Goal: Task Accomplishment & Management: Use online tool/utility

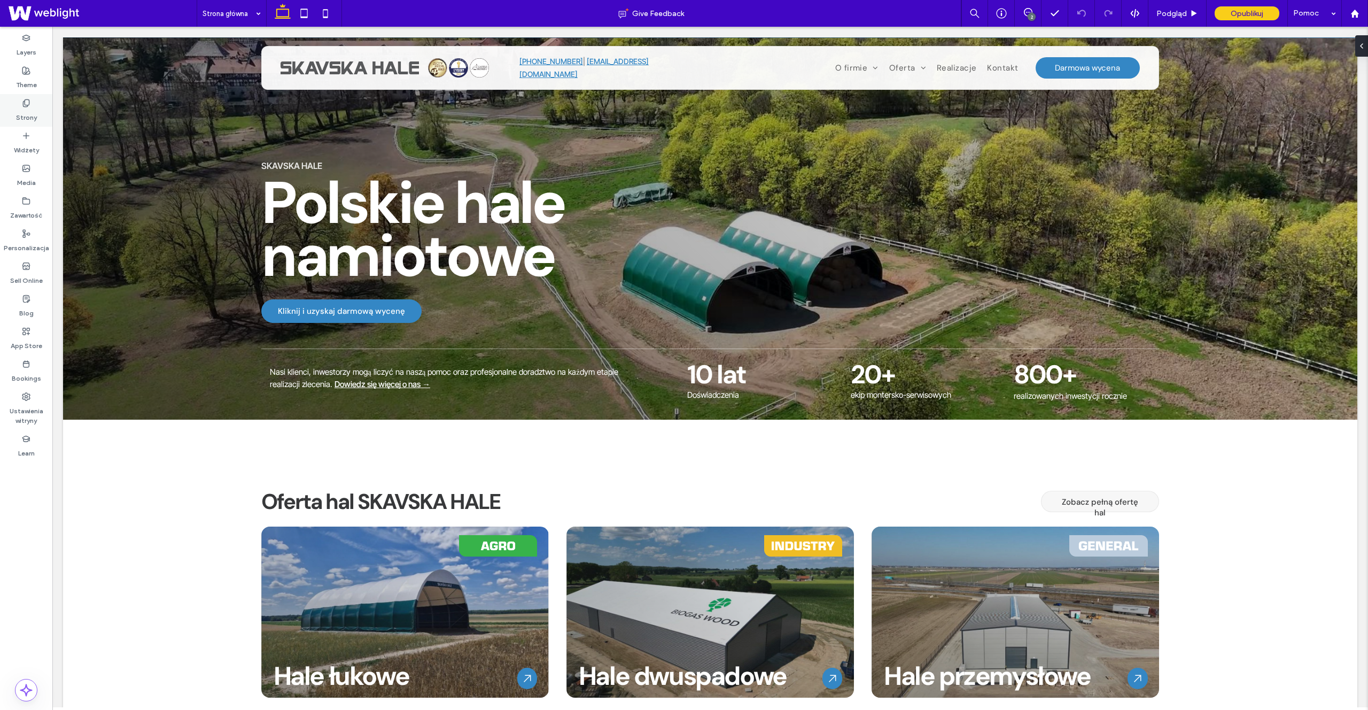
click at [46, 112] on div "Strony" at bounding box center [26, 110] width 52 height 33
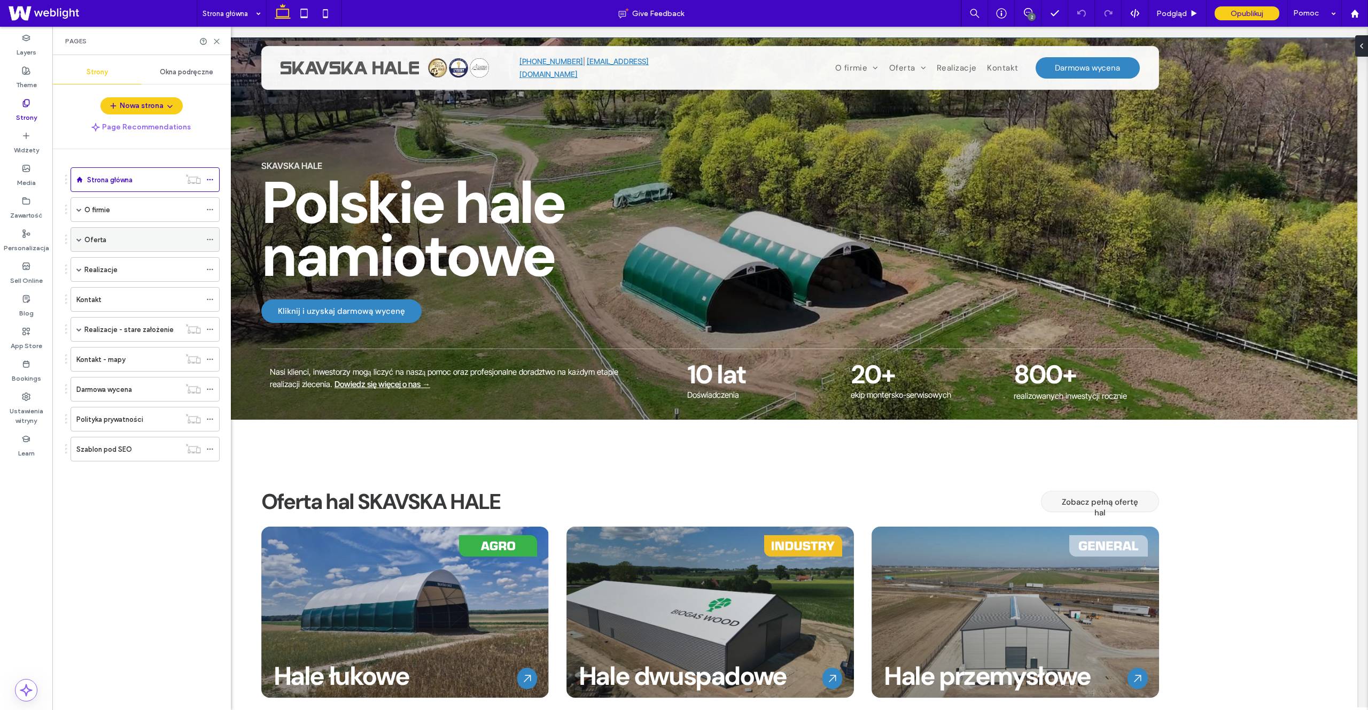
click at [81, 237] on span at bounding box center [78, 239] width 5 height 5
click at [99, 263] on span at bounding box center [97, 263] width 5 height 5
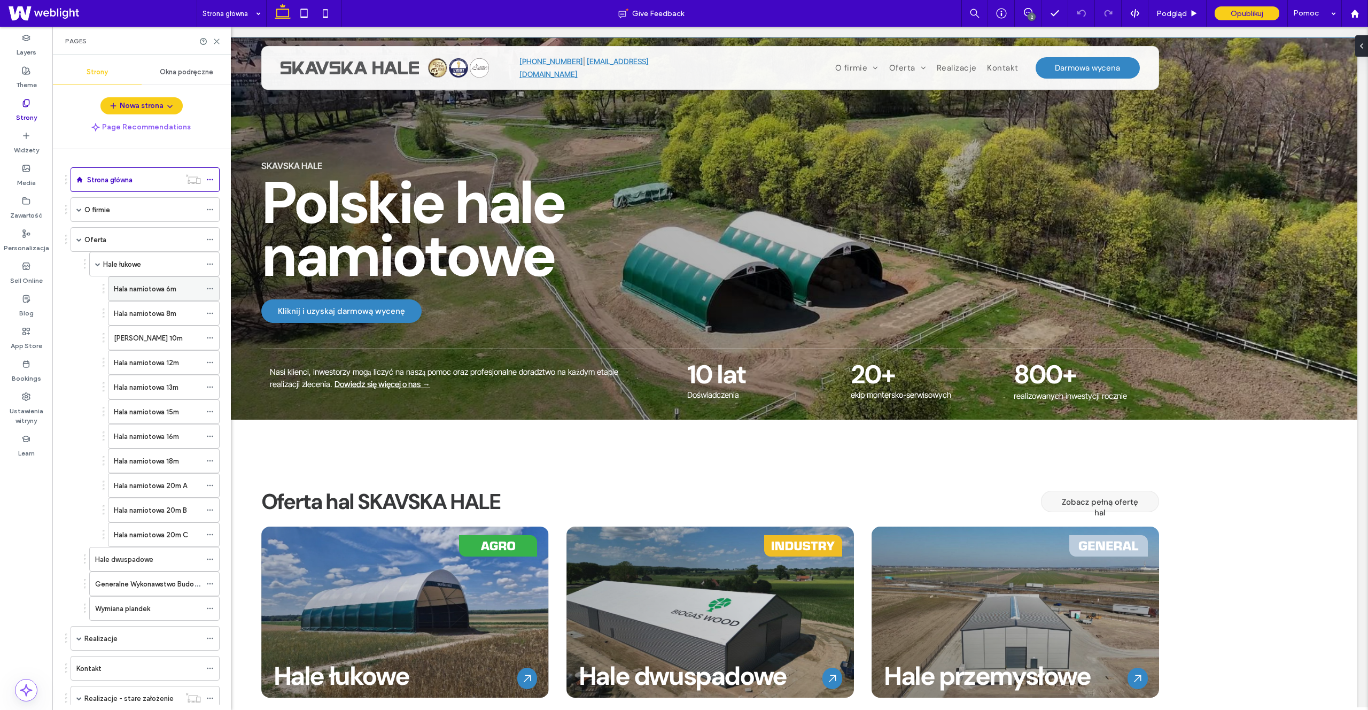
click at [154, 292] on label "Hala namiotowa 6m" at bounding box center [145, 288] width 63 height 19
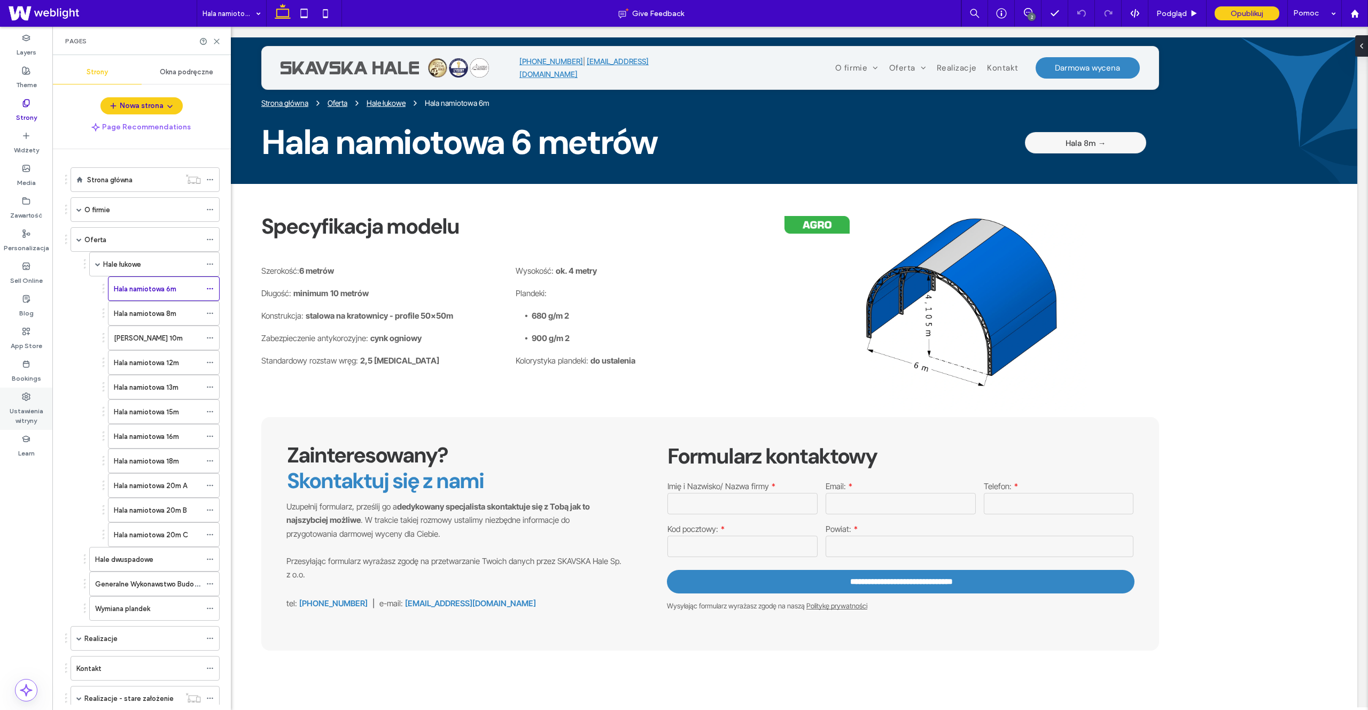
click at [29, 413] on label "Ustawienia witryny" at bounding box center [26, 413] width 52 height 25
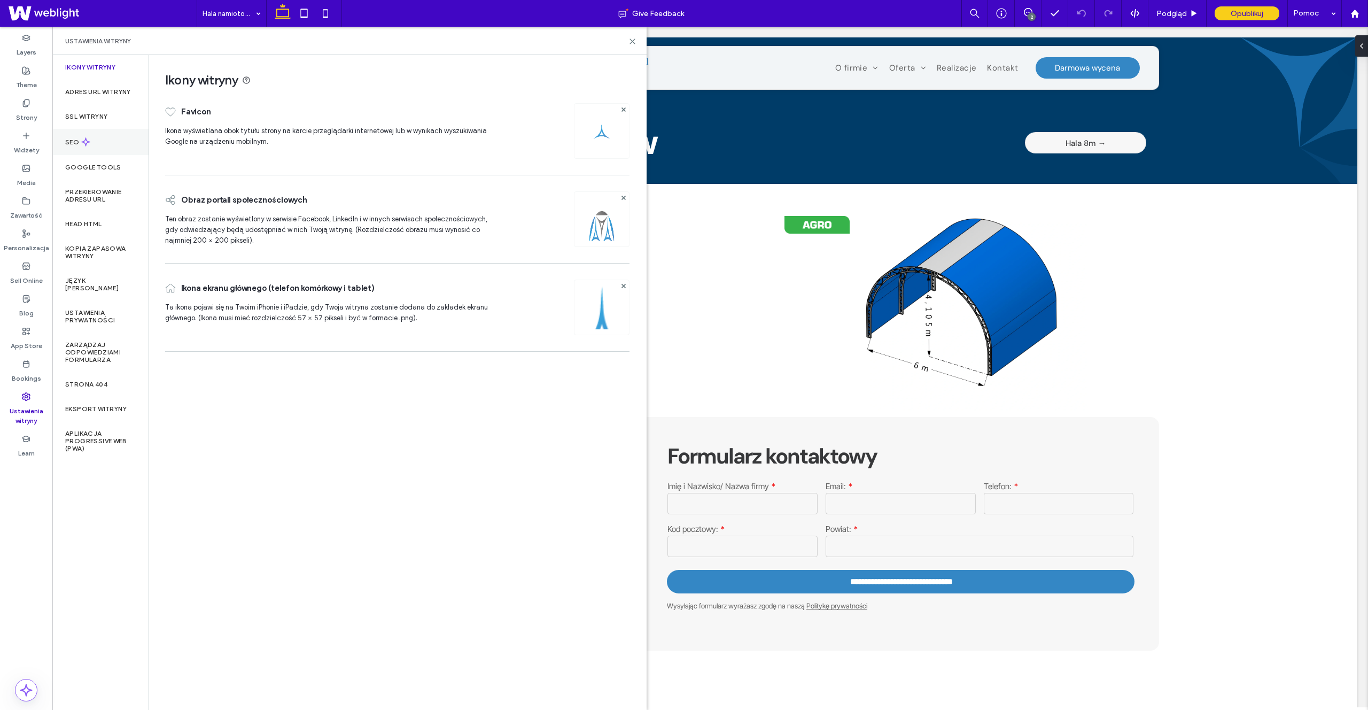
click at [106, 143] on div "SEO" at bounding box center [100, 142] width 96 height 26
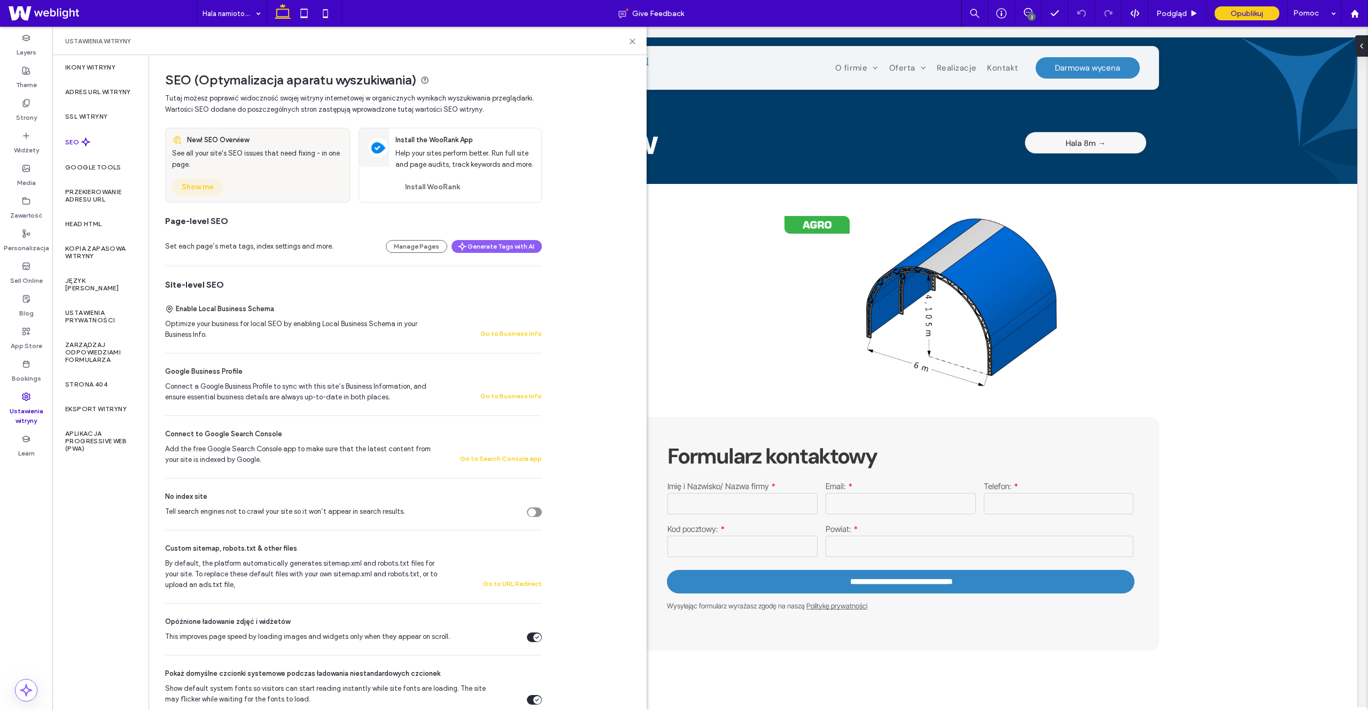
click at [217, 184] on button "Show me" at bounding box center [197, 186] width 51 height 17
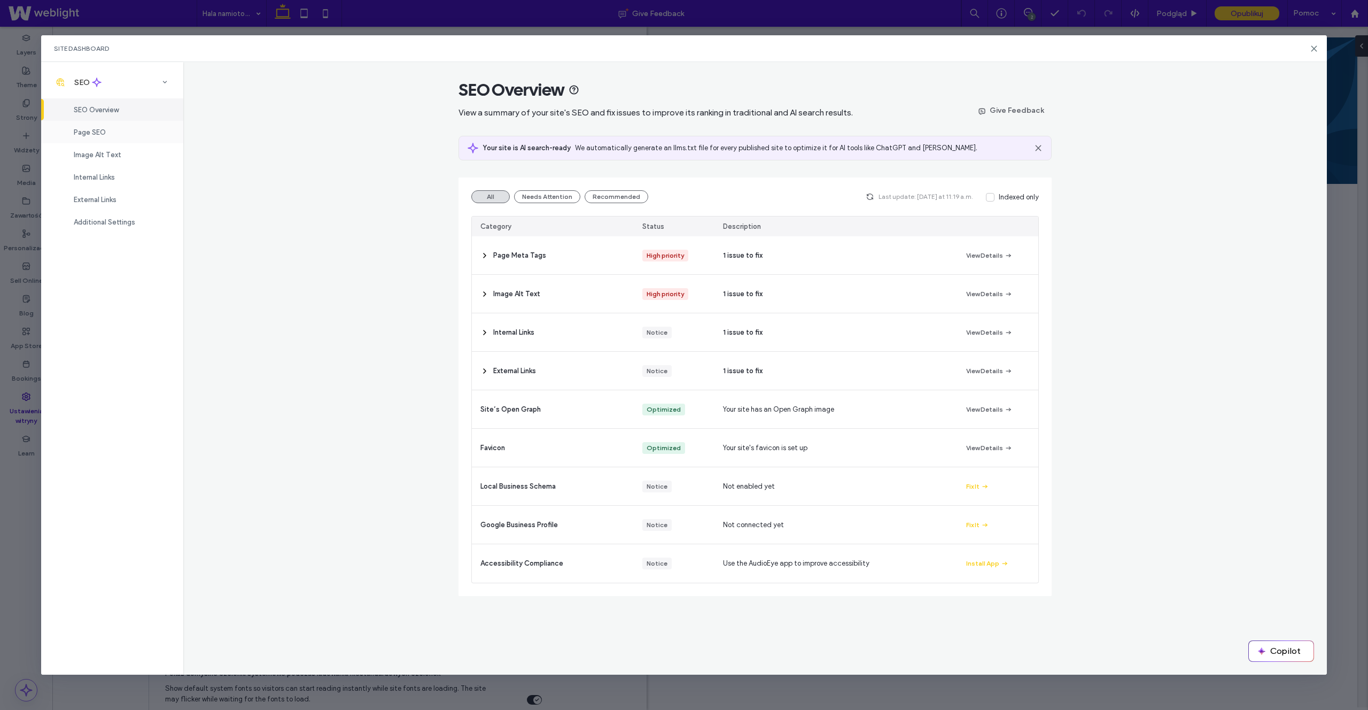
click at [118, 136] on div "Page SEO" at bounding box center [112, 132] width 142 height 22
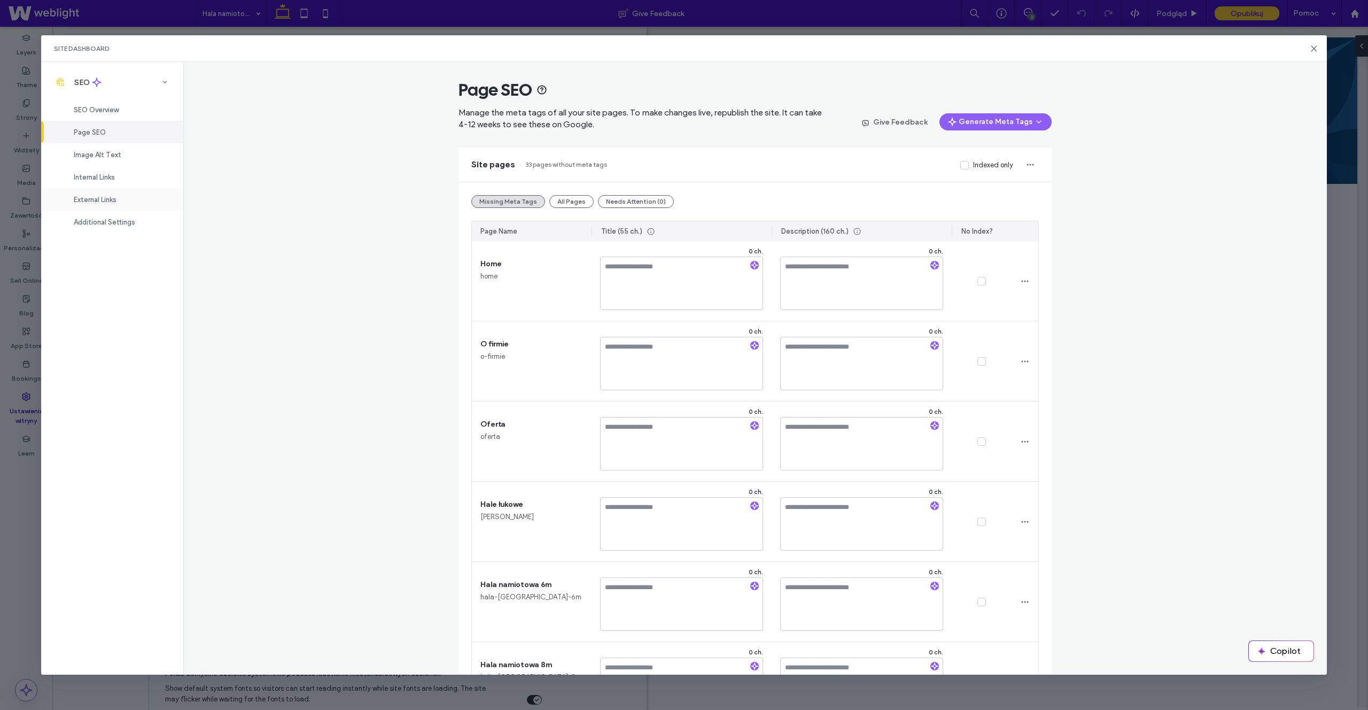
click at [117, 191] on div "External Links" at bounding box center [112, 199] width 142 height 22
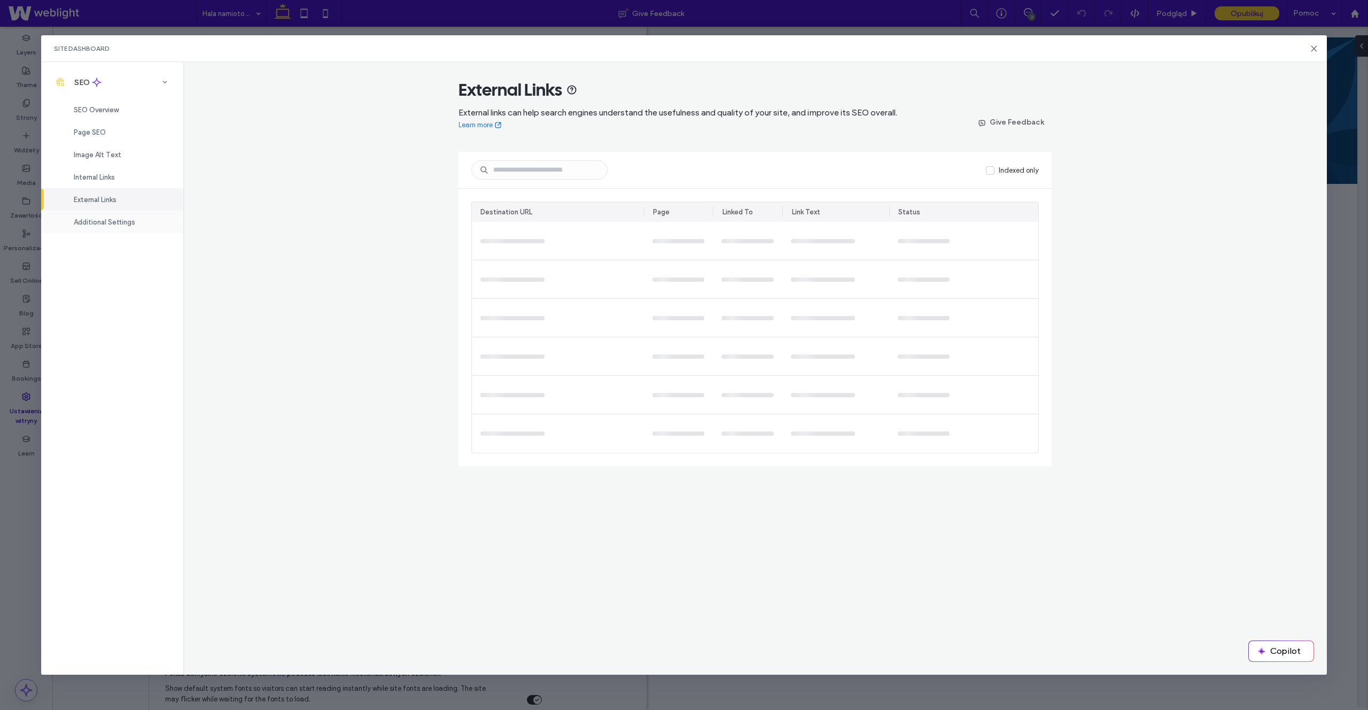
click at [125, 216] on div "Additional Settings" at bounding box center [112, 222] width 142 height 22
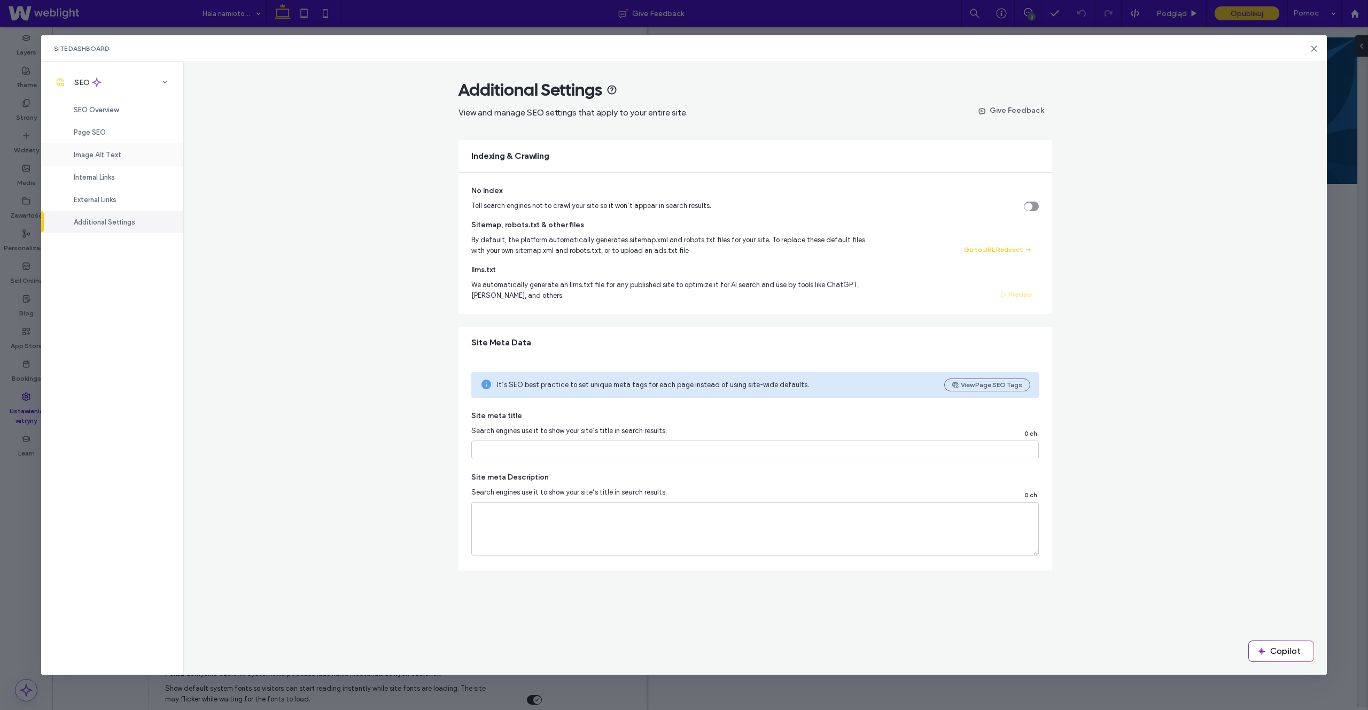
click at [100, 155] on span "Image Alt Text" at bounding box center [98, 155] width 48 height 8
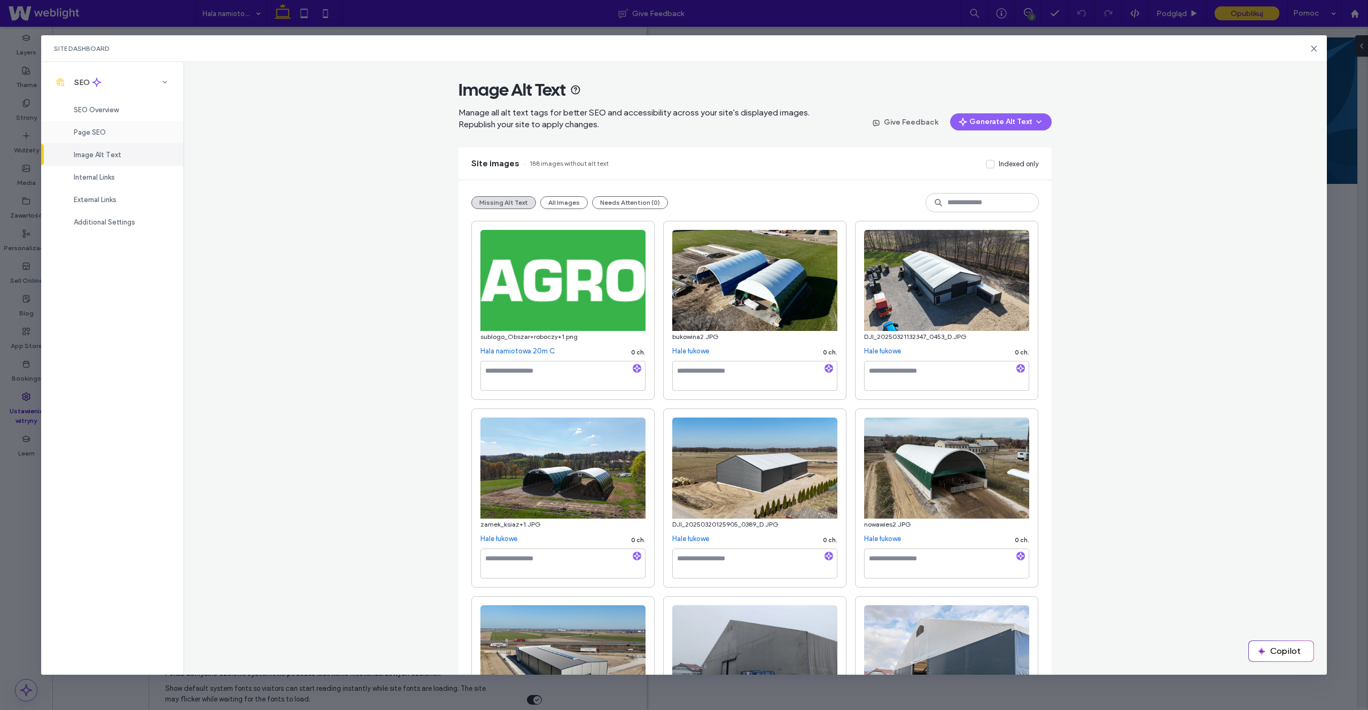
click at [104, 137] on div "Page SEO" at bounding box center [112, 132] width 142 height 22
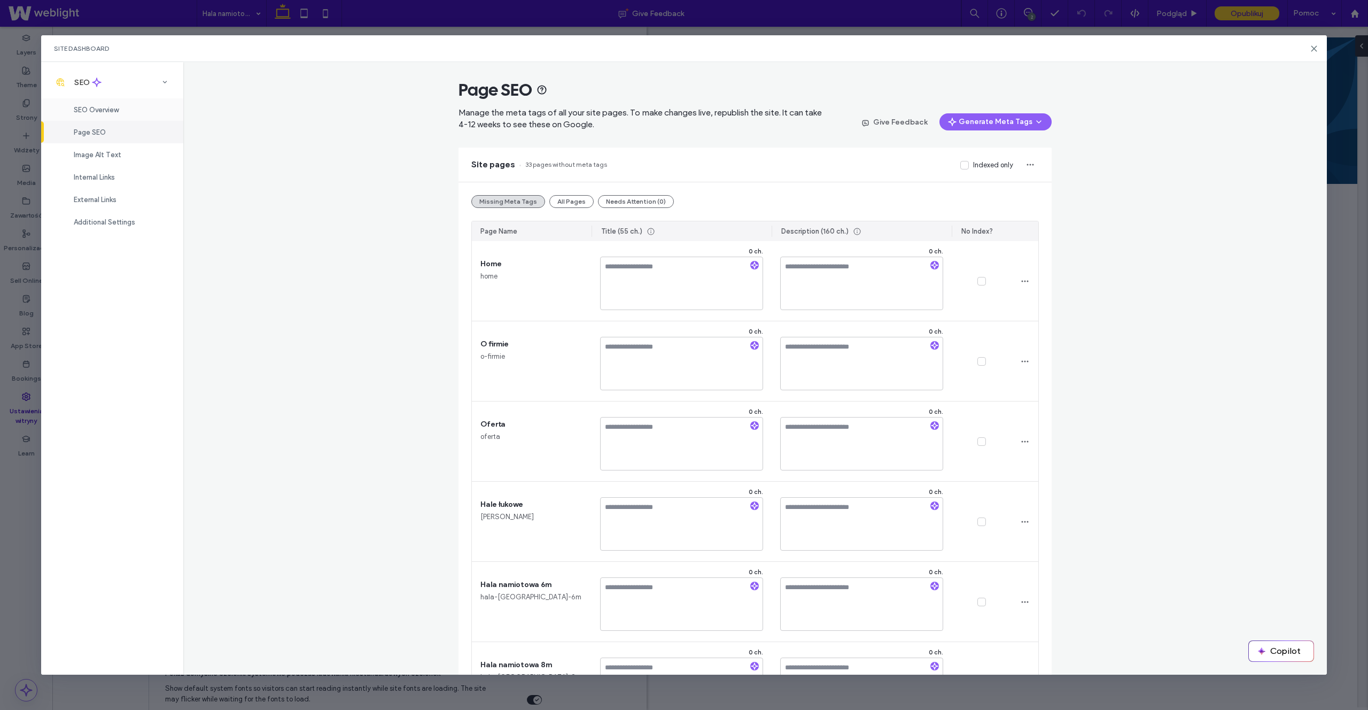
click at [107, 111] on span "SEO Overview" at bounding box center [96, 110] width 45 height 8
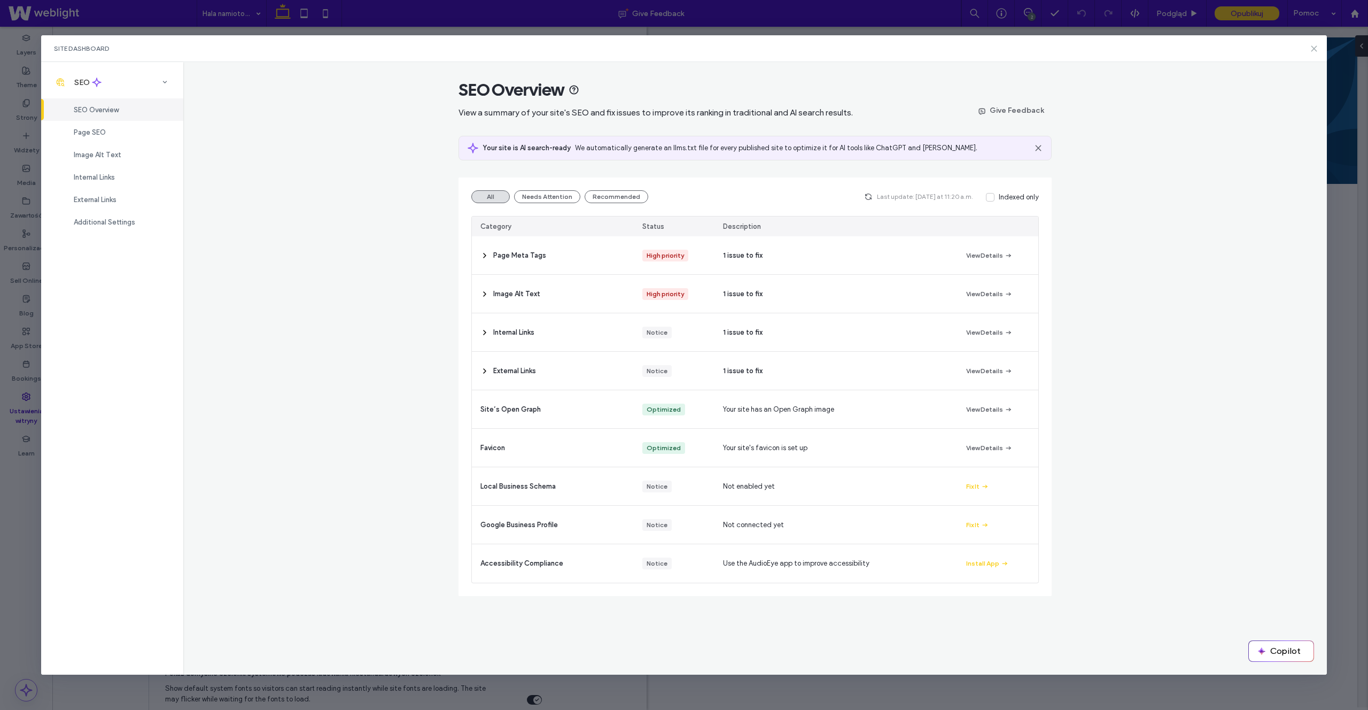
click at [1315, 49] on icon at bounding box center [1314, 48] width 9 height 9
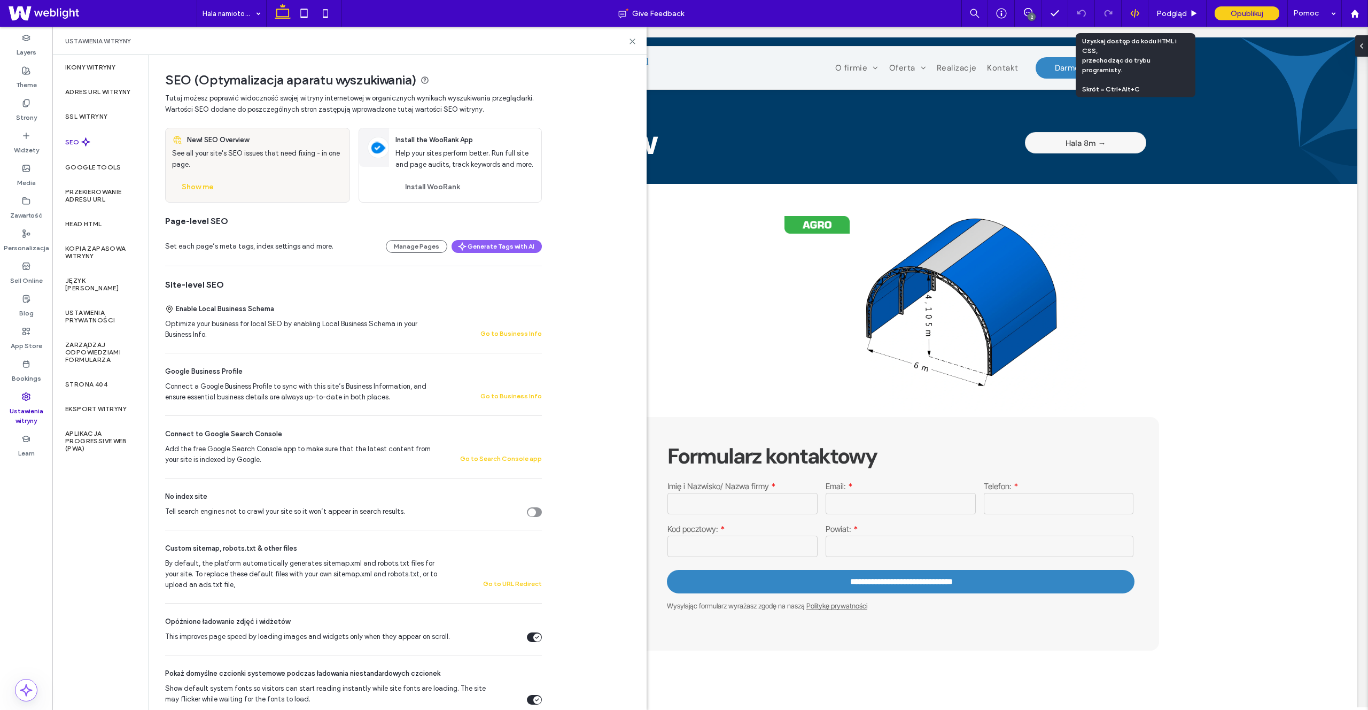
click at [1130, 21] on div at bounding box center [1135, 13] width 27 height 27
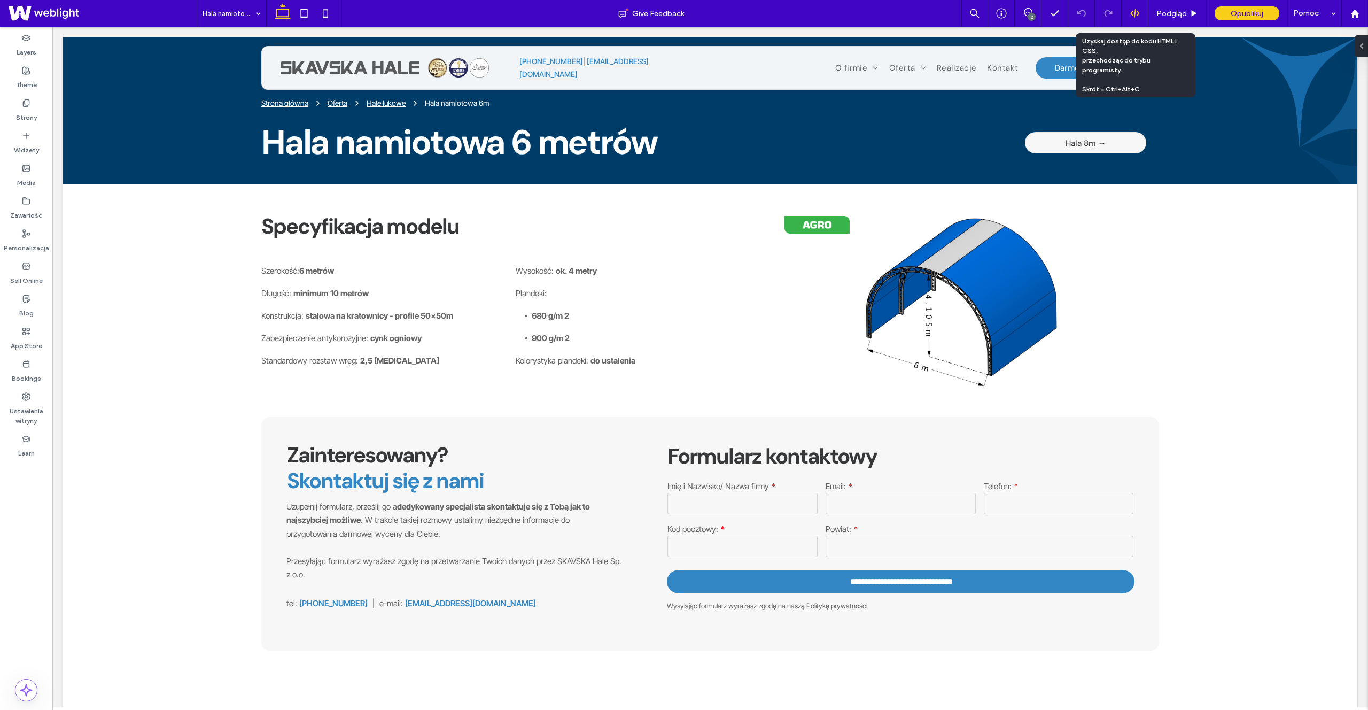
click at [1131, 18] on div at bounding box center [1135, 13] width 27 height 27
click at [1131, 15] on icon at bounding box center [1135, 14] width 10 height 10
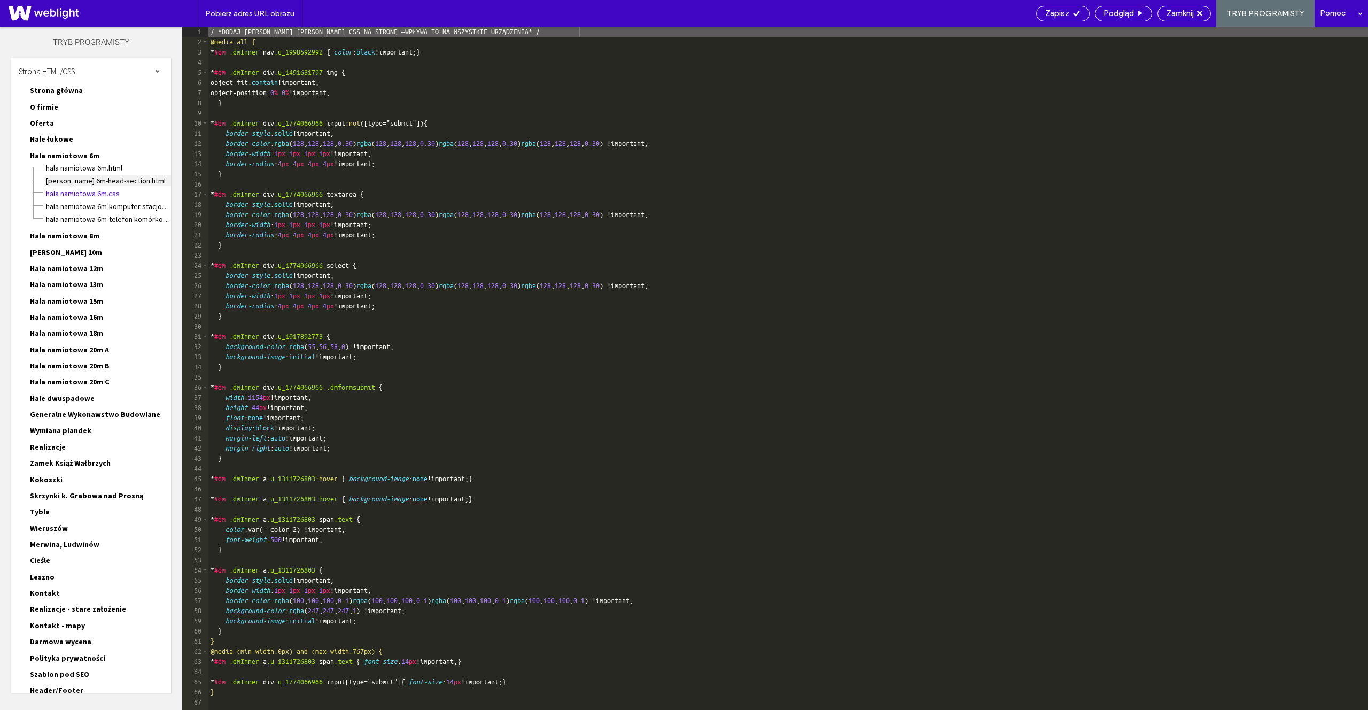
click at [116, 180] on span "Hala namiotowa 6m-head-section.html" at bounding box center [108, 180] width 126 height 11
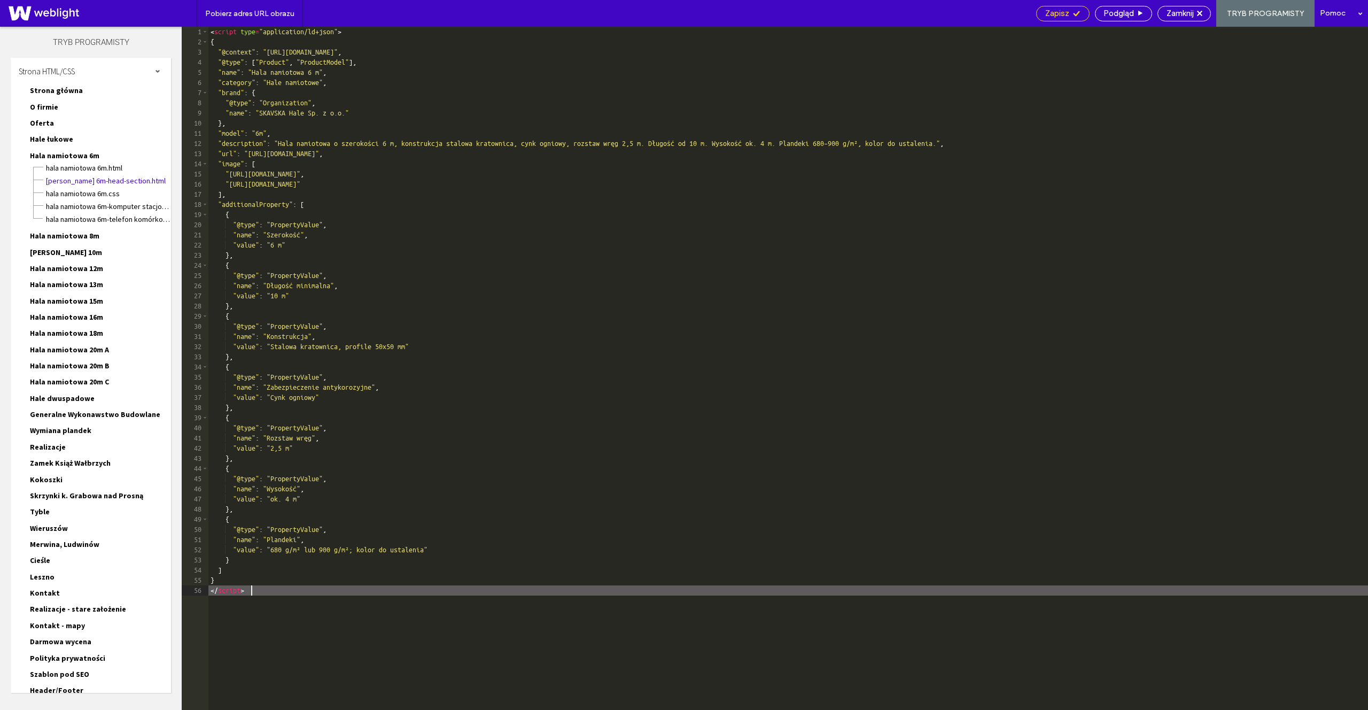
click at [1071, 15] on div "Zapisz" at bounding box center [1063, 14] width 52 height 10
click at [1056, 6] on div "Zapisz" at bounding box center [1062, 13] width 53 height 15
click at [1177, 17] on span "Zamknij" at bounding box center [1179, 14] width 27 height 10
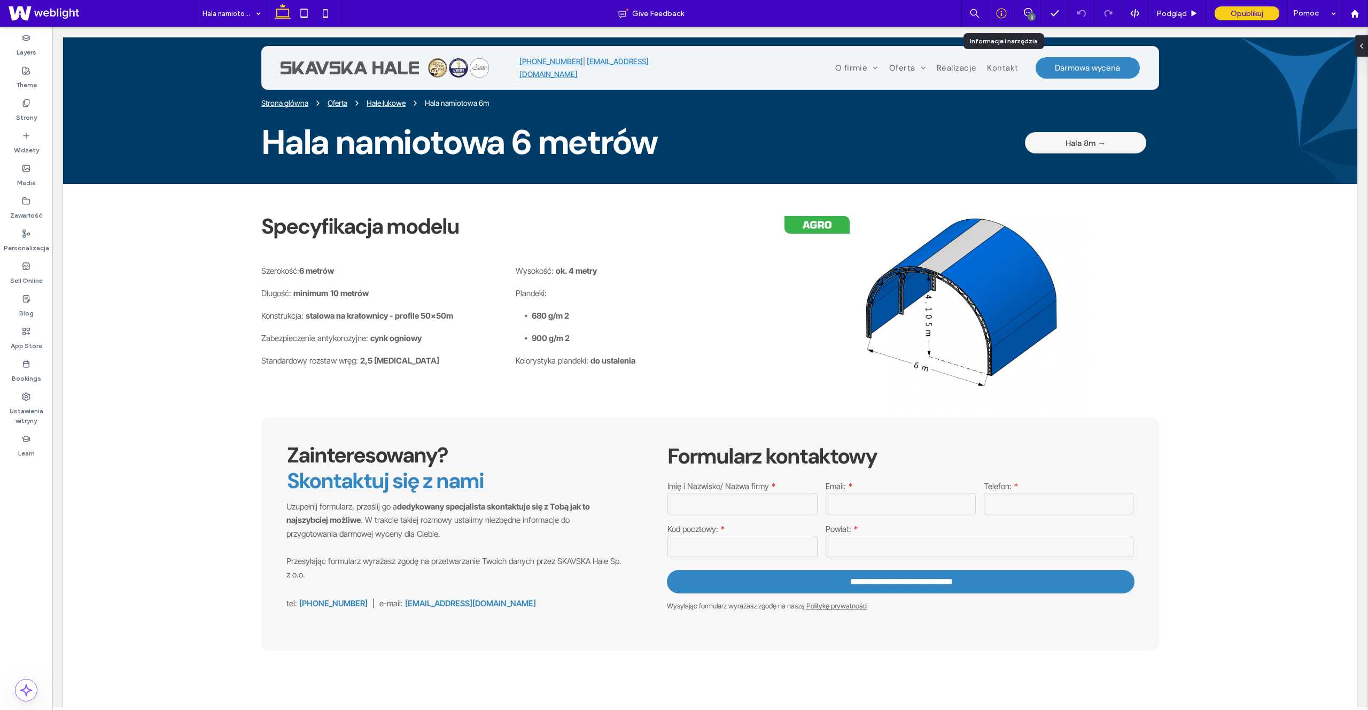
click at [1004, 15] on icon at bounding box center [1001, 13] width 11 height 11
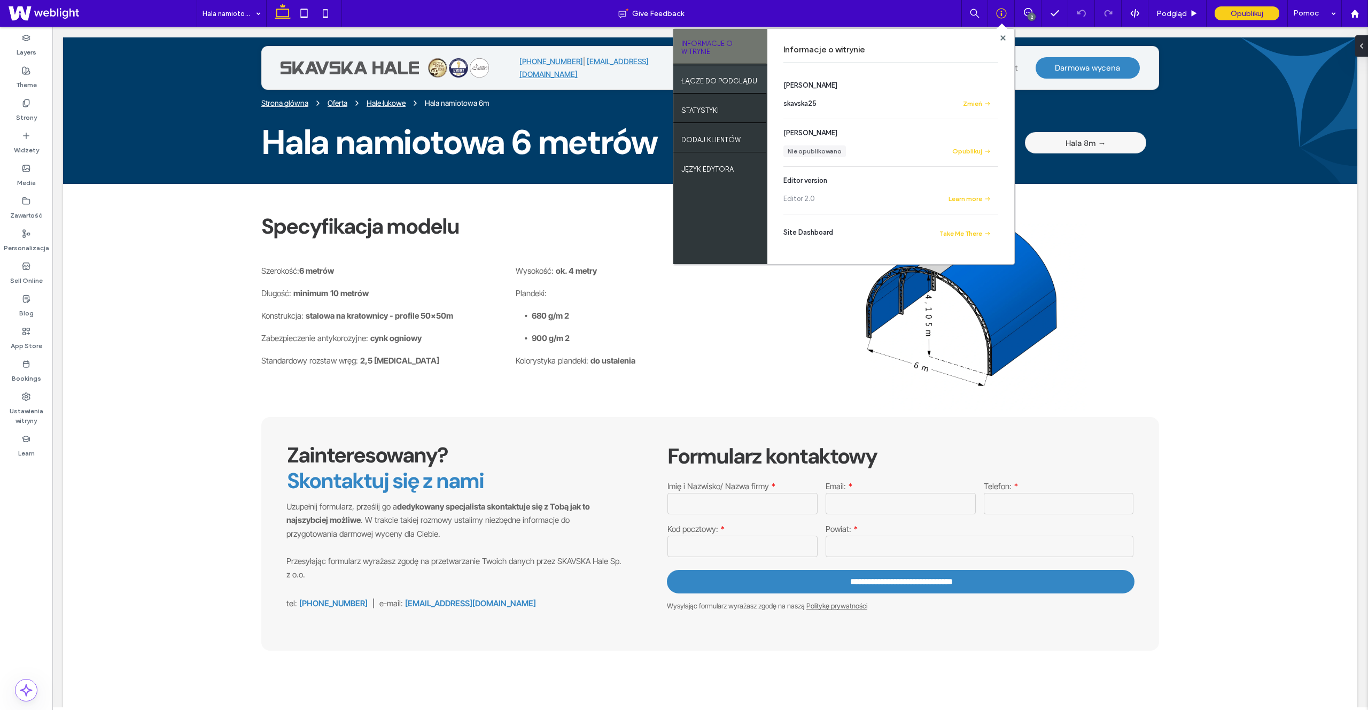
click at [739, 80] on label "ŁĄCZE DO PODGLĄDU" at bounding box center [719, 78] width 76 height 13
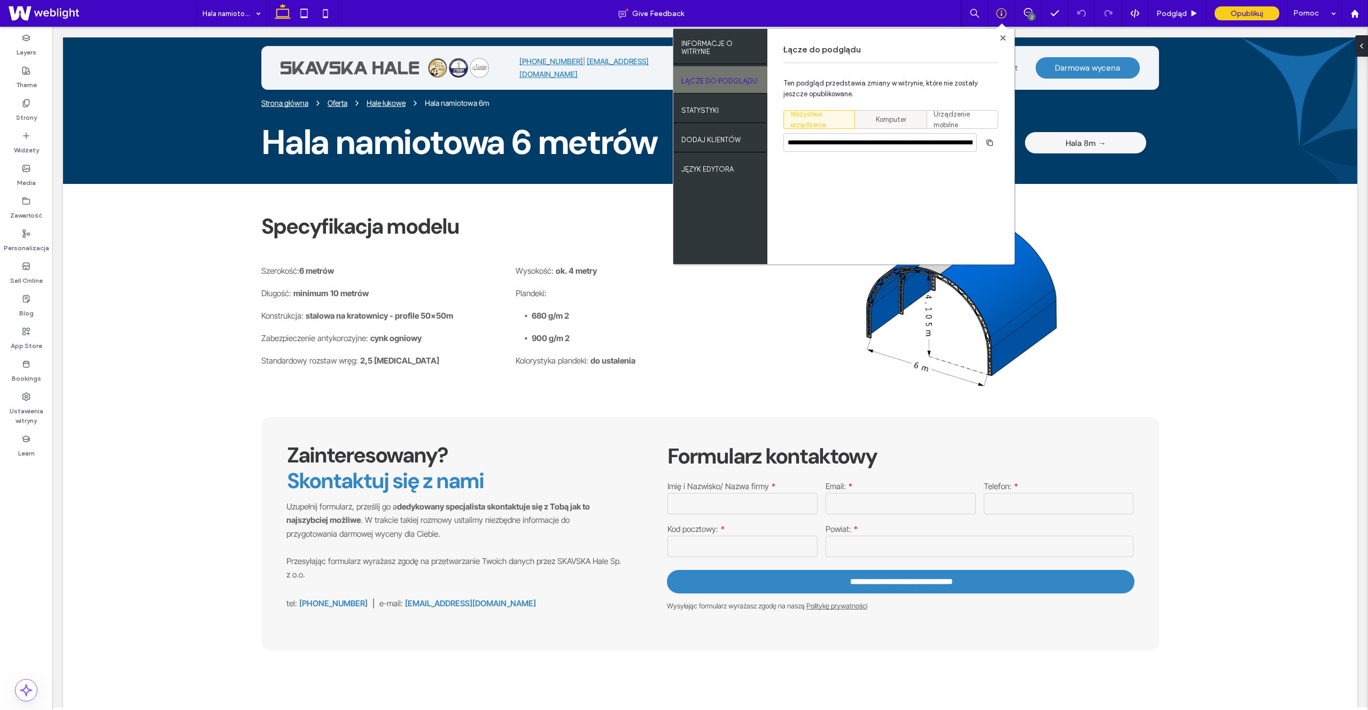
click at [886, 119] on span "Komputer" at bounding box center [891, 119] width 30 height 11
type input "**********"
drag, startPoint x: 991, startPoint y: 142, endPoint x: 574, endPoint y: 5, distance: 438.3
click at [991, 142] on icon "button" at bounding box center [989, 142] width 9 height 9
drag, startPoint x: 1001, startPoint y: 40, endPoint x: 836, endPoint y: 27, distance: 165.1
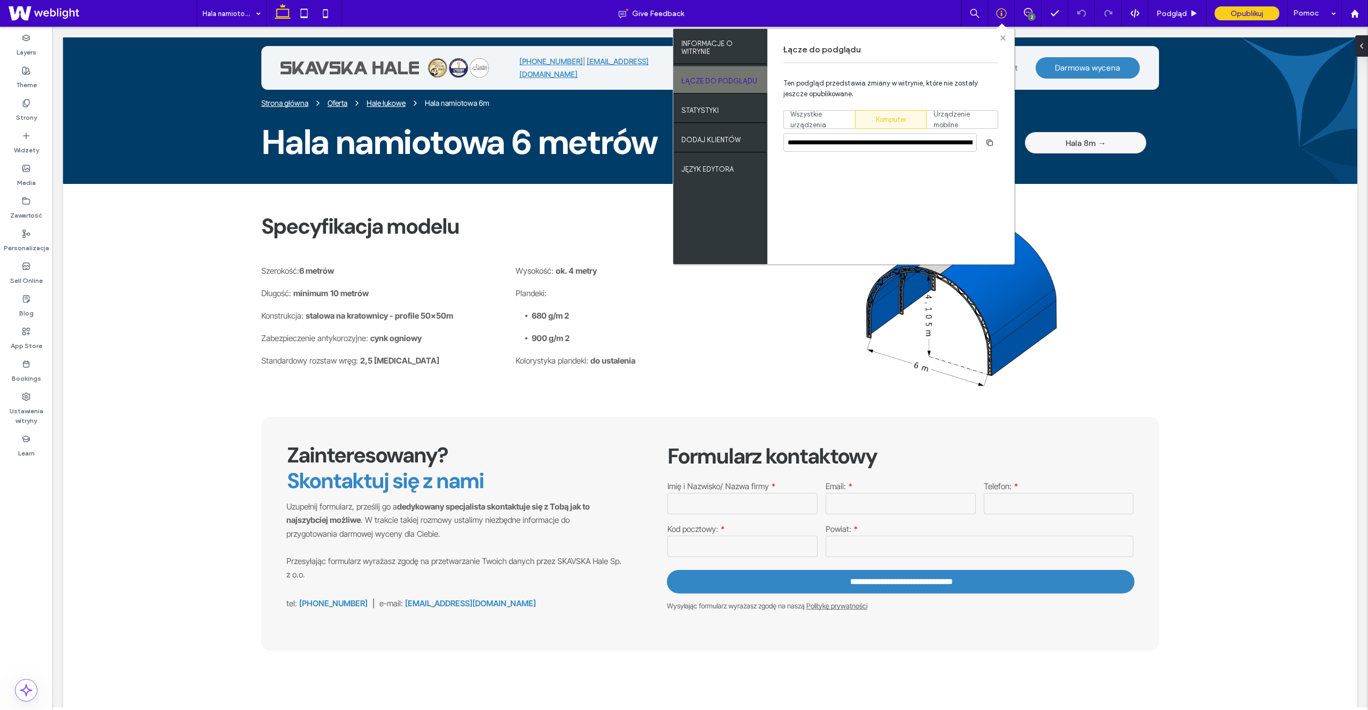
click at [1001, 40] on span at bounding box center [1002, 38] width 5 height 8
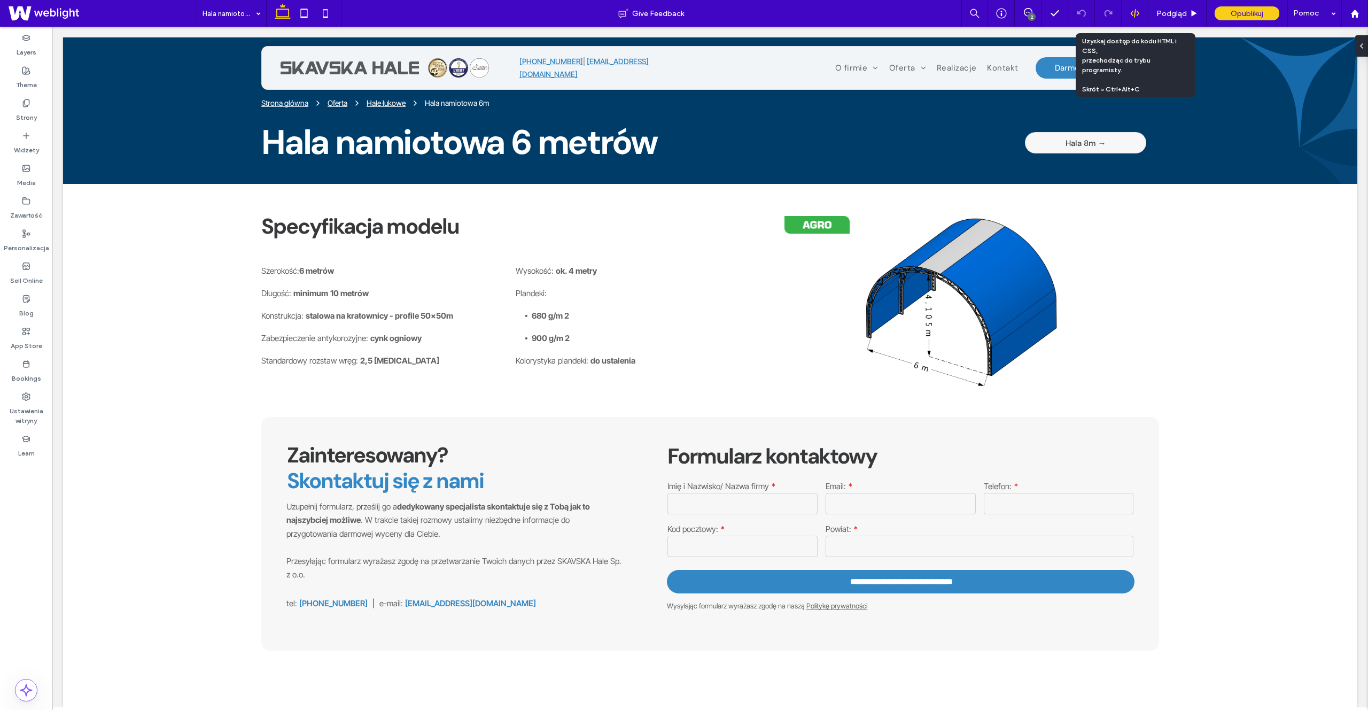
click at [1142, 14] on div at bounding box center [1135, 14] width 26 height 10
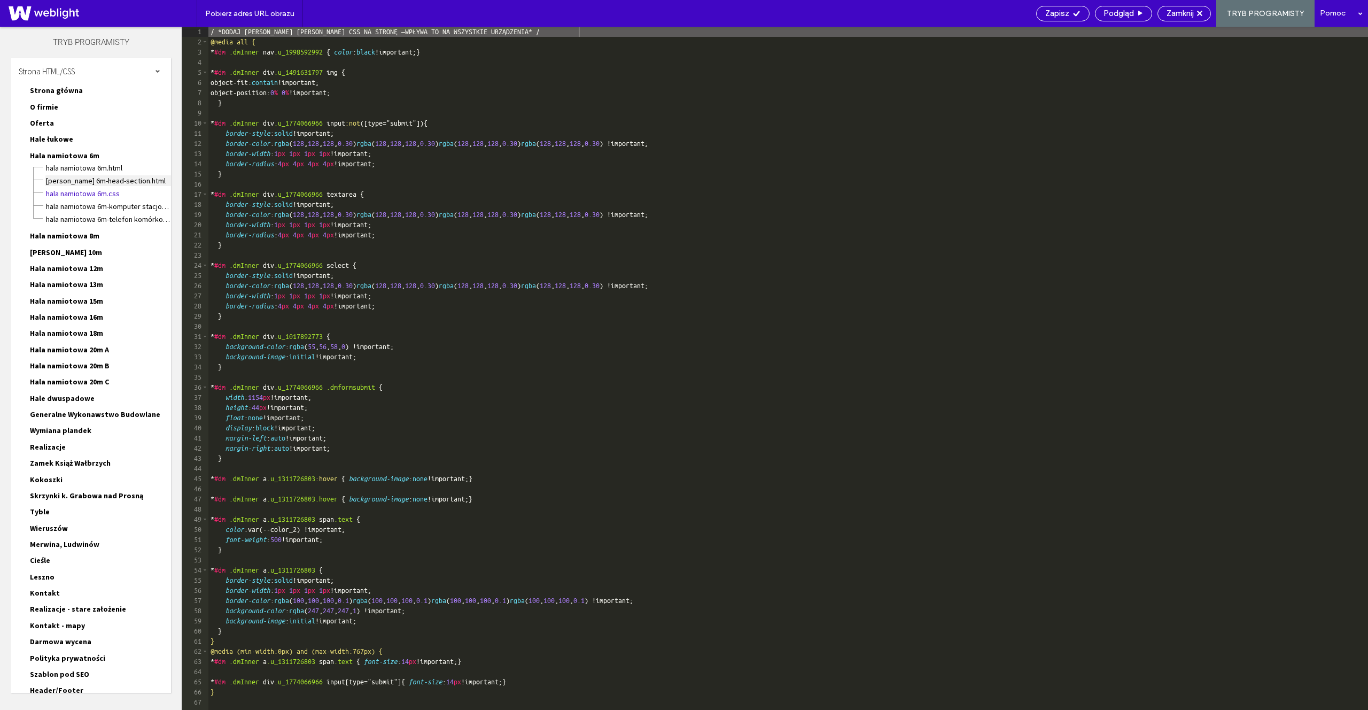
click at [106, 180] on span "Hala namiotowa 6m-head-section.html" at bounding box center [108, 180] width 126 height 11
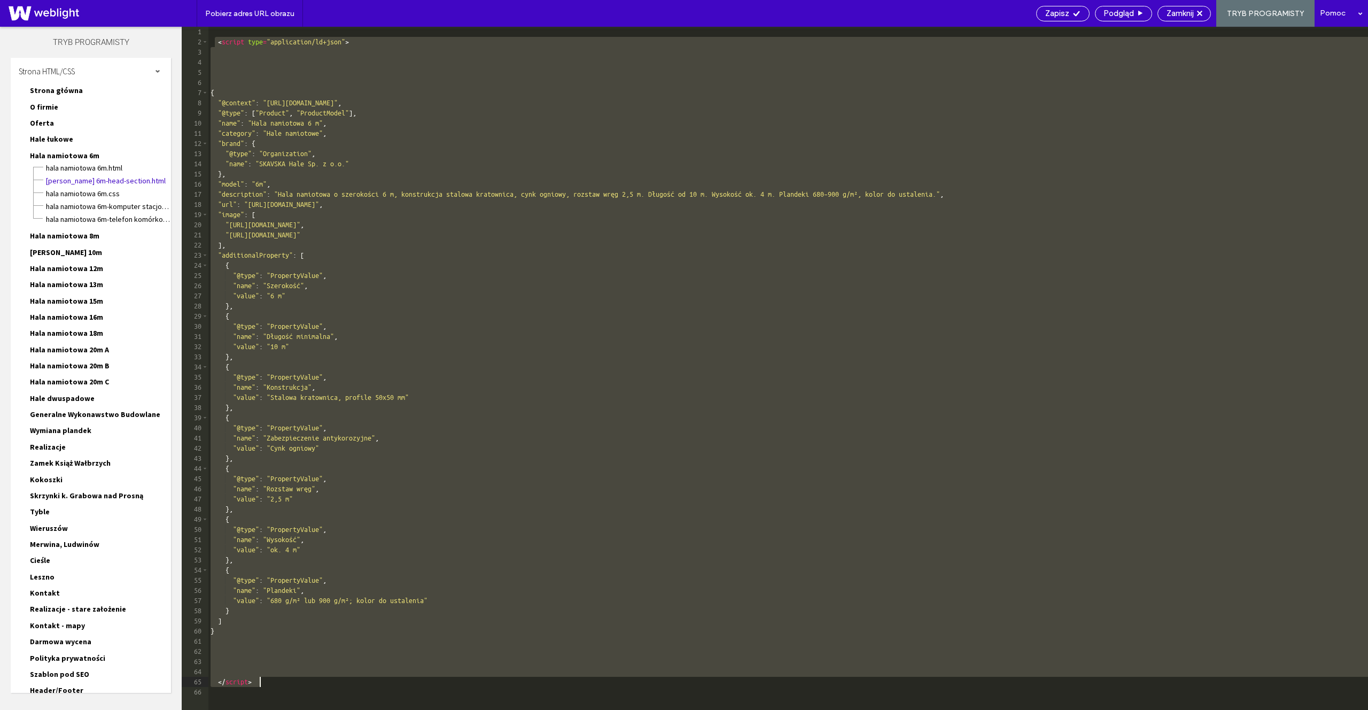
drag, startPoint x: 215, startPoint y: 43, endPoint x: 489, endPoint y: 685, distance: 698.3
click at [489, 685] on div "< script type = "application/ld+json" > { "@context" : "https://schema.org" , "…" at bounding box center [788, 378] width 1160 height 703
click at [1175, 9] on span "Zamknij" at bounding box center [1179, 14] width 27 height 10
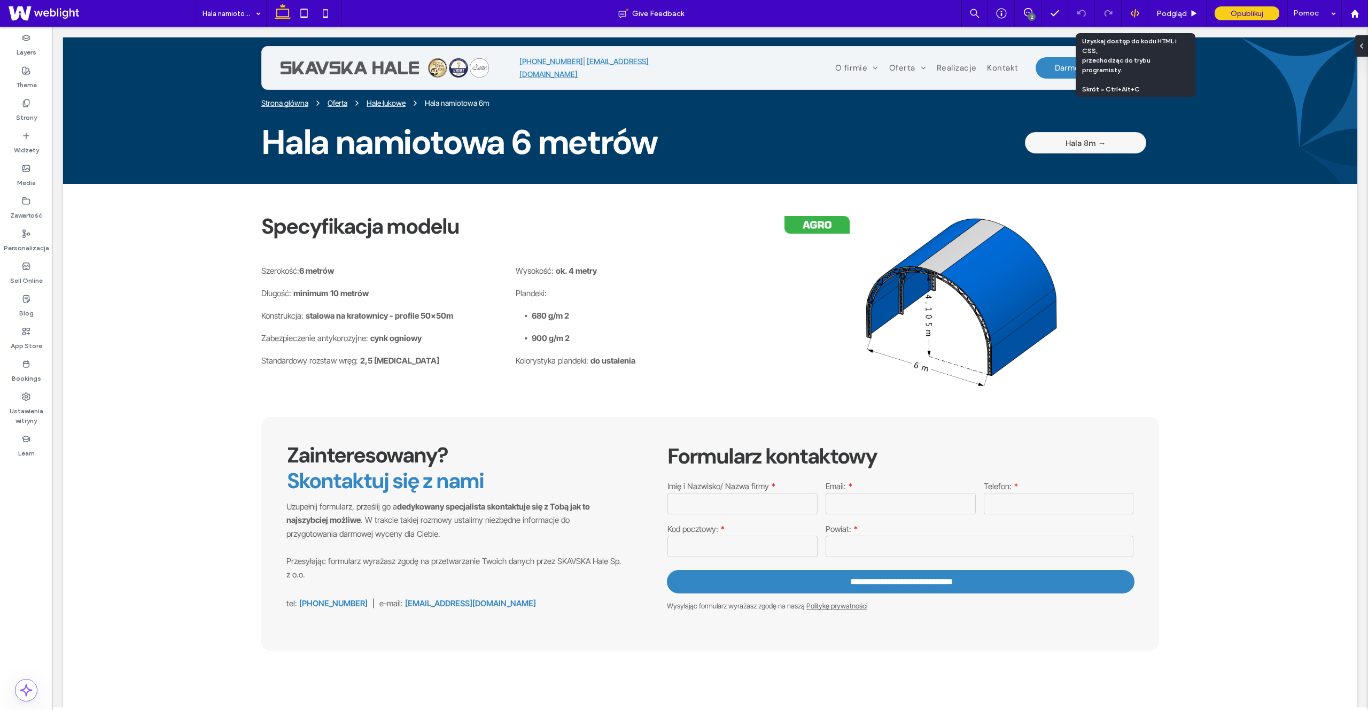
click at [1129, 17] on div at bounding box center [1135, 14] width 26 height 10
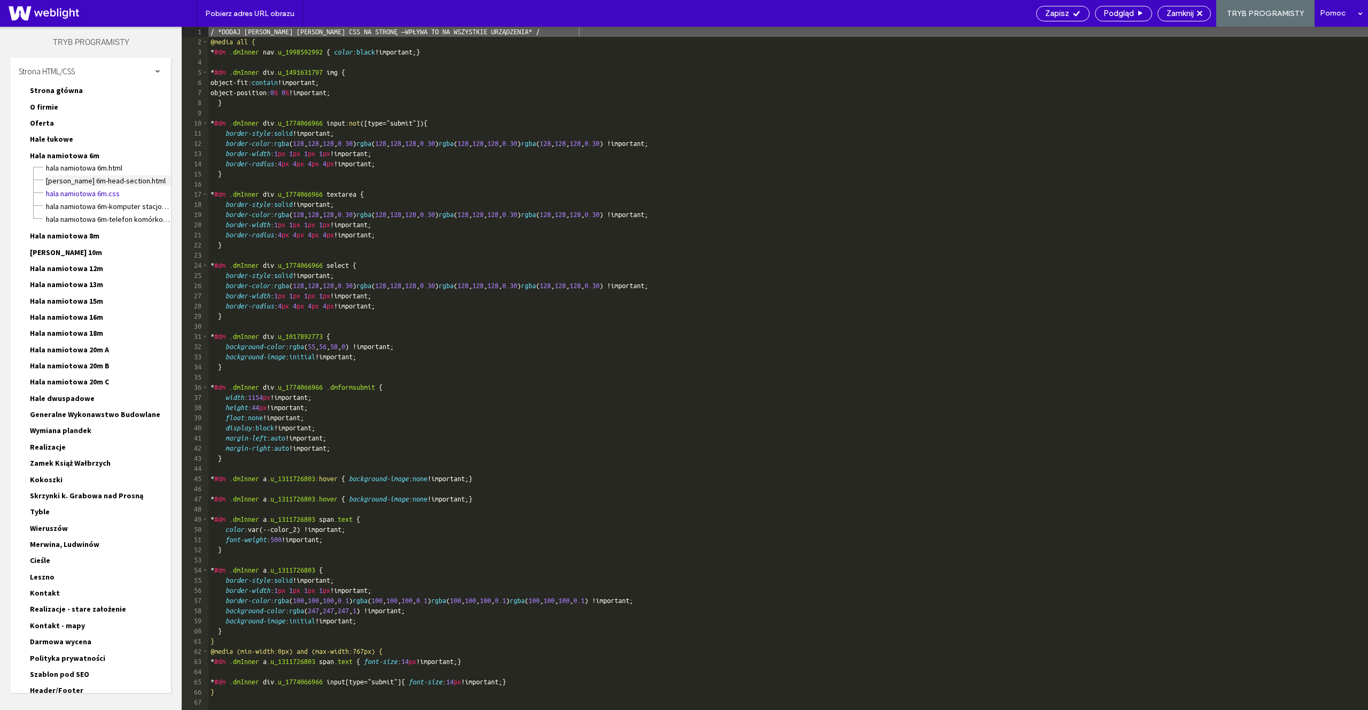
click at [140, 180] on span "Hala namiotowa 6m-head-section.html" at bounding box center [108, 180] width 126 height 11
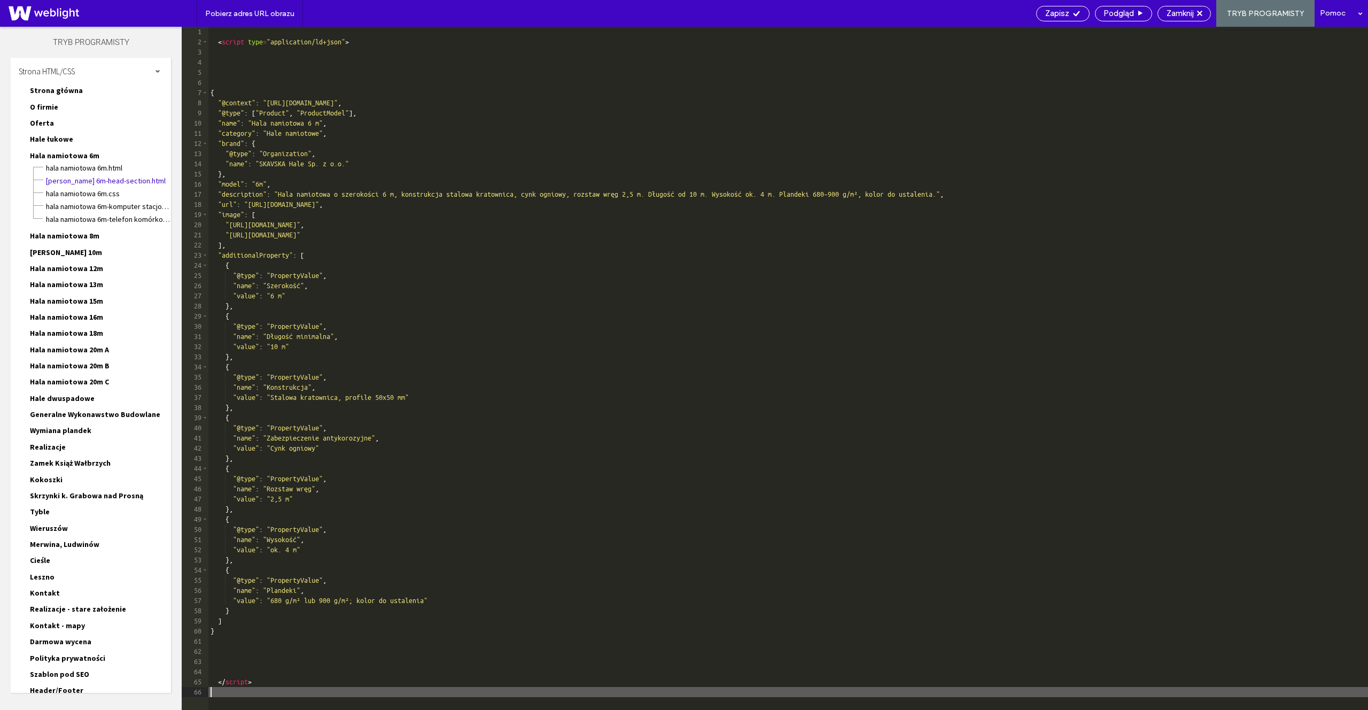
click at [305, 690] on div "< script type = "application/ld+json" > { "@context" : "https://schema.org" , "…" at bounding box center [788, 378] width 1160 height 703
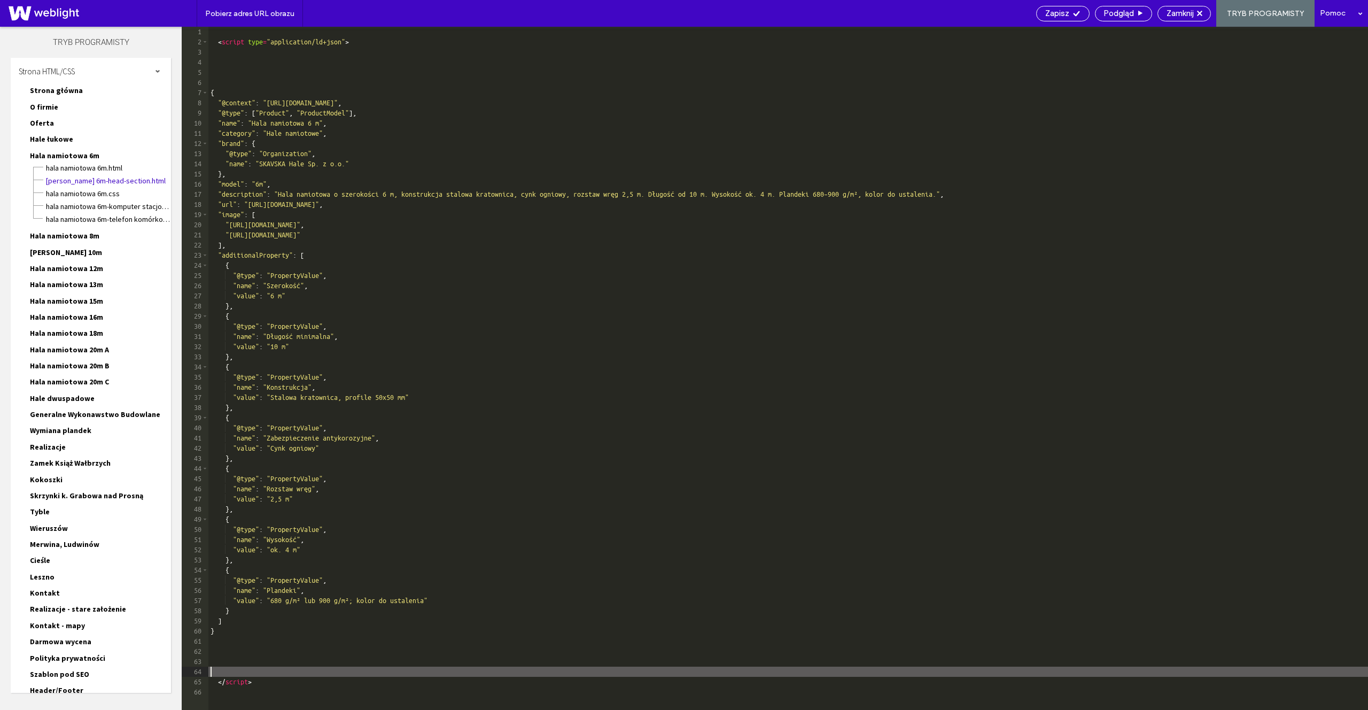
click at [286, 667] on div "< script type = "application/ld+json" > { "@context" : "https://schema.org" , "…" at bounding box center [788, 378] width 1160 height 703
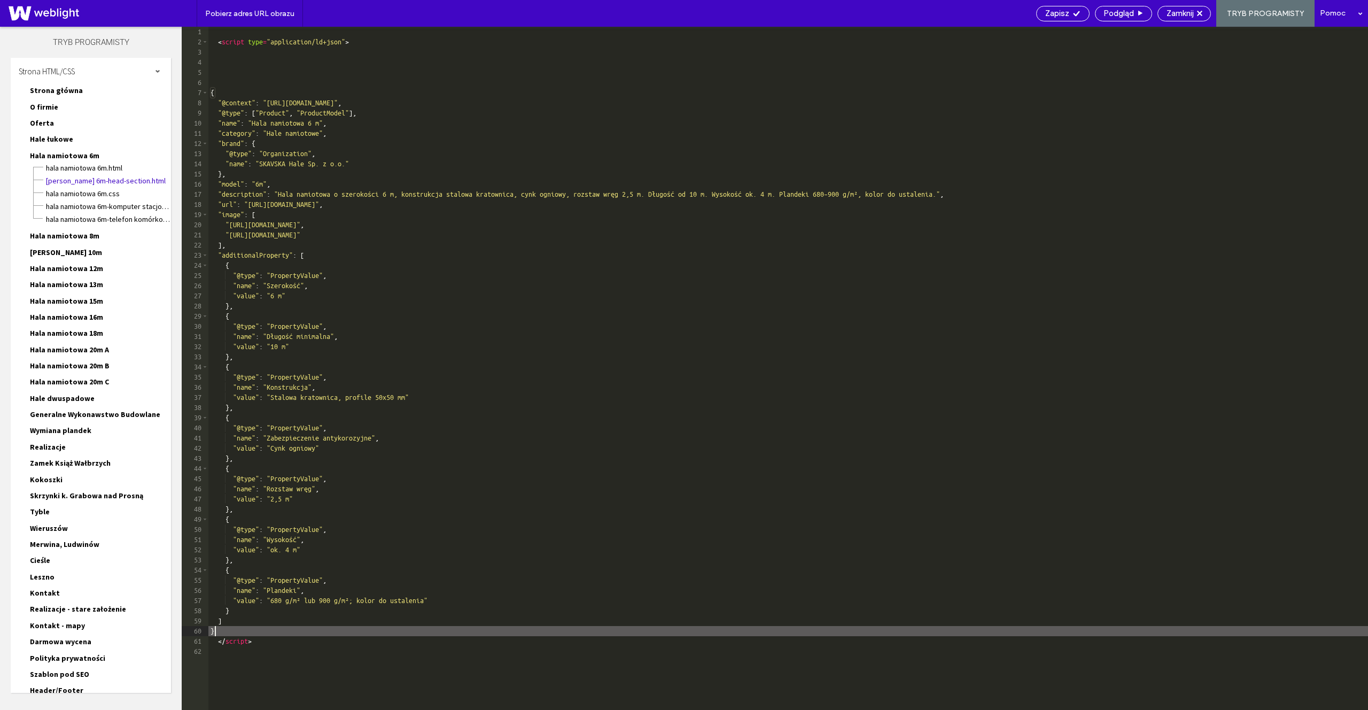
click at [241, 81] on div "< script type = "application/ld+json" > { "@context" : "https://schema.org" , "…" at bounding box center [788, 378] width 1160 height 703
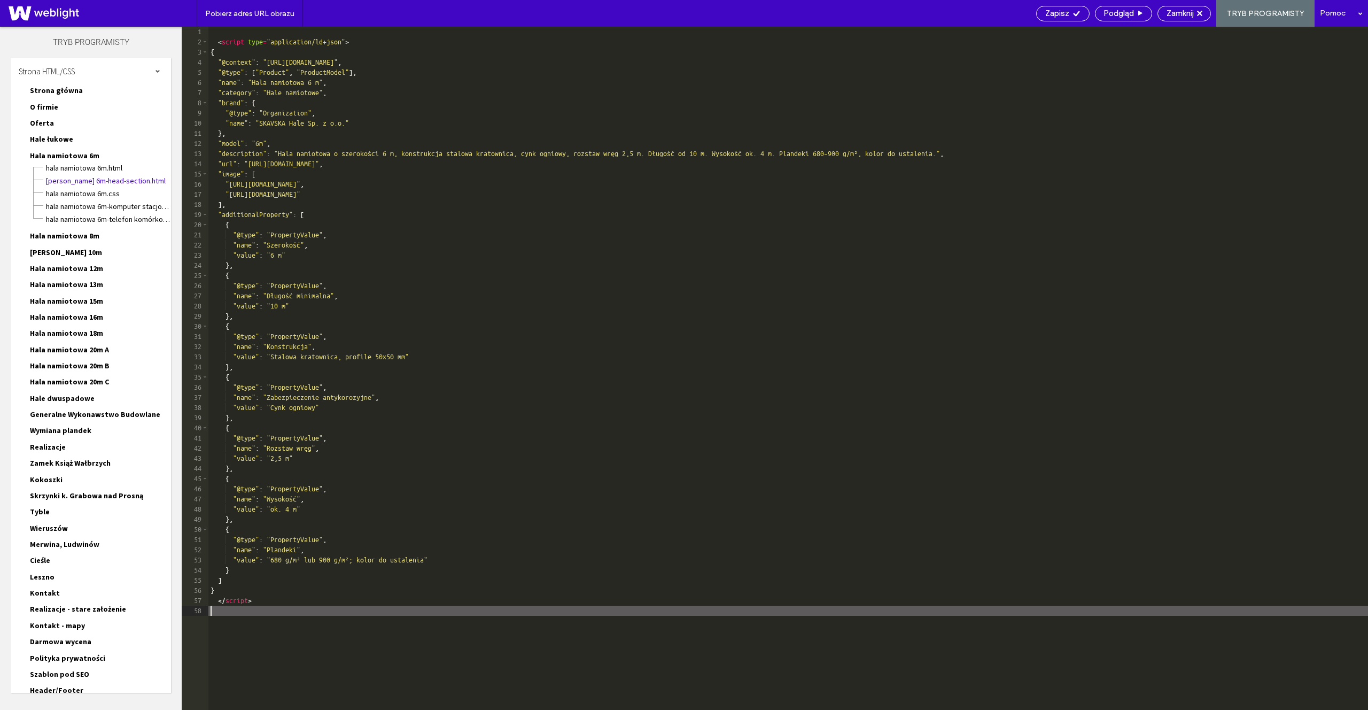
click at [283, 612] on div "< script type = "application/ld+json" > { "@context" : "https://schema.org" , "…" at bounding box center [788, 378] width 1160 height 703
paste textarea
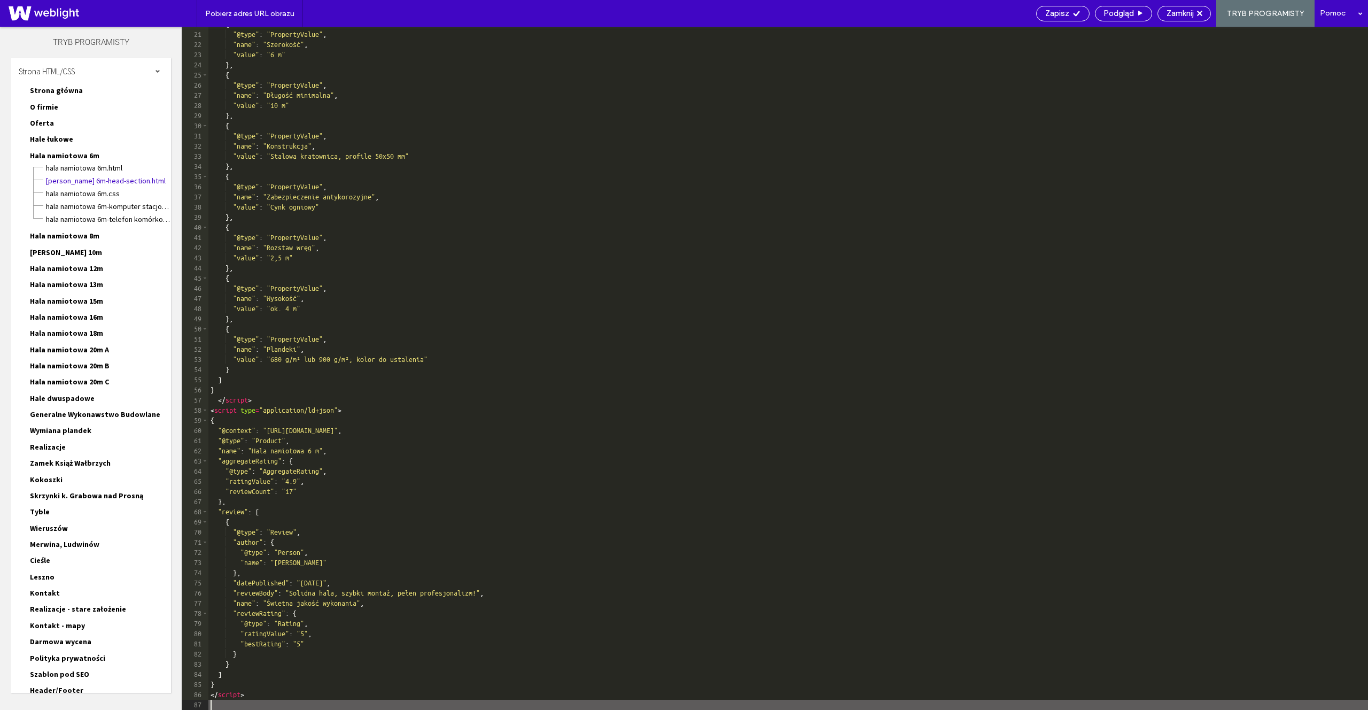
scroll to position [211, 0]
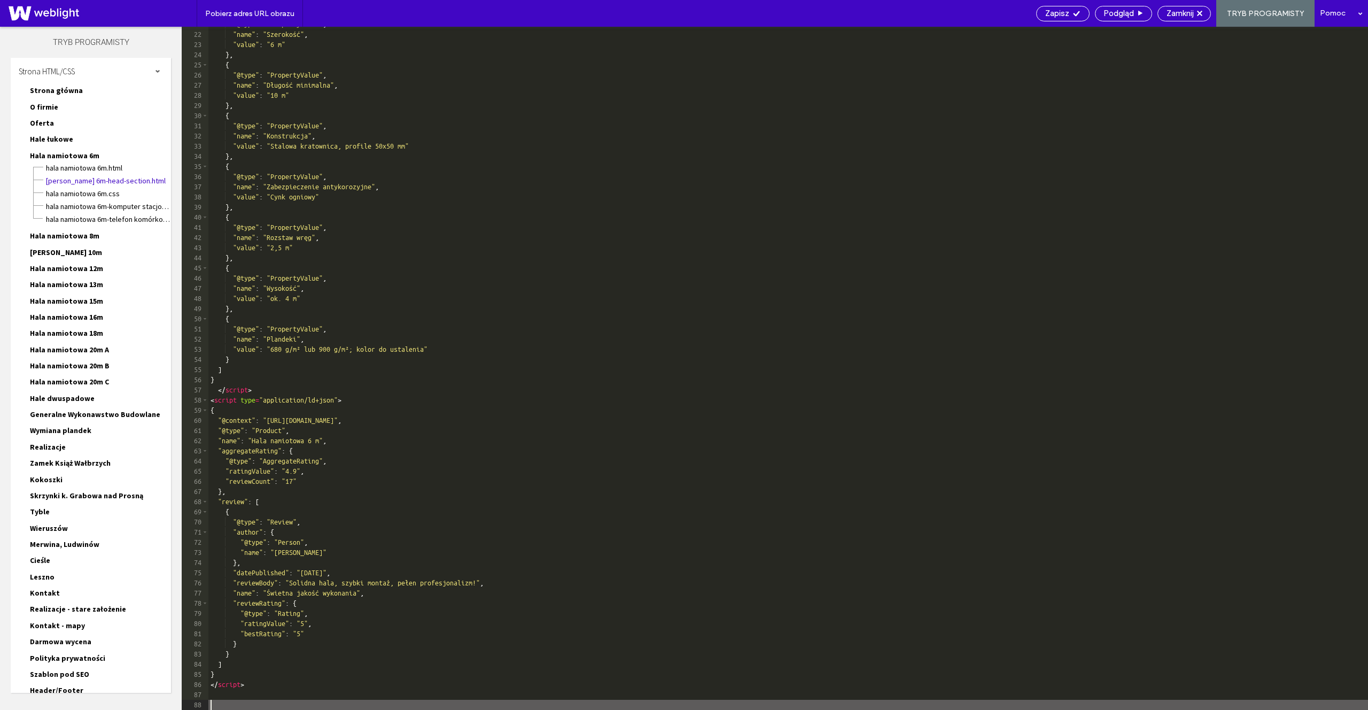
click at [284, 393] on div ""@type" : "PropertyValue" , "name" : "Szerokość" , "value" : "6 m" } , { "@type…" at bounding box center [788, 370] width 1160 height 703
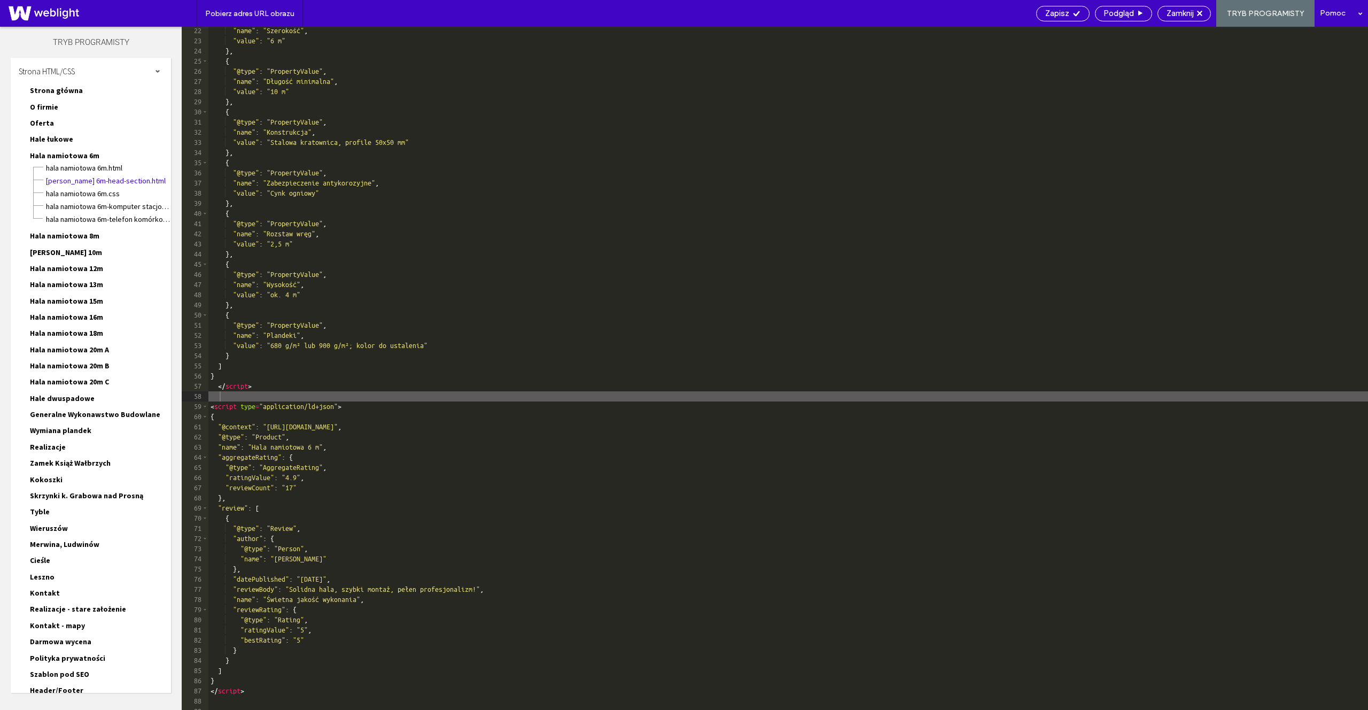
scroll to position [221, 0]
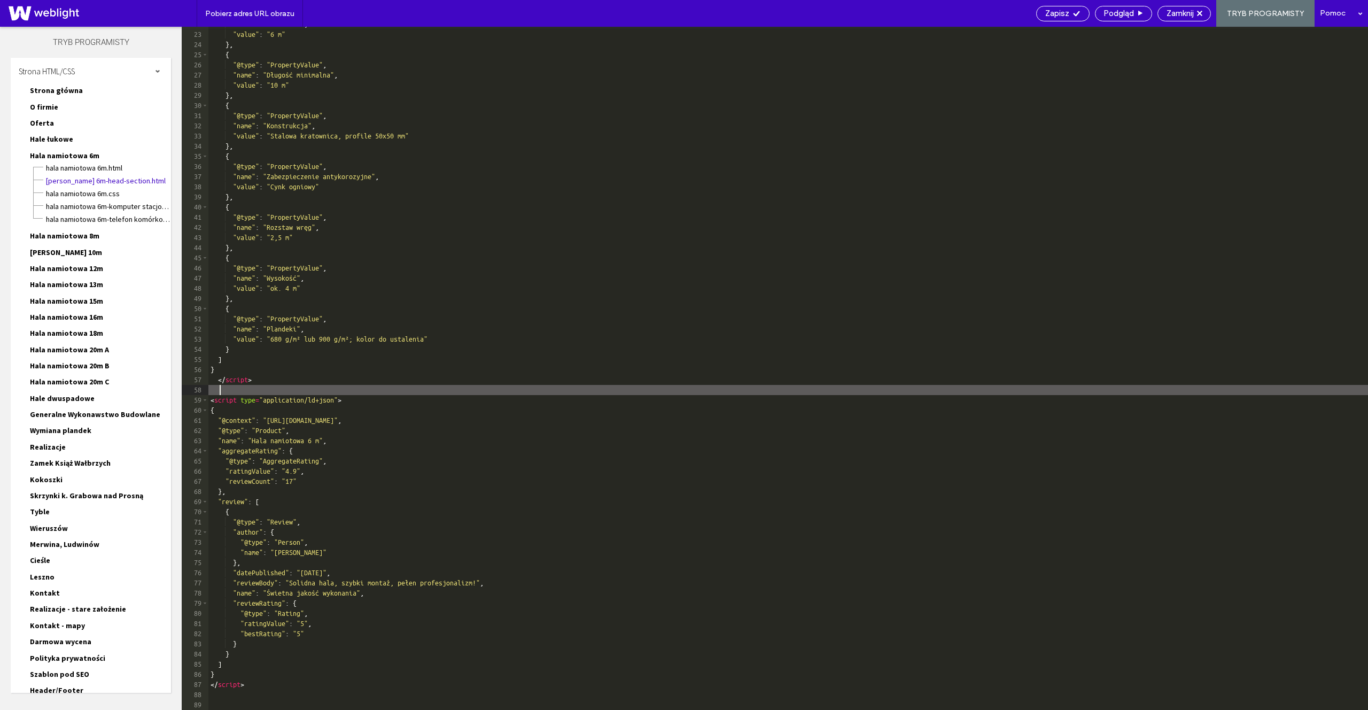
click at [288, 684] on div ""name" : "Szerokość" , "value" : "6 m" } , { "@type" : "PropertyValue" , "name"…" at bounding box center [788, 370] width 1160 height 703
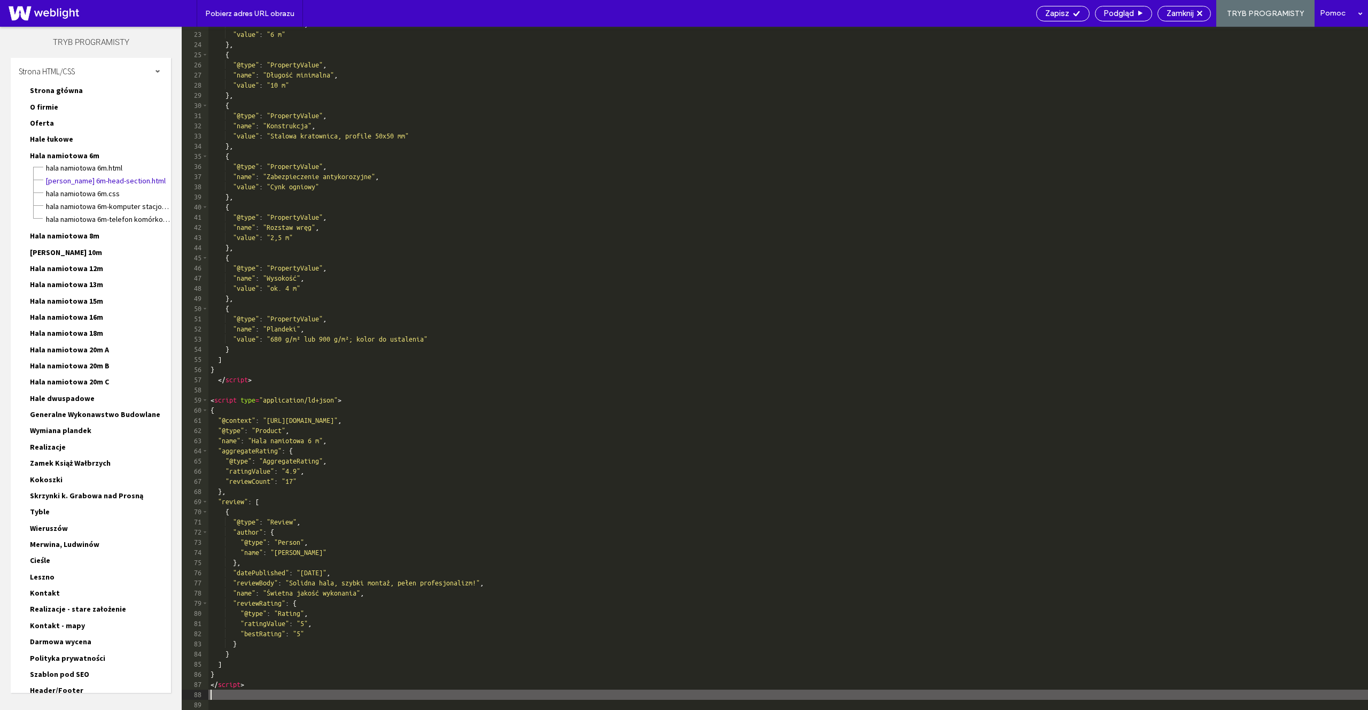
type textarea "**"
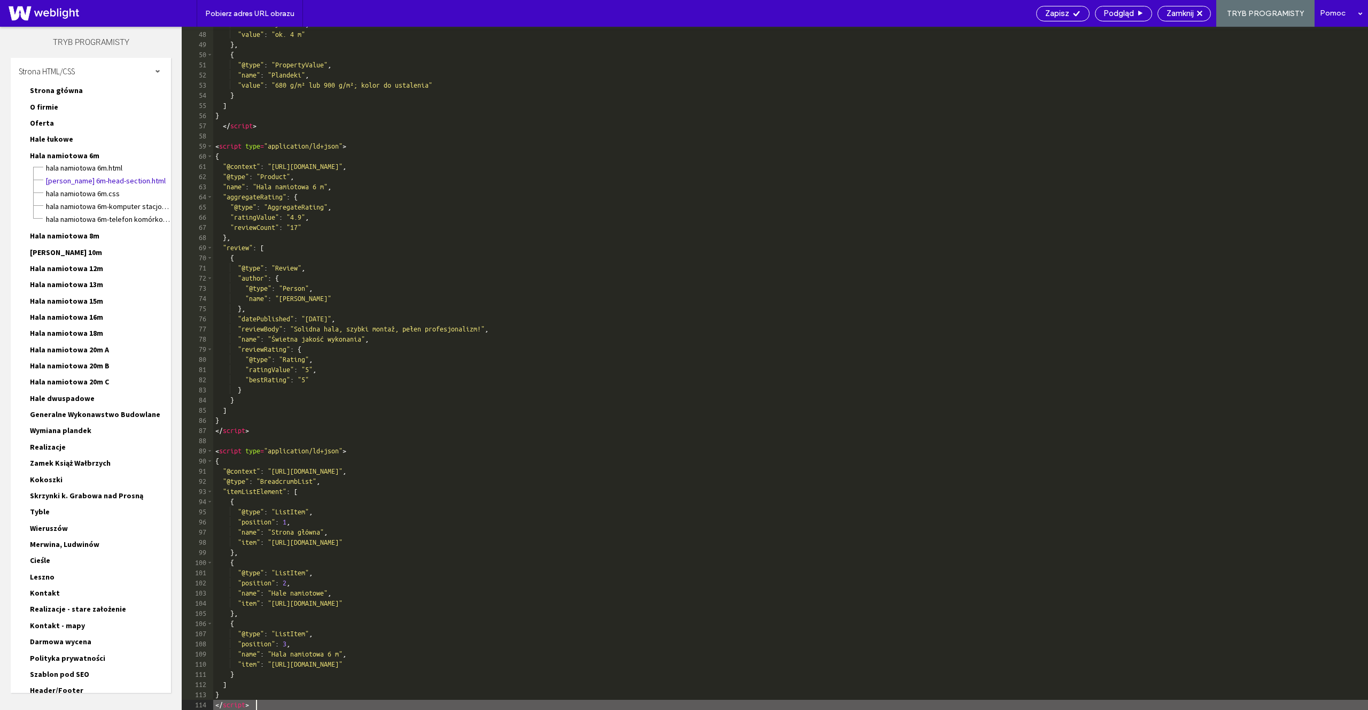
scroll to position [474, 0]
click at [1078, 11] on icon at bounding box center [1076, 14] width 8 height 8
click at [1182, 12] on span "Zamknij" at bounding box center [1179, 14] width 27 height 10
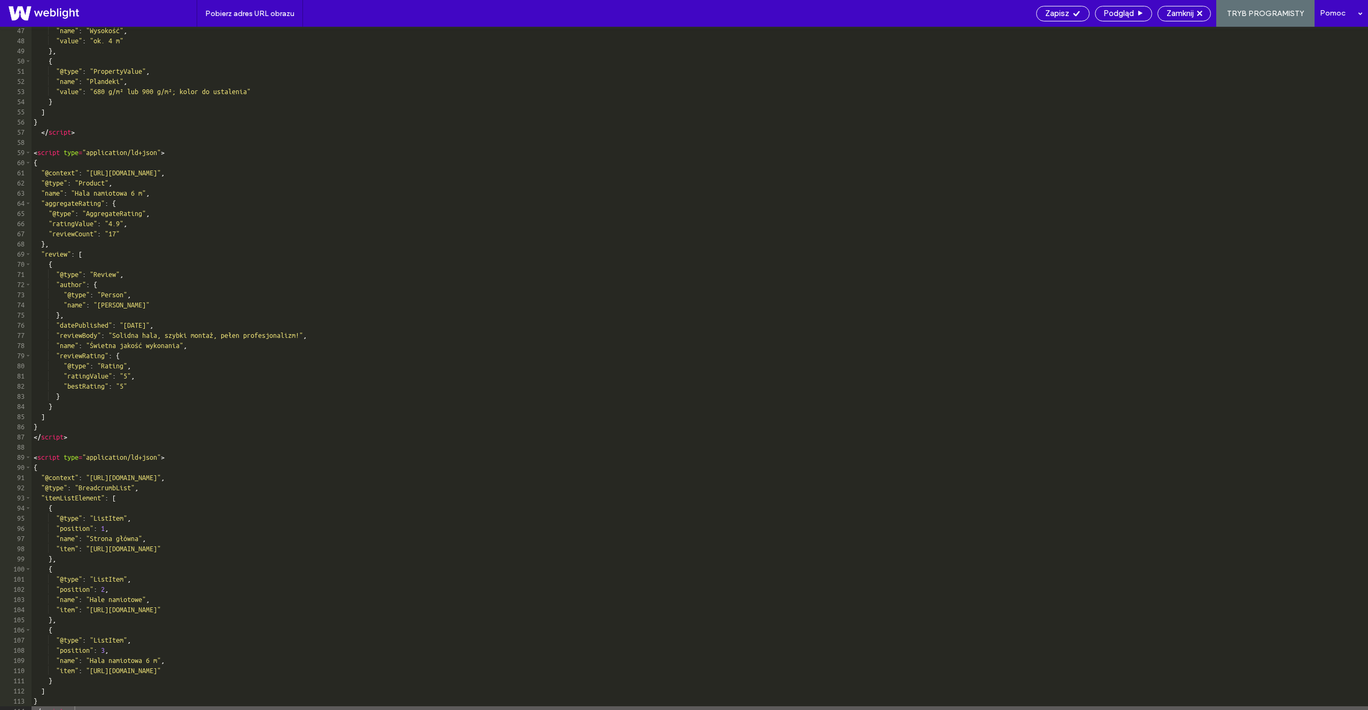
scroll to position [0, 0]
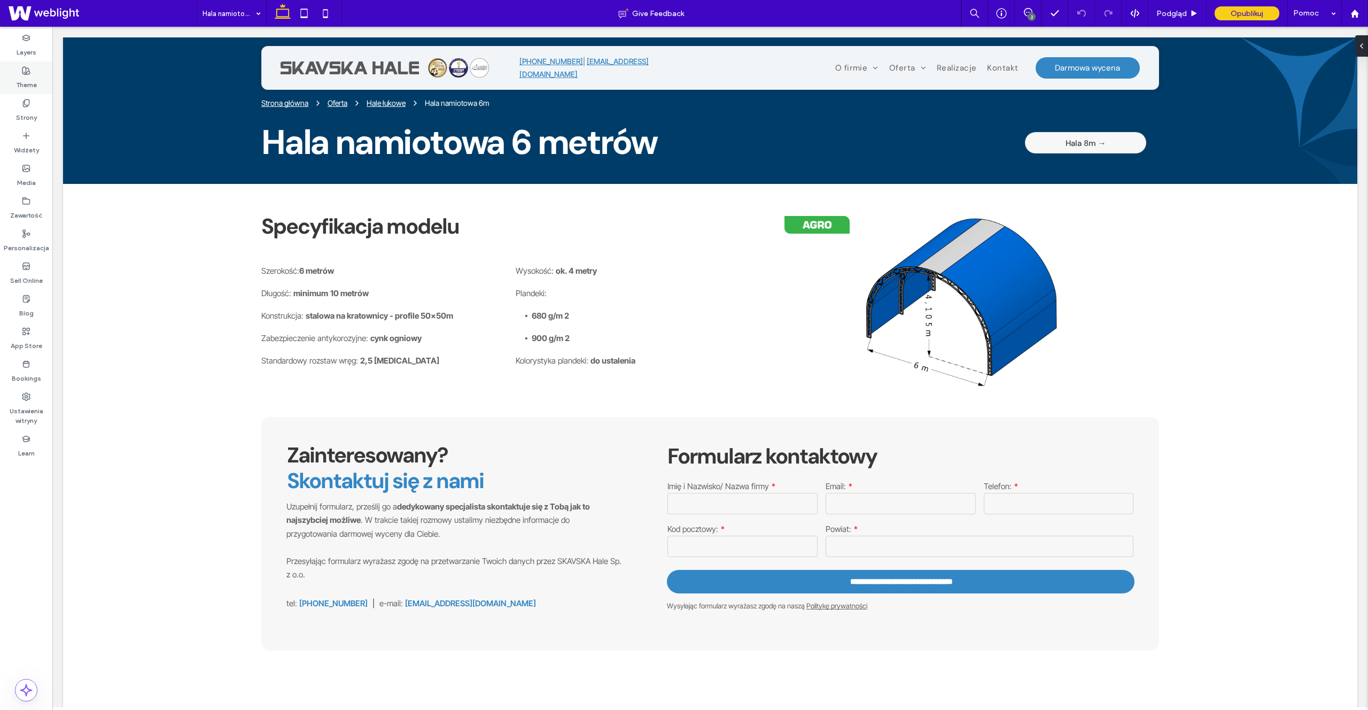
click at [20, 93] on div "Theme" at bounding box center [26, 77] width 52 height 33
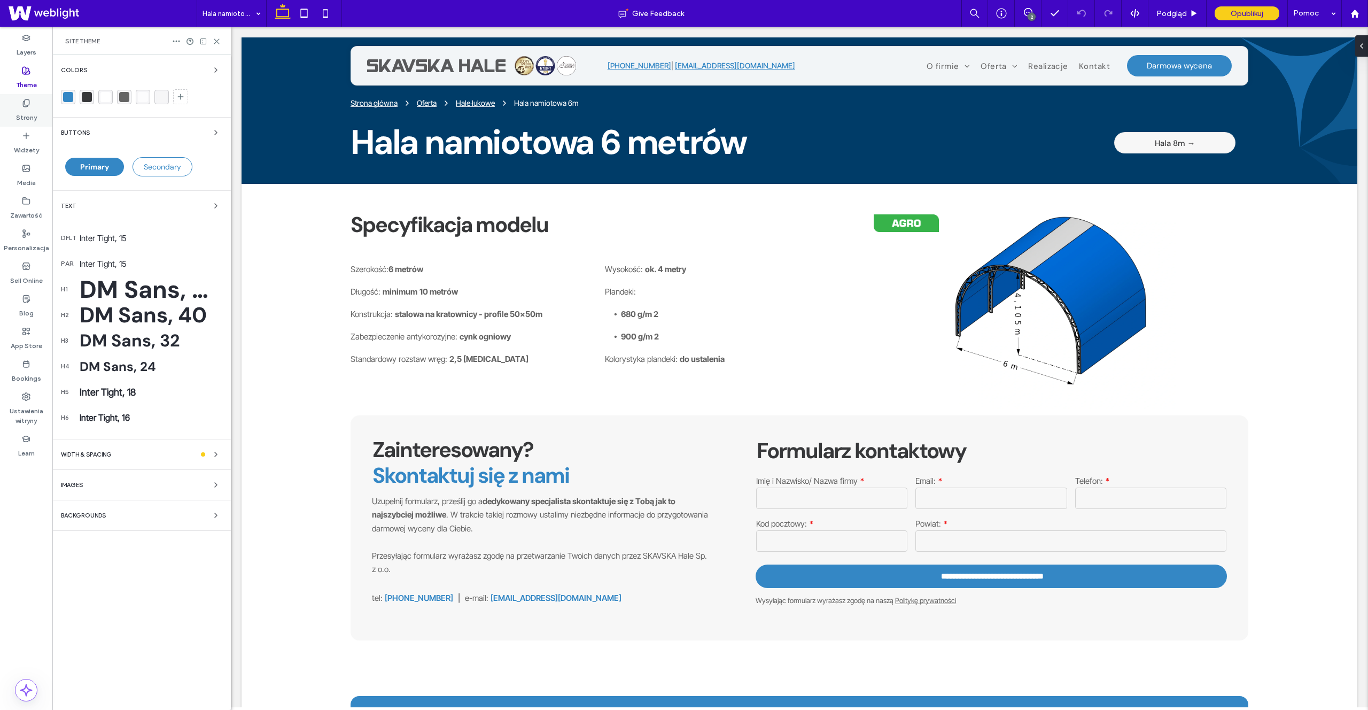
click at [24, 105] on icon at bounding box center [26, 103] width 9 height 9
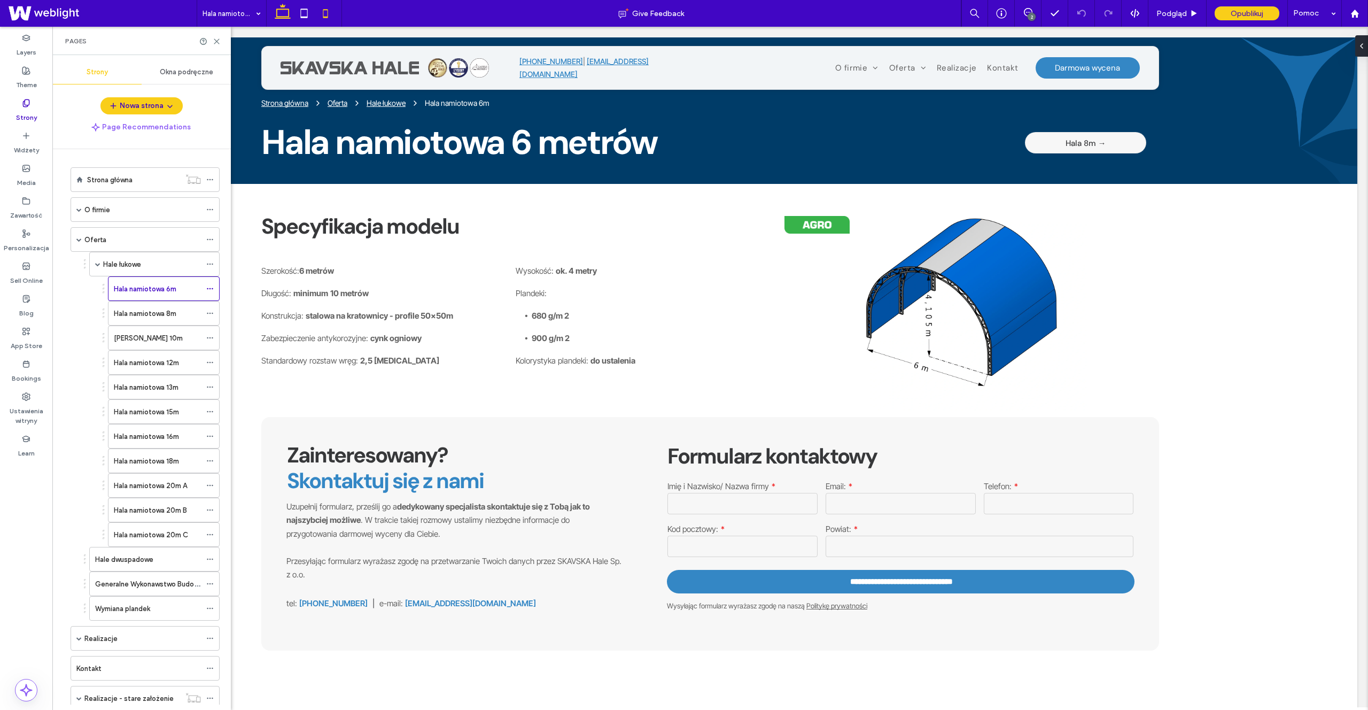
click at [330, 18] on icon at bounding box center [325, 13] width 21 height 21
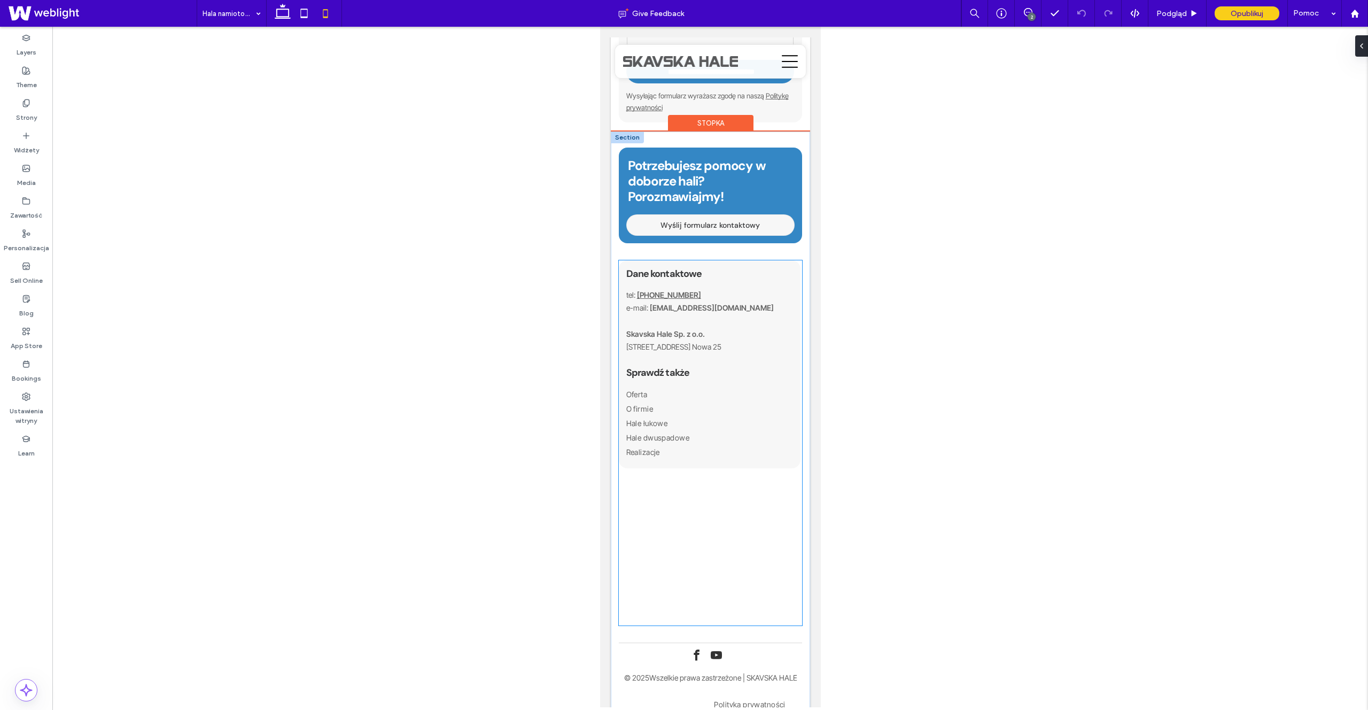
scroll to position [1151, 0]
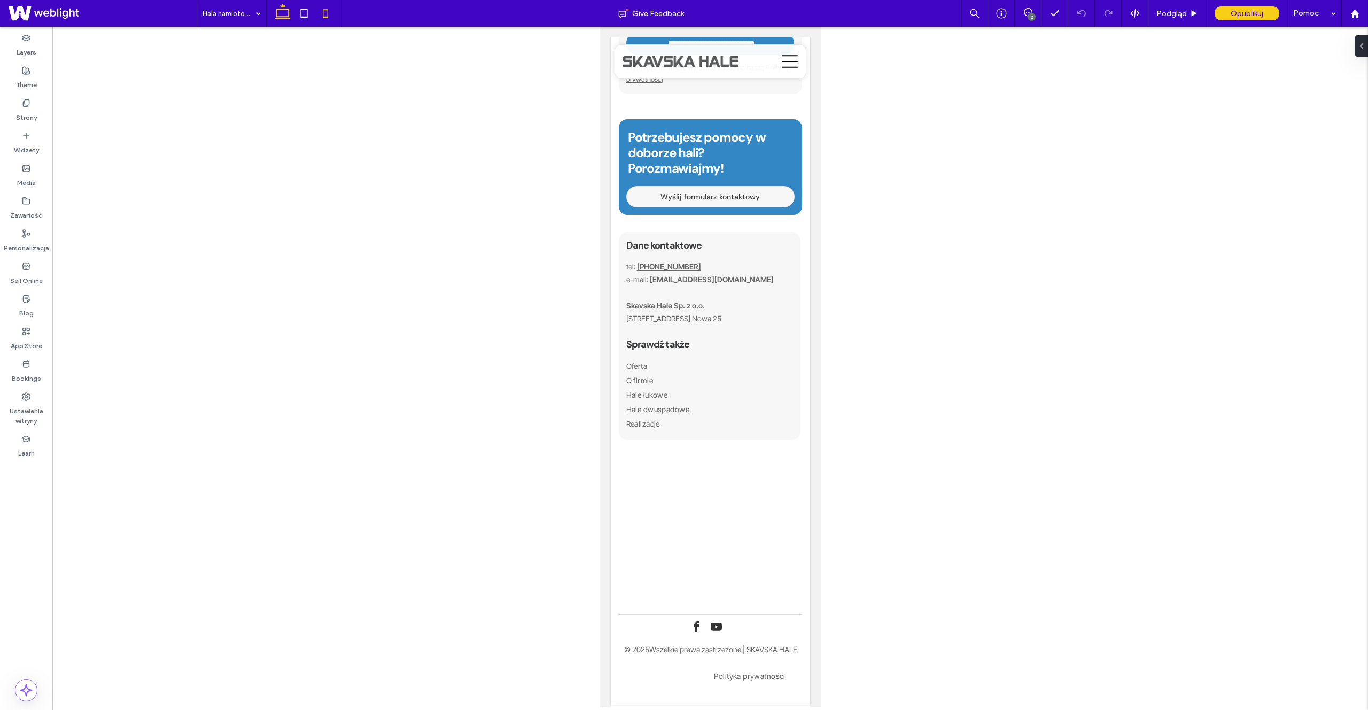
click at [287, 17] on icon at bounding box center [282, 13] width 21 height 21
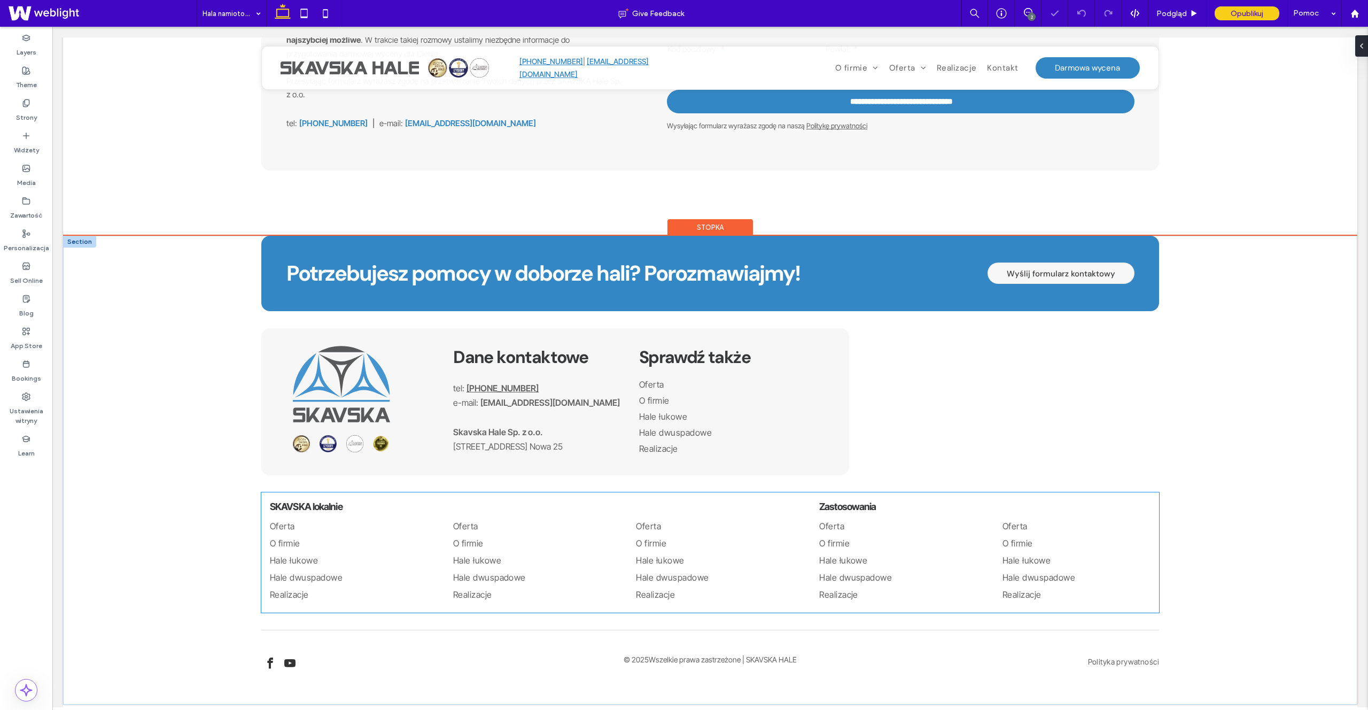
click at [315, 493] on div "SKAVSKA lokalnie Oferta O firmie Hale łukowe Hale dwuspadowe Realizacje" at bounding box center [343, 552] width 165 height 120
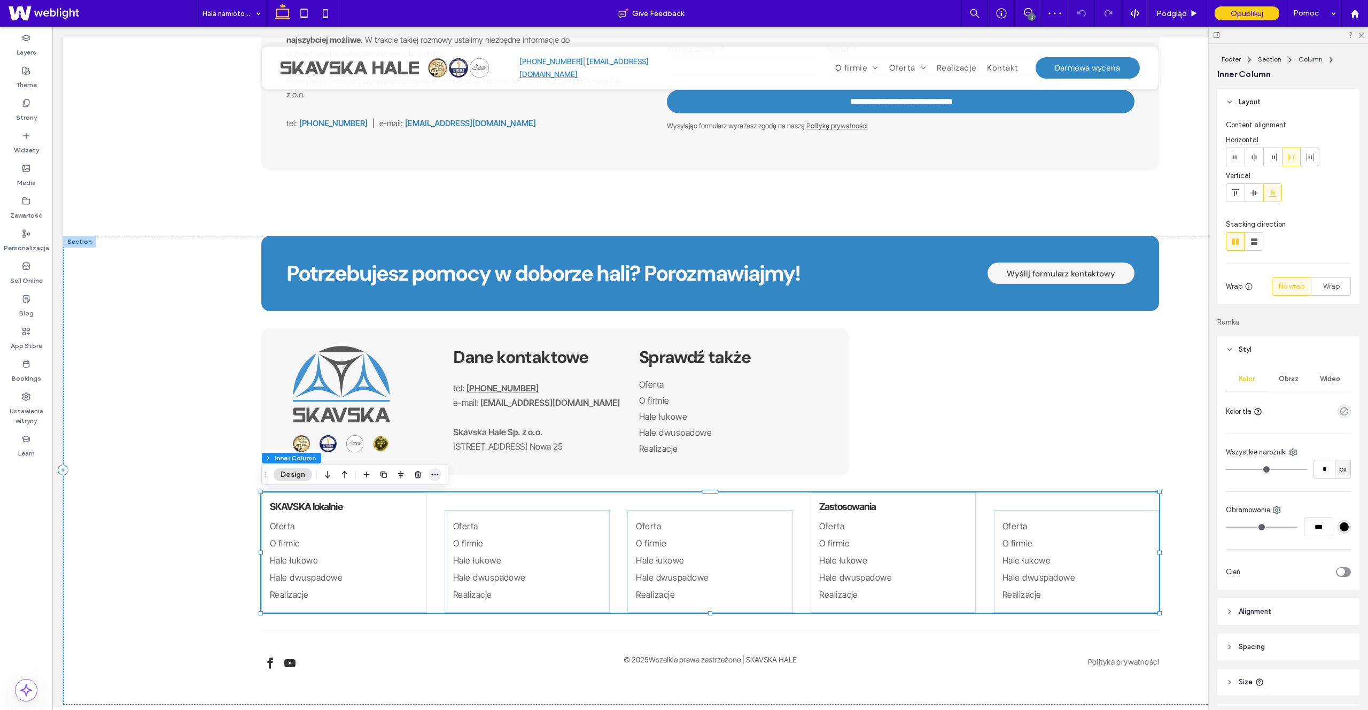
click at [434, 477] on icon "button" at bounding box center [435, 474] width 9 height 9
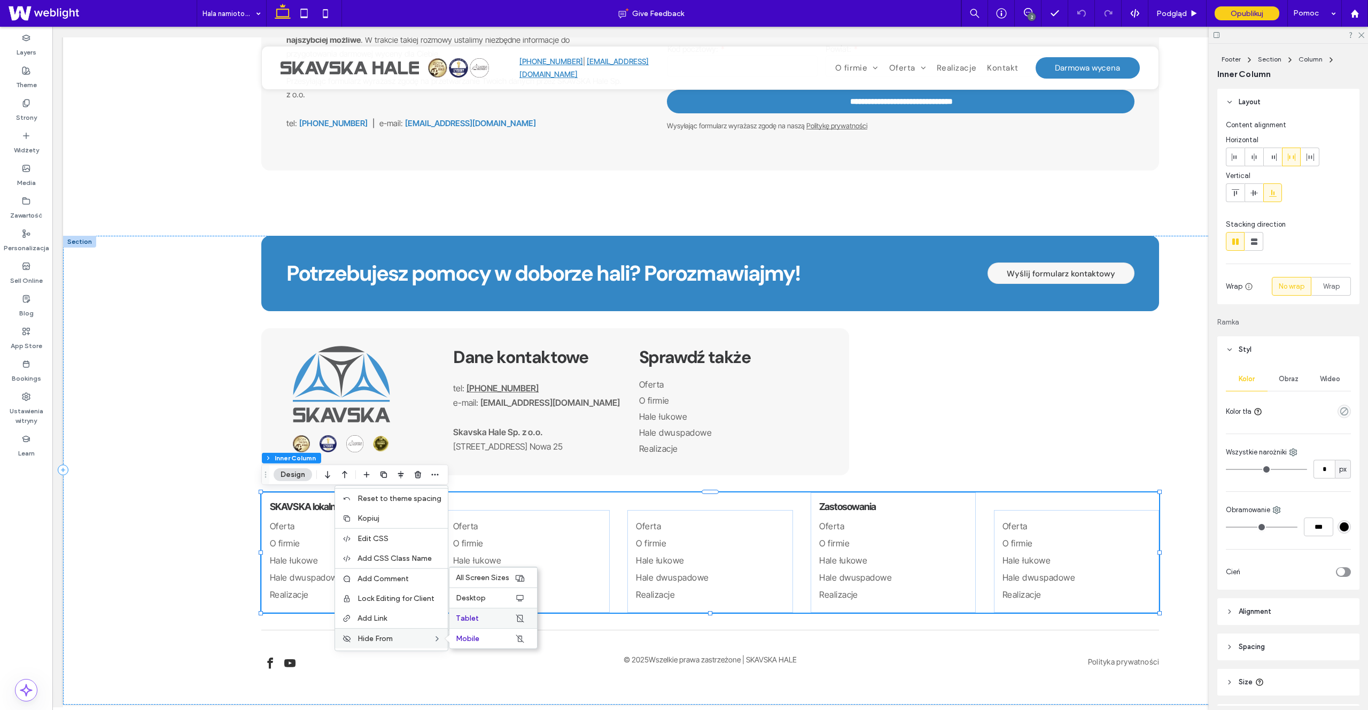
click at [477, 624] on div "Tablet" at bounding box center [493, 618] width 88 height 20
click at [480, 631] on div "Mobile" at bounding box center [493, 638] width 88 height 20
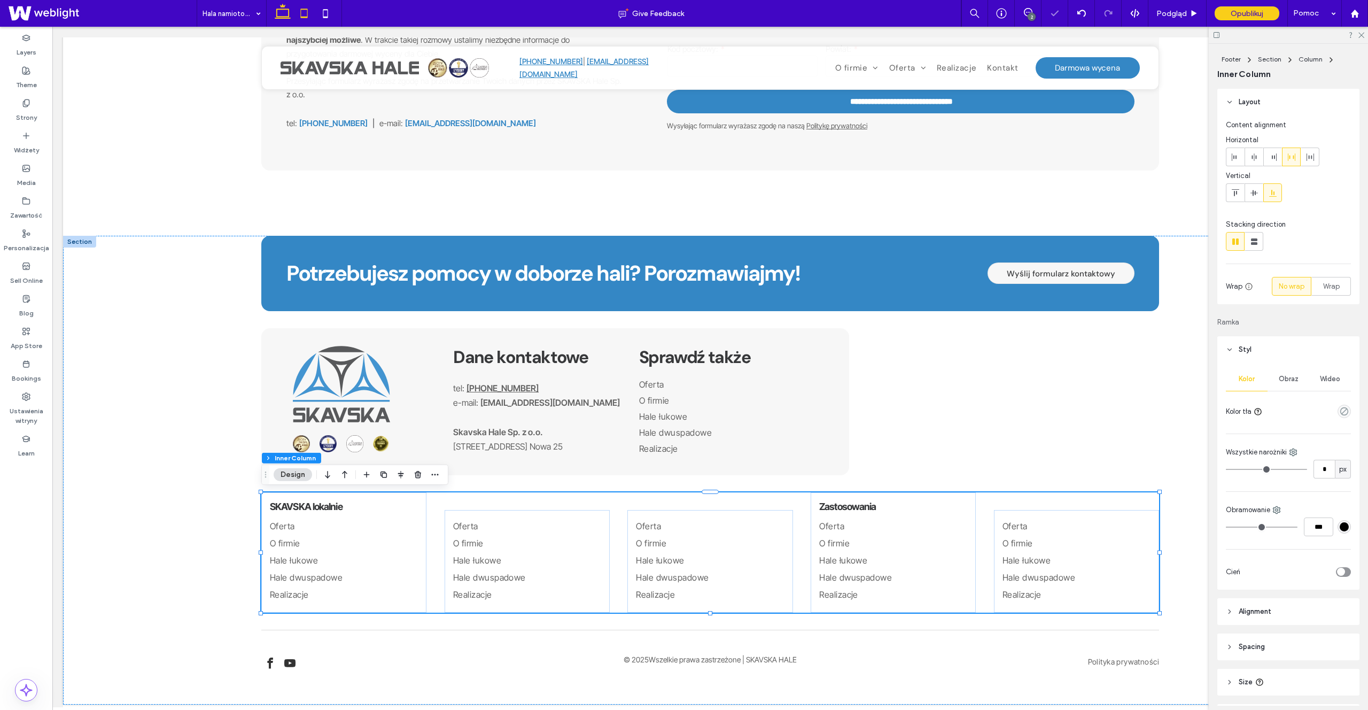
click at [298, 13] on icon at bounding box center [303, 13] width 21 height 21
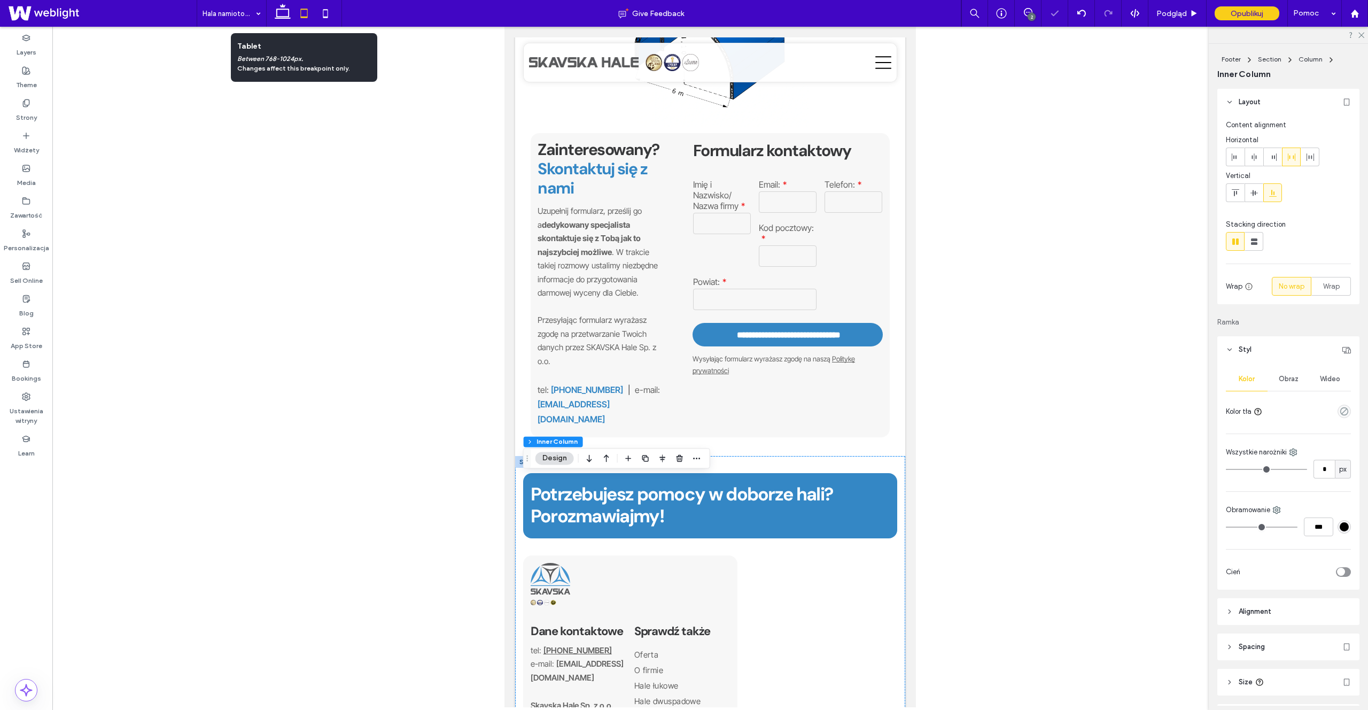
scroll to position [716, 0]
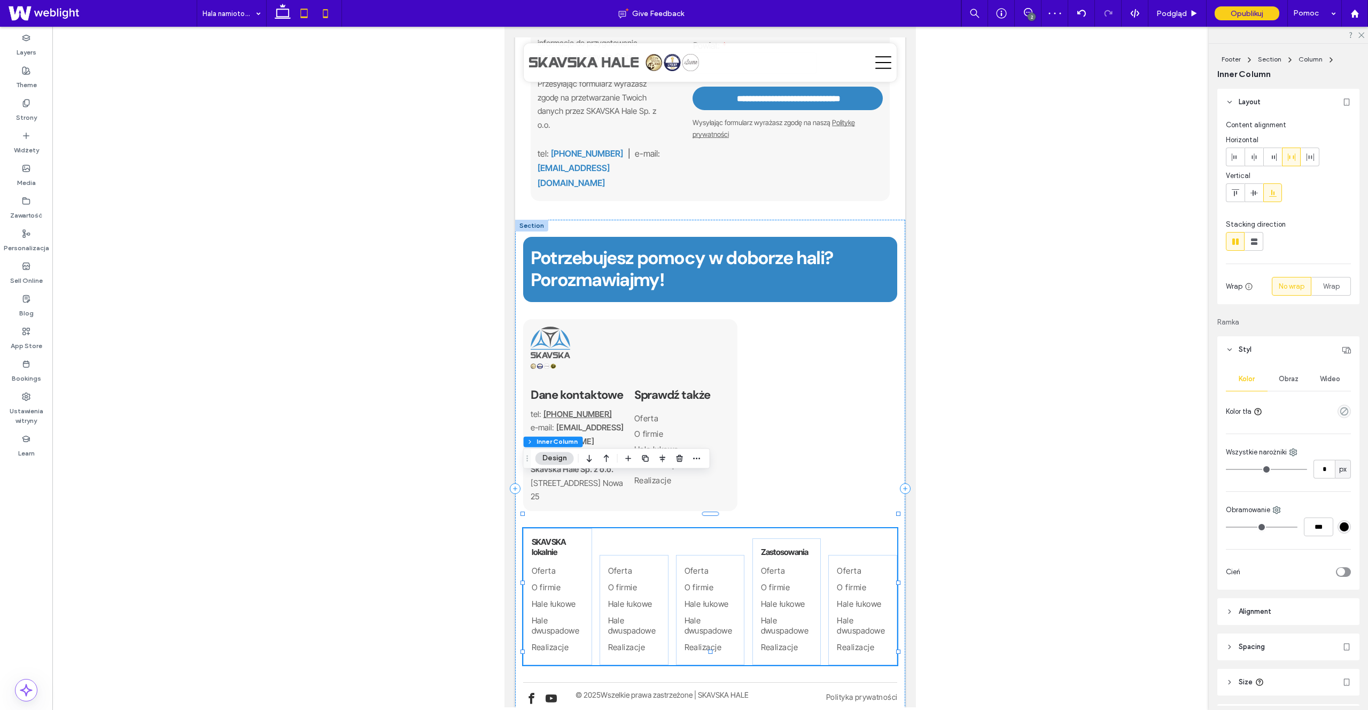
click at [329, 17] on icon at bounding box center [325, 13] width 21 height 21
type input "**"
type input "****"
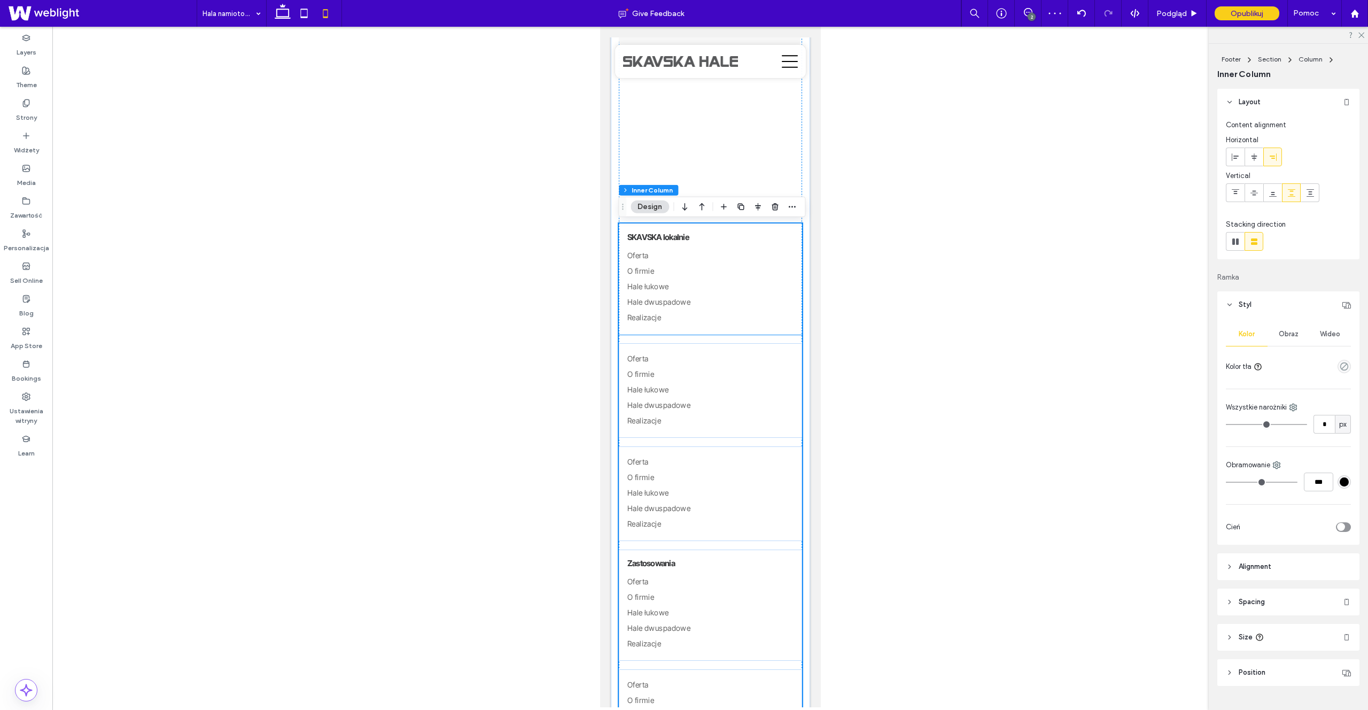
scroll to position [1538, 0]
click at [746, 221] on div "Potrzebujesz pomocy w doborze hali? Porozmawiajmy! Wyślij formularz kontaktowy …" at bounding box center [709, 296] width 183 height 1126
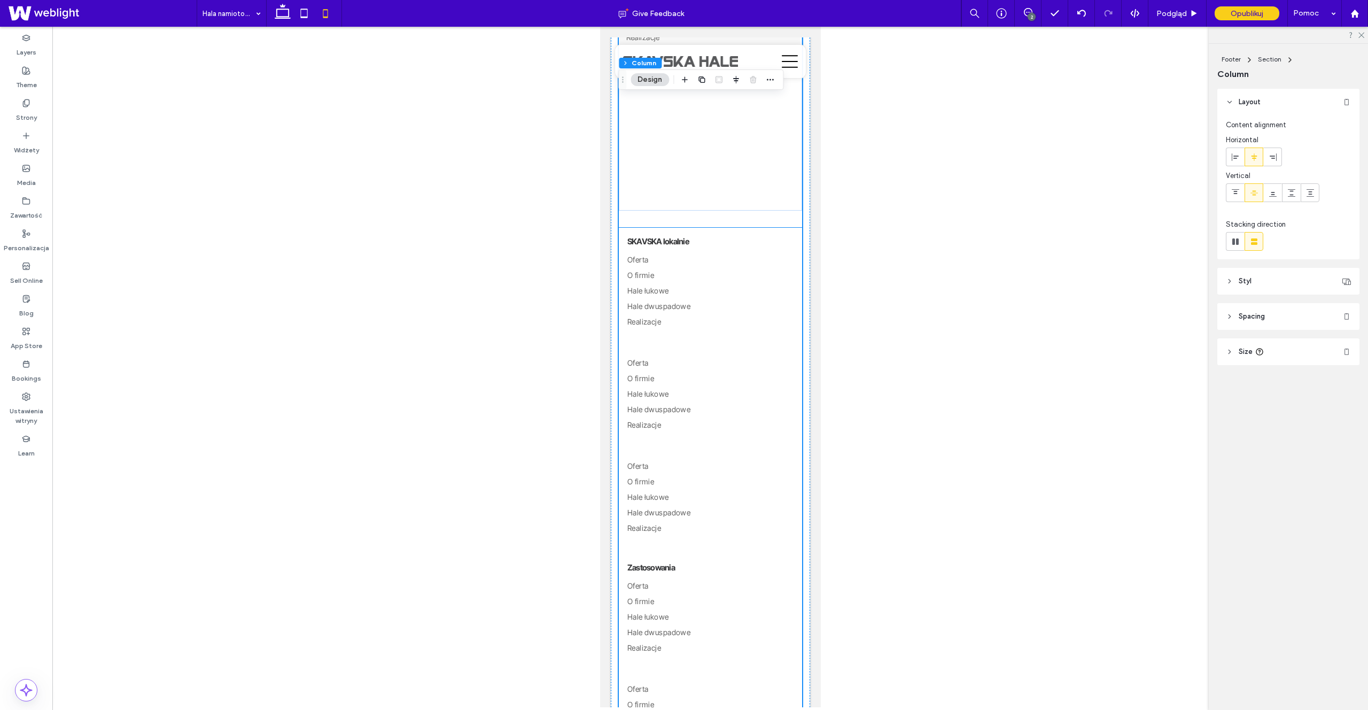
click at [721, 345] on div "SKAVSKA lokalnie Oferta O firmie Hale łukowe Hale dwuspadowe Realizacje Oferta …" at bounding box center [709, 498] width 183 height 540
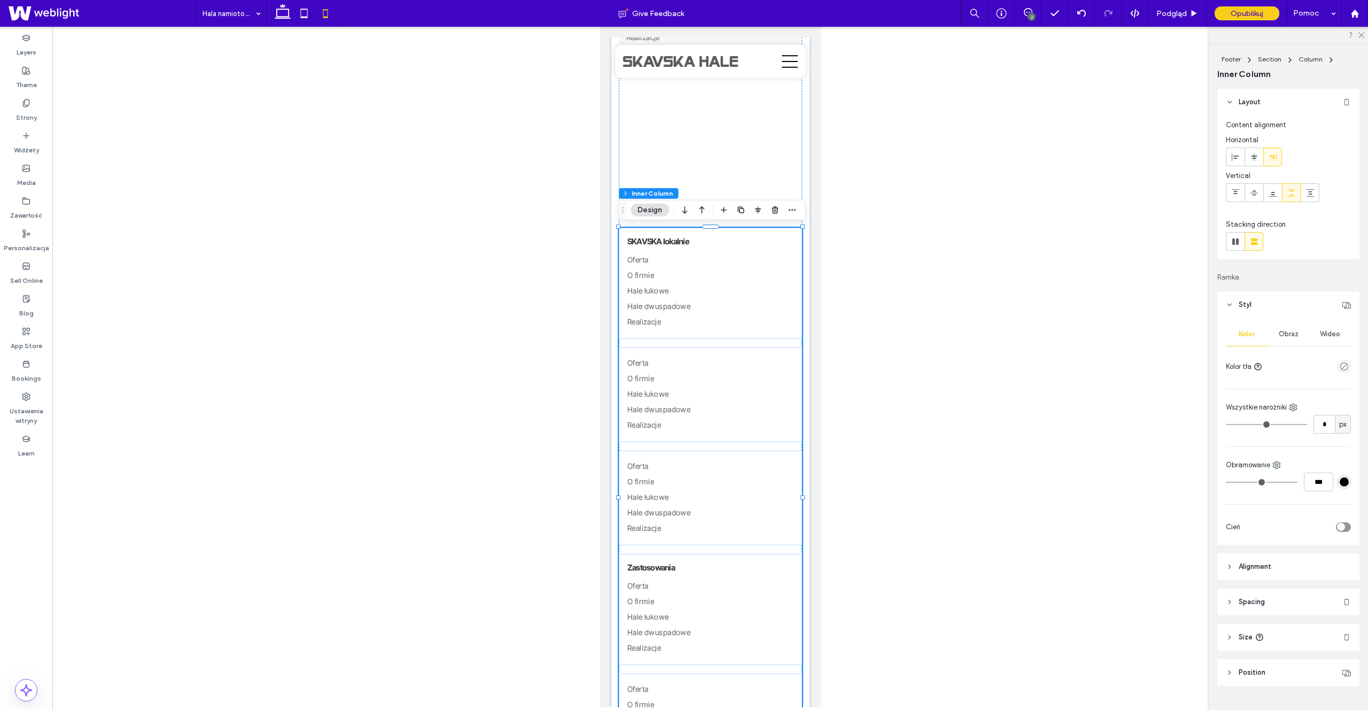
click at [721, 345] on div "SKAVSKA lokalnie Oferta O firmie Hale łukowe Hale dwuspadowe Realizacje Oferta …" at bounding box center [709, 498] width 183 height 540
click at [720, 349] on div "Oferta O firmie Hale łukowe Hale dwuspadowe Realizacje" at bounding box center [709, 394] width 183 height 95
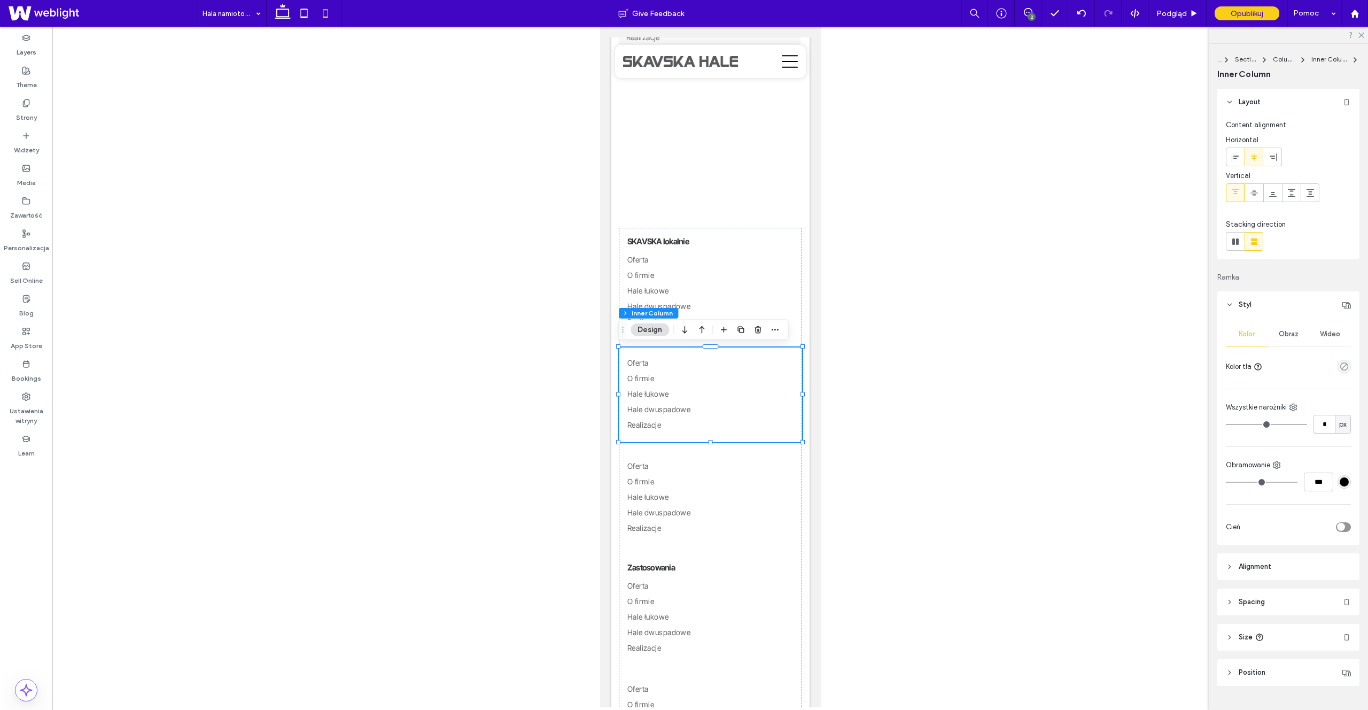
scroll to position [3, 0]
click at [1278, 600] on header "Spacing" at bounding box center [1288, 599] width 142 height 27
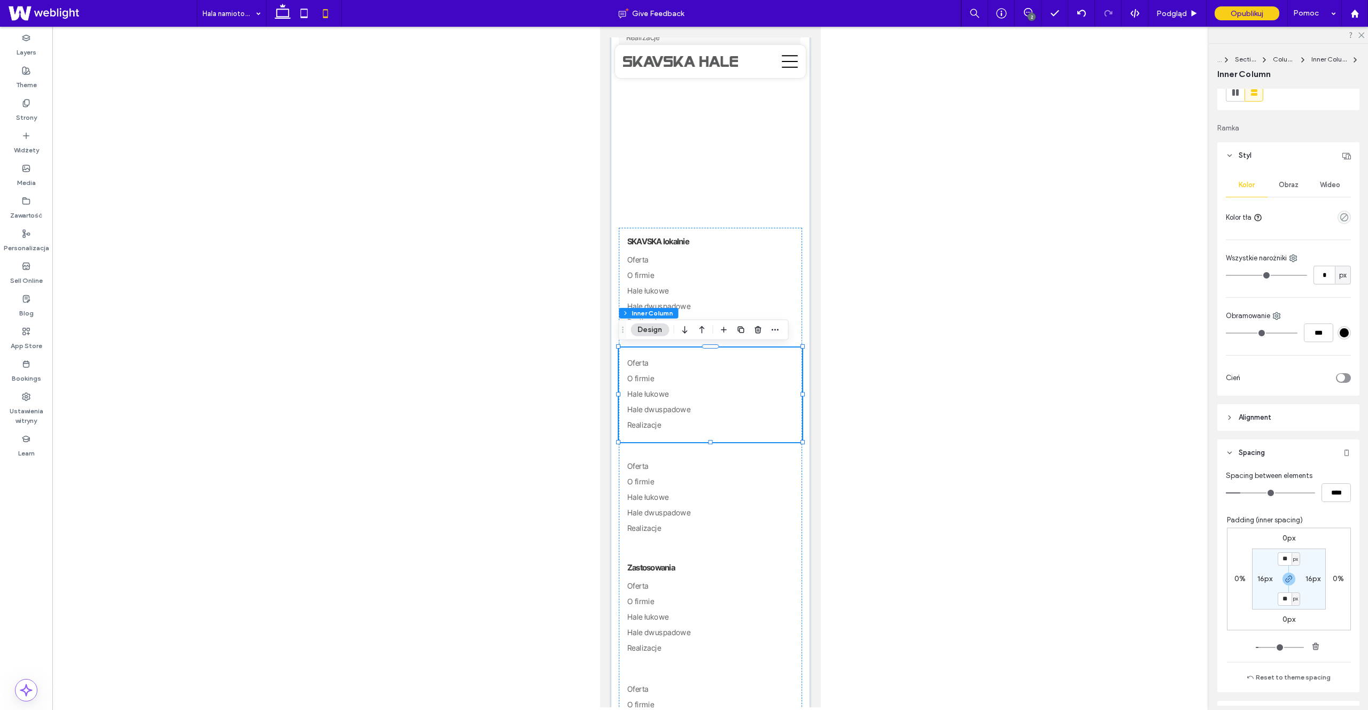
scroll to position [221, 0]
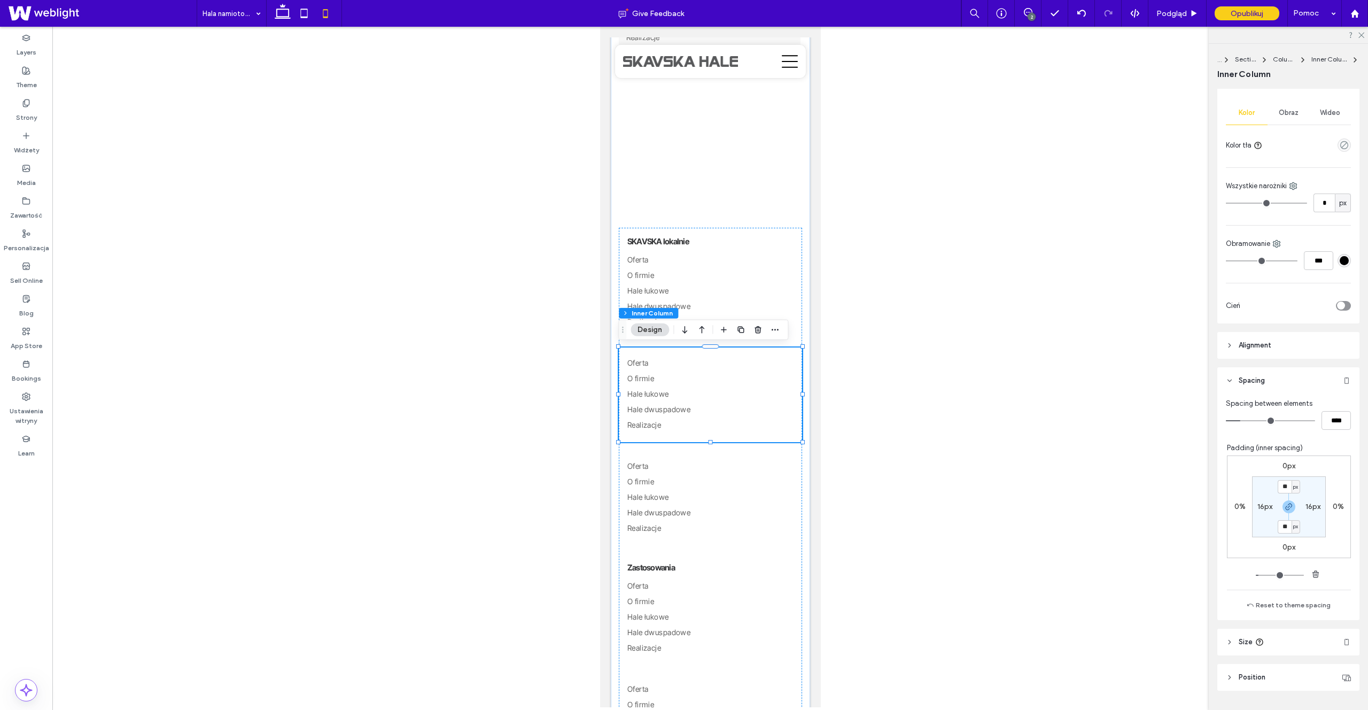
click at [1292, 477] on section "** px 16px ** px 16px" at bounding box center [1289, 506] width 74 height 61
click at [1288, 481] on input "**" at bounding box center [1285, 486] width 14 height 13
type input "*"
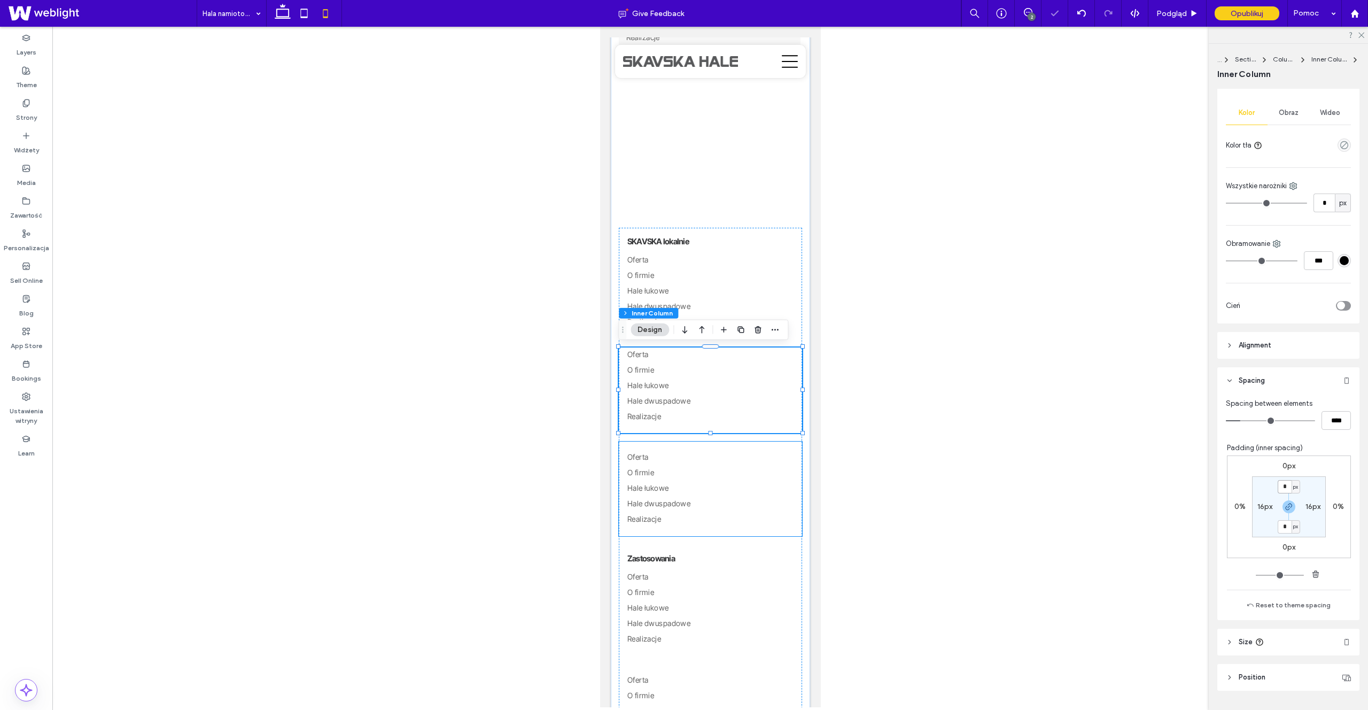
click at [686, 450] on link "Oferta" at bounding box center [710, 457] width 166 height 15
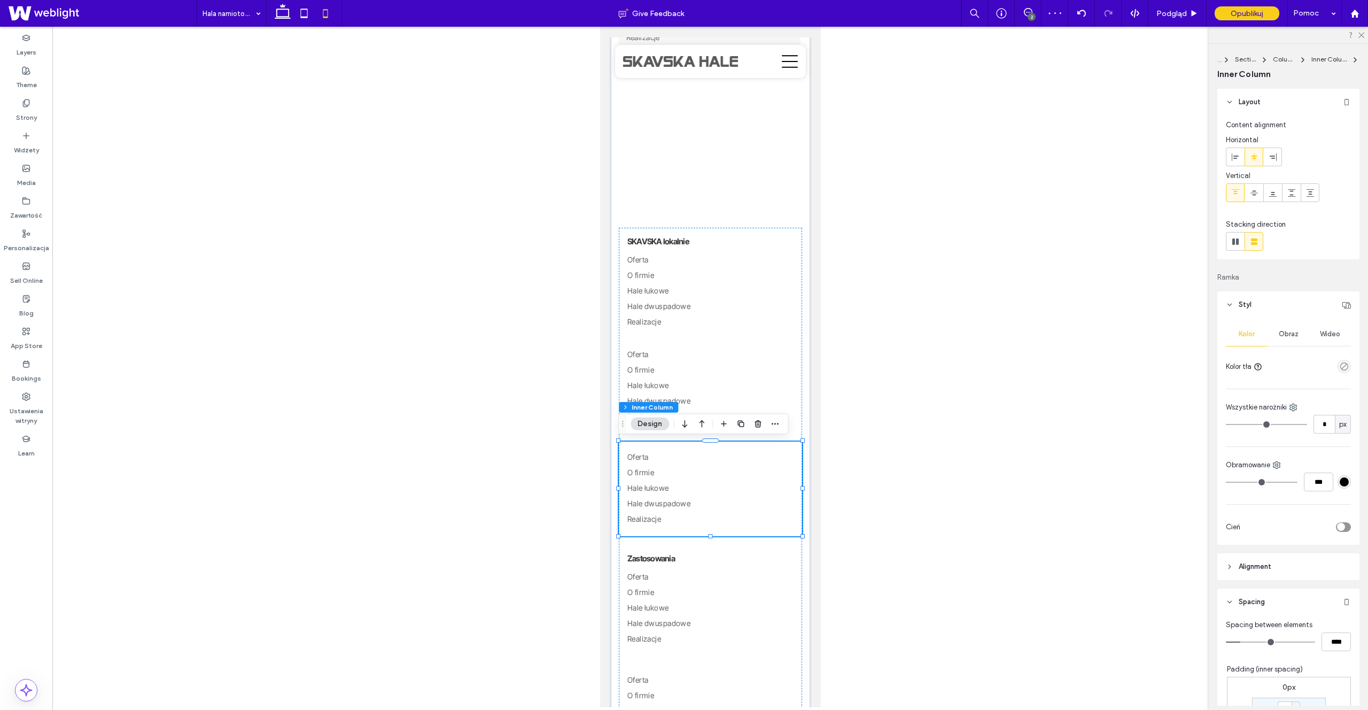
scroll to position [37, 0]
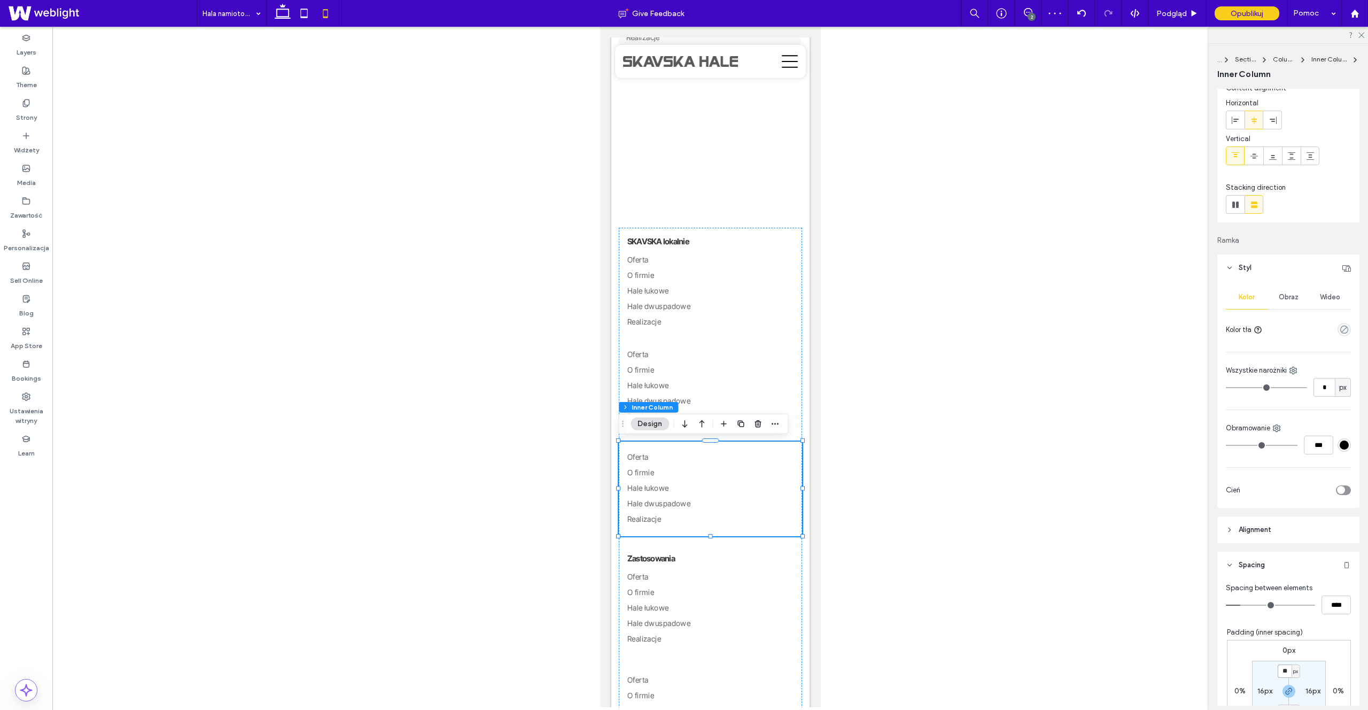
click at [1288, 668] on input "**" at bounding box center [1285, 670] width 14 height 13
type input "*"
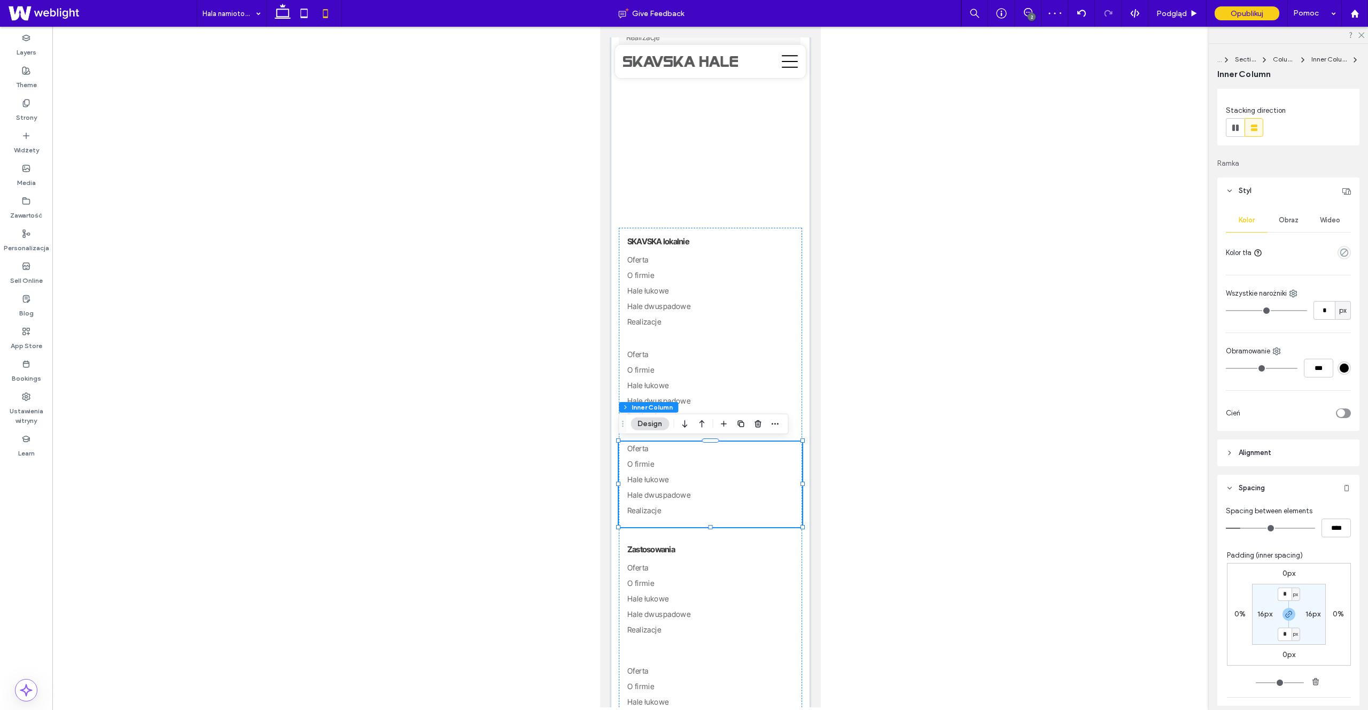
click at [1323, 666] on div "0px 0% 0px 0% * px 16px * px 16px" at bounding box center [1289, 626] width 124 height 126
type input "**"
type input "****"
type input "**"
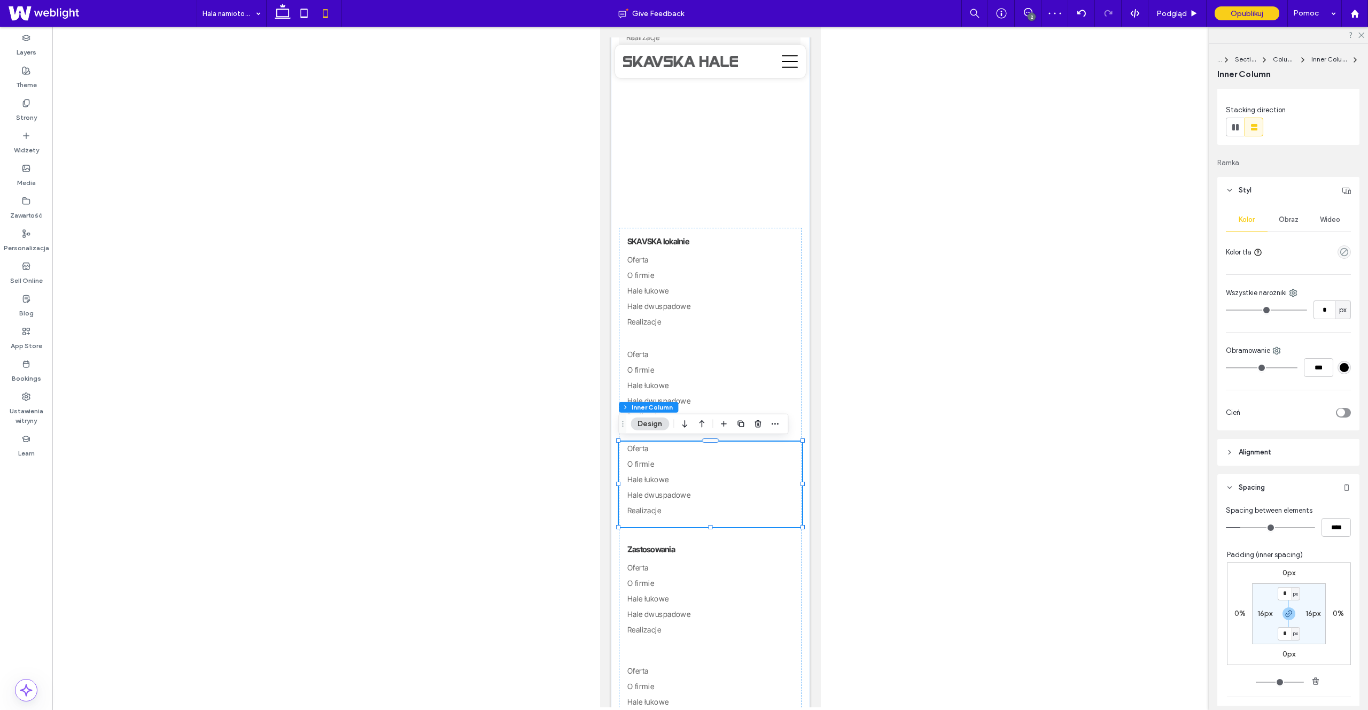
type input "****"
type input "**"
type input "****"
type input "*"
type input "***"
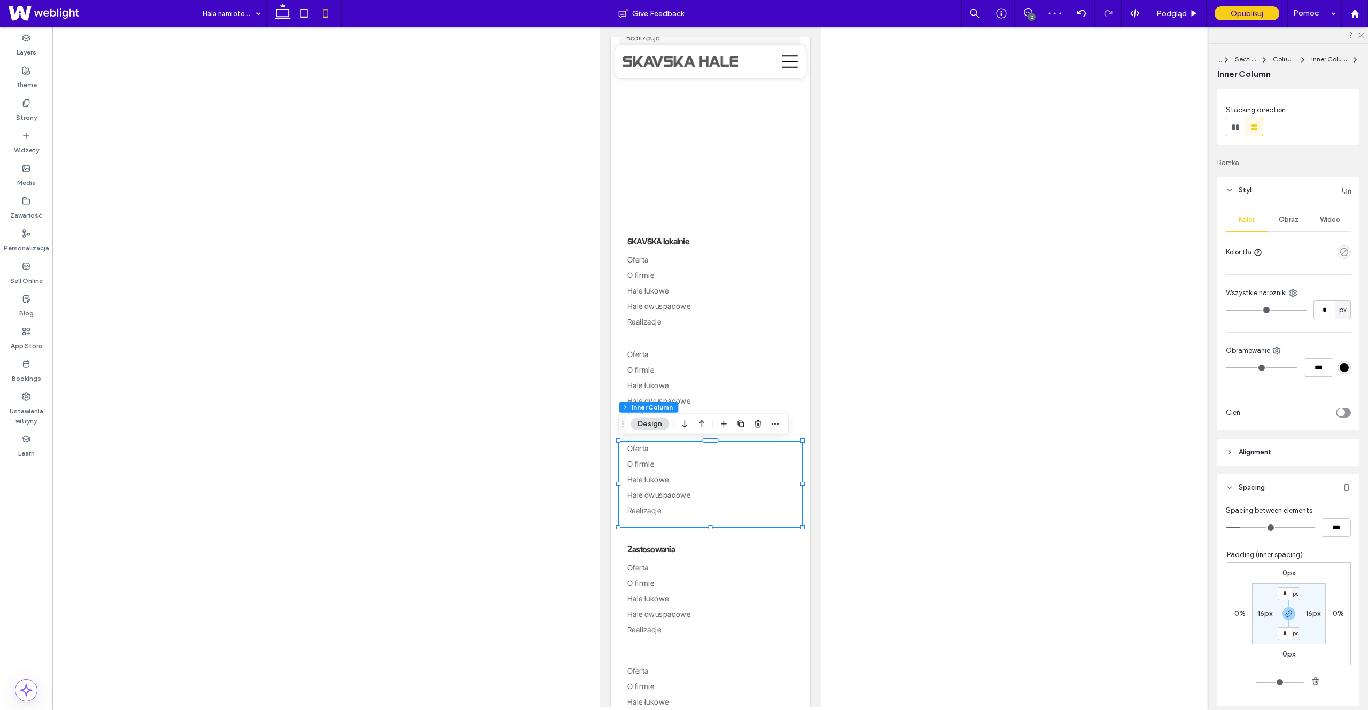
type input "*"
type input "***"
drag, startPoint x: 1242, startPoint y: 528, endPoint x: 1175, endPoint y: 525, distance: 66.9
type input "*"
click at [1226, 527] on input "range" at bounding box center [1270, 527] width 89 height 1
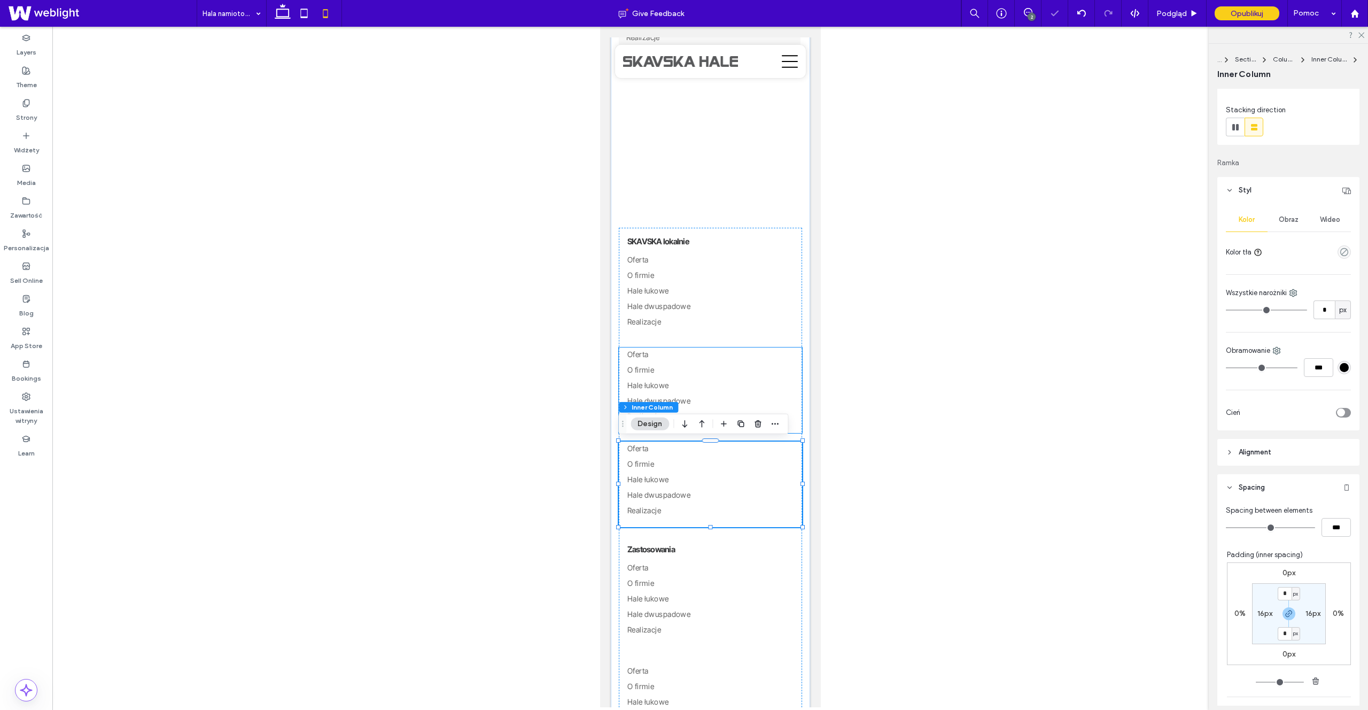
click at [768, 402] on link "Hale dwuspadowe" at bounding box center [710, 401] width 166 height 15
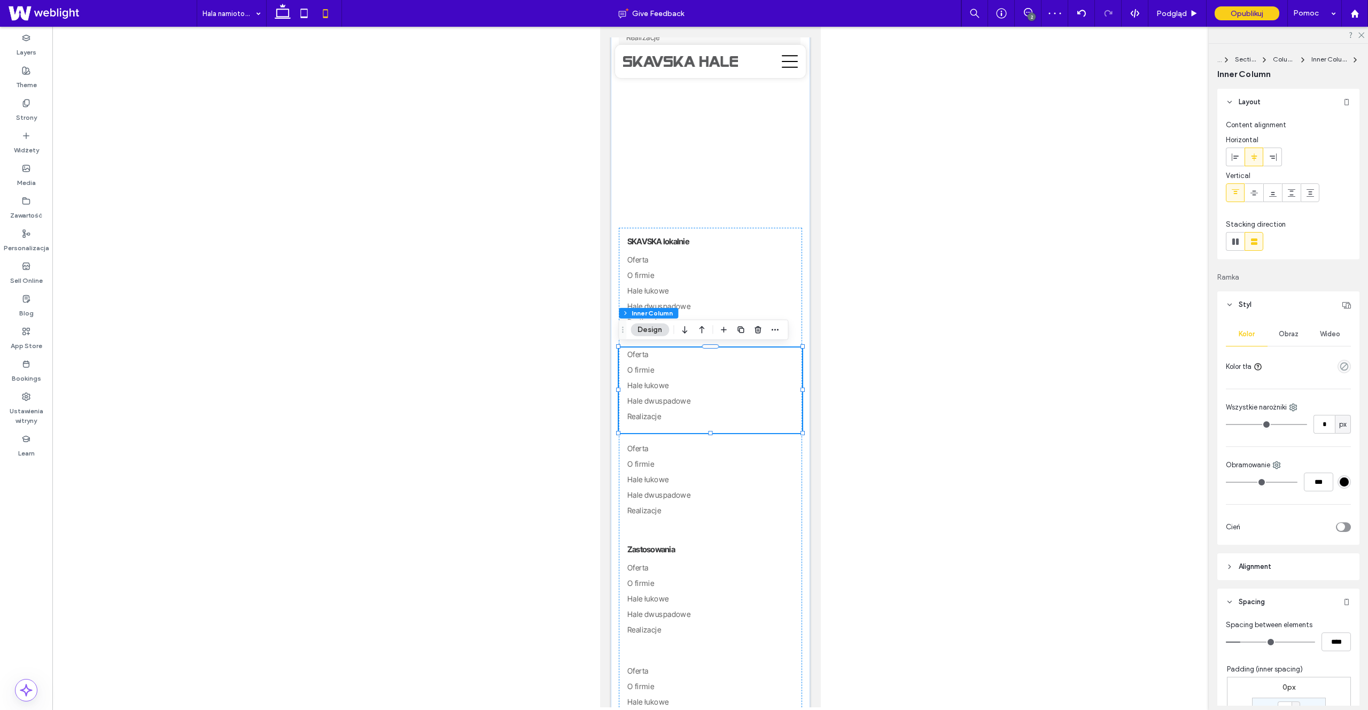
type input "**"
type input "****"
type input "*"
type input "***"
drag, startPoint x: 1153, startPoint y: 635, endPoint x: 1119, endPoint y: 637, distance: 33.7
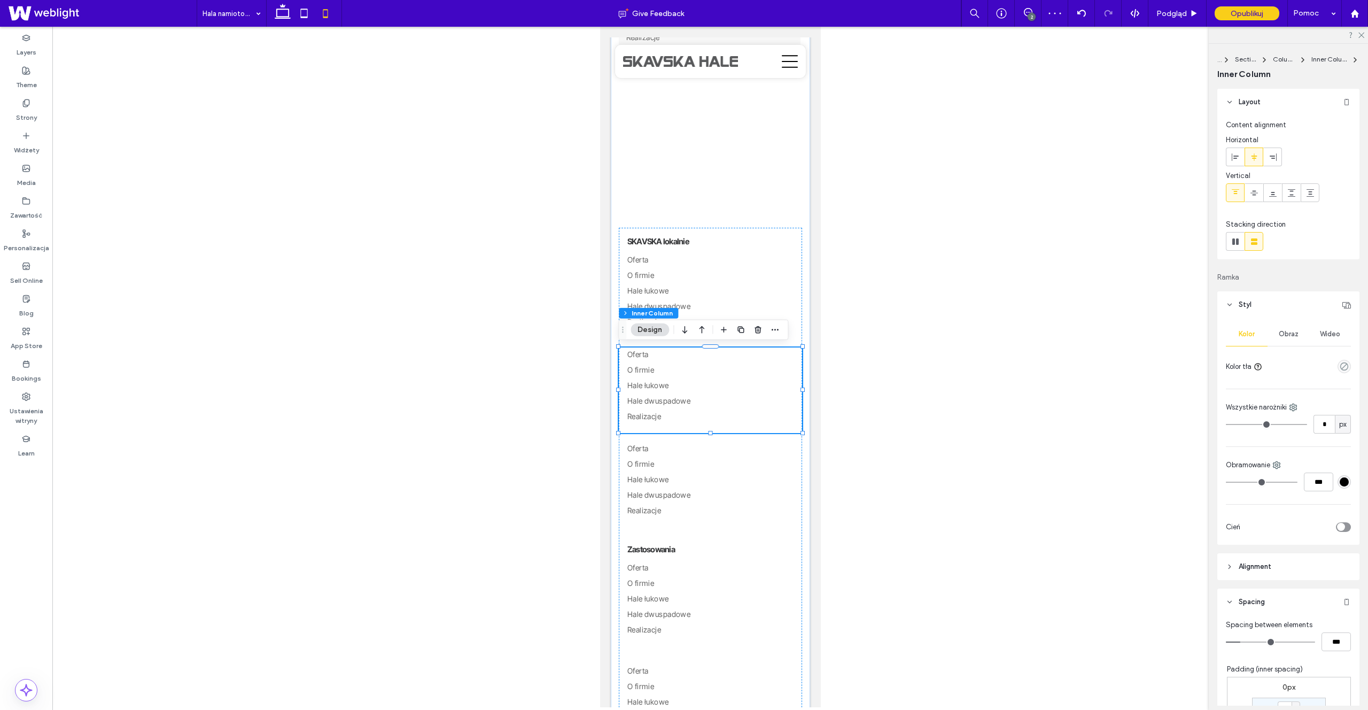
type input "*"
click at [1226, 641] on input "range" at bounding box center [1270, 641] width 89 height 1
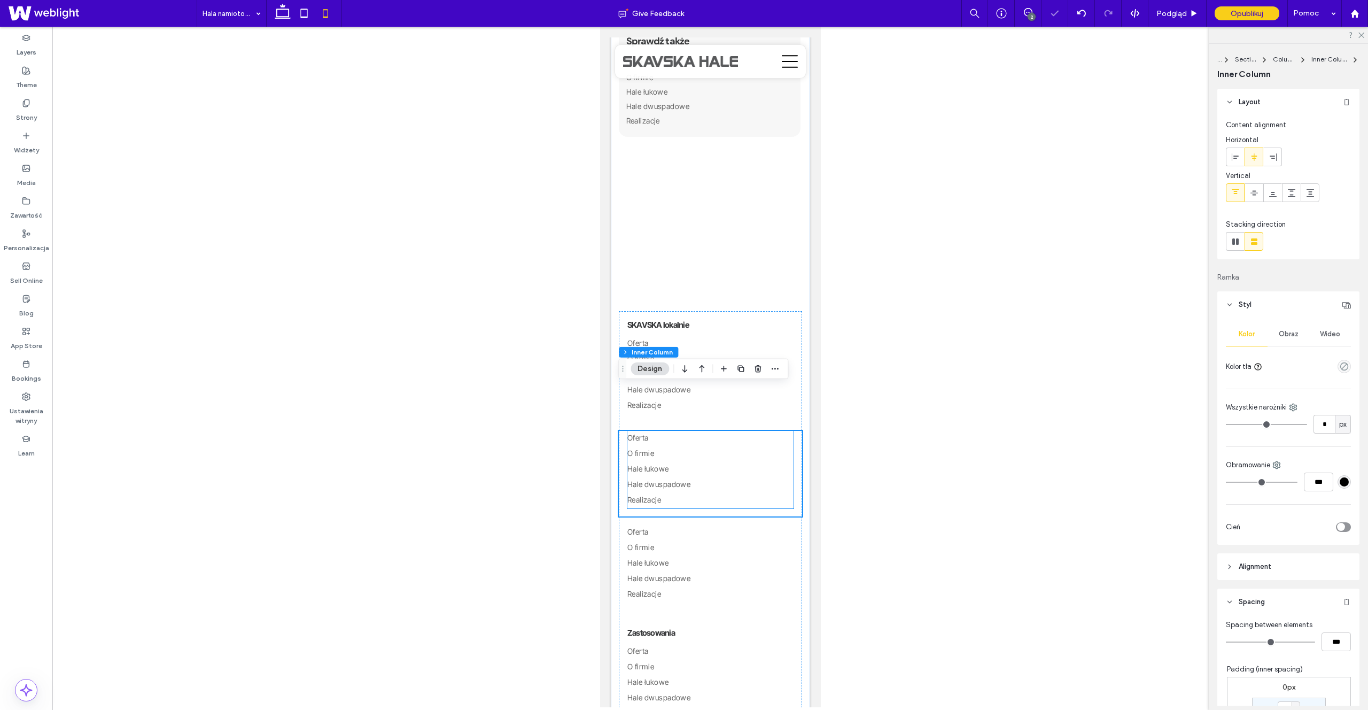
scroll to position [1426, 0]
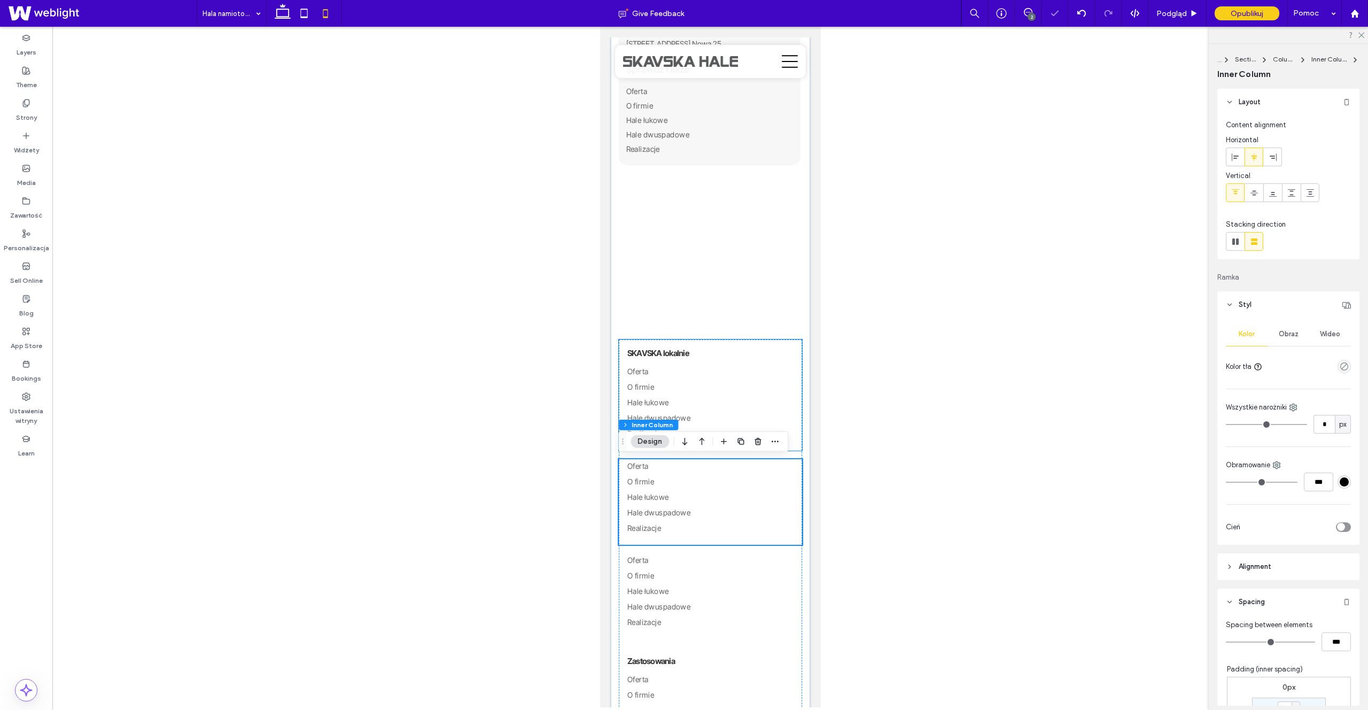
click at [744, 350] on h5 "SKAVSKA lokalnie" at bounding box center [710, 353] width 166 height 10
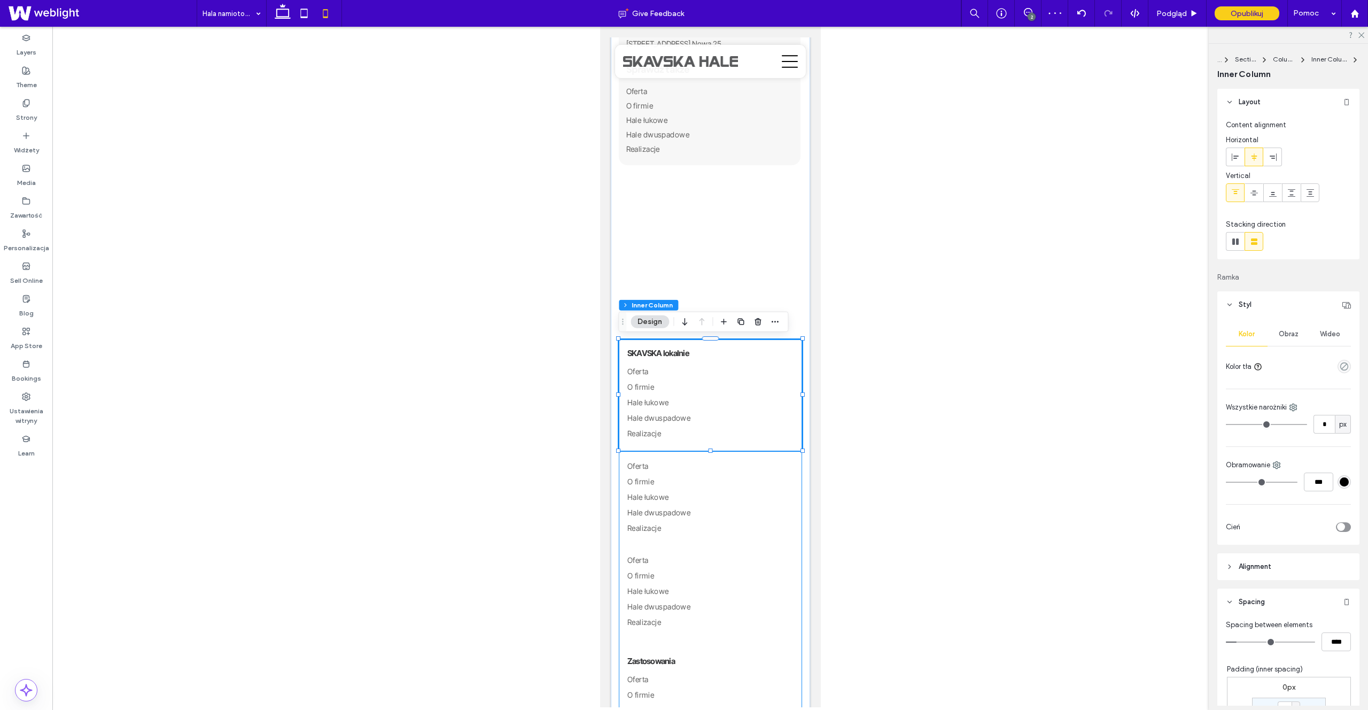
click at [799, 458] on div "SKAVSKA lokalnie Oferta O firmie Hale łukowe Hale dwuspadowe Realizacje Oferta …" at bounding box center [709, 600] width 183 height 522
click at [679, 453] on div "SKAVSKA lokalnie Oferta O firmie Hale łukowe Hale dwuspadowe Realizacje Oferta …" at bounding box center [709, 600] width 183 height 522
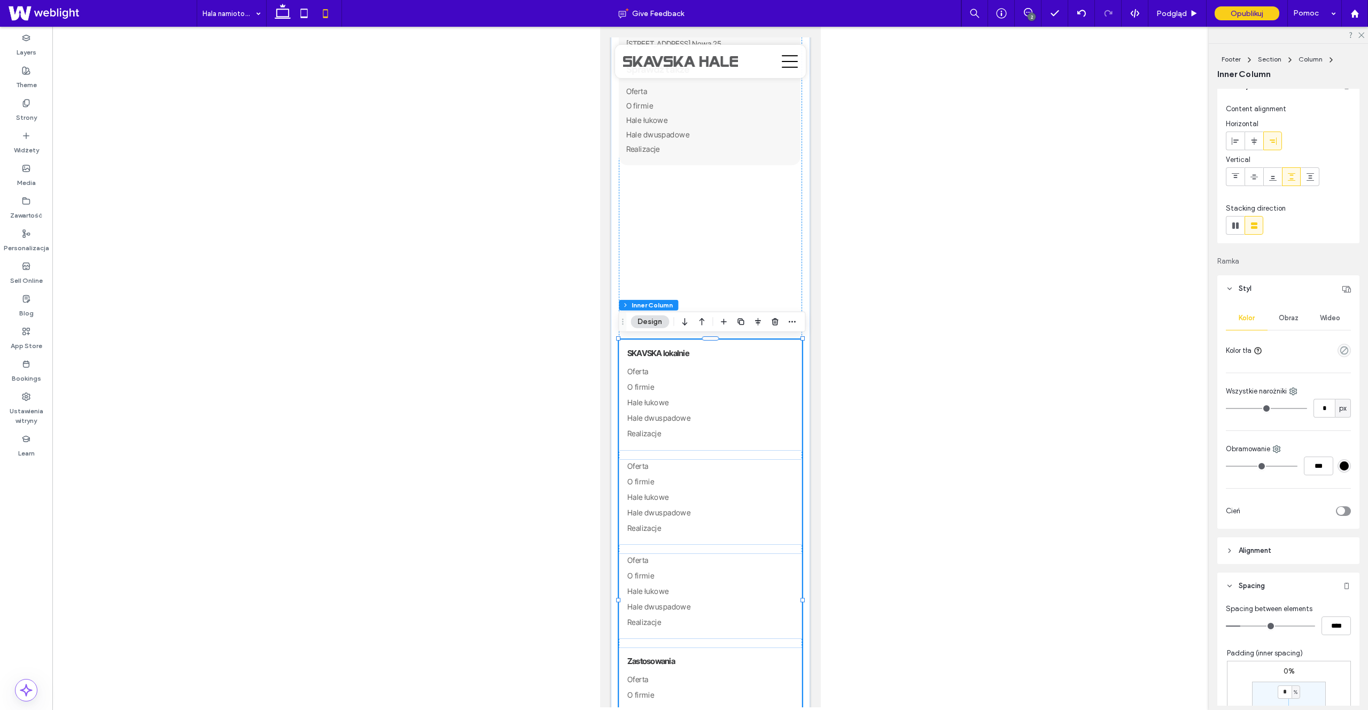
type input "**"
type input "****"
type input "**"
type input "****"
type input "*"
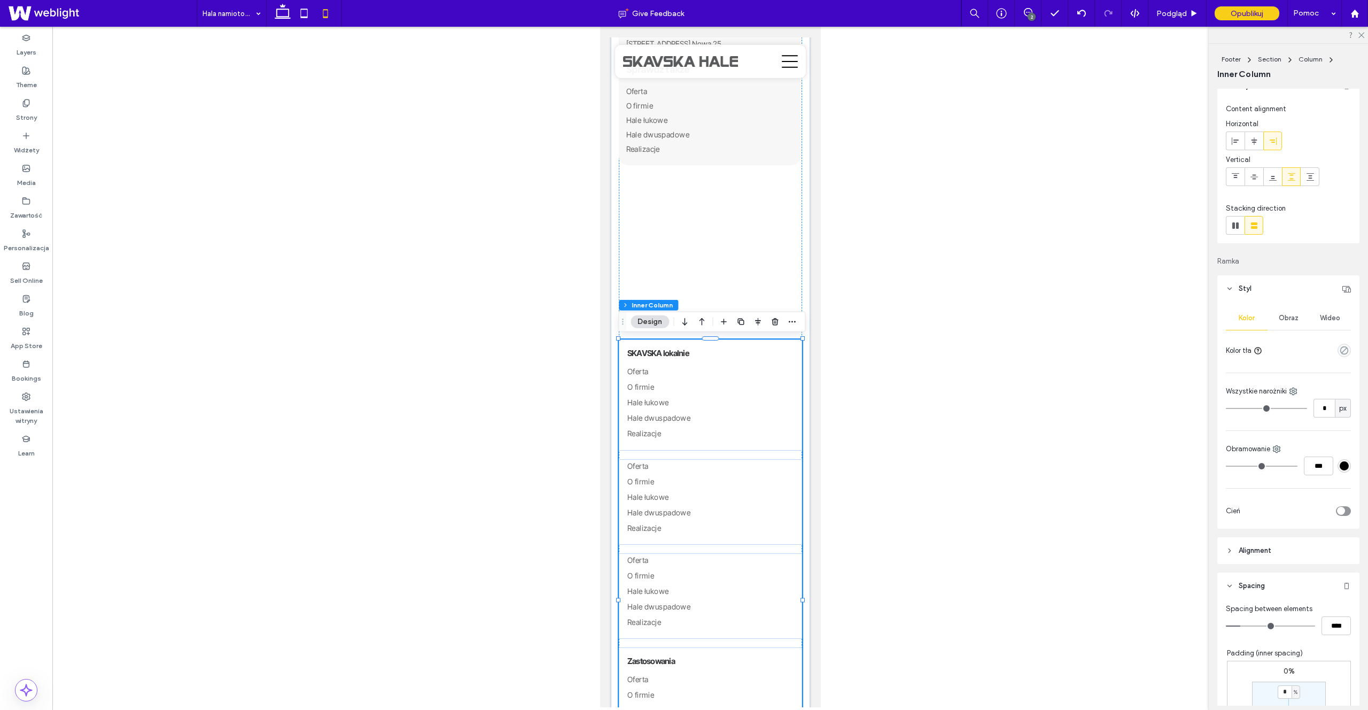
type input "***"
type input "*"
type input "***"
drag, startPoint x: 1240, startPoint y: 625, endPoint x: 1098, endPoint y: 612, distance: 143.2
type input "*"
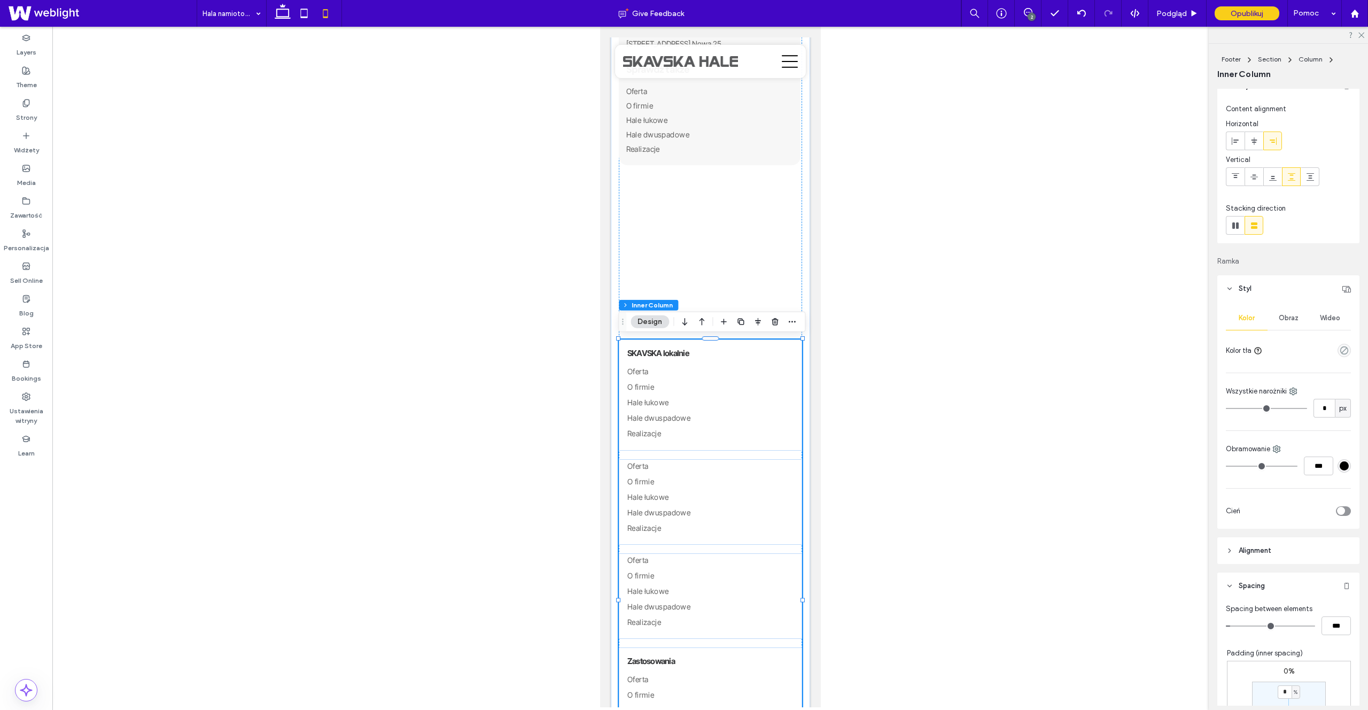
click at [1226, 625] on input "range" at bounding box center [1270, 625] width 89 height 1
click at [837, 503] on div at bounding box center [710, 367] width 1316 height 680
click at [751, 513] on link "Realizacje" at bounding box center [710, 519] width 166 height 15
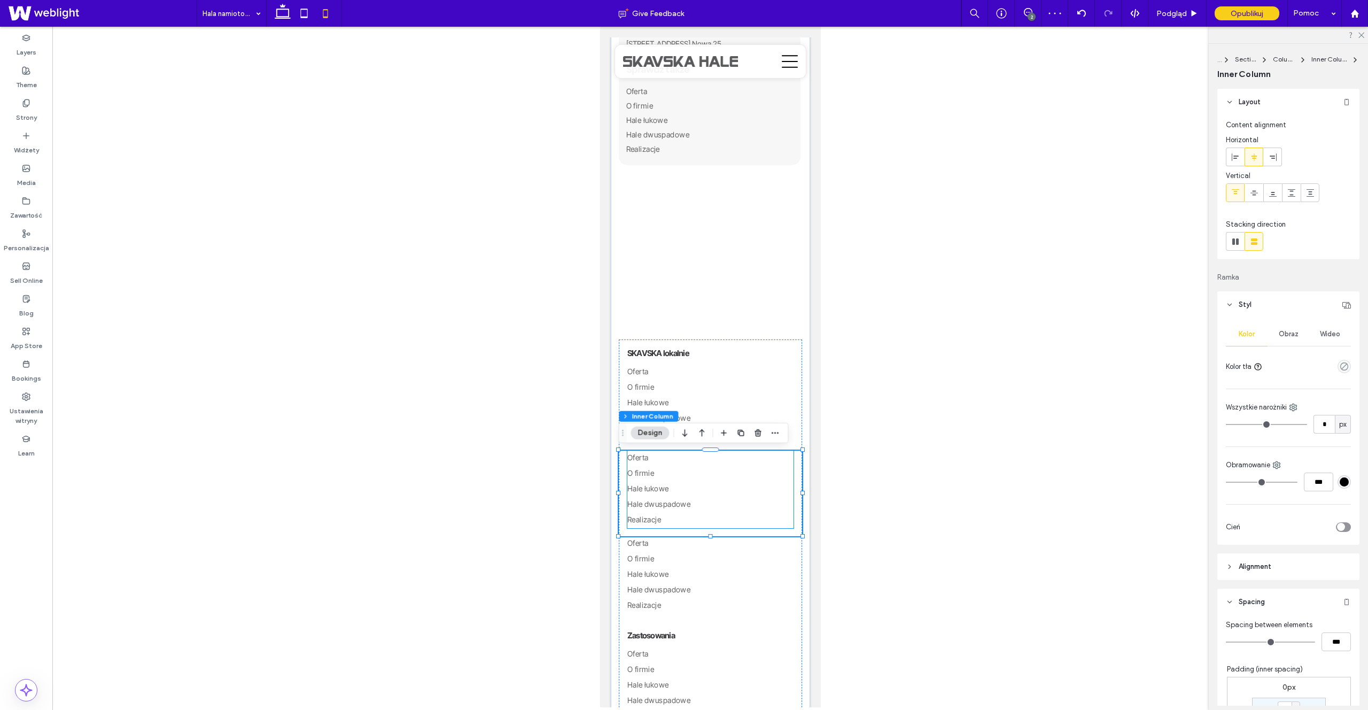
click at [669, 512] on link "Realizacje" at bounding box center [710, 519] width 166 height 15
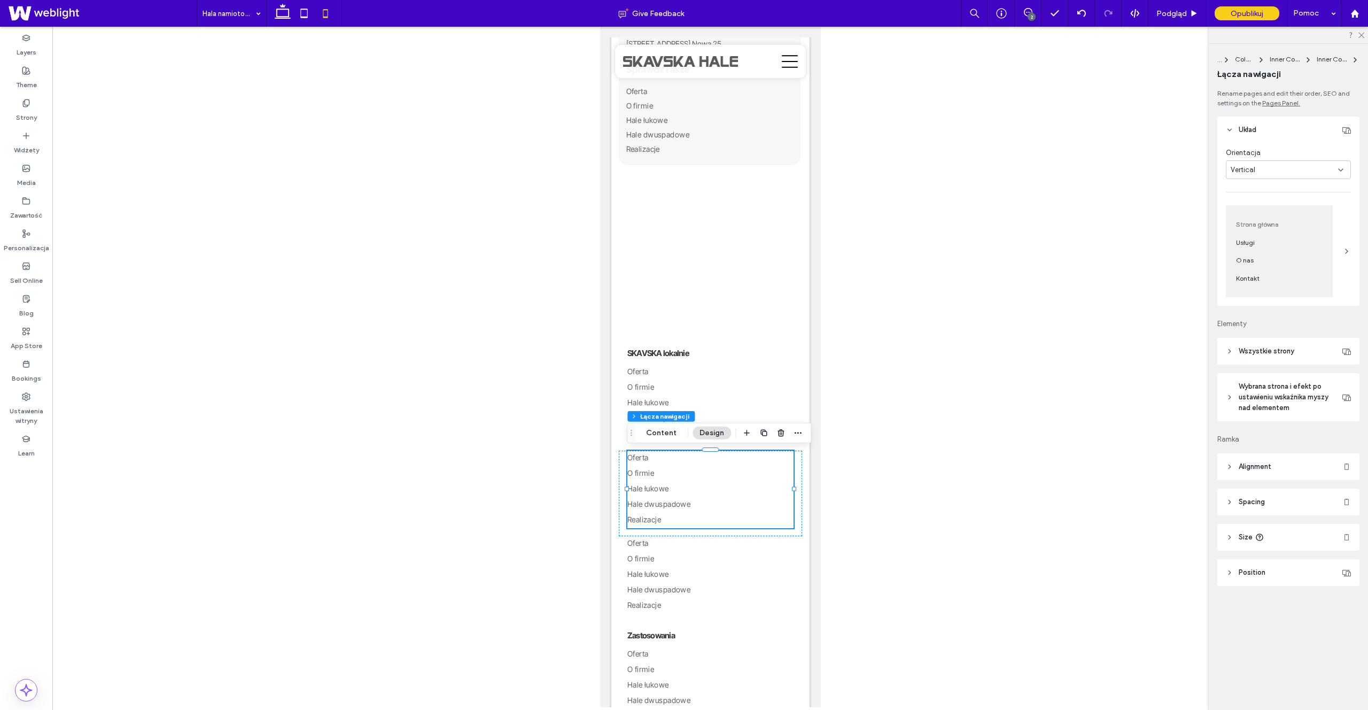
click at [1265, 500] on header "Spacing" at bounding box center [1288, 501] width 142 height 27
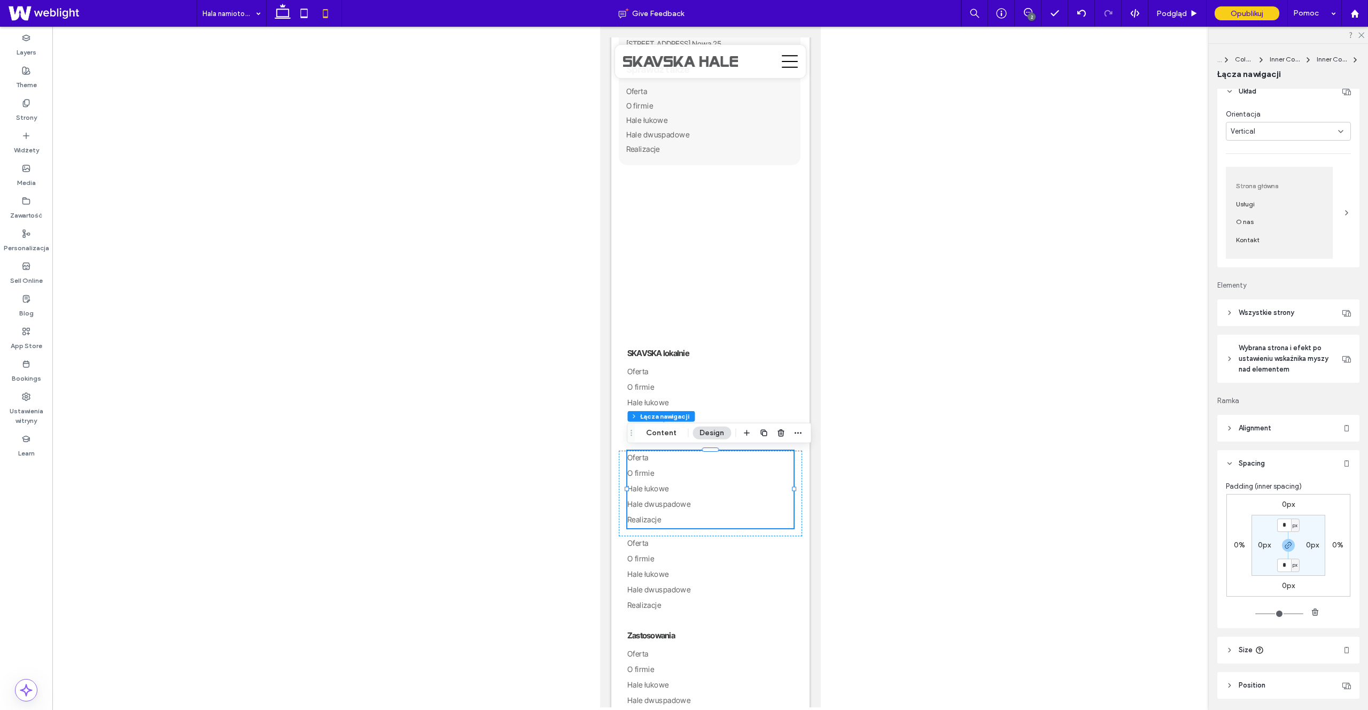
scroll to position [39, 0]
click at [689, 530] on div "Oferta O firmie Hale łukowe Hale dwuspadowe Realizacje" at bounding box center [709, 492] width 183 height 85
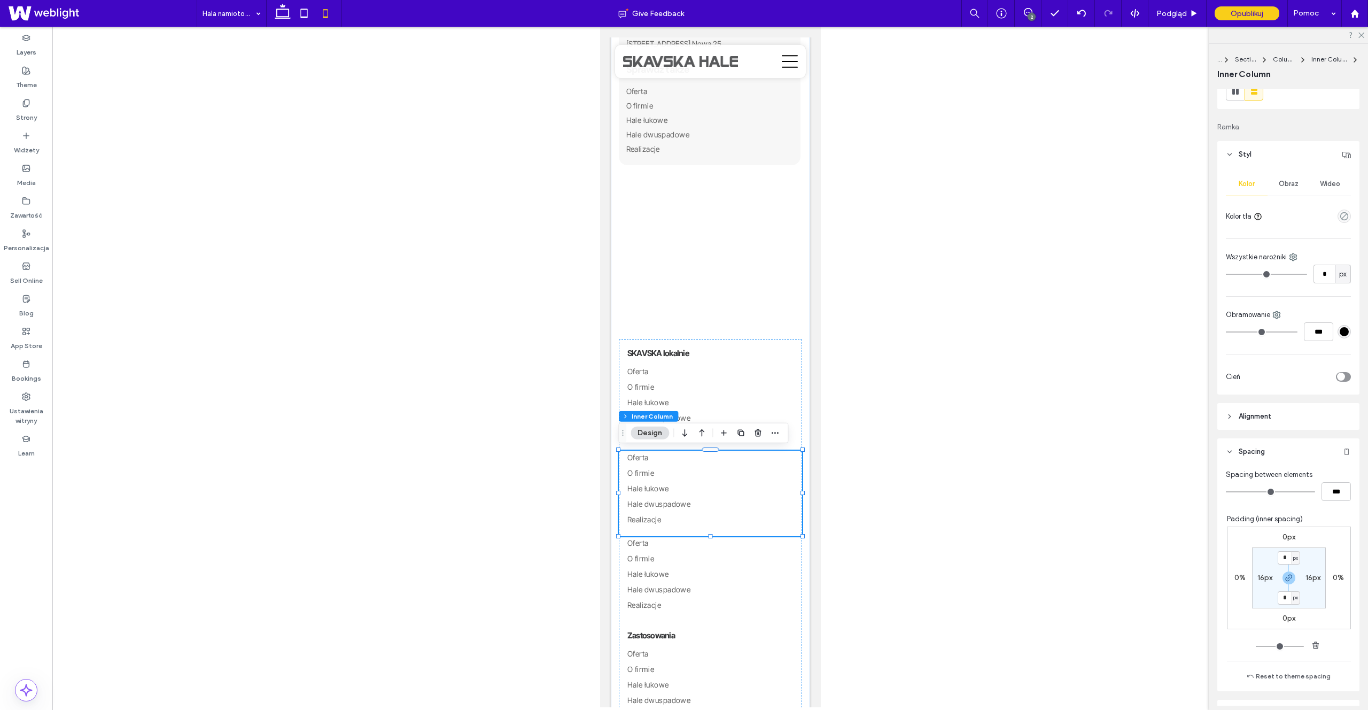
scroll to position [151, 0]
click at [703, 494] on link "Hale łukowe" at bounding box center [710, 488] width 166 height 15
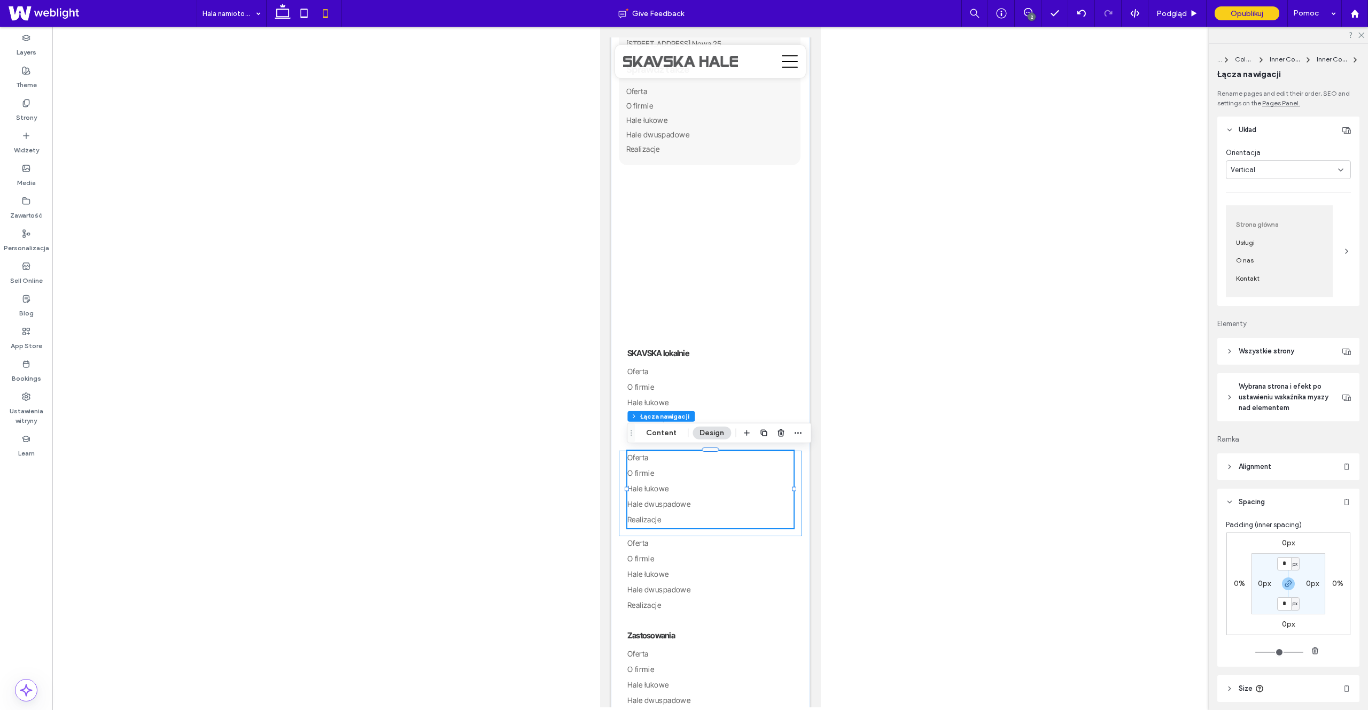
click at [747, 529] on div "Oferta O firmie Hale łukowe Hale dwuspadowe Realizacje" at bounding box center [709, 492] width 183 height 85
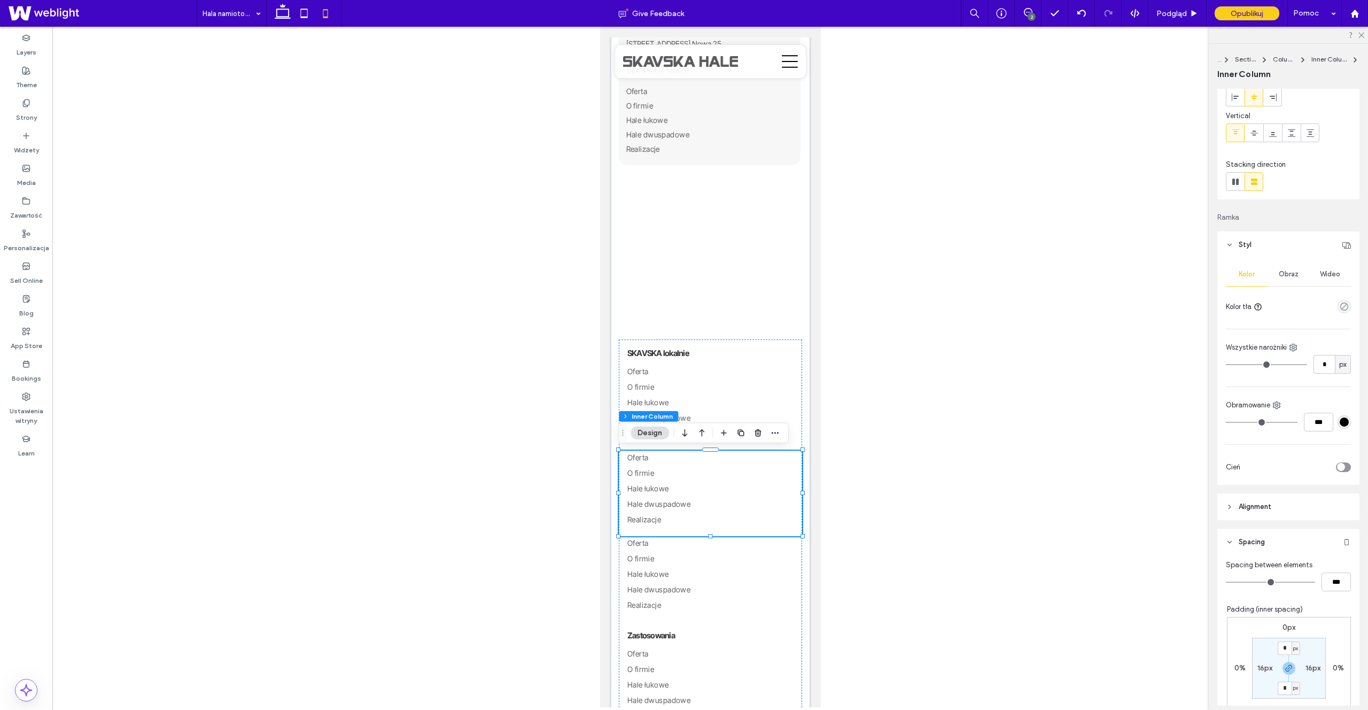
scroll to position [60, 0]
click at [1275, 510] on header "Alignment" at bounding box center [1288, 506] width 142 height 27
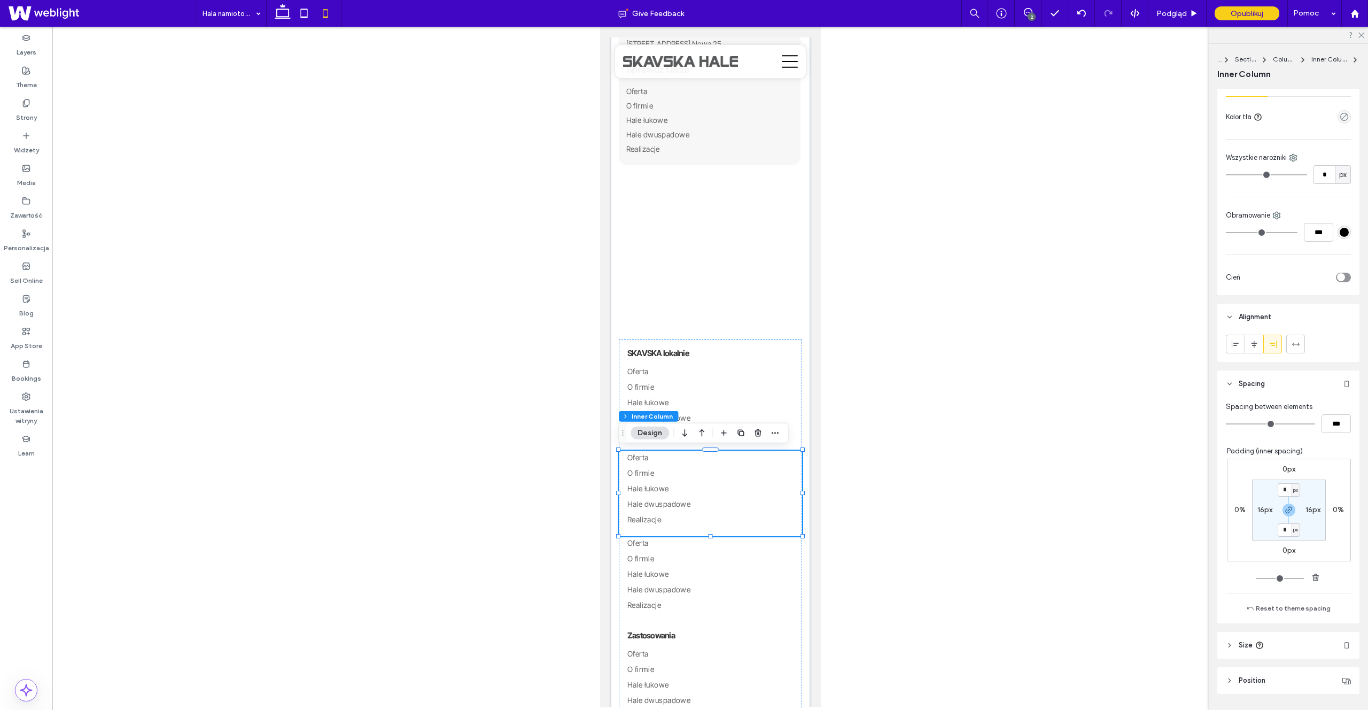
scroll to position [281, 0]
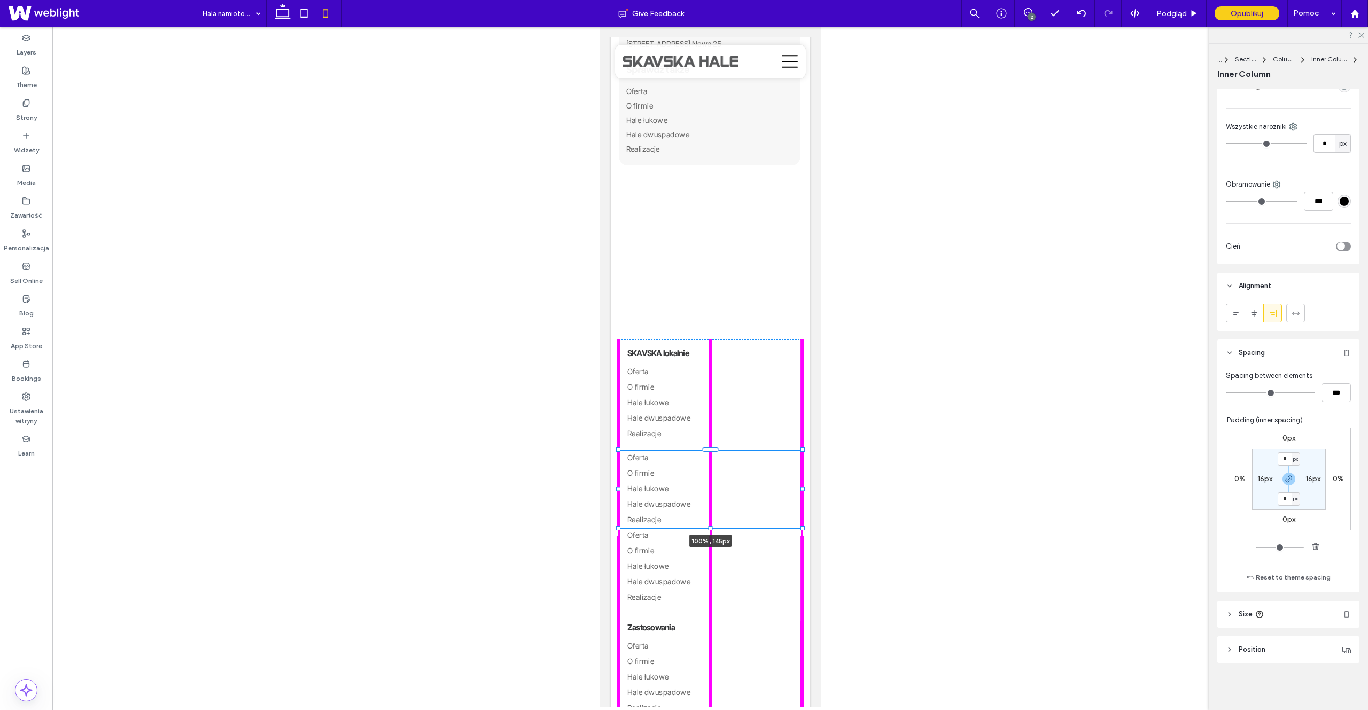
click at [711, 517] on div "Potrzebujesz pomocy w doborze hali? Porozmawiajmy! Wyślij formularz kontaktowy …" at bounding box center [709, 377] width 199 height 1098
type input "***"
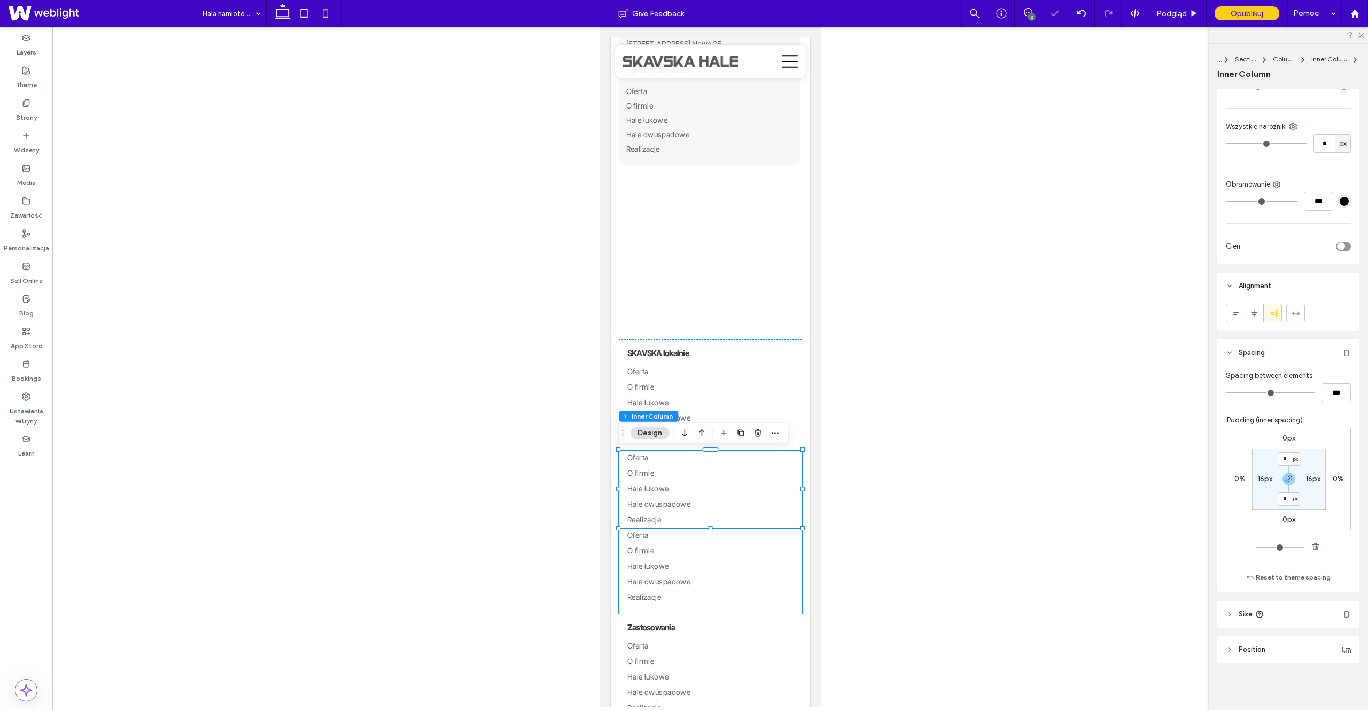
click at [723, 565] on link "Hale łukowe" at bounding box center [710, 566] width 166 height 15
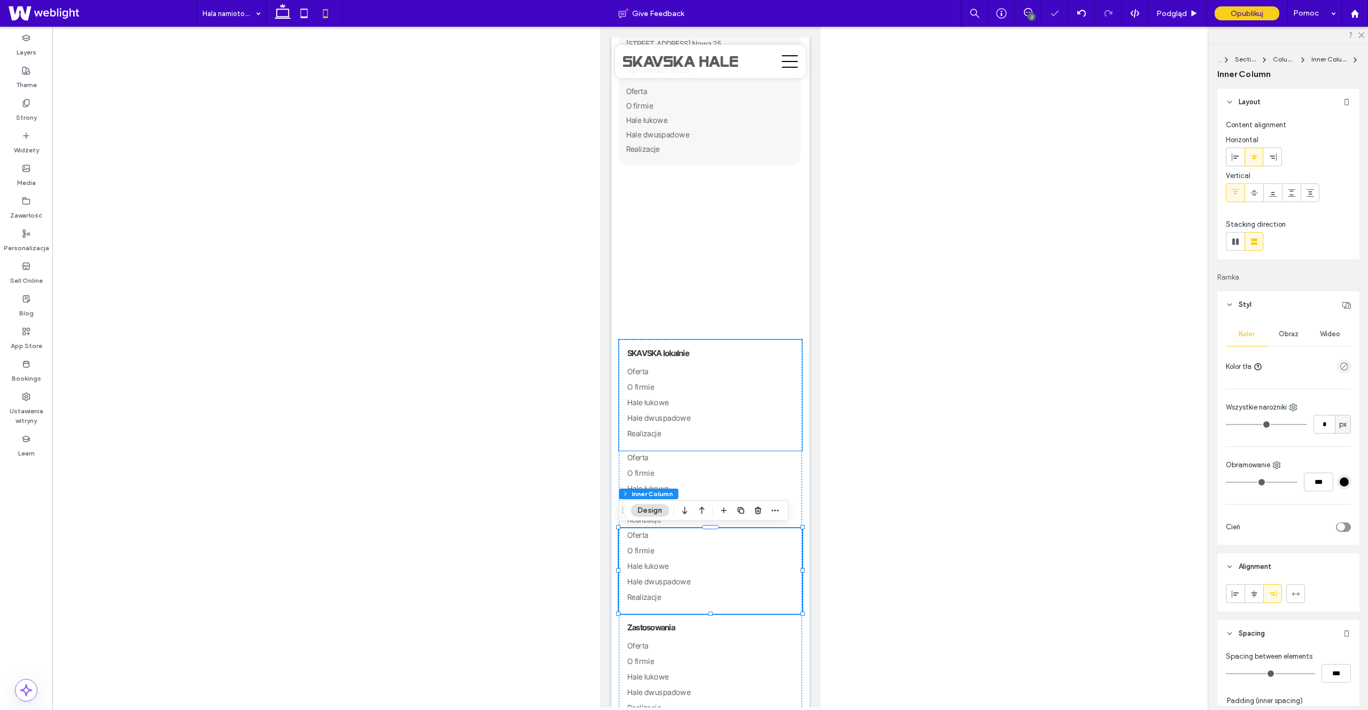
drag, startPoint x: 694, startPoint y: 413, endPoint x: 706, endPoint y: 426, distance: 17.8
click at [694, 413] on link "Hale dwuspadowe" at bounding box center [710, 418] width 166 height 15
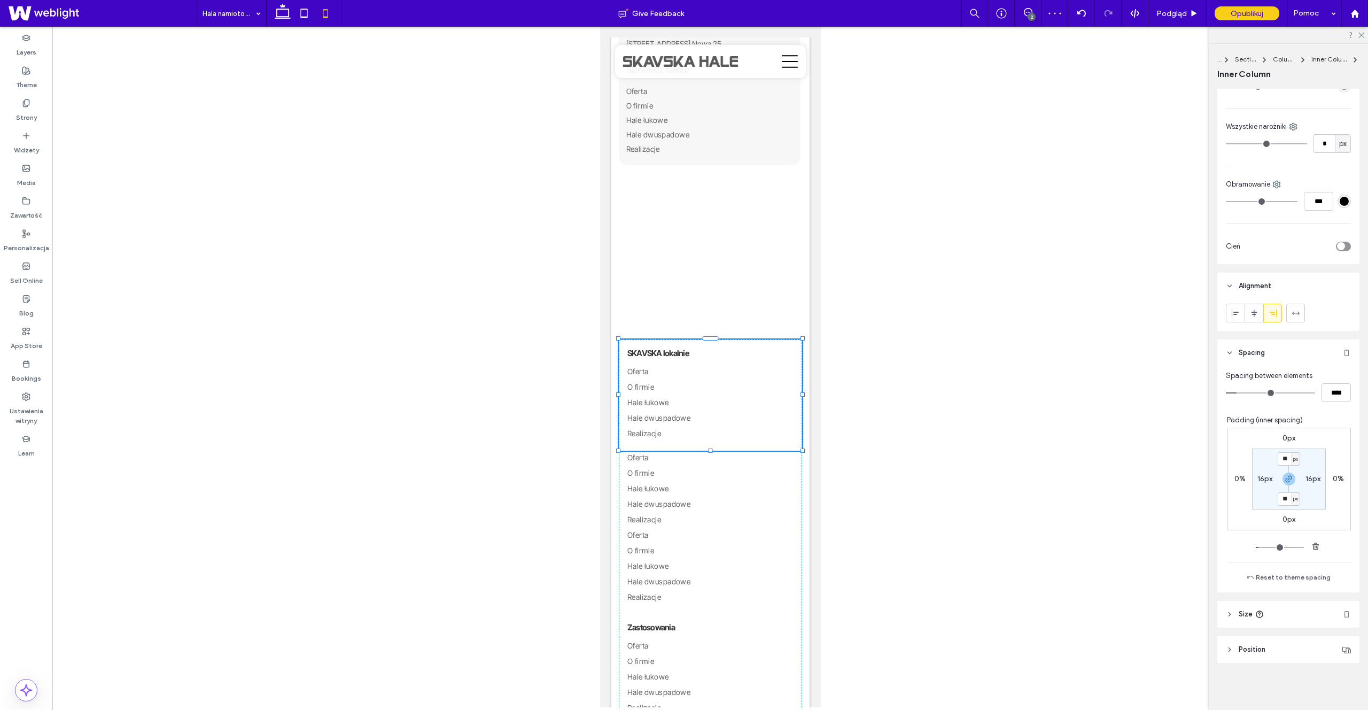
drag, startPoint x: 710, startPoint y: 450, endPoint x: 715, endPoint y: 422, distance: 28.2
click at [715, 422] on div "Potrzebujesz pomocy w doborze hali? Porozmawiajmy! Wyślij formularz kontaktowy …" at bounding box center [709, 377] width 199 height 1098
type input "***"
drag, startPoint x: 711, startPoint y: 450, endPoint x: 709, endPoint y: 428, distance: 22.5
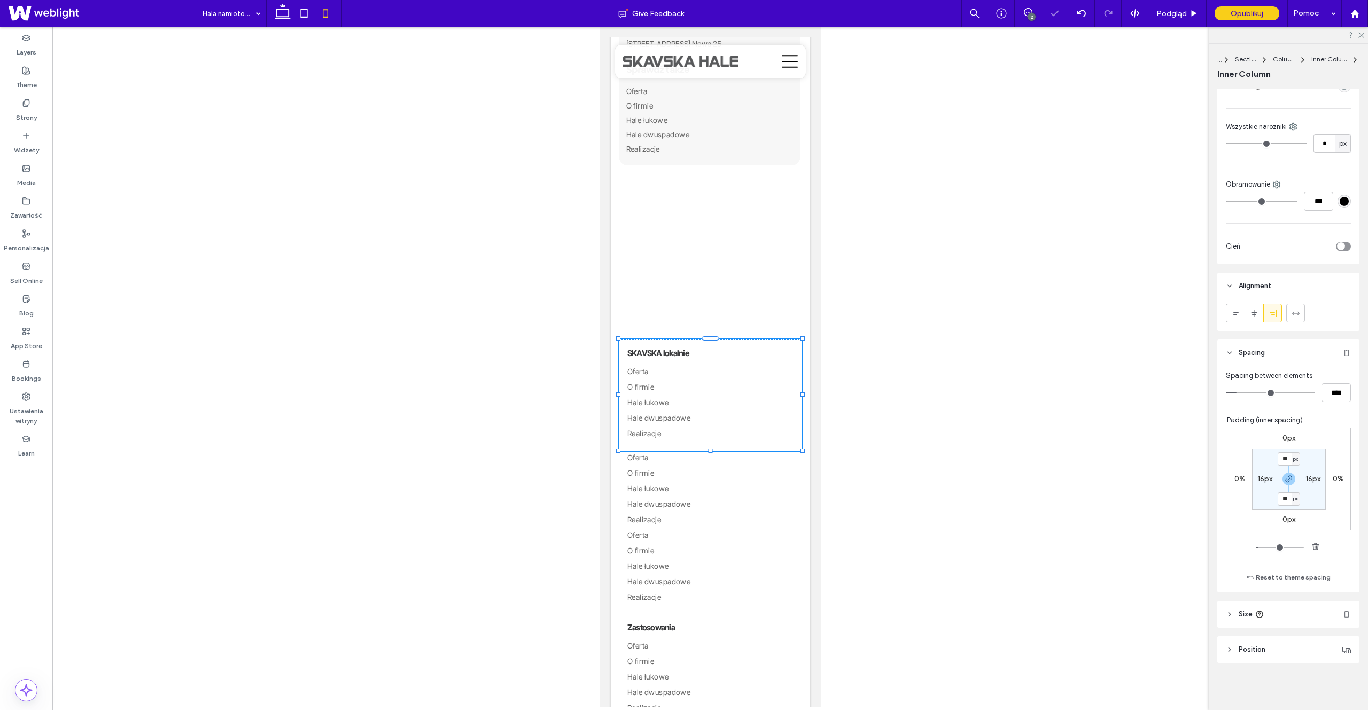
click at [709, 428] on div "Potrzebujesz pomocy w doborze hali? Porozmawiajmy! Wyślij formularz kontaktowy …" at bounding box center [709, 377] width 199 height 1098
click at [688, 428] on link "Realizacje" at bounding box center [710, 433] width 166 height 15
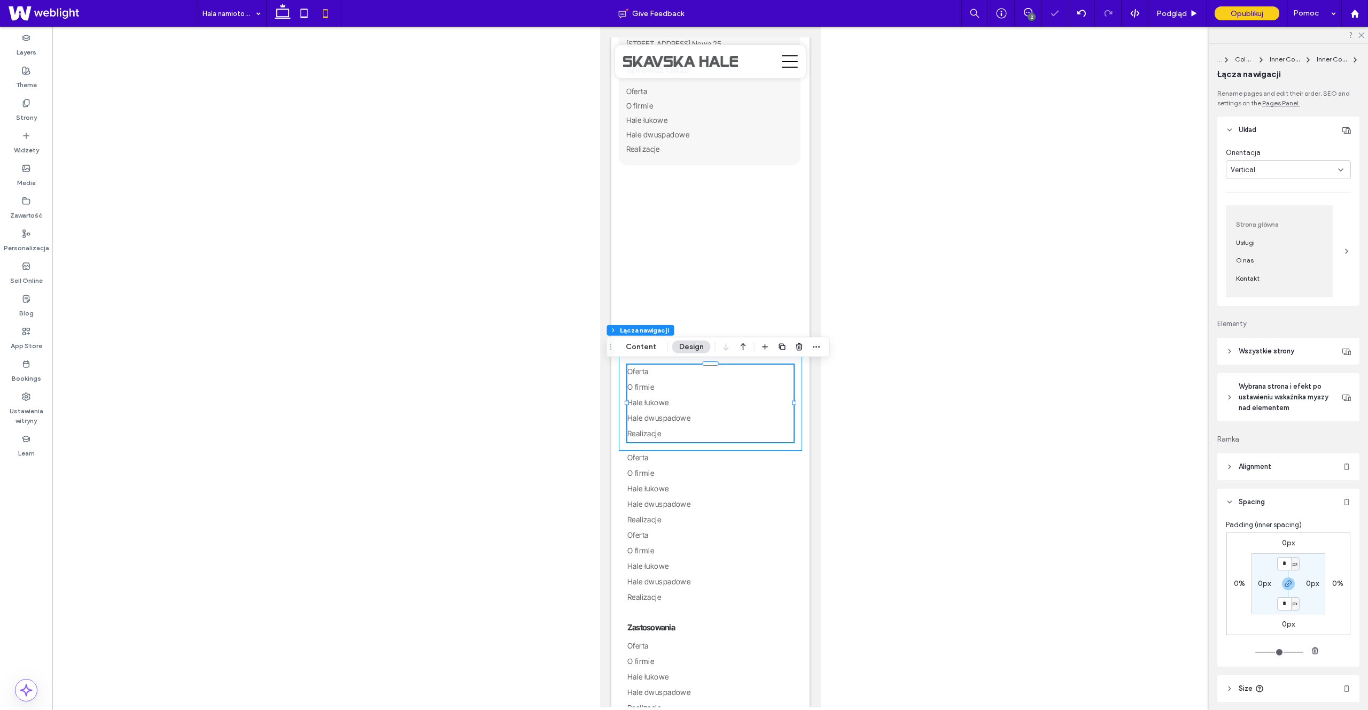
click at [745, 447] on div "SKAVSKA lokalnie Oferta O firmie Hale łukowe Hale dwuspadowe Realizacje" at bounding box center [709, 394] width 183 height 111
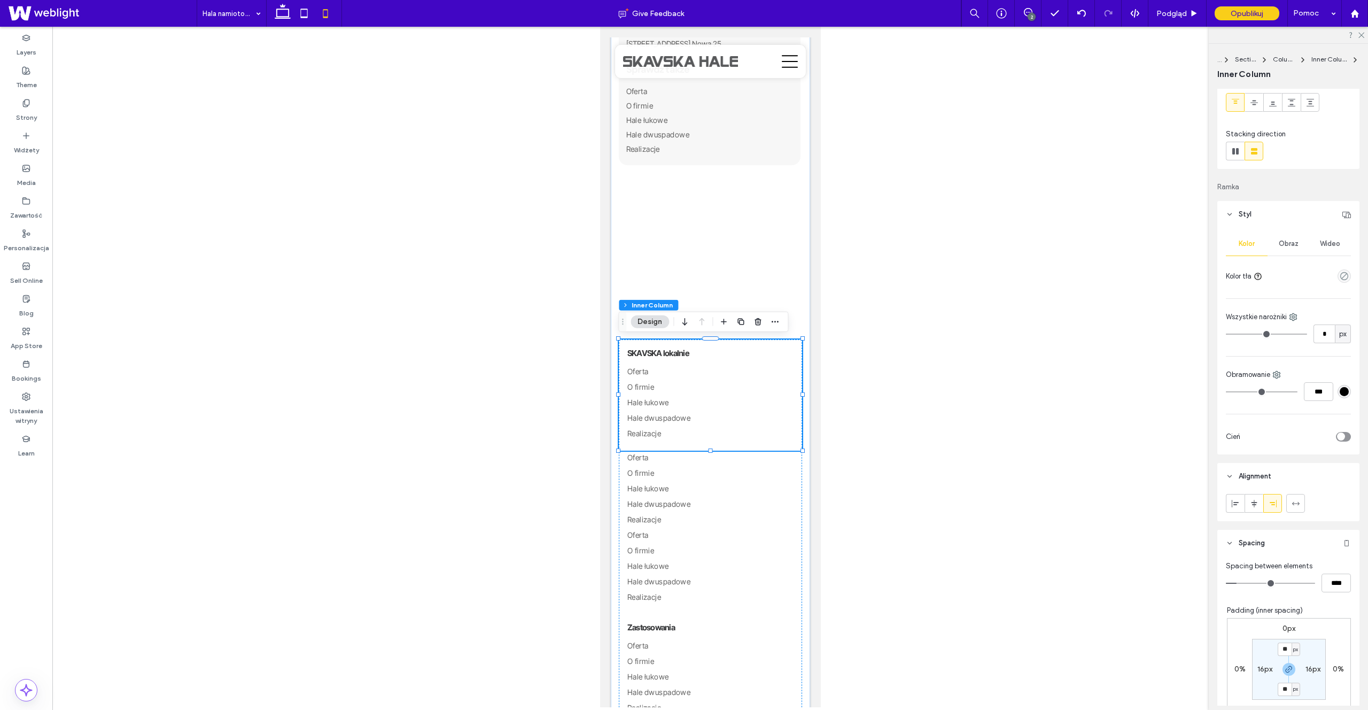
scroll to position [124, 0]
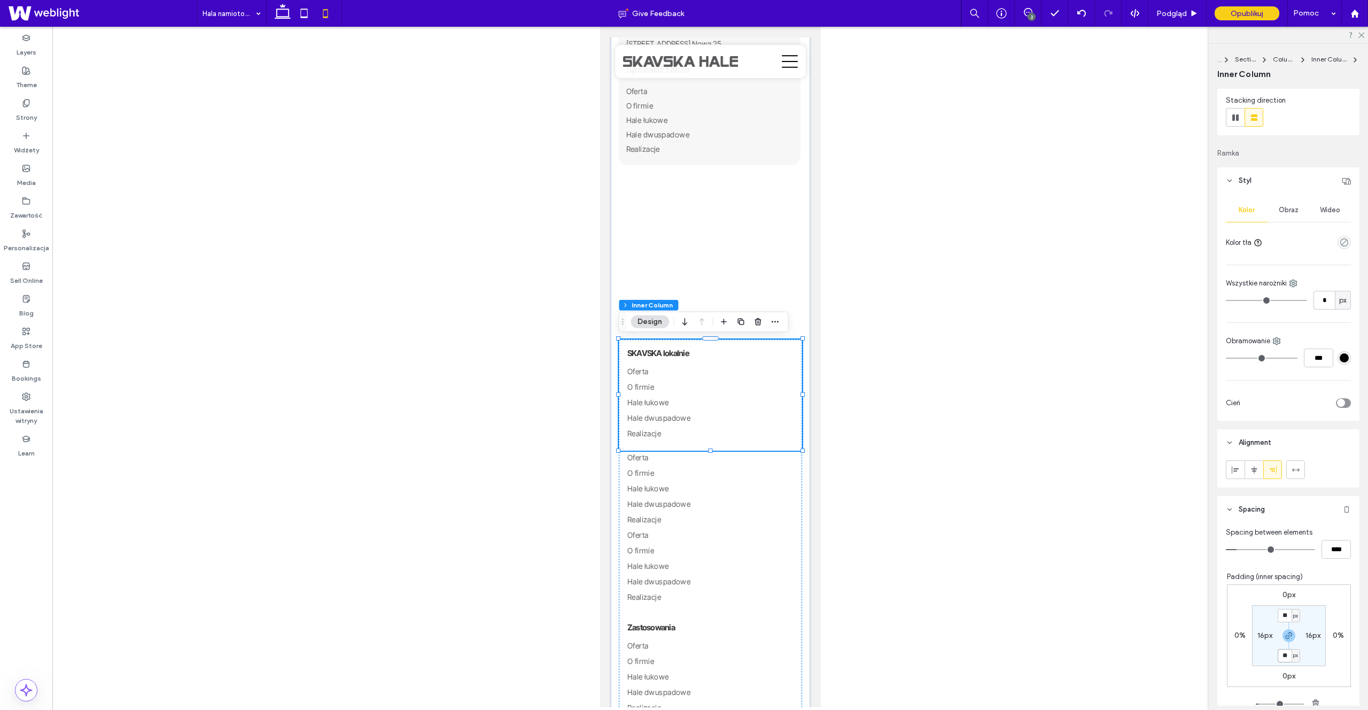
click at [1284, 653] on input "**" at bounding box center [1285, 655] width 14 height 13
type input "*"
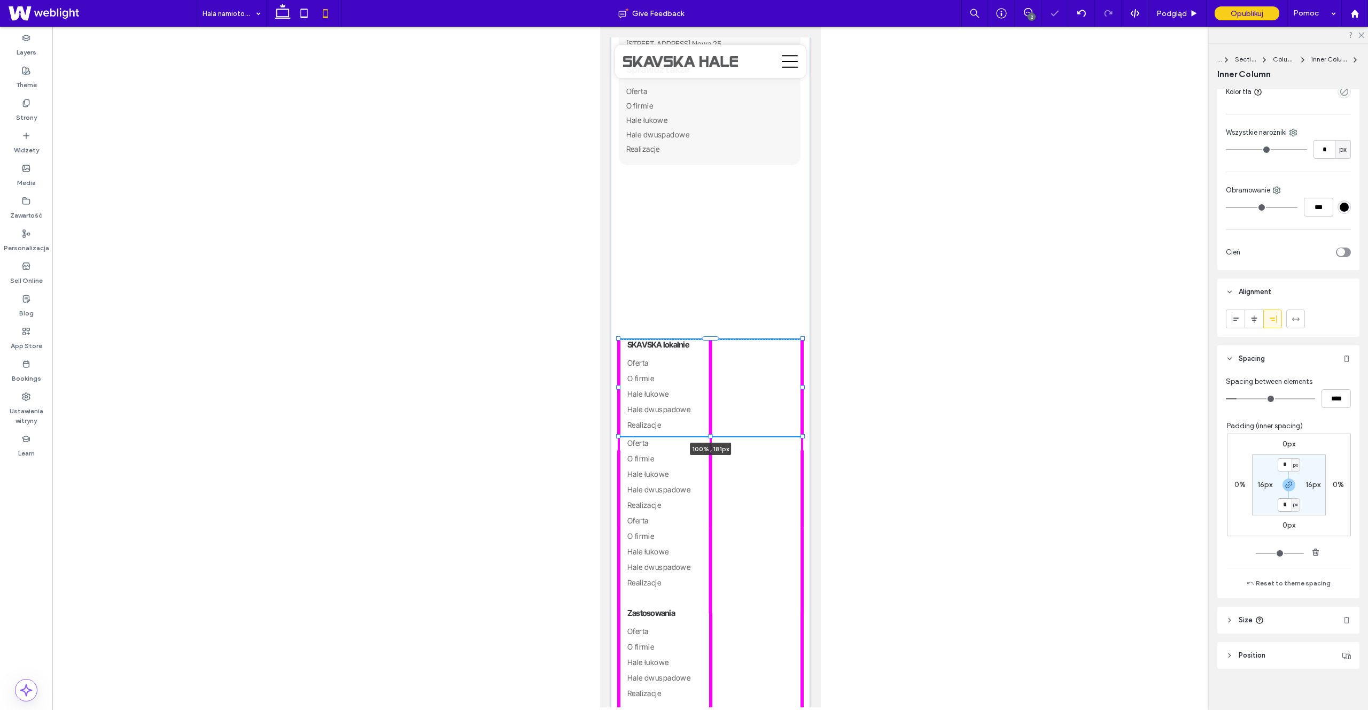
scroll to position [281, 0]
drag, startPoint x: 709, startPoint y: 448, endPoint x: 719, endPoint y: 420, distance: 30.1
click at [717, 419] on div "Potrzebujesz pomocy w doborze hali? Porozmawiajmy! Wyślij formularz kontaktowy …" at bounding box center [709, 368] width 199 height 1081
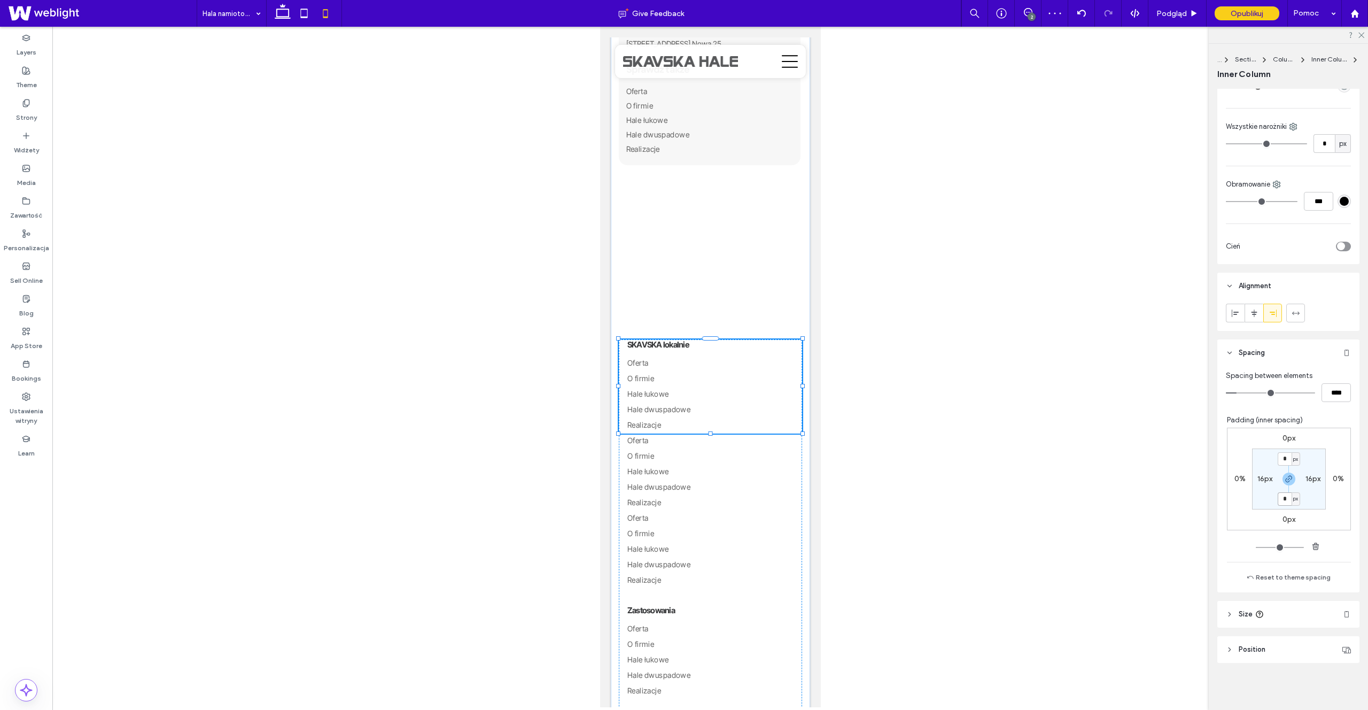
type input "***"
click at [804, 463] on div "Potrzebujesz pomocy w doborze hali? Porozmawiajmy! Wyślij formularz kontaktowy …" at bounding box center [709, 368] width 199 height 1081
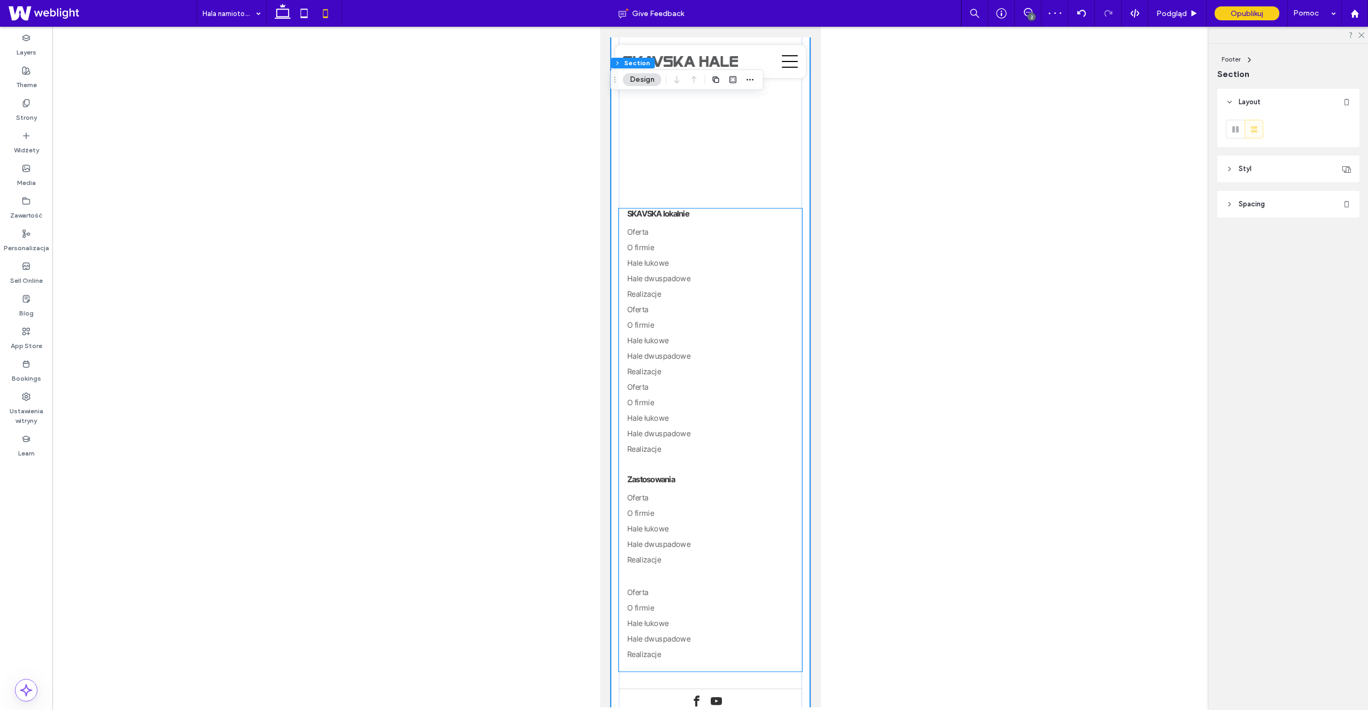
scroll to position [1588, 0]
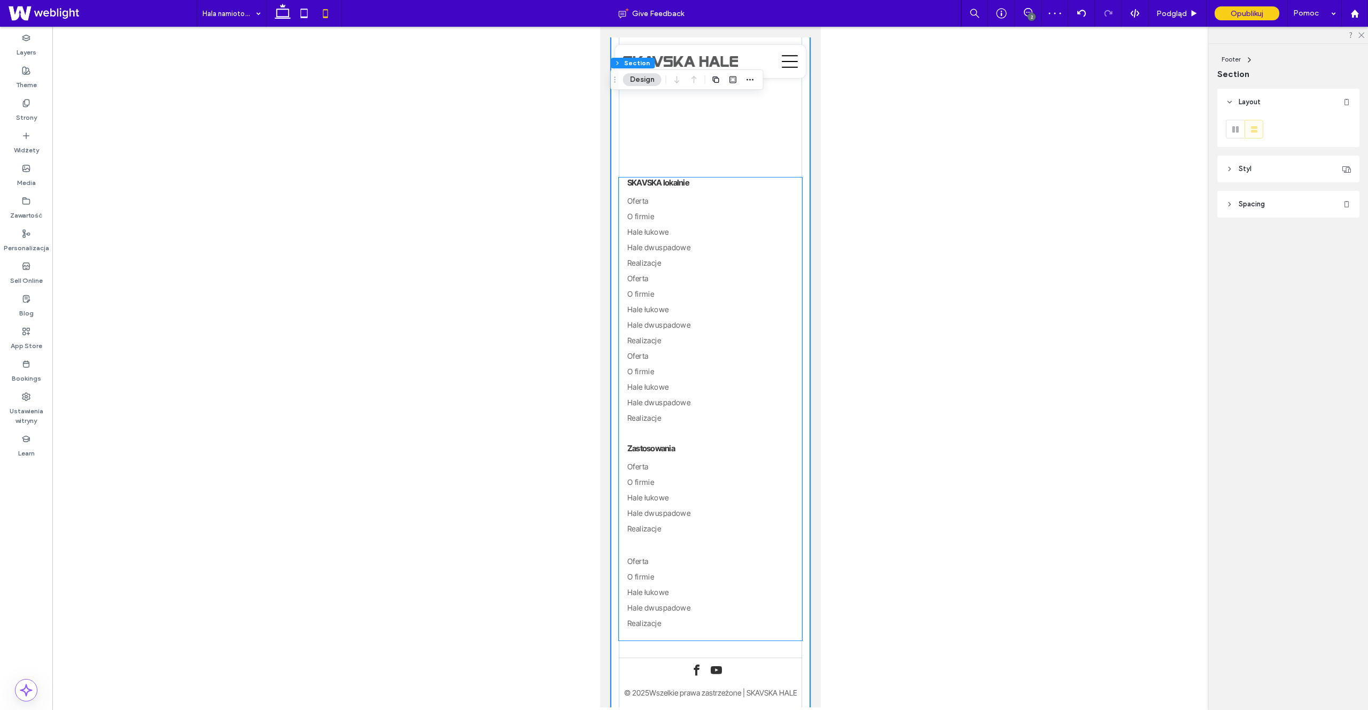
click at [703, 541] on div "Zastosowania Oferta O firmie Hale łukowe Hale dwuspadowe Realizacje" at bounding box center [709, 489] width 183 height 111
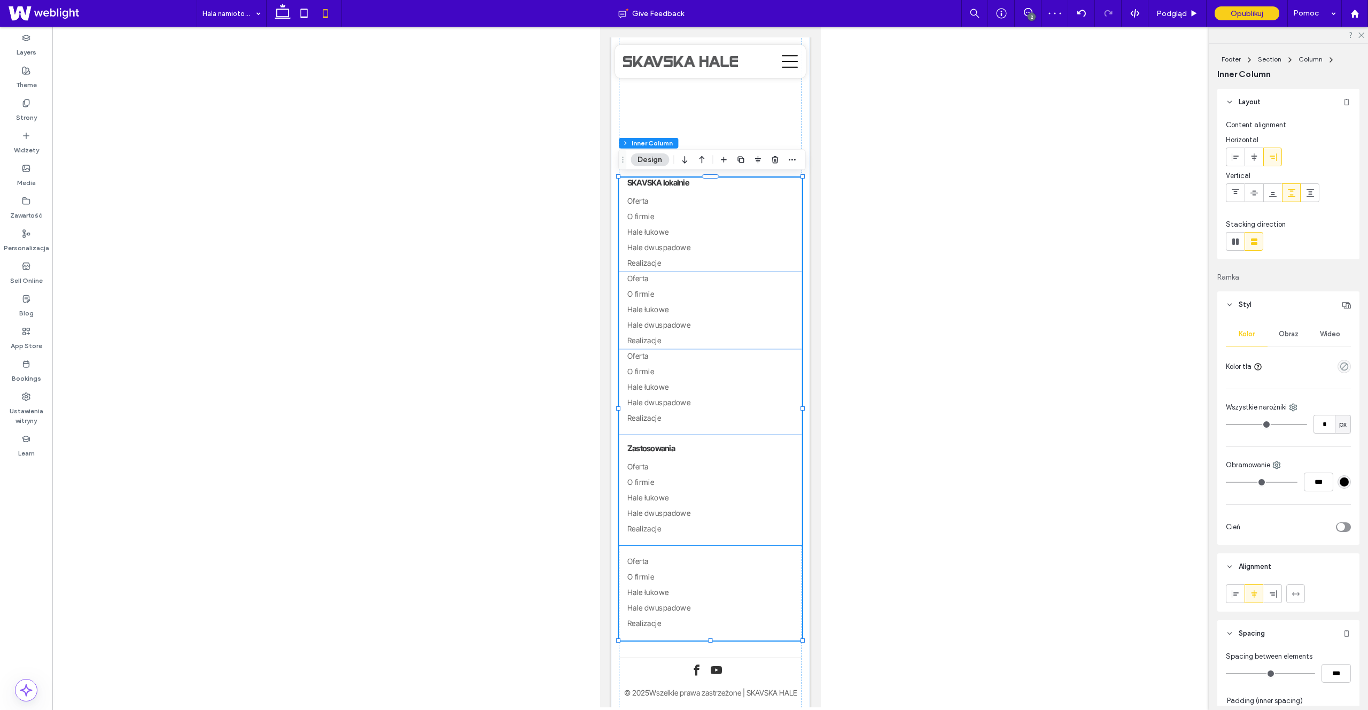
click at [689, 549] on div "Oferta O firmie Hale łukowe Hale dwuspadowe Realizacje" at bounding box center [709, 593] width 183 height 95
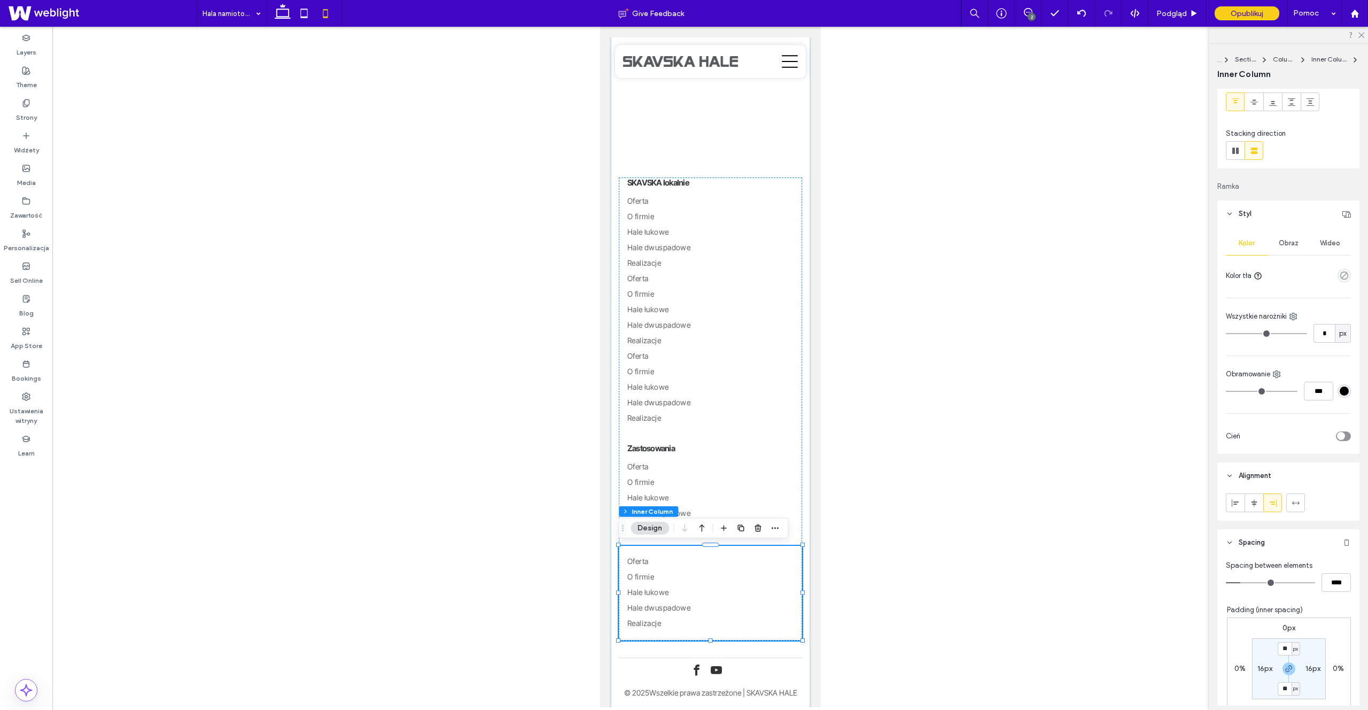
scroll to position [91, 0]
click at [1287, 643] on input "**" at bounding box center [1285, 647] width 14 height 13
type input "*"
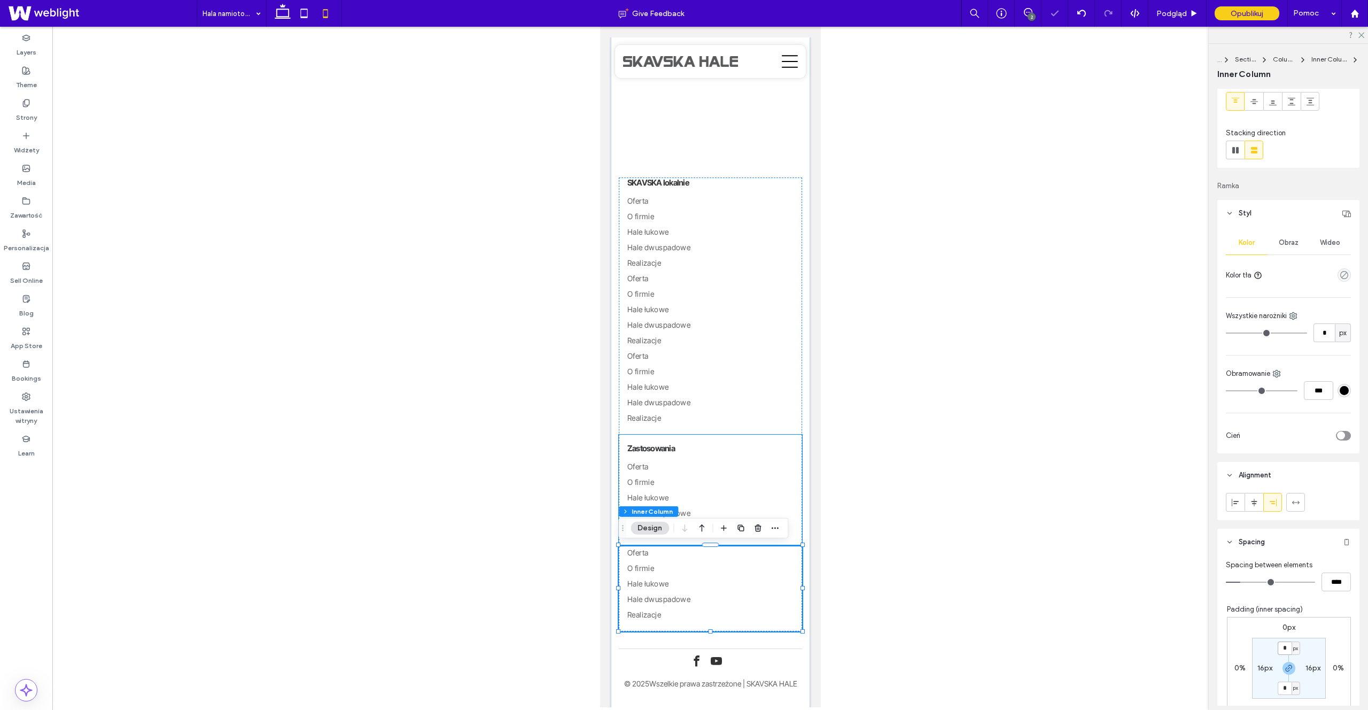
click at [718, 489] on link "O firmie" at bounding box center [710, 482] width 166 height 15
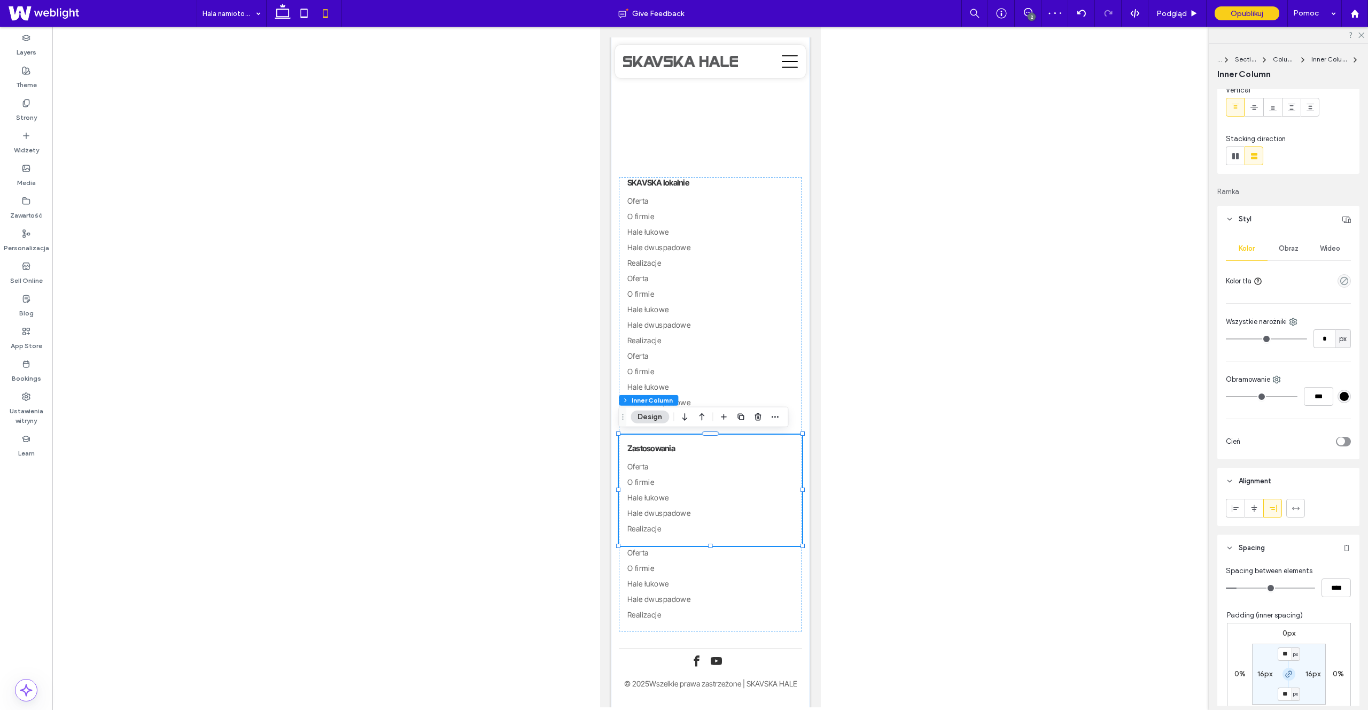
scroll to position [98, 0]
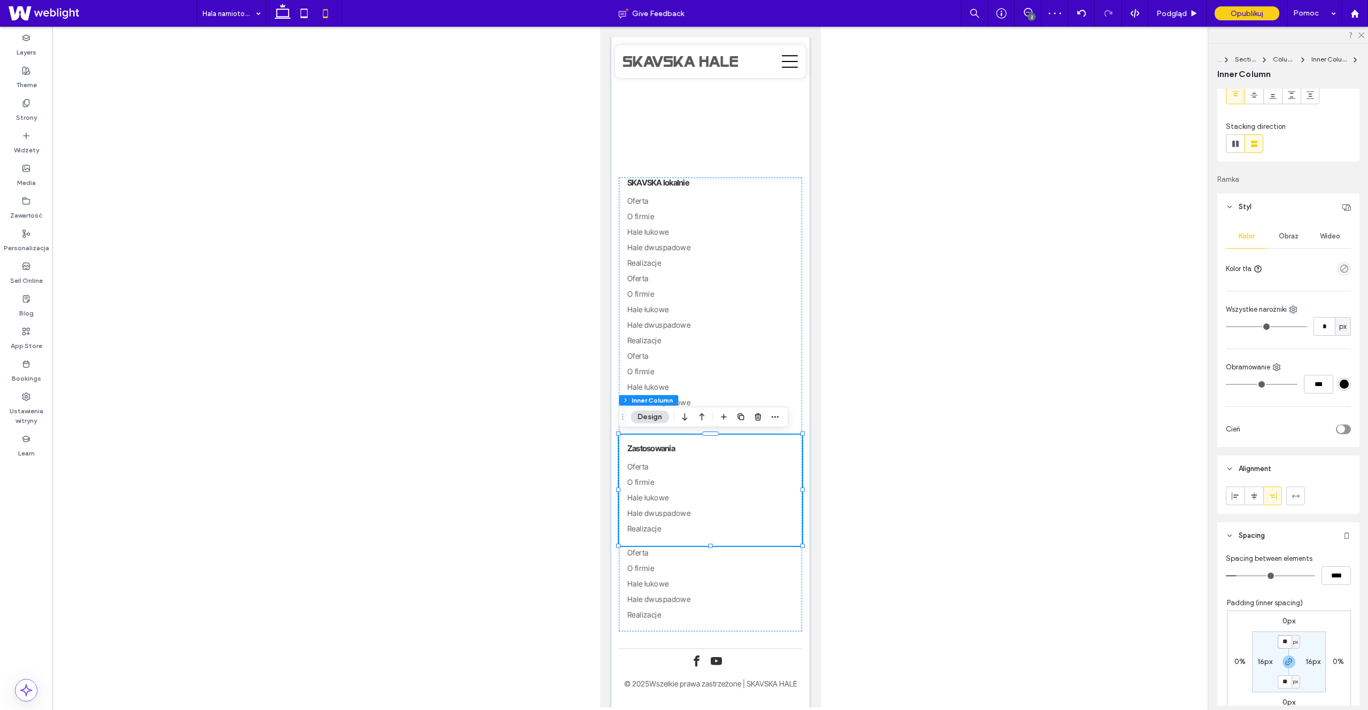
click at [1279, 636] on input "**" at bounding box center [1285, 641] width 14 height 13
type input "*"
click at [677, 473] on link "O firmie" at bounding box center [710, 473] width 166 height 15
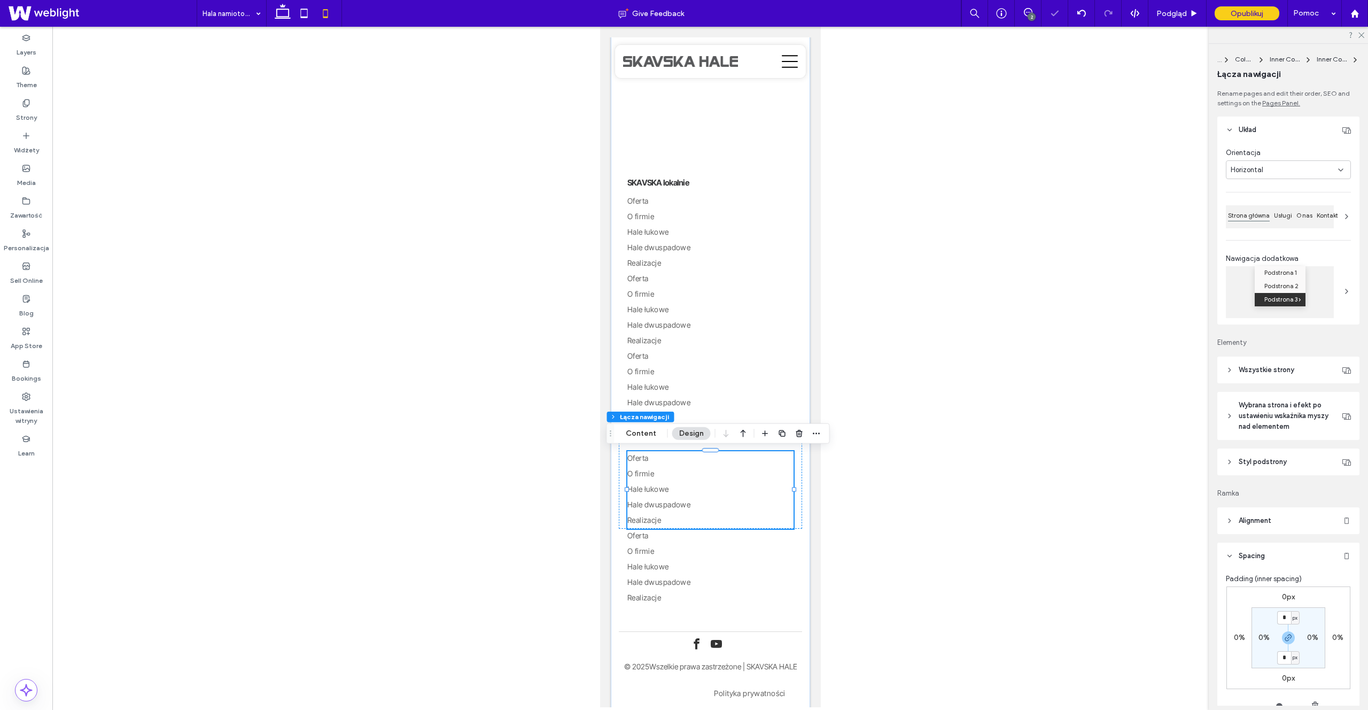
type input "***"
type input "****"
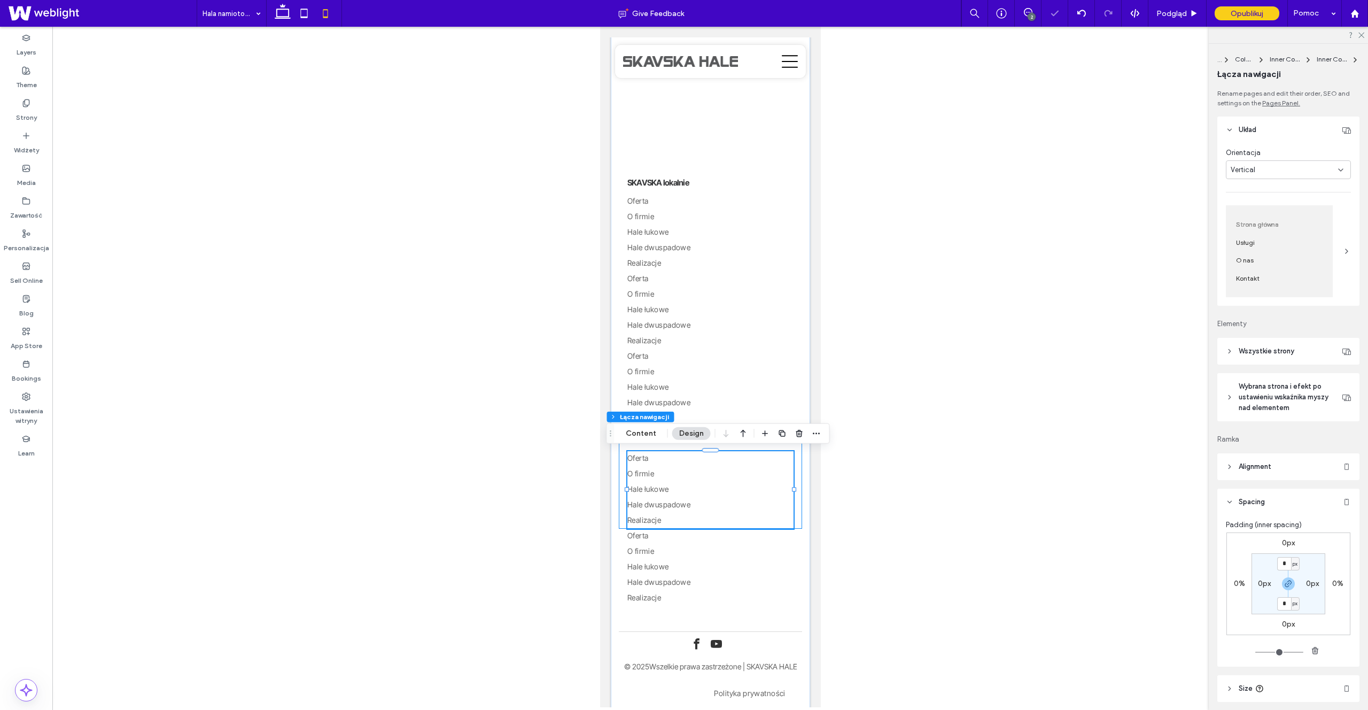
click at [798, 480] on div "Zastosowania Oferta O firmie Hale łukowe Hale dwuspadowe Realizacje" at bounding box center [709, 481] width 183 height 94
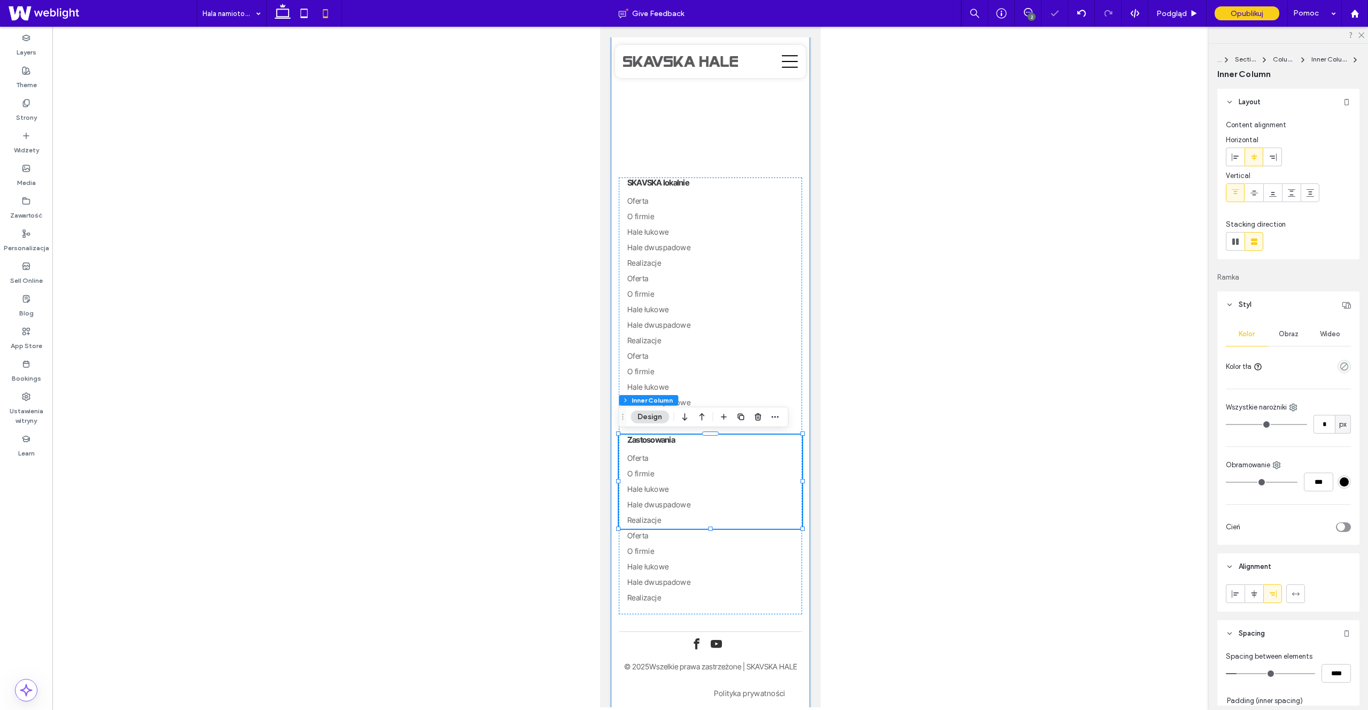
click at [803, 492] on div "Potrzebujesz pomocy w doborze hali? Porozmawiajmy! Wyślij formularz kontaktowy …" at bounding box center [709, 194] width 199 height 1055
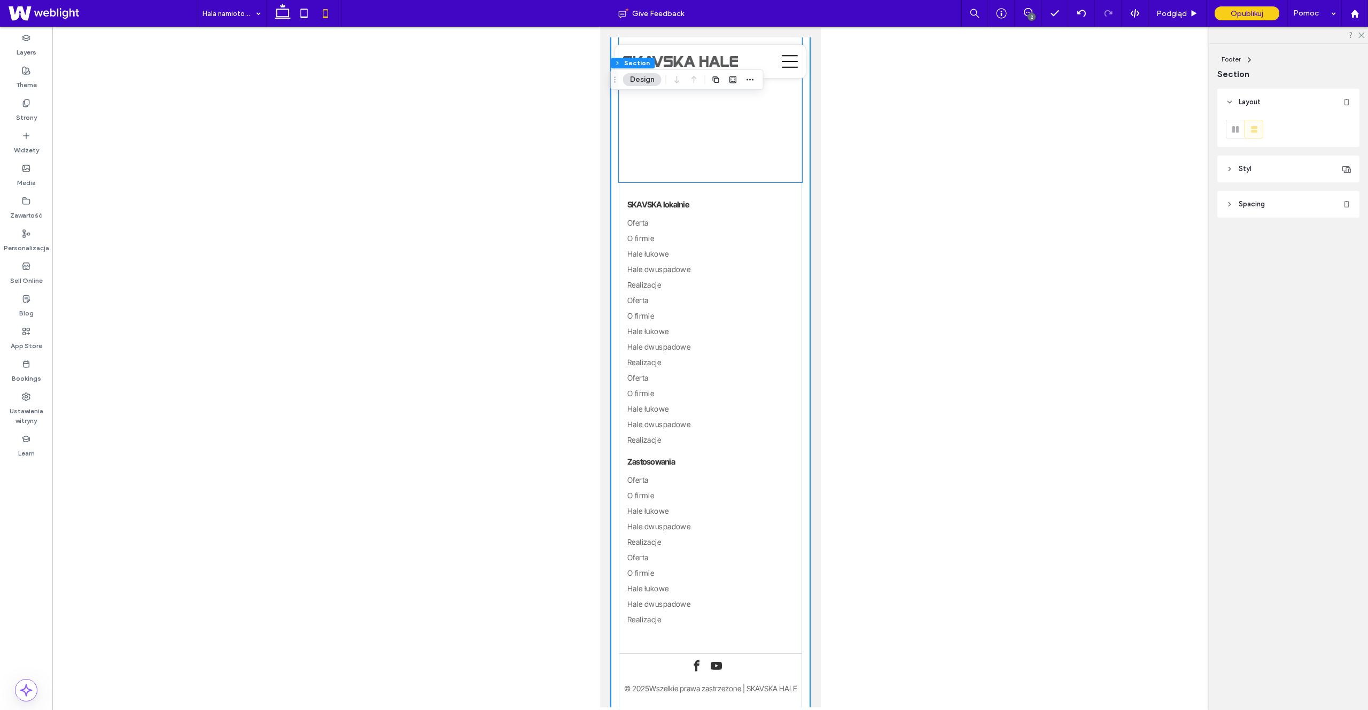
scroll to position [1605, 0]
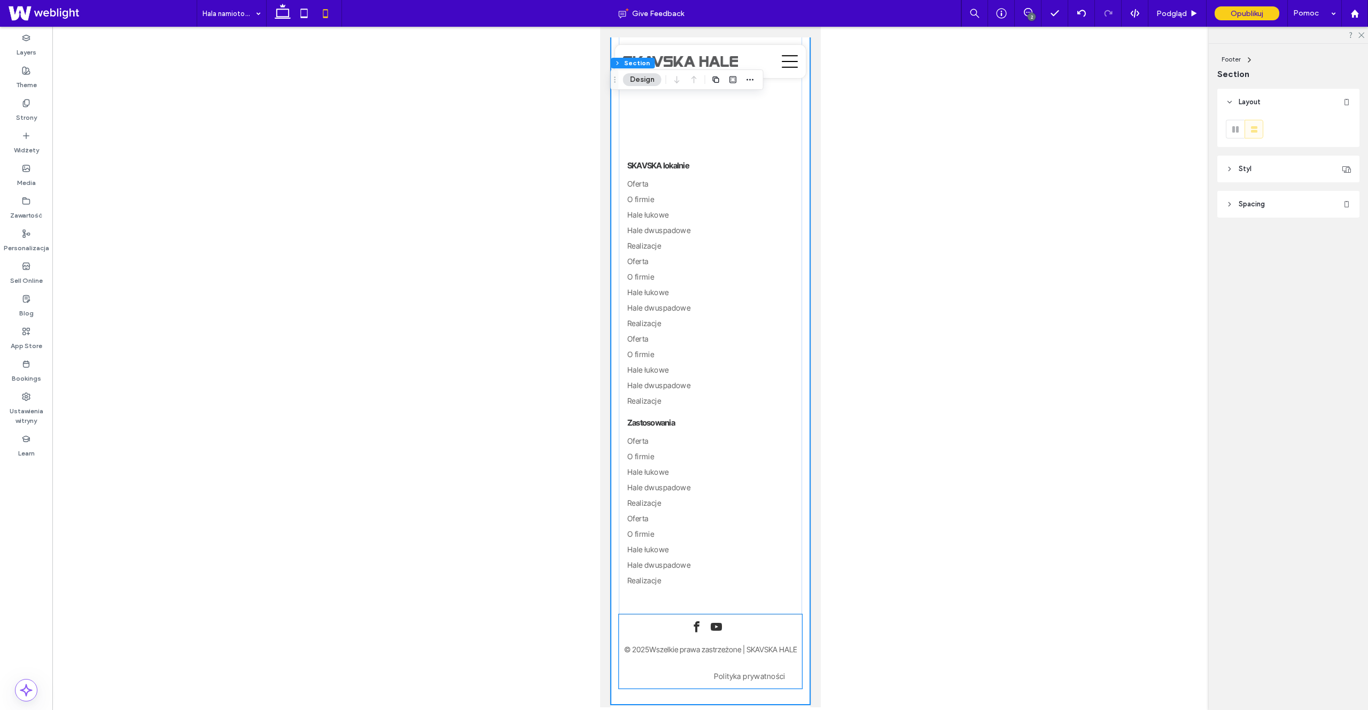
click at [706, 672] on link "Polityka prywatności" at bounding box center [743, 675] width 84 height 13
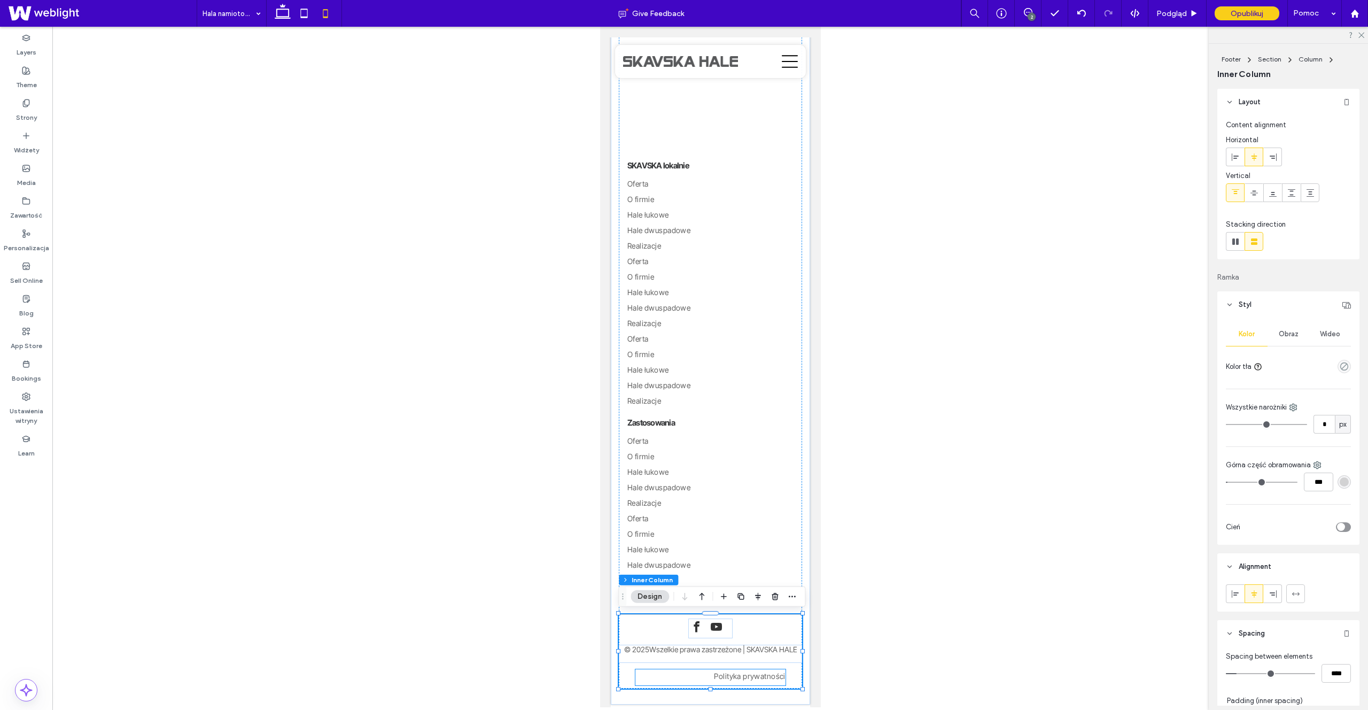
click at [707, 671] on link "Polityka prywatności" at bounding box center [743, 675] width 84 height 13
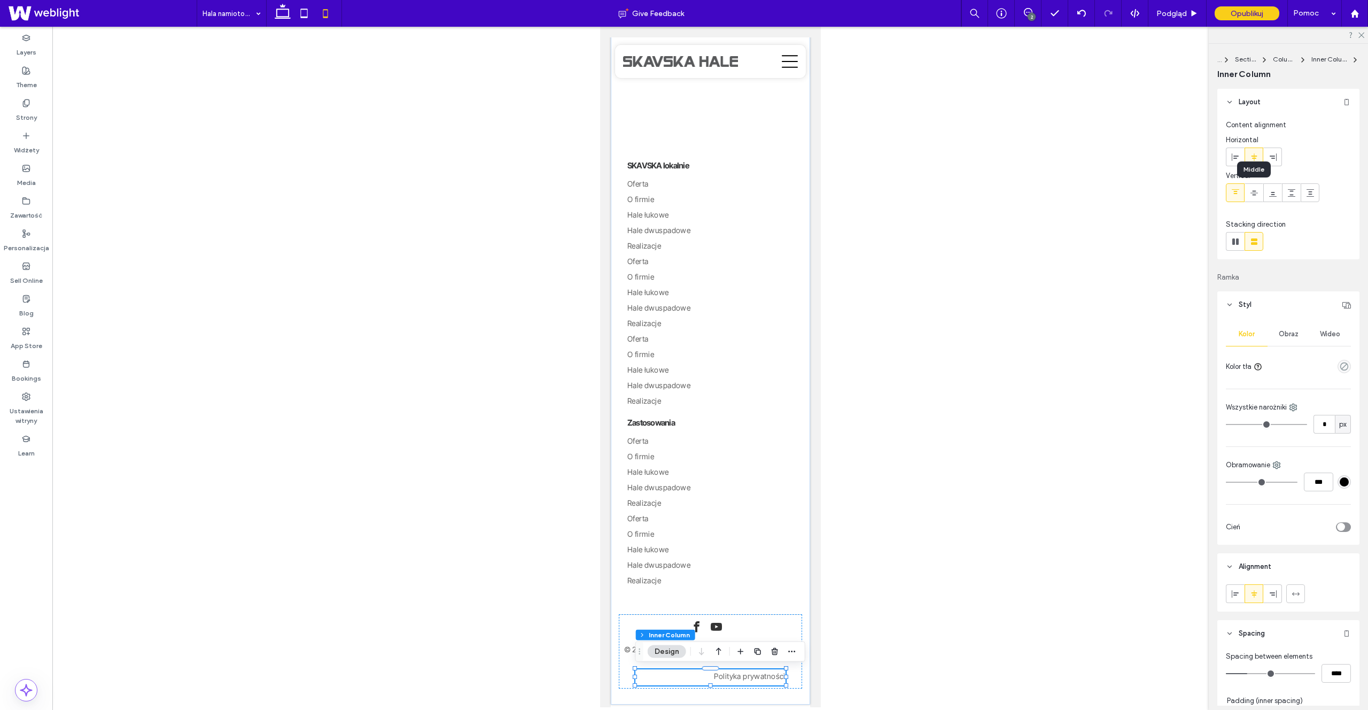
click at [1254, 156] on use at bounding box center [1254, 156] width 6 height 7
click at [698, 676] on ul "Polityka prywatności" at bounding box center [710, 675] width 150 height 13
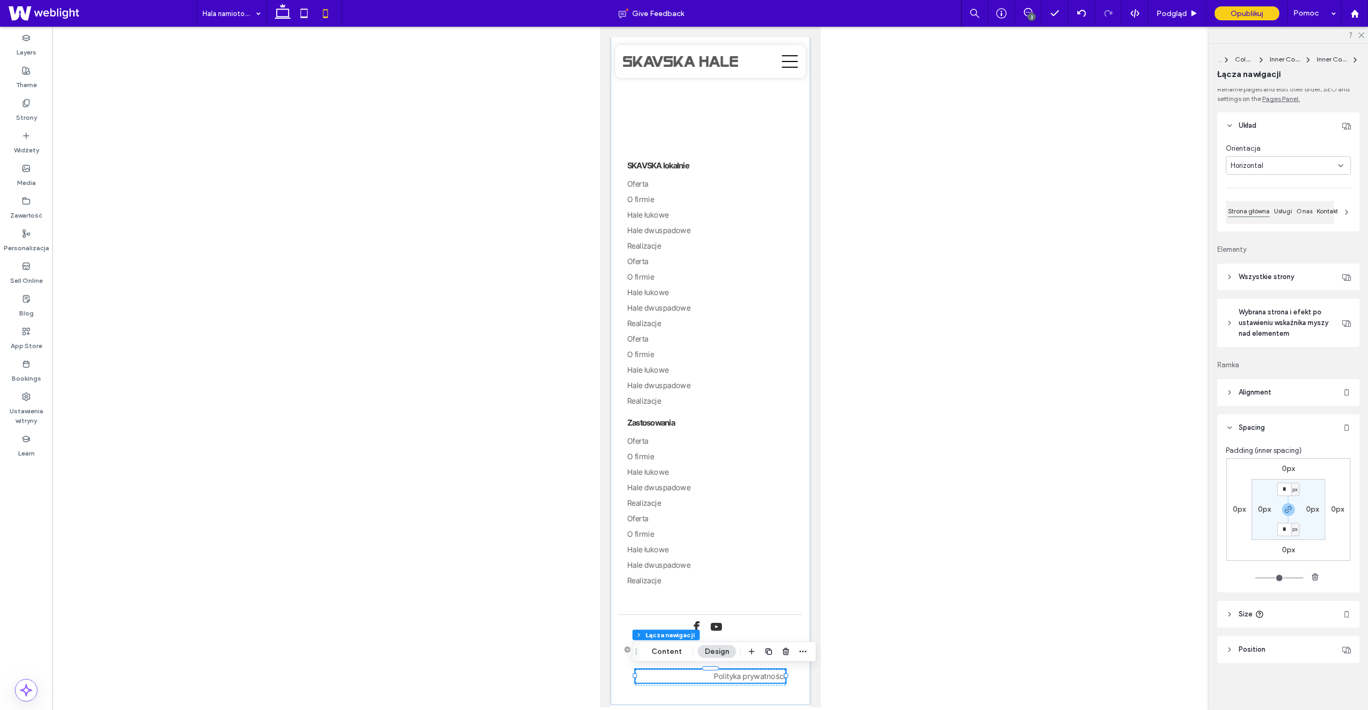
scroll to position [0, 0]
click at [1274, 386] on header "Alignment" at bounding box center [1288, 396] width 142 height 27
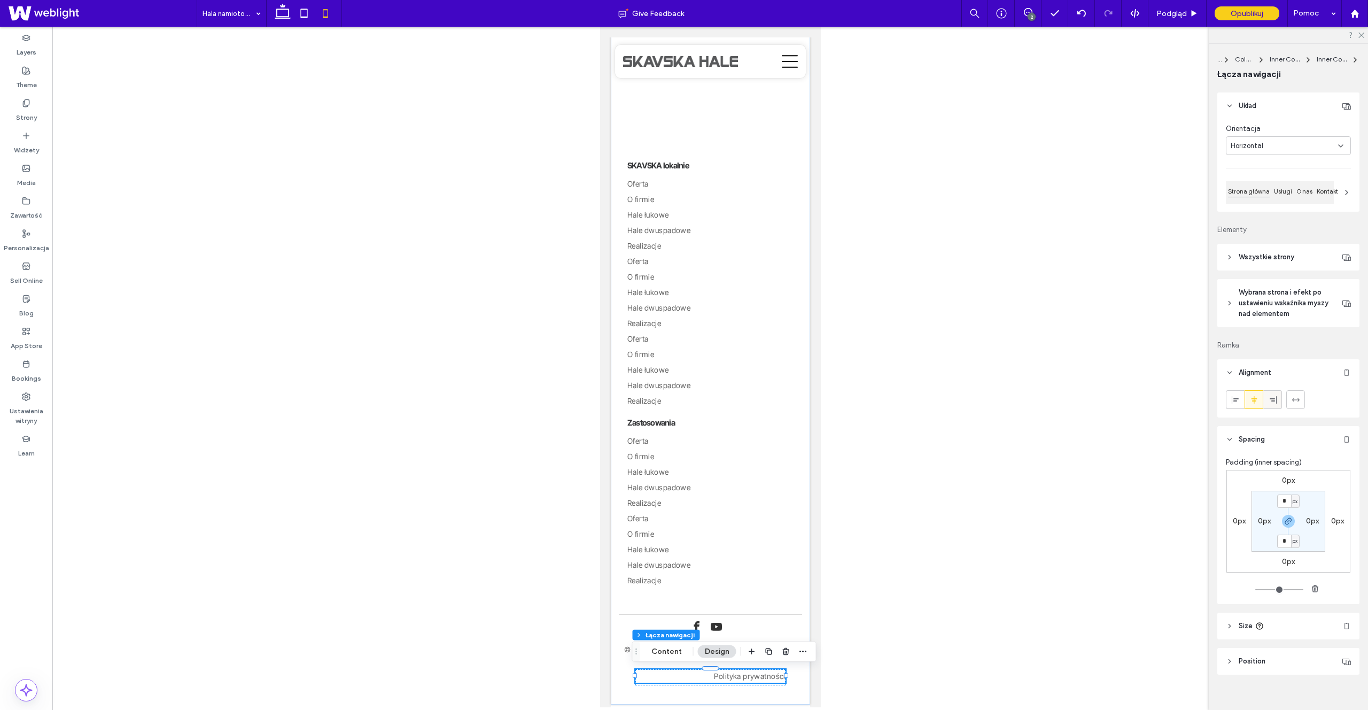
scroll to position [27, 0]
click at [1239, 395] on icon at bounding box center [1235, 397] width 9 height 9
click at [1248, 396] on div at bounding box center [1254, 397] width 18 height 18
click at [676, 674] on ul "Polityka prywatności" at bounding box center [710, 675] width 150 height 13
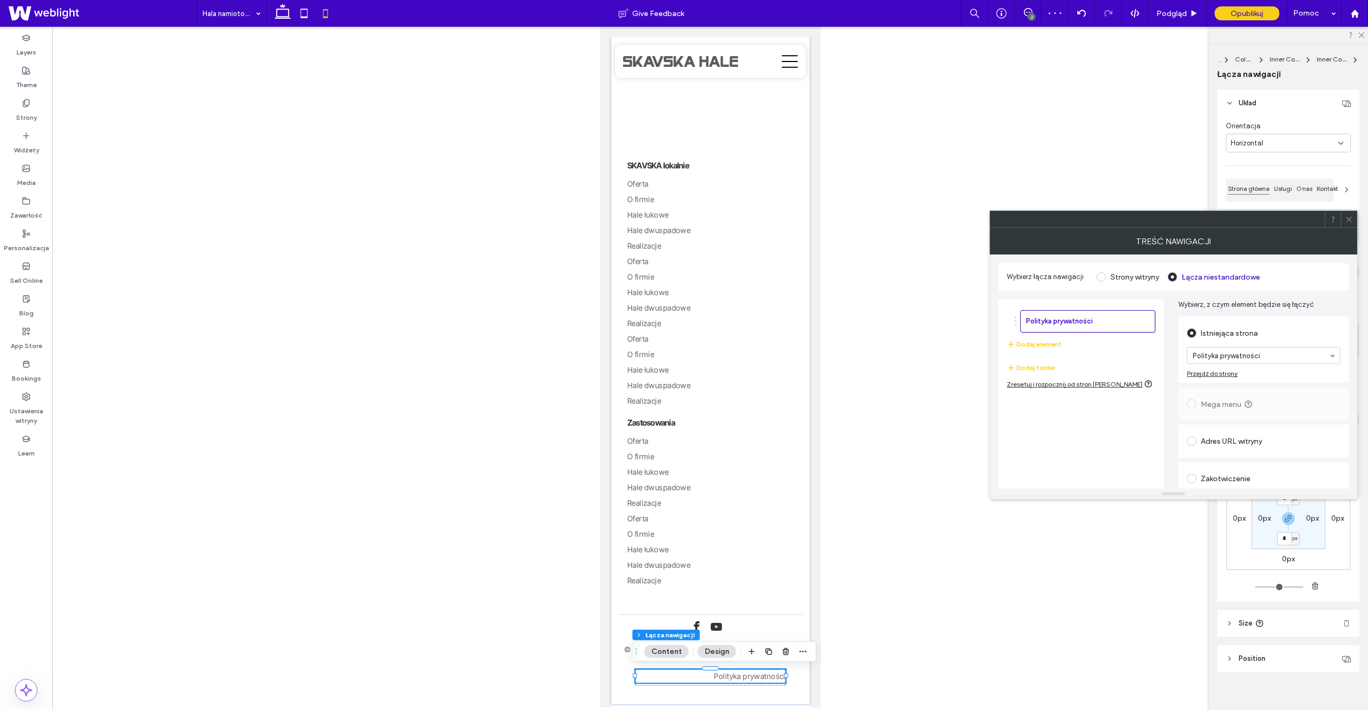
click at [690, 675] on ul "Polityka prywatności" at bounding box center [710, 675] width 150 height 13
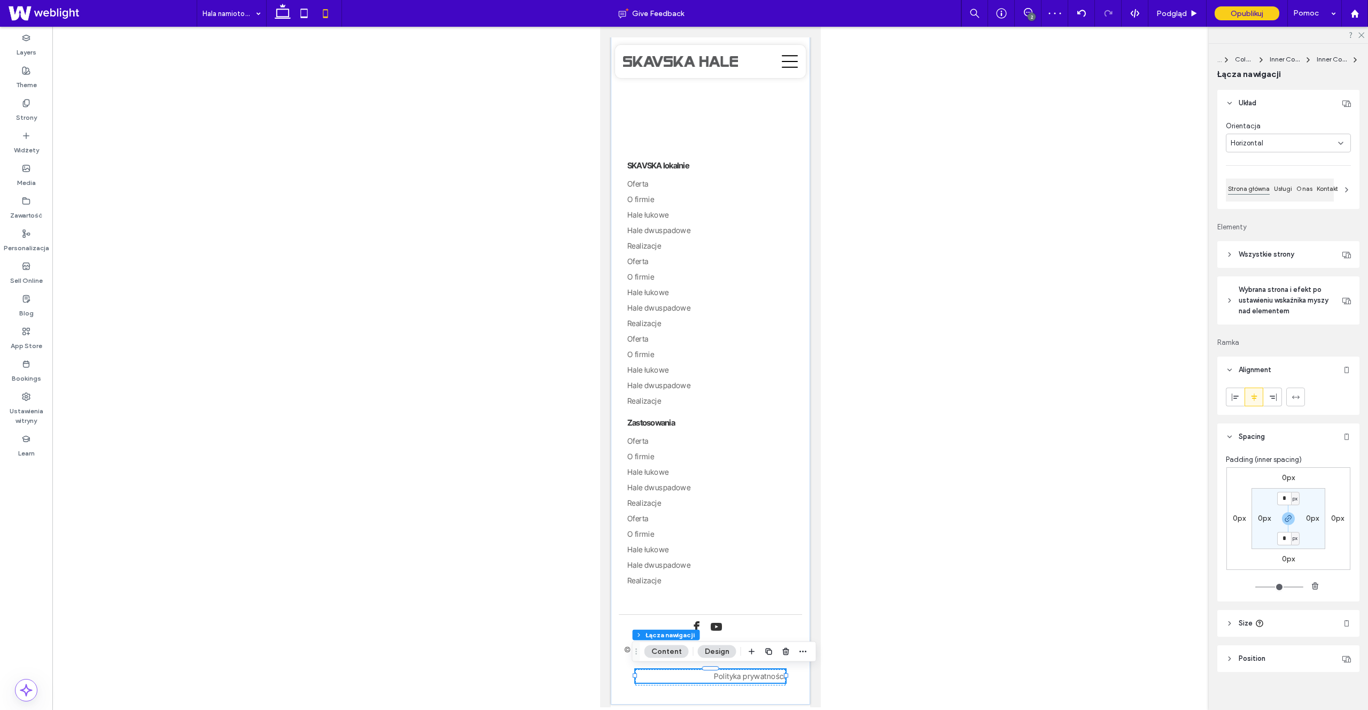
click at [690, 675] on ul "Polityka prywatności" at bounding box center [710, 675] width 150 height 13
click at [722, 675] on span "Polityka prywatności" at bounding box center [748, 675] width 71 height 9
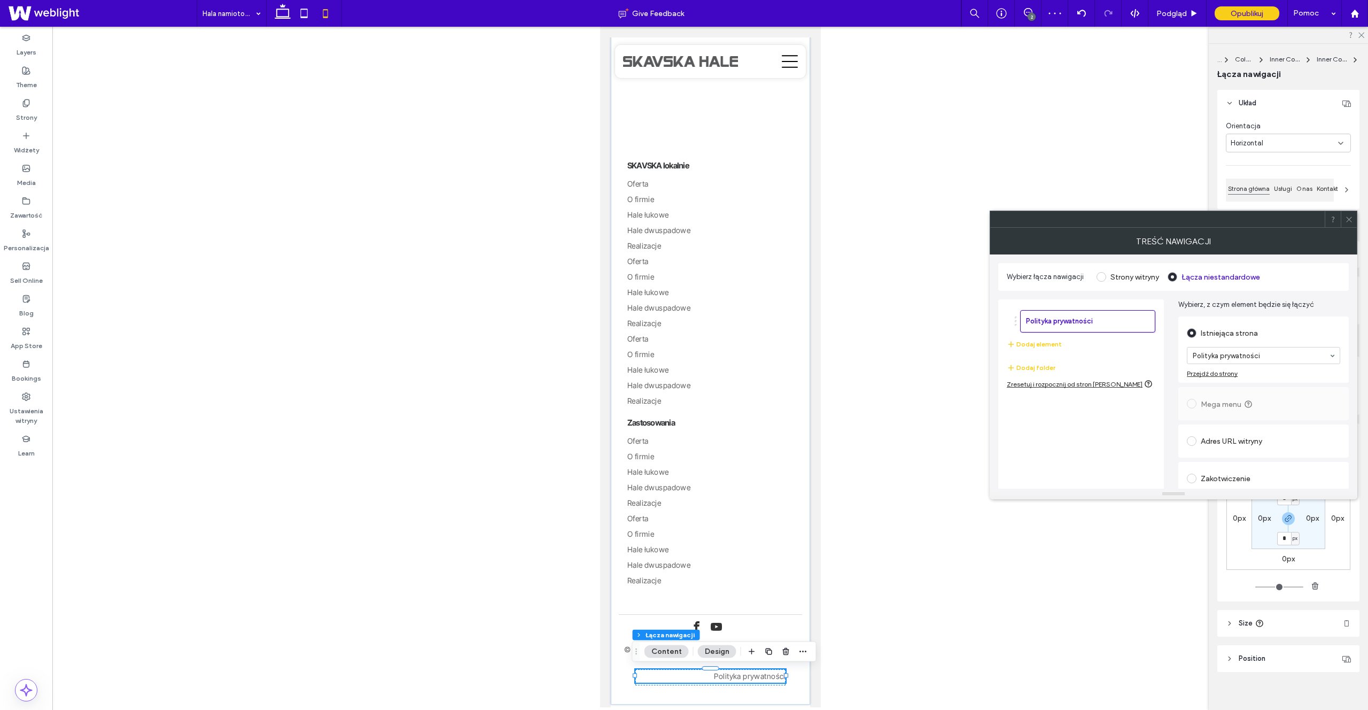
click at [711, 676] on link "Polityka prywatności" at bounding box center [743, 675] width 84 height 13
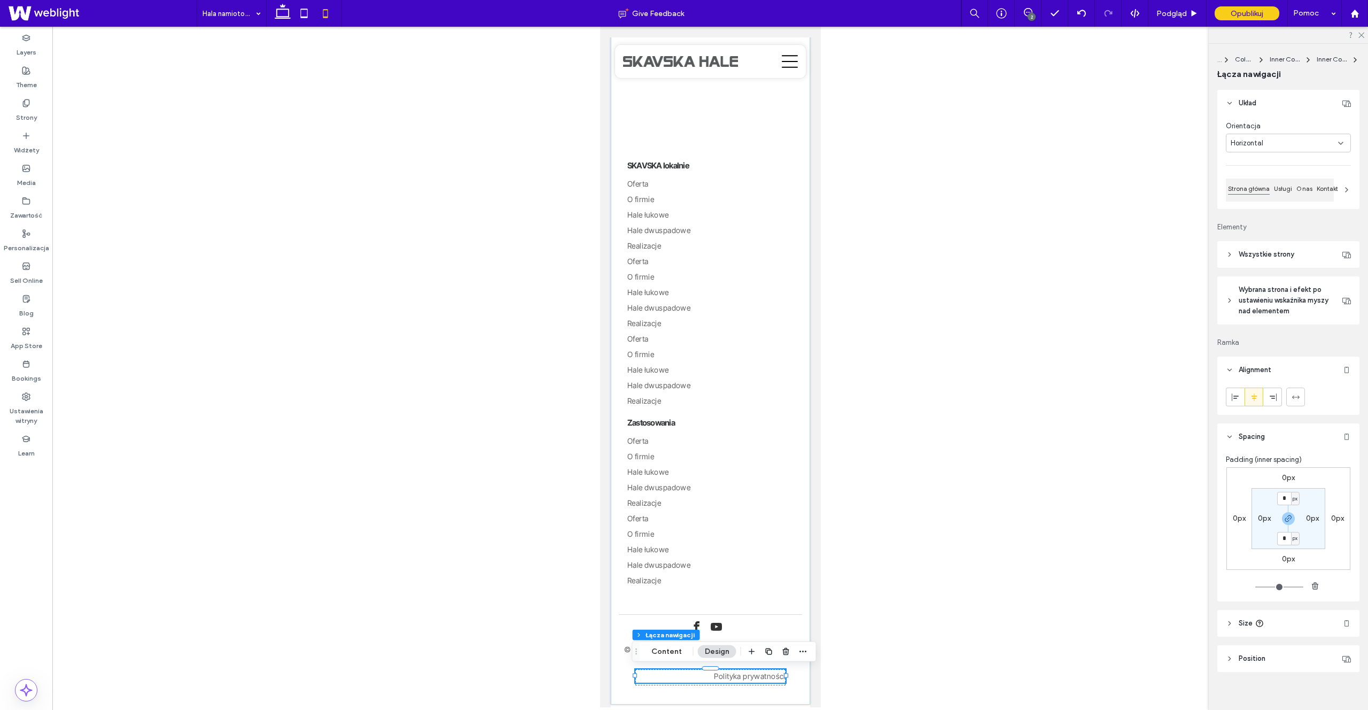
click at [711, 676] on link "Polityka prywatności" at bounding box center [743, 675] width 84 height 13
drag, startPoint x: 1239, startPoint y: 400, endPoint x: 1250, endPoint y: 399, distance: 11.2
click at [1240, 400] on div at bounding box center [1235, 397] width 18 height 18
click at [1252, 398] on icon at bounding box center [1254, 397] width 9 height 9
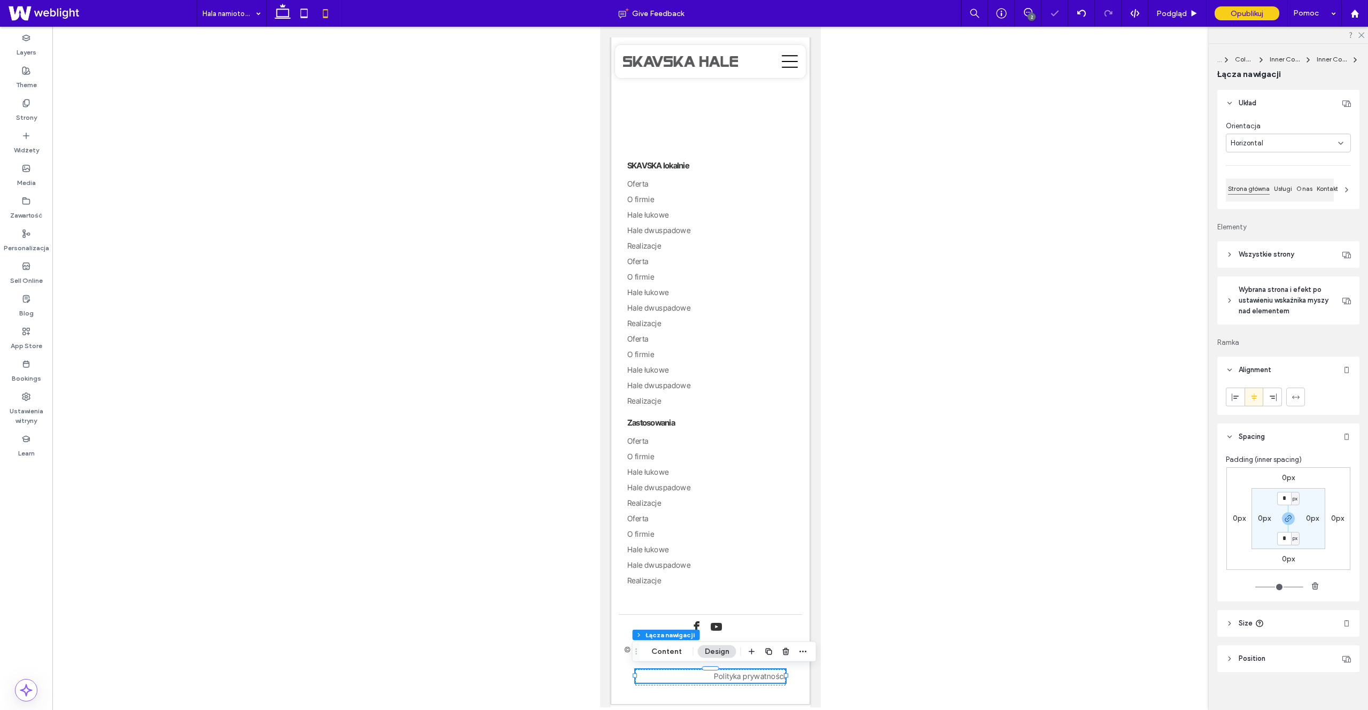
drag, startPoint x: 1239, startPoint y: 623, endPoint x: 1242, endPoint y: 627, distance: 5.8
click at [1239, 623] on span "Size" at bounding box center [1246, 623] width 14 height 11
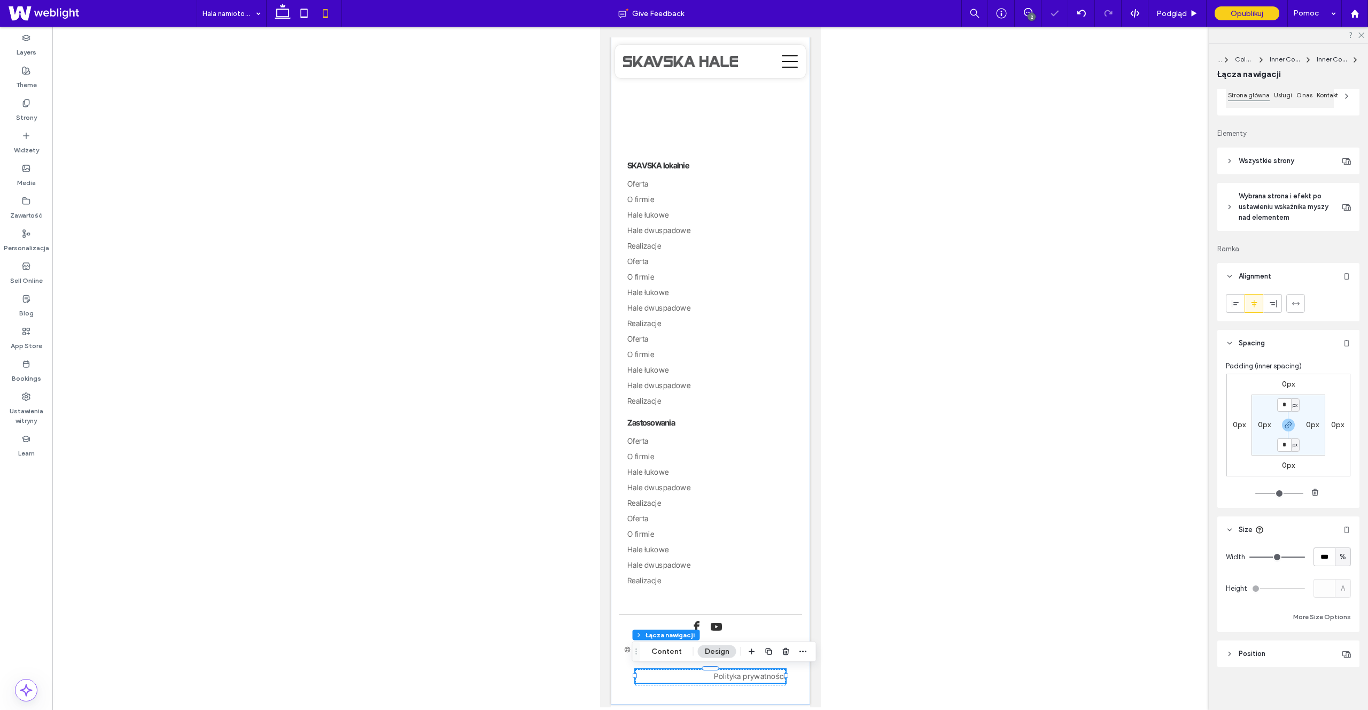
scroll to position [125, 0]
click at [1261, 642] on header "Position" at bounding box center [1288, 649] width 142 height 27
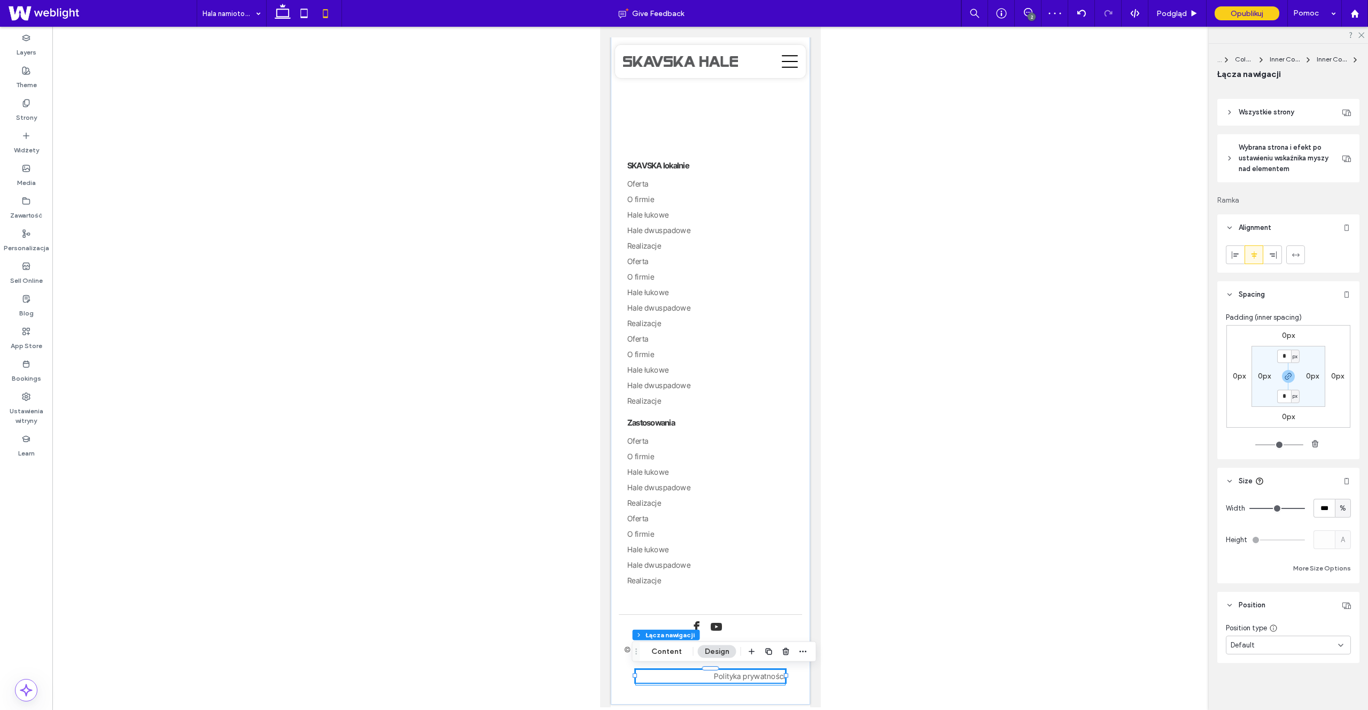
click at [775, 683] on div "Polityka prywatności" at bounding box center [710, 677] width 150 height 16
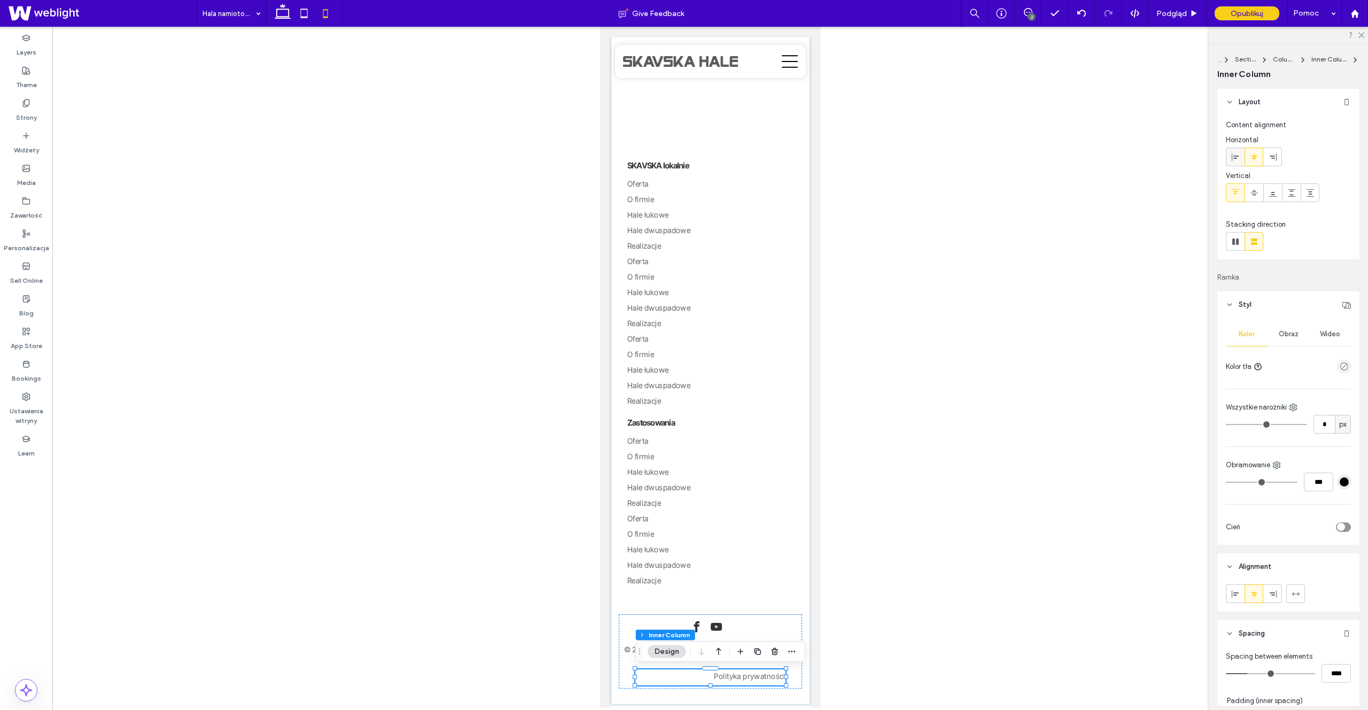
click at [1232, 157] on icon at bounding box center [1235, 157] width 9 height 9
click at [725, 674] on span "Polityka prywatności" at bounding box center [748, 675] width 71 height 9
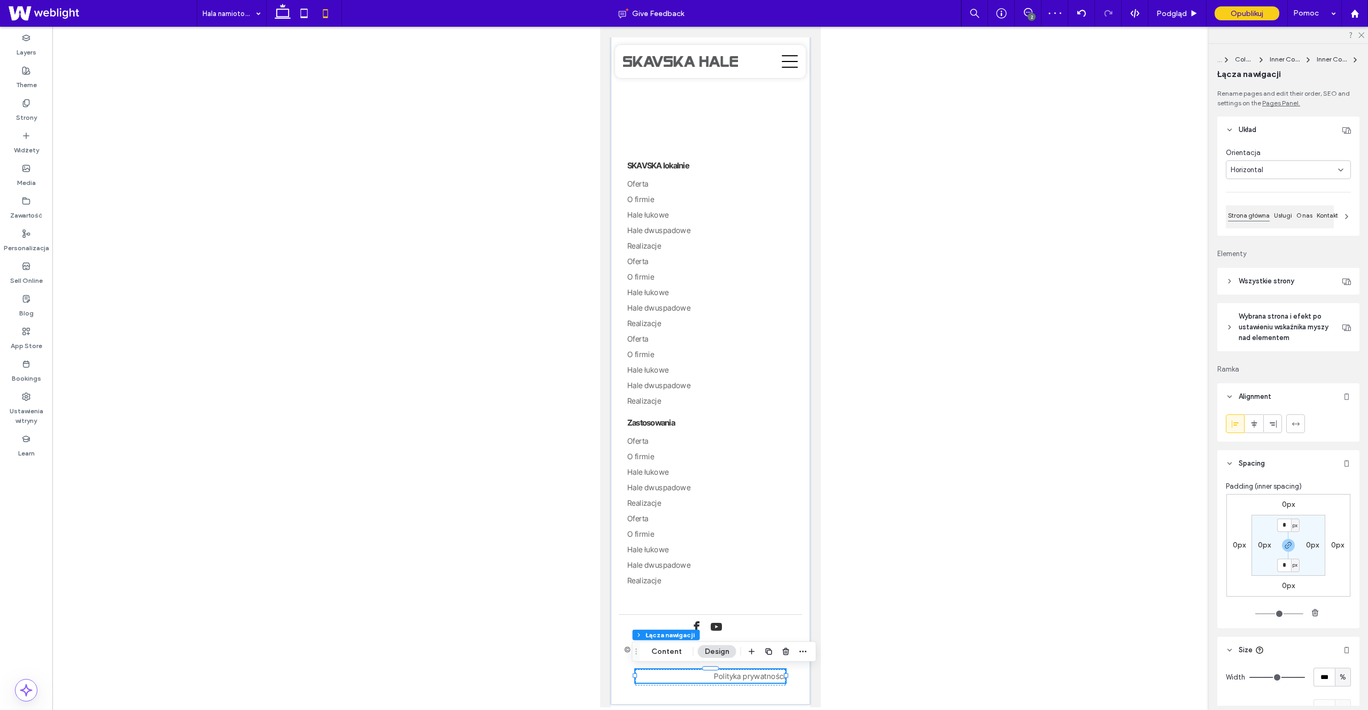
click at [783, 673] on div at bounding box center [785, 675] width 4 height 4
click at [744, 675] on span "Polityka prywatności" at bounding box center [748, 675] width 71 height 9
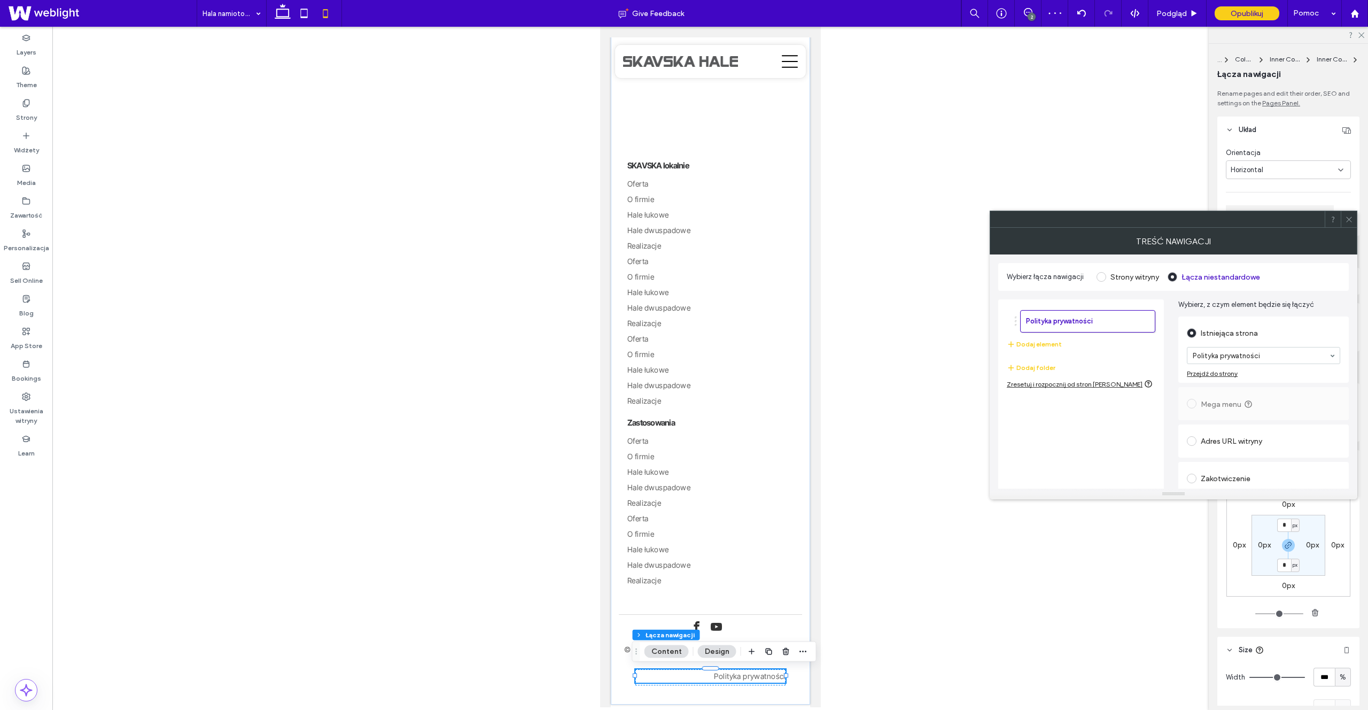
click at [1350, 223] on span at bounding box center [1349, 219] width 8 height 16
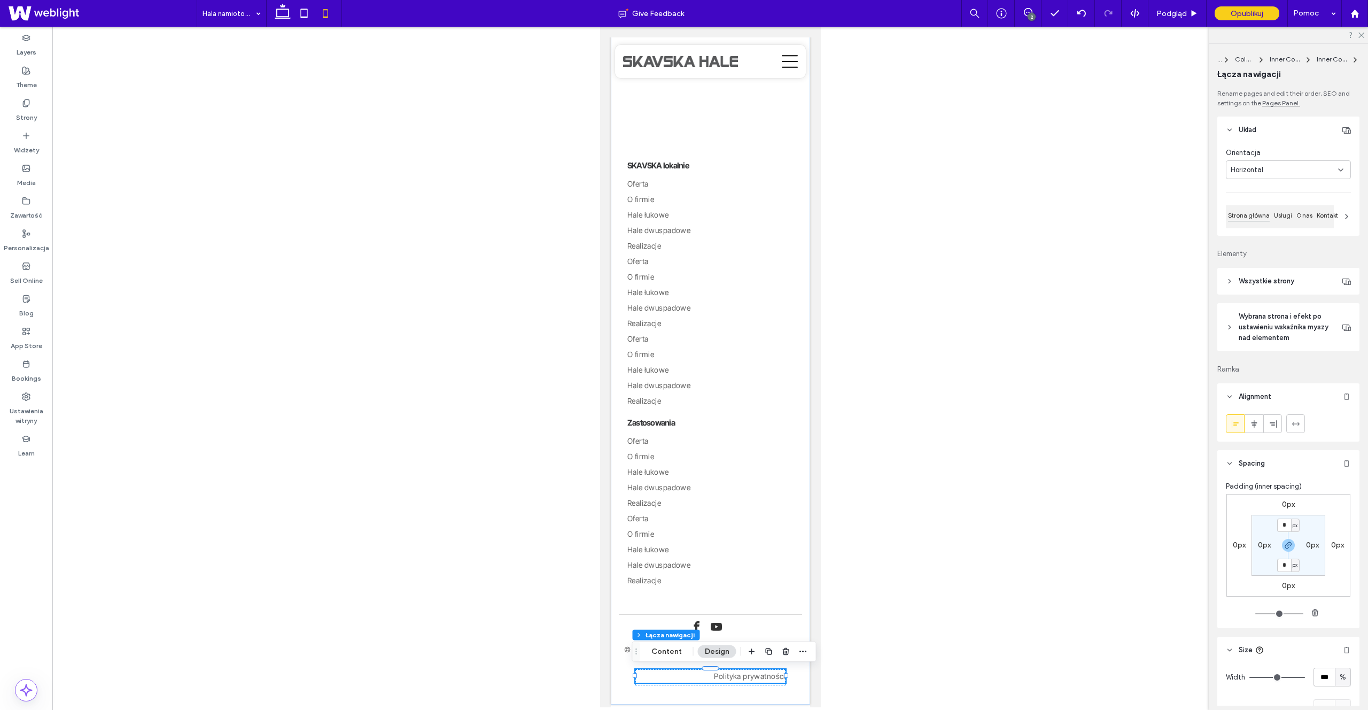
click at [1301, 170] on div "Horizontal" at bounding box center [1284, 170] width 107 height 11
click at [1298, 170] on div "Horizontal" at bounding box center [1284, 170] width 107 height 11
click at [1275, 275] on header "Wszystkie strony" at bounding box center [1288, 281] width 142 height 27
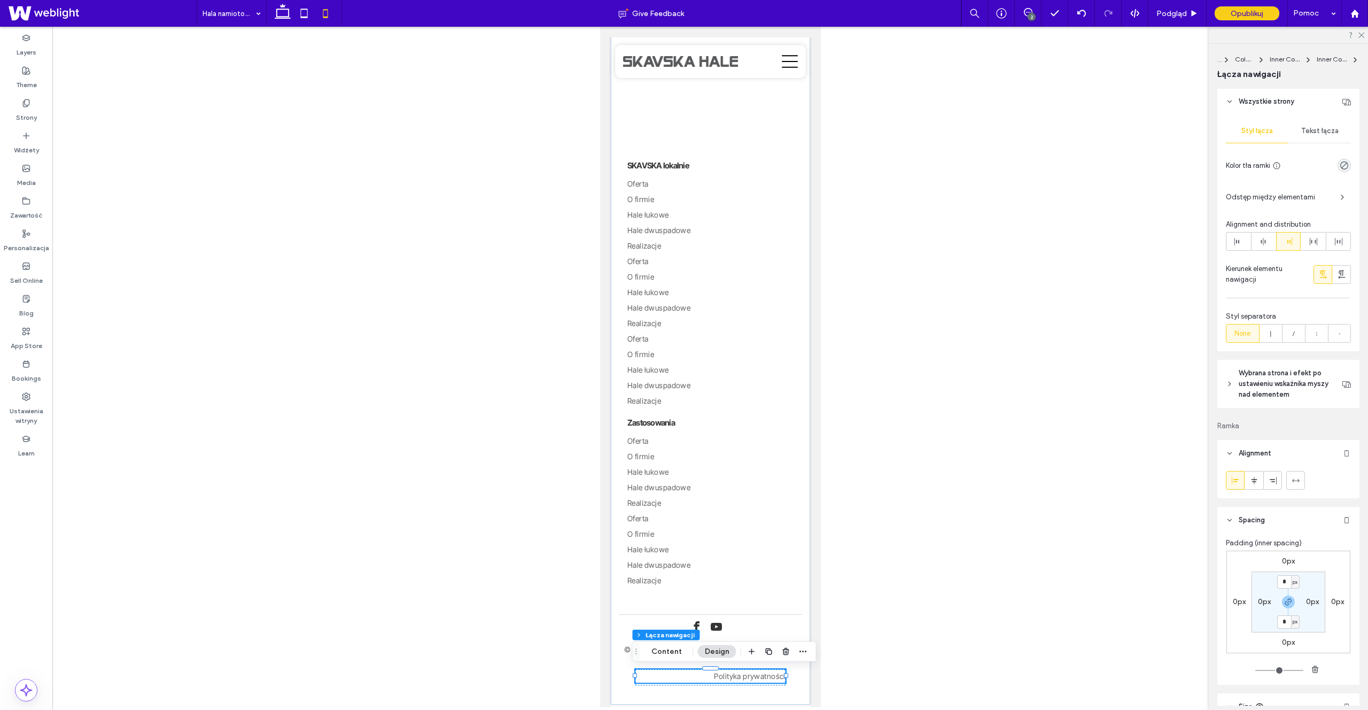
scroll to position [225, 0]
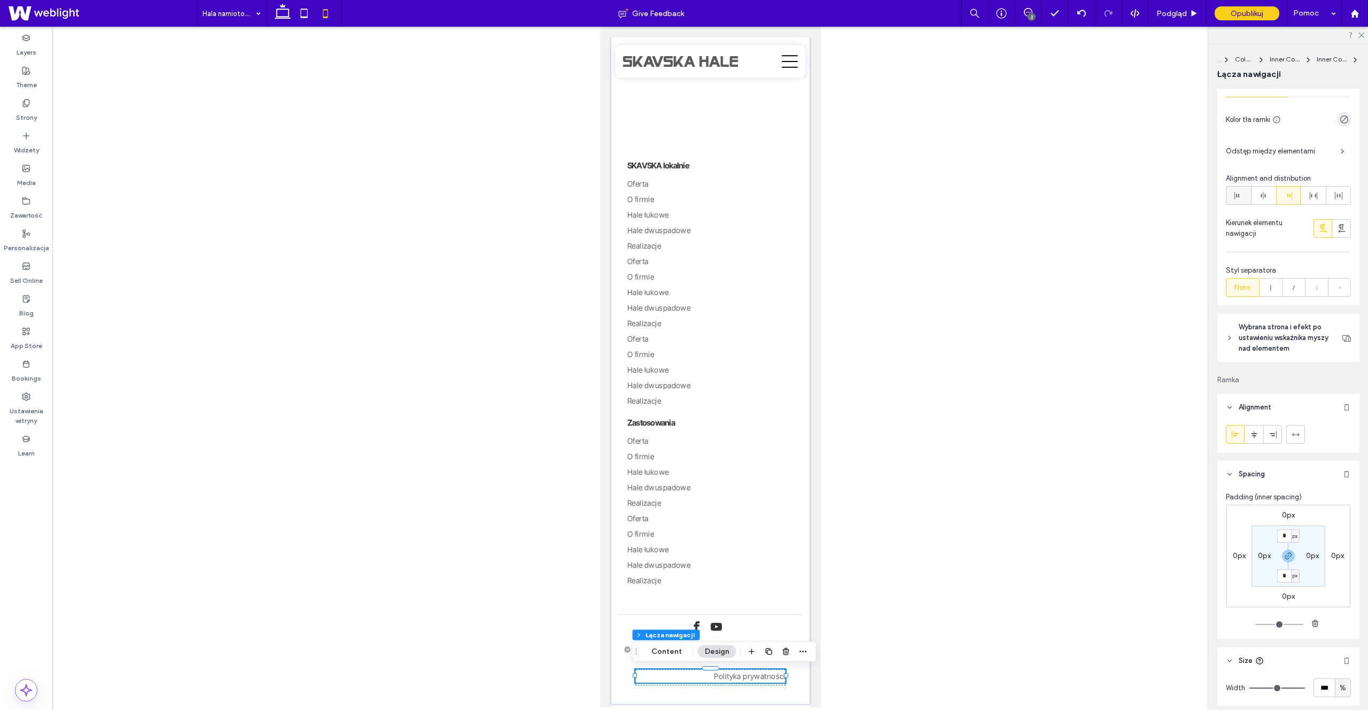
click at [1241, 197] on icon at bounding box center [1238, 195] width 9 height 9
click at [1263, 199] on icon at bounding box center [1263, 195] width 9 height 9
click at [1007, 487] on div at bounding box center [710, 367] width 1316 height 680
click at [801, 509] on div "Potrzebujesz pomocy w doborze hali? Porozmawiajmy! Wyślij formularz kontaktowy …" at bounding box center [709, 176] width 199 height 1055
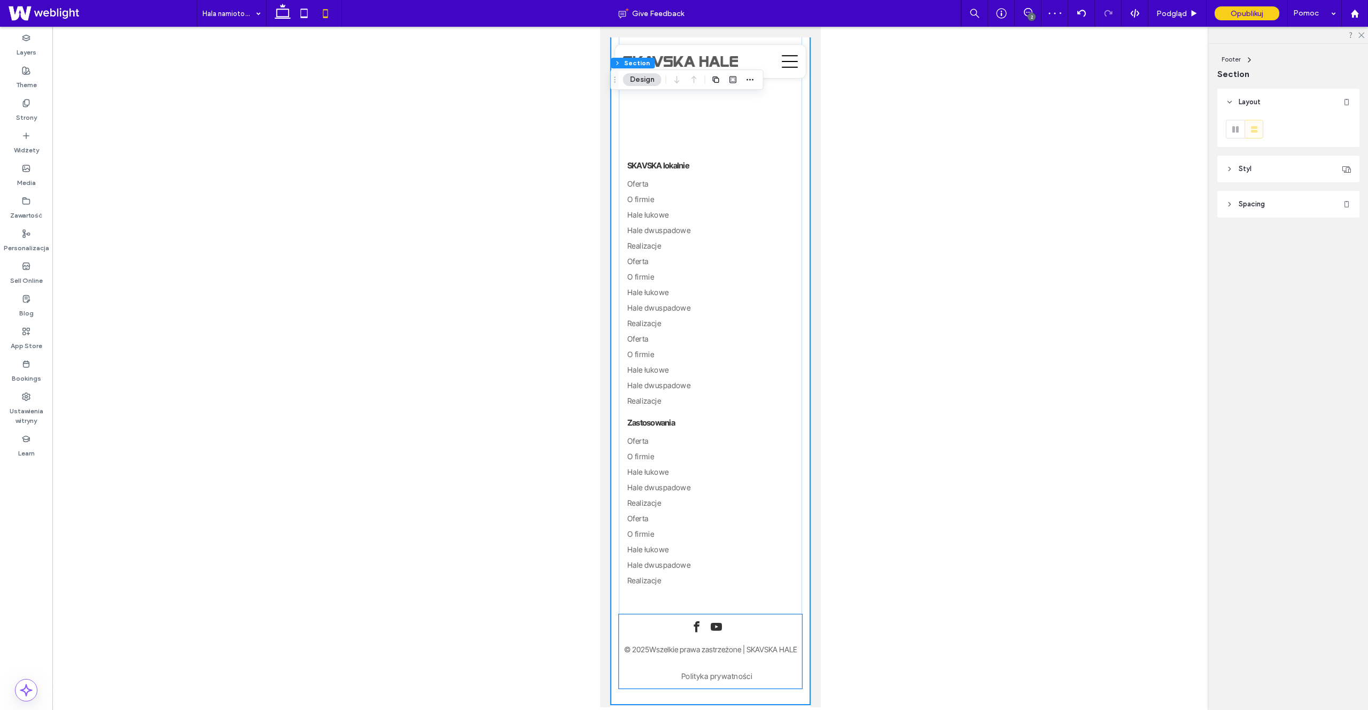
click at [719, 680] on link "Polityka prywatności" at bounding box center [710, 675] width 84 height 13
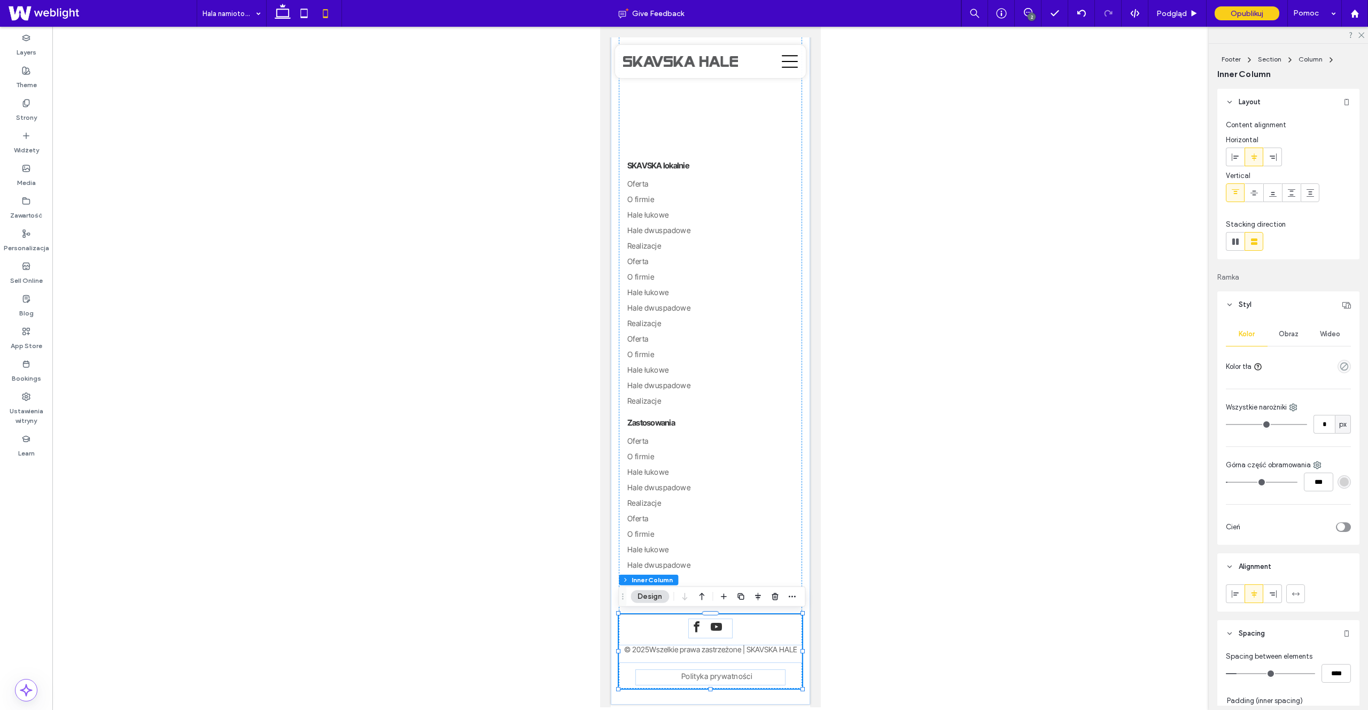
click at [719, 680] on link "Polityka prywatności" at bounding box center [710, 675] width 84 height 13
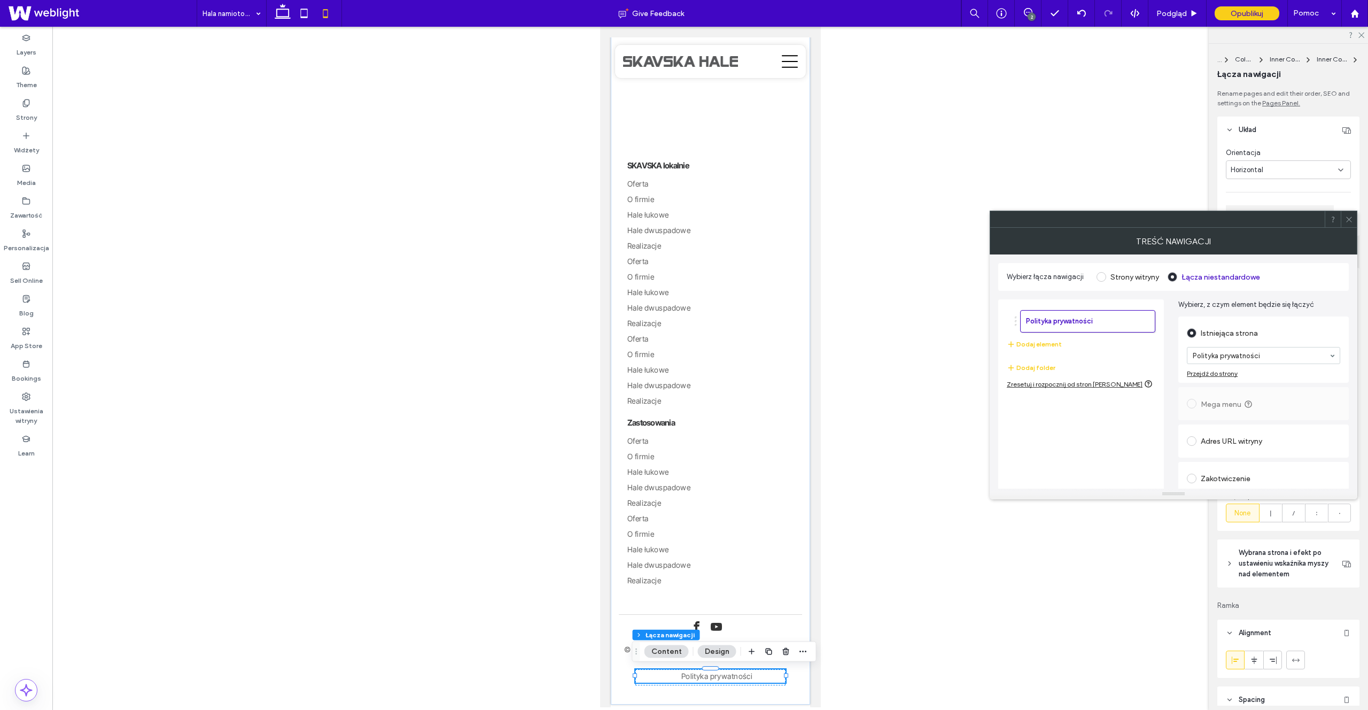
click at [720, 678] on span "Polityka prywatności" at bounding box center [716, 675] width 71 height 9
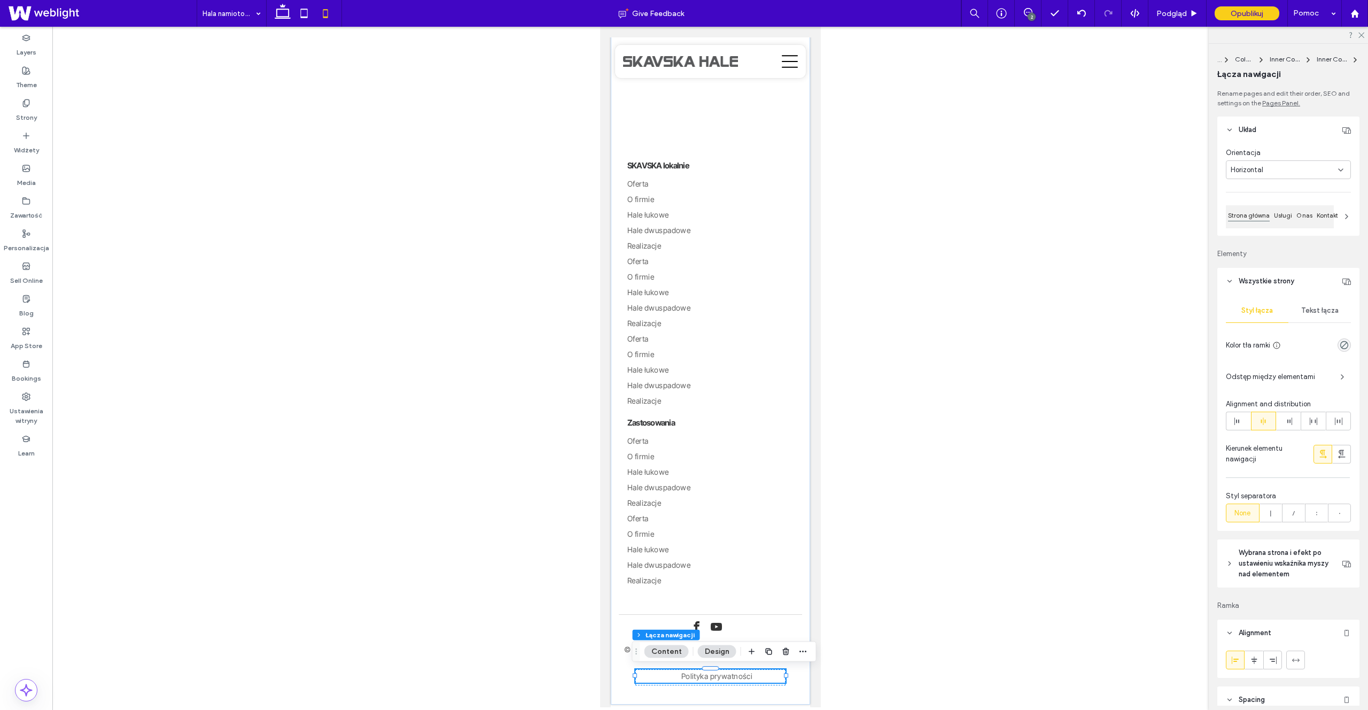
click at [720, 678] on span "Polityka prywatności" at bounding box center [716, 675] width 71 height 9
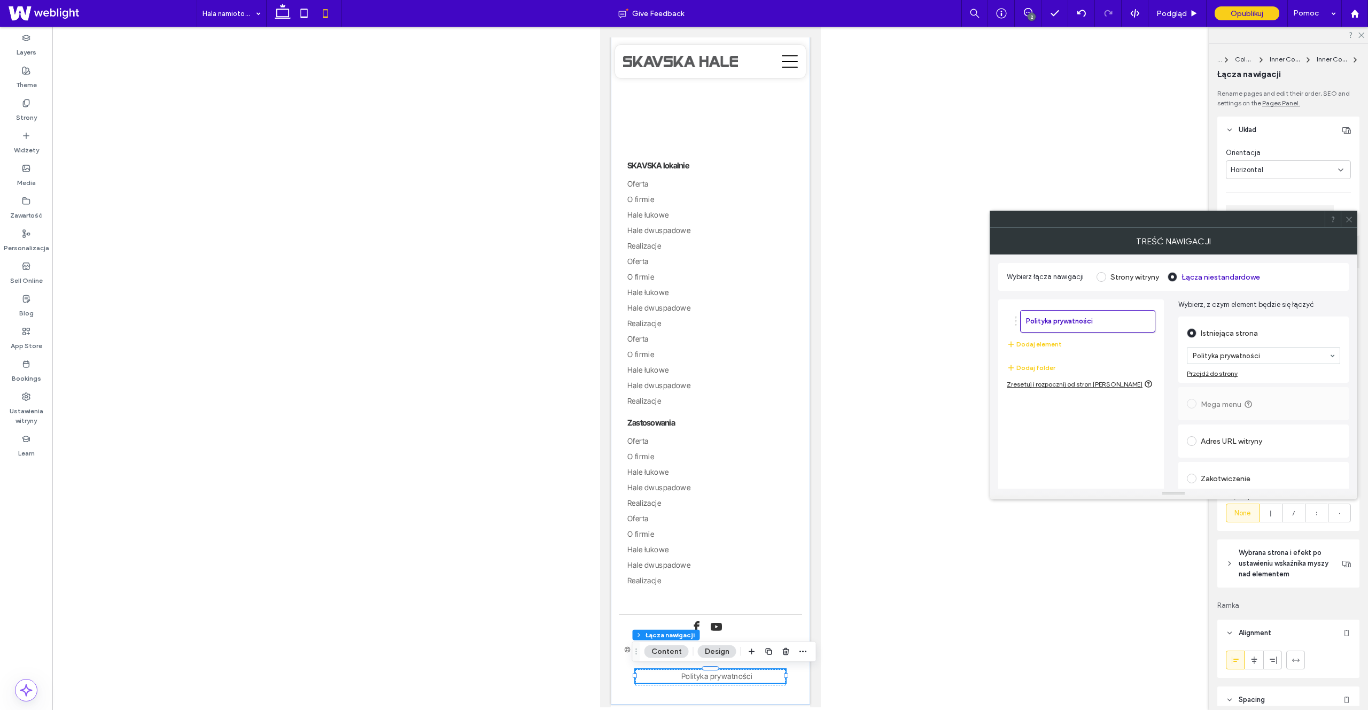
click at [720, 678] on span "Polityka prywatności" at bounding box center [716, 675] width 71 height 9
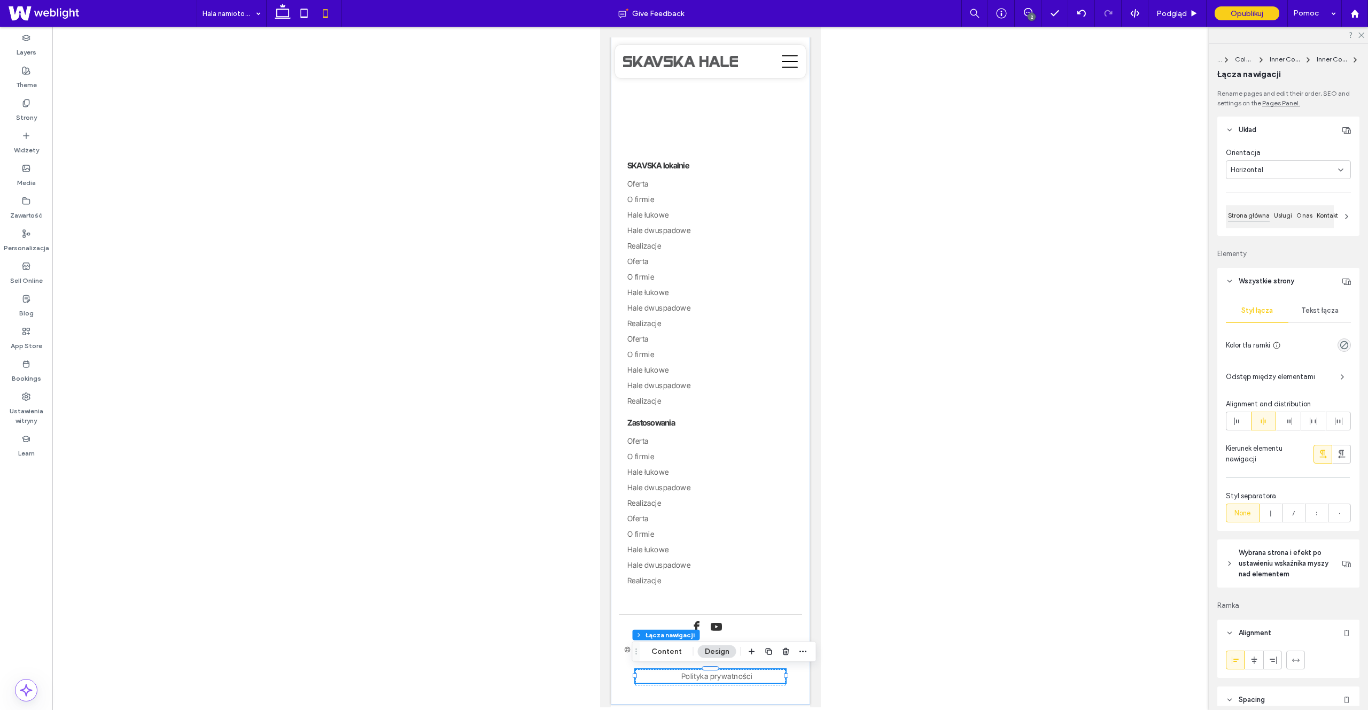
click at [730, 675] on span "Polityka prywatności" at bounding box center [716, 675] width 71 height 9
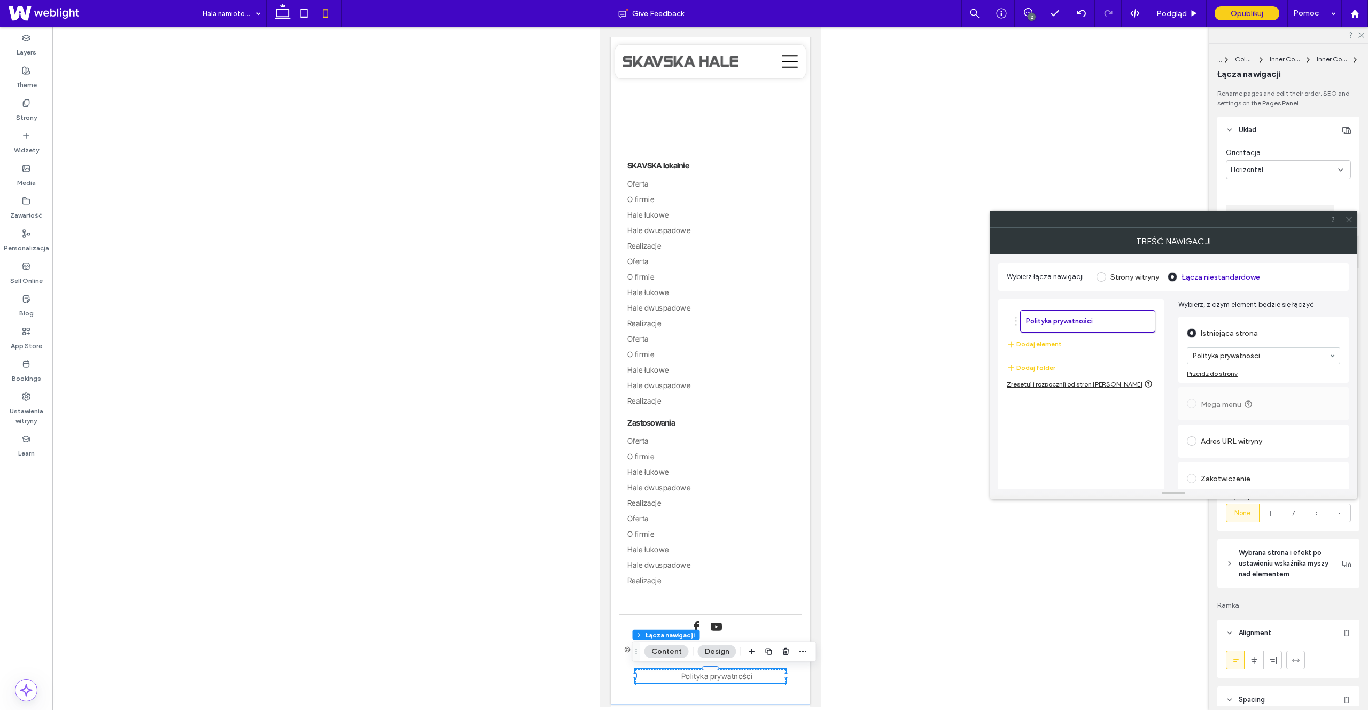
click at [1348, 217] on icon at bounding box center [1349, 219] width 8 height 8
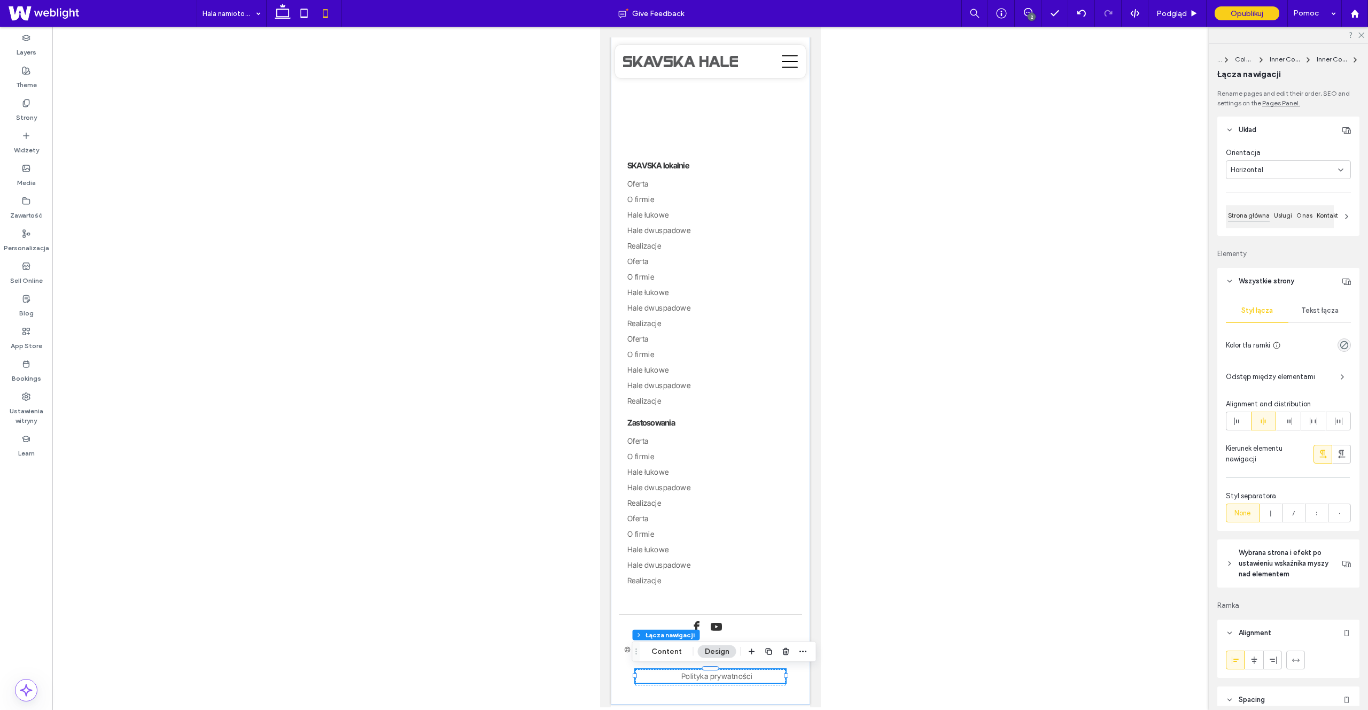
click at [1318, 374] on span "Odstęp między elementami" at bounding box center [1279, 376] width 106 height 11
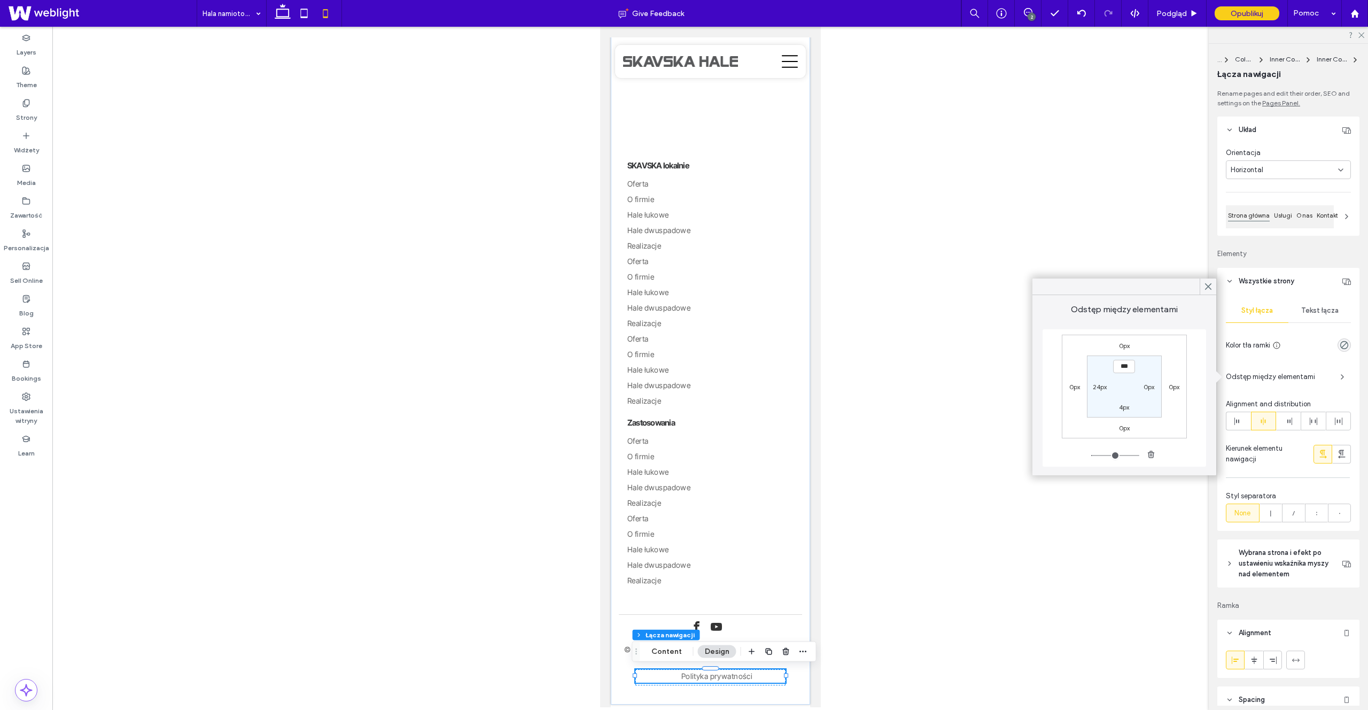
click at [1099, 387] on label "24px" at bounding box center [1100, 387] width 14 height 8
type input "**"
click at [1100, 387] on input "****" at bounding box center [1100, 385] width 22 height 13
type input "**"
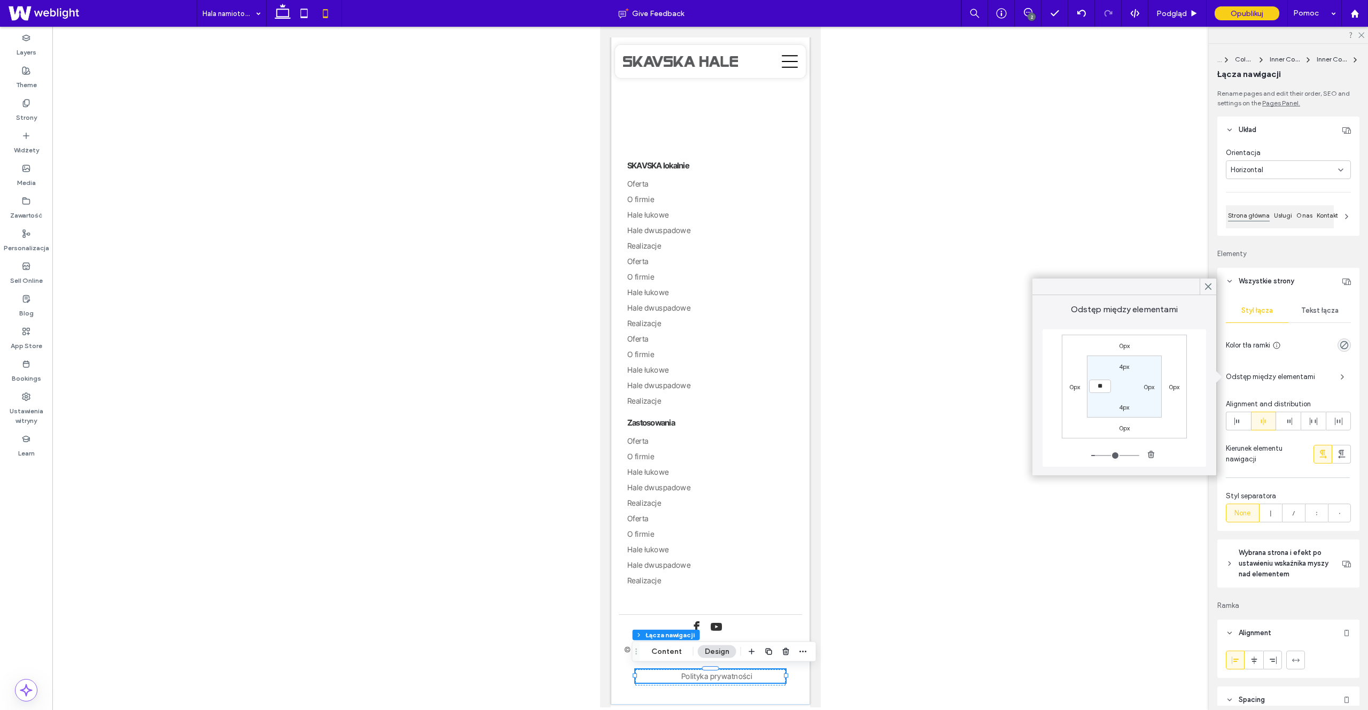
type input "**"
type input "****"
click at [1149, 386] on label "0px" at bounding box center [1148, 387] width 11 height 8
type input "*"
type input "**"
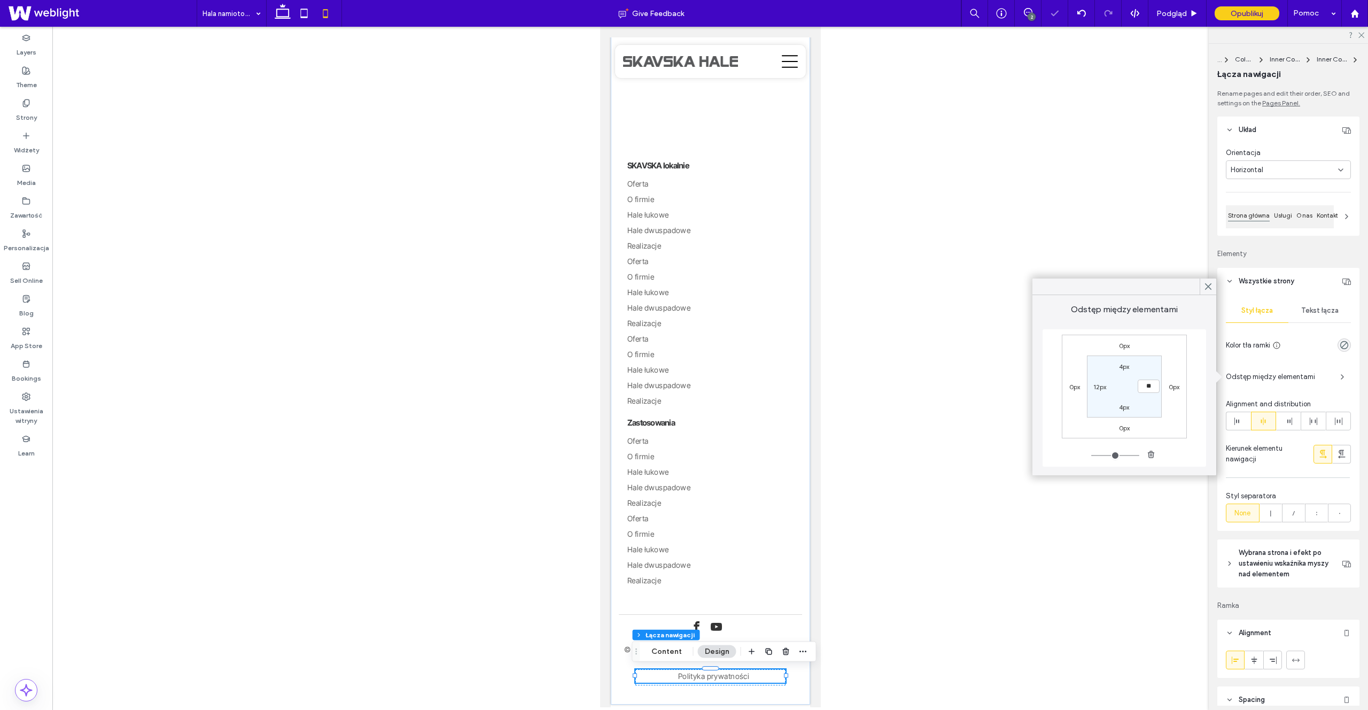
type input "**"
type input "****"
click at [926, 516] on div at bounding box center [710, 367] width 1316 height 680
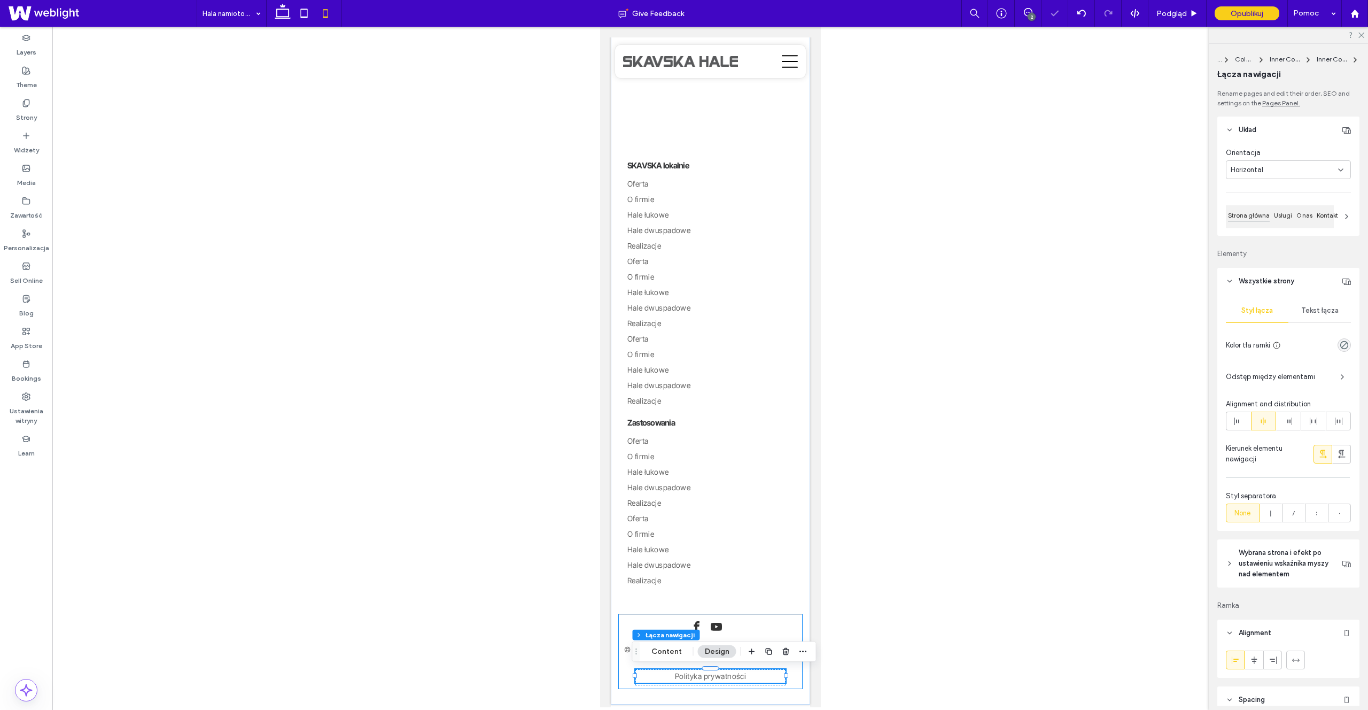
click at [783, 631] on div "© 2025 Wszelkie prawa zastrzeżone | SKAVSKA HALE Polityka prywatności" at bounding box center [709, 651] width 183 height 75
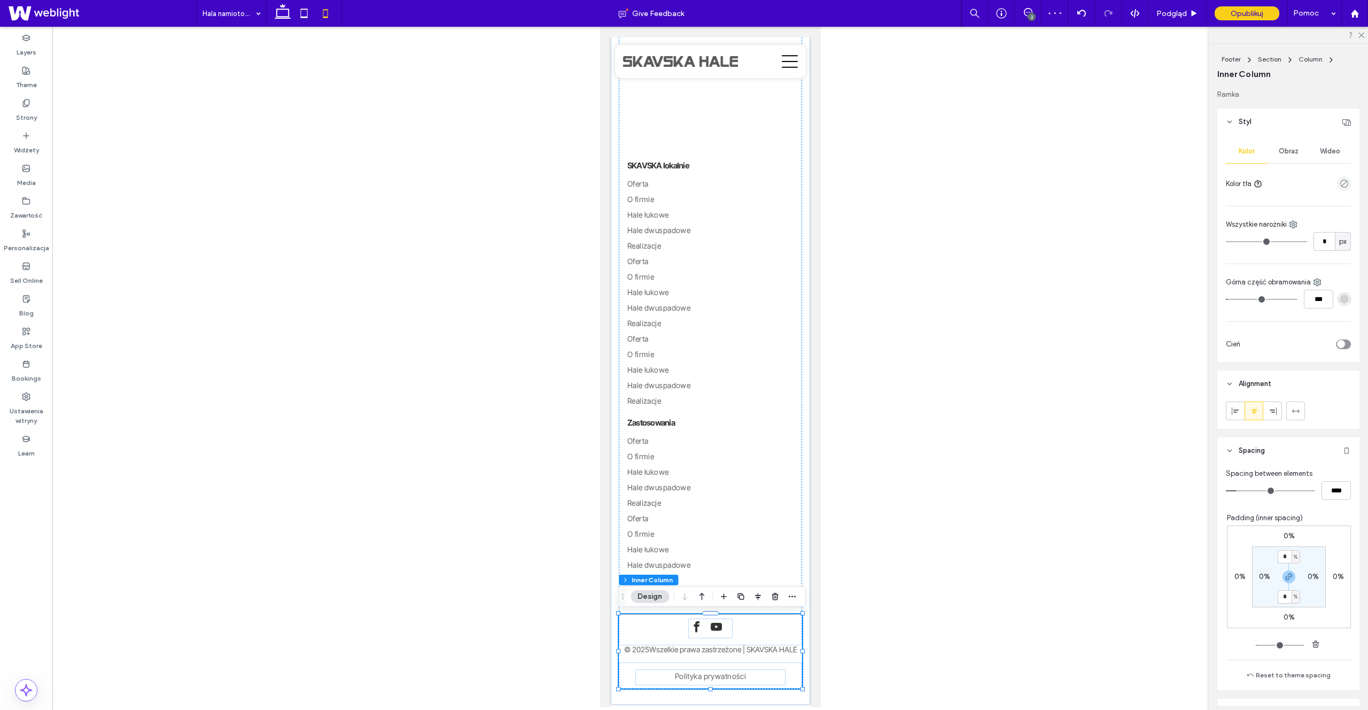
scroll to position [198, 0]
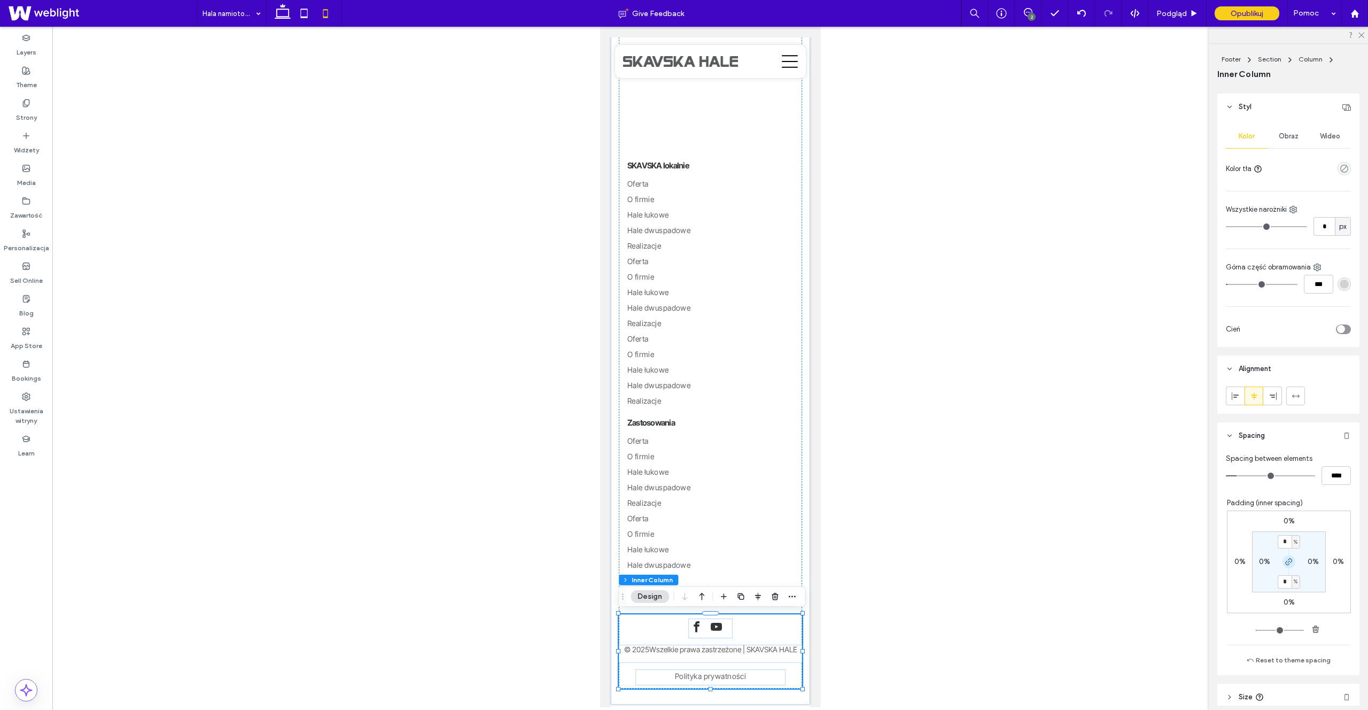
click at [1288, 559] on use "button" at bounding box center [1289, 561] width 6 height 6
drag, startPoint x: 1287, startPoint y: 540, endPoint x: 1298, endPoint y: 544, distance: 12.3
click at [1287, 540] on input "*" at bounding box center [1285, 541] width 14 height 13
type input "*"
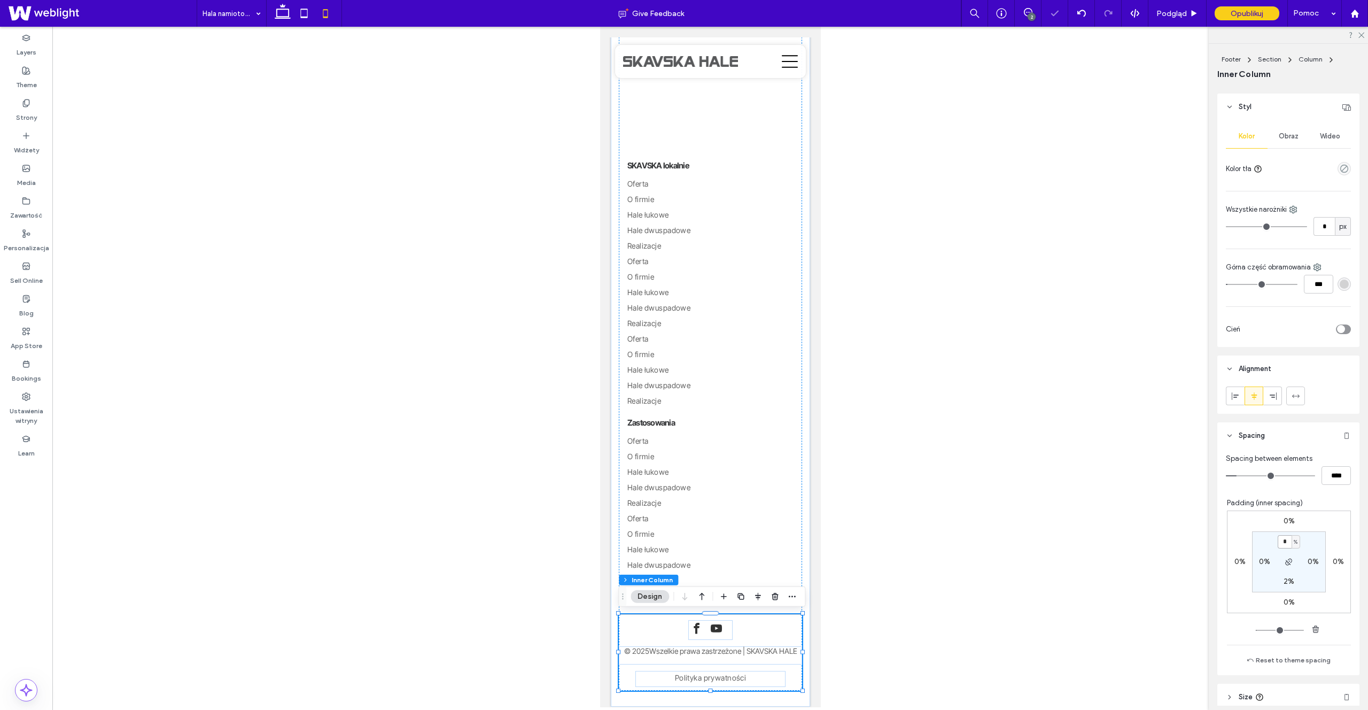
click at [1287, 541] on input "*" at bounding box center [1285, 541] width 14 height 13
type input "*"
drag, startPoint x: 917, startPoint y: 557, endPoint x: 906, endPoint y: 554, distance: 12.2
click at [916, 556] on div at bounding box center [710, 367] width 1316 height 680
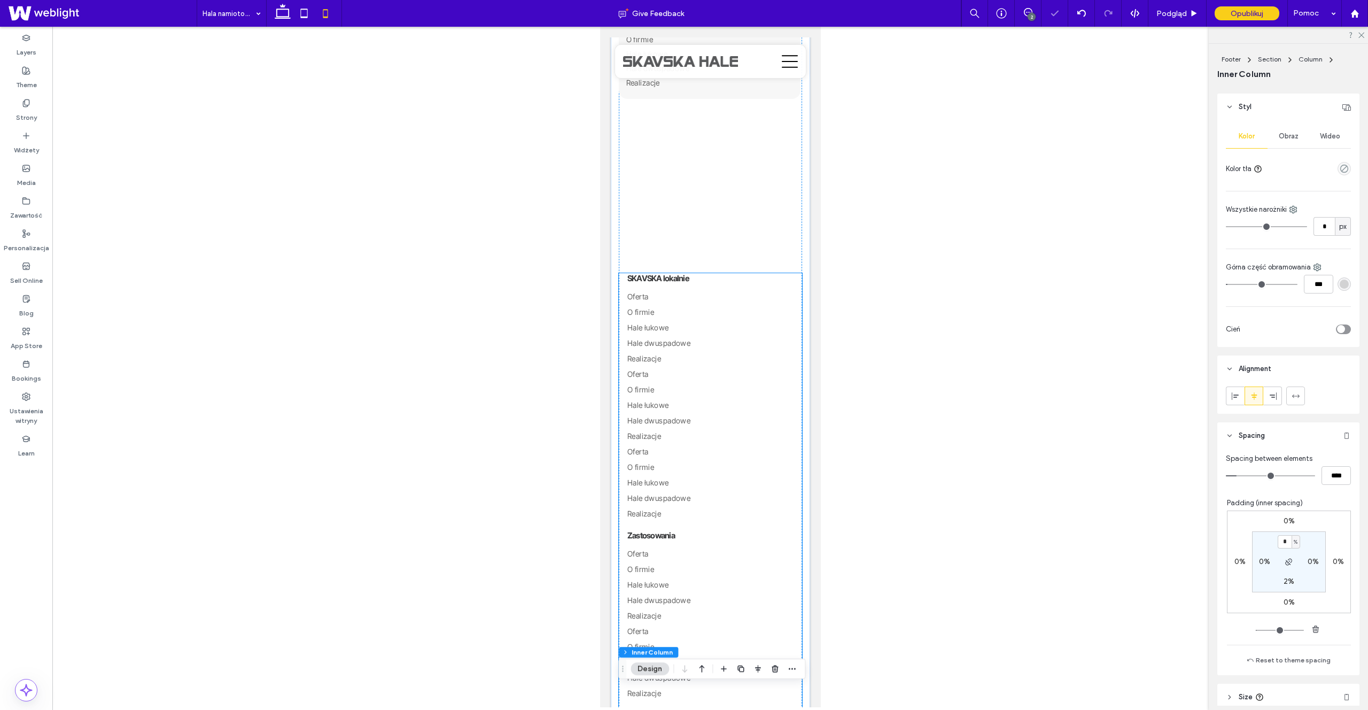
scroll to position [1455, 0]
click at [799, 307] on div "Potrzebujesz pomocy w doborze hali? Porozmawiajmy! Wyślij formularz kontaktowy …" at bounding box center [709, 329] width 183 height 1026
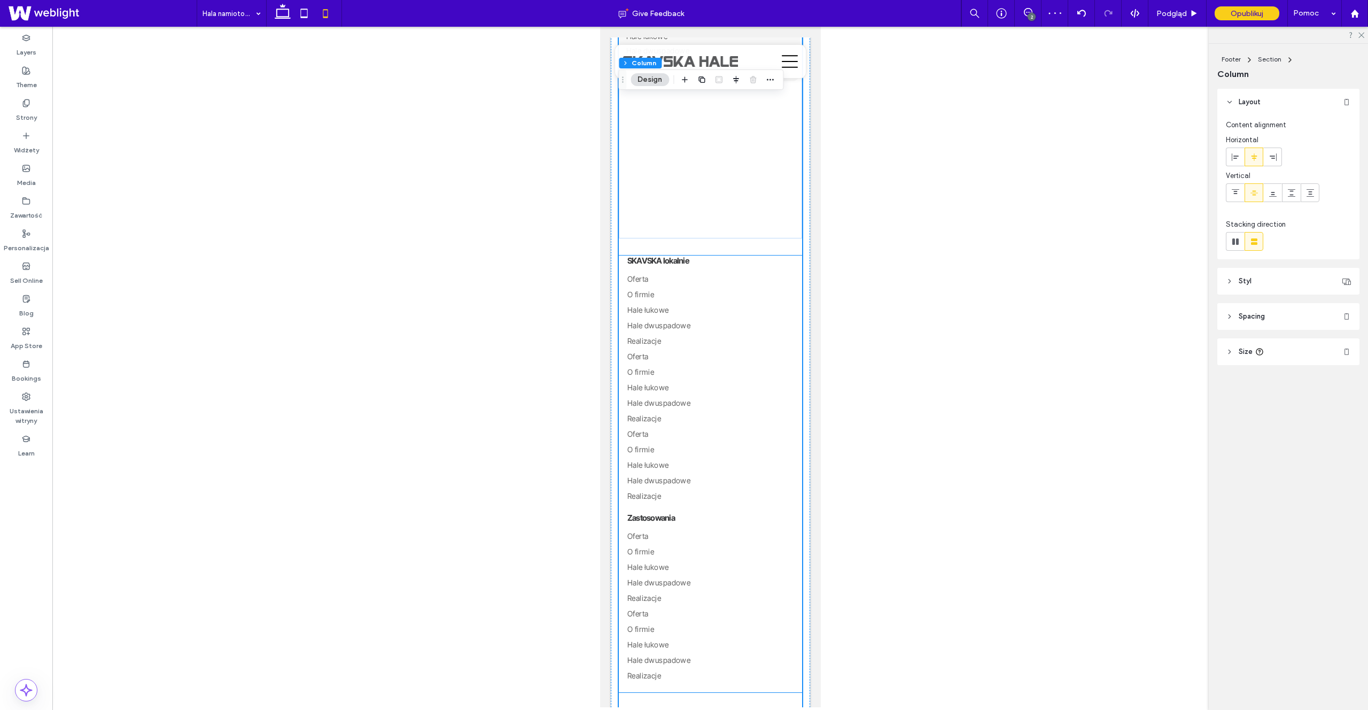
scroll to position [1609, 0]
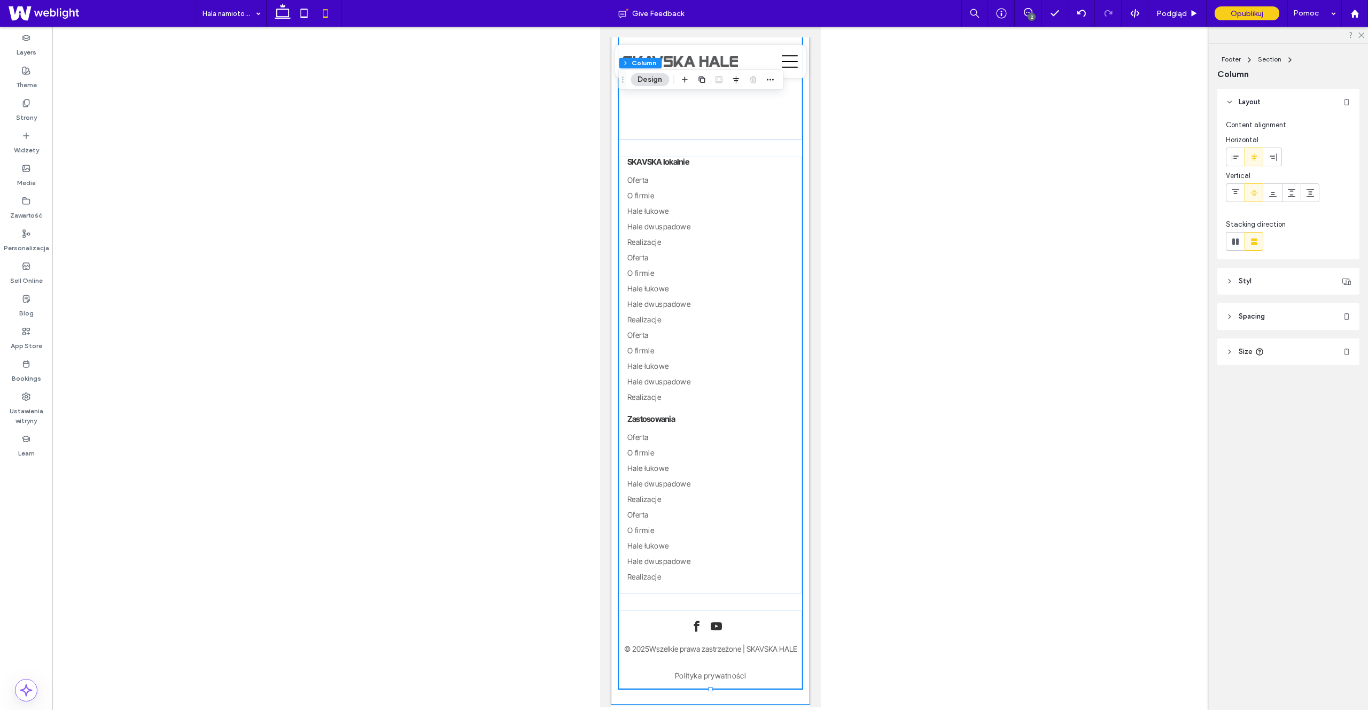
click at [804, 367] on div "Potrzebujesz pomocy w doborze hali? Porozmawiajmy! Wyślij formularz kontaktowy …" at bounding box center [709, 175] width 199 height 1059
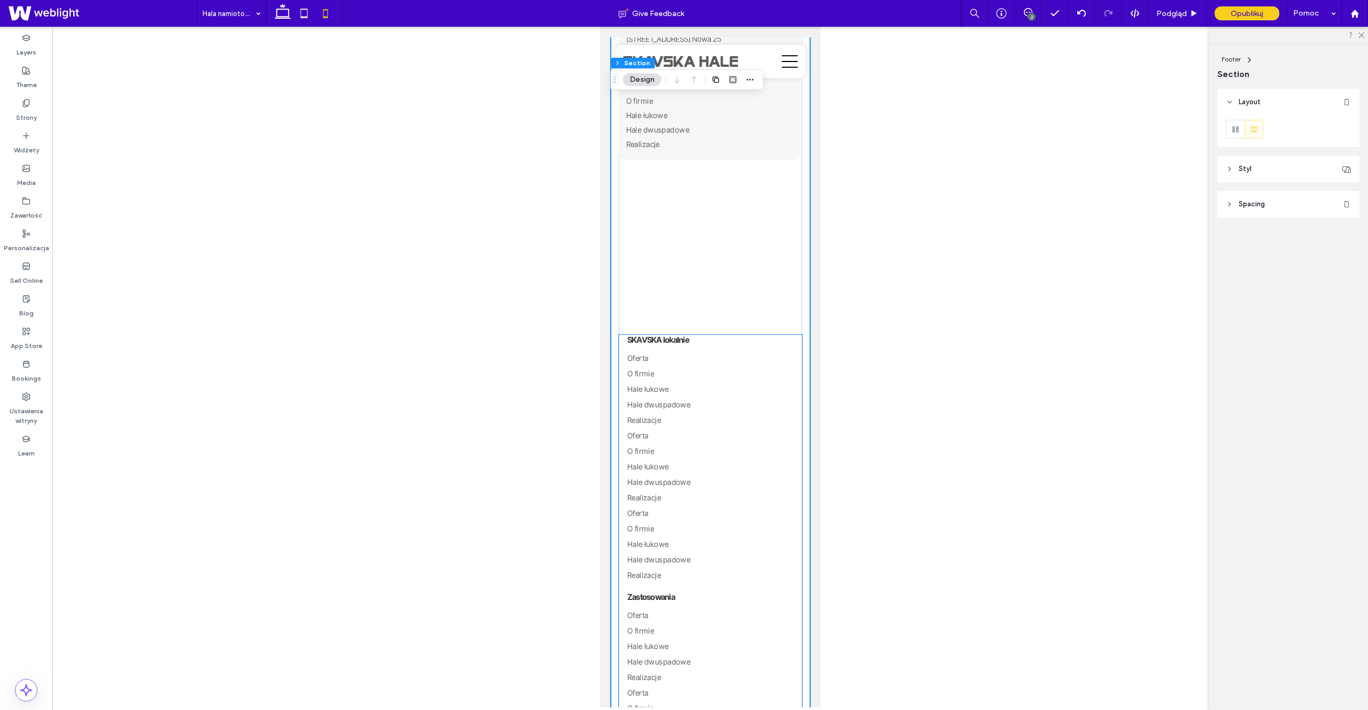
scroll to position [1430, 0]
click at [658, 440] on link "Oferta" at bounding box center [710, 436] width 166 height 15
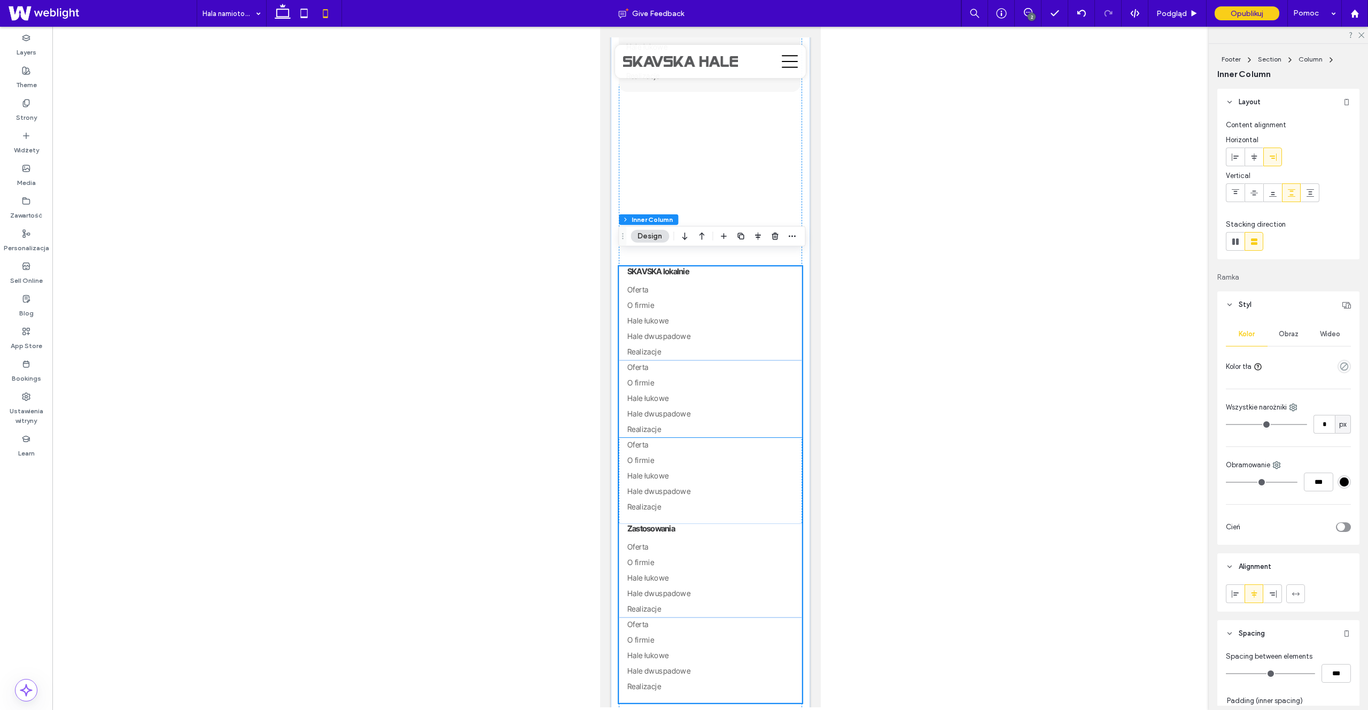
scroll to position [1558, 0]
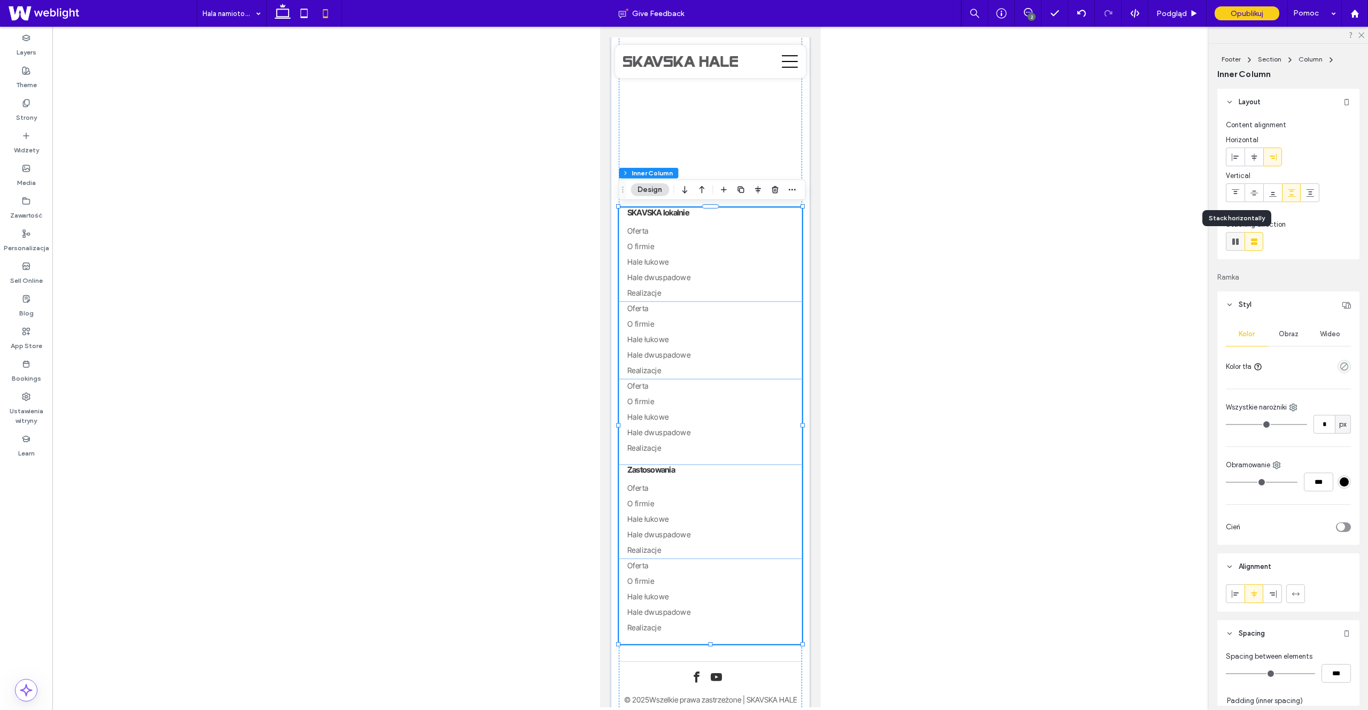
click at [1235, 241] on icon at bounding box center [1235, 241] width 11 height 11
type input "*"
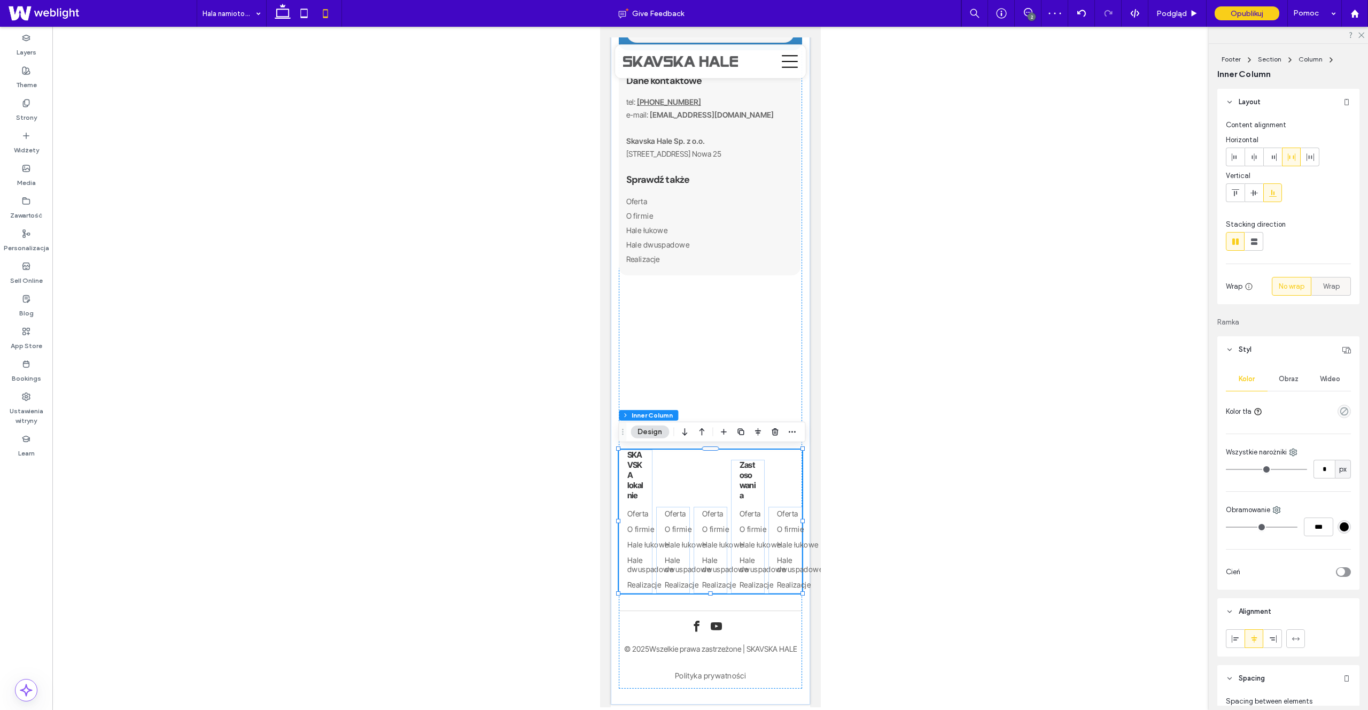
click at [1324, 292] on div "Wrap" at bounding box center [1331, 286] width 26 height 18
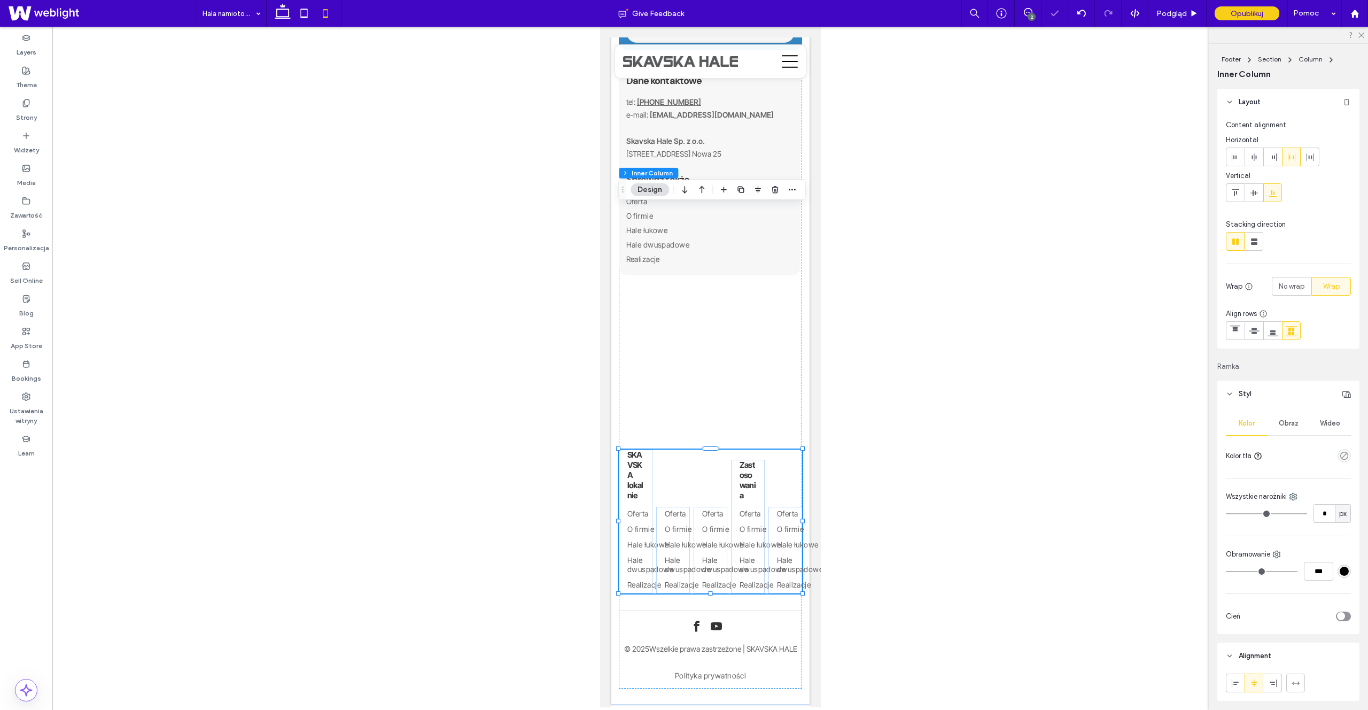
scroll to position [1558, 0]
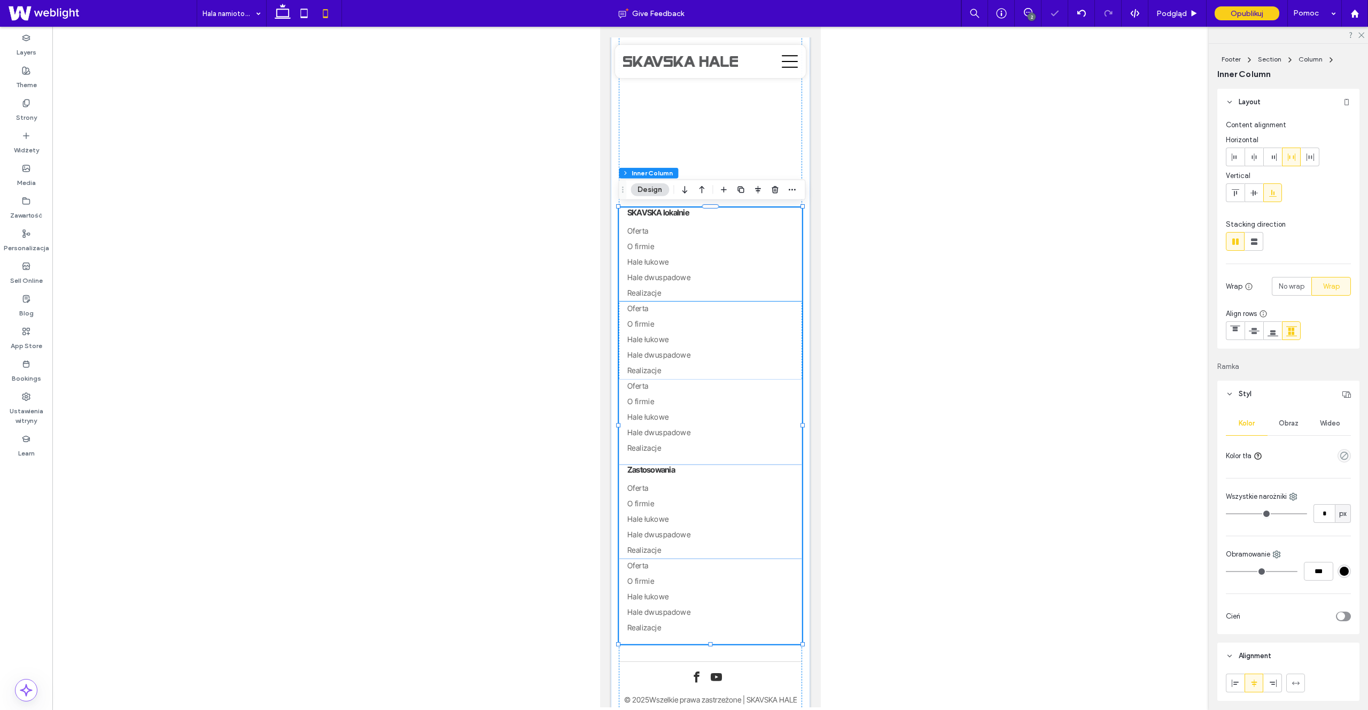
click at [749, 330] on link "O firmie" at bounding box center [710, 324] width 166 height 15
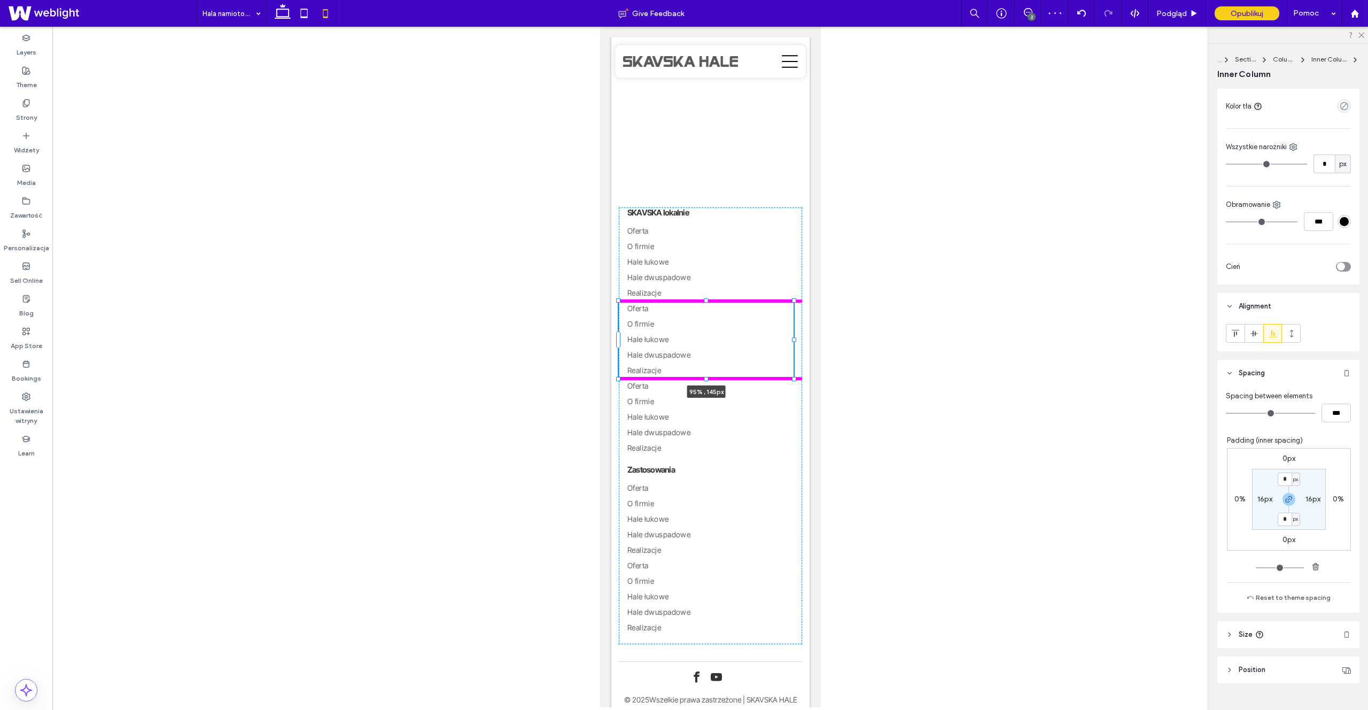
scroll to position [281, 0]
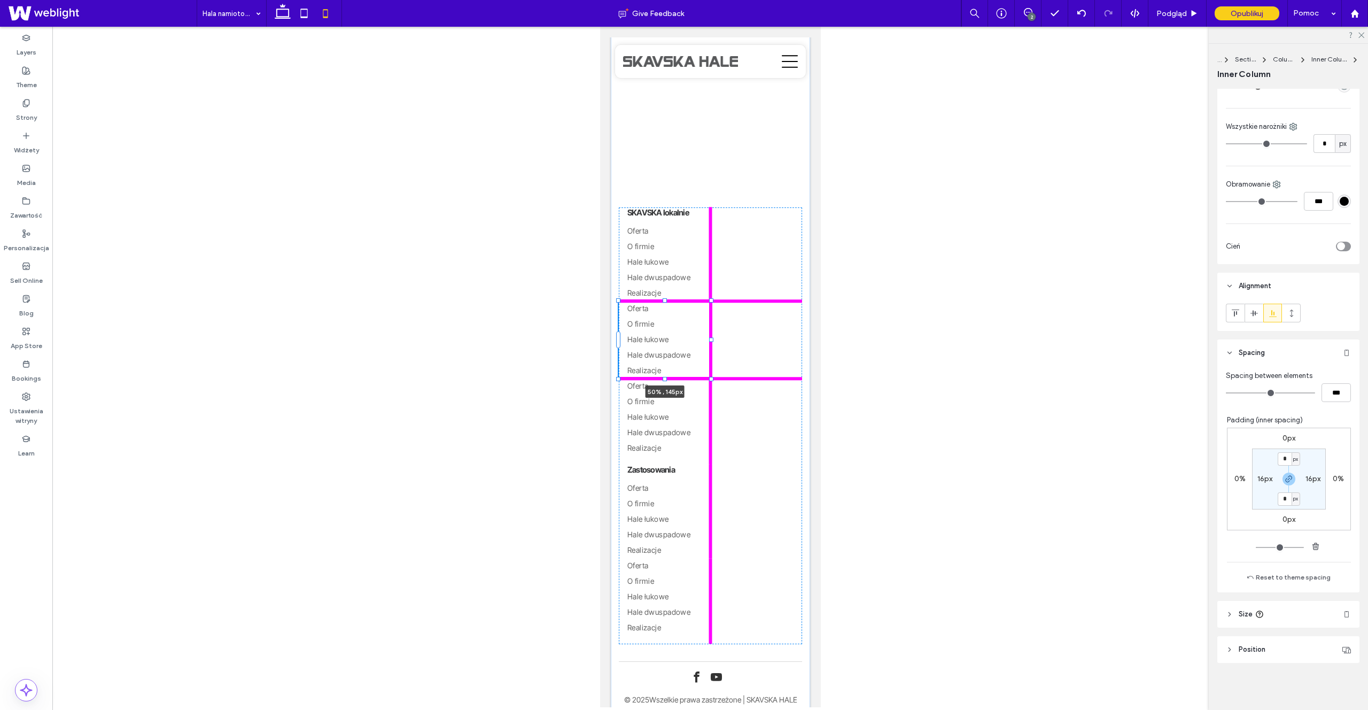
drag, startPoint x: 802, startPoint y: 338, endPoint x: 711, endPoint y: 355, distance: 92.4
click at [711, 355] on div "Potrzebujesz pomocy w doborze hali? Porozmawiajmy! Wyślij formularz kontaktowy …" at bounding box center [709, 225] width 199 height 1059
type input "**"
type input "****"
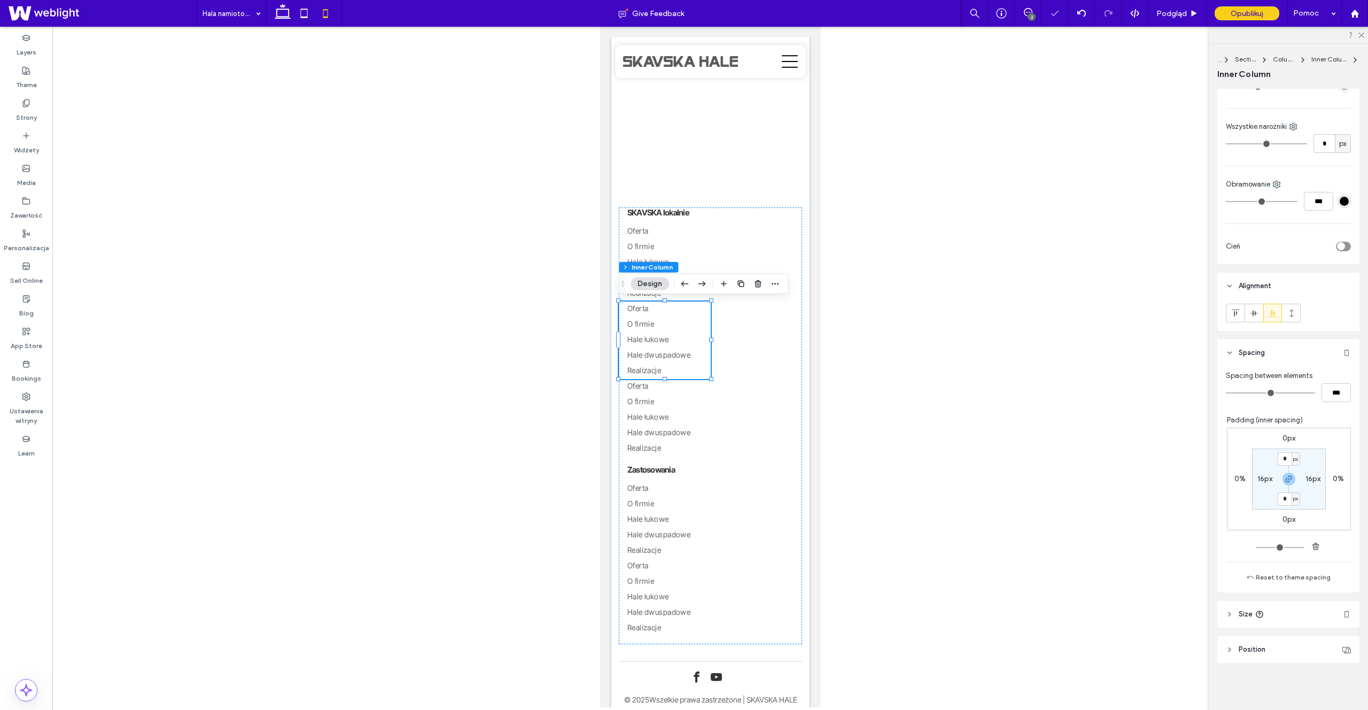
click at [723, 312] on div "SKAVSKA lokalnie Oferta O firmie Hale łukowe Hale dwuspadowe Realizacje Oferta …" at bounding box center [709, 425] width 183 height 437
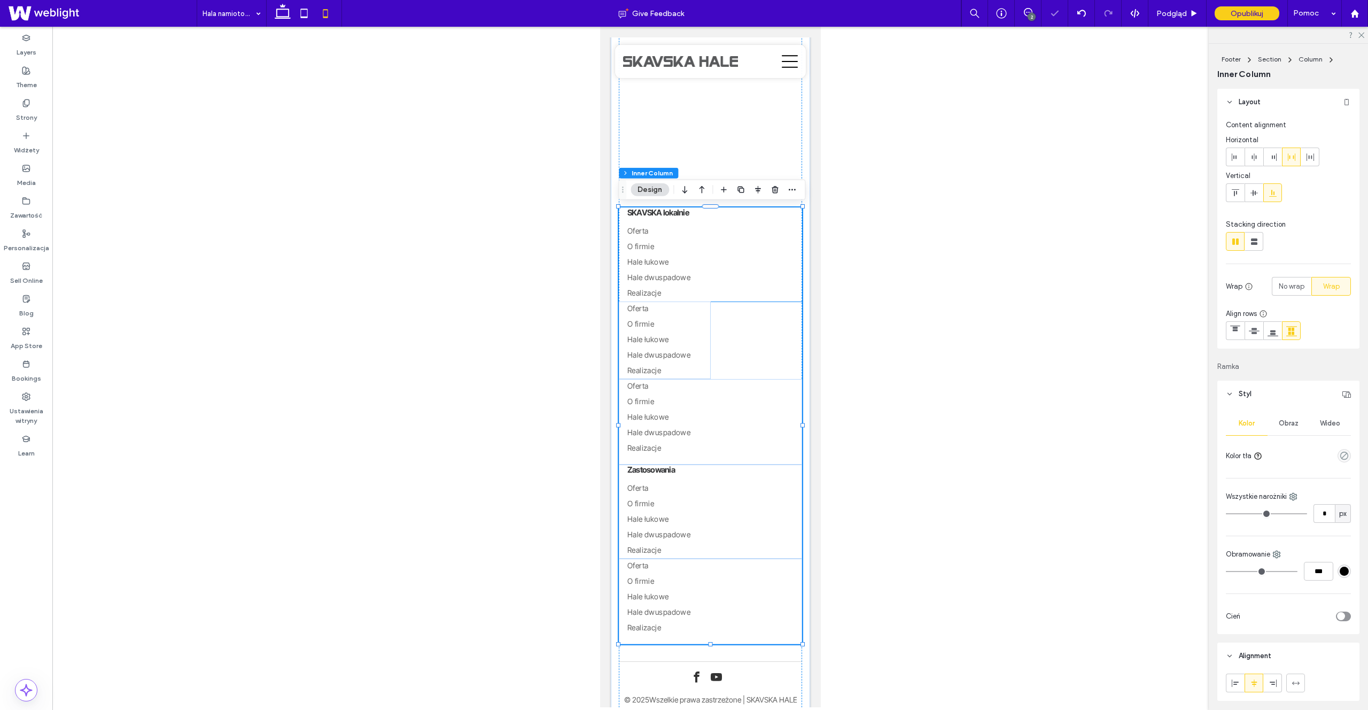
click at [737, 236] on link "Oferta" at bounding box center [710, 231] width 166 height 15
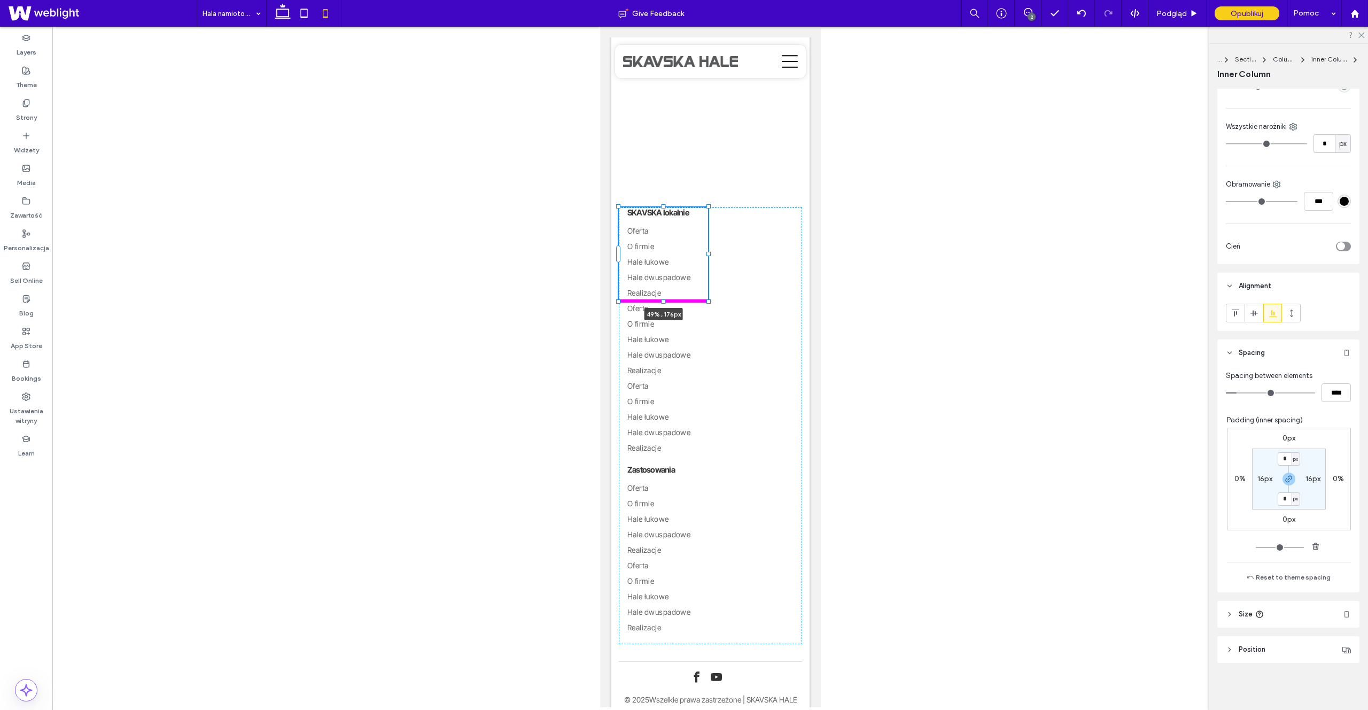
drag, startPoint x: 800, startPoint y: 254, endPoint x: 706, endPoint y: 267, distance: 95.0
click at [706, 267] on div "Potrzebujesz pomocy w doborze hali? Porozmawiajmy! Wyślij formularz kontaktowy …" at bounding box center [709, 225] width 199 height 1059
type input "**"
type input "****"
click at [689, 323] on link "O firmie" at bounding box center [664, 324] width 75 height 15
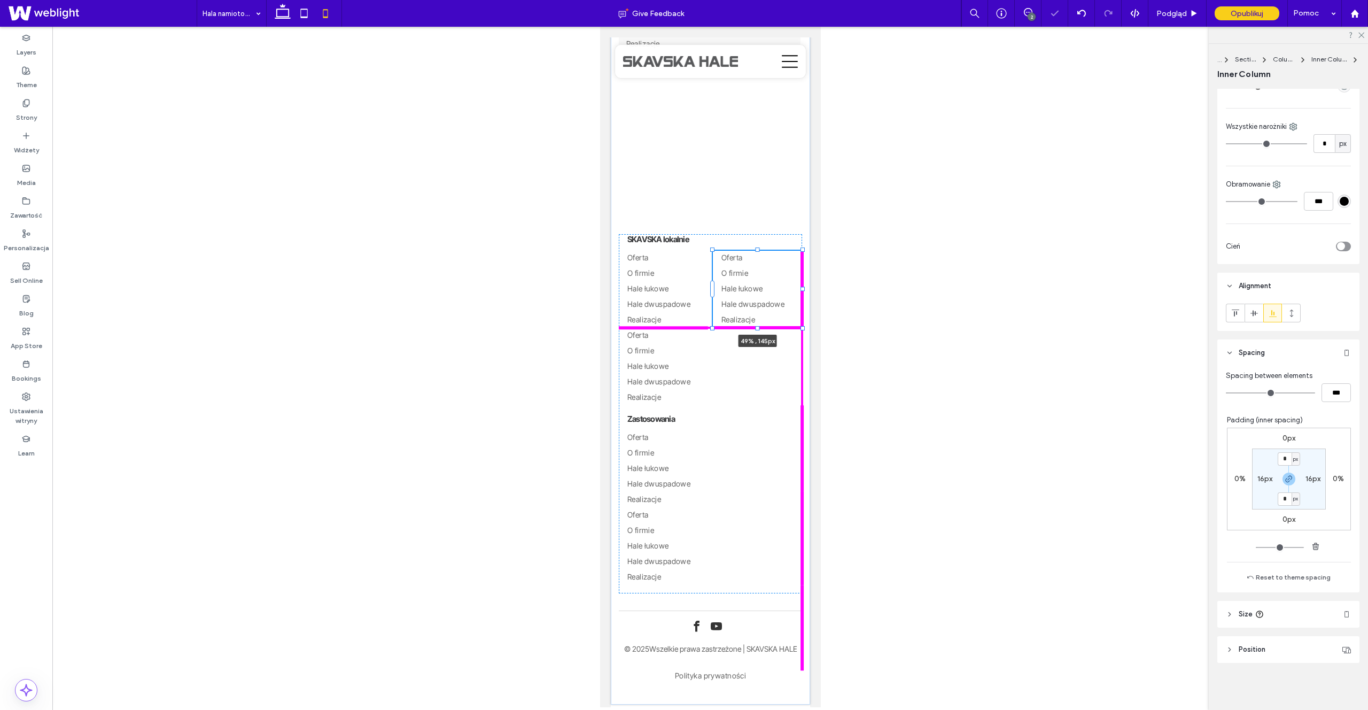
click at [708, 340] on div "Potrzebujesz pomocy w doborze hali? Porozmawiajmy! Wyślij formularz kontaktowy …" at bounding box center [709, 213] width 199 height 981
type input "**"
type input "****"
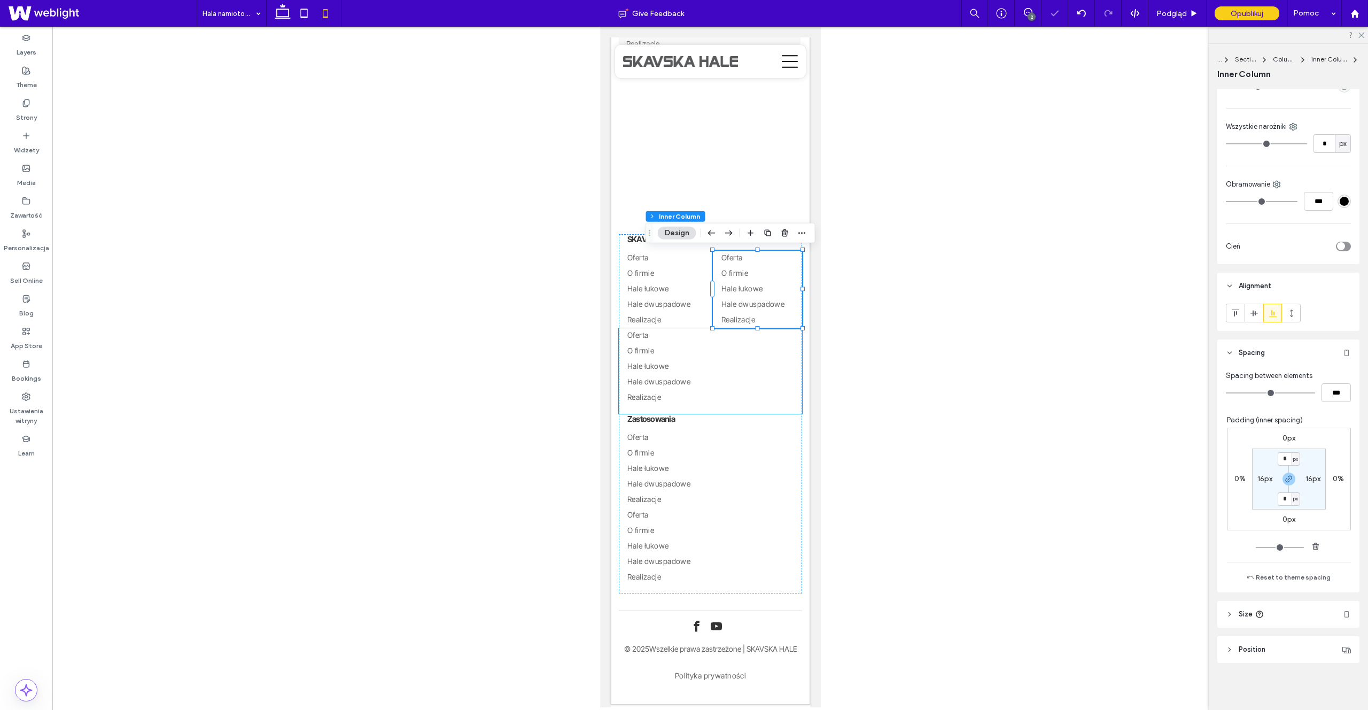
click at [706, 369] on link "Hale łukowe" at bounding box center [710, 366] width 166 height 15
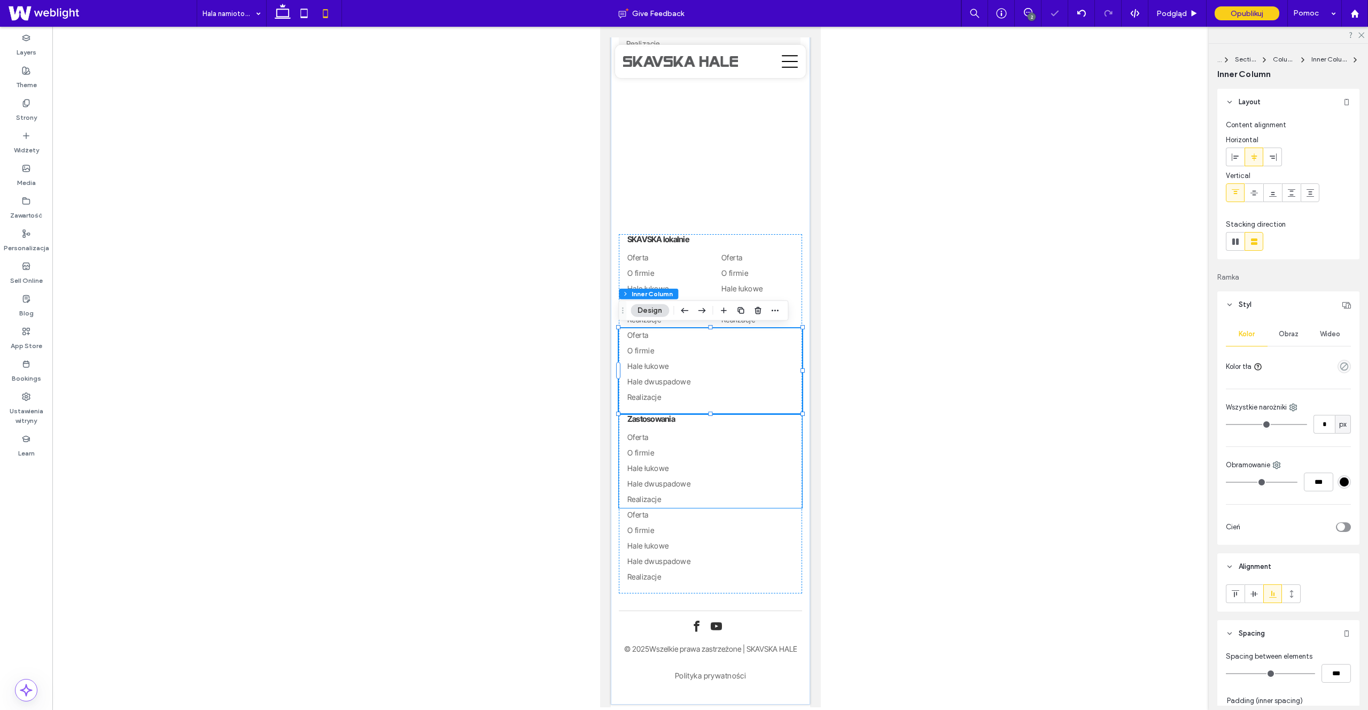
click at [716, 458] on link "O firmie" at bounding box center [710, 453] width 166 height 15
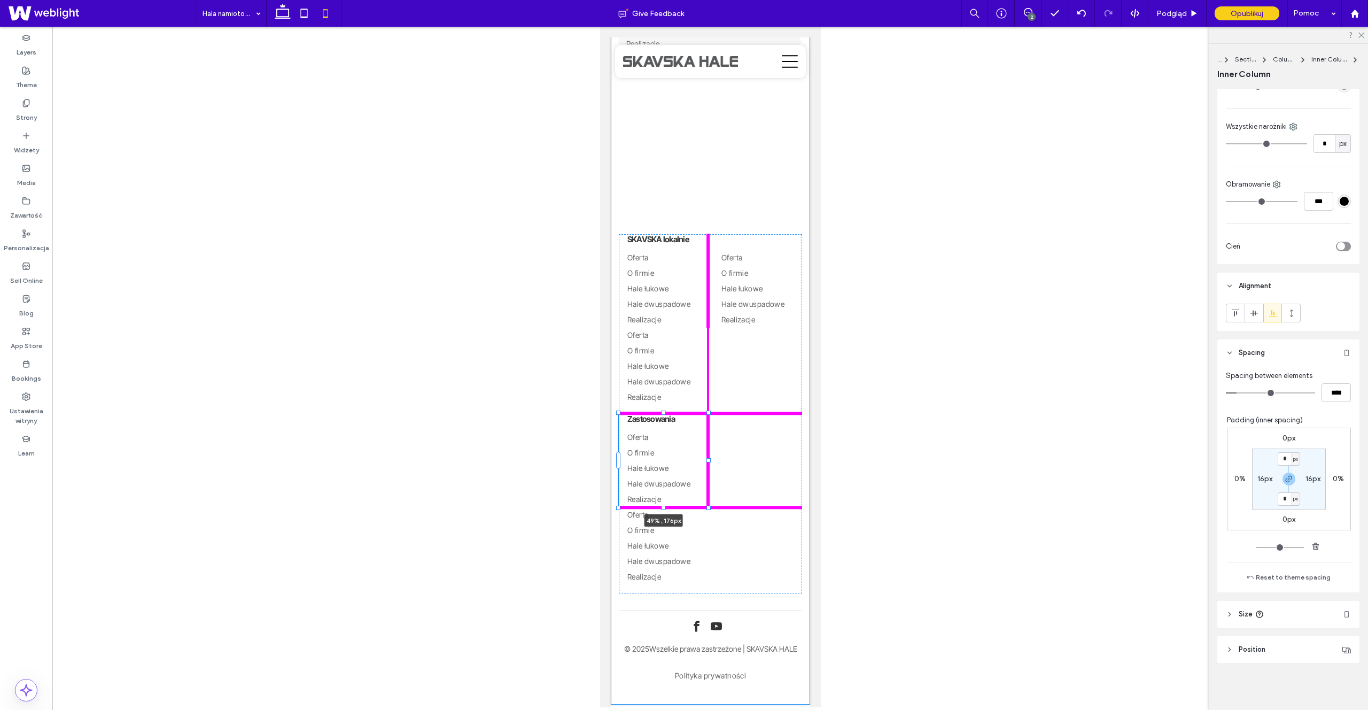
drag, startPoint x: 802, startPoint y: 460, endPoint x: 707, endPoint y: 464, distance: 94.7
click at [619, 414] on div at bounding box center [618, 413] width 1 height 1
type input "**"
type input "****"
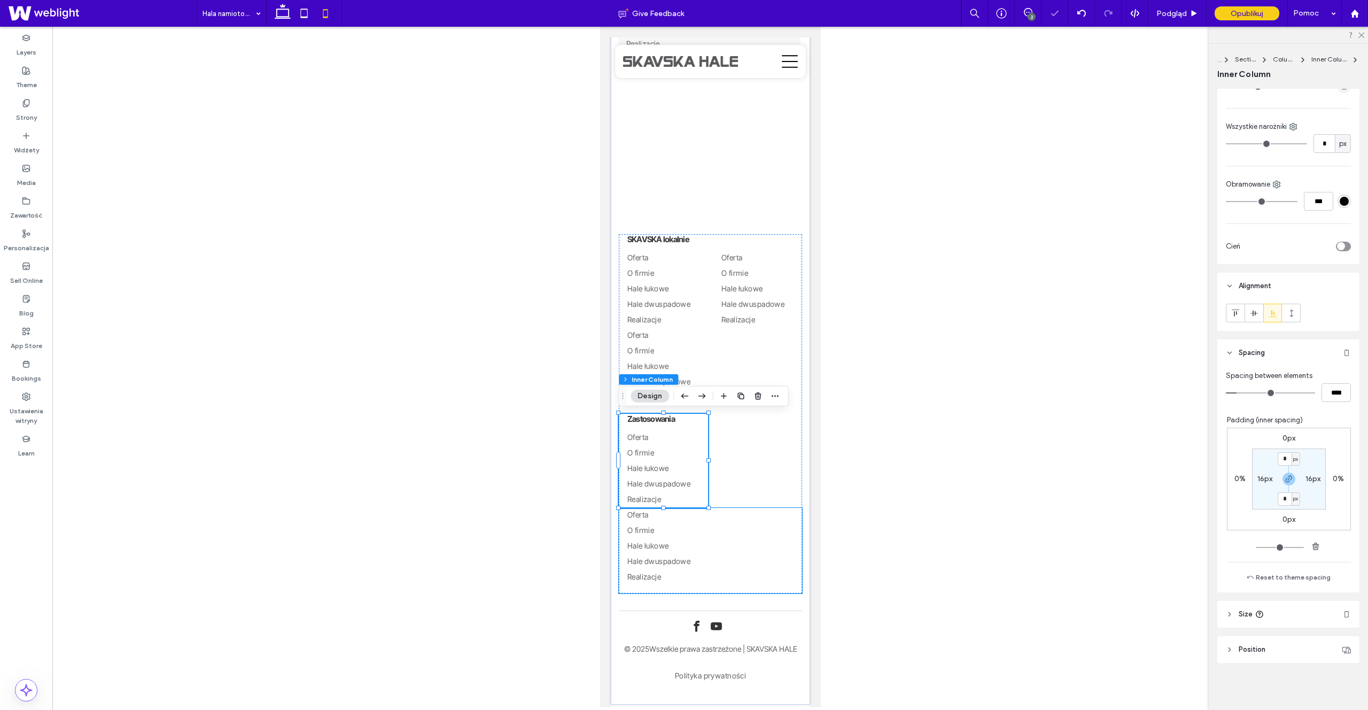
click at [702, 556] on link "Hale dwuspadowe" at bounding box center [710, 561] width 166 height 15
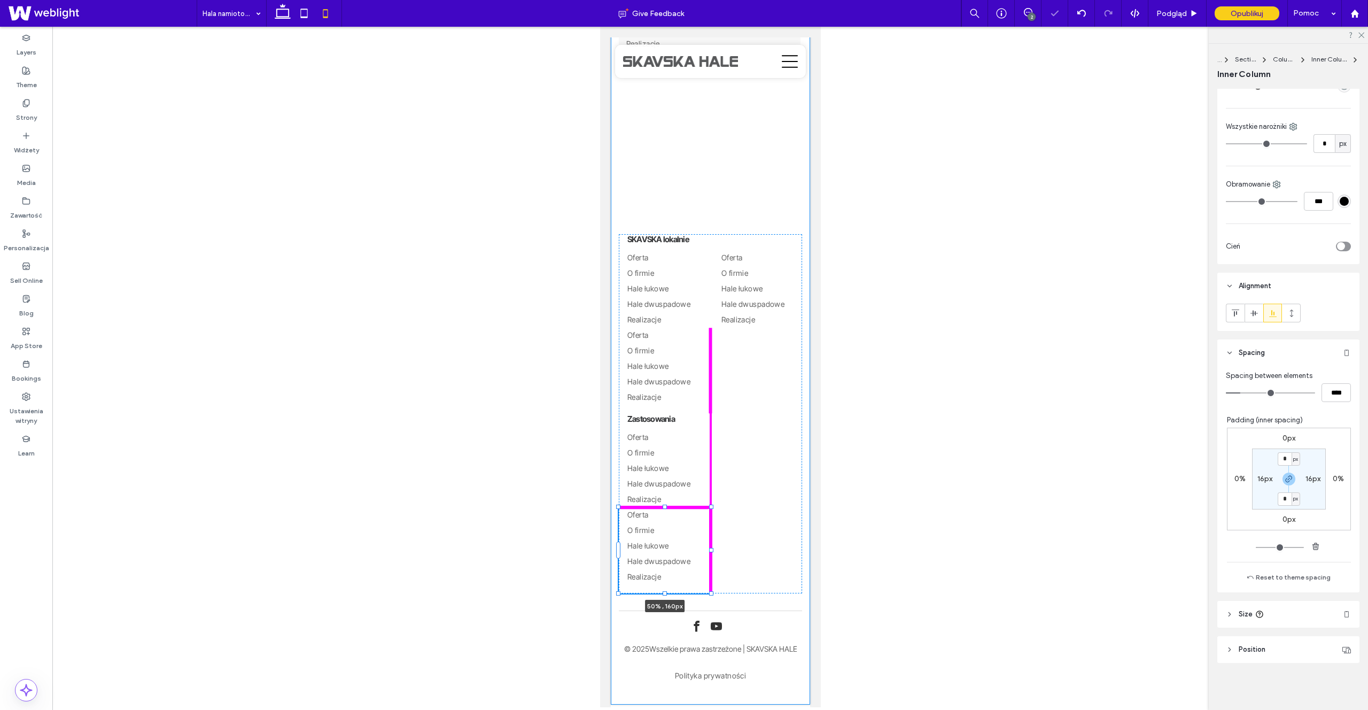
scroll to position [1446, 0]
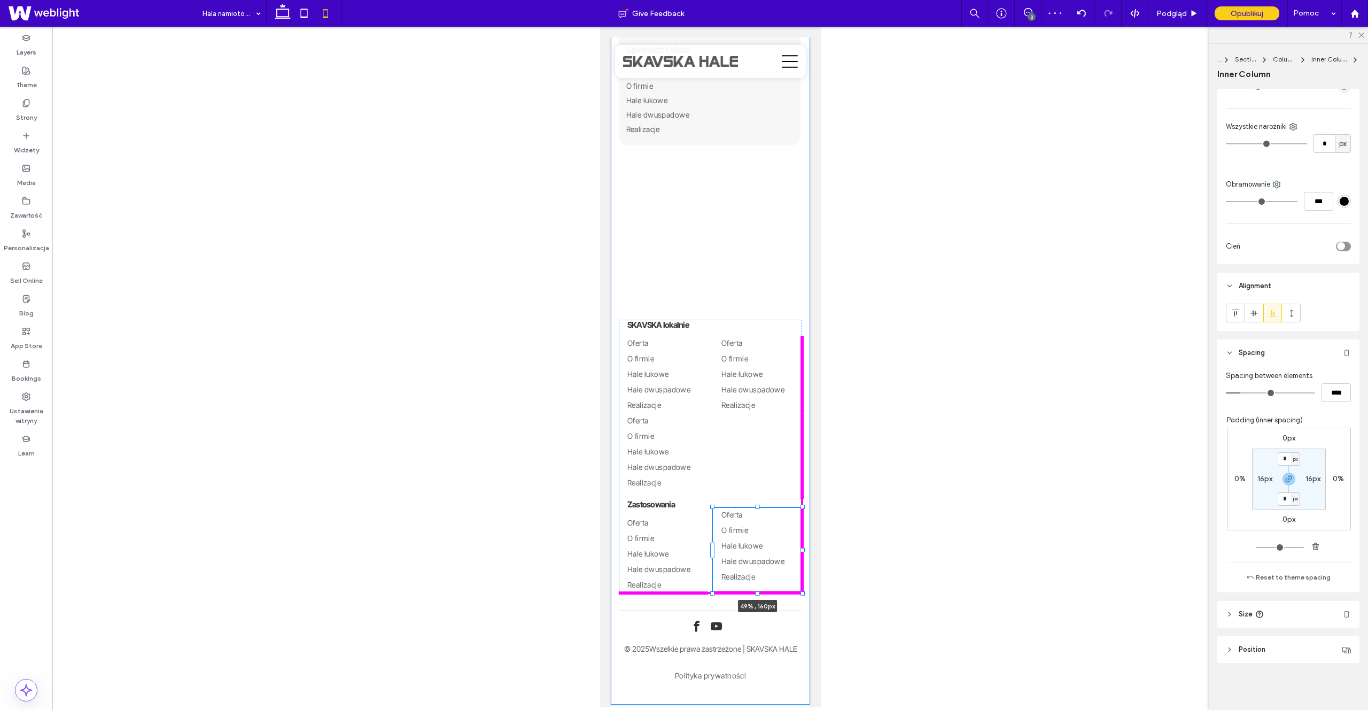
drag, startPoint x: 801, startPoint y: 549, endPoint x: 707, endPoint y: 550, distance: 93.5
click at [707, 550] on div "Potrzebujesz pomocy w doborze hali? Porozmawiajmy! Wyślij formularz kontaktowy …" at bounding box center [709, 257] width 199 height 896
type input "**"
click at [803, 550] on div at bounding box center [802, 550] width 4 height 4
type input "**"
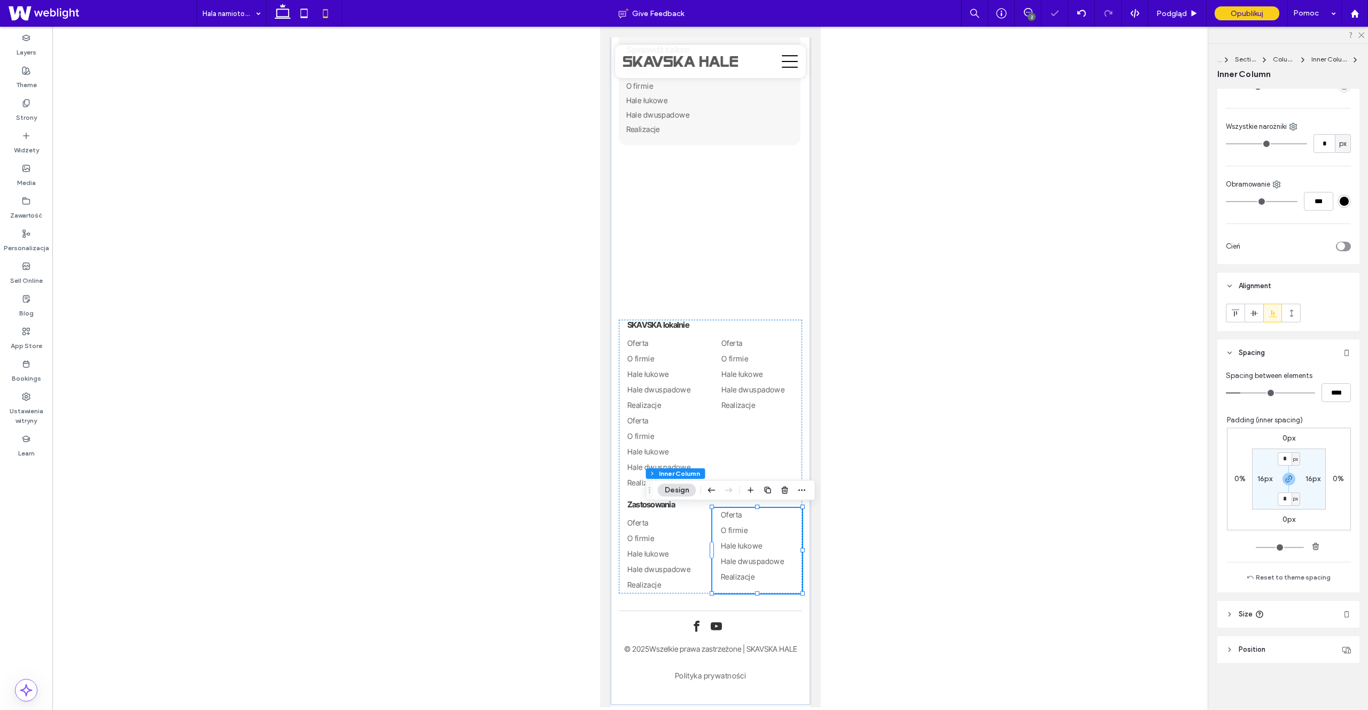
click at [917, 498] on div at bounding box center [710, 367] width 1316 height 680
click at [752, 430] on link "O firmie" at bounding box center [710, 436] width 166 height 15
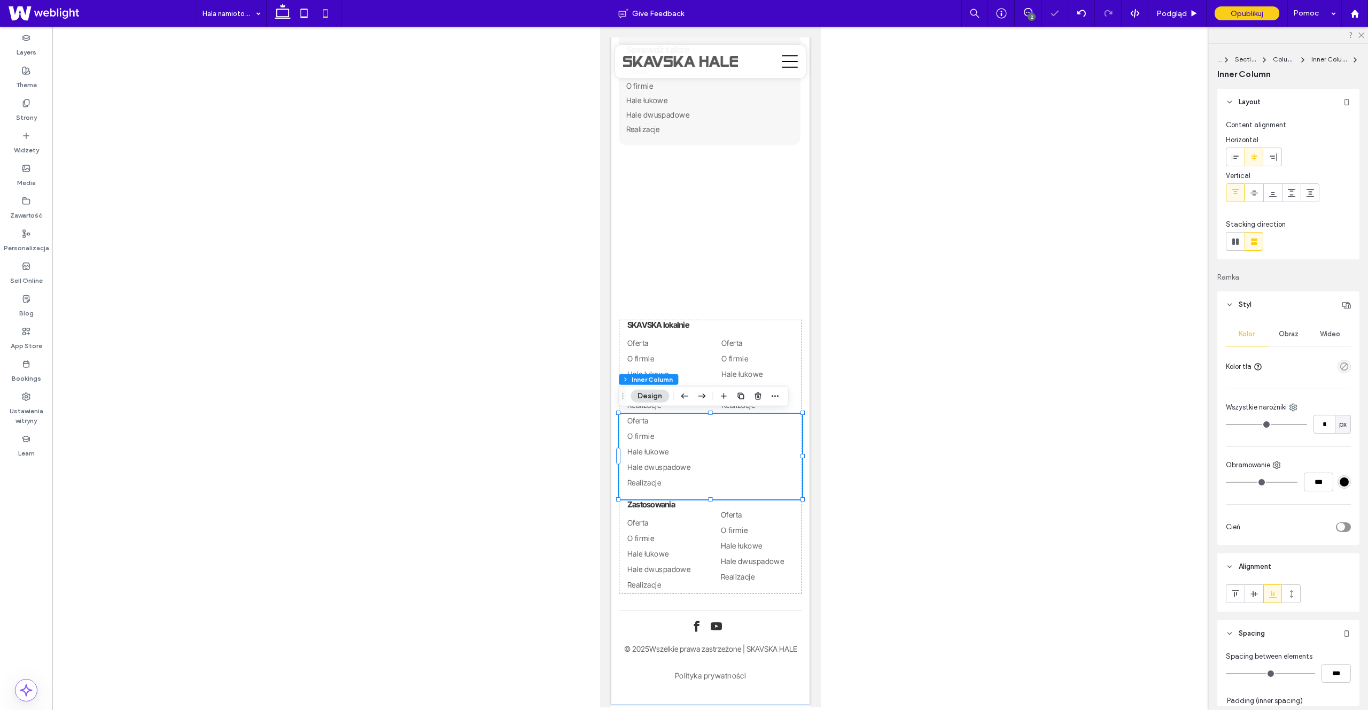
click at [907, 439] on div at bounding box center [710, 367] width 1316 height 680
click at [807, 364] on div "Potrzebujesz pomocy w doborze hali? Porozmawiajmy! Wyślij formularz kontaktowy …" at bounding box center [709, 257] width 199 height 896
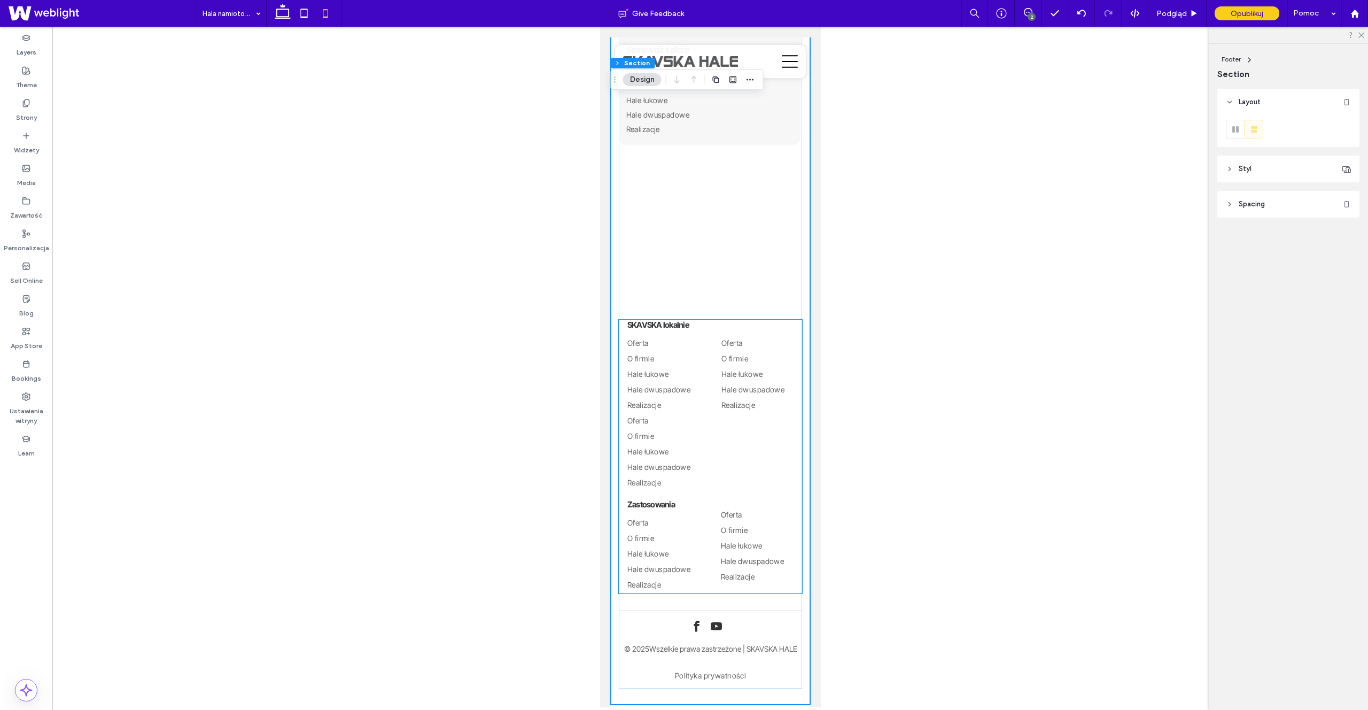
click at [685, 430] on link "O firmie" at bounding box center [710, 436] width 166 height 15
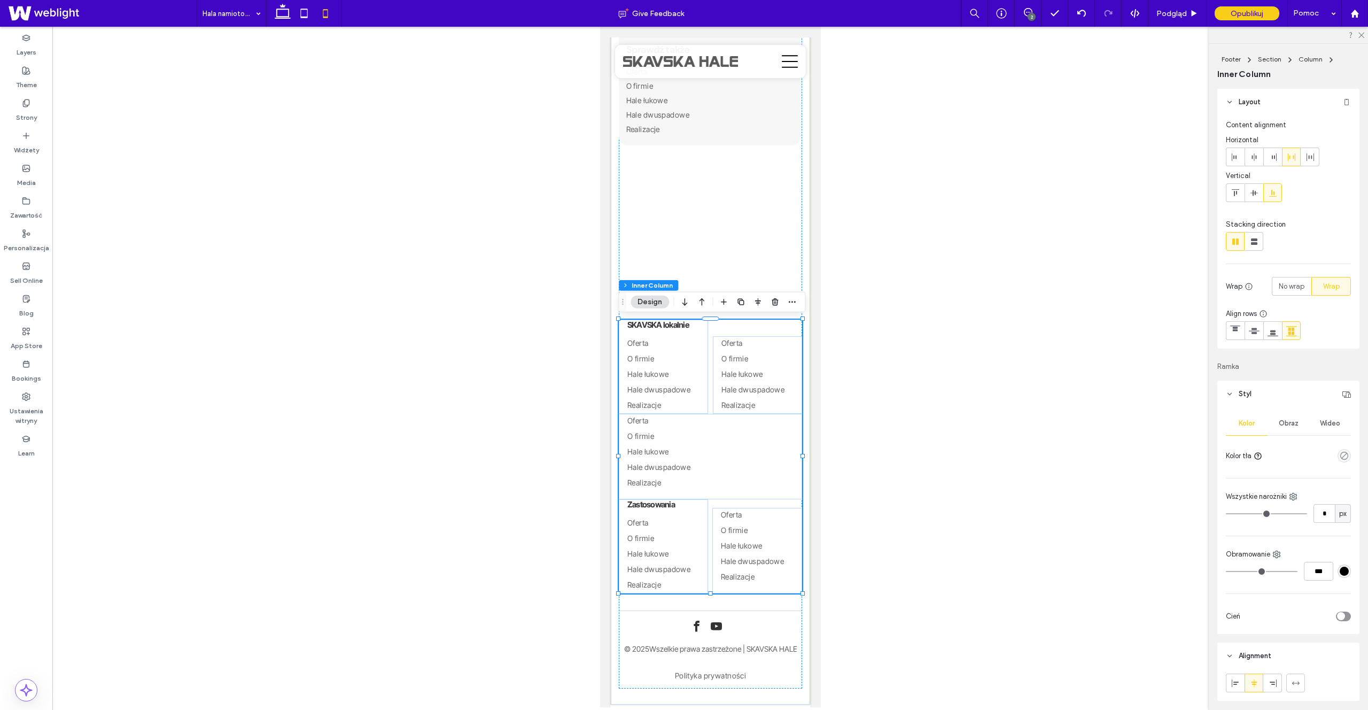
click at [685, 430] on link "O firmie" at bounding box center [710, 436] width 166 height 15
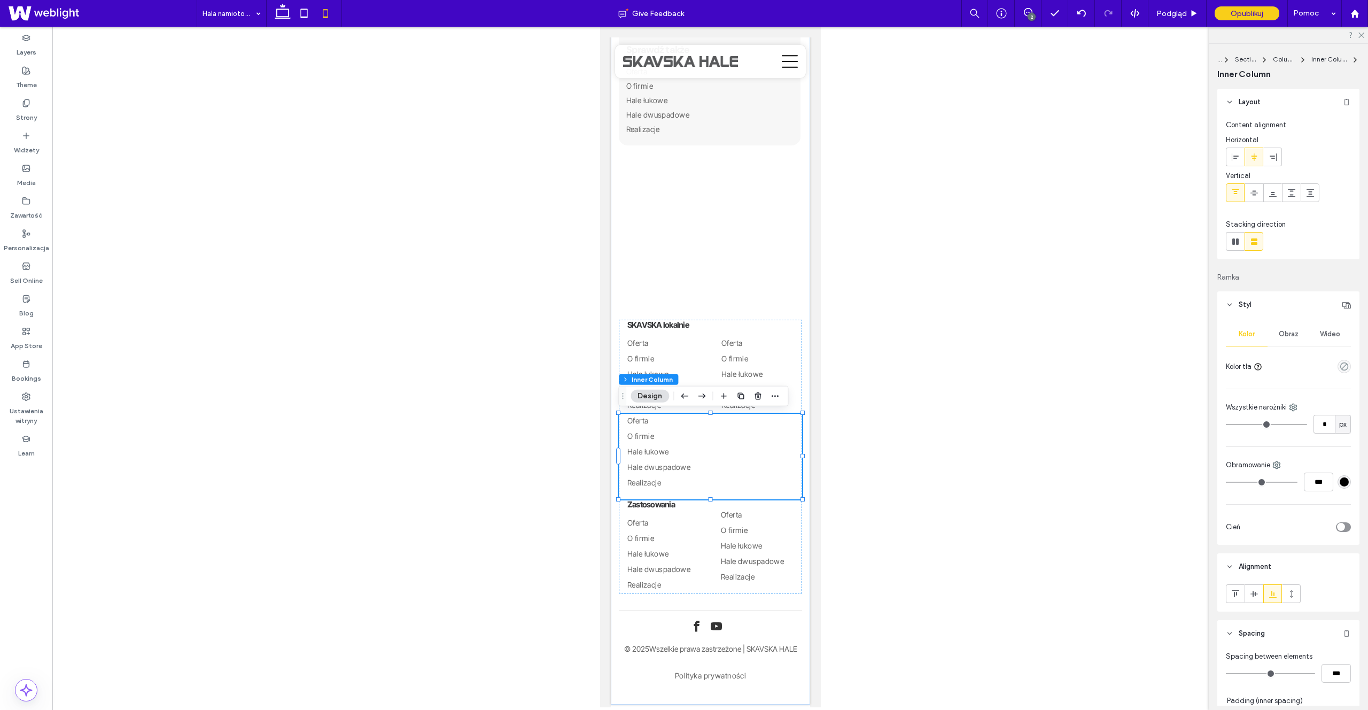
click at [888, 430] on div at bounding box center [710, 367] width 1316 height 680
click at [806, 384] on div "Potrzebujesz pomocy w doborze hali? Porozmawiajmy! Wyślij formularz kontaktowy …" at bounding box center [709, 257] width 199 height 896
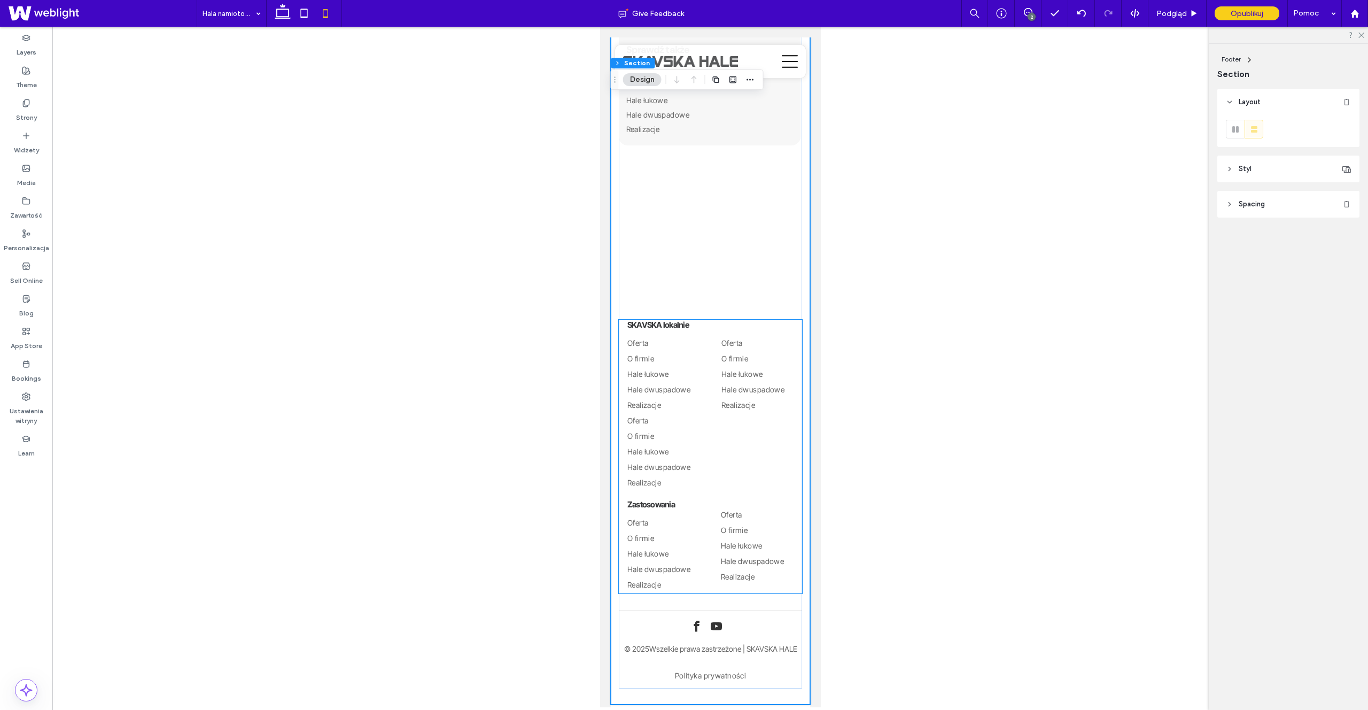
click at [713, 441] on link "O firmie" at bounding box center [710, 436] width 166 height 15
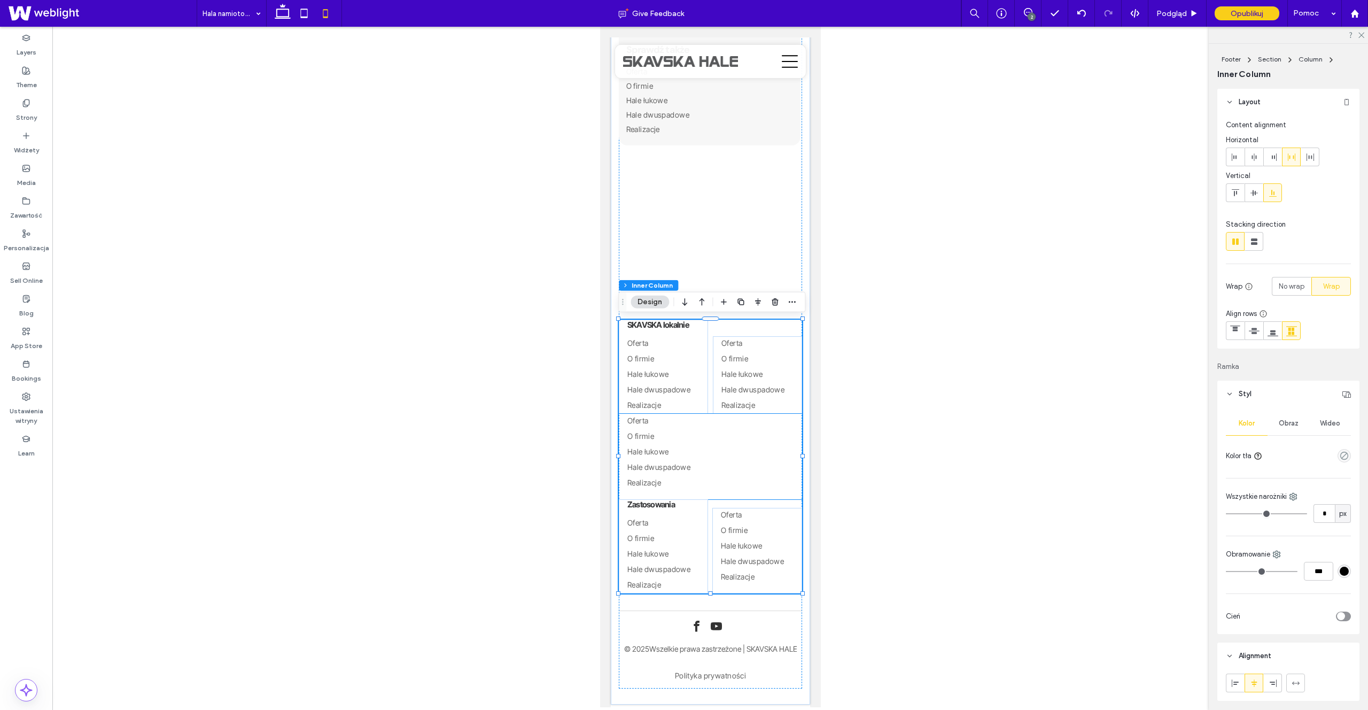
click at [694, 445] on link "Hale łukowe" at bounding box center [710, 452] width 166 height 15
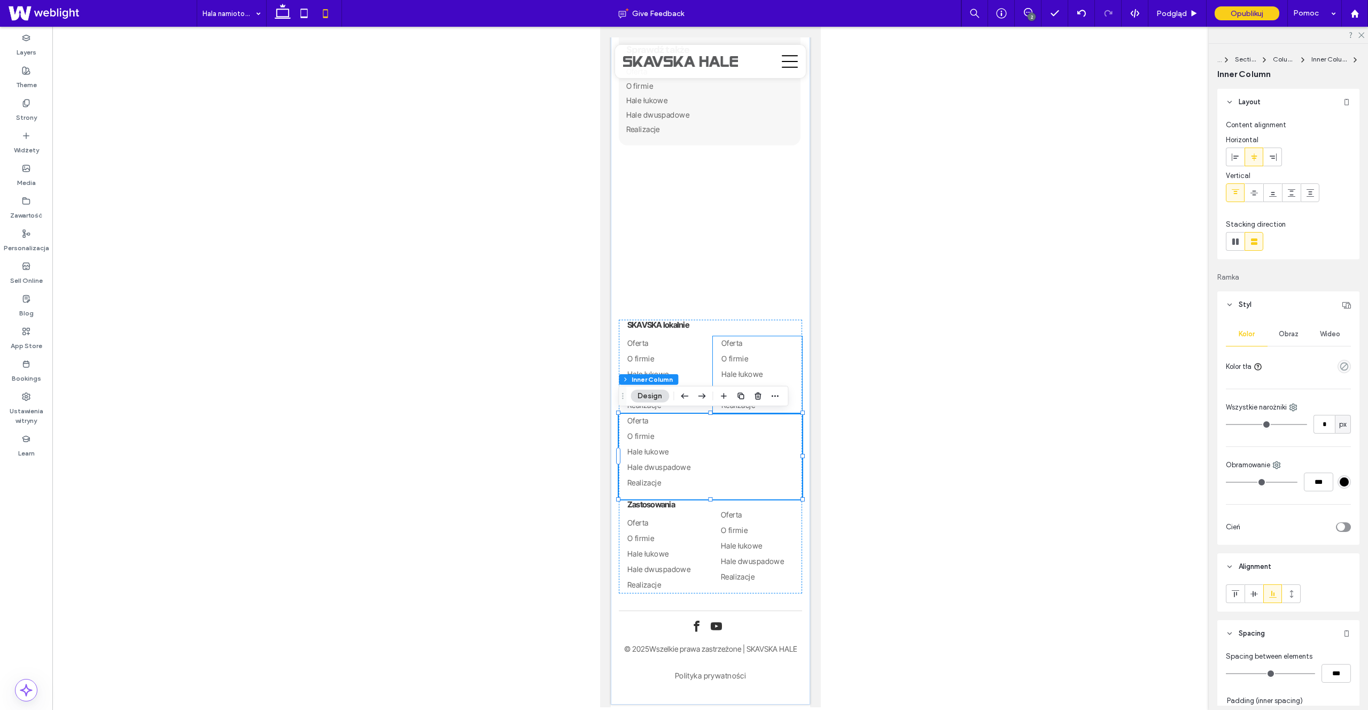
click at [781, 364] on link "O firmie" at bounding box center [757, 359] width 72 height 15
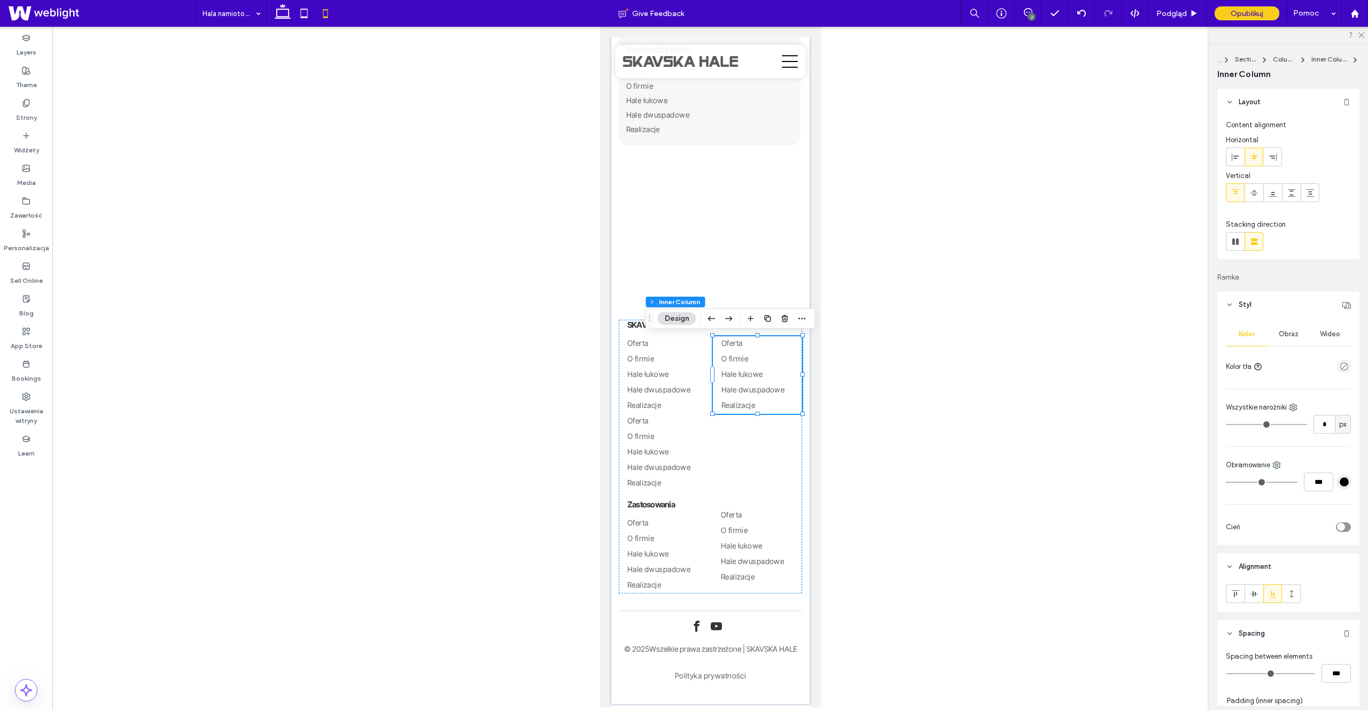
click at [863, 386] on div at bounding box center [710, 367] width 1316 height 680
click at [825, 368] on div at bounding box center [710, 367] width 1316 height 680
click at [856, 460] on div at bounding box center [710, 367] width 1316 height 680
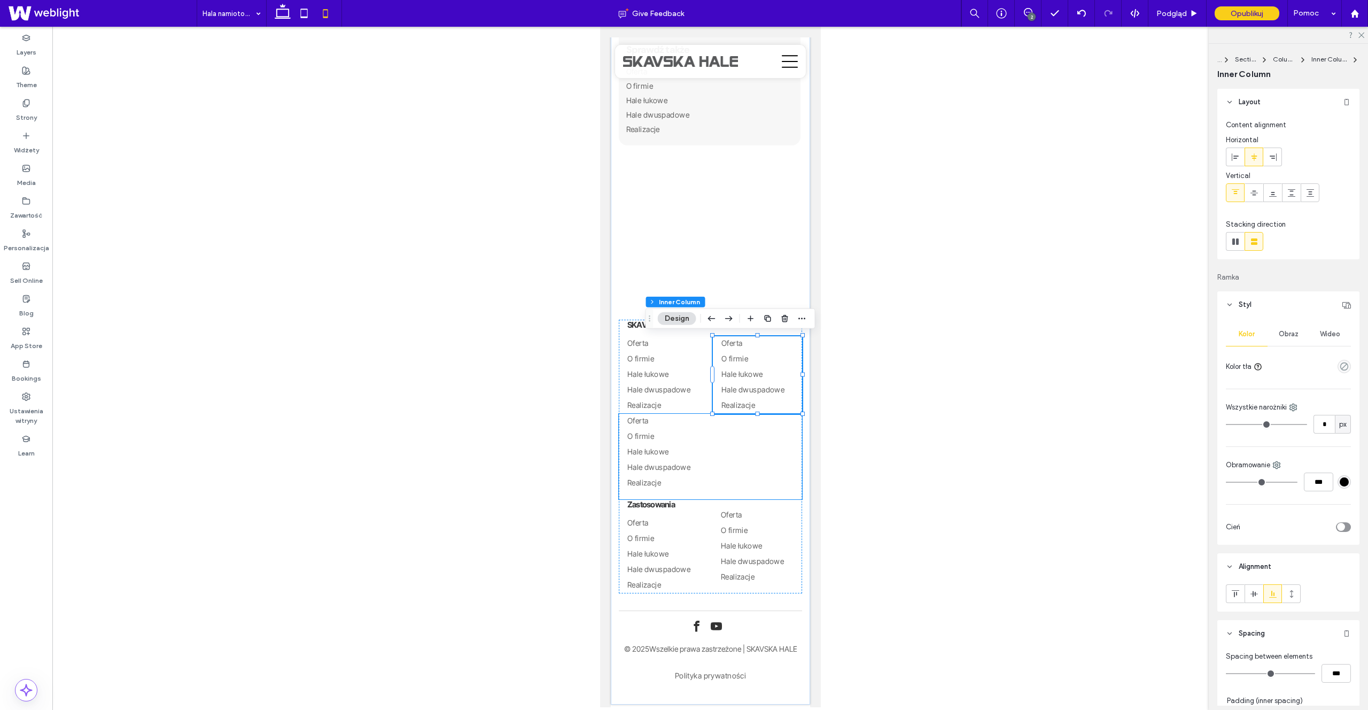
click at [788, 488] on link "Realizacje" at bounding box center [710, 483] width 166 height 15
click at [763, 557] on span "Hale dwuspadowe" at bounding box center [751, 560] width 63 height 9
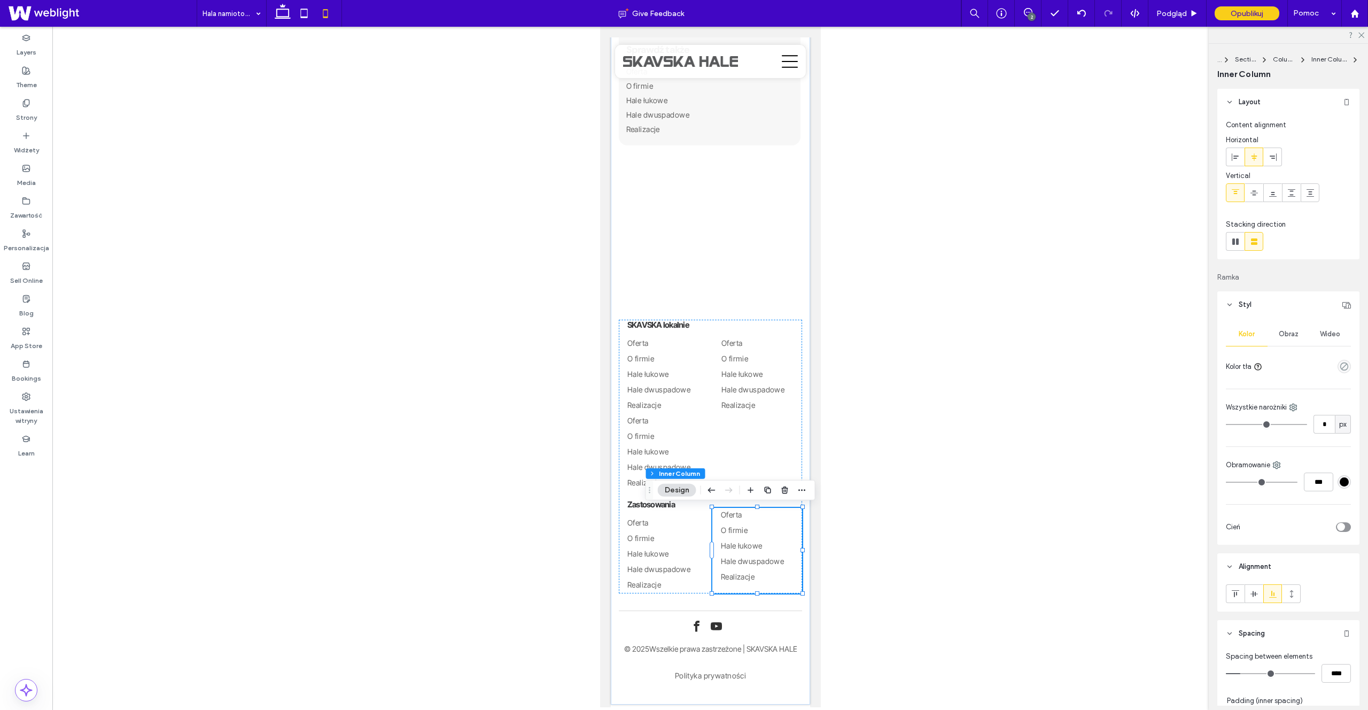
click at [844, 560] on div at bounding box center [710, 367] width 1316 height 680
click at [771, 584] on link "Realizacje" at bounding box center [756, 577] width 73 height 15
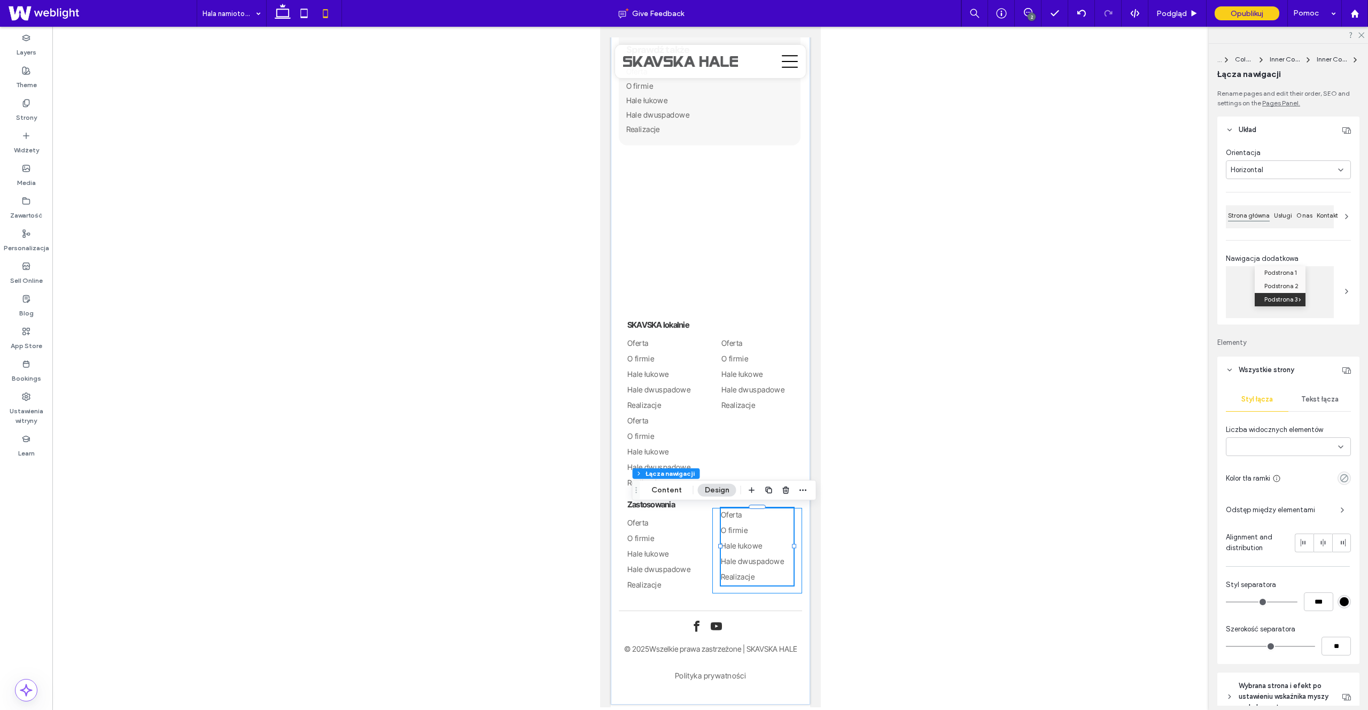
type input "***"
type input "****"
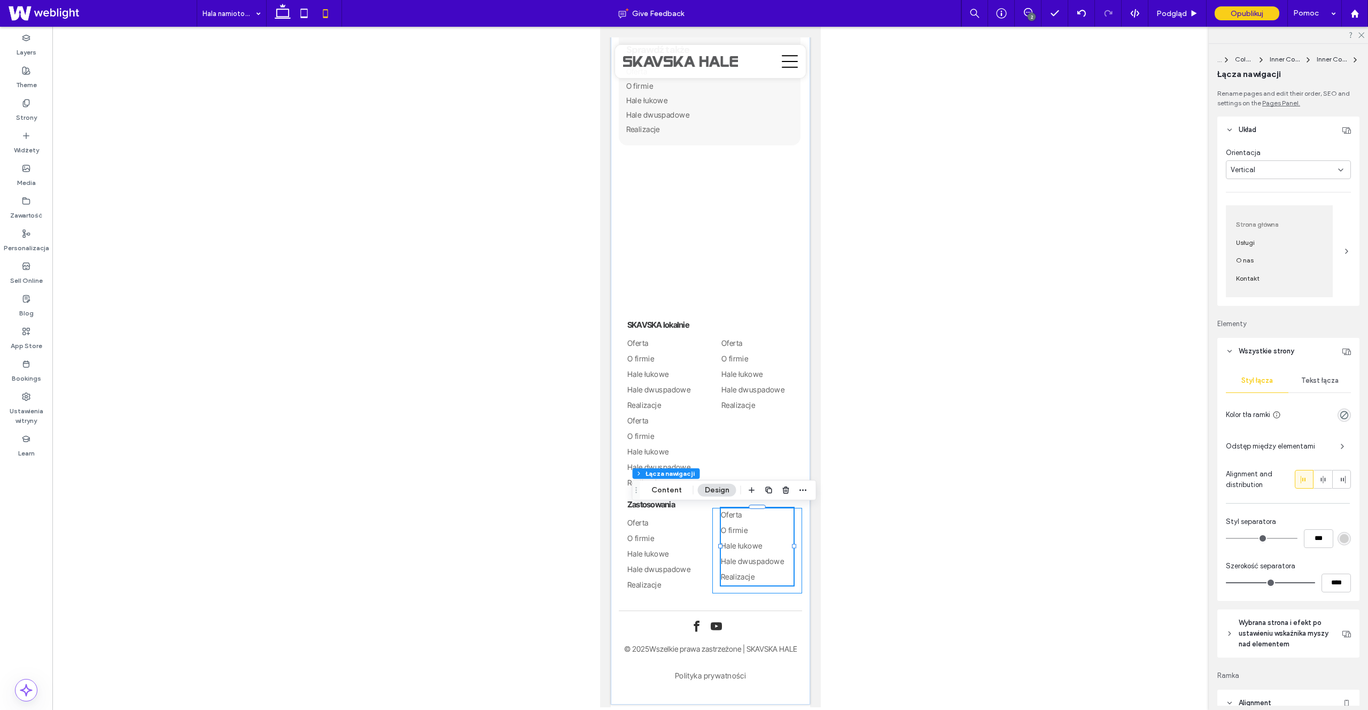
click at [764, 589] on div "Oferta O firmie Hale łukowe Hale dwuspadowe Realizacje" at bounding box center [757, 550] width 90 height 85
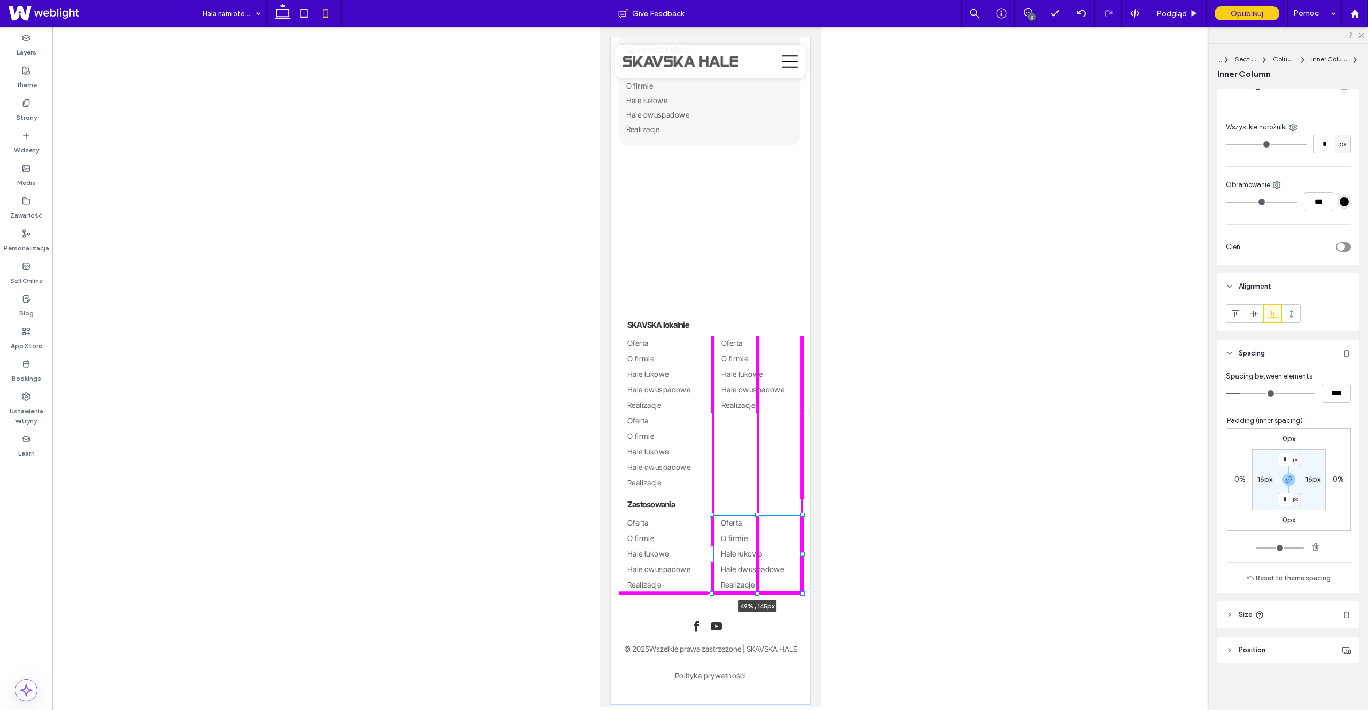
scroll to position [281, 0]
drag, startPoint x: 757, startPoint y: 590, endPoint x: 745, endPoint y: 543, distance: 49.0
click at [760, 577] on div "Potrzebujesz pomocy w doborze hali? Porozmawiajmy! Wyślij formularz kontaktowy …" at bounding box center [709, 257] width 199 height 896
type input "***"
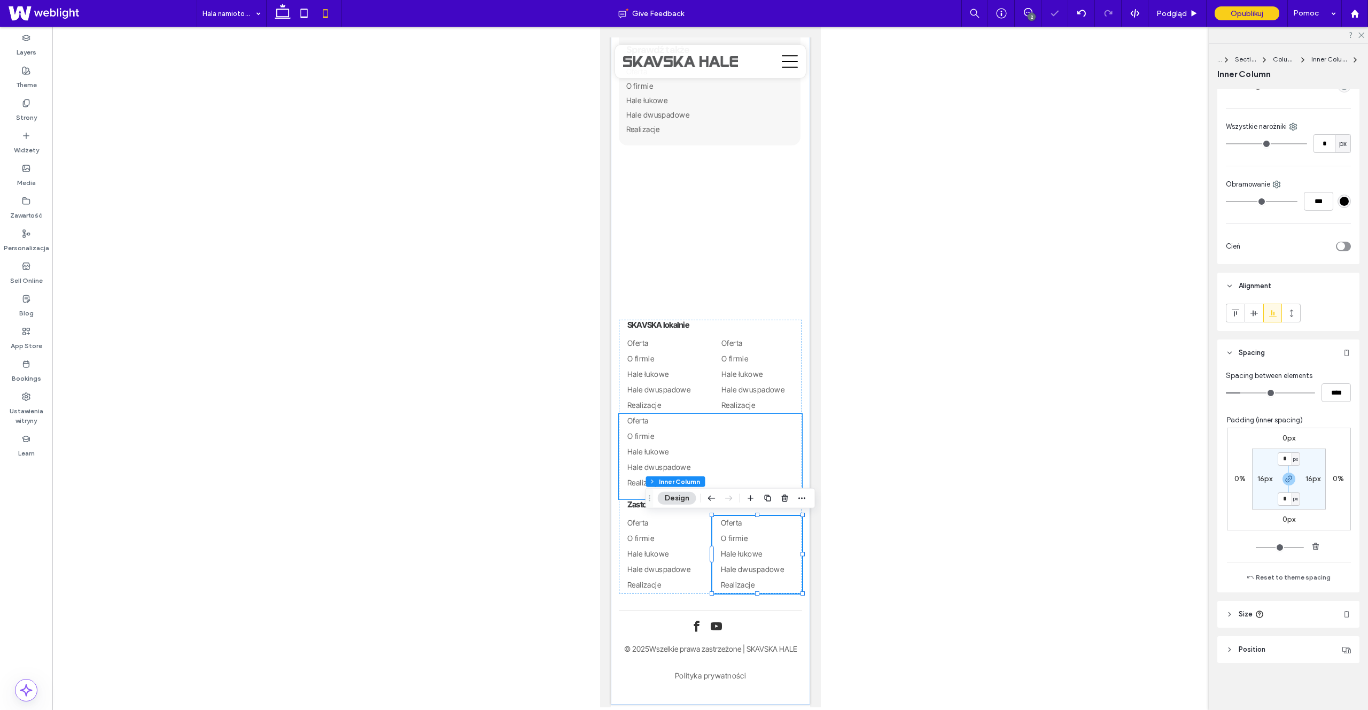
click at [666, 472] on link "Hale dwuspadowe" at bounding box center [710, 467] width 166 height 15
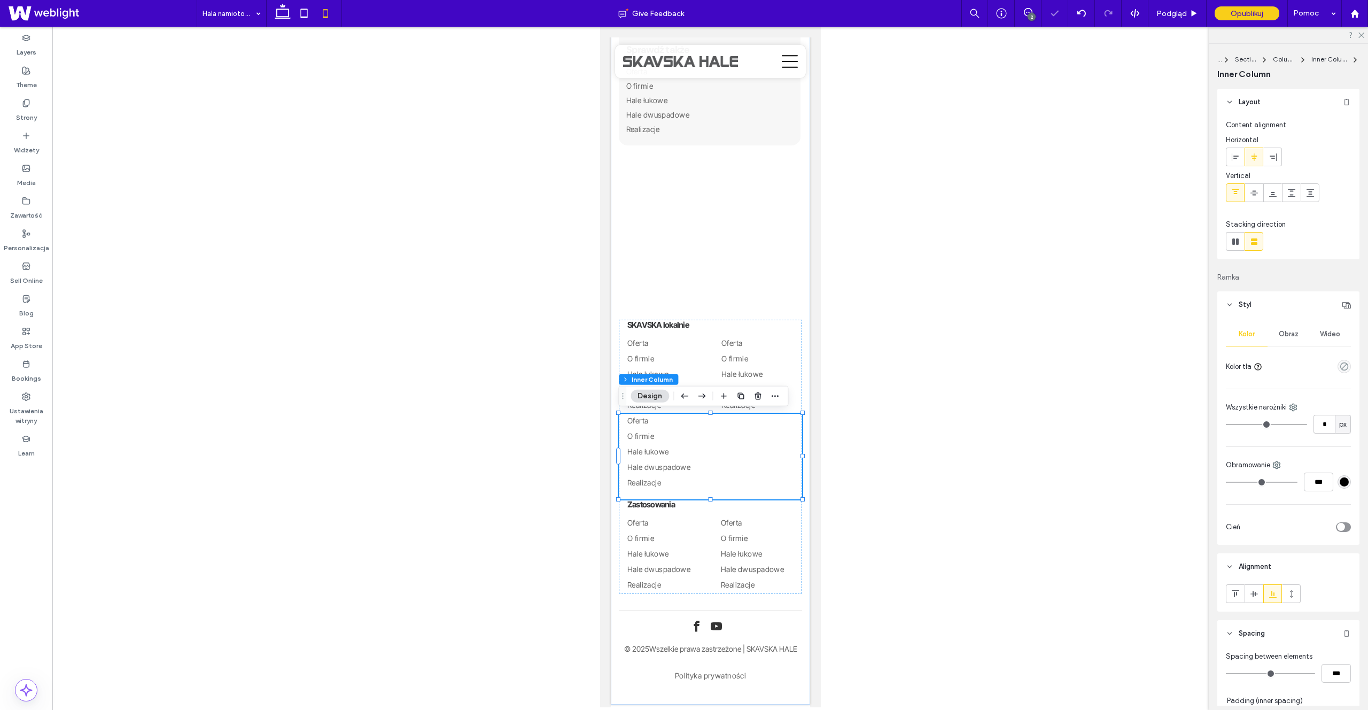
click at [880, 476] on div at bounding box center [710, 367] width 1316 height 680
click at [808, 416] on div "Potrzebujesz pomocy w doborze hali? Porozmawiajmy! Wyślij formularz kontaktowy …" at bounding box center [709, 257] width 199 height 896
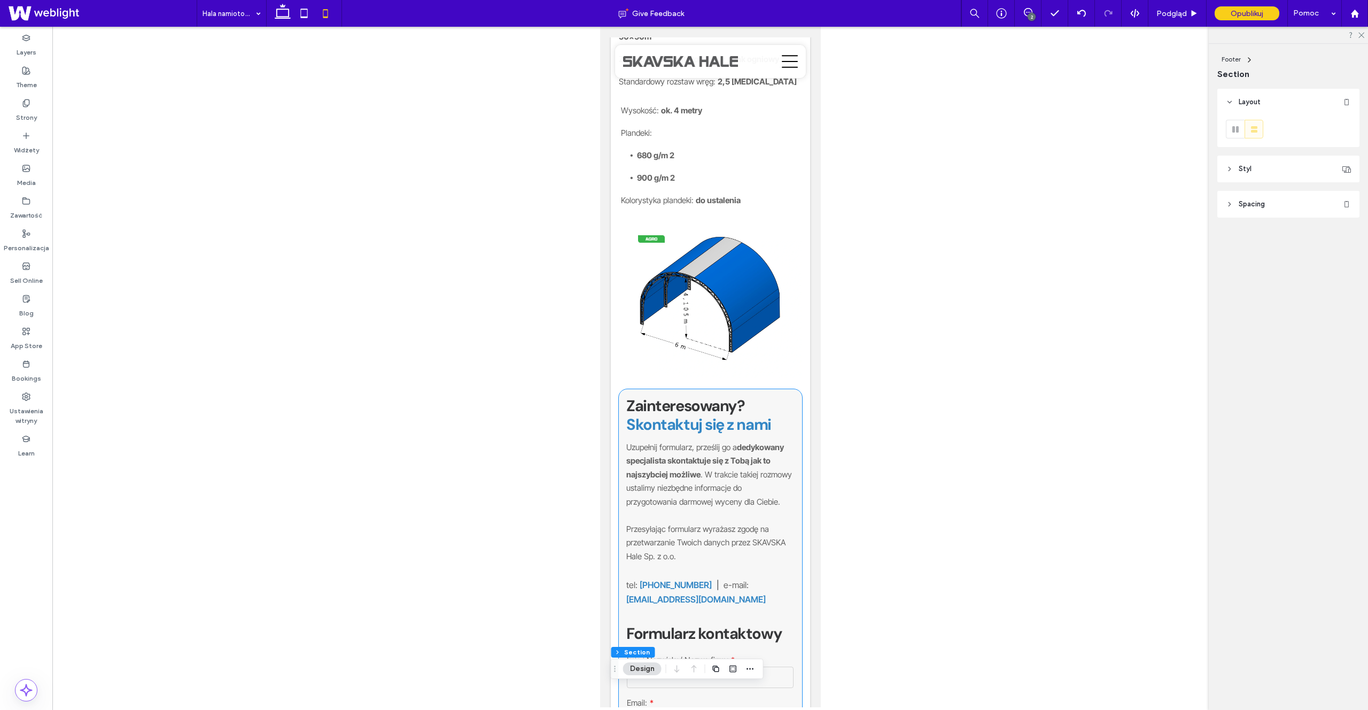
scroll to position [0, 0]
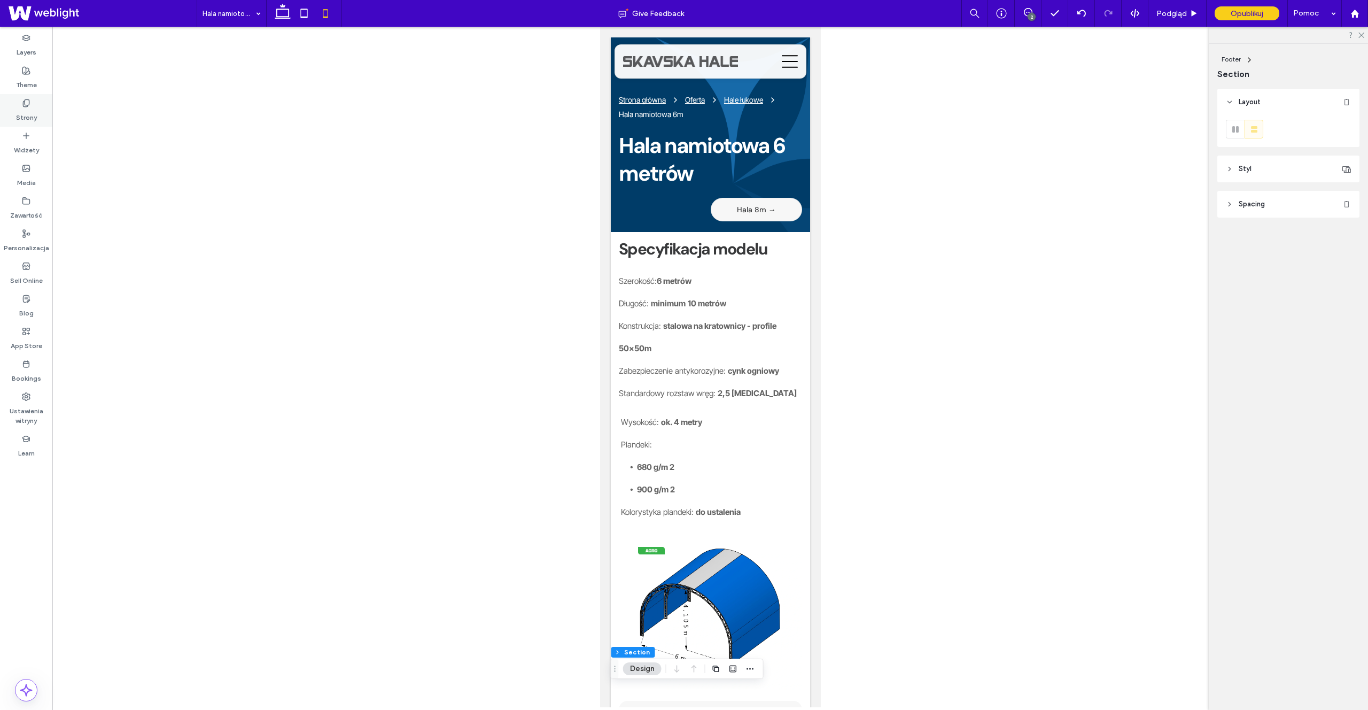
click at [38, 110] on div "Strony" at bounding box center [26, 110] width 52 height 33
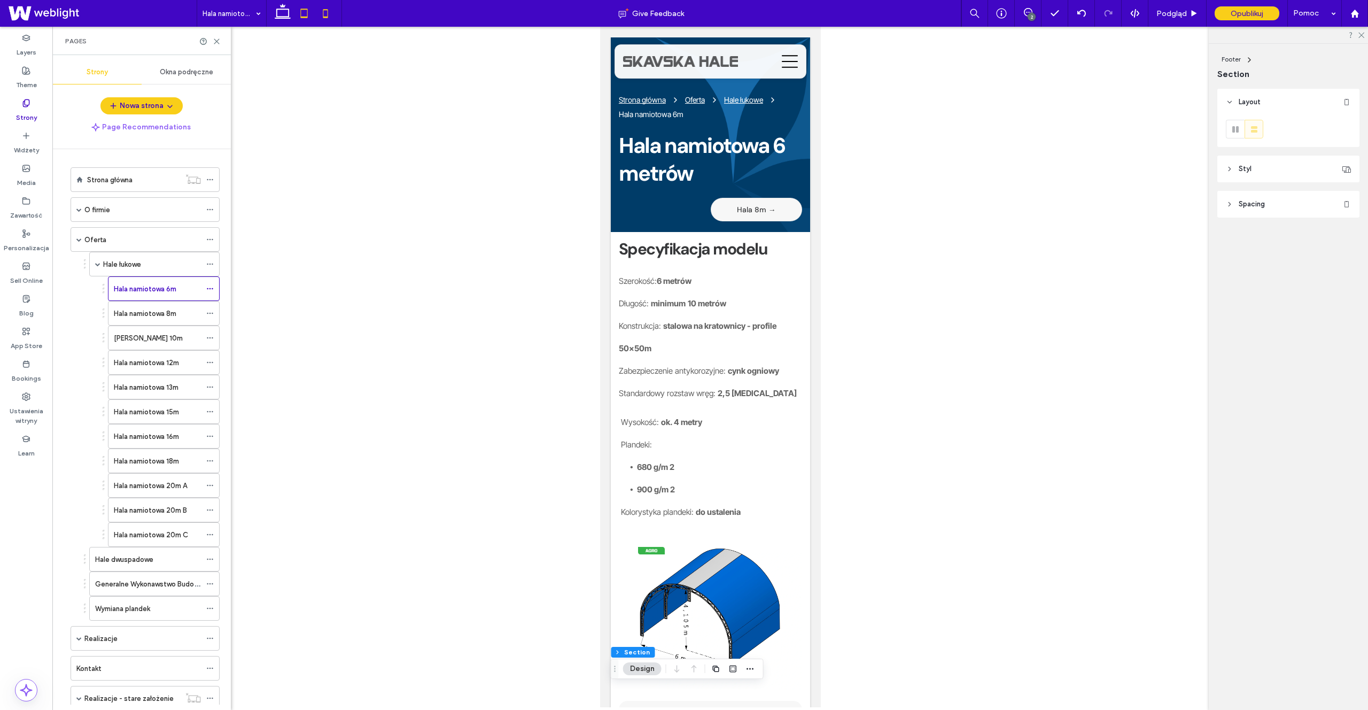
click at [293, 17] on icon at bounding box center [303, 13] width 21 height 21
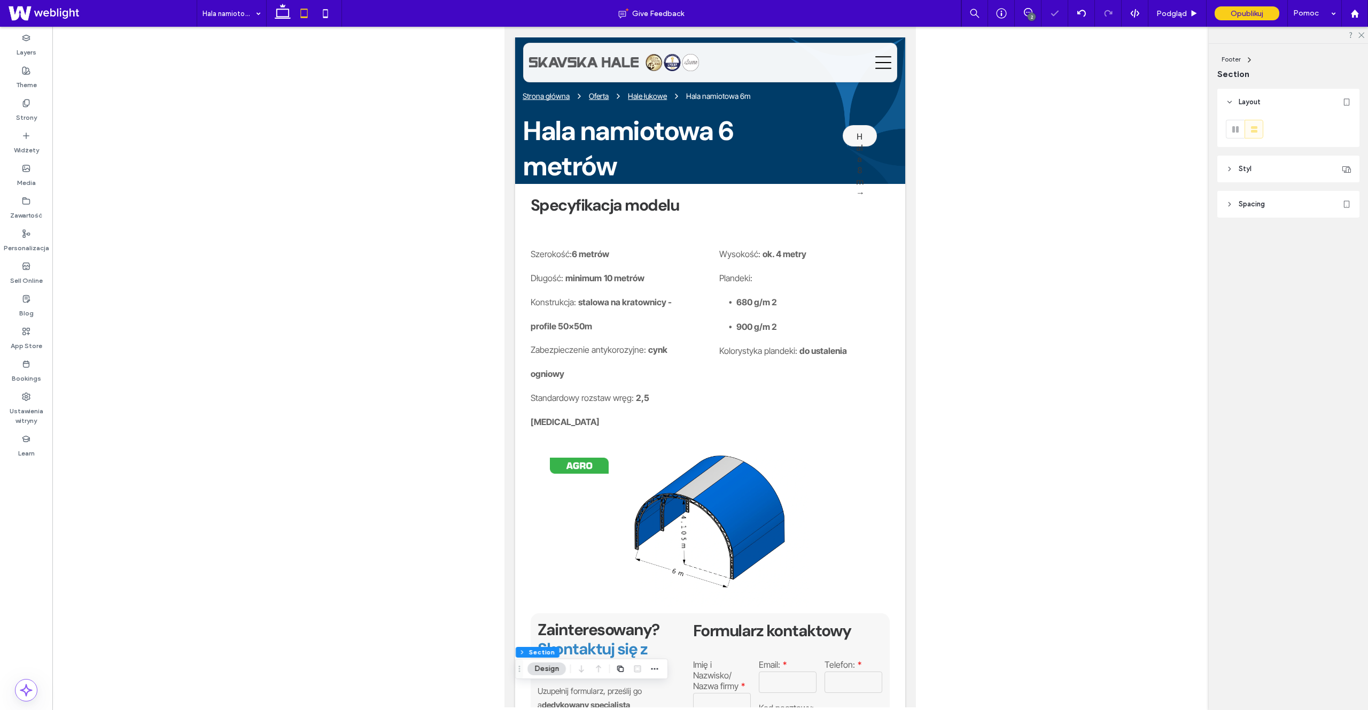
type input "*"
type input "***"
type input "*"
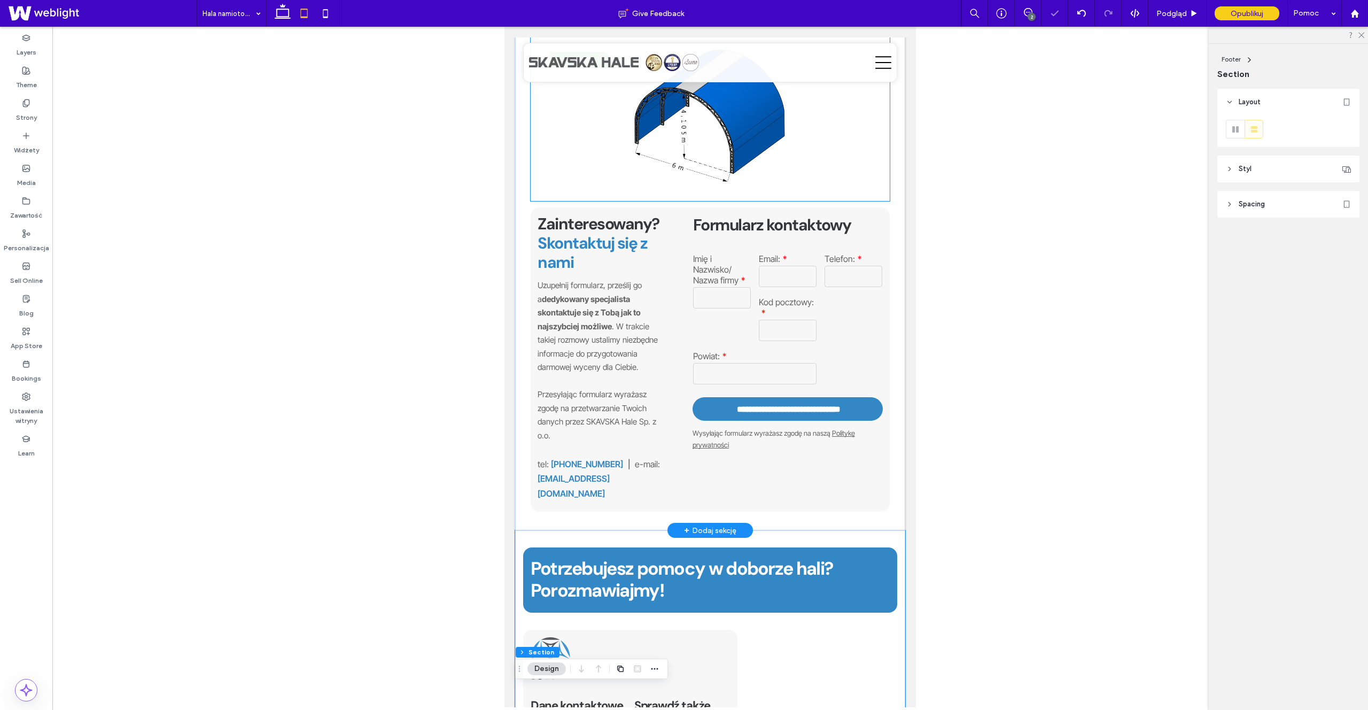
scroll to position [716, 0]
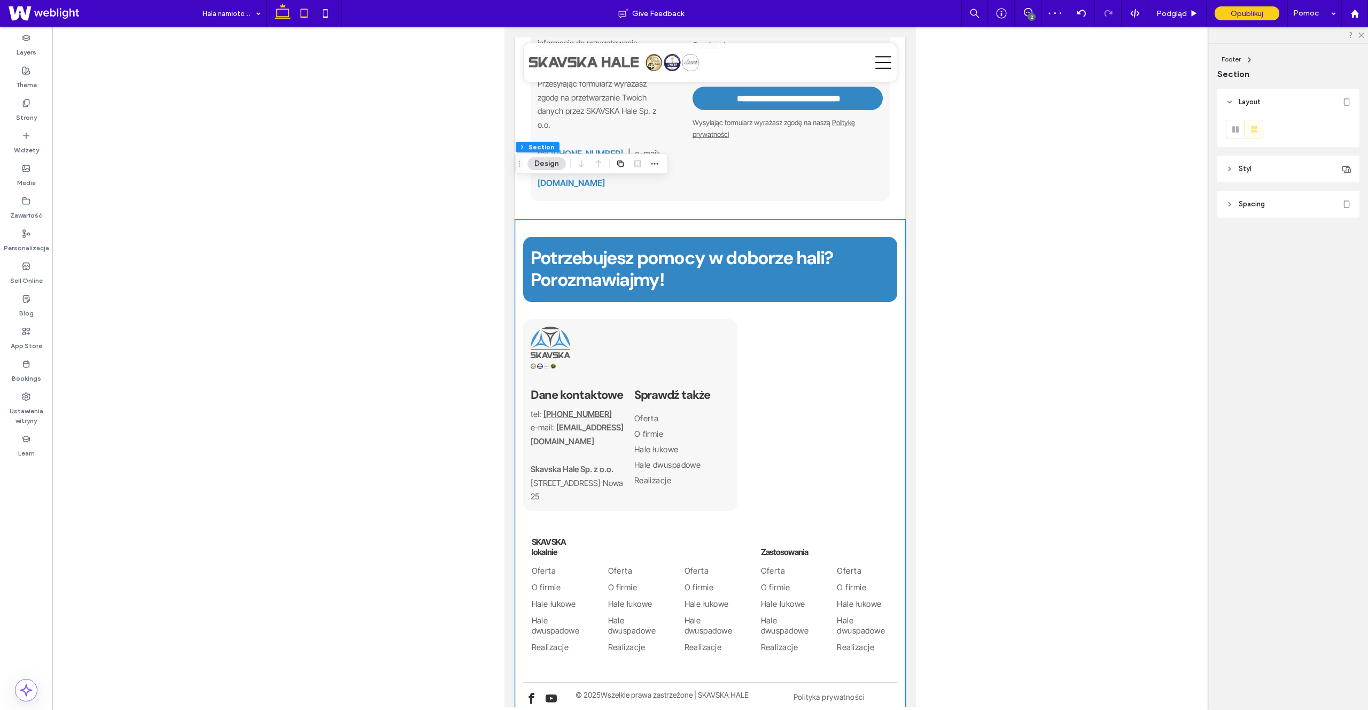
click at [283, 15] on icon at bounding box center [282, 13] width 21 height 21
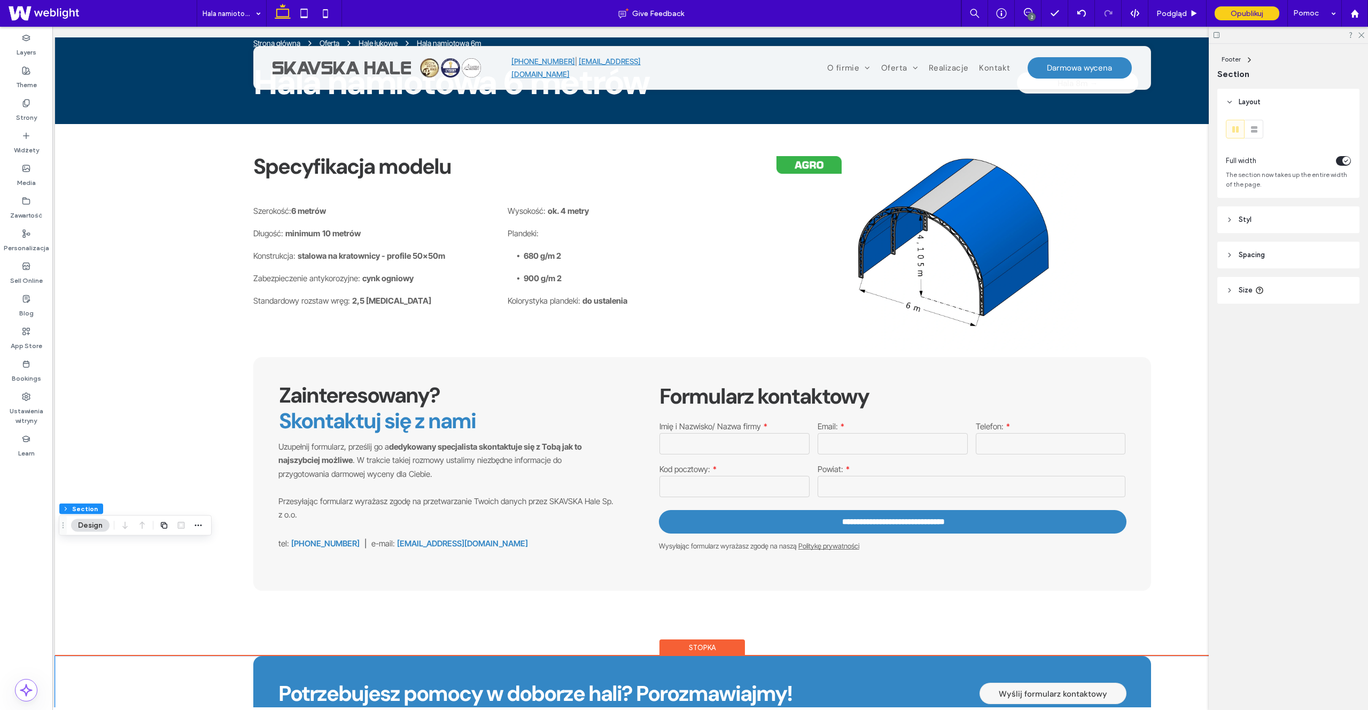
scroll to position [0, 0]
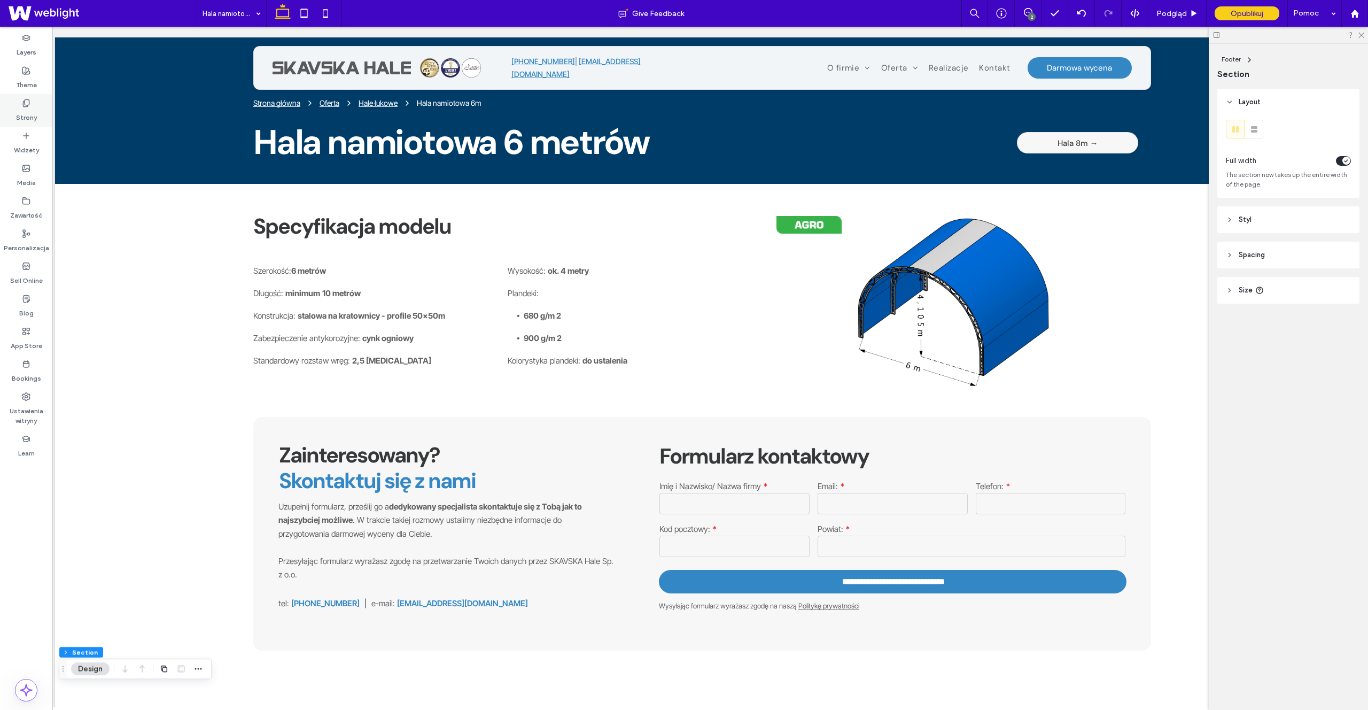
click at [30, 111] on label "Strony" at bounding box center [26, 114] width 21 height 15
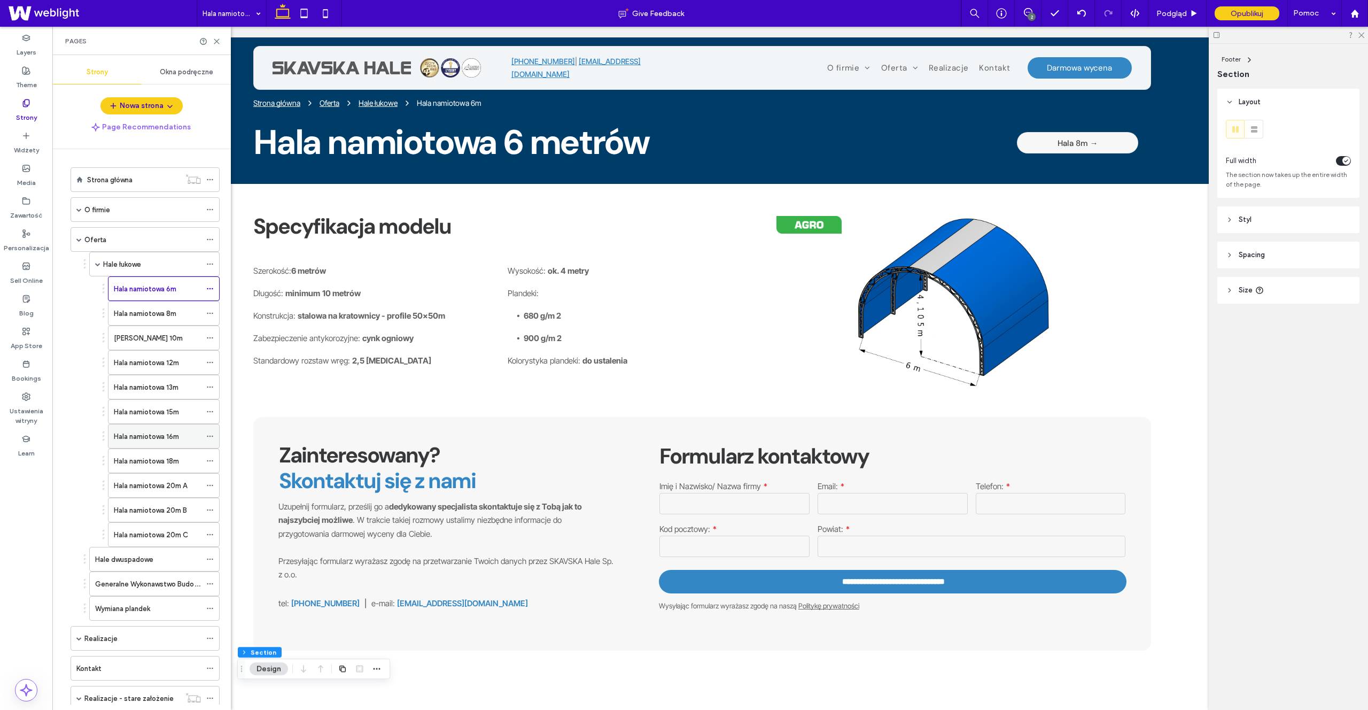
scroll to position [152, 0]
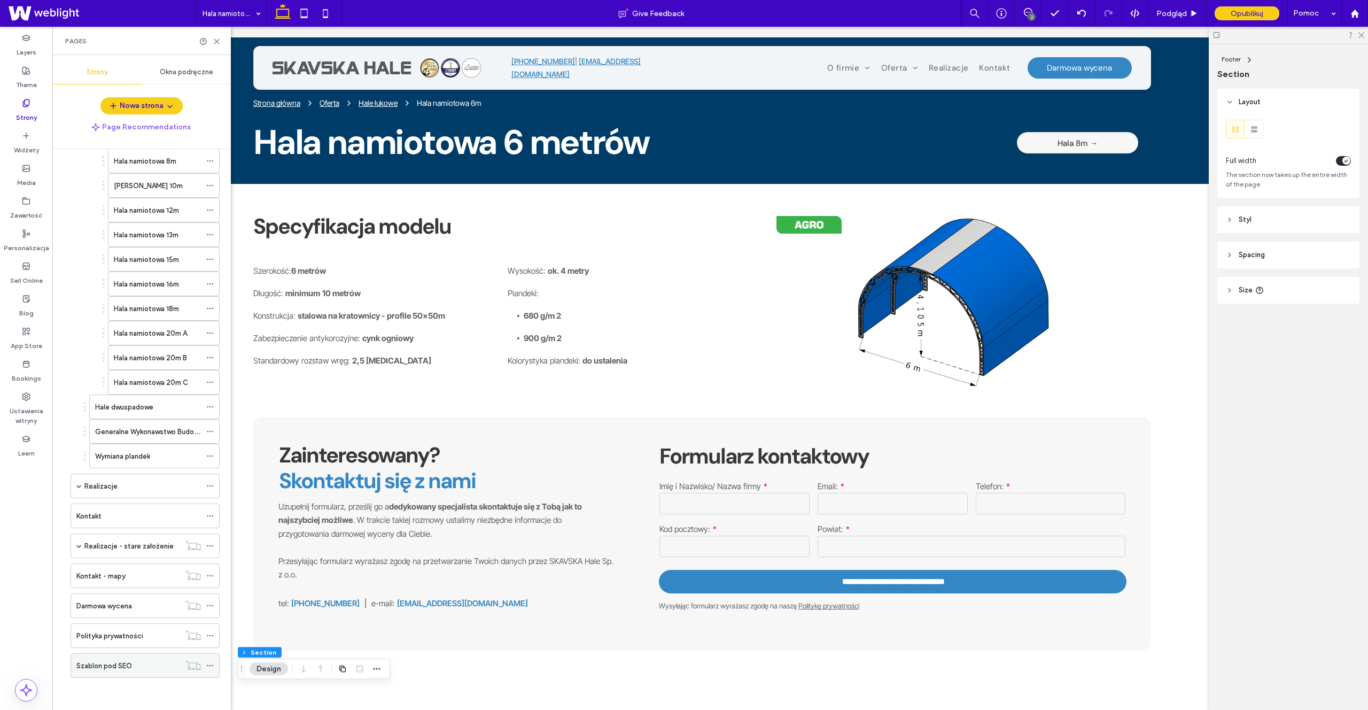
click at [133, 658] on div "Szablon pod SEO" at bounding box center [128, 665] width 104 height 24
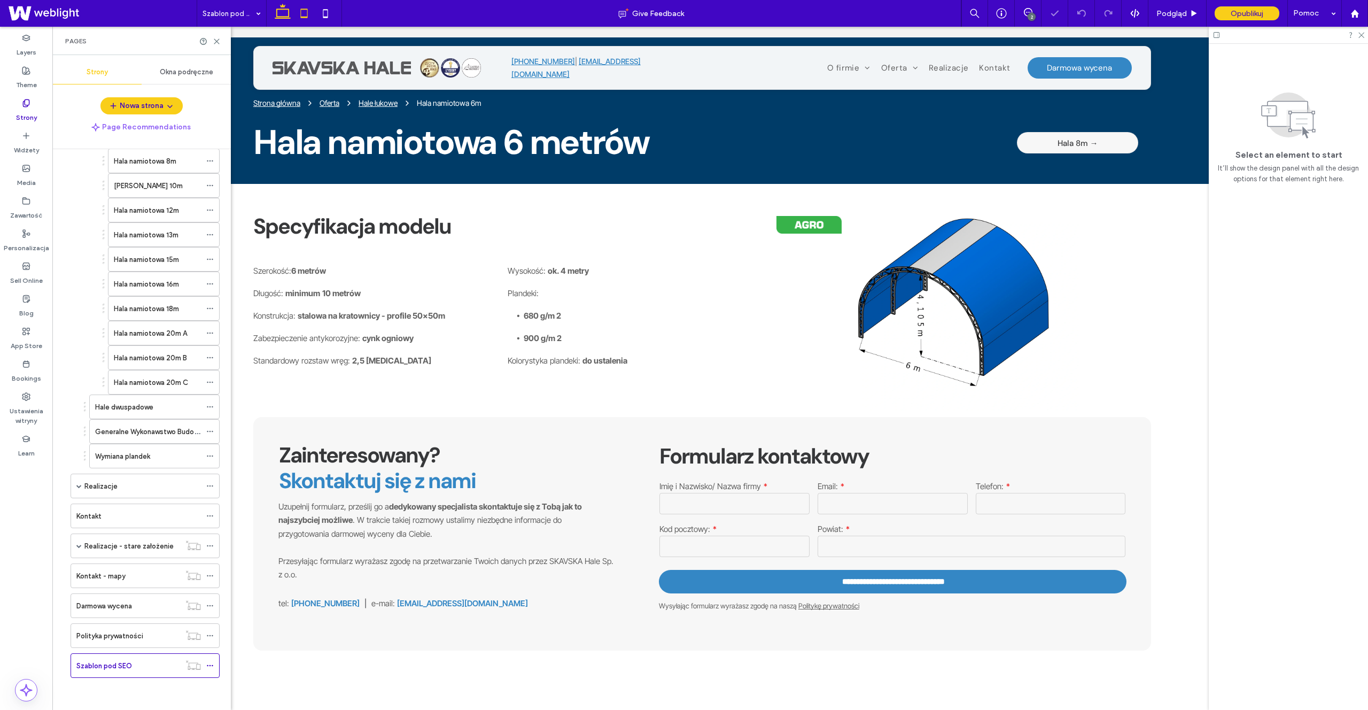
click at [302, 21] on icon at bounding box center [303, 13] width 21 height 21
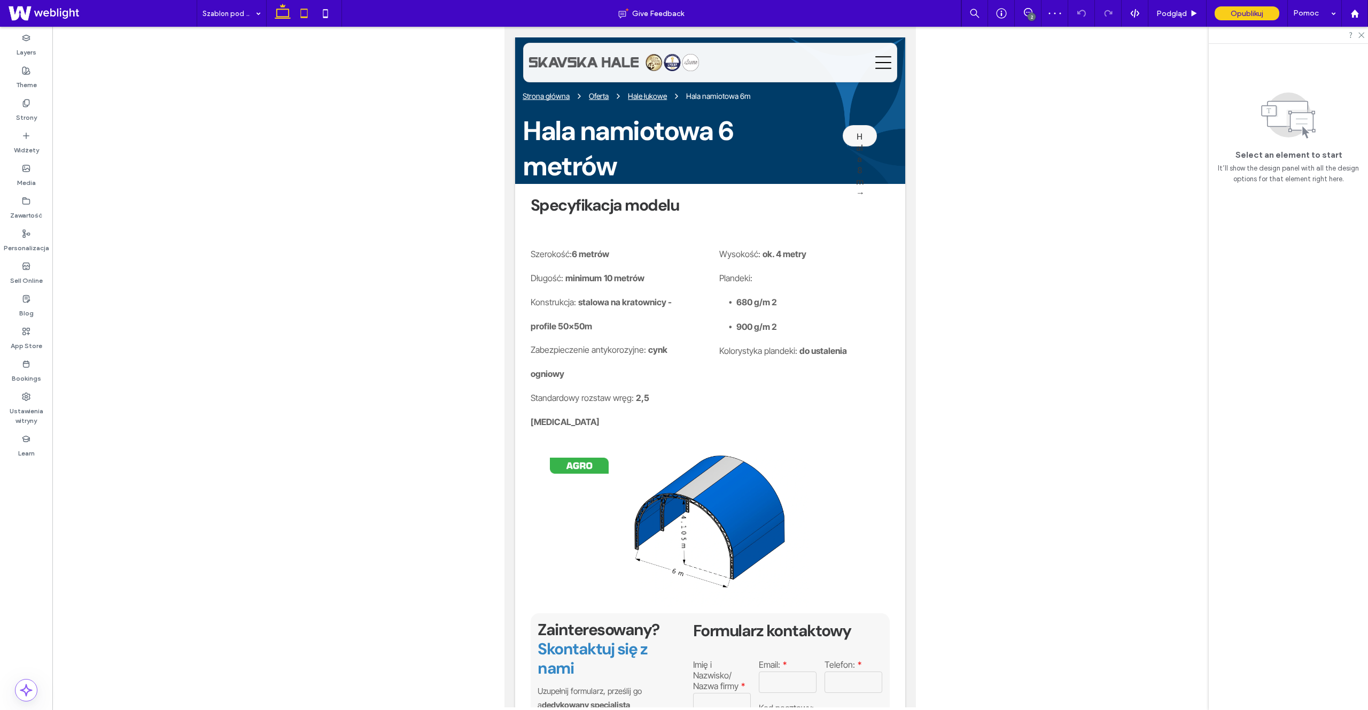
click at [278, 14] on icon at bounding box center [282, 13] width 21 height 21
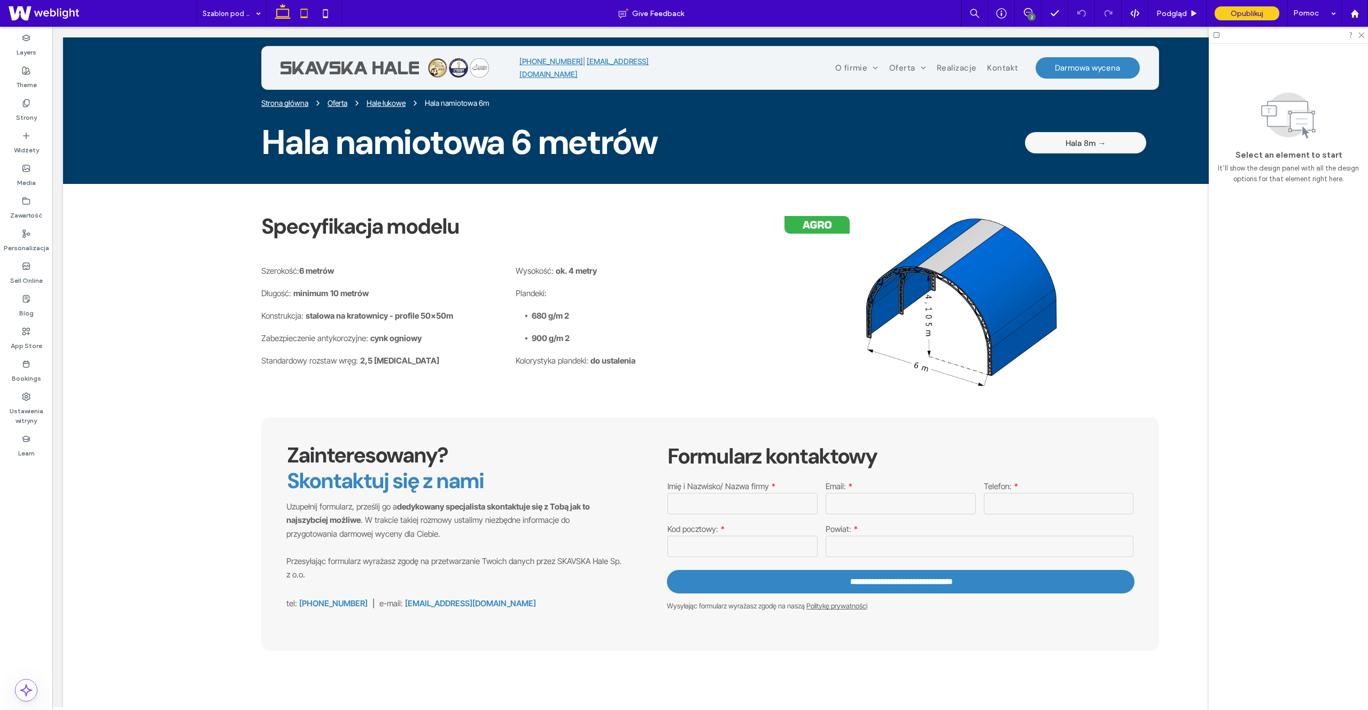
click at [307, 14] on use at bounding box center [303, 13] width 7 height 9
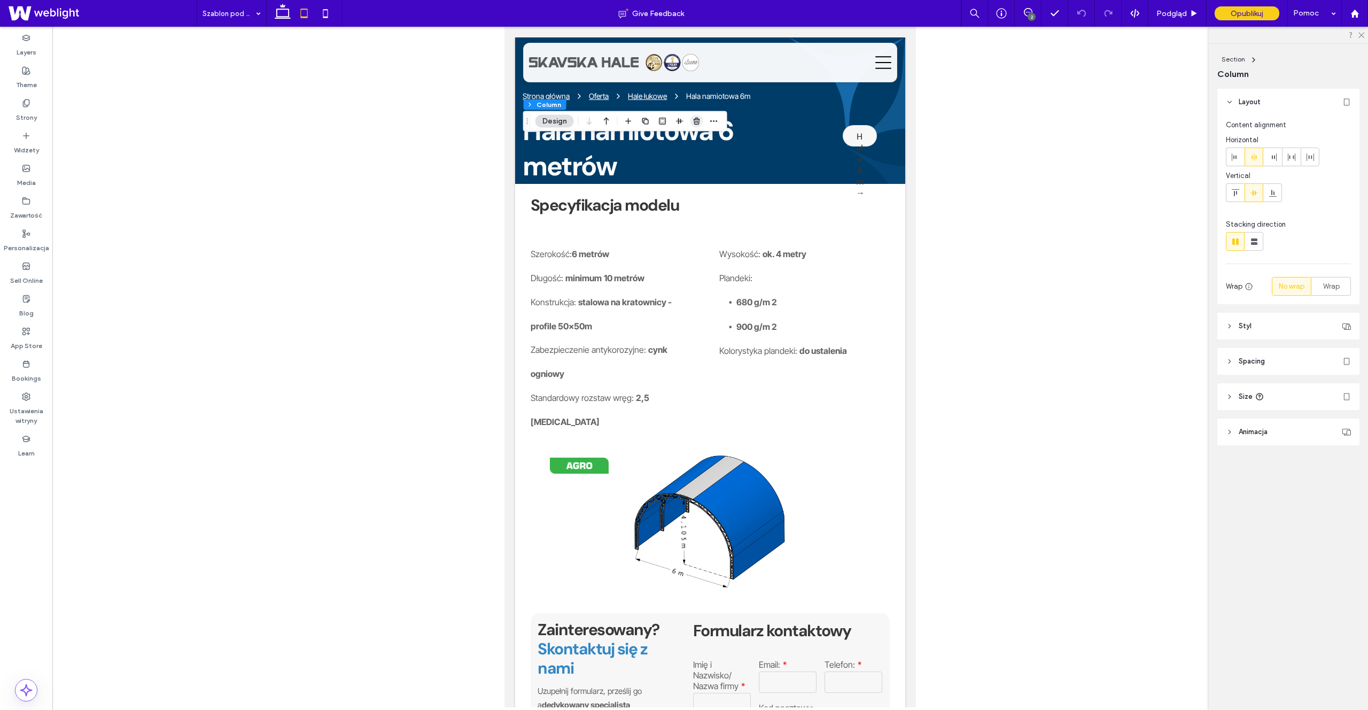
click at [692, 122] on icon "button" at bounding box center [696, 121] width 9 height 9
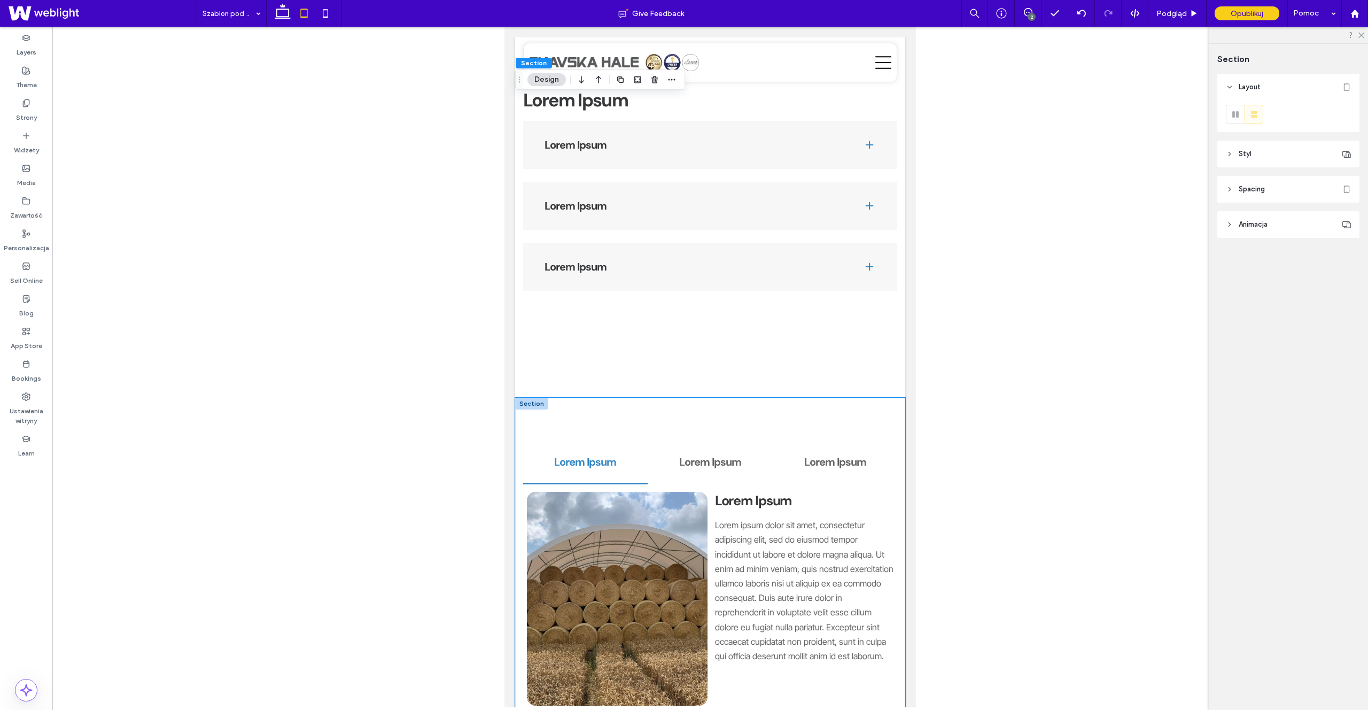
scroll to position [1507, 0]
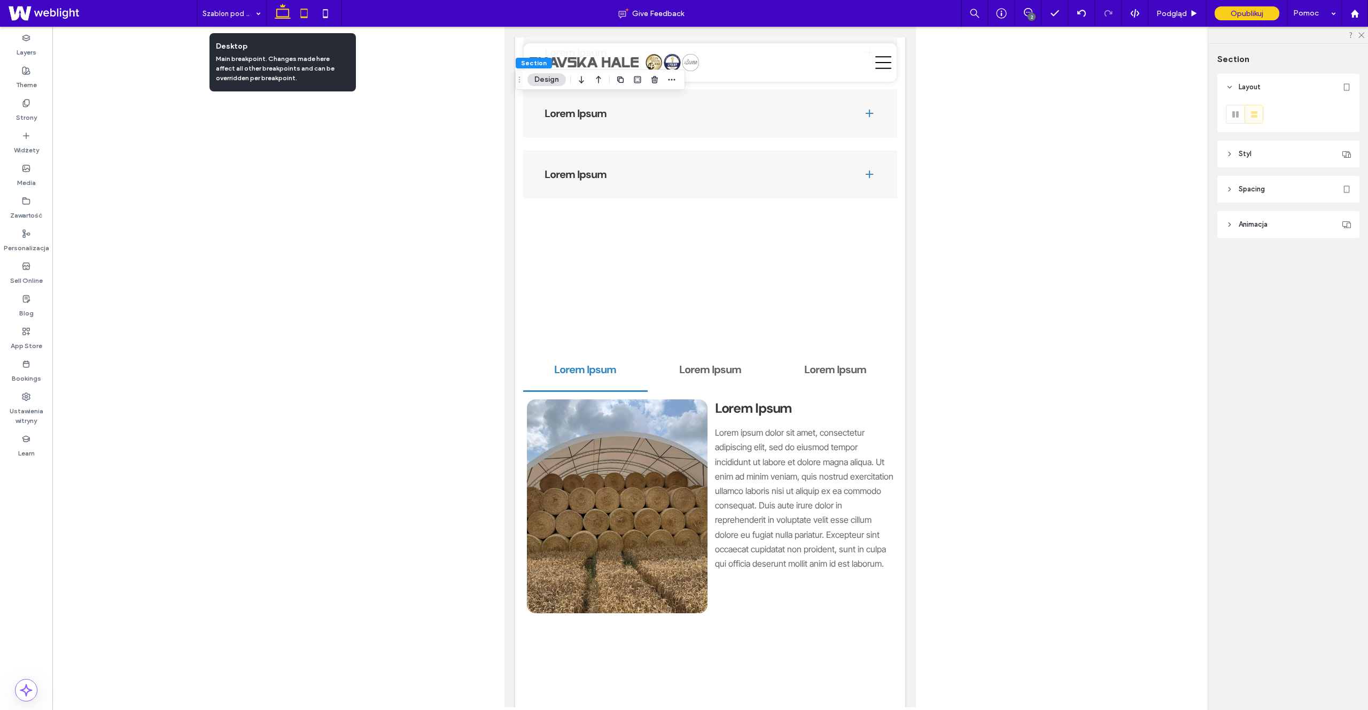
click at [285, 20] on icon at bounding box center [282, 13] width 21 height 21
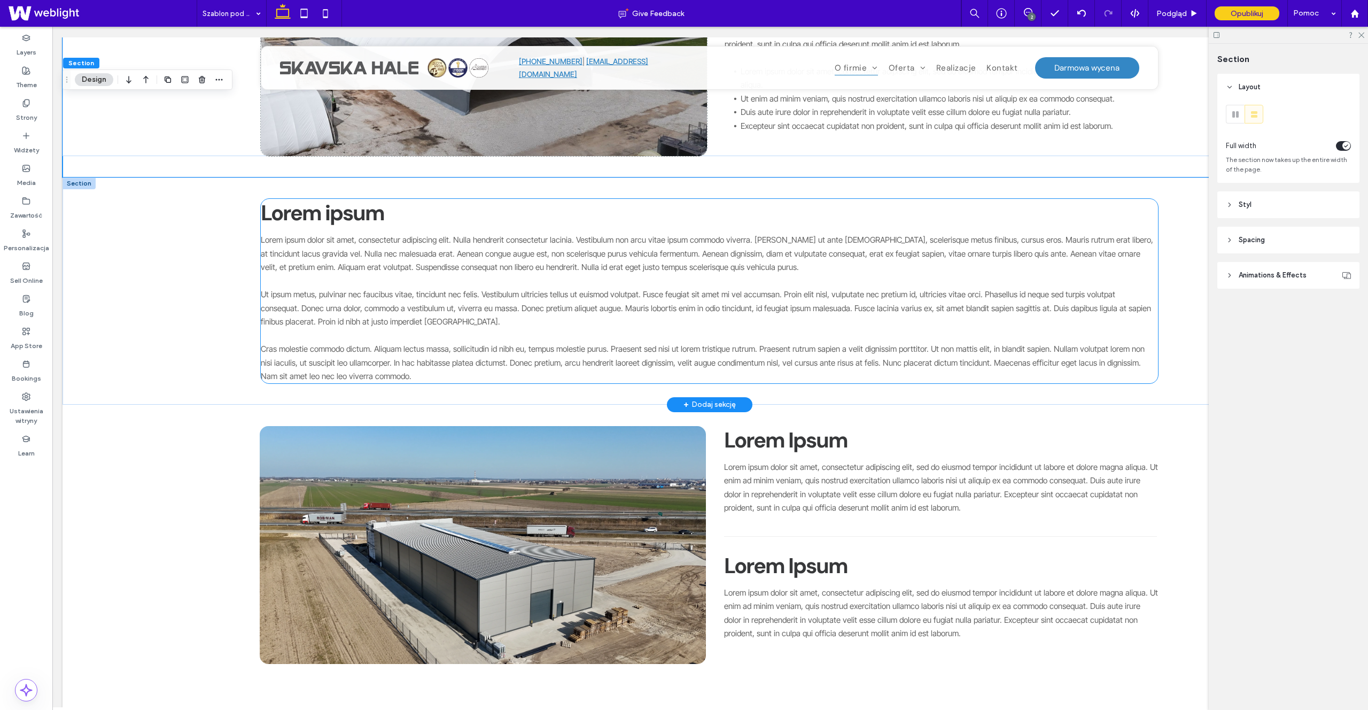
scroll to position [285, 0]
click at [331, 14] on icon at bounding box center [325, 13] width 21 height 21
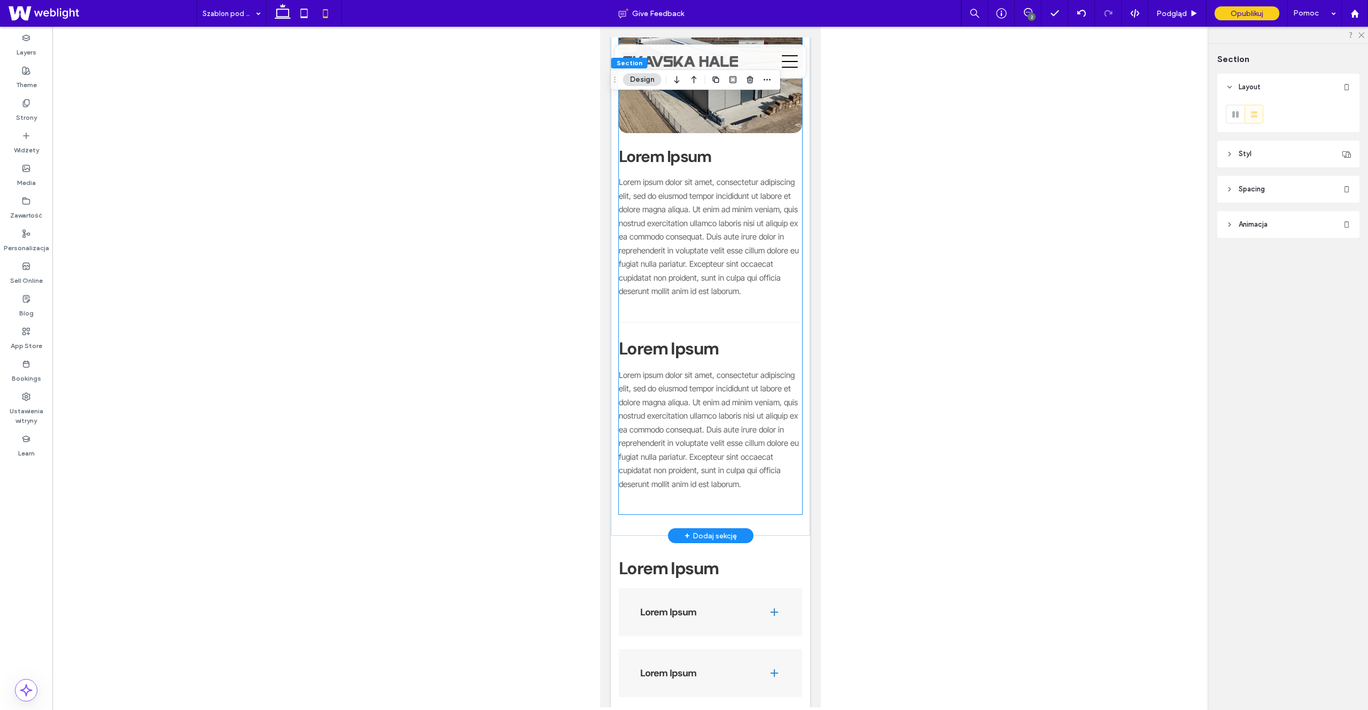
scroll to position [1384, 0]
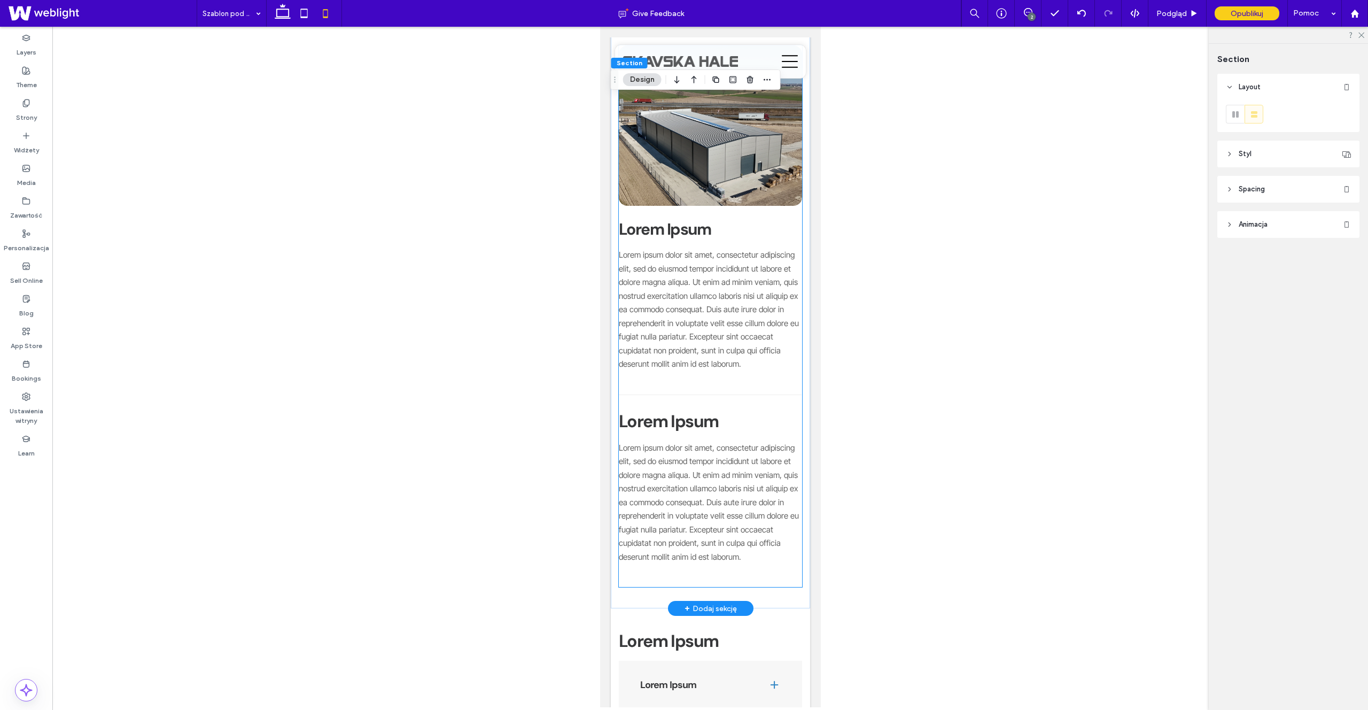
click at [718, 516] on div "Lorem ipsum dolor sit amet, consectetur adipiscing elit, sed do eiusmod tempor …" at bounding box center [709, 510] width 183 height 138
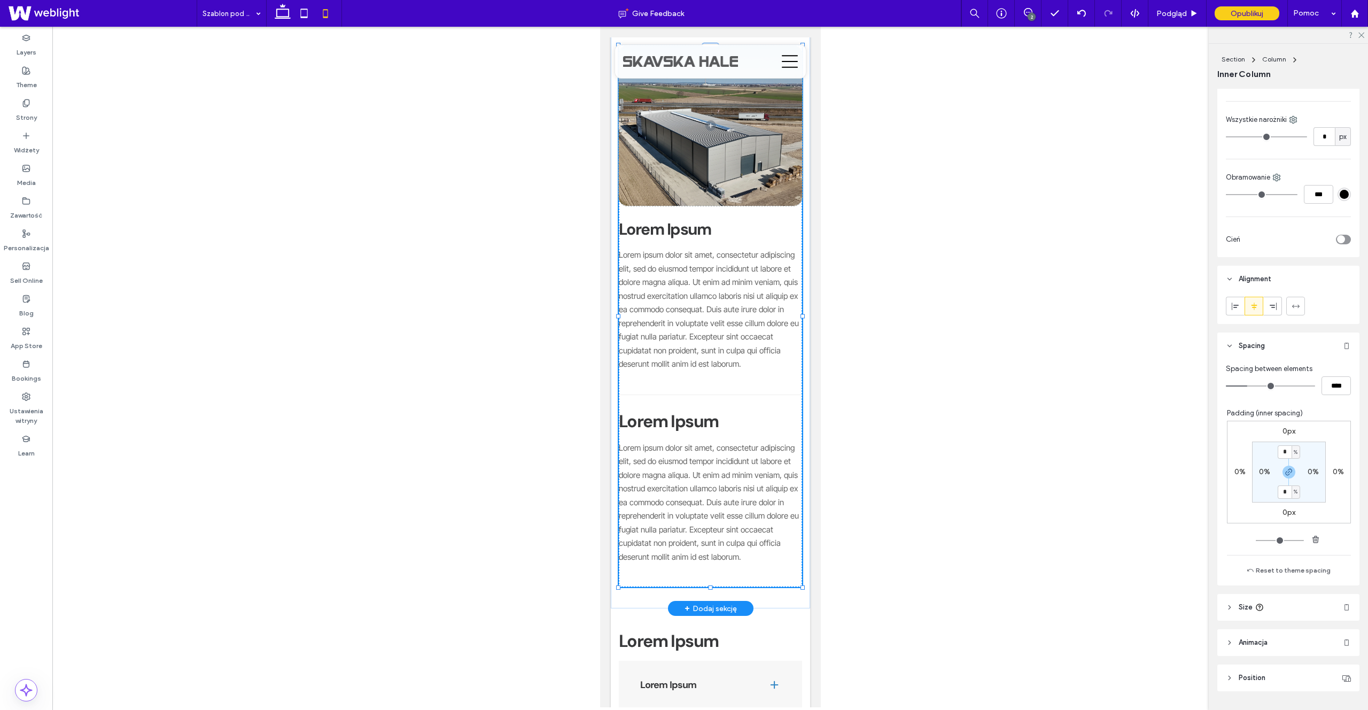
scroll to position [316, 0]
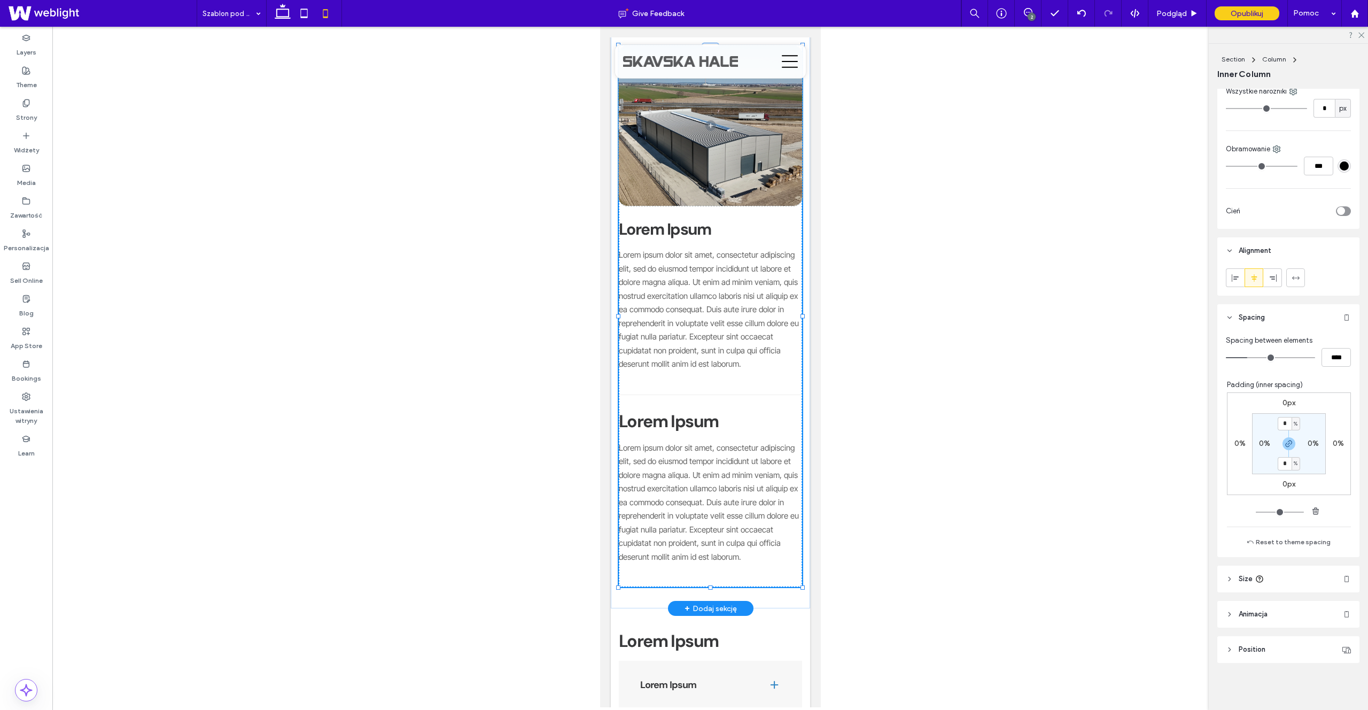
drag, startPoint x: 709, startPoint y: 533, endPoint x: 712, endPoint y: 505, distance: 27.9
click at [712, 505] on div "Lorem Ipsum Lorem ipsum dolor sit amet, consectetur adipiscing elit, sed do eiu…" at bounding box center [709, 316] width 199 height 584
type input "****"
click at [718, 513] on div "Lorem ipsum dolor sit amet, consectetur adipiscing elit, sed do eiusmod tempor …" at bounding box center [709, 510] width 183 height 138
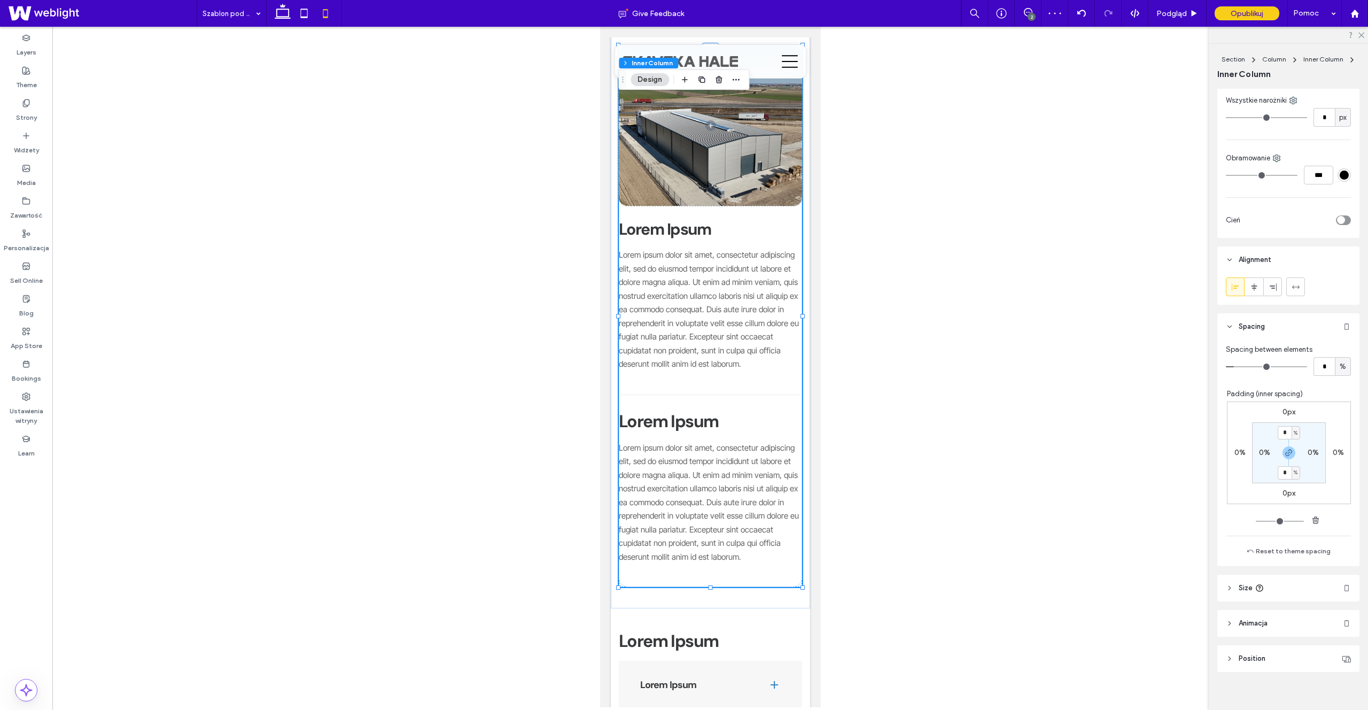
scroll to position [405, 0]
click at [1275, 577] on header "Size" at bounding box center [1288, 578] width 142 height 27
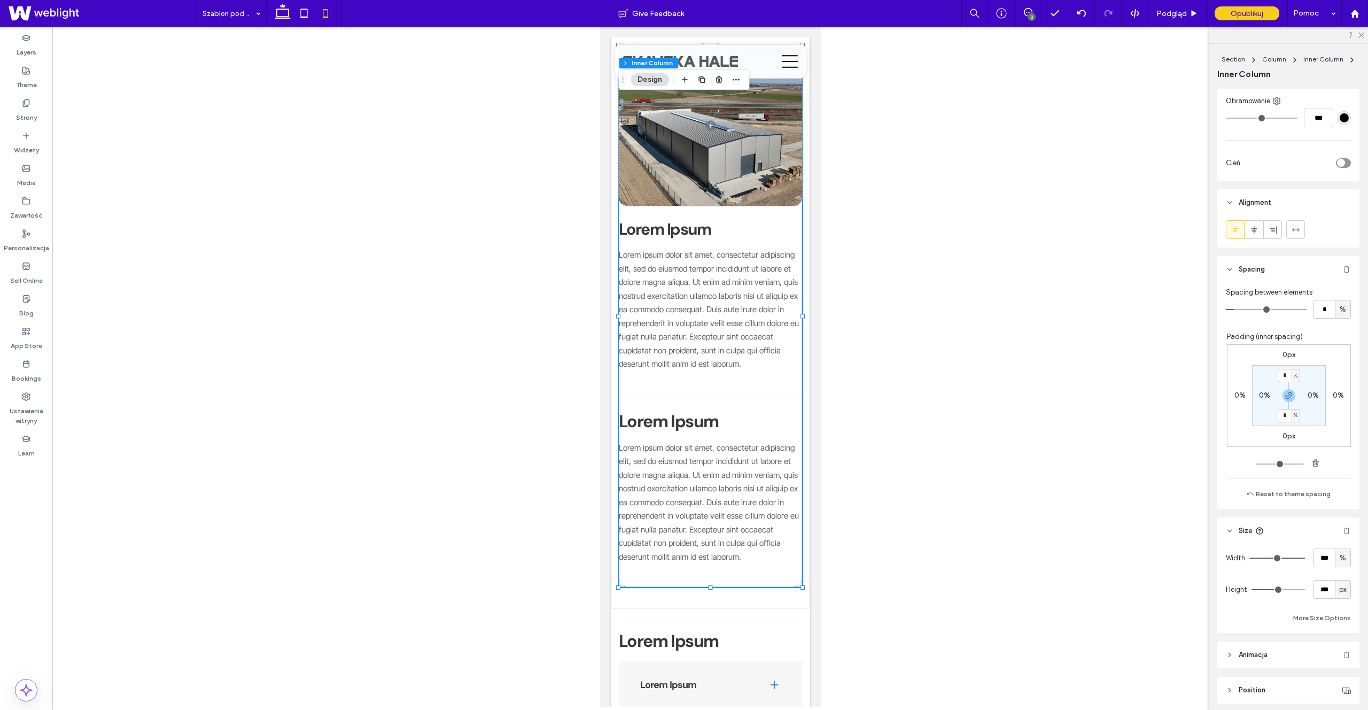
scroll to position [486, 0]
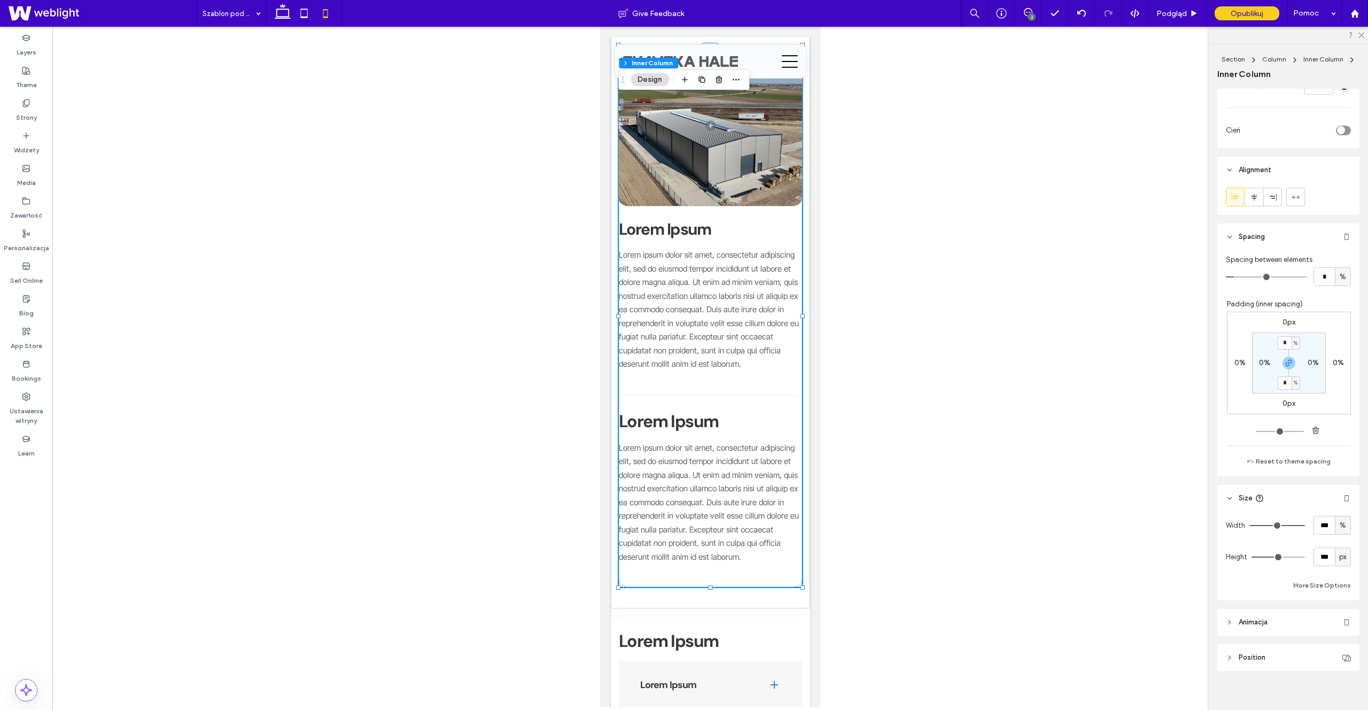
click at [1279, 657] on header "Position" at bounding box center [1288, 657] width 142 height 27
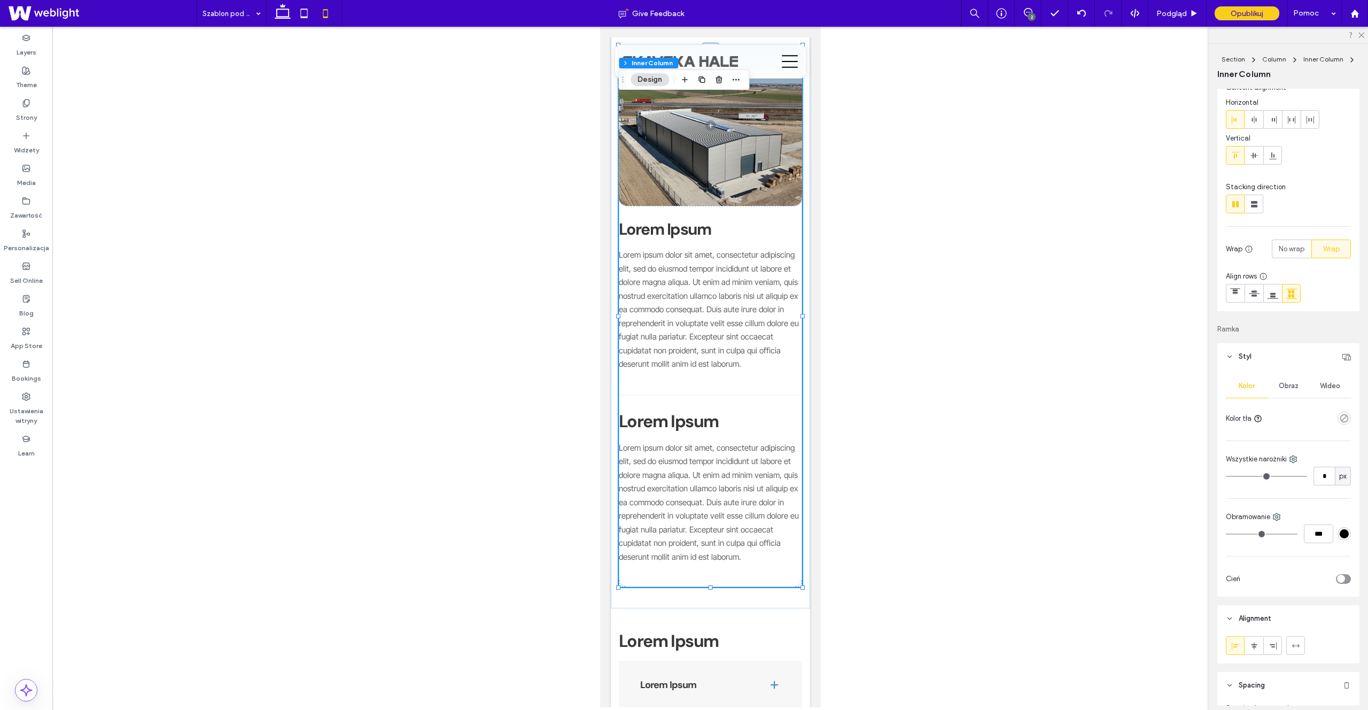
scroll to position [0, 0]
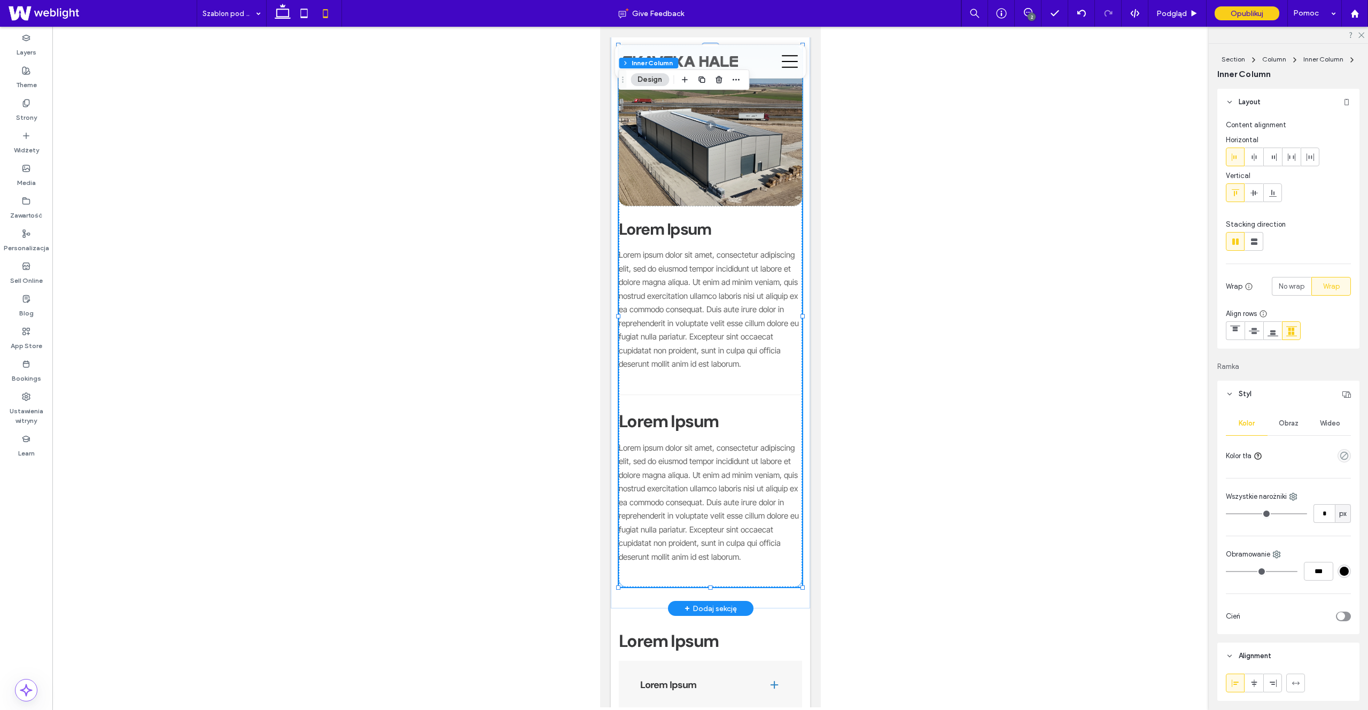
click at [691, 489] on span "Lorem ipsum dolor sit amet, consectetur adipiscing elit, sed do eiusmod tempor …" at bounding box center [708, 501] width 180 height 119
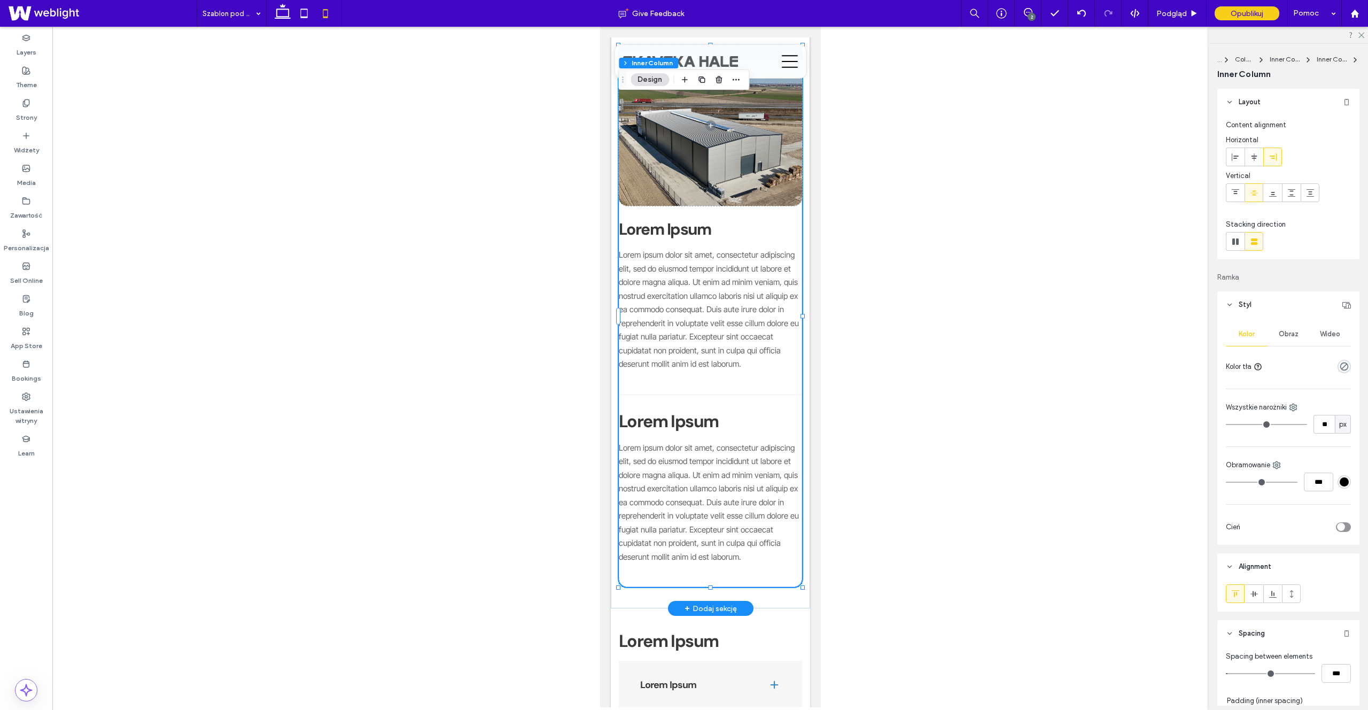
click at [691, 490] on span "Lorem ipsum dolor sit amet, consectetur adipiscing elit, sed do eiusmod tempor …" at bounding box center [708, 501] width 180 height 119
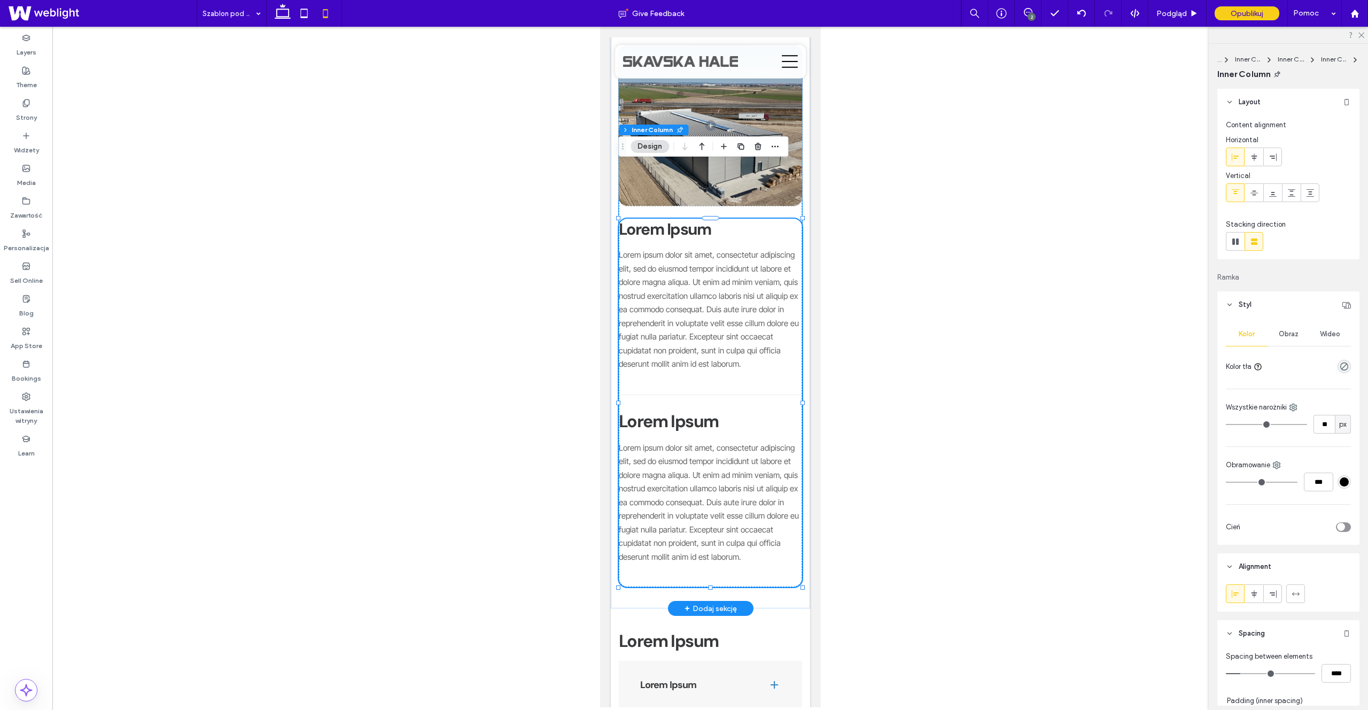
click at [691, 490] on span "Lorem ipsum dolor sit amet, consectetur adipiscing elit, sed do eiusmod tempor …" at bounding box center [708, 501] width 180 height 119
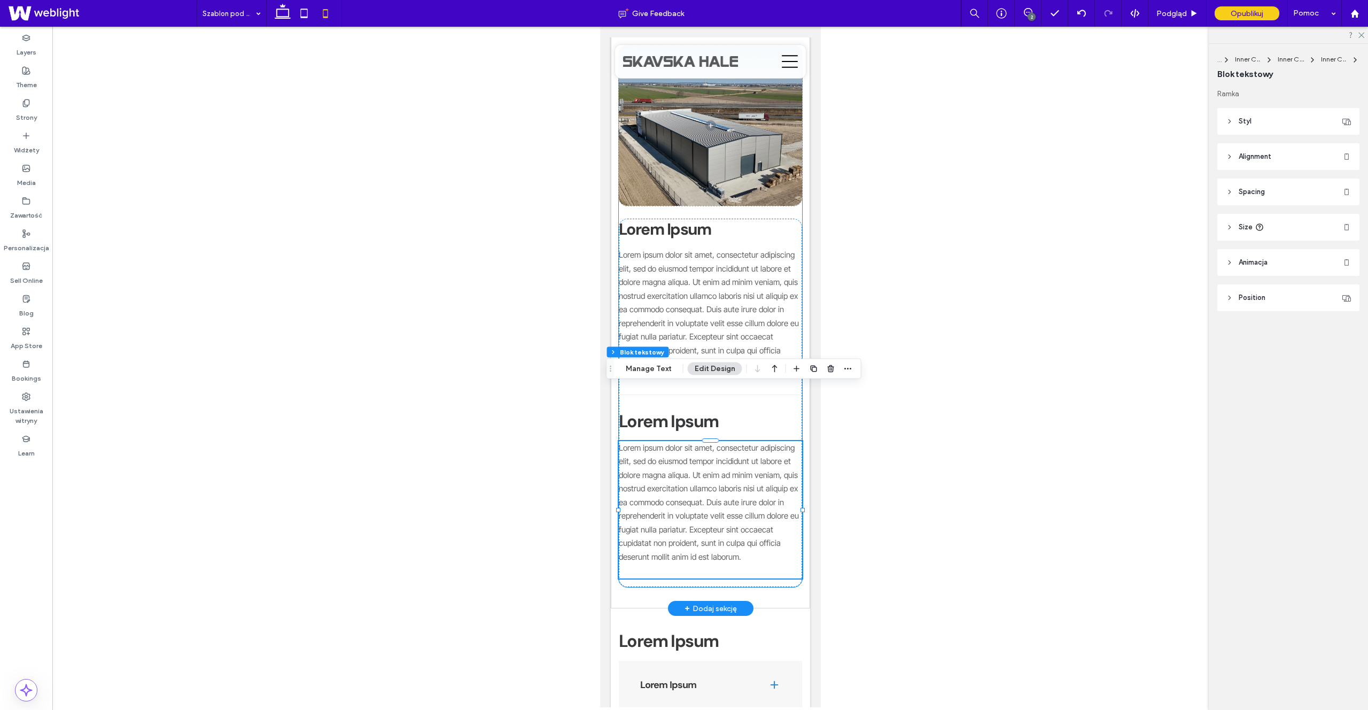
click at [727, 515] on div "Lorem ipsum dolor sit amet, consectetur adipiscing elit, sed do eiusmod tempor …" at bounding box center [709, 510] width 183 height 138
click at [731, 527] on div "Lorem Ipsum Lorem ipsum dolor sit amet, consectetur adipiscing elit, sed do eiu…" at bounding box center [709, 403] width 183 height 368
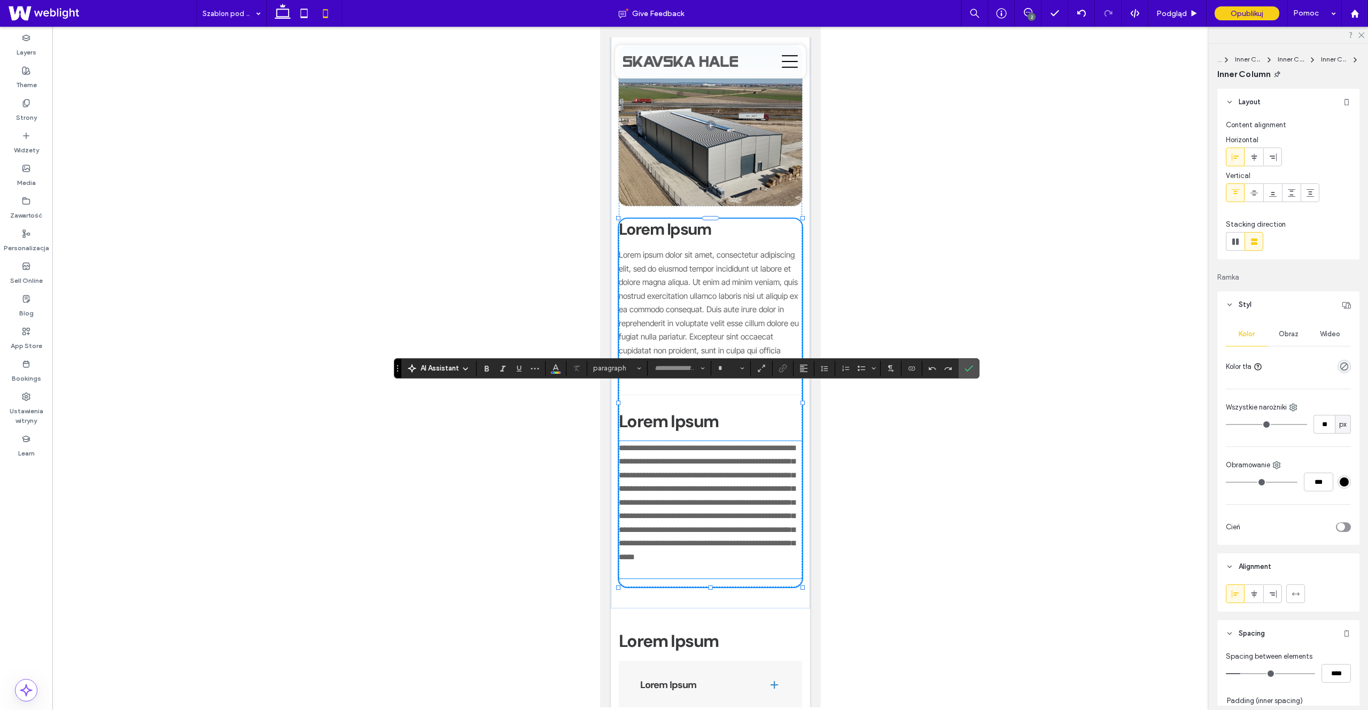
type input "**********"
type input "**"
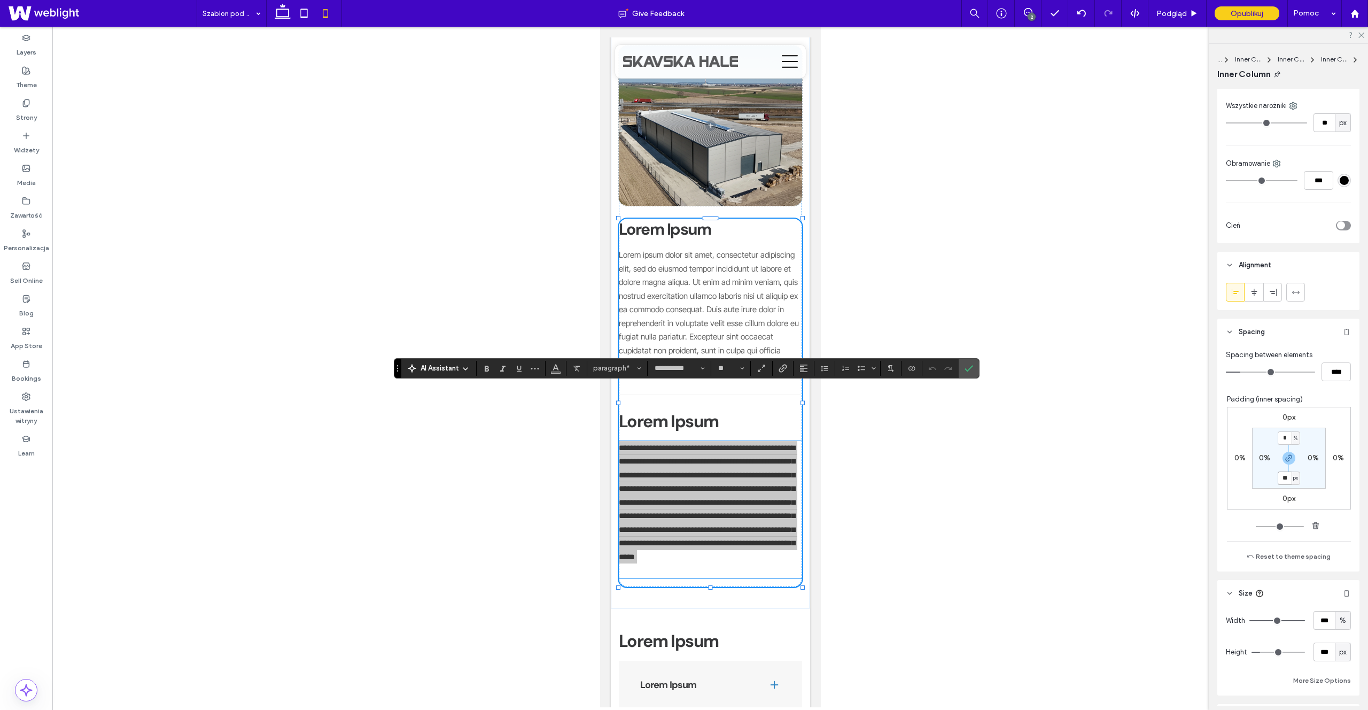
click at [1282, 478] on input "**" at bounding box center [1285, 477] width 14 height 13
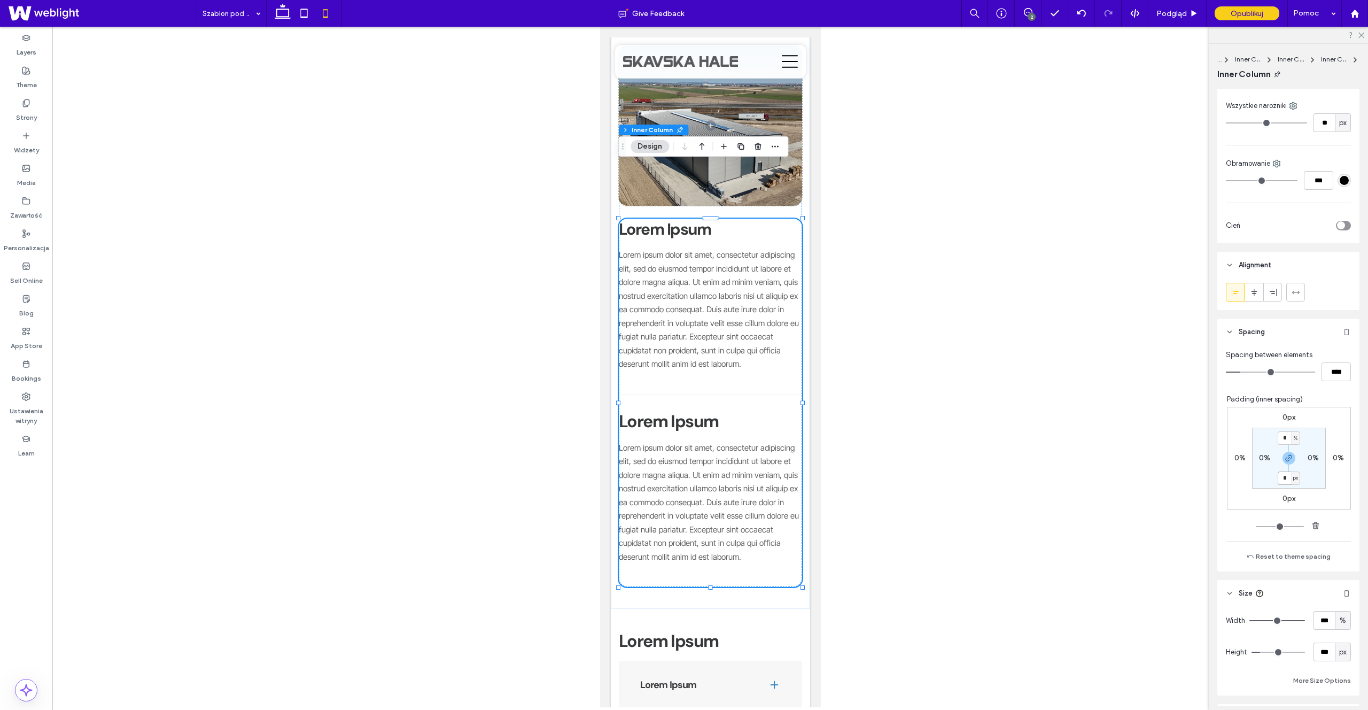
type input "*"
click at [749, 534] on div "Lorem Ipsum Lorem ipsum dolor sit amet, consectetur adipiscing elit, sed do eiu…" at bounding box center [709, 316] width 199 height 584
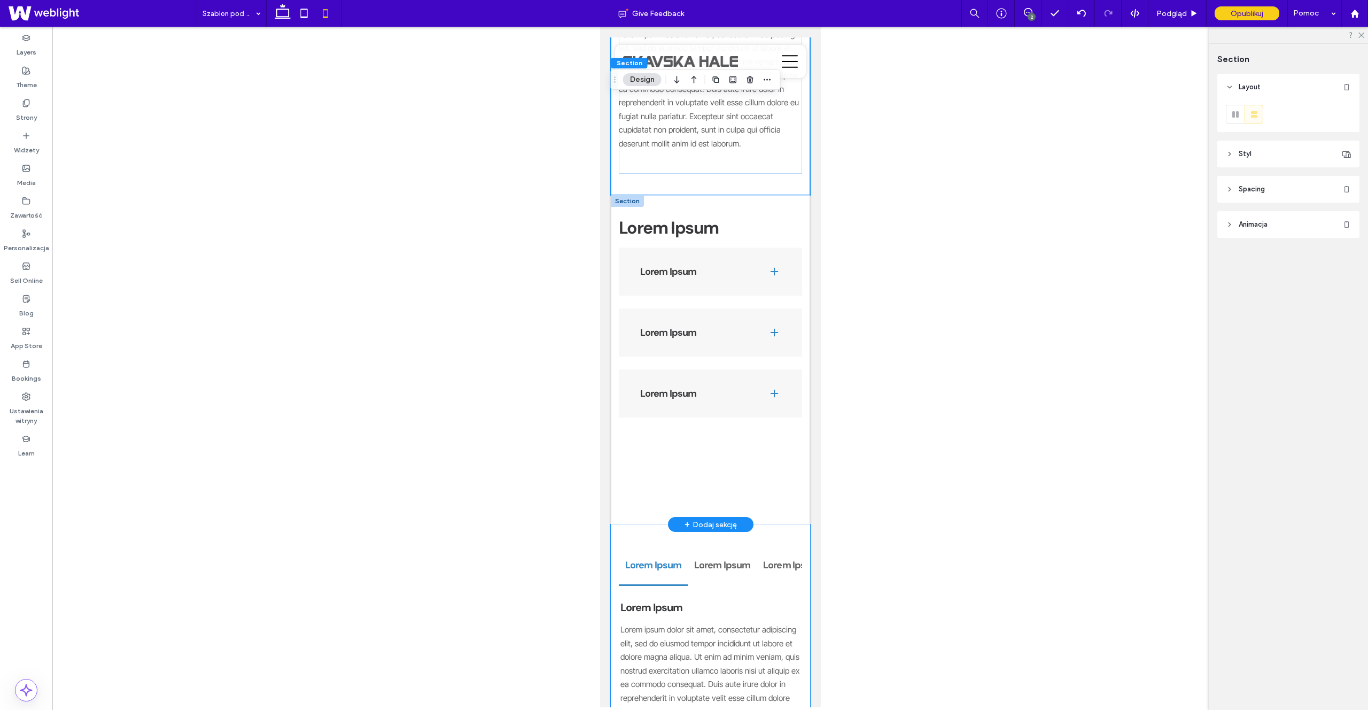
scroll to position [1810, 0]
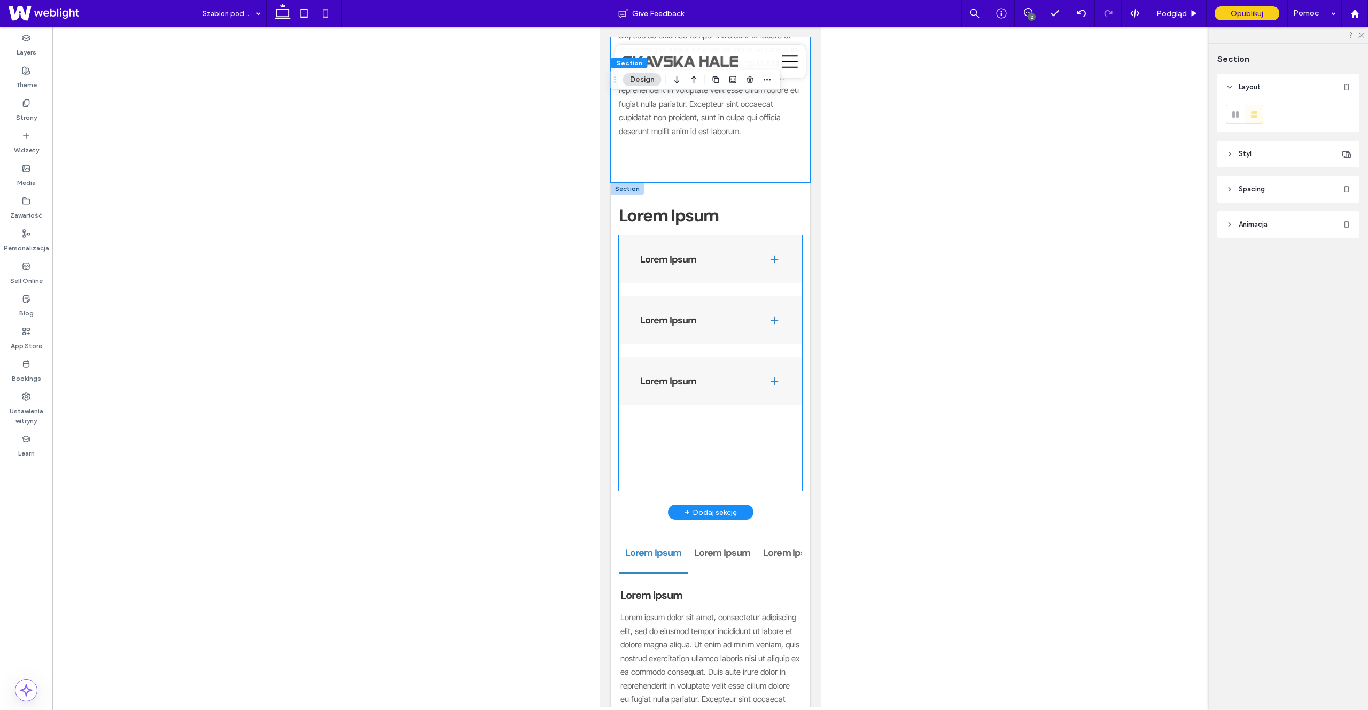
click at [689, 430] on div "Lorem Ipsum Lorem ipsum dolor sit amet, consectetur adipiscing elit, sed do eiu…" at bounding box center [709, 362] width 183 height 255
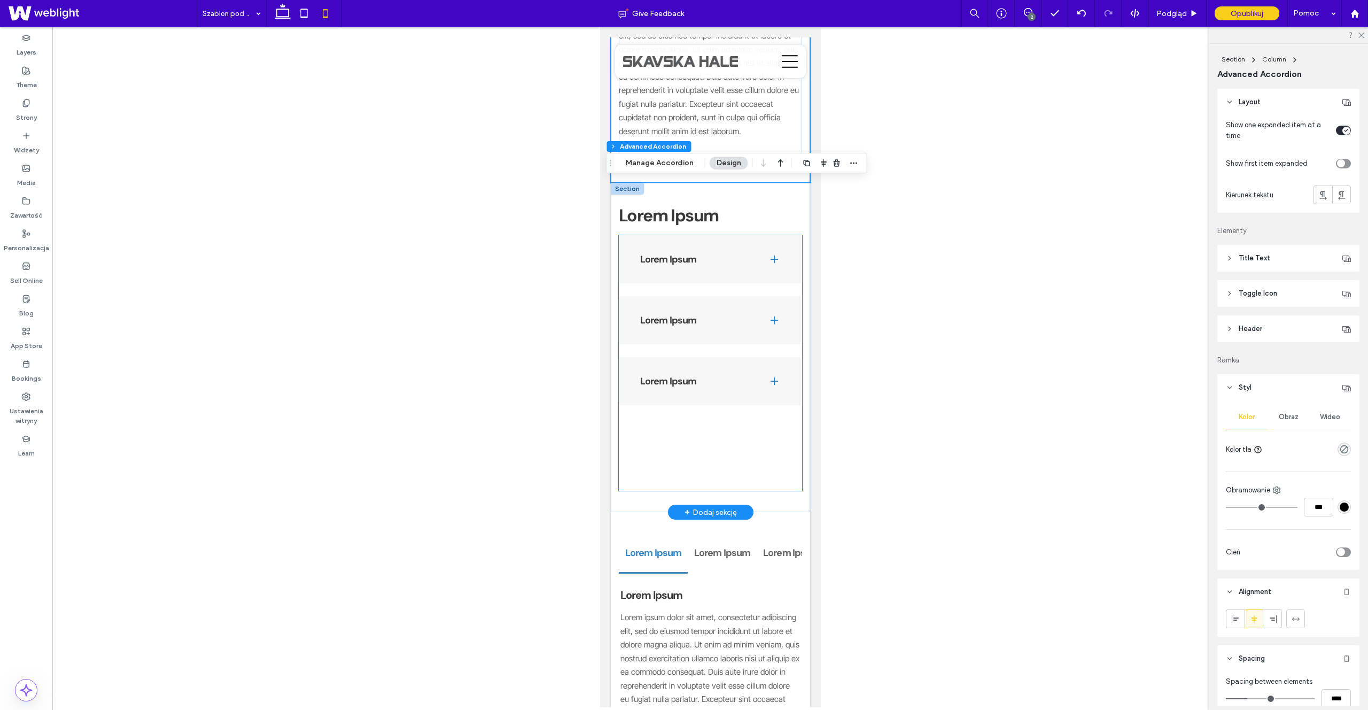
type input "*"
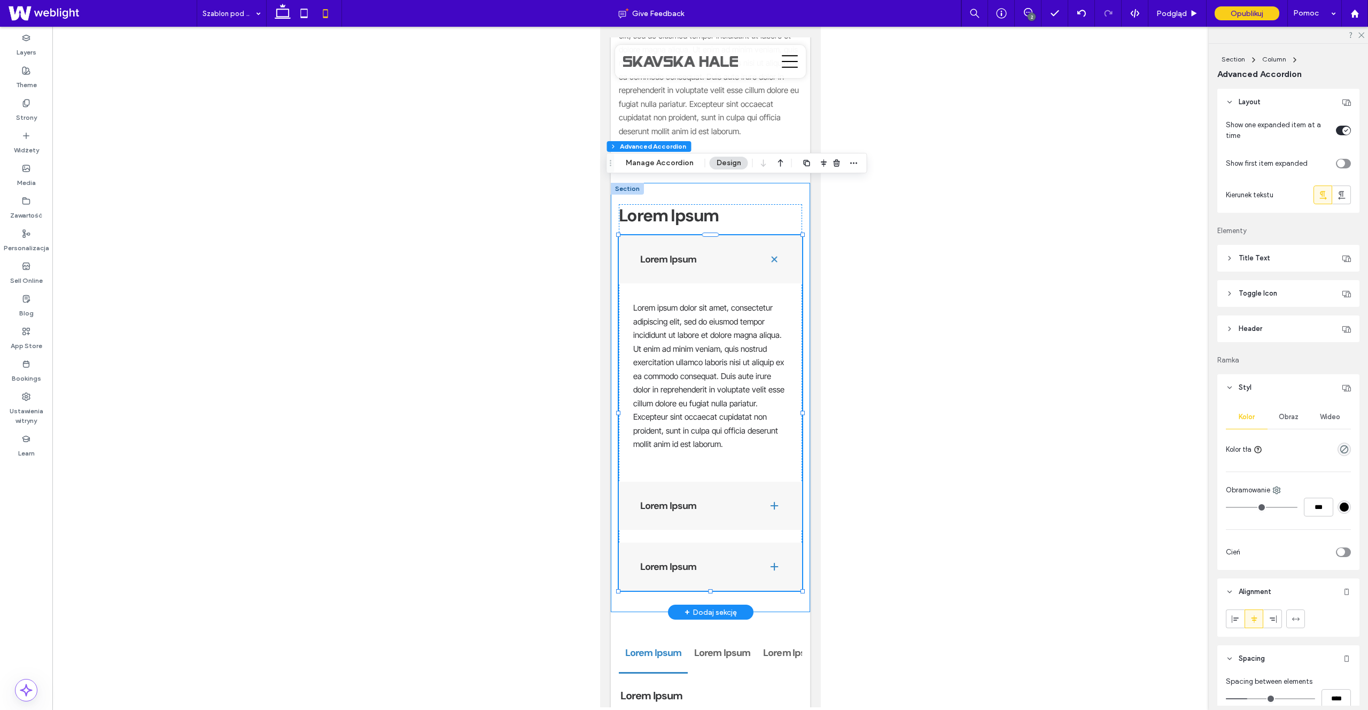
click at [646, 544] on div "Lorem Ipsum Lorem Ipsum Lorem ipsum dolor sit amet, consectetur adipiscing elit…" at bounding box center [709, 397] width 199 height 429
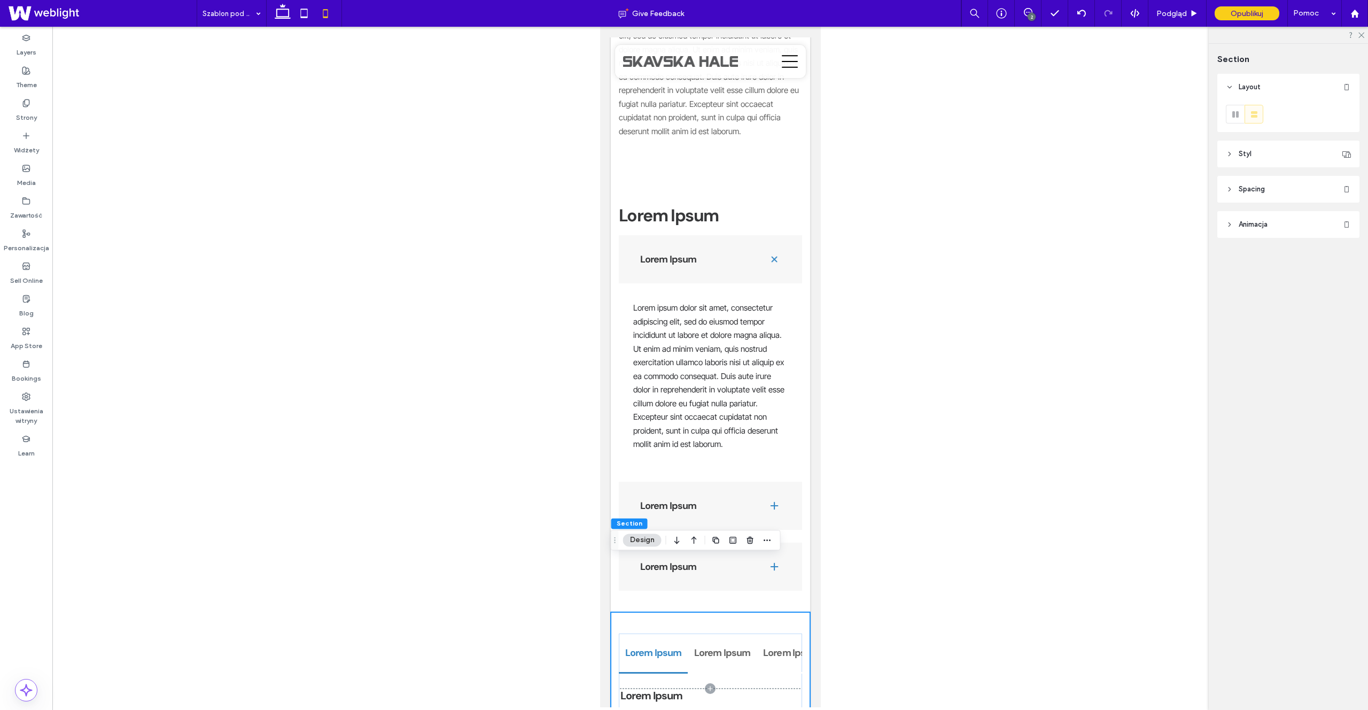
click at [1290, 196] on header "Spacing" at bounding box center [1288, 189] width 142 height 27
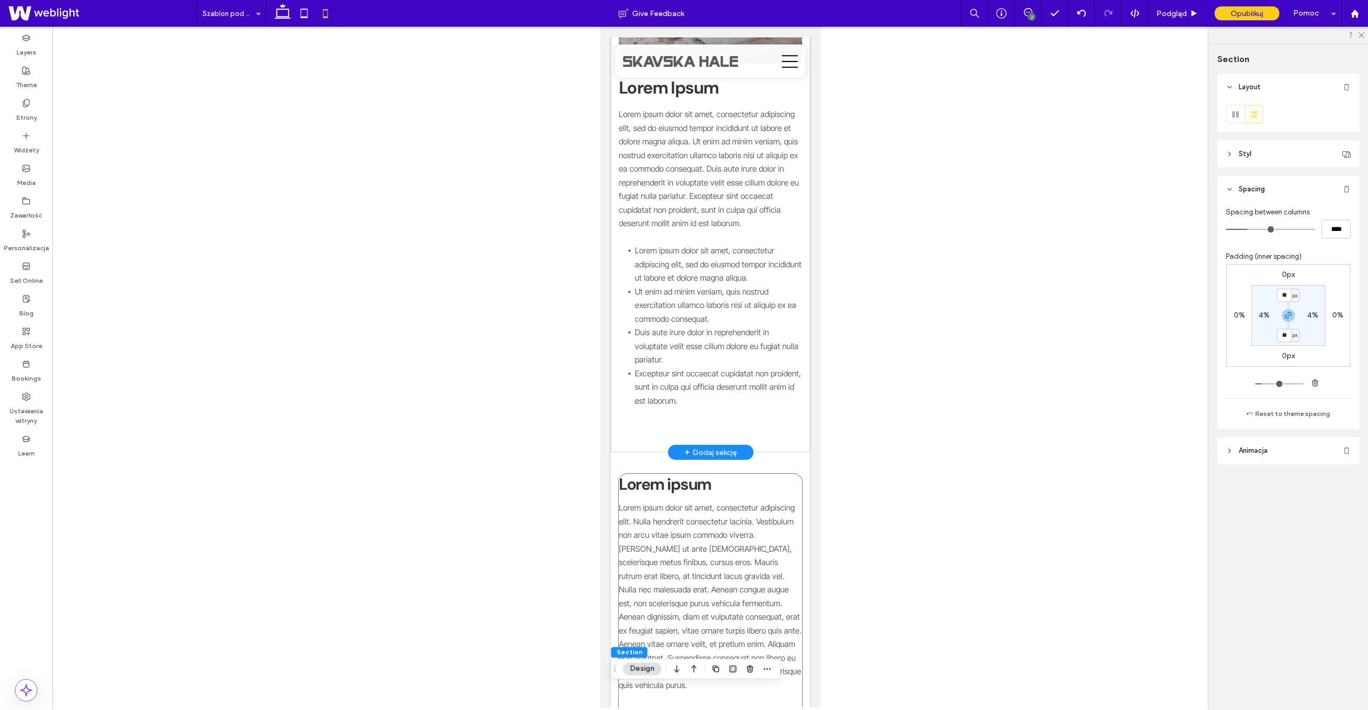
scroll to position [335, 0]
click at [729, 428] on div "Lorem Ipsum Lorem ipsum dolor sit amet, consectetur adipiscing elit, sed do eiu…" at bounding box center [709, 152] width 199 height 613
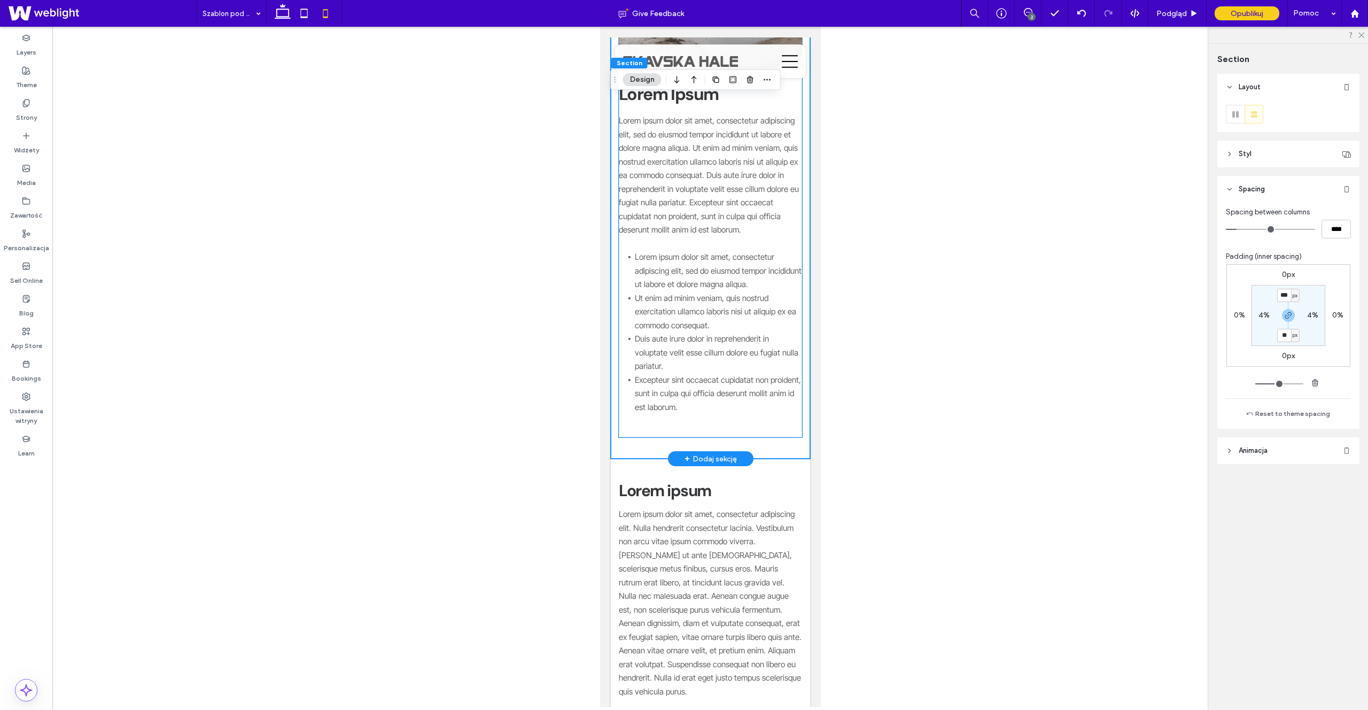
click at [681, 403] on div "Lorem ipsum dolor sit amet, consectetur adipiscing elit, sed do eiusmod tempor …" at bounding box center [709, 271] width 183 height 315
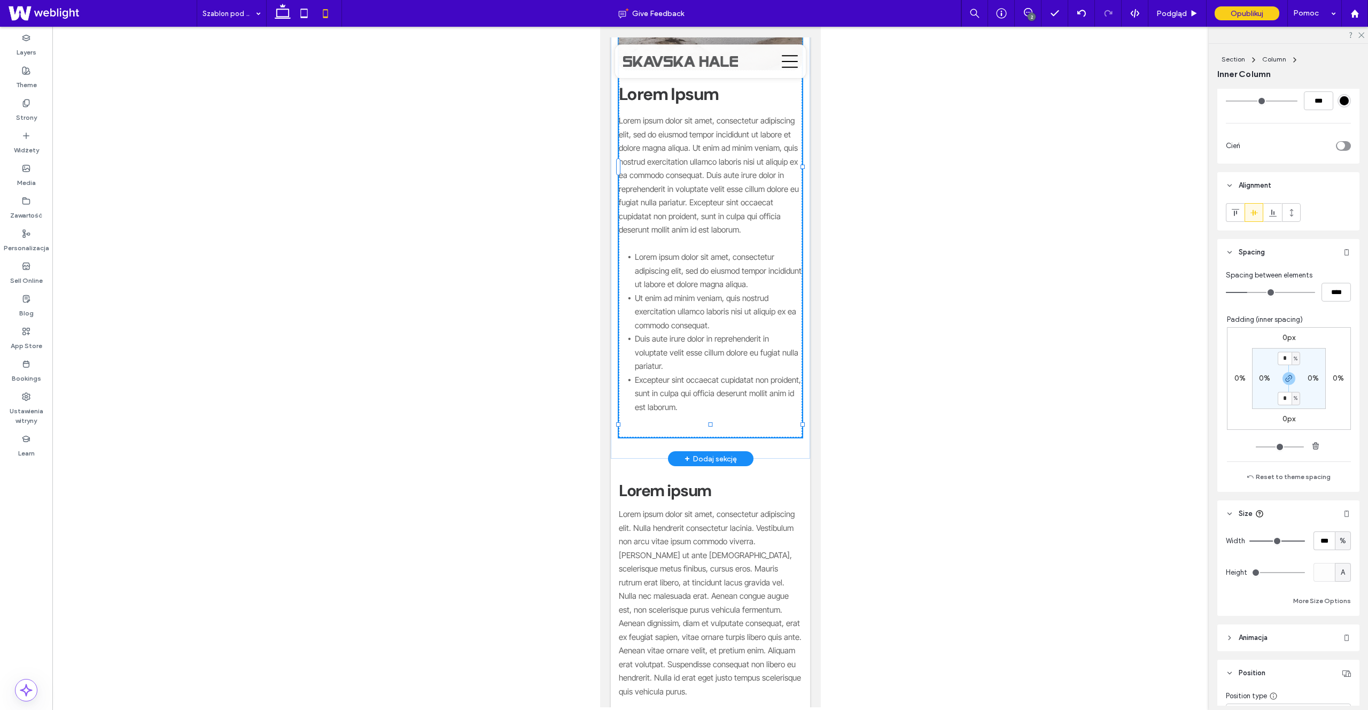
scroll to position [449, 0]
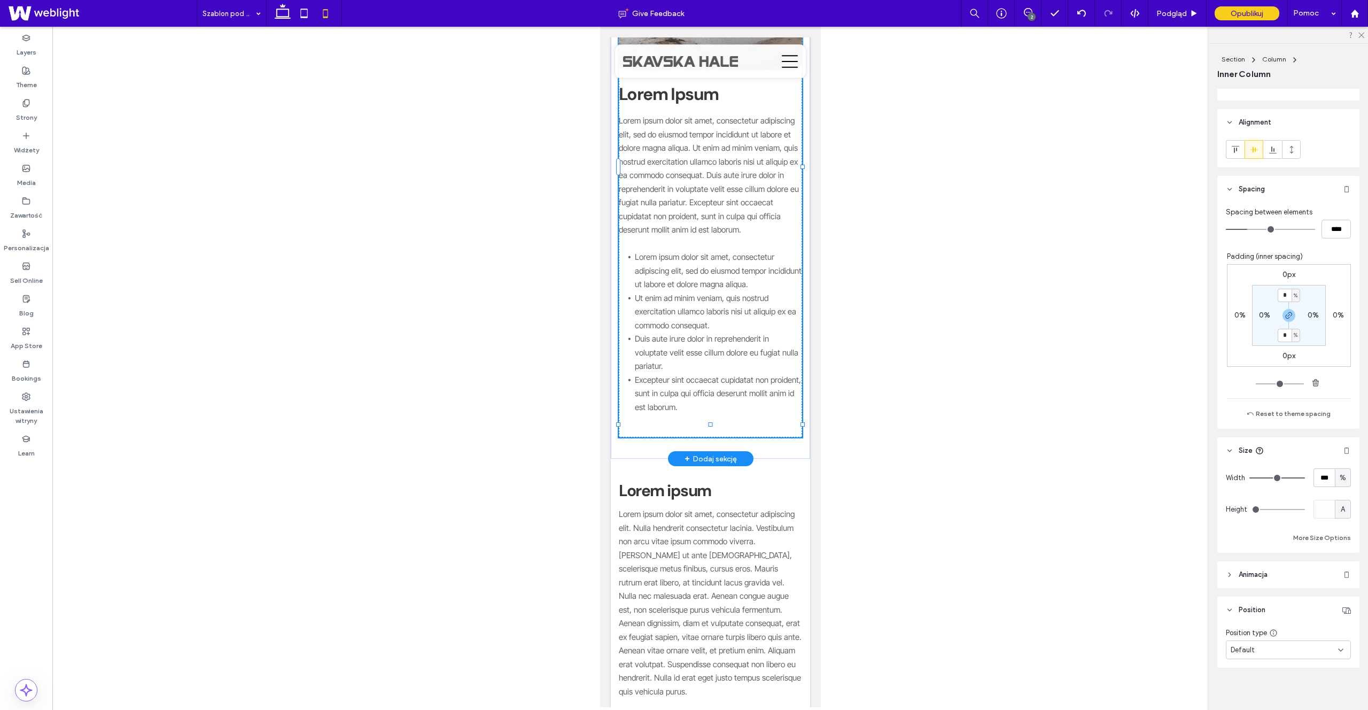
drag, startPoint x: 710, startPoint y: 423, endPoint x: 711, endPoint y: 415, distance: 8.6
click at [711, 415] on div "Lorem Ipsum Lorem ipsum dolor sit amet, consectetur adipiscing elit, sed do eiu…" at bounding box center [709, 152] width 199 height 613
type input "***"
click at [752, 432] on div "Lorem Ipsum Lorem ipsum dolor sit amet, consectetur adipiscing elit, sed do eiu…" at bounding box center [709, 152] width 199 height 613
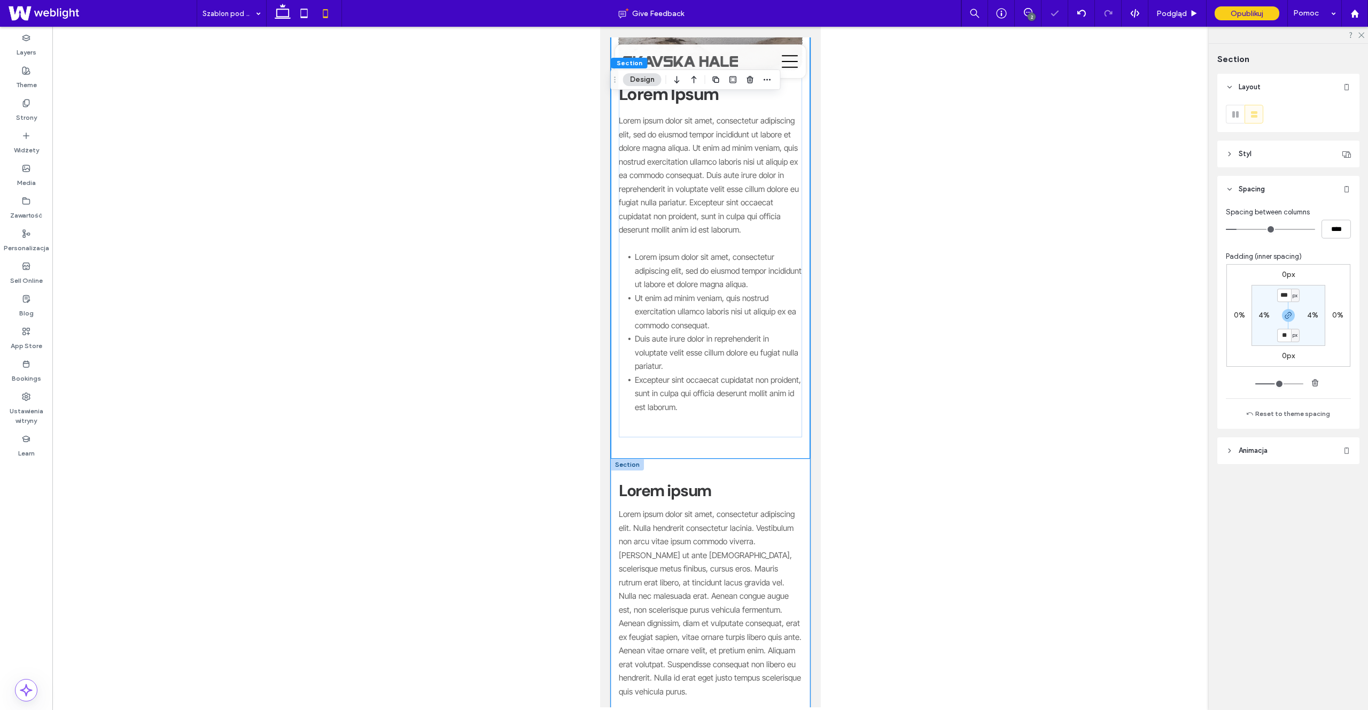
click at [790, 431] on div "Lorem Ipsum Lorem ipsum dolor sit amet, consectetur adipiscing elit, sed do eiu…" at bounding box center [709, 152] width 199 height 613
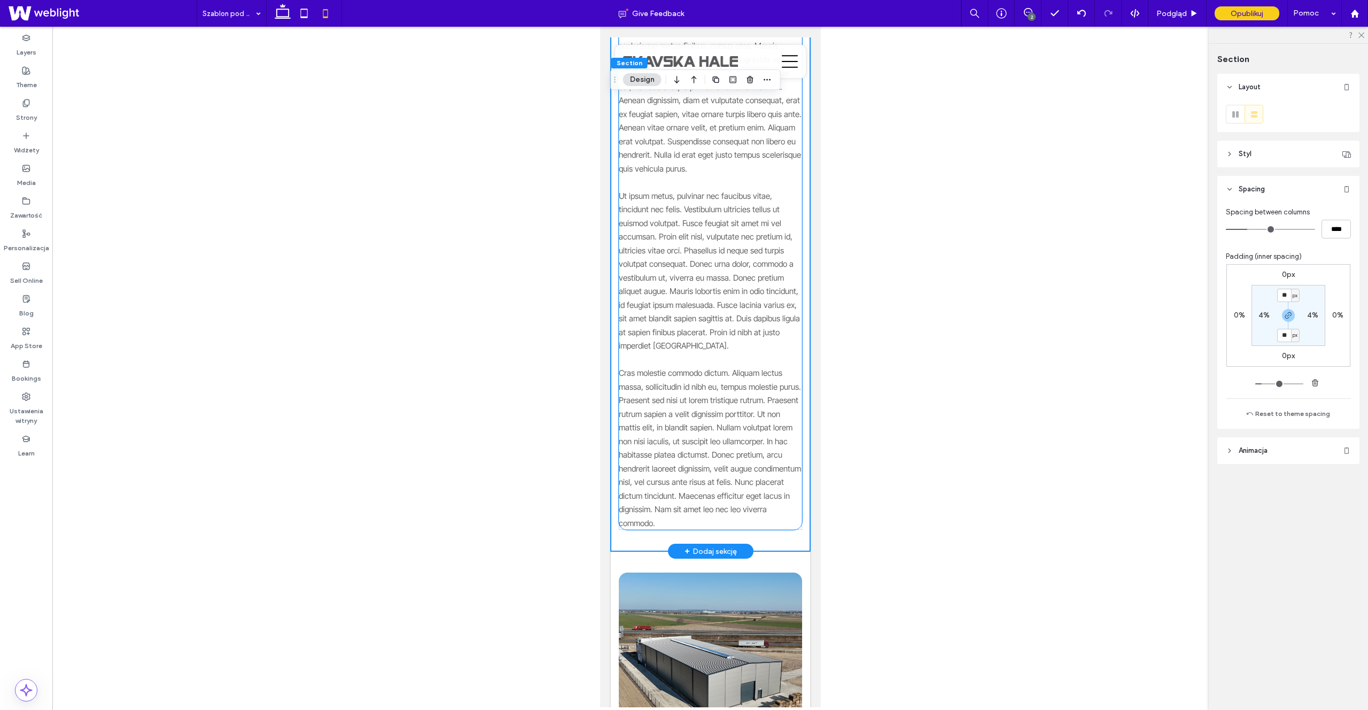
scroll to position [867, 0]
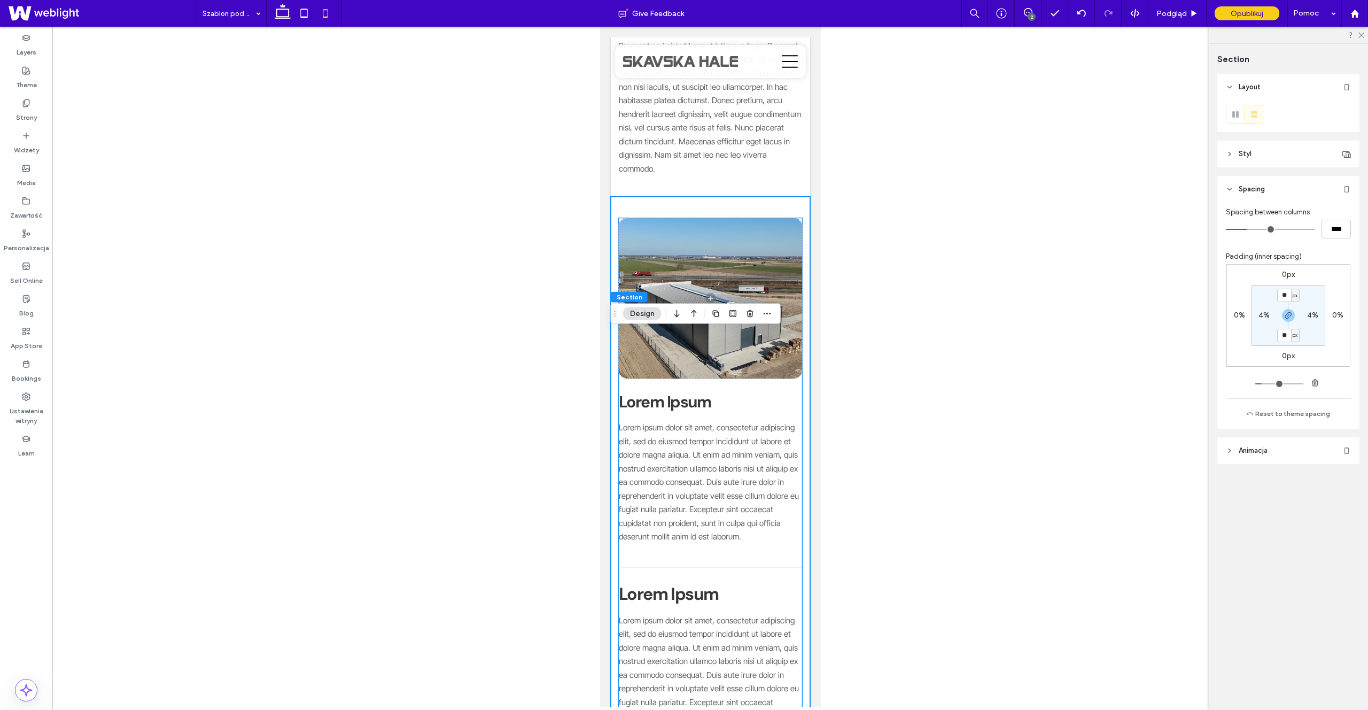
scroll to position [1376, 0]
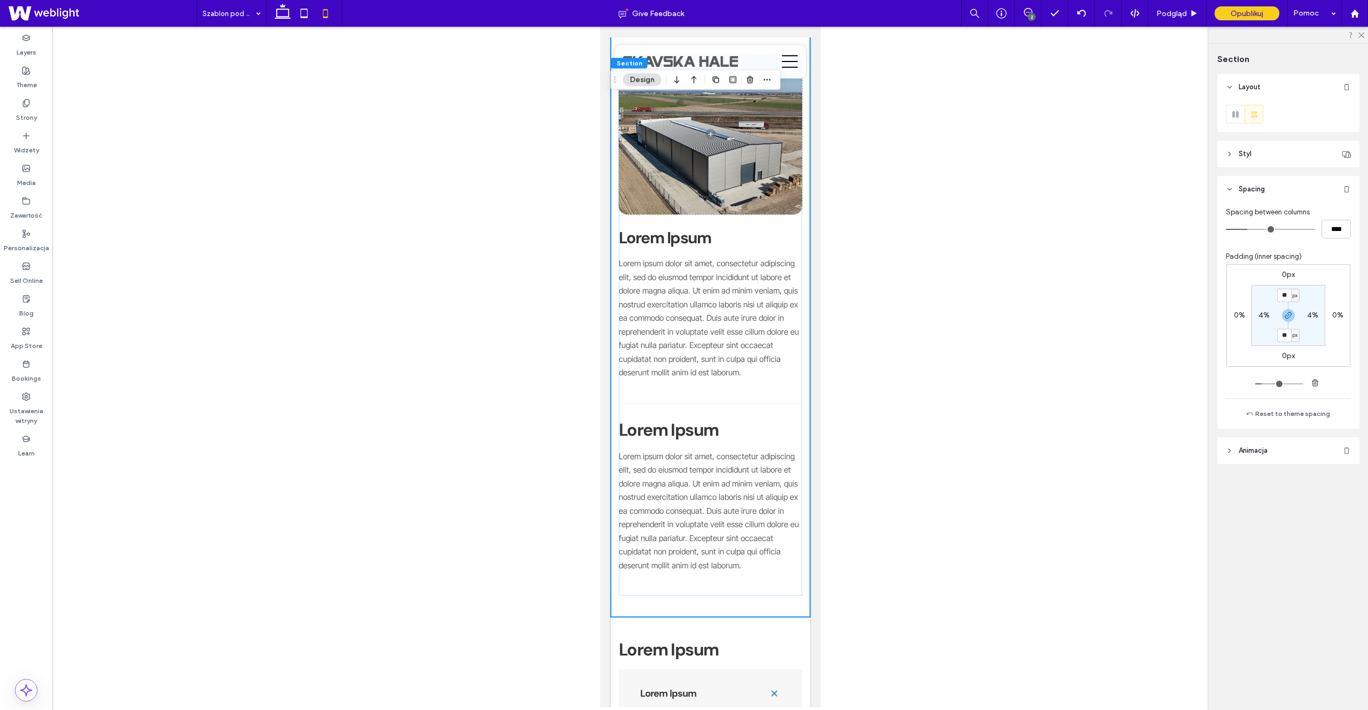
type input "**"
click at [1288, 295] on input "**" at bounding box center [1284, 295] width 14 height 13
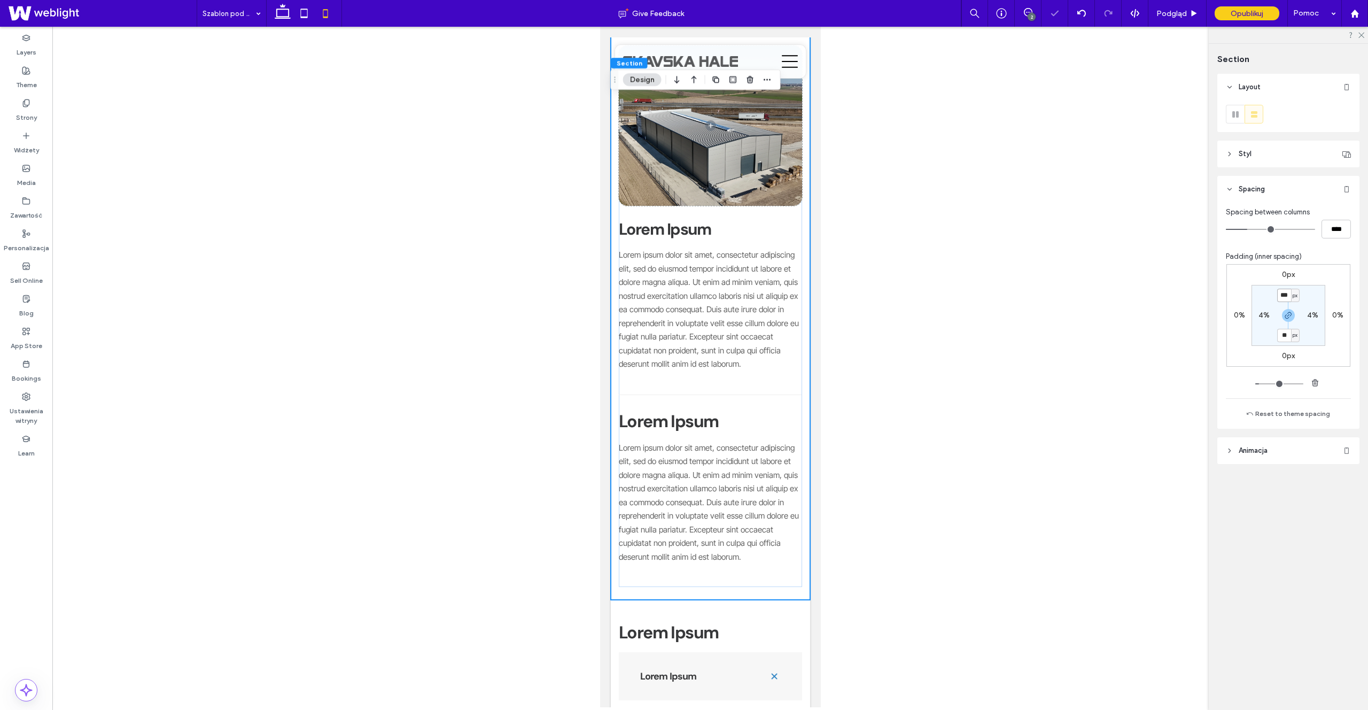
scroll to position [0, 0]
type input "**"
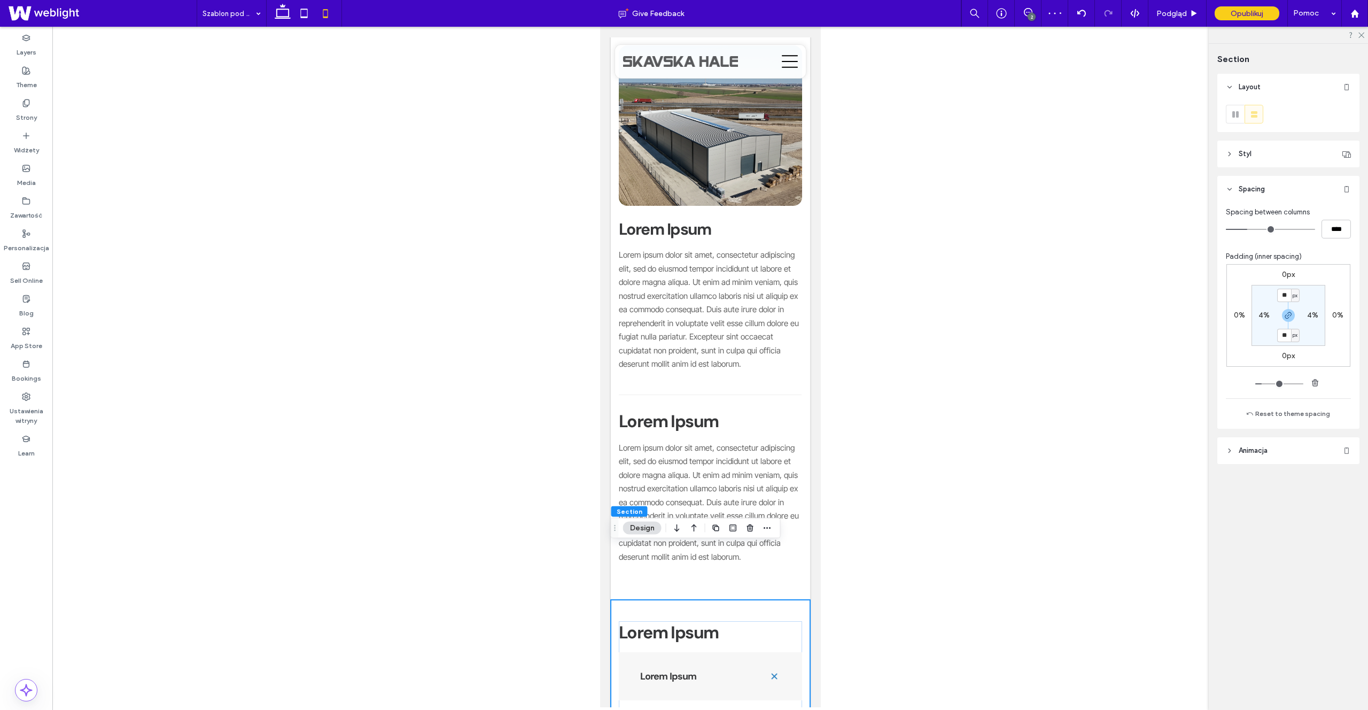
type input "**"
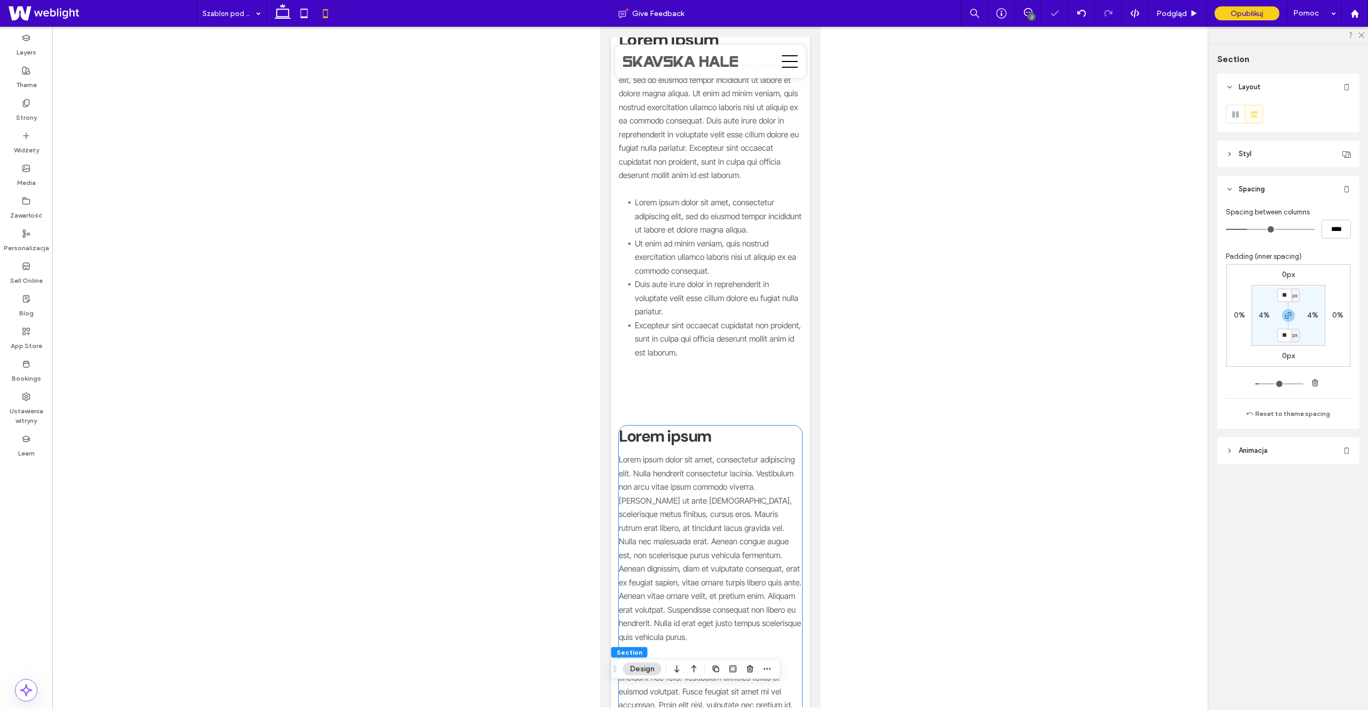
scroll to position [368, 0]
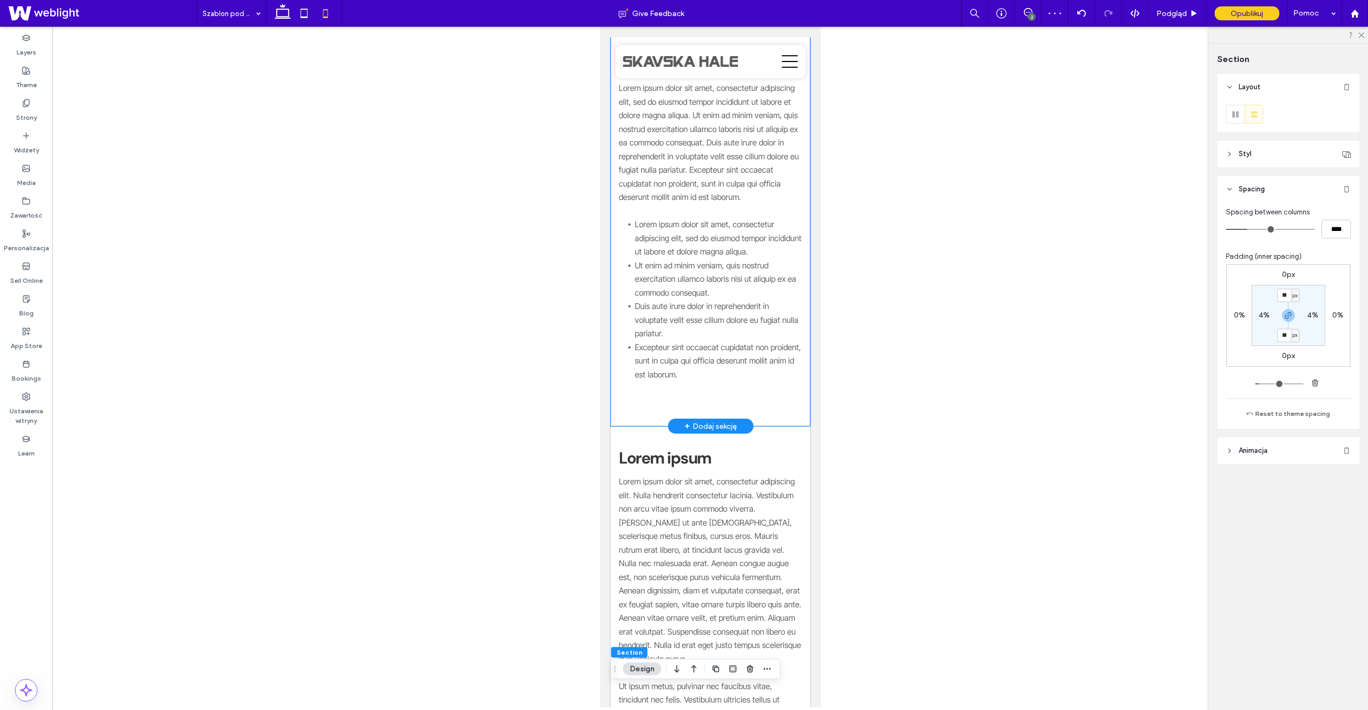
click at [714, 392] on div "Lorem Ipsum Lorem ipsum dolor sit amet, consectetur adipiscing elit, sed do eiu…" at bounding box center [709, 119] width 199 height 613
type input "**"
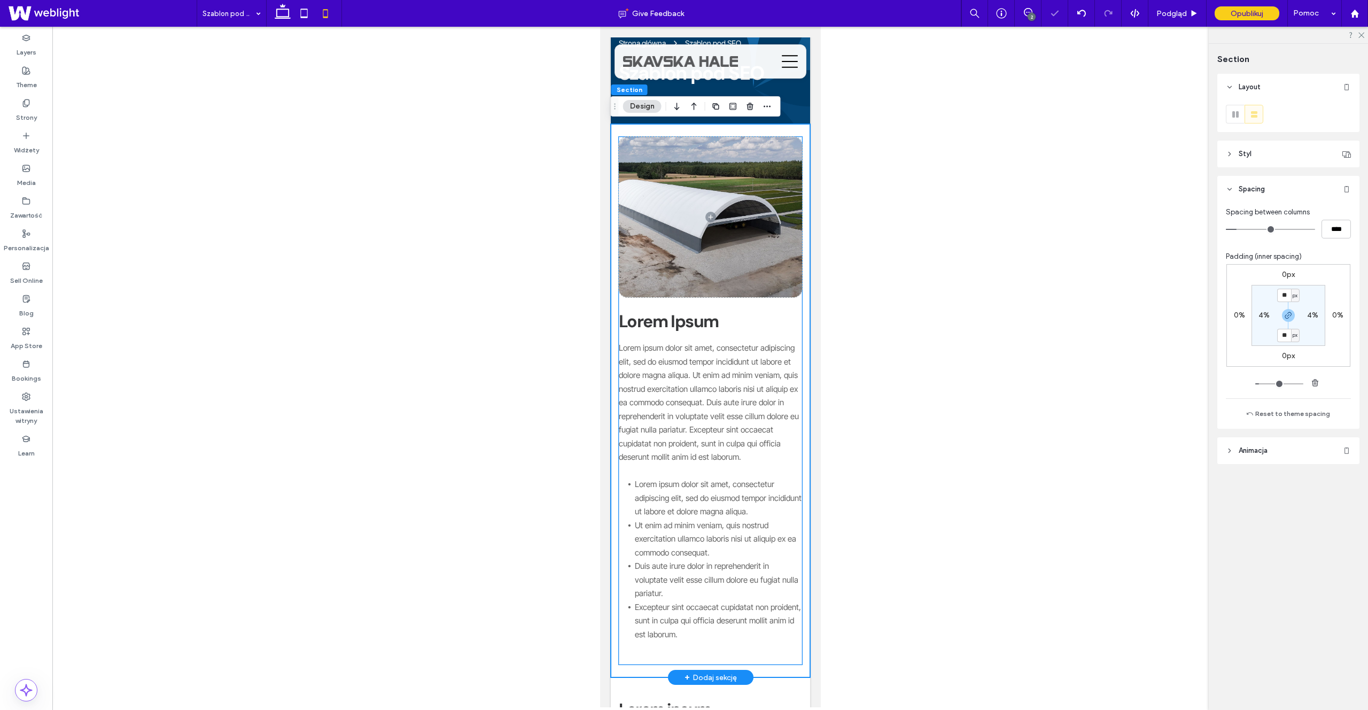
scroll to position [0, 0]
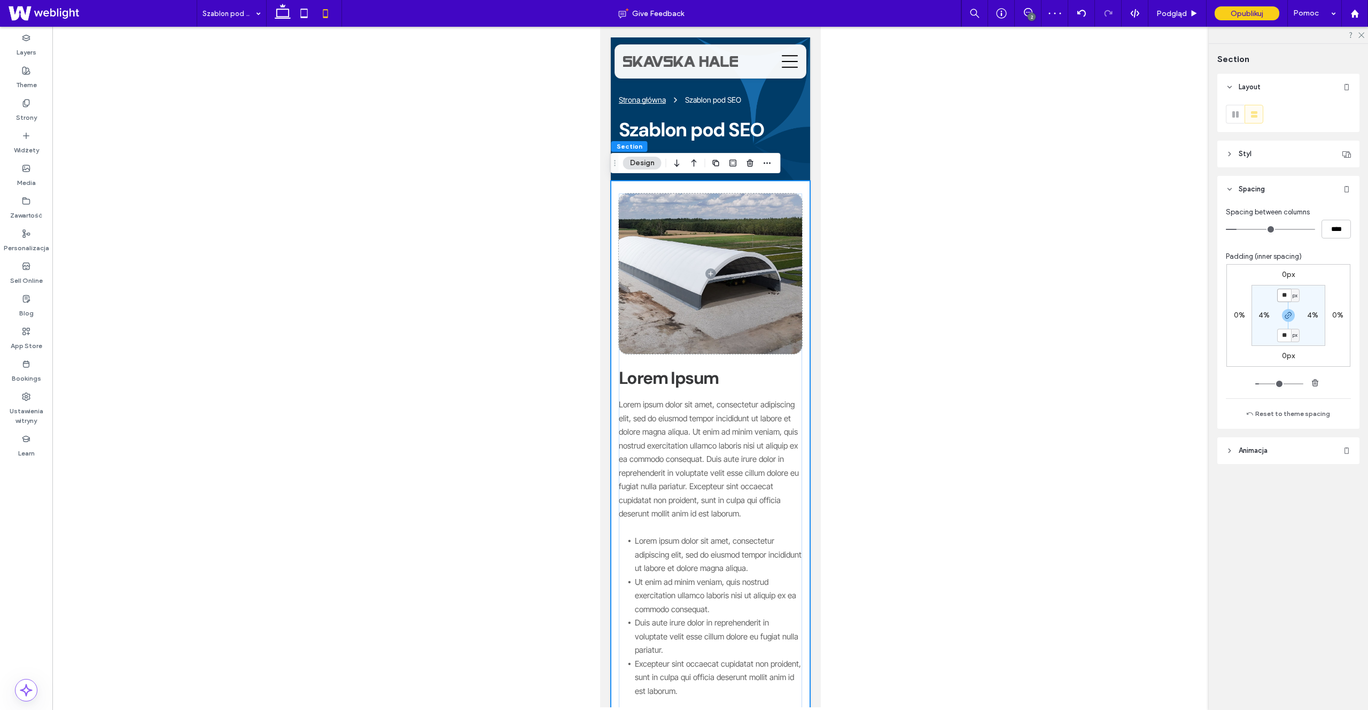
click at [1280, 294] on input "**" at bounding box center [1284, 295] width 14 height 13
click at [1287, 313] on use "button" at bounding box center [1288, 315] width 6 height 6
click at [1285, 295] on input "**" at bounding box center [1284, 295] width 14 height 13
type input "**"
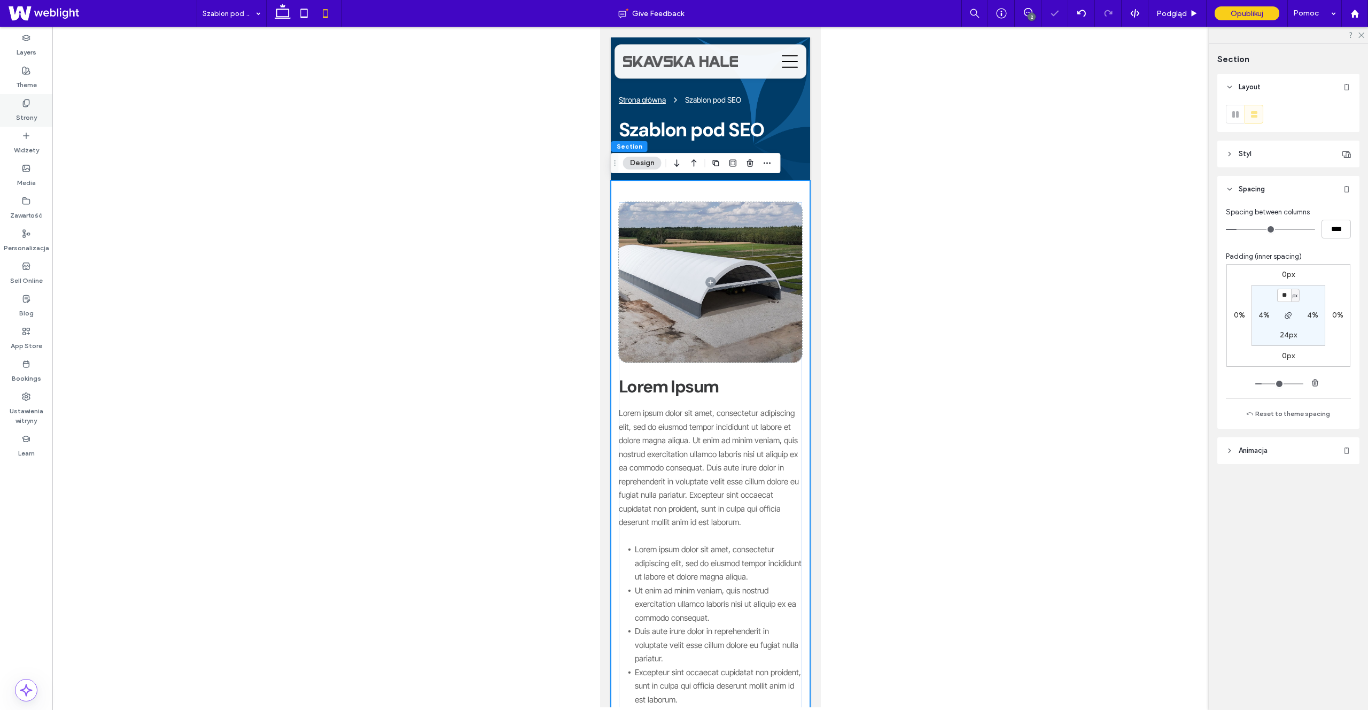
click at [20, 105] on div "Strony" at bounding box center [26, 110] width 52 height 33
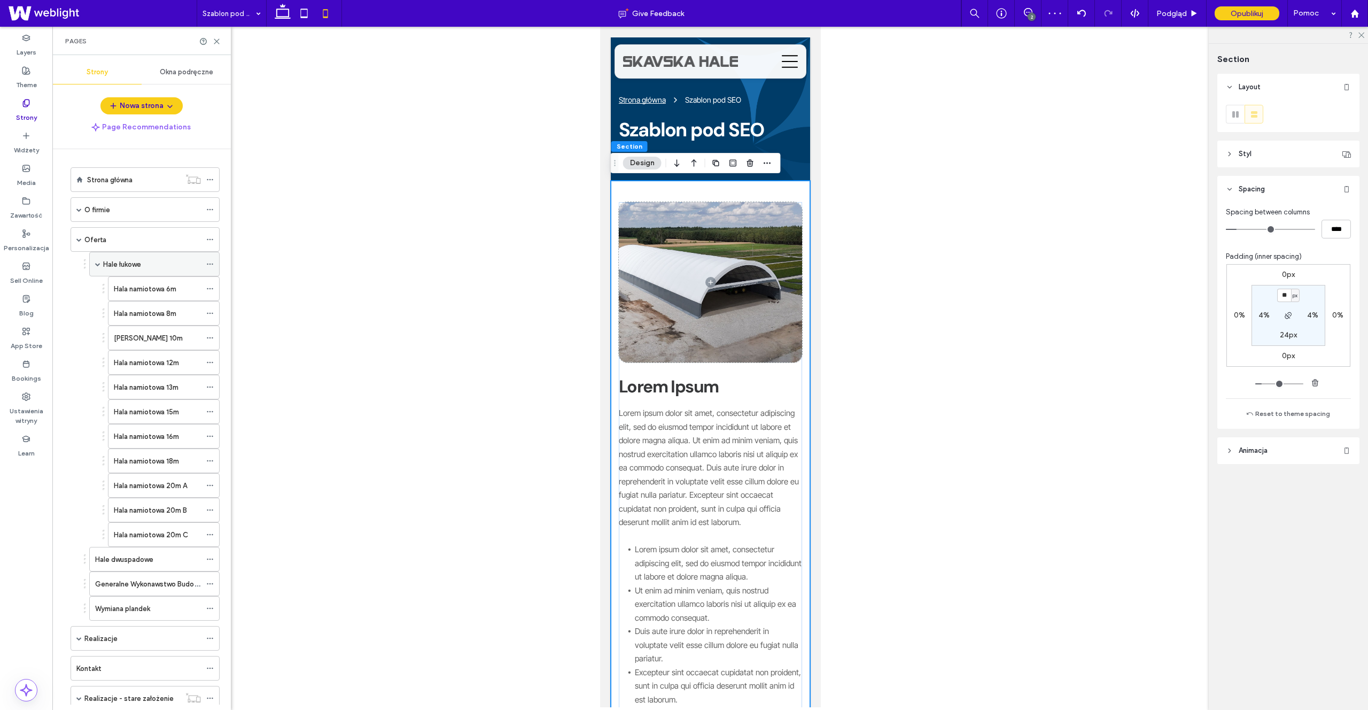
click at [144, 263] on div "Hale łukowe" at bounding box center [152, 264] width 98 height 11
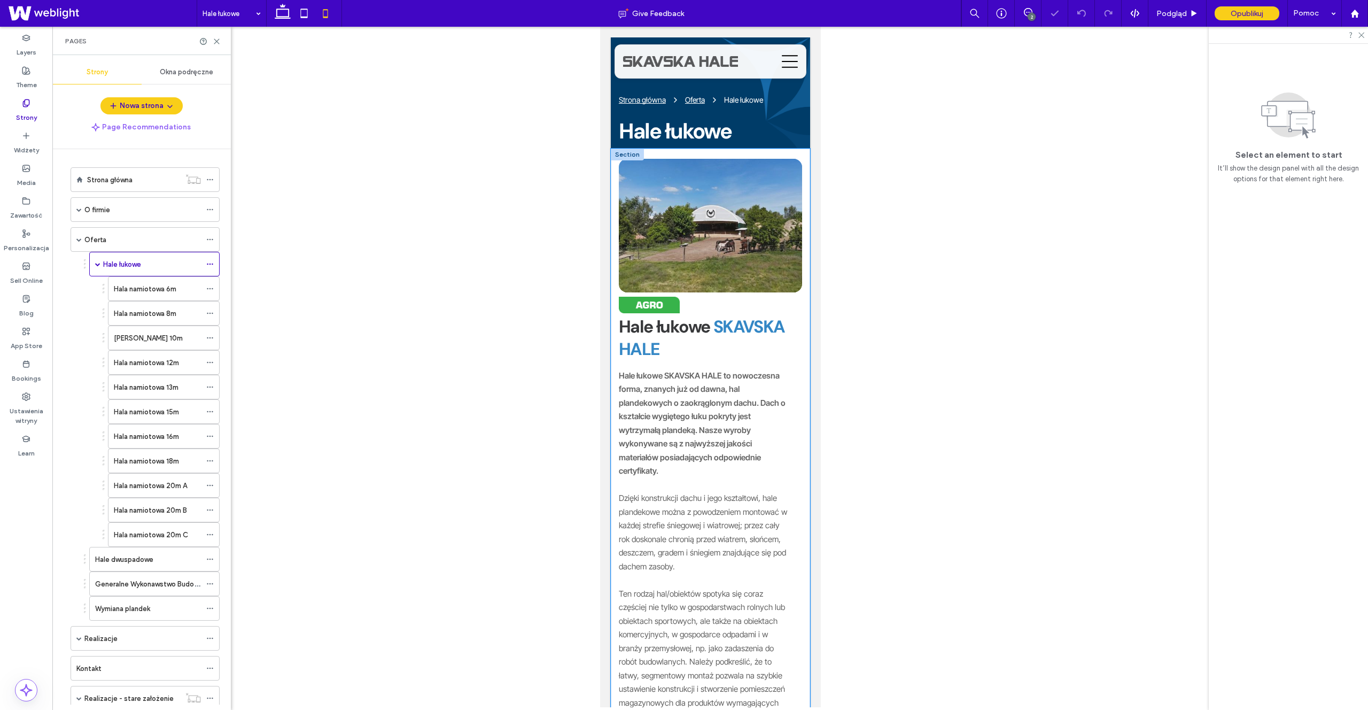
click at [689, 155] on div "Hale łukowe SKAVSKA HALE Hale łukowe SKAVSKA HALE to nowoczesna forma, znanych …" at bounding box center [709, 476] width 199 height 655
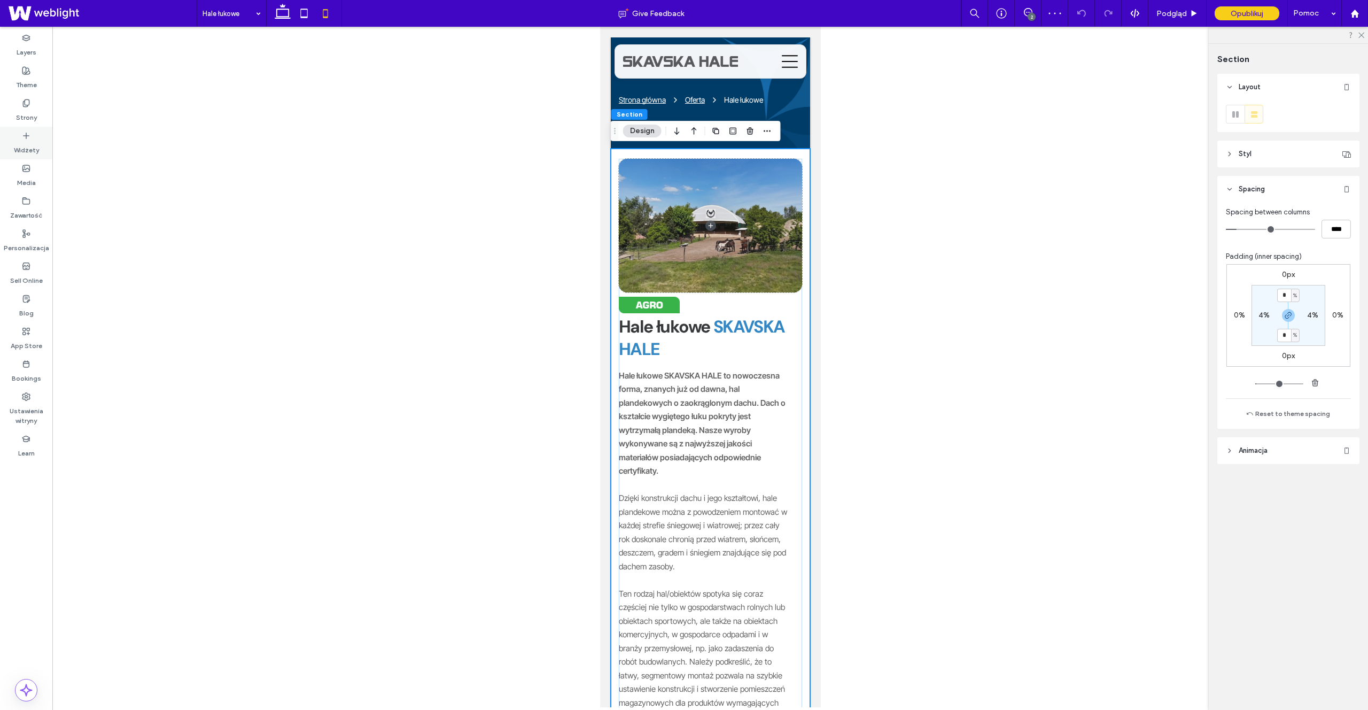
click at [14, 127] on div "Widżety" at bounding box center [26, 143] width 52 height 33
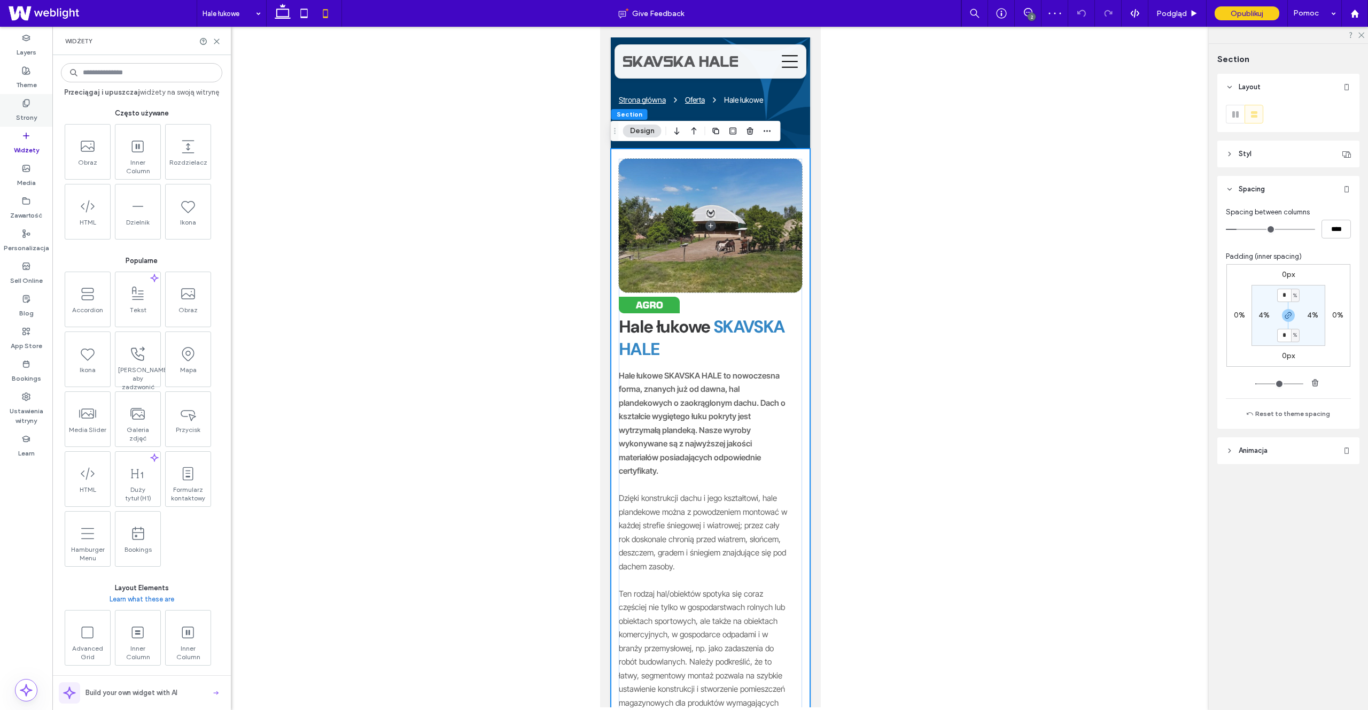
click at [22, 116] on label "Strony" at bounding box center [26, 114] width 21 height 15
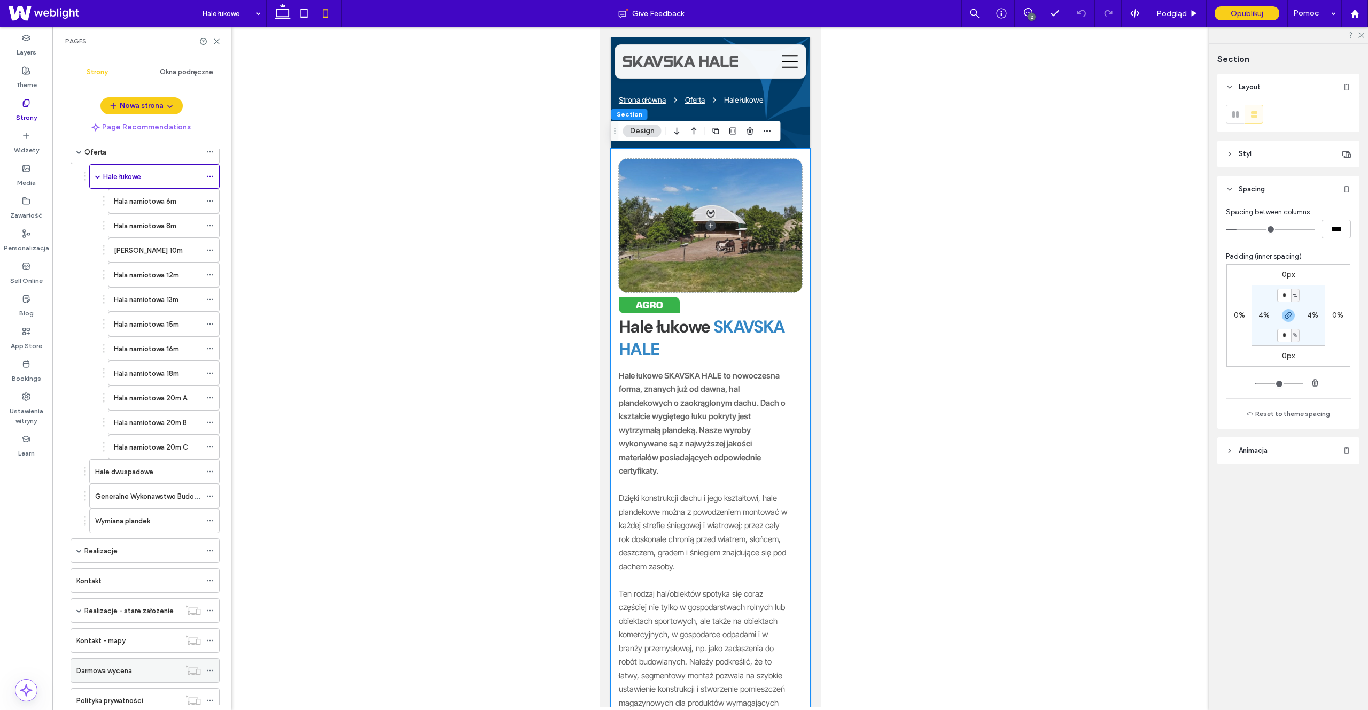
scroll to position [152, 0]
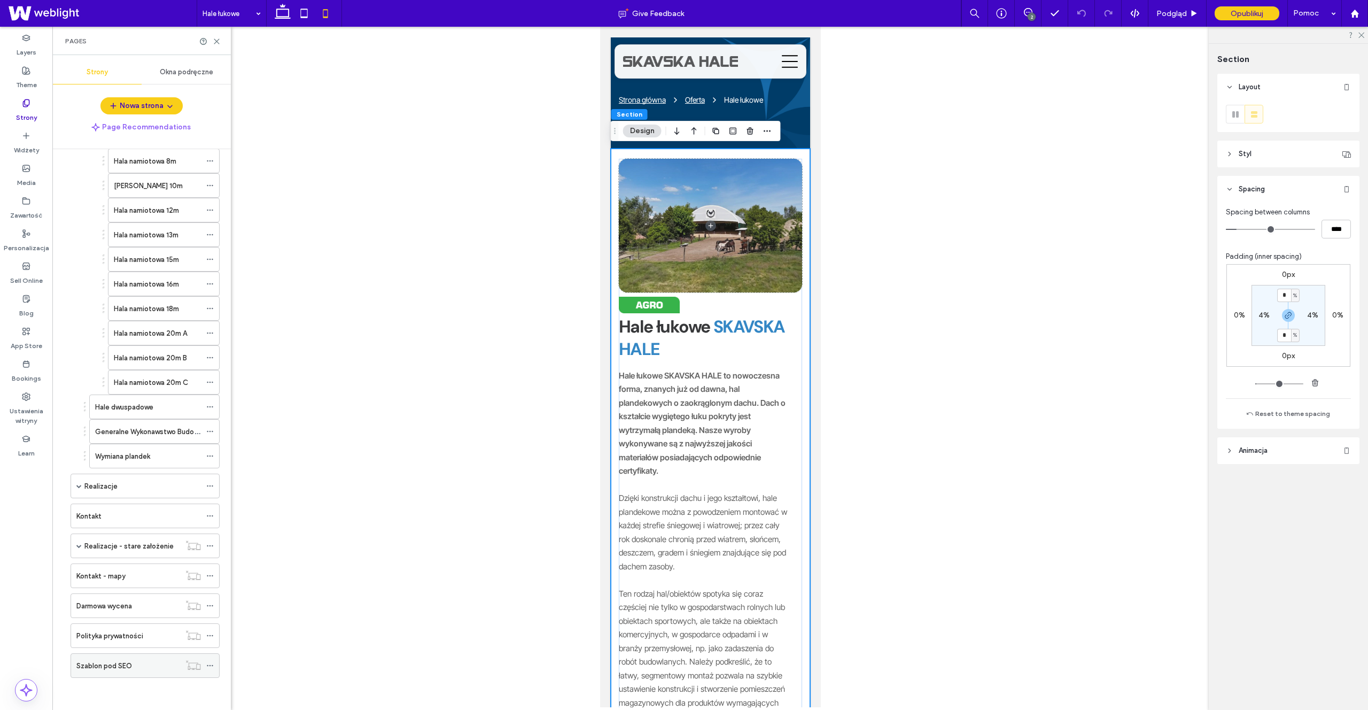
click at [142, 667] on div "Szablon pod SEO" at bounding box center [128, 665] width 104 height 11
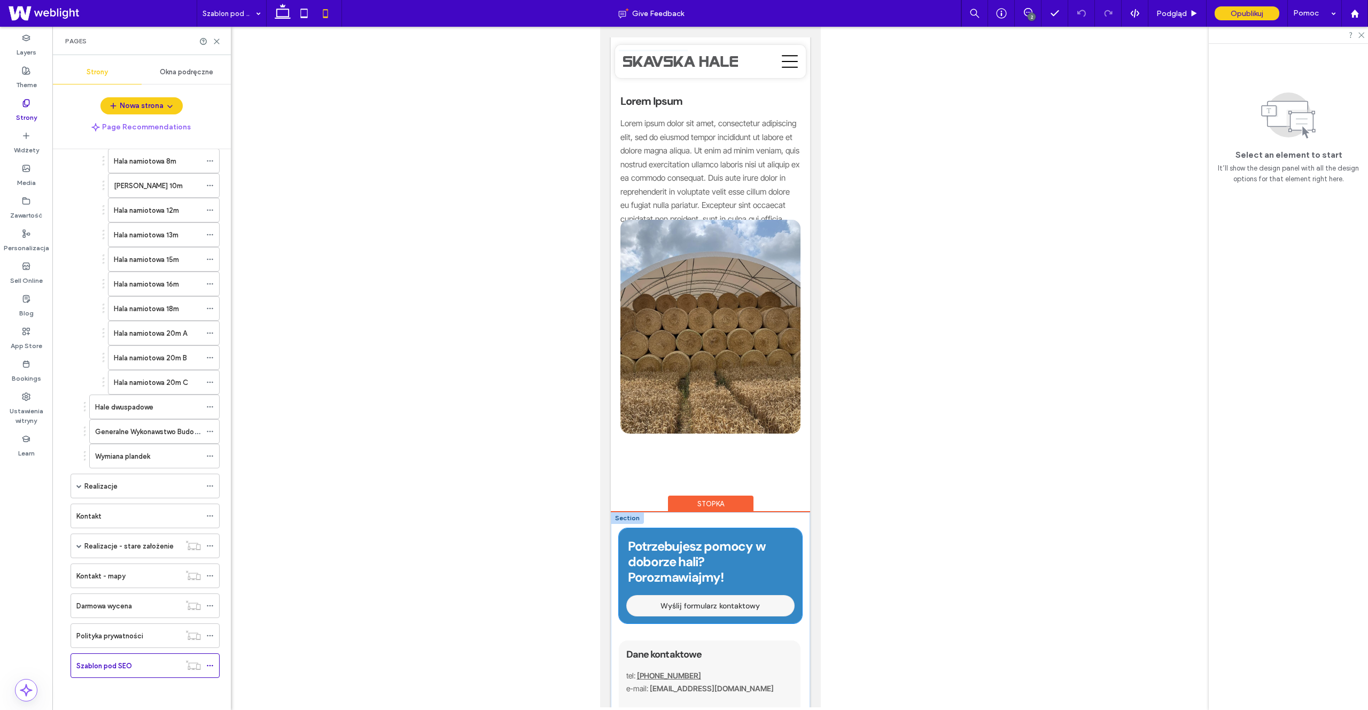
scroll to position [2239, 0]
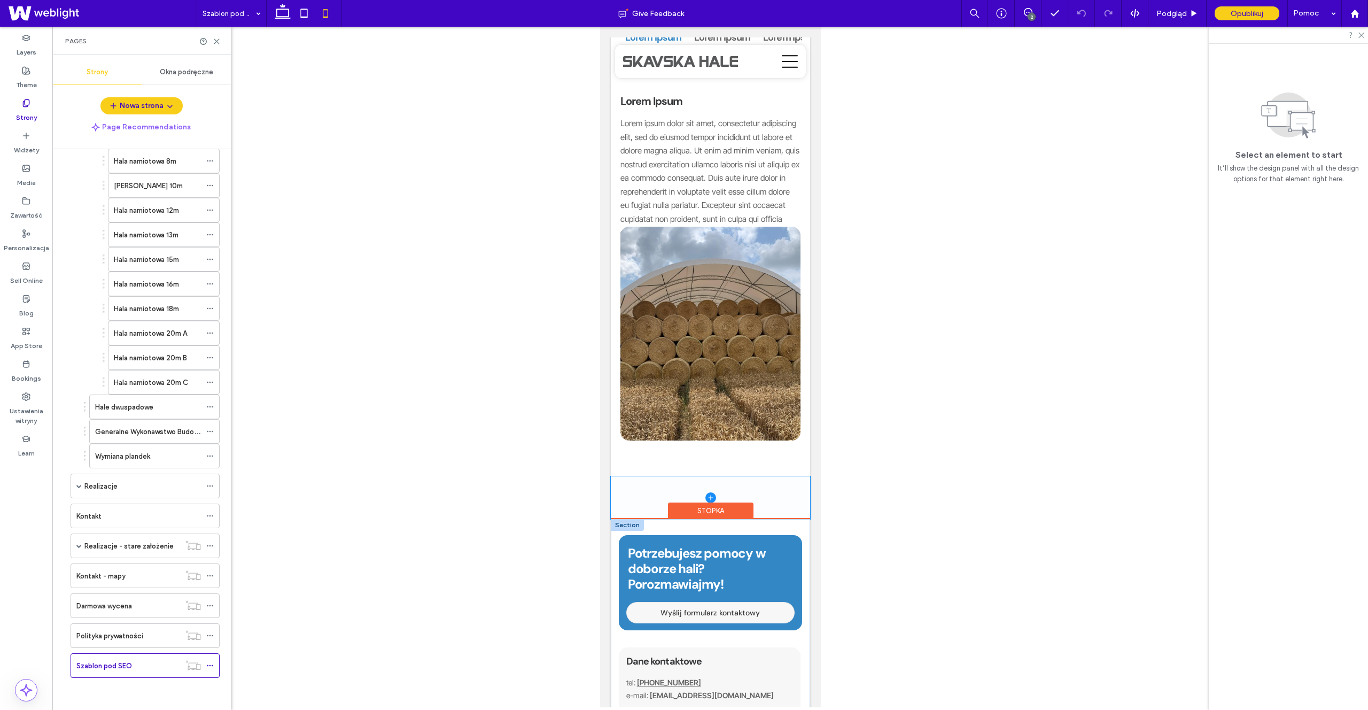
click at [769, 476] on span at bounding box center [709, 497] width 199 height 43
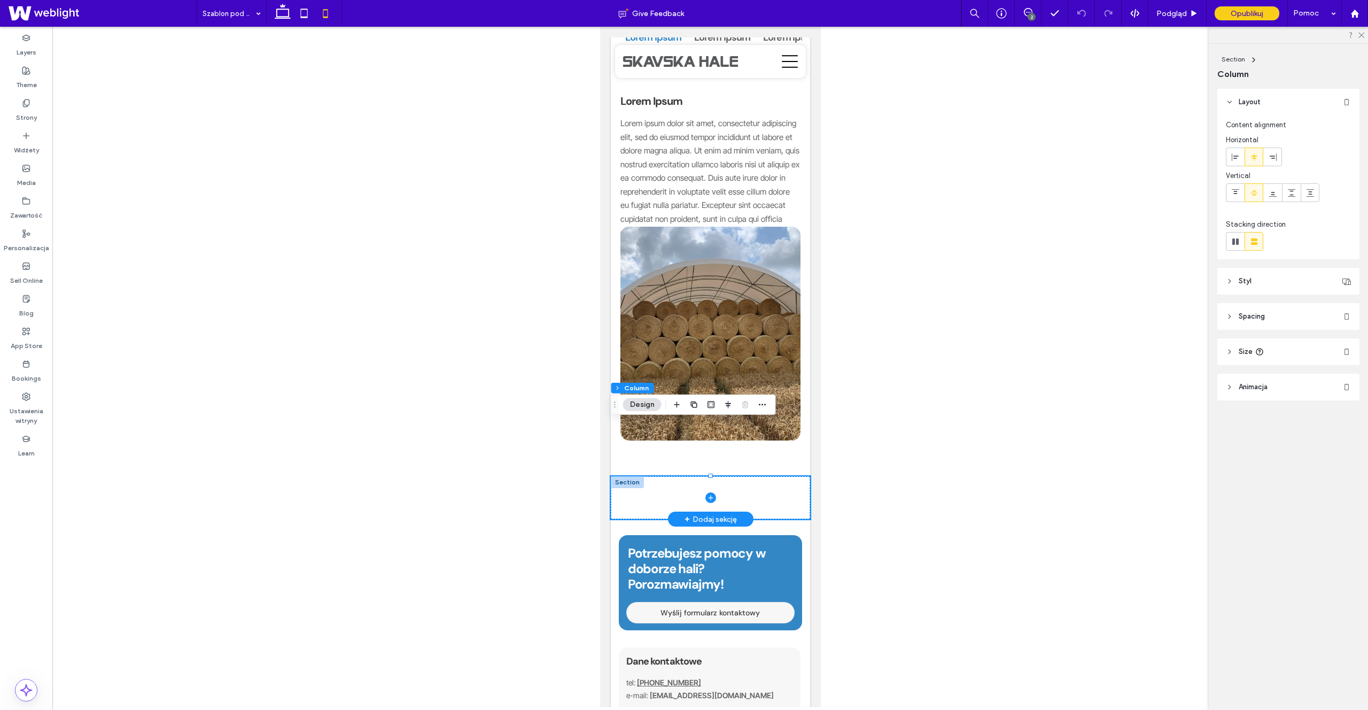
click at [629, 476] on div at bounding box center [626, 482] width 33 height 12
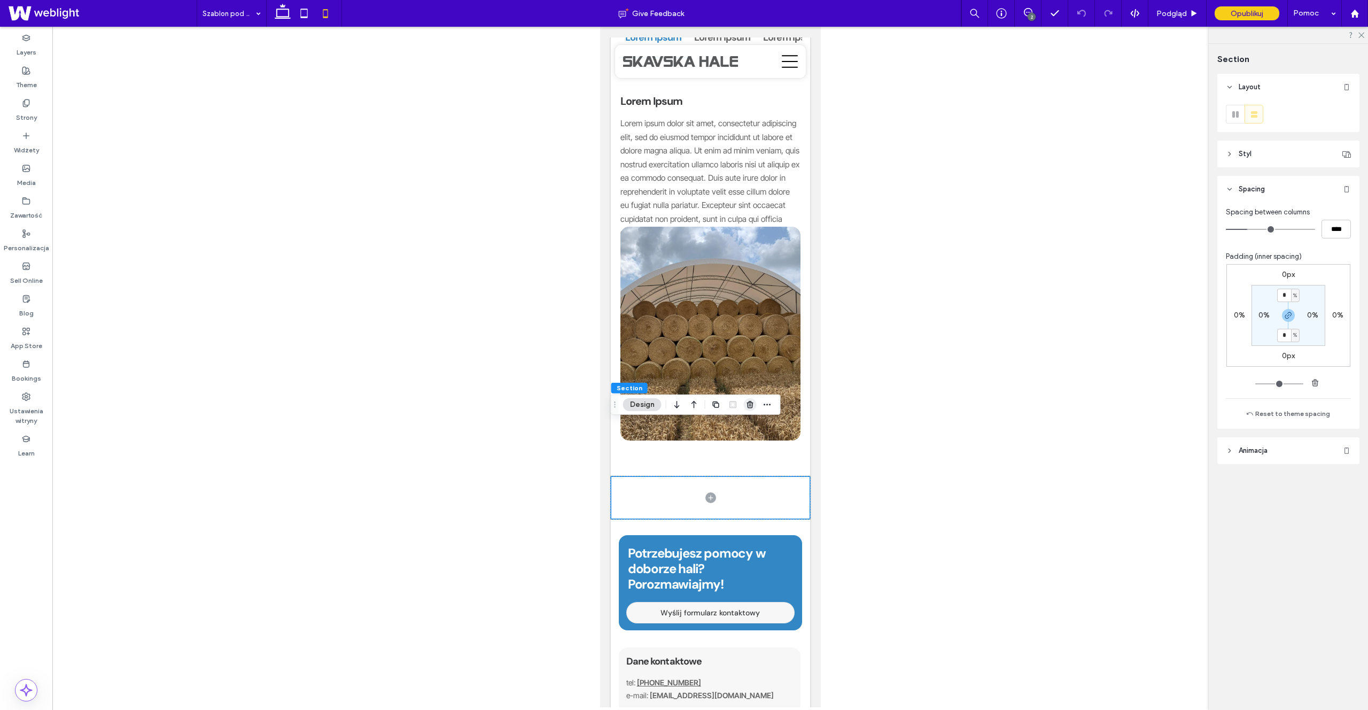
click at [749, 404] on use "button" at bounding box center [749, 404] width 6 height 7
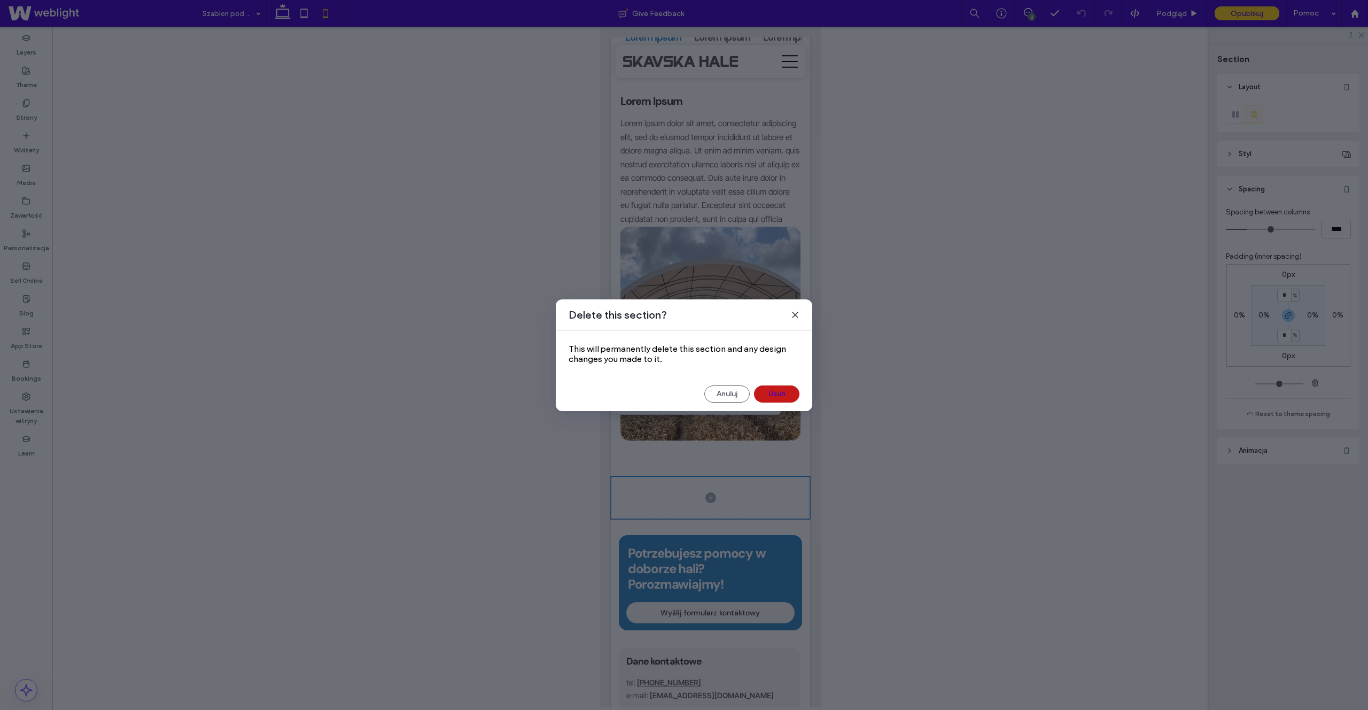
click at [767, 398] on button "Usuń" at bounding box center [776, 393] width 45 height 17
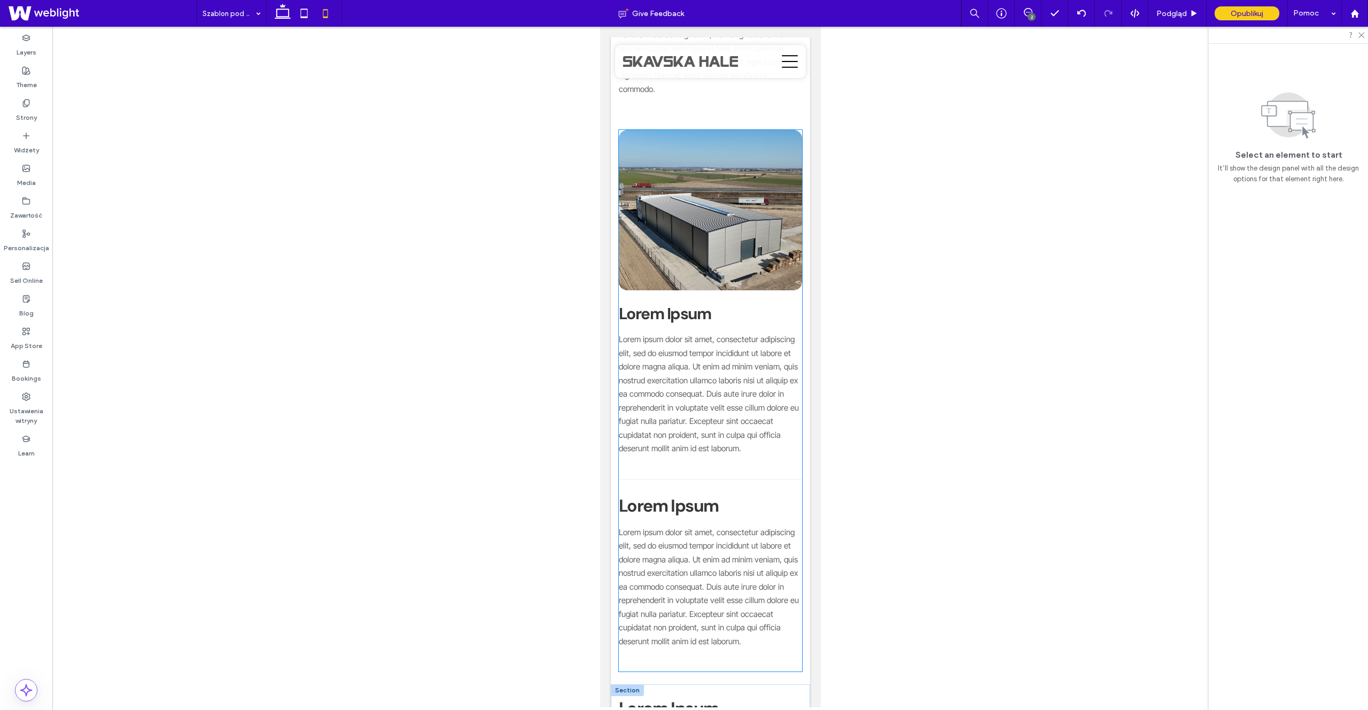
scroll to position [1435, 0]
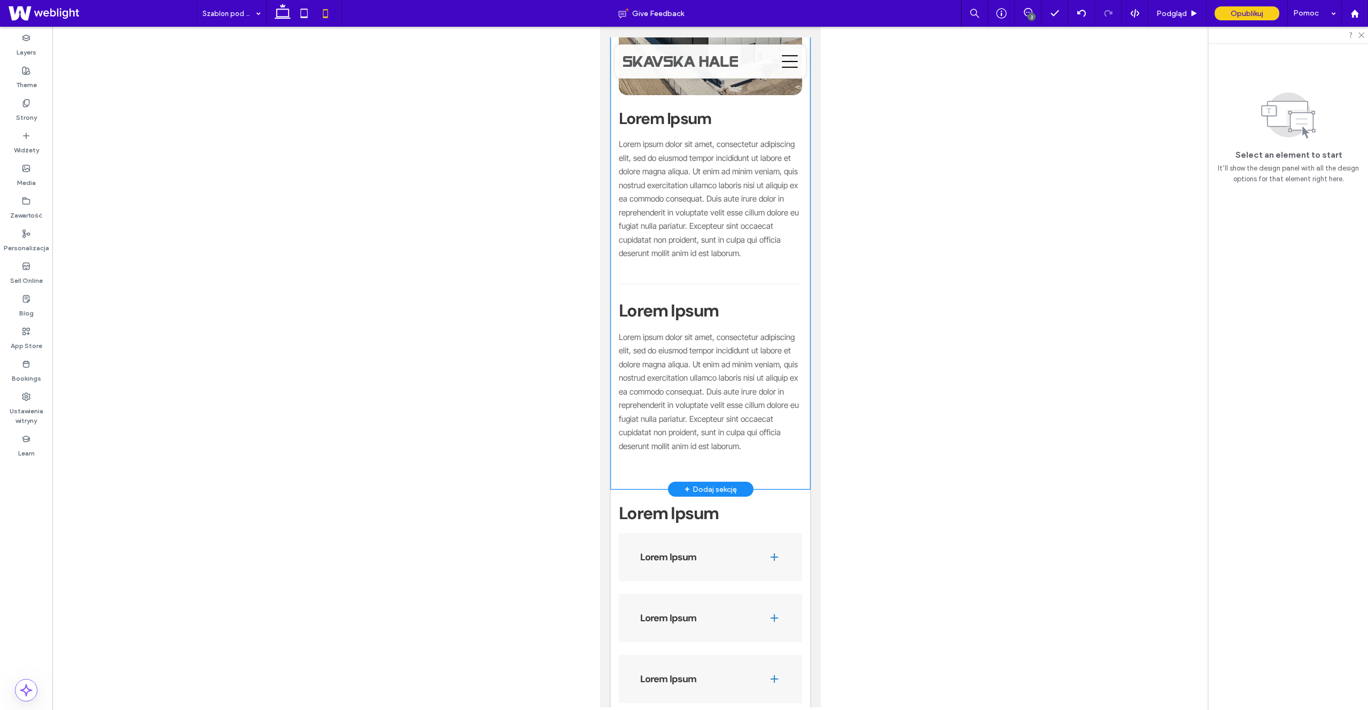
click at [804, 431] on div "Lorem Ipsum Lorem ipsum dolor sit amet, consectetur adipiscing elit, sed do eiu…" at bounding box center [709, 205] width 199 height 567
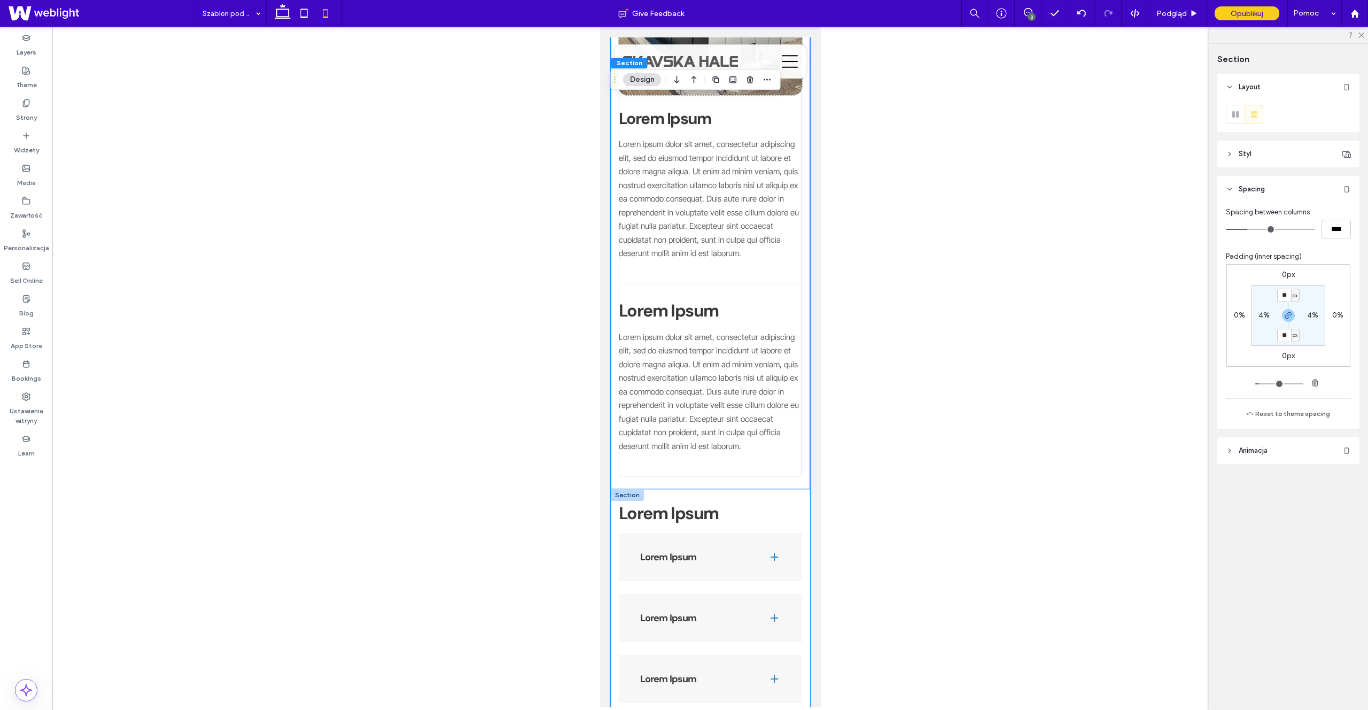
click at [791, 489] on div "Lorem Ipsum Lorem Ipsum Lorem ipsum dolor sit amet, consectetur adipiscing elit…" at bounding box center [709, 645] width 199 height 312
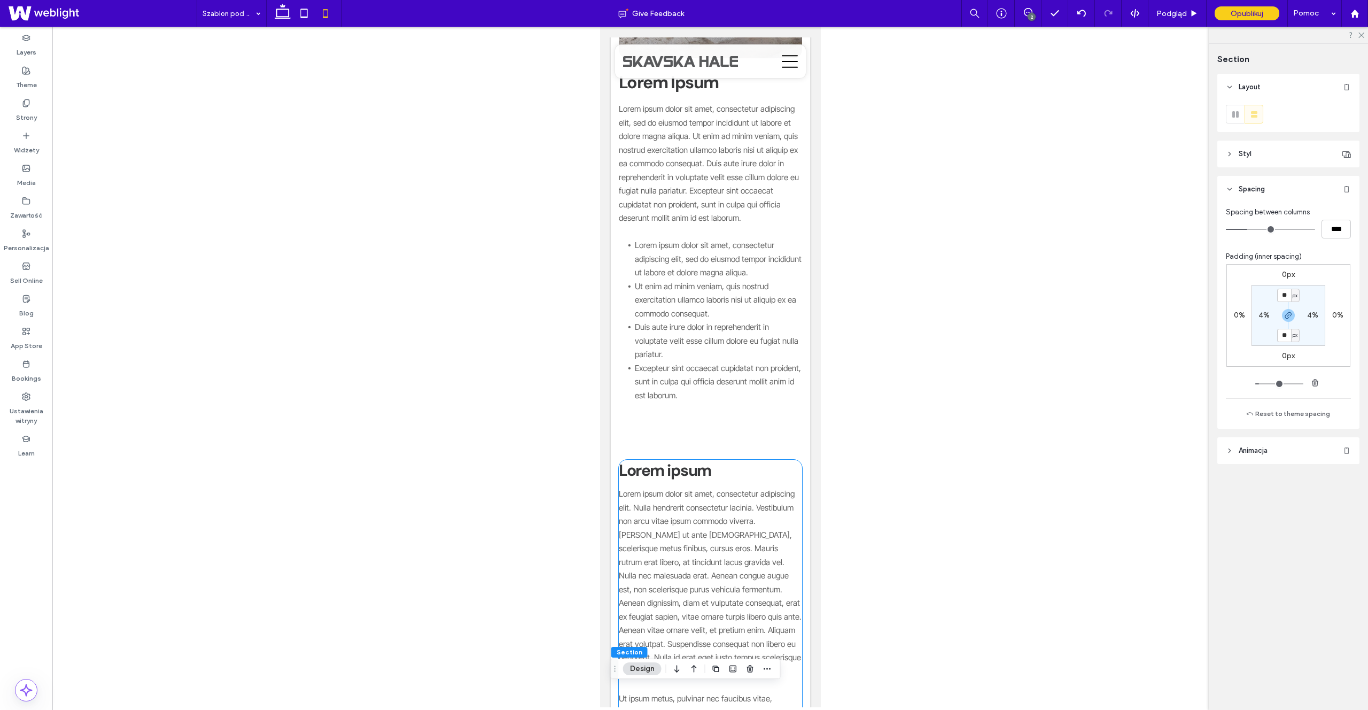
scroll to position [281, 0]
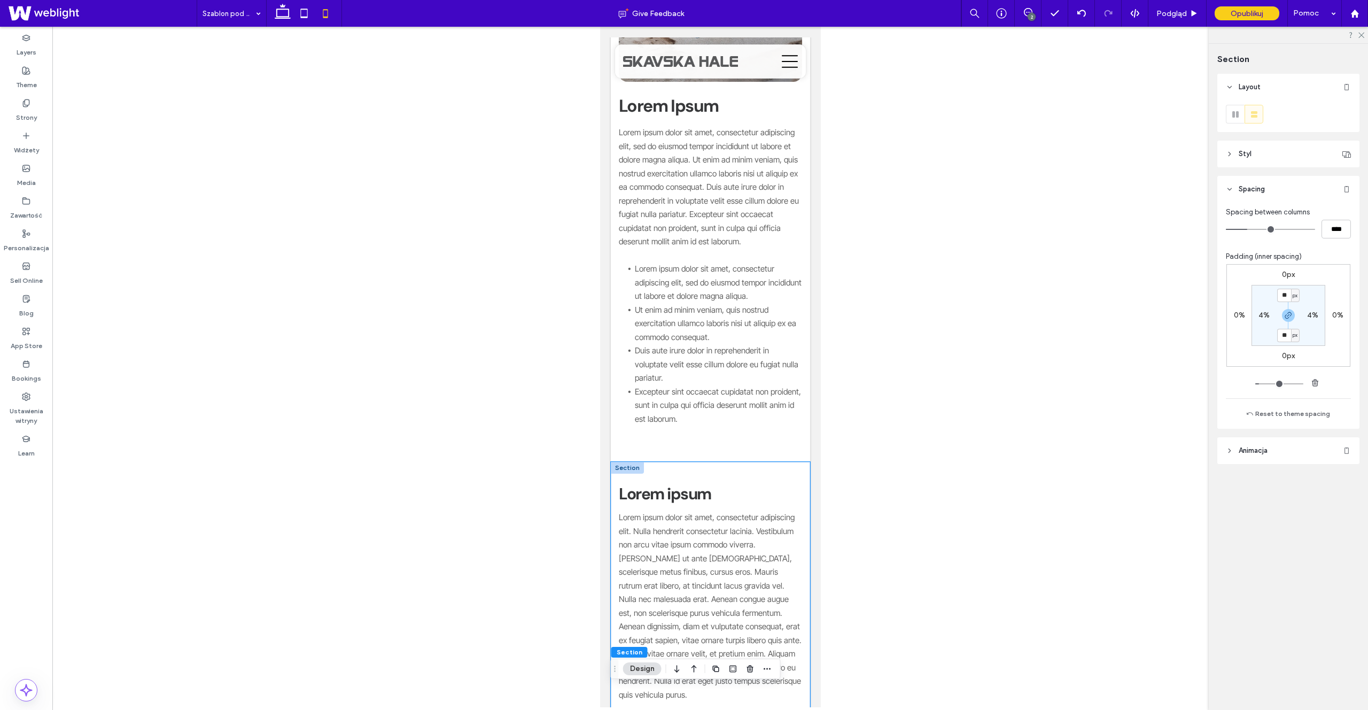
type input "**"
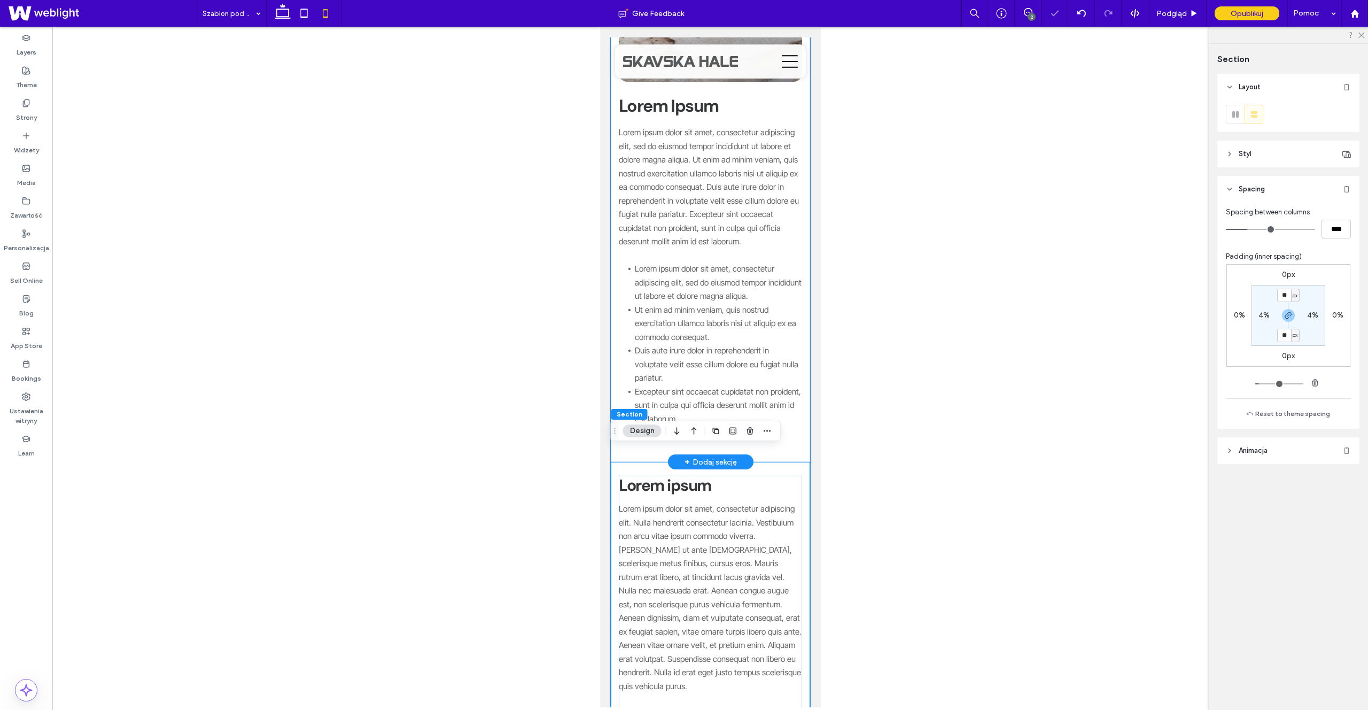
click at [805, 443] on div "Lorem Ipsum Lorem ipsum dolor sit amet, consectetur adipiscing elit, sed do eiu…" at bounding box center [709, 181] width 199 height 562
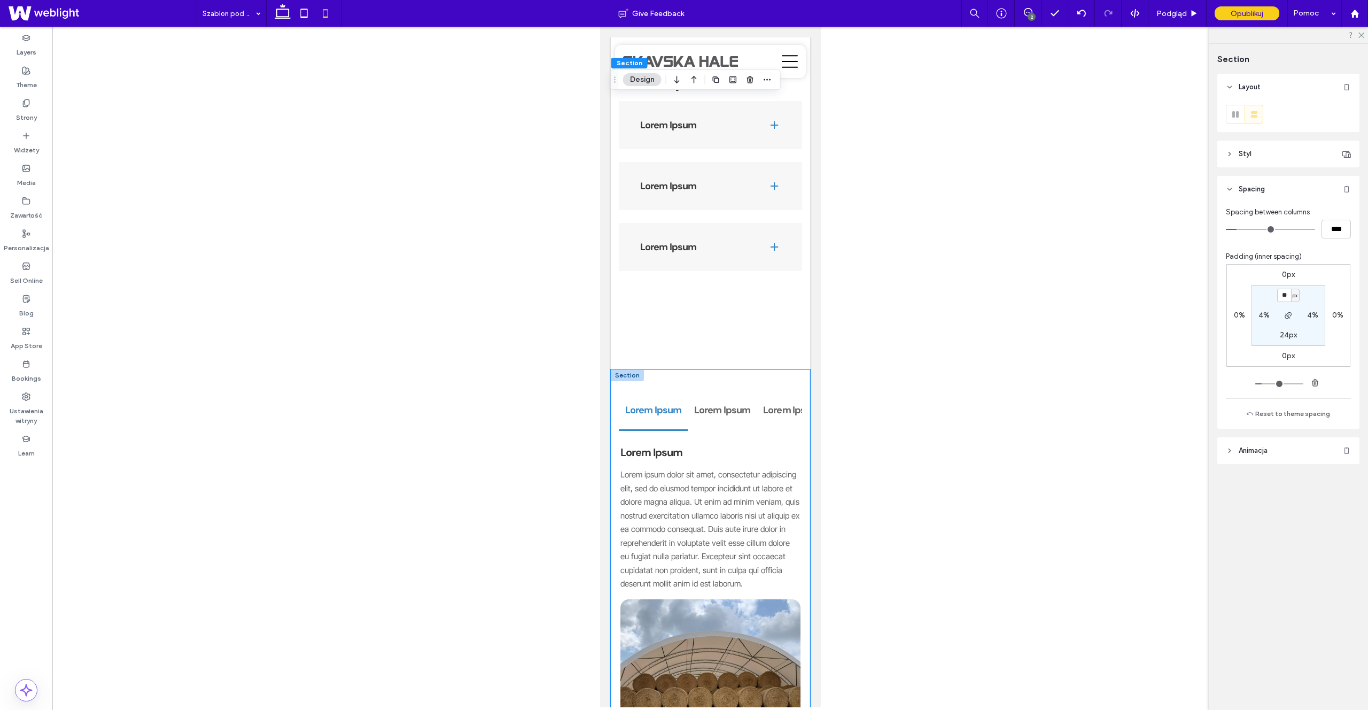
scroll to position [1850, 0]
click at [753, 369] on div "Lorem Ipsum Lorem Ipsum Lorem Ipsum Lorem Ipsum Lorem ipsum dolor sit amet, con…" at bounding box center [709, 608] width 199 height 479
type input "**"
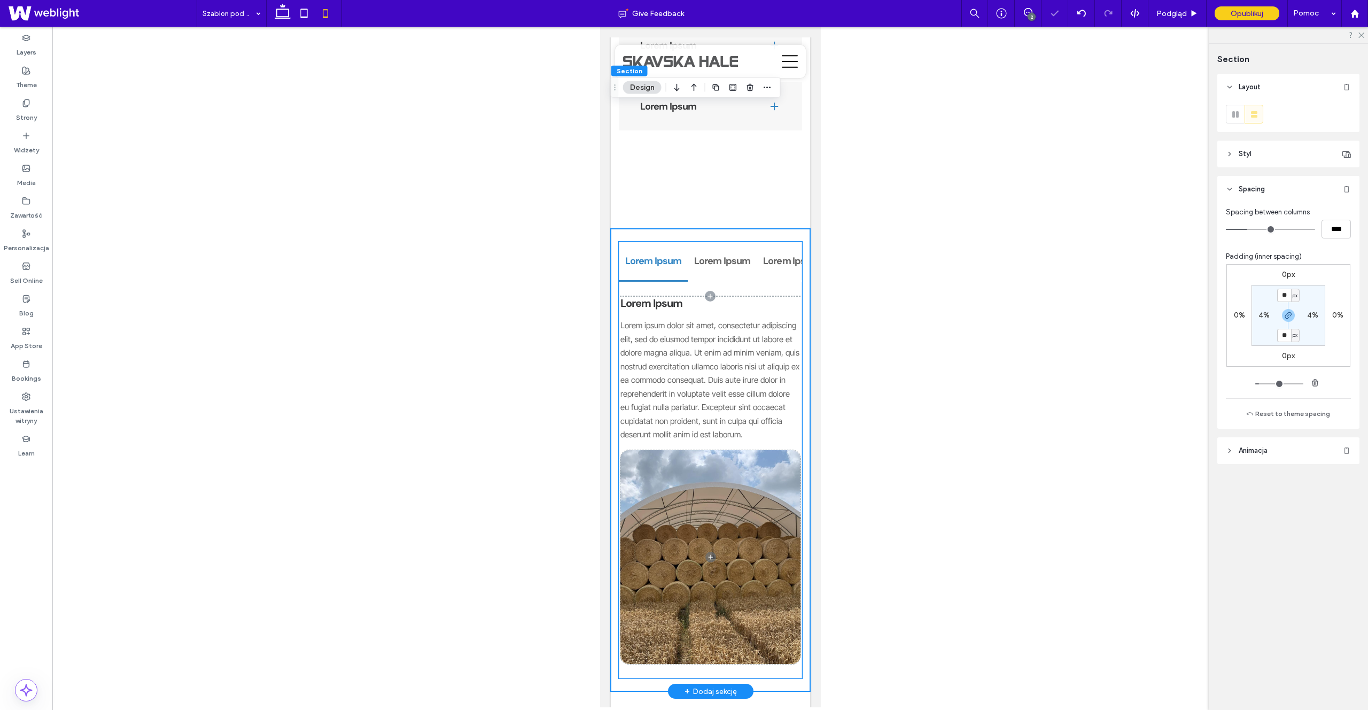
scroll to position [2060, 0]
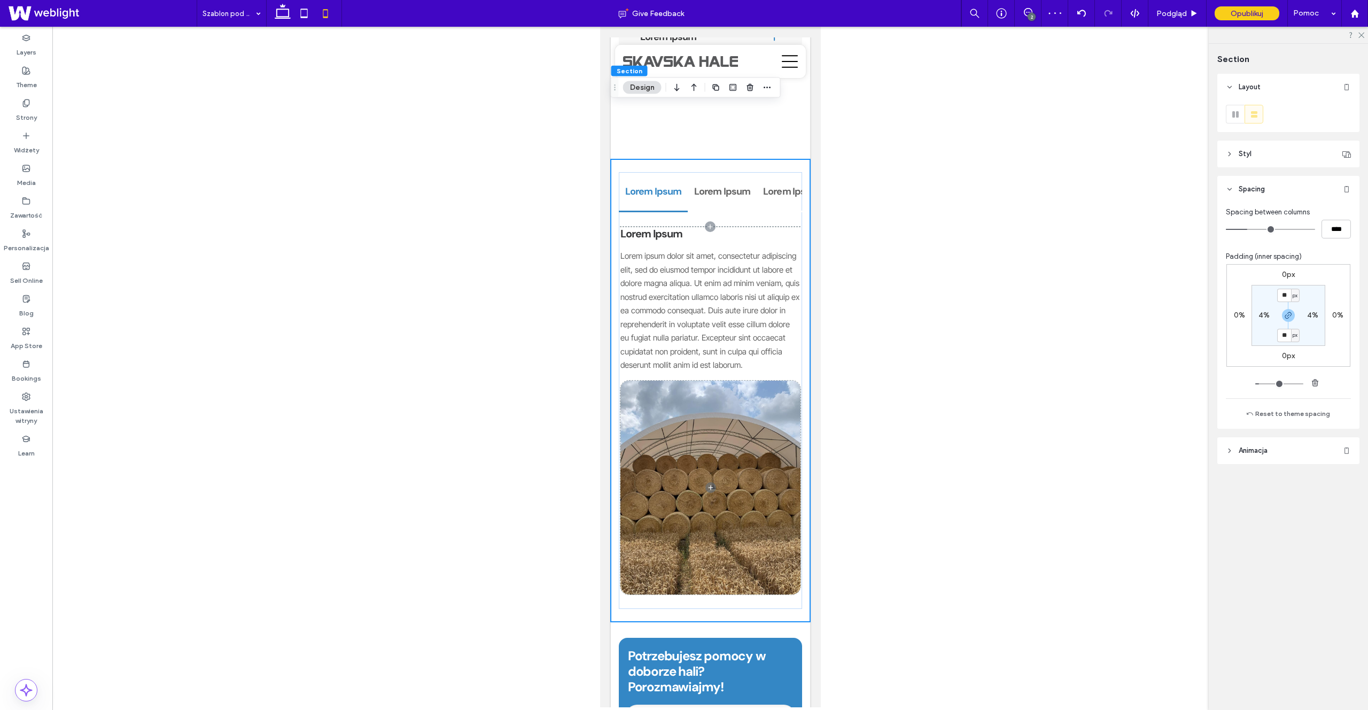
click at [968, 448] on div at bounding box center [710, 367] width 1316 height 680
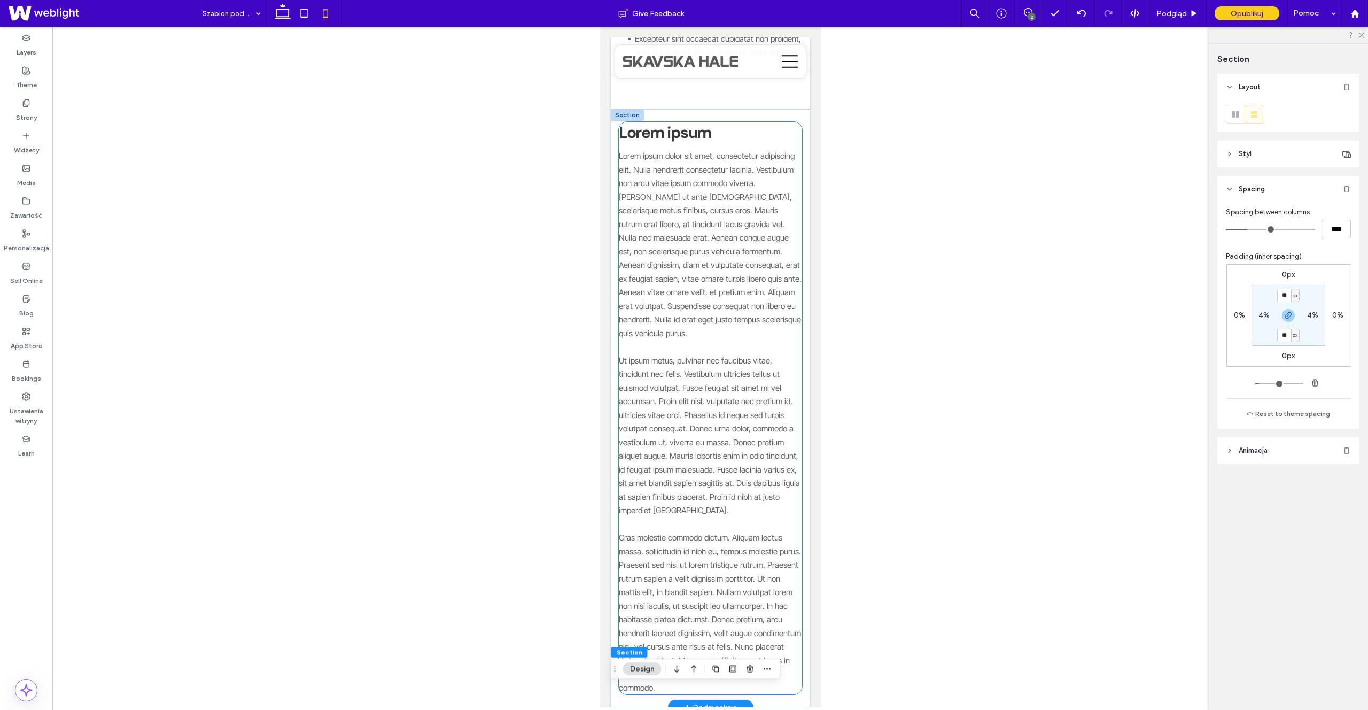
click at [730, 420] on p "Ut ipsum metus, pulvinar nec faucibus vitae, tincidunt nec felis. Vestibulum ul…" at bounding box center [709, 436] width 183 height 164
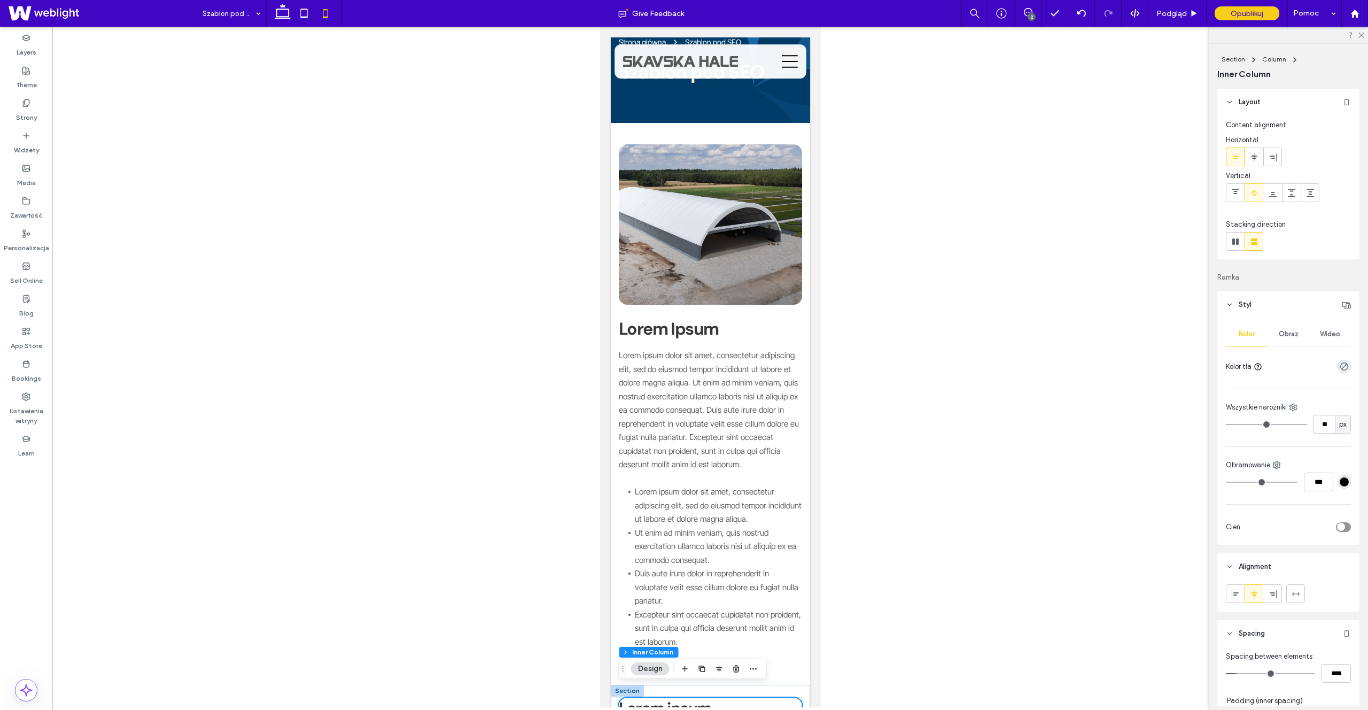
scroll to position [0, 0]
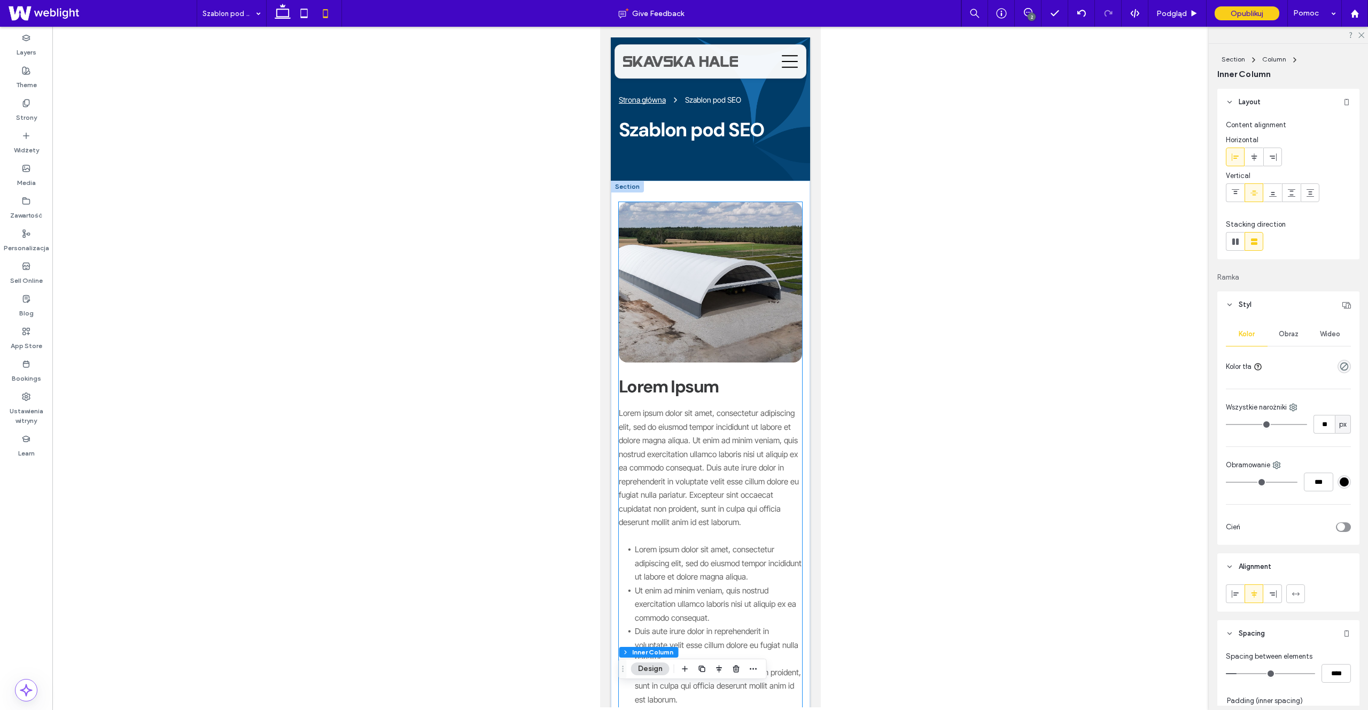
click at [730, 420] on p "Lorem ipsum dolor sit amet, consectetur adipiscing elit, sed do eiusmod tempor …" at bounding box center [709, 467] width 183 height 123
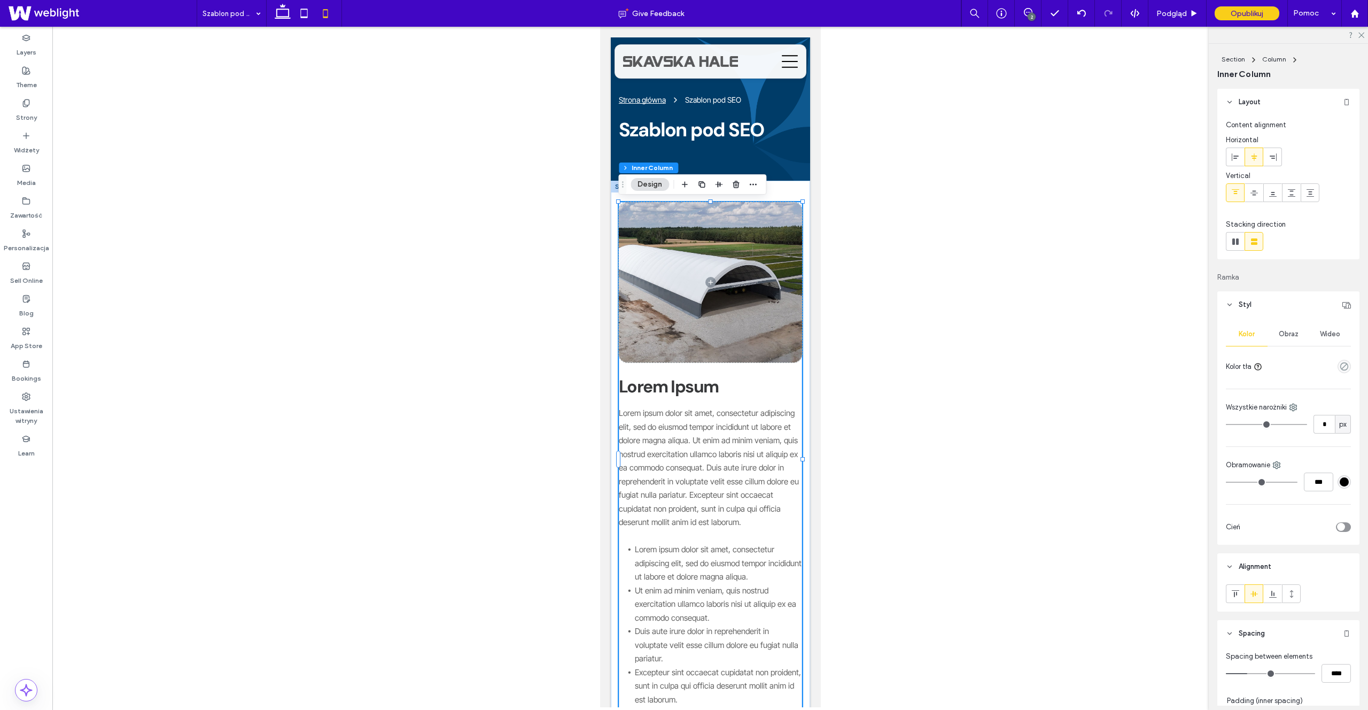
click at [877, 444] on div at bounding box center [710, 367] width 1316 height 680
click at [283, 15] on icon at bounding box center [282, 13] width 21 height 21
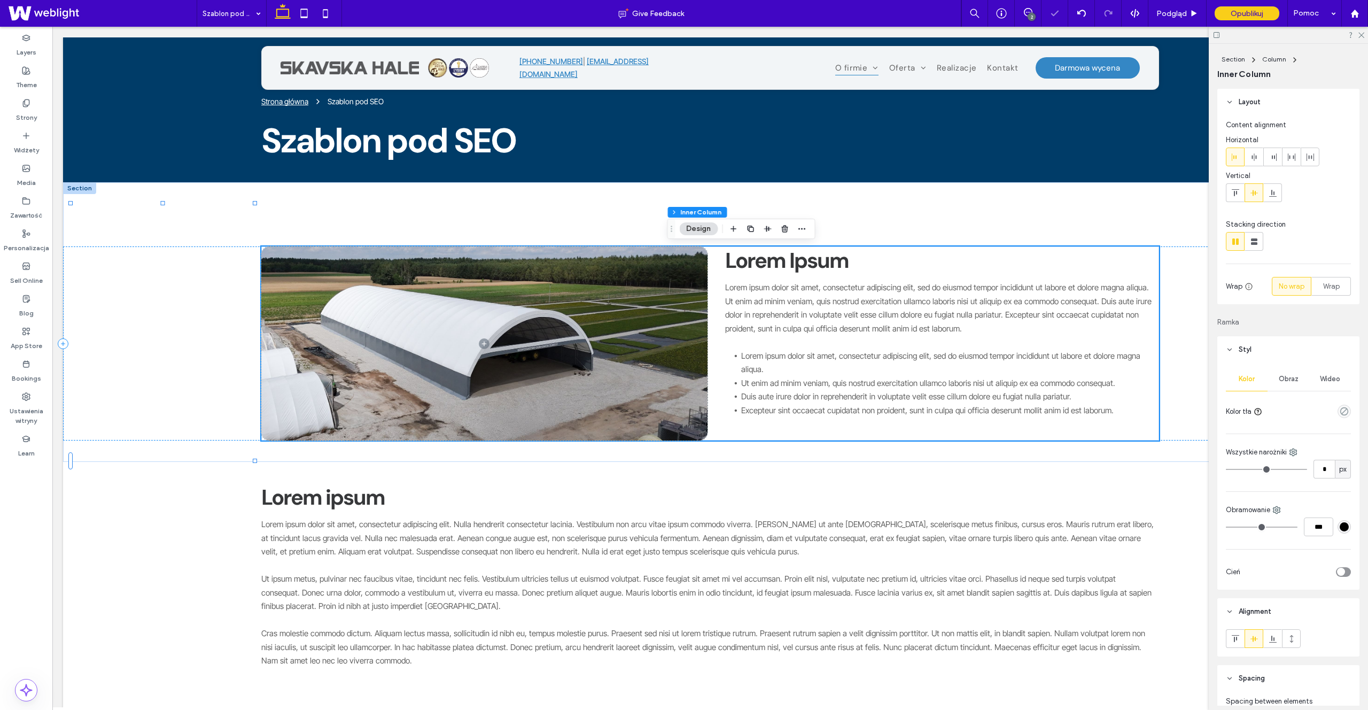
type input "*"
click at [853, 206] on div "Lorem Ipsum Lorem ipsum dolor sit amet, consectetur adipiscing elit, sed do eiu…" at bounding box center [710, 321] width 1294 height 279
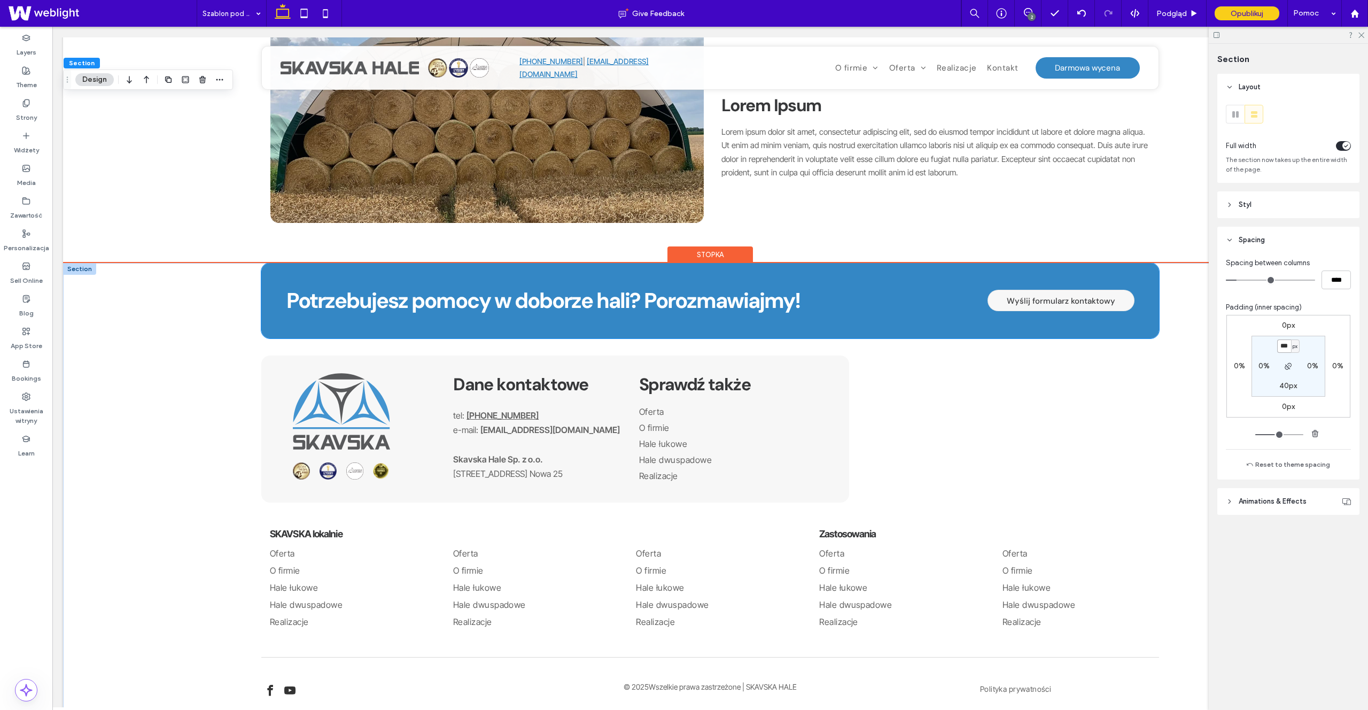
scroll to position [1435, 0]
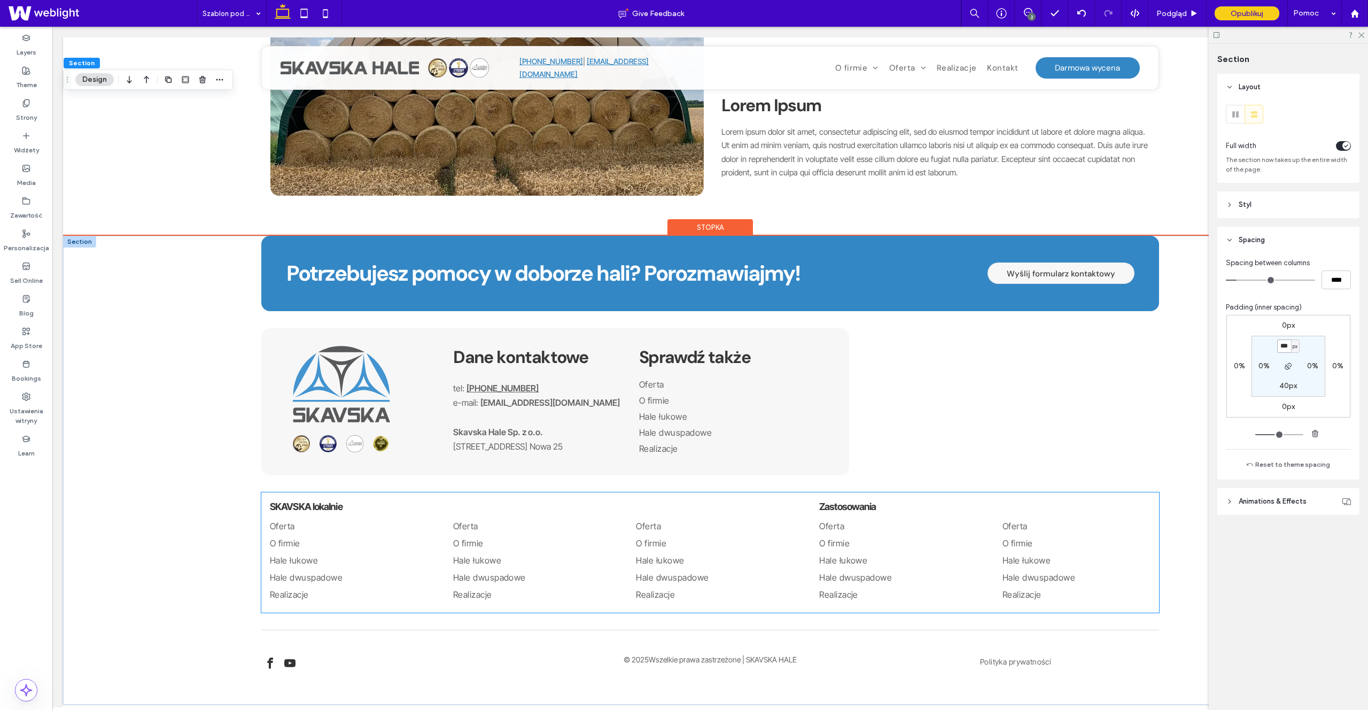
click at [337, 538] on link "O firmie" at bounding box center [344, 543] width 148 height 17
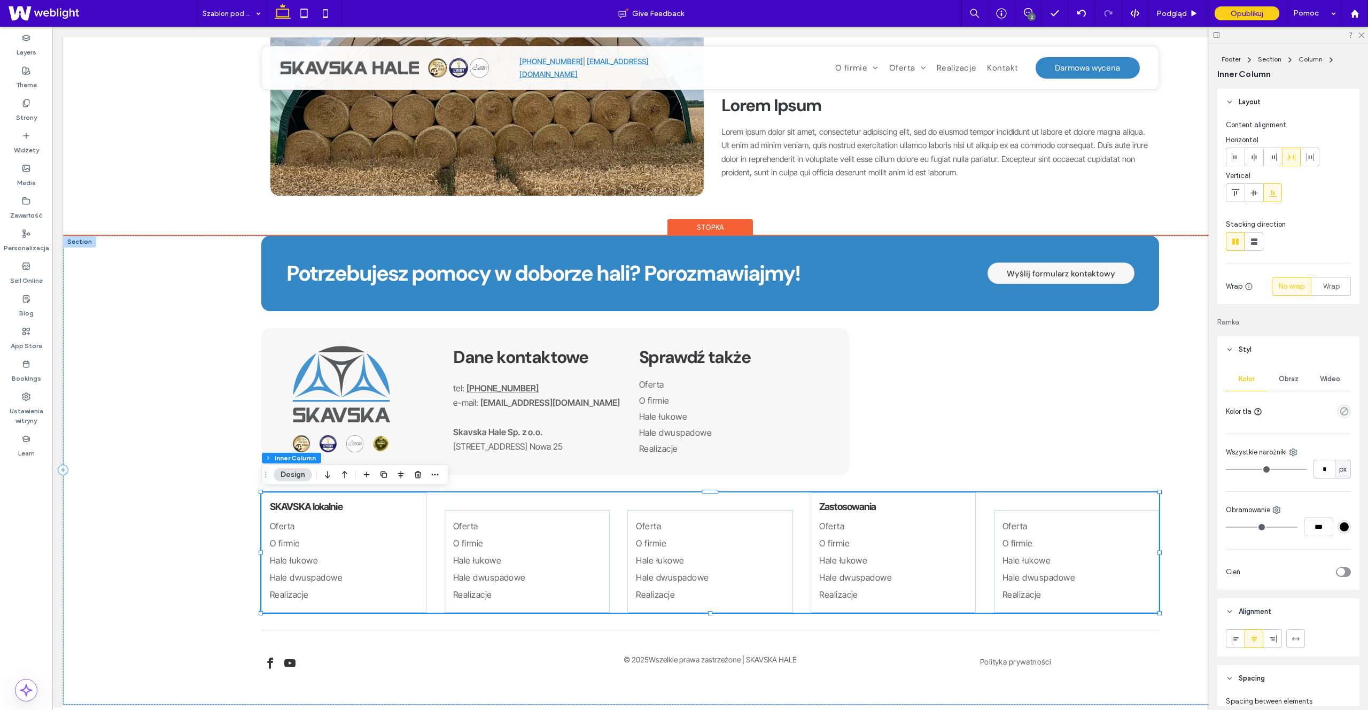
click at [312, 538] on link "O firmie" at bounding box center [344, 543] width 148 height 17
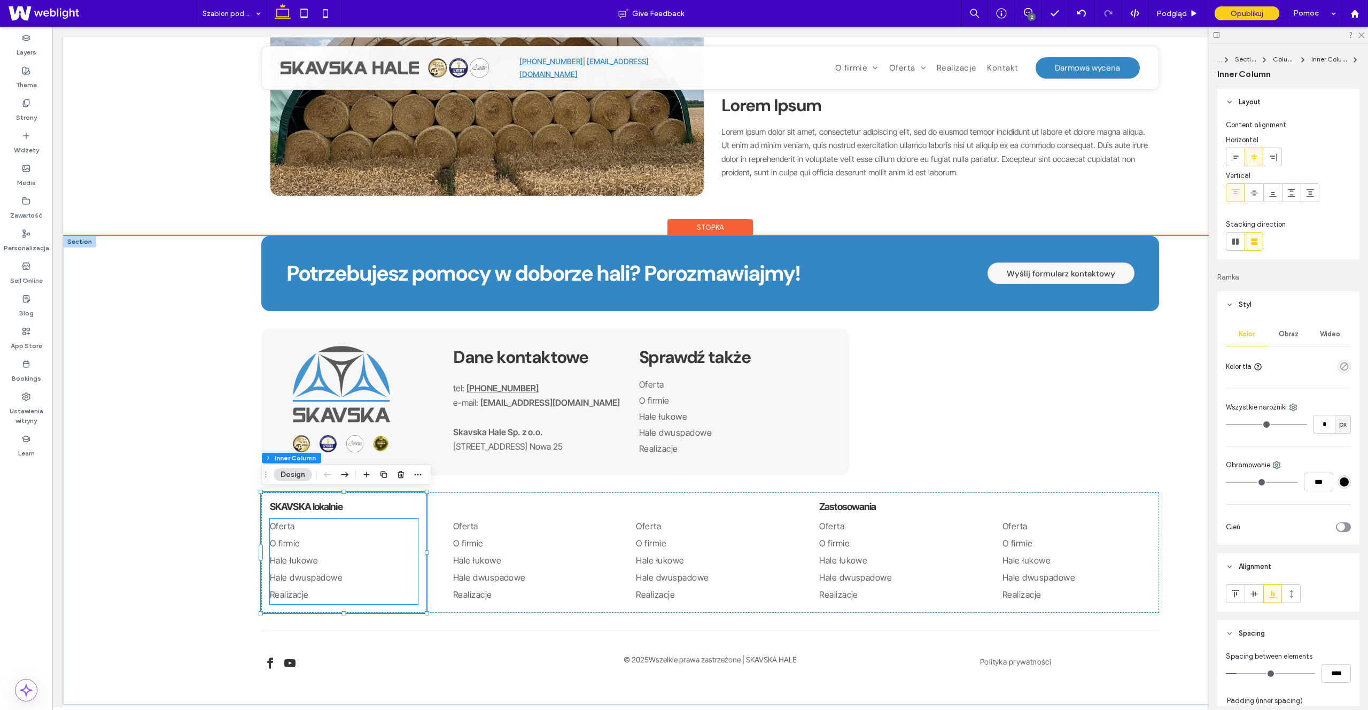
click at [340, 540] on link "O firmie" at bounding box center [344, 543] width 148 height 17
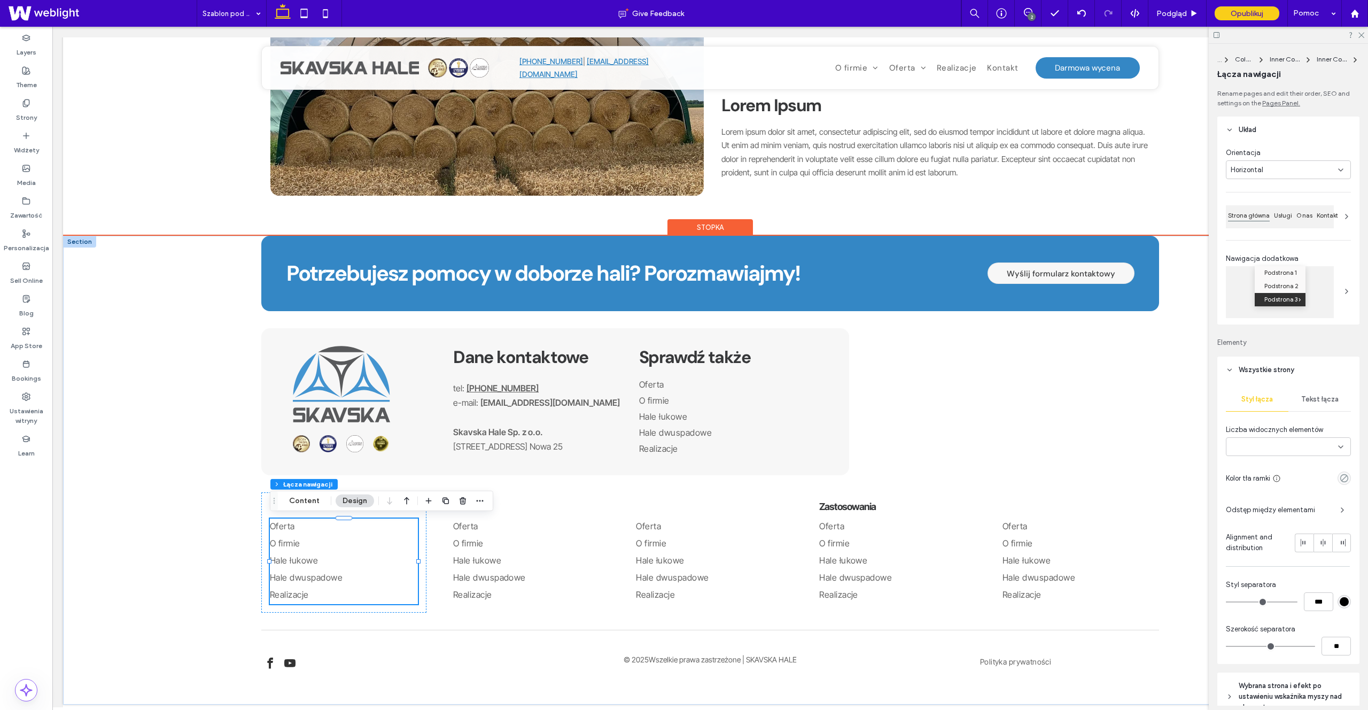
type input "***"
type input "****"
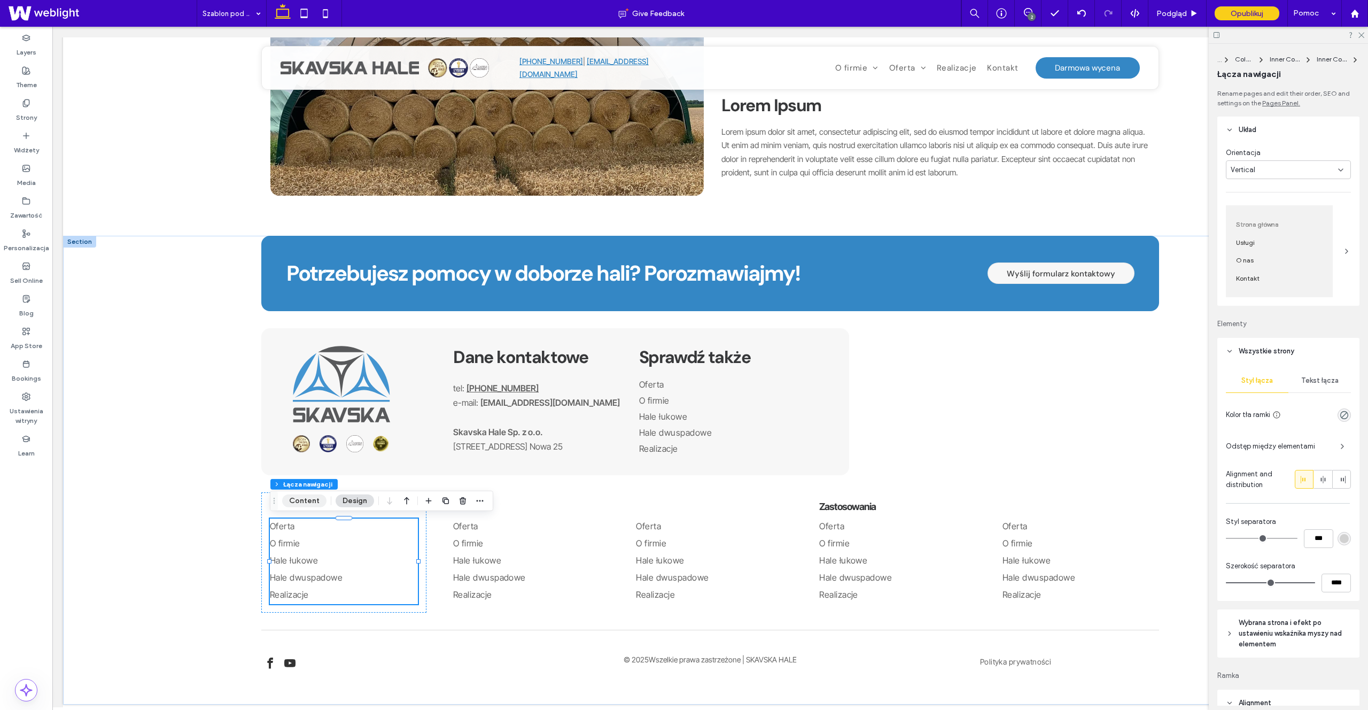
click at [302, 504] on button "Content" at bounding box center [304, 500] width 44 height 13
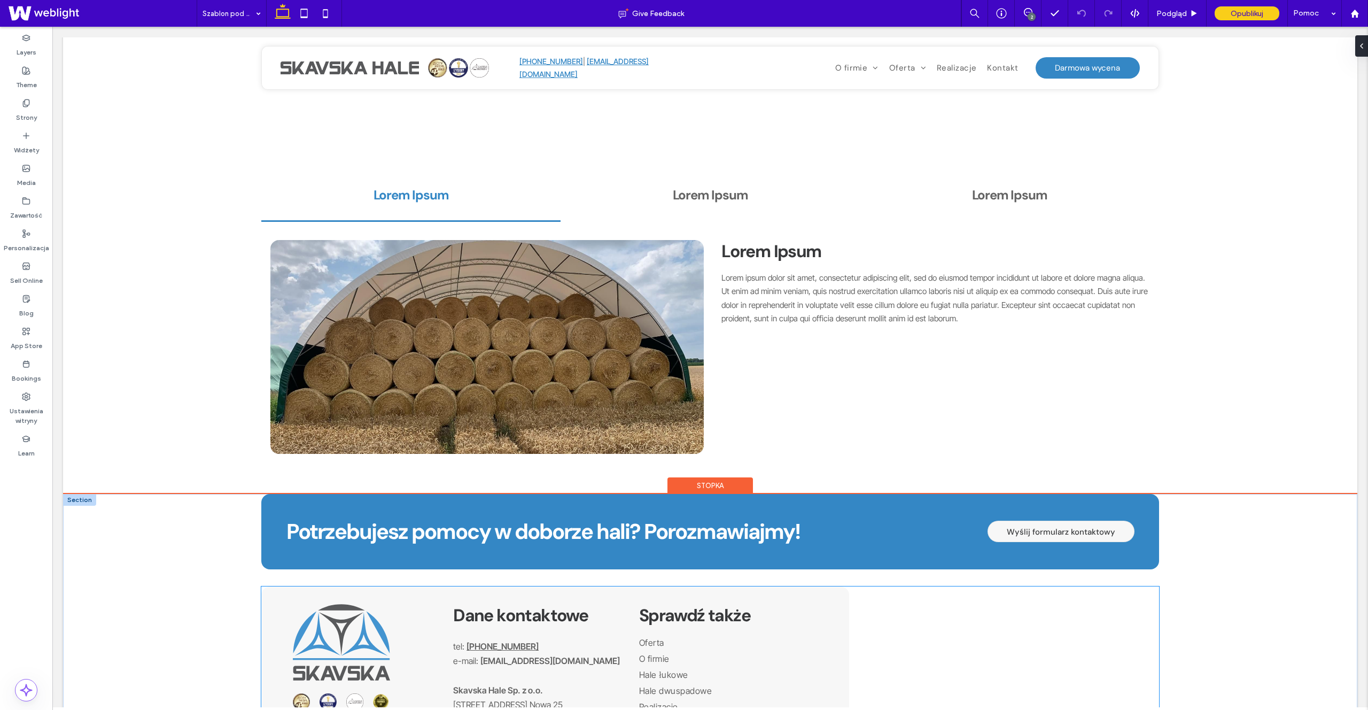
scroll to position [1452, 0]
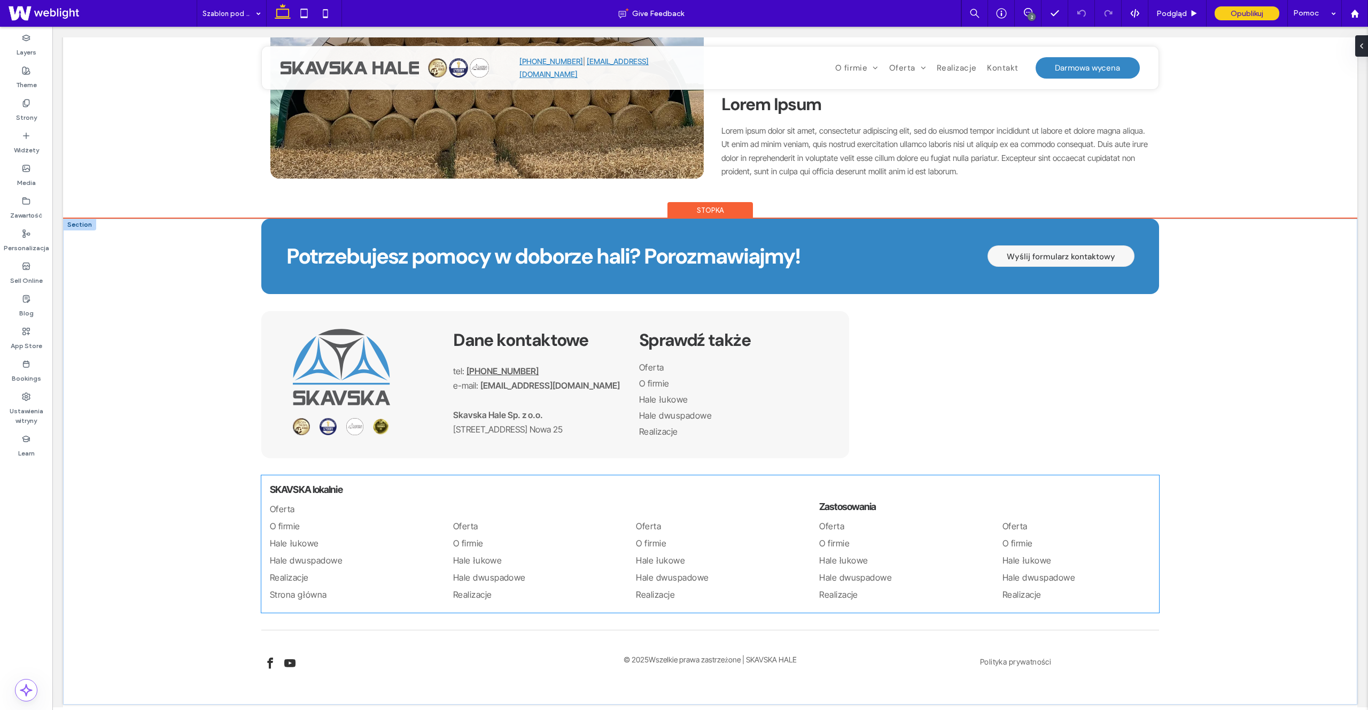
click at [341, 542] on link "Hale łukowe" at bounding box center [344, 543] width 148 height 17
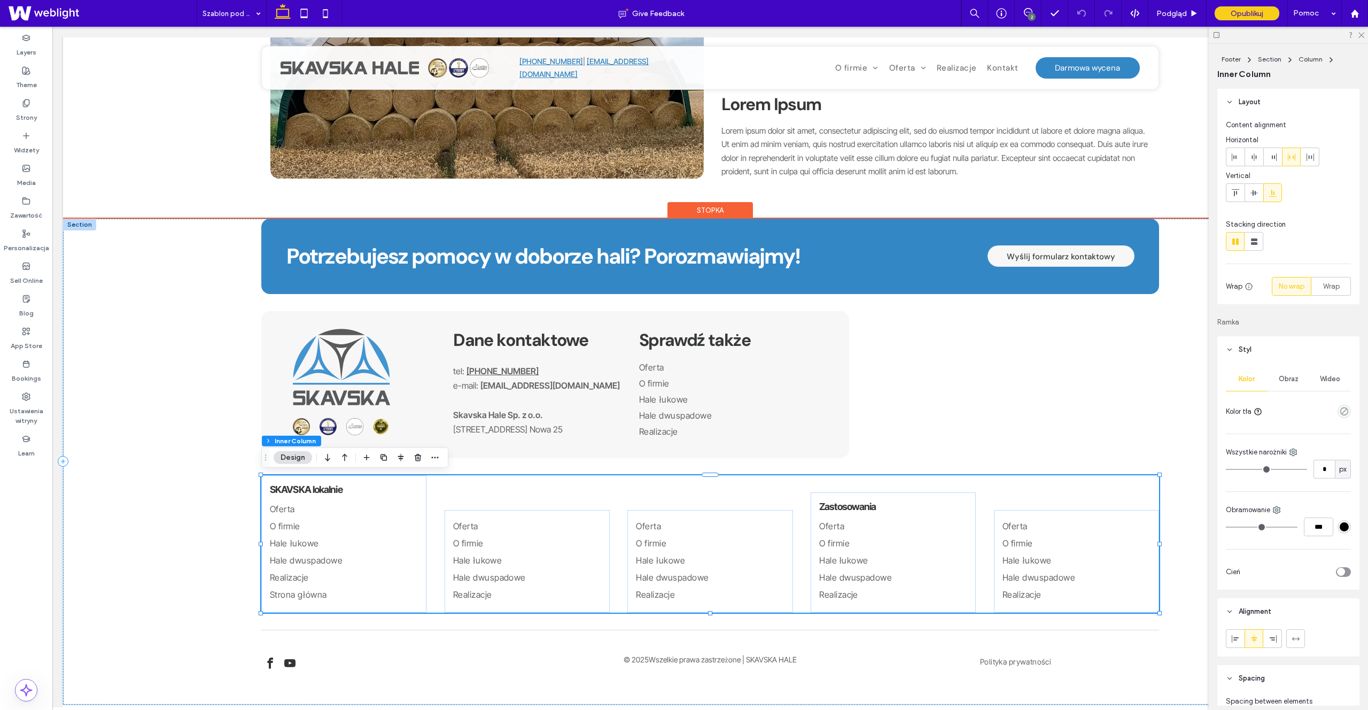
click at [318, 551] on link "Hale łukowe" at bounding box center [344, 543] width 148 height 17
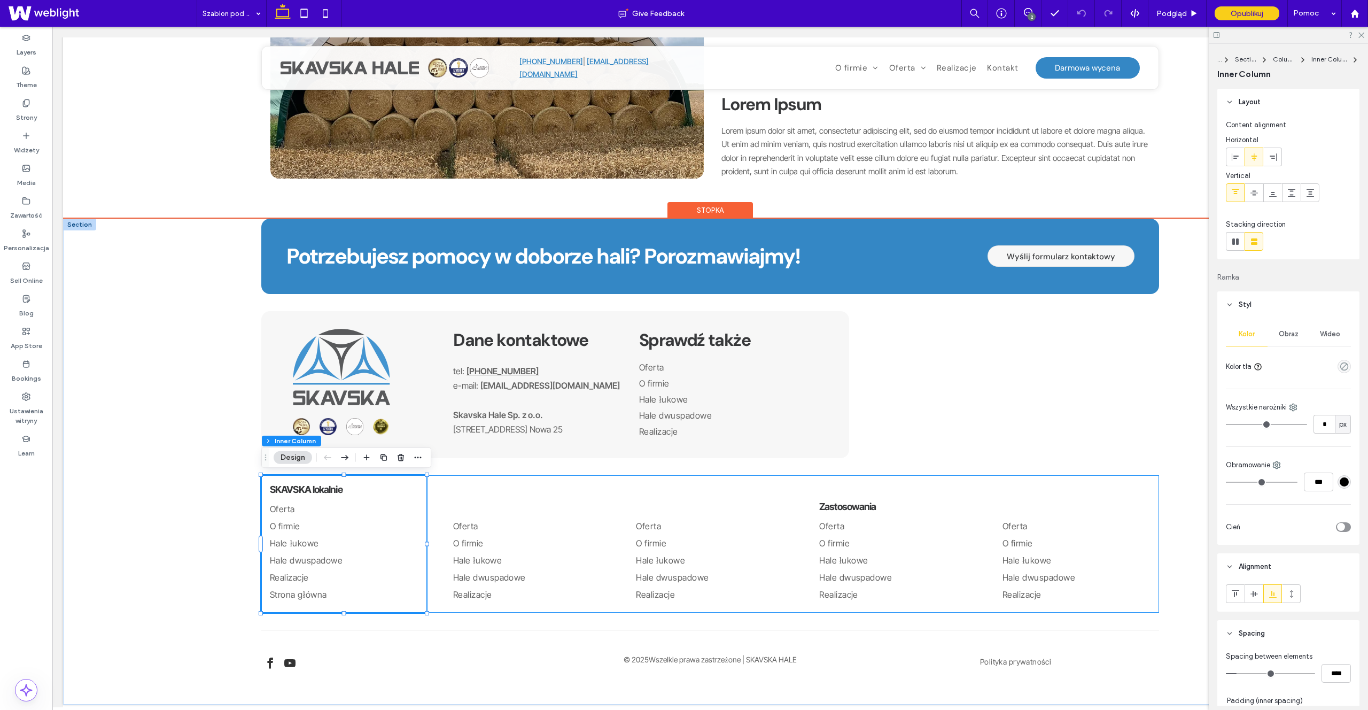
click at [318, 551] on link "Hale łukowe" at bounding box center [344, 543] width 148 height 17
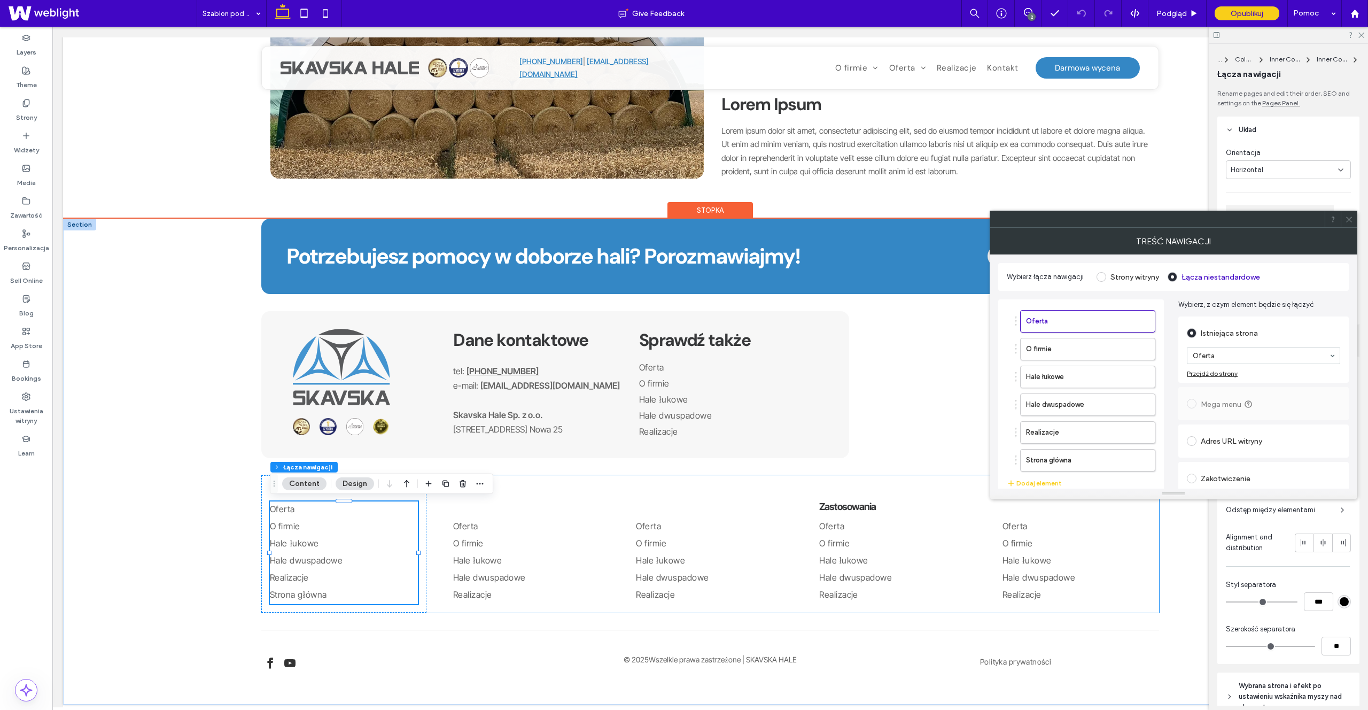
click at [318, 551] on div "Oferta O firmie Hale łukowe Hale dwuspadowe Realizacje Strona główna" at bounding box center [344, 552] width 148 height 103
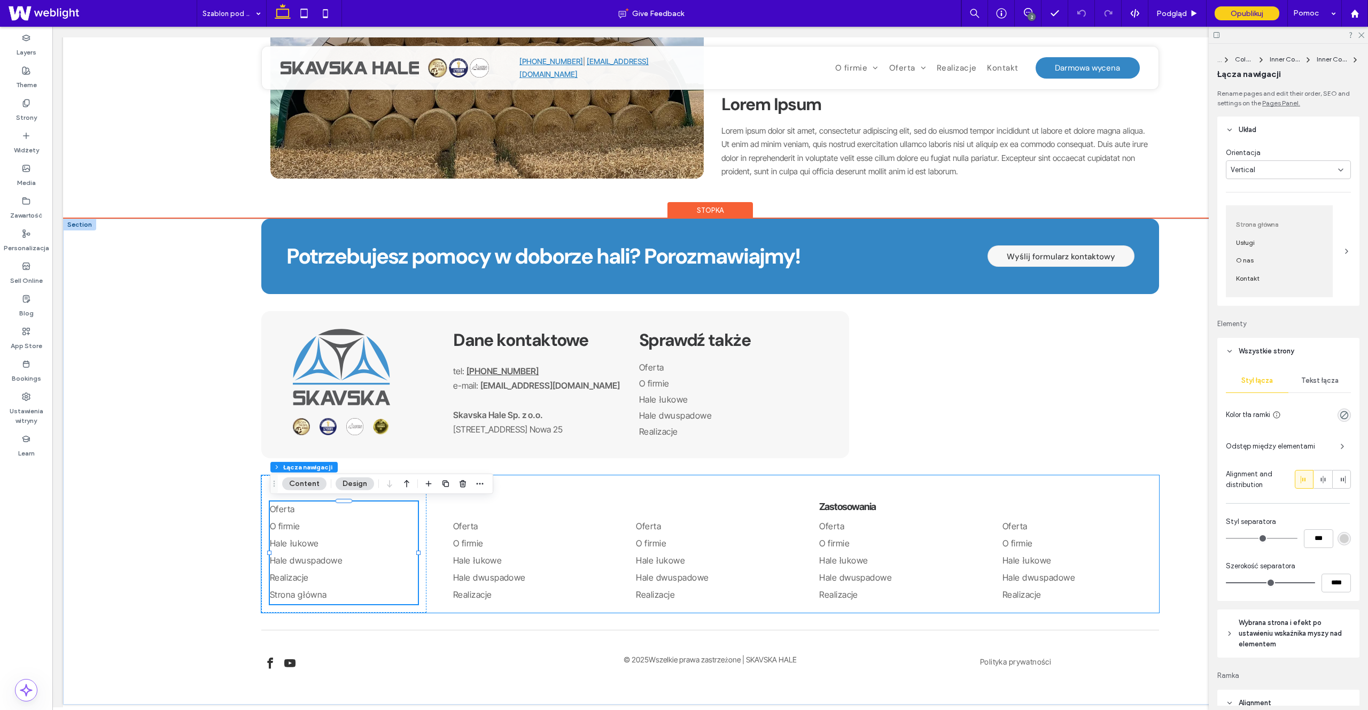
type input "***"
type input "****"
click at [342, 599] on link "Strona główna" at bounding box center [344, 595] width 148 height 17
click at [343, 596] on link "Strona główna" at bounding box center [344, 595] width 148 height 17
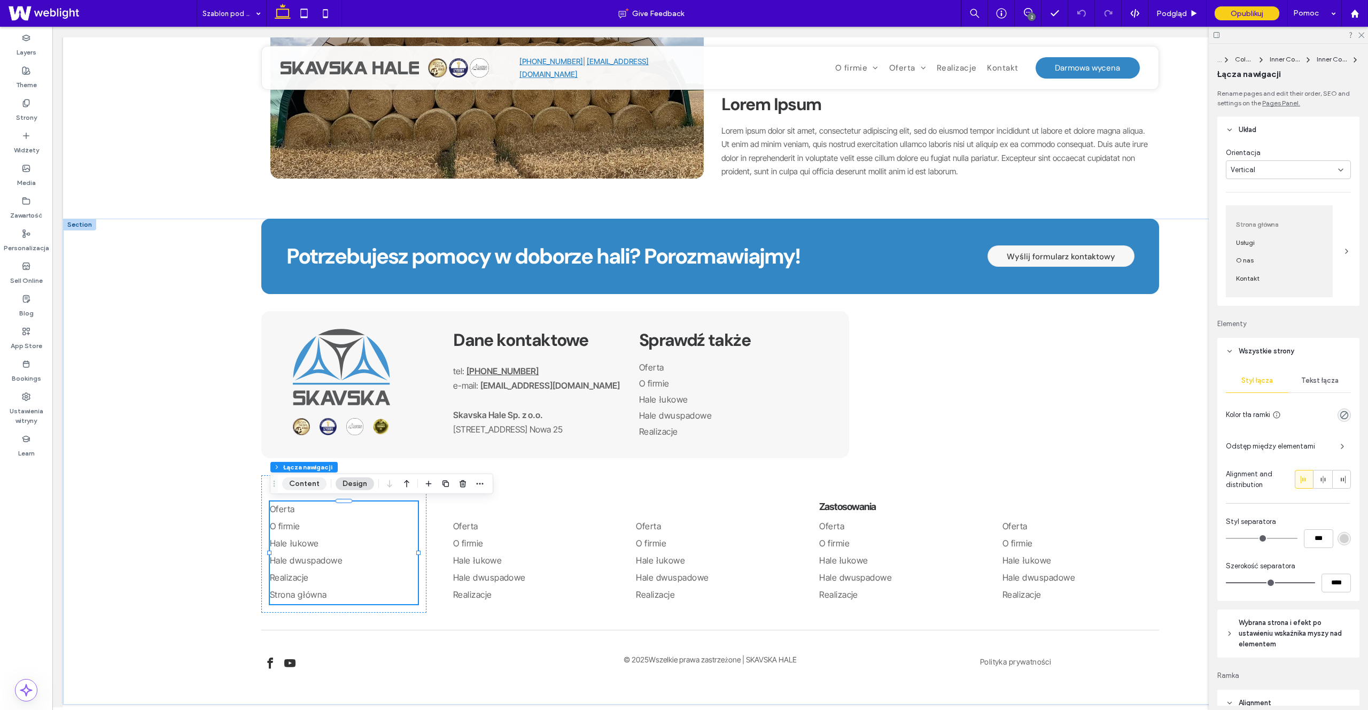
click at [310, 480] on button "Content" at bounding box center [304, 483] width 44 height 13
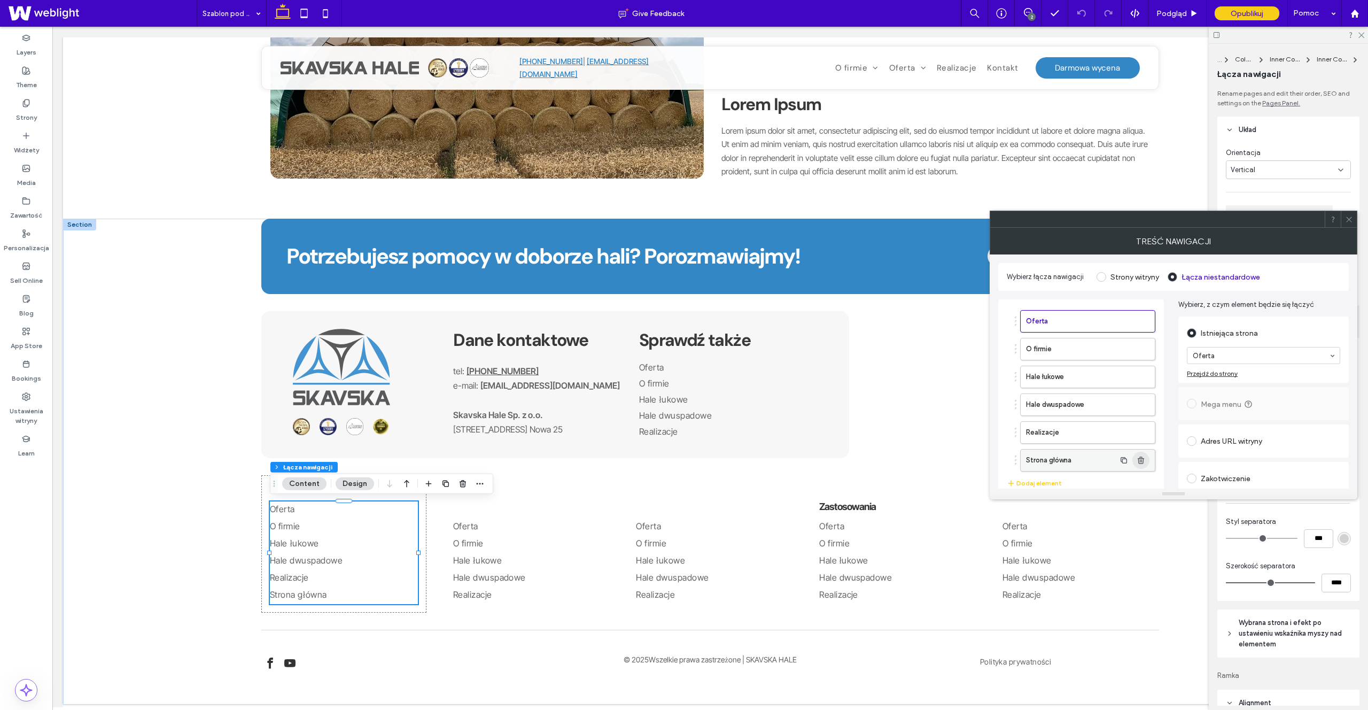
click at [1139, 460] on icon "button" at bounding box center [1141, 460] width 9 height 9
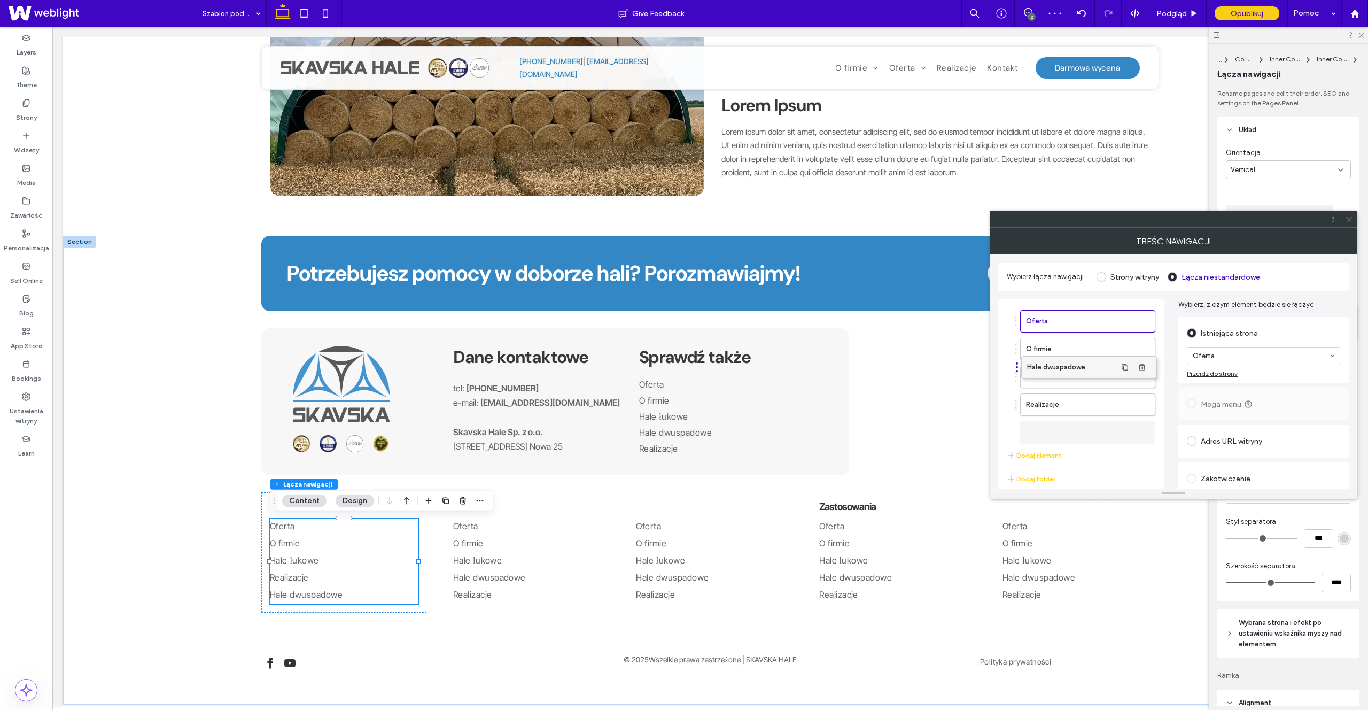
drag, startPoint x: 1052, startPoint y: 435, endPoint x: 1053, endPoint y: 370, distance: 65.2
click at [1352, 220] on icon at bounding box center [1349, 219] width 8 height 8
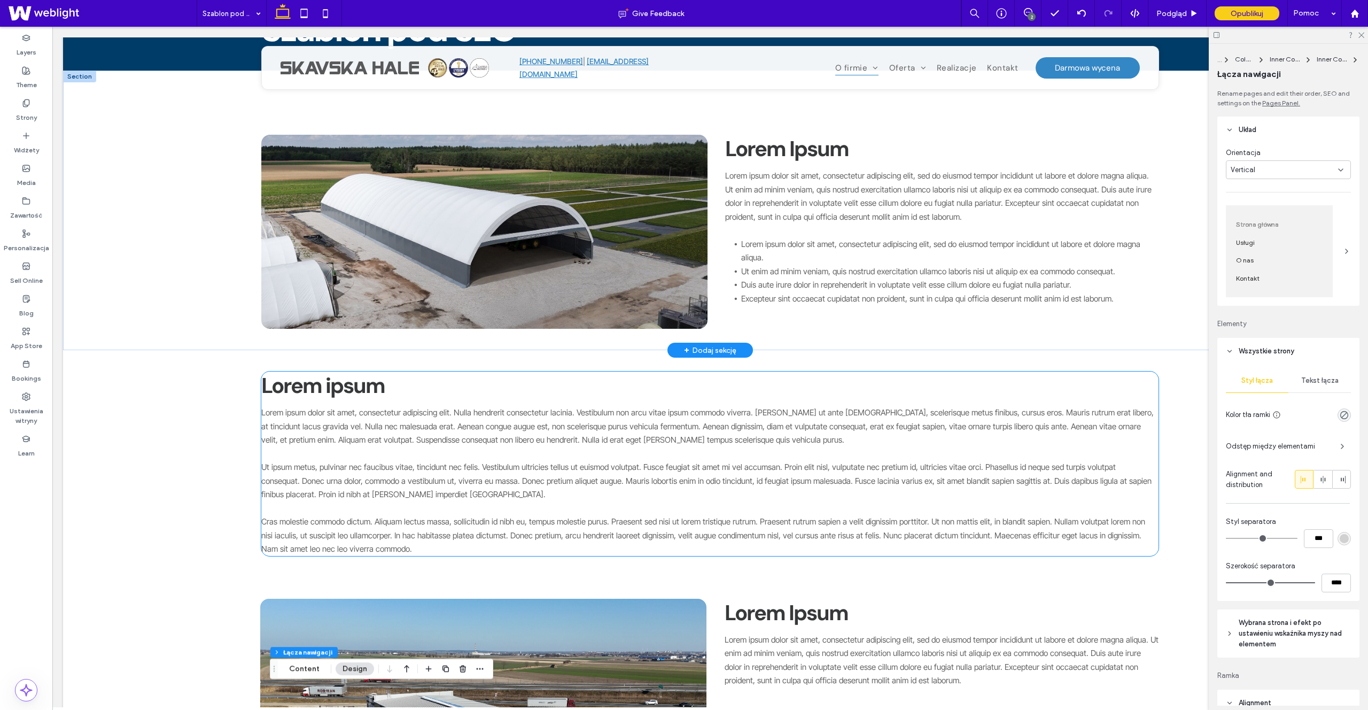
scroll to position [0, 0]
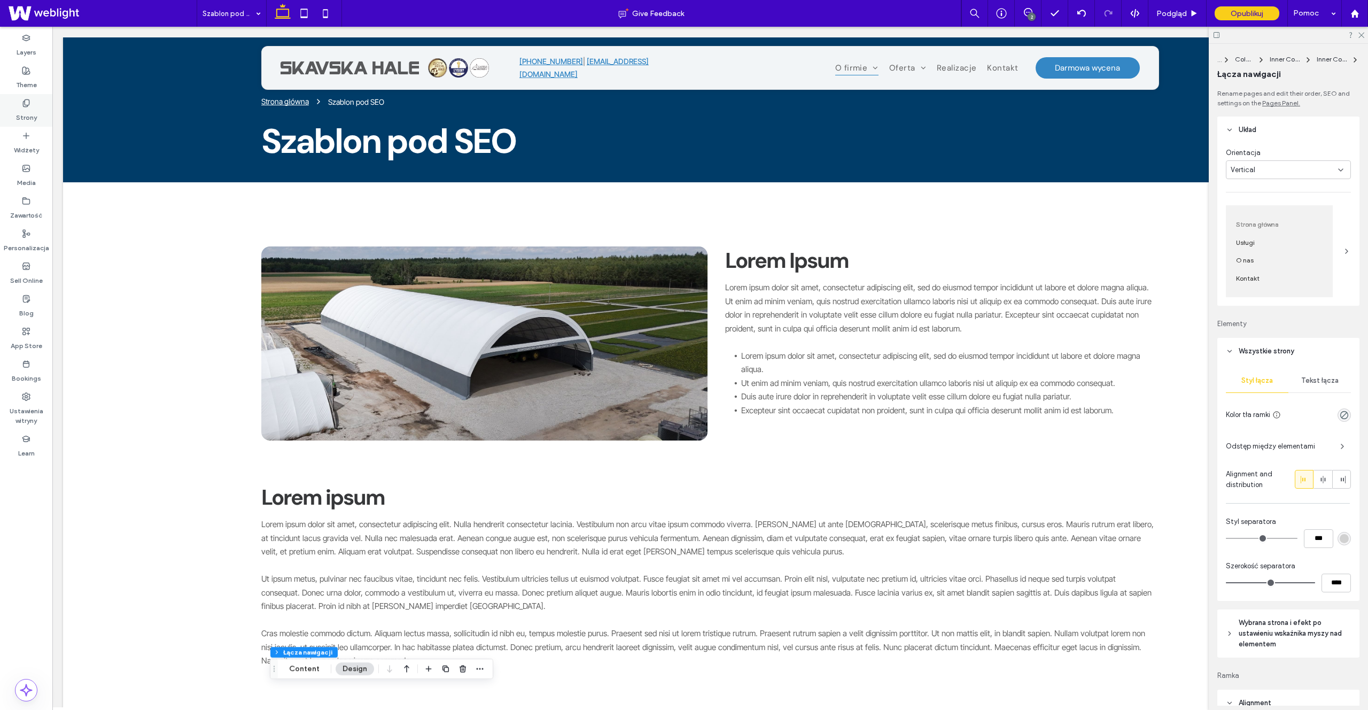
click at [24, 113] on label "Strony" at bounding box center [26, 114] width 21 height 15
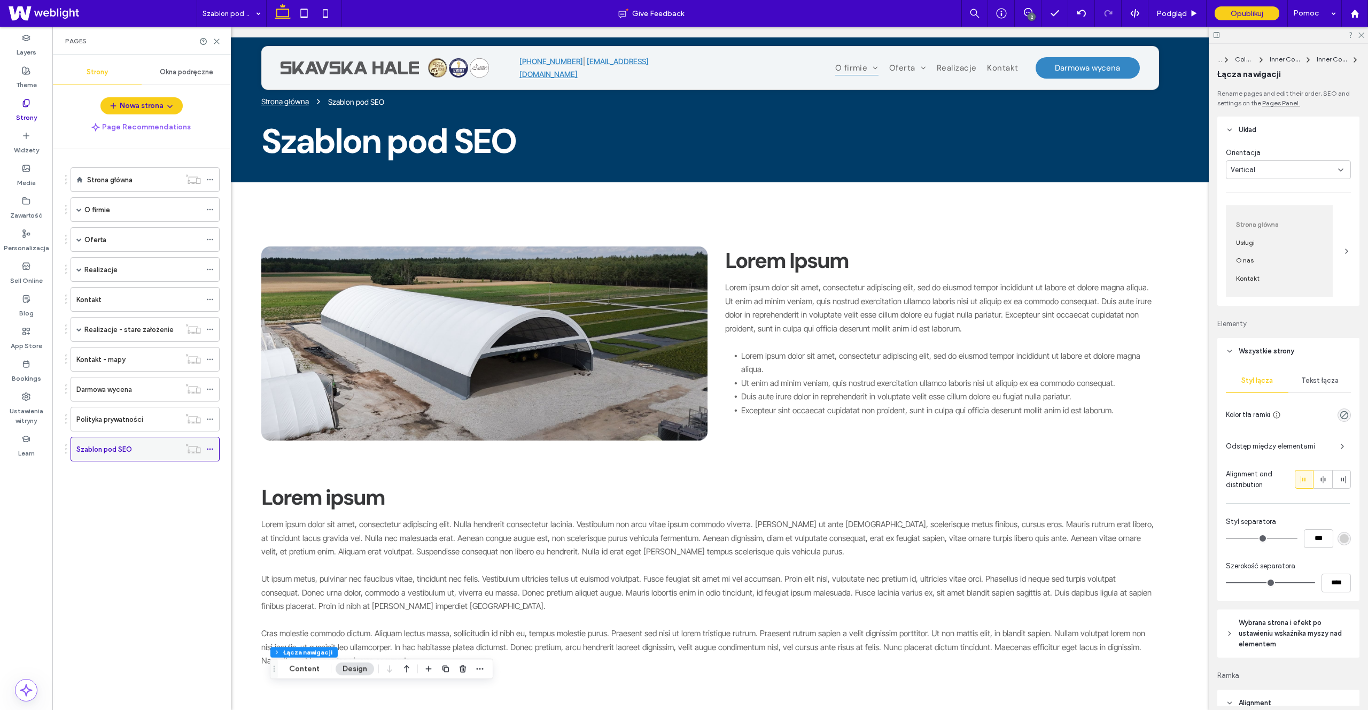
click at [123, 451] on label "Szablon pod SEO" at bounding box center [104, 449] width 56 height 19
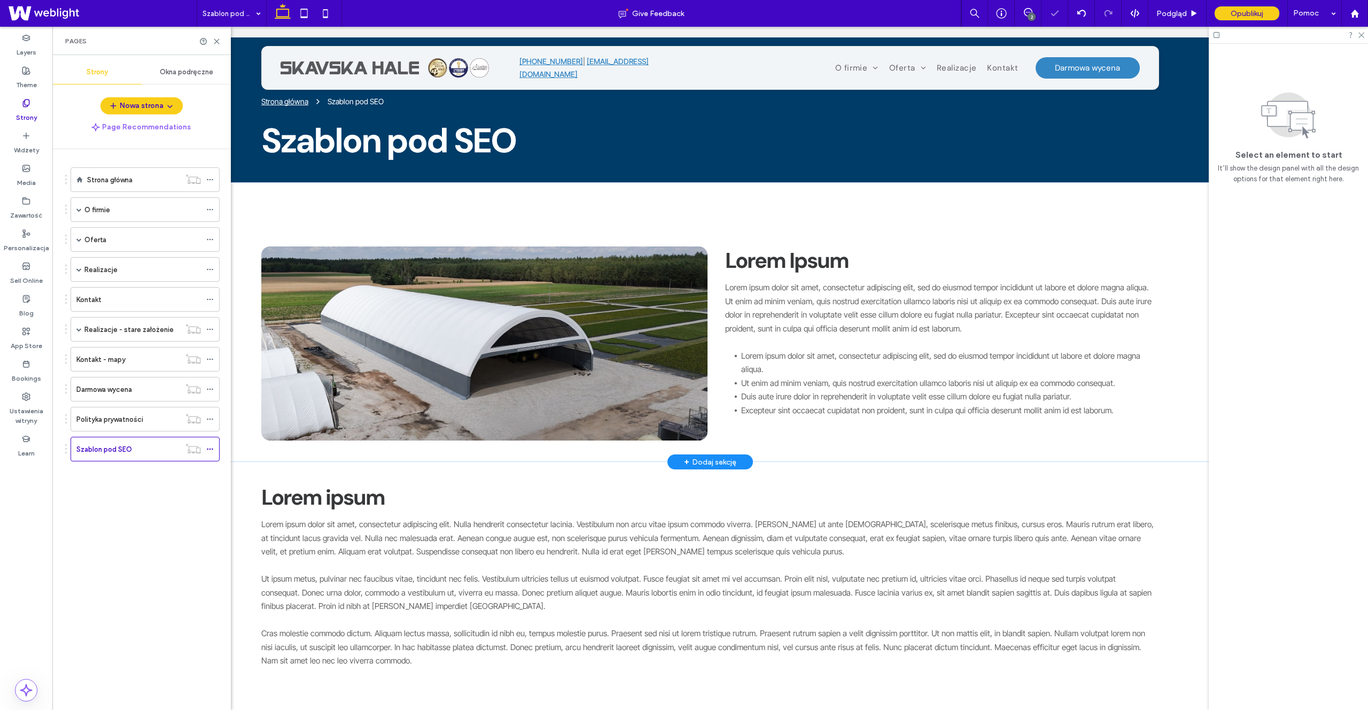
click at [745, 222] on div "Lorem Ipsum Lorem ipsum dolor sit amet, consectetur adipiscing elit, sed do eiu…" at bounding box center [710, 321] width 1294 height 279
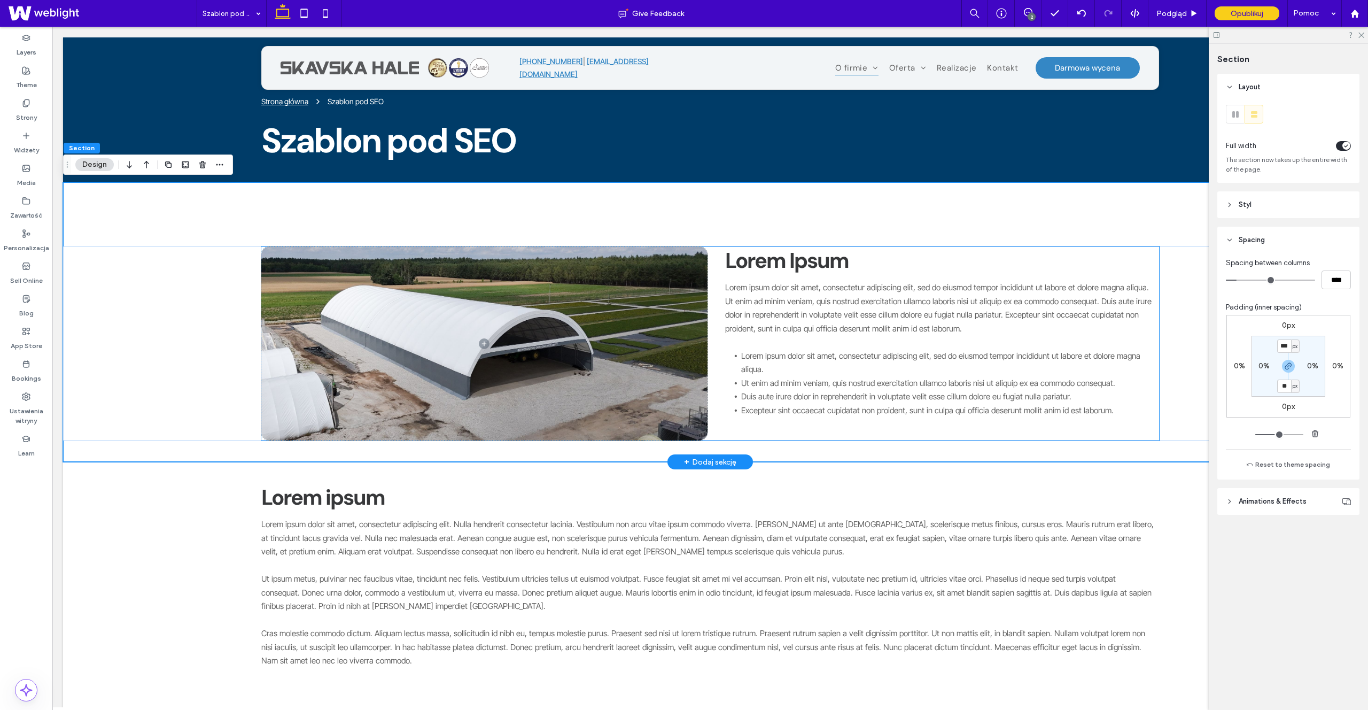
click at [765, 263] on strong "Lorem Ipsum" at bounding box center [786, 260] width 123 height 28
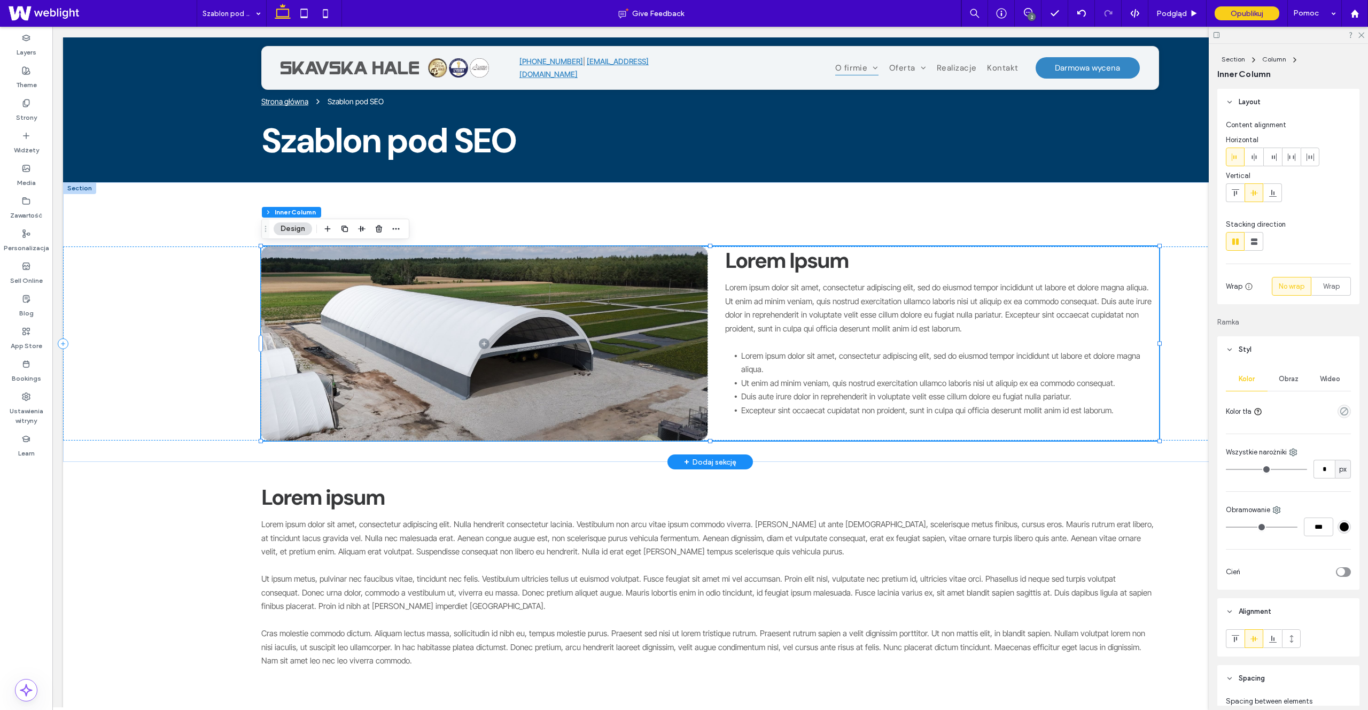
click at [811, 312] on span "Lorem ipsum dolor sit amet, consectetur adipiscing elit, sed do eiusmod tempor …" at bounding box center [938, 307] width 426 height 51
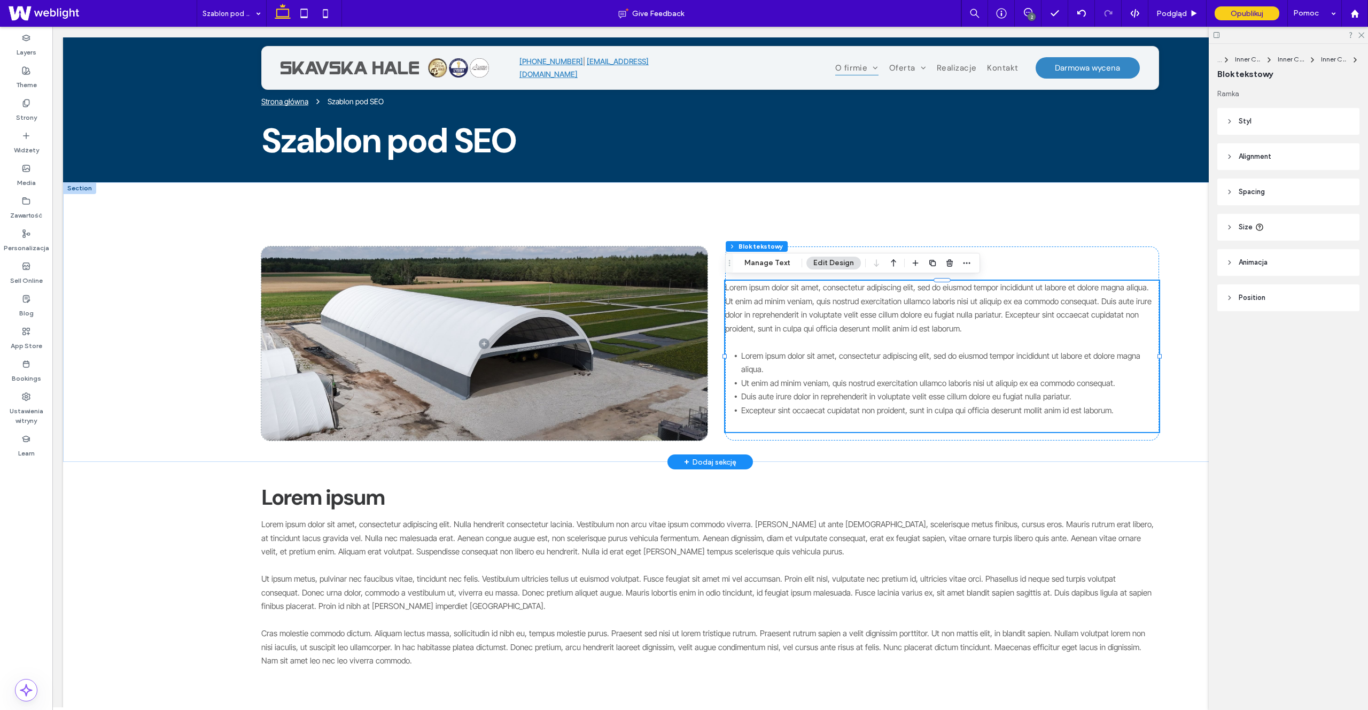
click at [819, 313] on span "Lorem ipsum dolor sit amet, consectetur adipiscing elit, sed do eiusmod tempor …" at bounding box center [938, 307] width 426 height 51
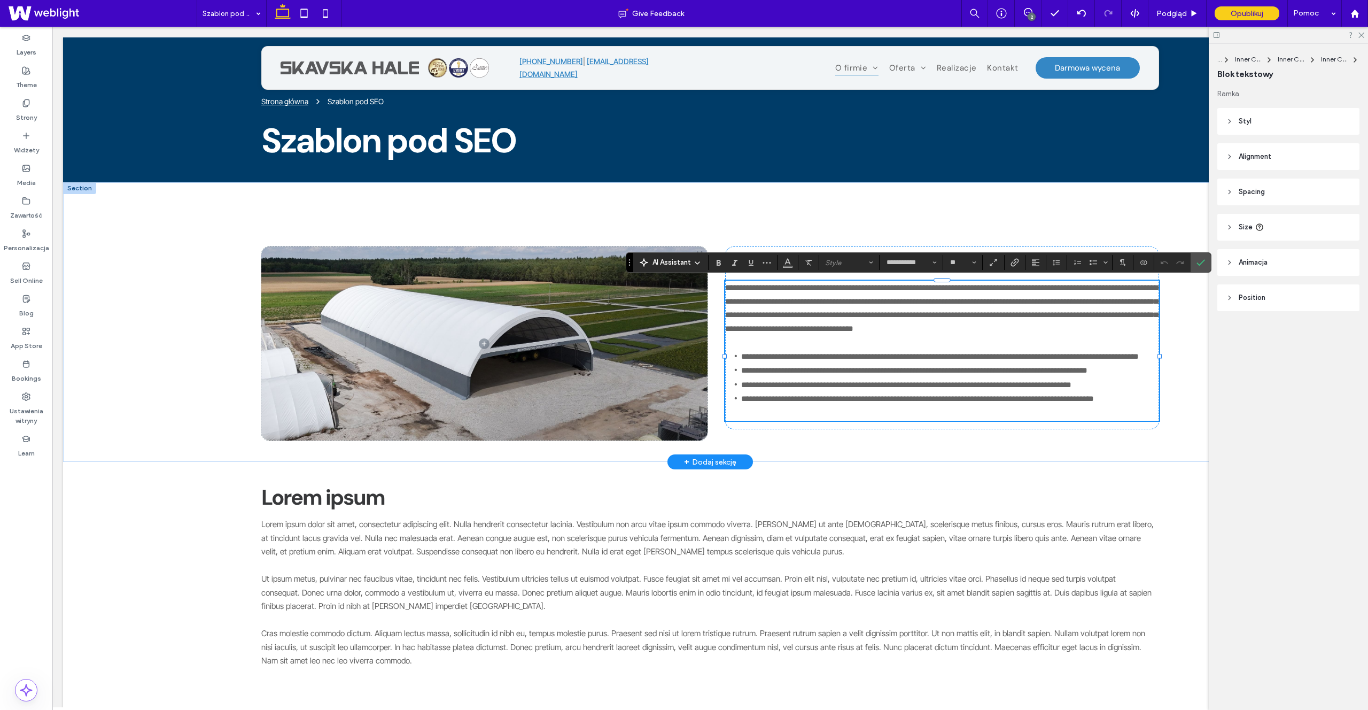
drag, startPoint x: 826, startPoint y: 314, endPoint x: 911, endPoint y: 325, distance: 85.7
click at [827, 314] on span "**********" at bounding box center [941, 307] width 433 height 49
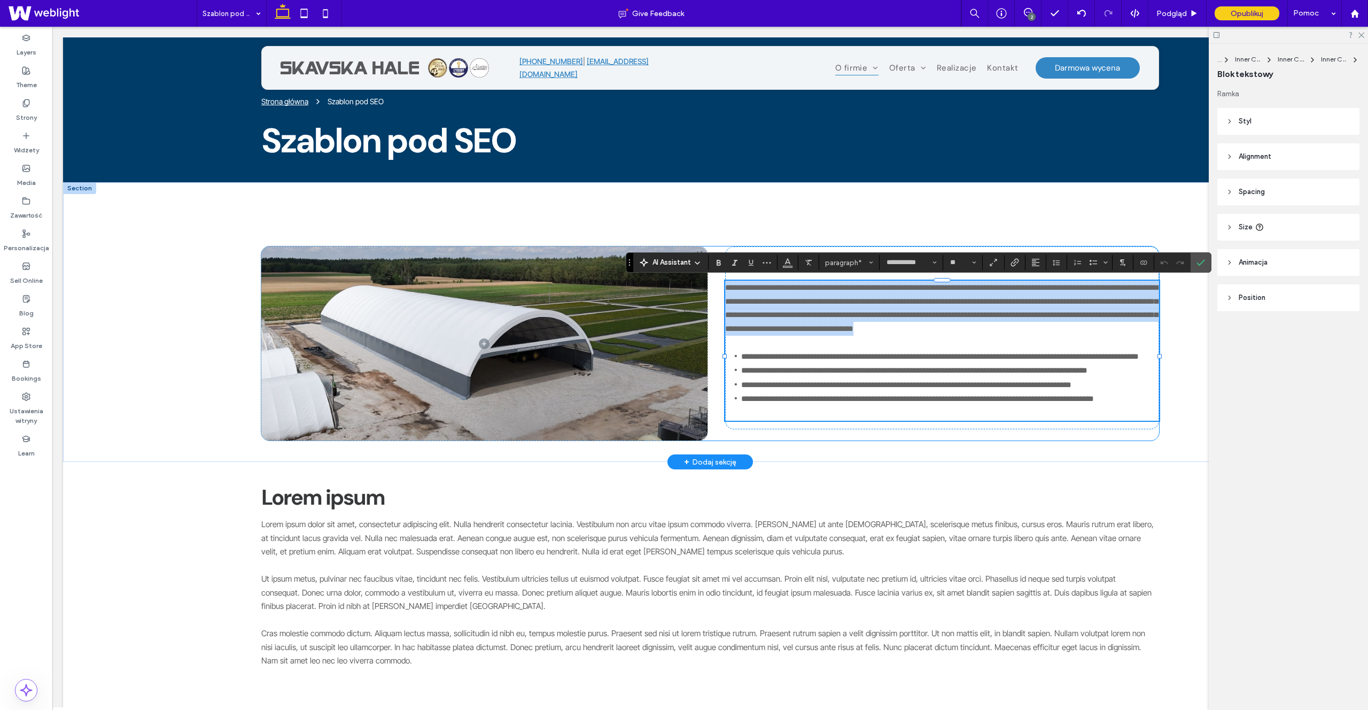
drag, startPoint x: 894, startPoint y: 324, endPoint x: 719, endPoint y: 284, distance: 179.4
click at [719, 284] on div "**********" at bounding box center [710, 343] width 898 height 194
copy span "**********"
click at [957, 330] on p "**********" at bounding box center [942, 308] width 434 height 55
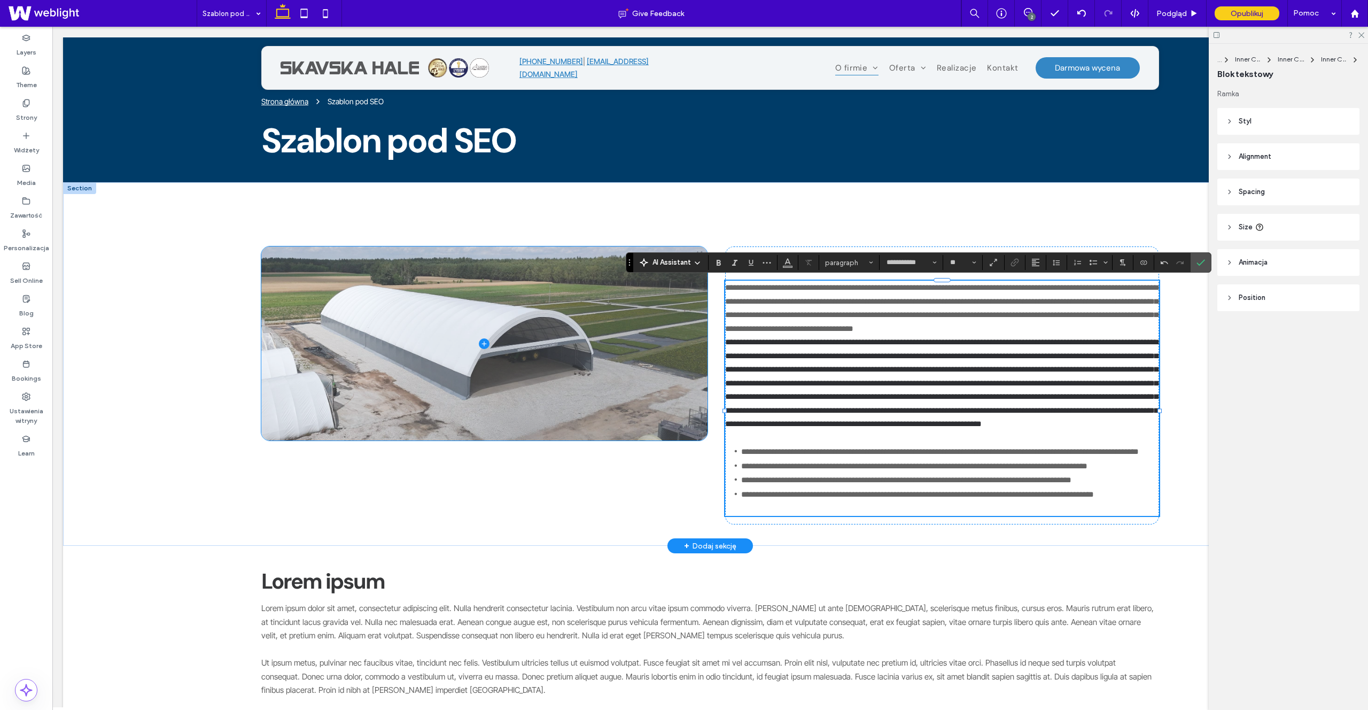
click at [670, 388] on span at bounding box center [484, 343] width 446 height 194
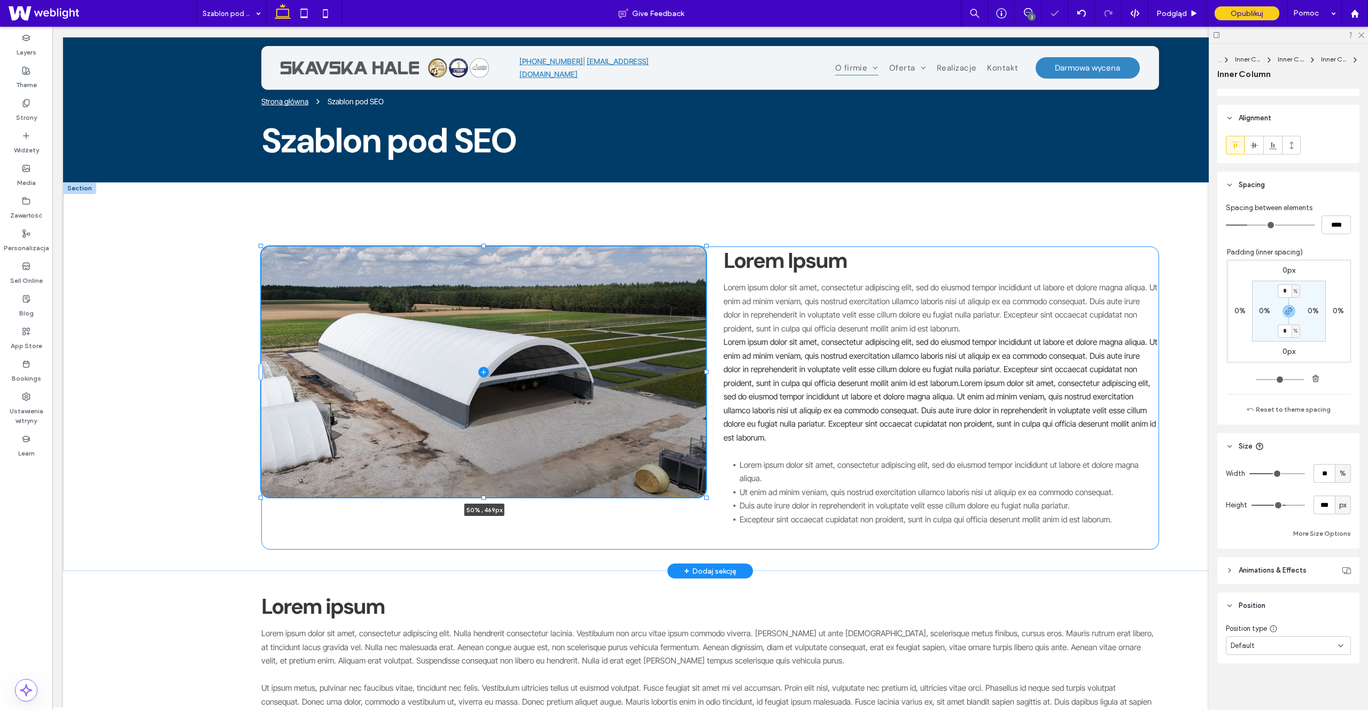
scroll to position [494, 0]
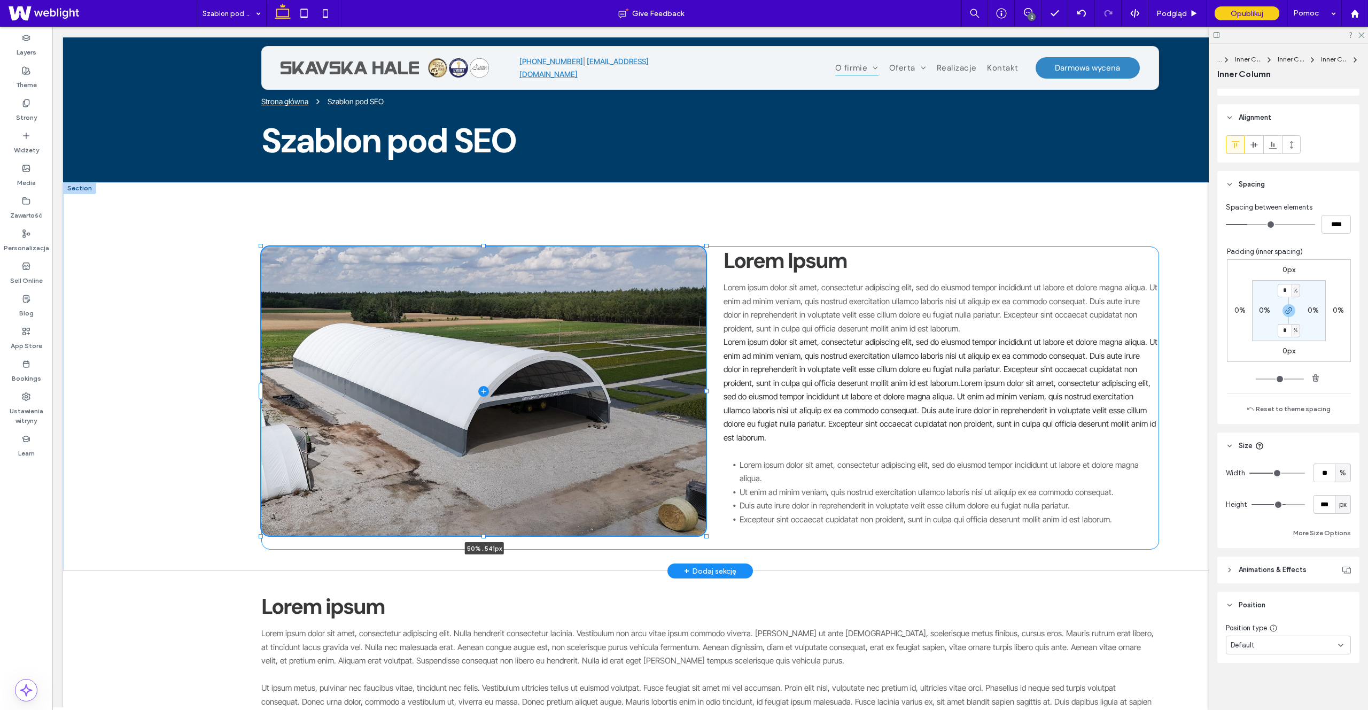
drag, startPoint x: 484, startPoint y: 441, endPoint x: 589, endPoint y: 562, distance: 160.1
click at [488, 536] on div "50% , 541px Lorem Ipsum Lorem ipsum dolor sit amet, consectetur adipiscing elit…" at bounding box center [710, 376] width 1294 height 388
type input "***"
click at [783, 411] on span "Lorem ipsum dolor sit amet, consectetur adipiscing elit, sed do eiusmod tempor …" at bounding box center [942, 390] width 432 height 106
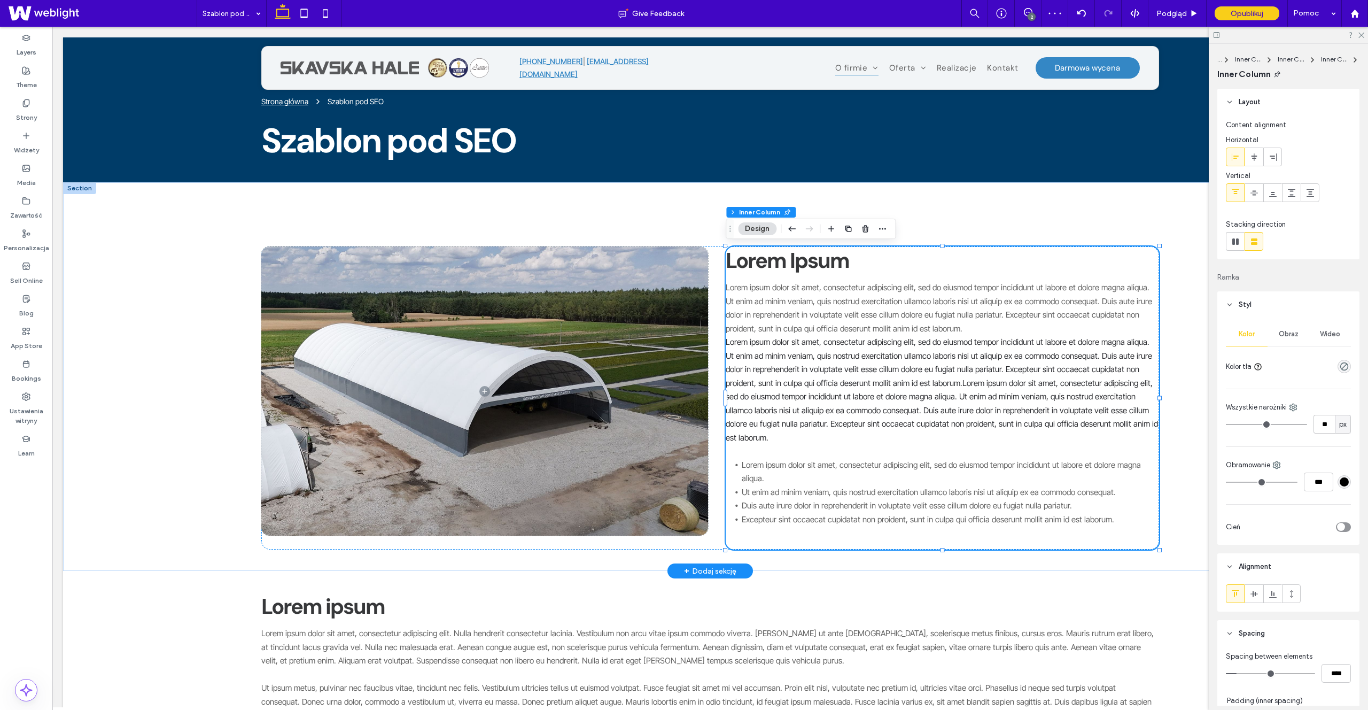
click at [765, 427] on span "Lorem ipsum dolor sit amet, consectetur adipiscing elit, sed do eiusmod tempor …" at bounding box center [942, 390] width 432 height 106
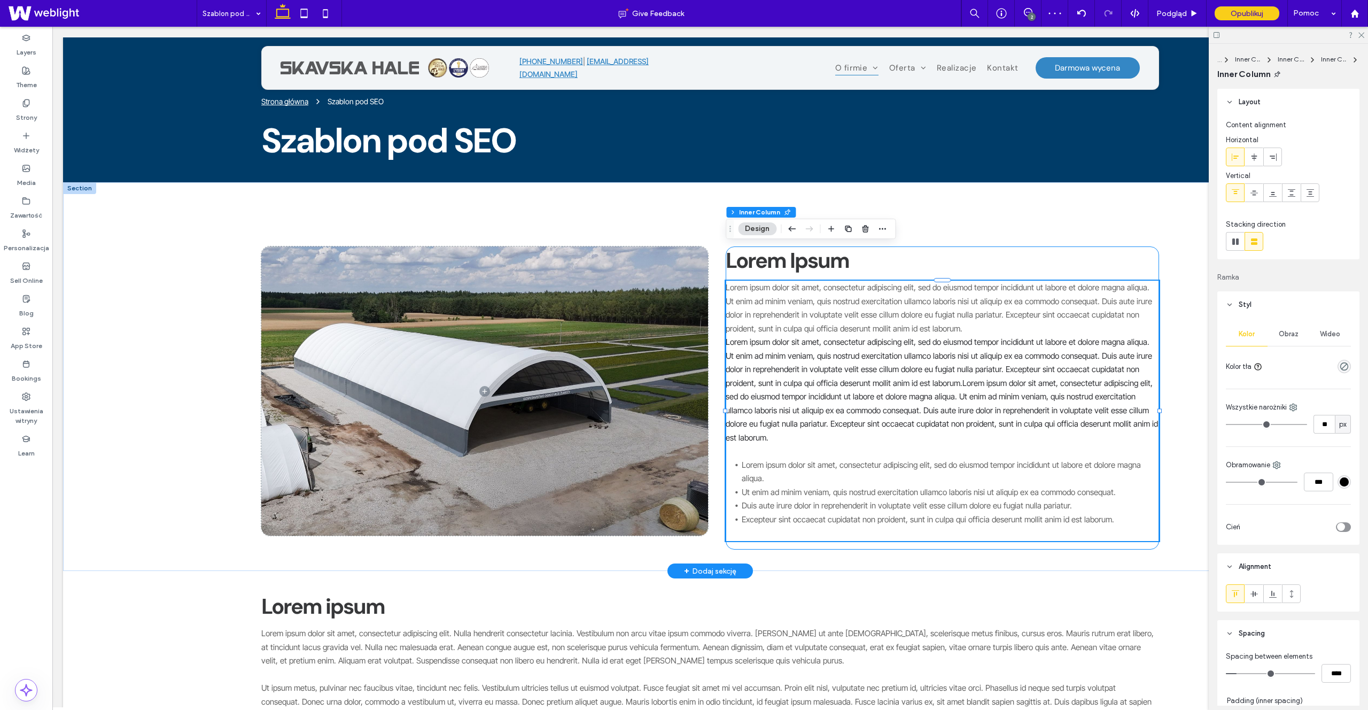
click at [765, 427] on span "Lorem ipsum dolor sit amet, consectetur adipiscing elit, sed do eiusmod tempor …" at bounding box center [942, 390] width 432 height 106
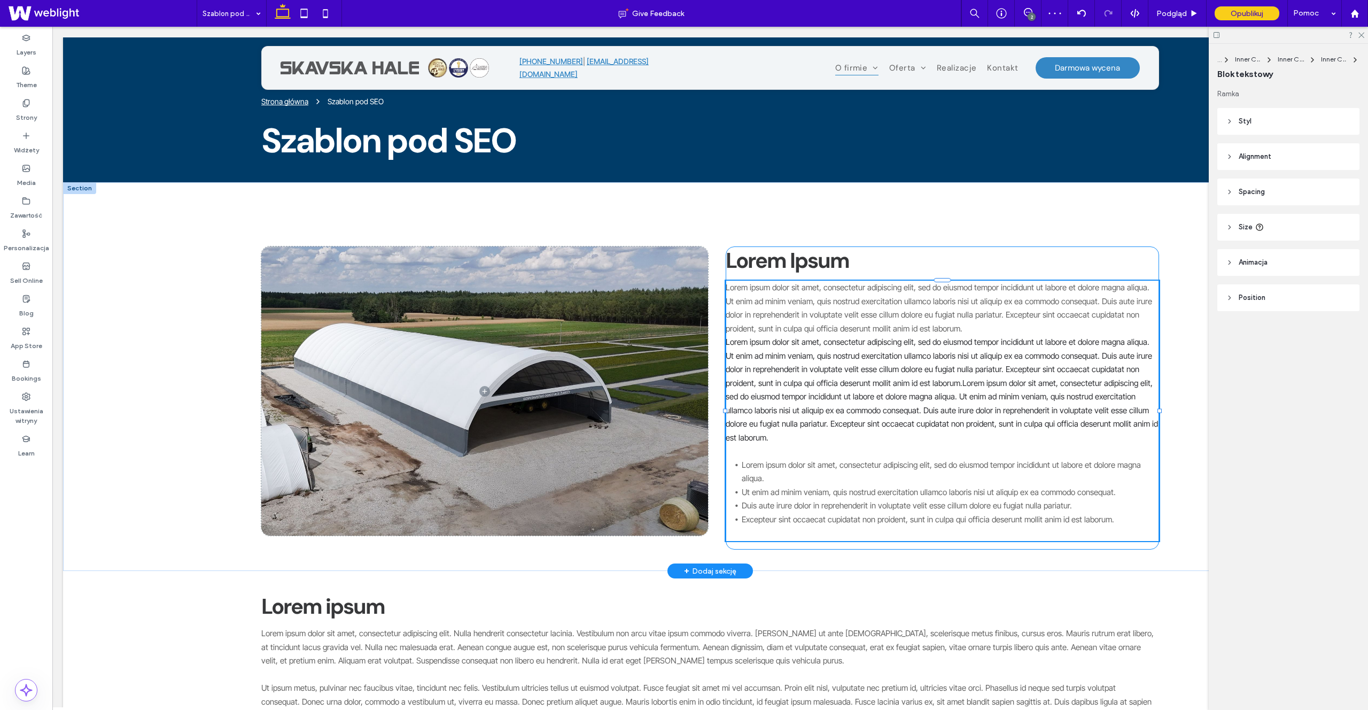
type input "**********"
type input "**"
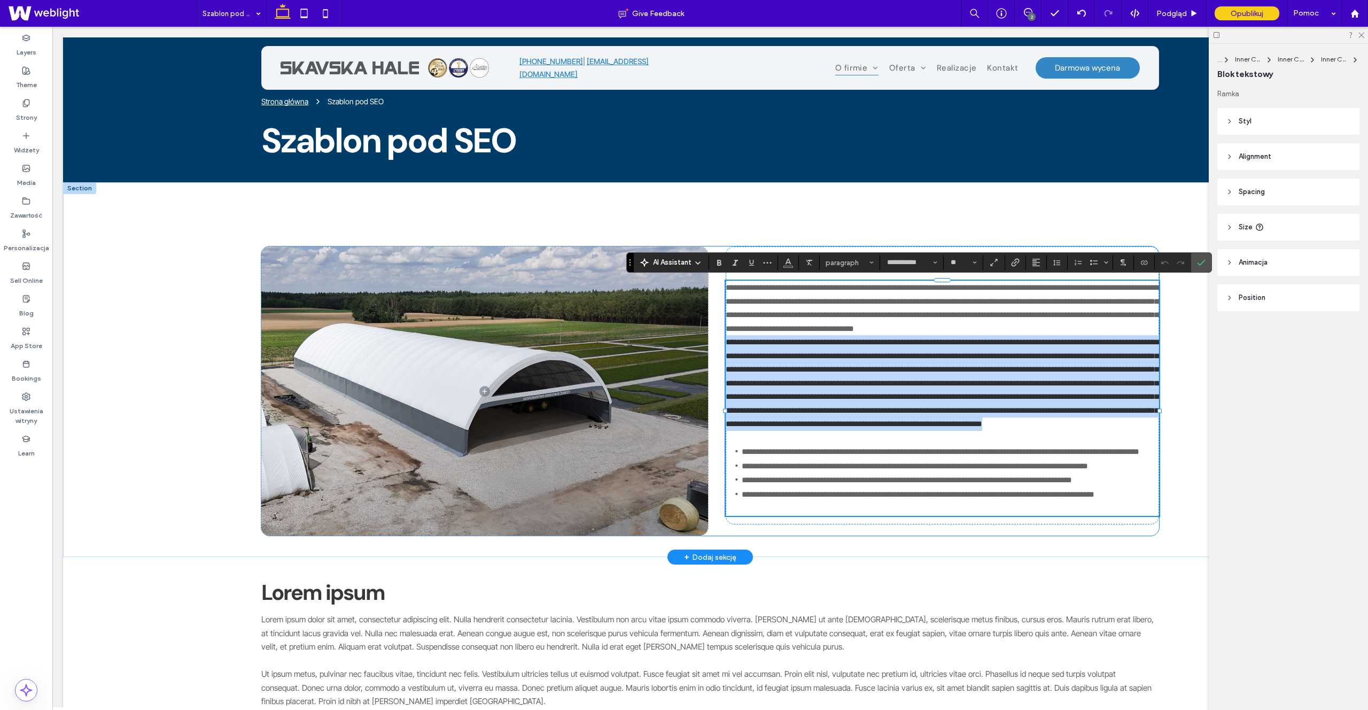
drag, startPoint x: 771, startPoint y: 441, endPoint x: 720, endPoint y: 344, distance: 109.2
click at [720, 344] on div "**********" at bounding box center [710, 390] width 898 height 289
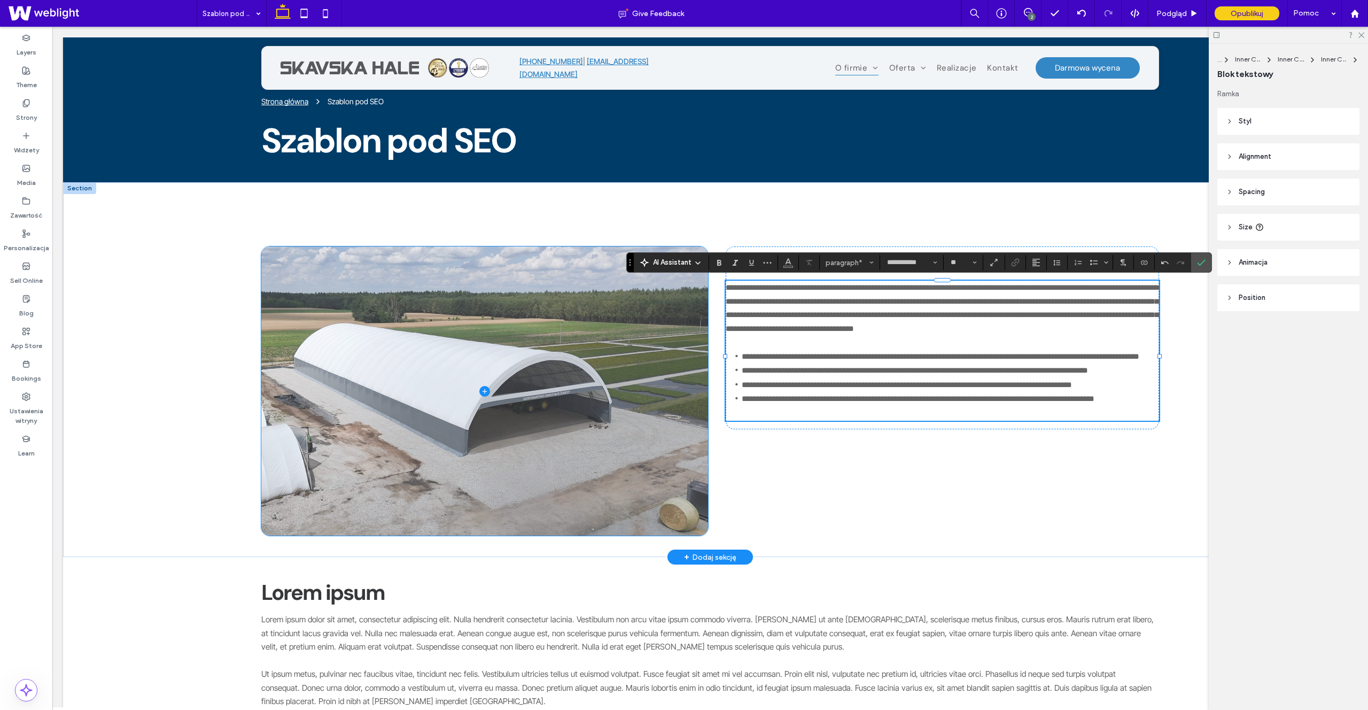
click at [657, 364] on span at bounding box center [484, 390] width 447 height 289
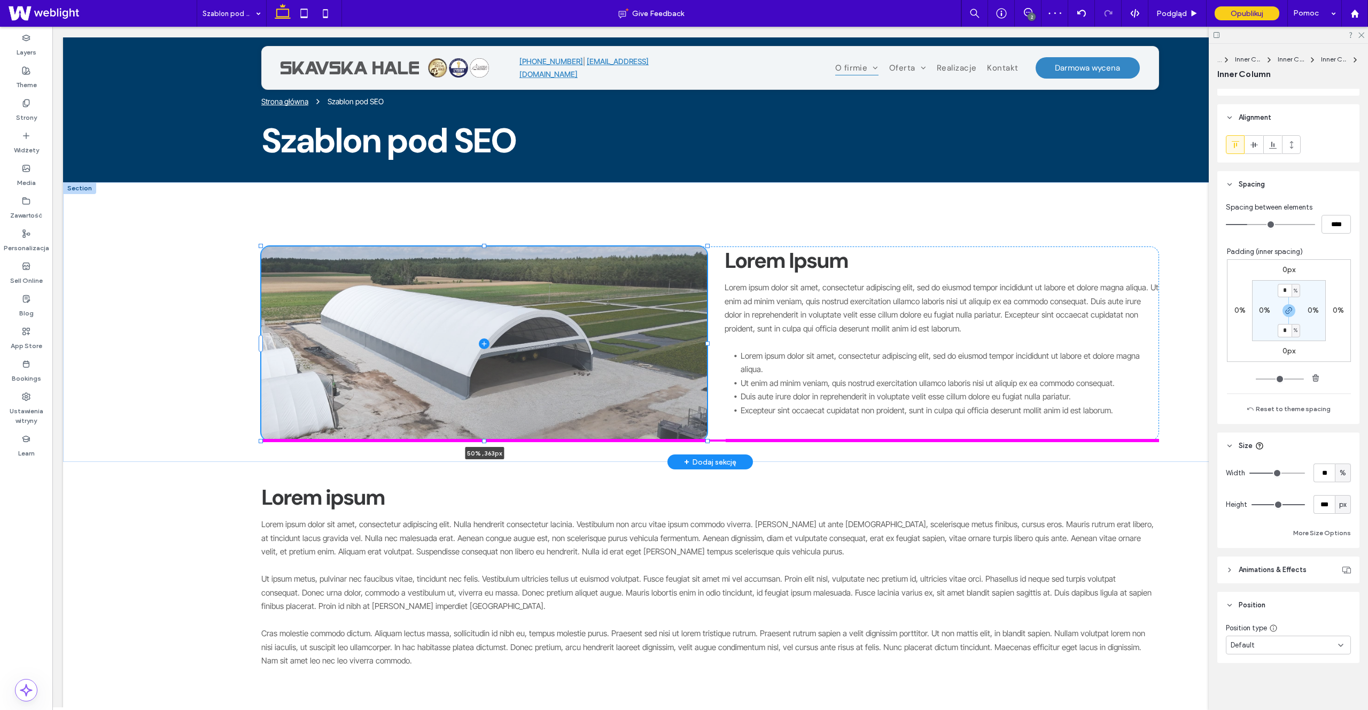
drag, startPoint x: 484, startPoint y: 535, endPoint x: 496, endPoint y: 439, distance: 97.0
click at [496, 439] on div "50% , 363px Lorem Ipsum Lorem ipsum dolor sit amet, consectetur adipiscing elit…" at bounding box center [710, 321] width 1294 height 279
type input "***"
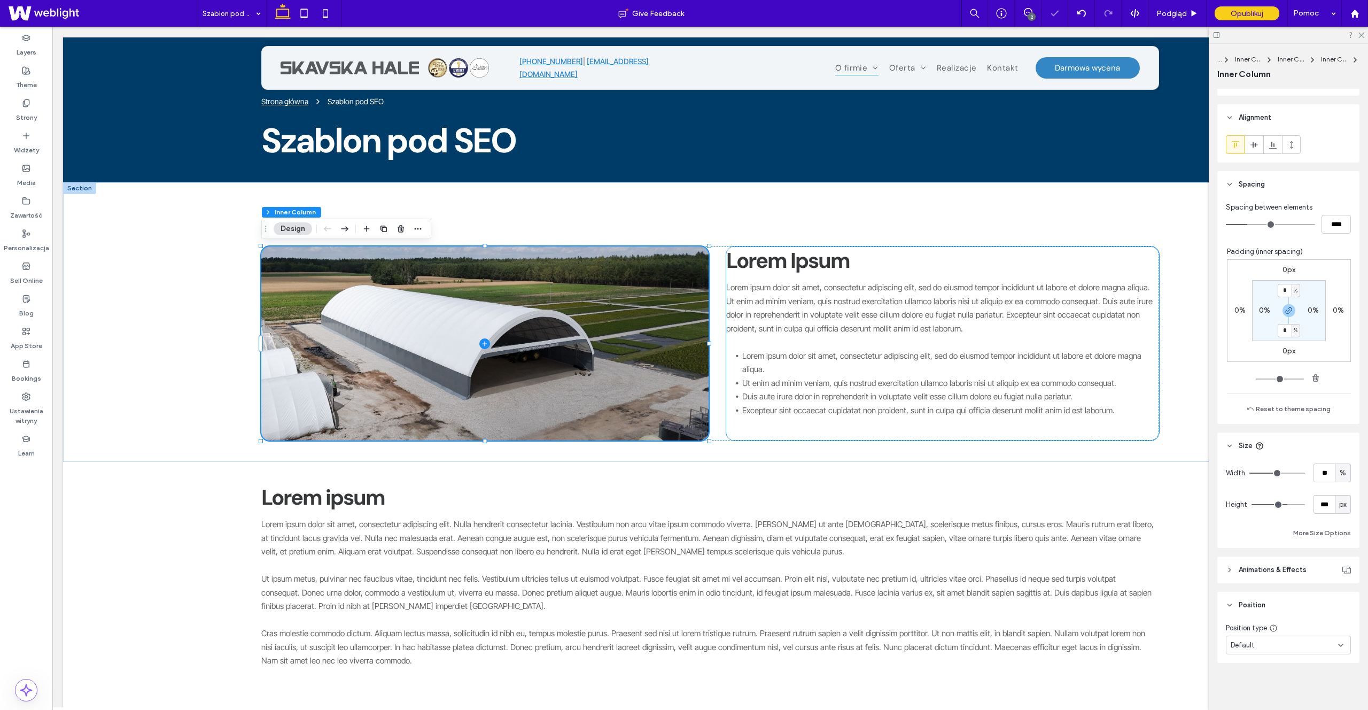
click at [836, 423] on div "Lorem ipsum dolor sit amet, consectetur adipiscing elit, sed do eiusmod tempor …" at bounding box center [942, 356] width 433 height 151
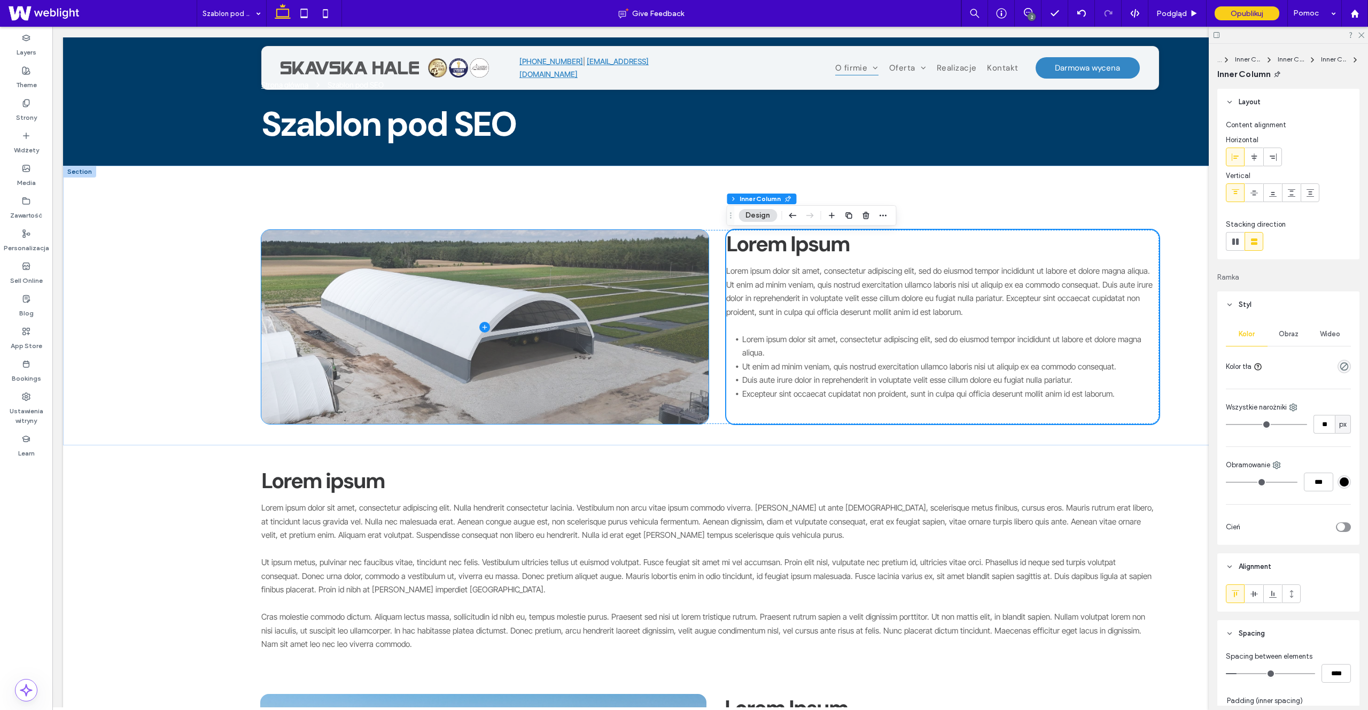
scroll to position [17, 0]
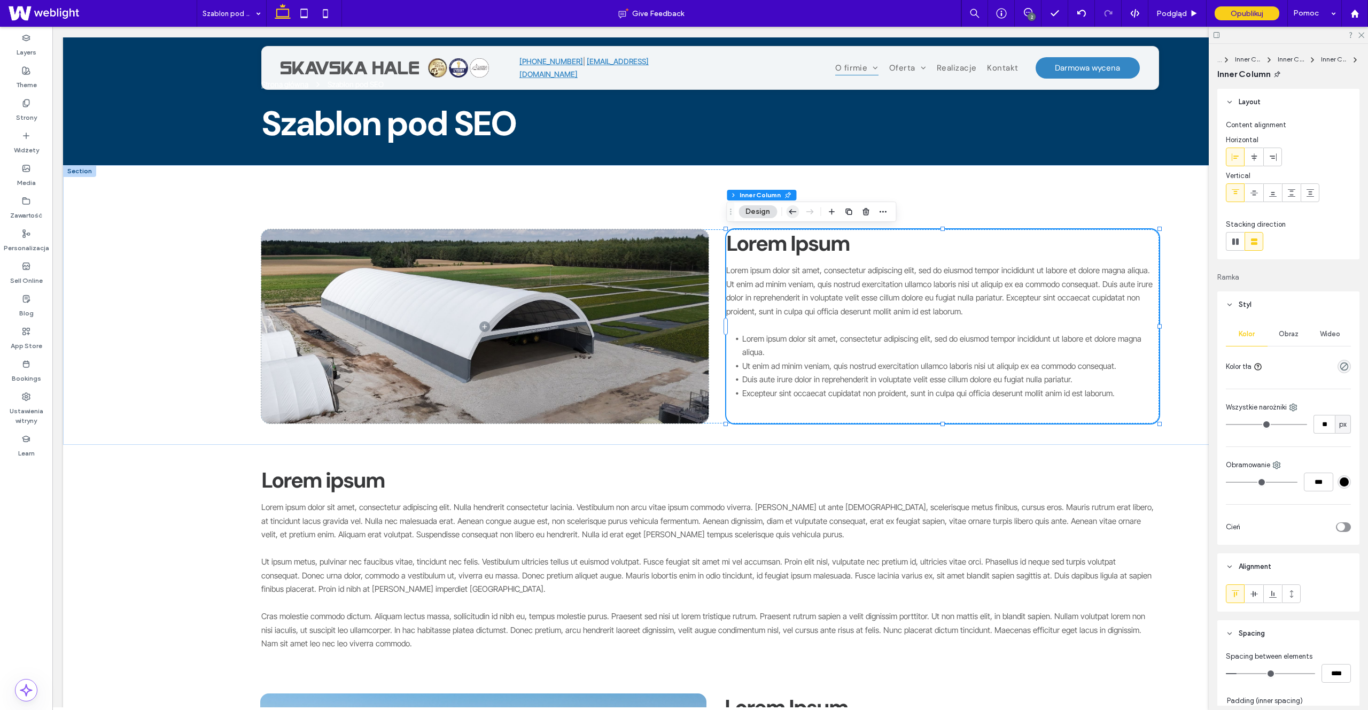
drag, startPoint x: 793, startPoint y: 208, endPoint x: 742, endPoint y: 183, distance: 57.8
click at [793, 208] on icon "button" at bounding box center [792, 211] width 13 height 19
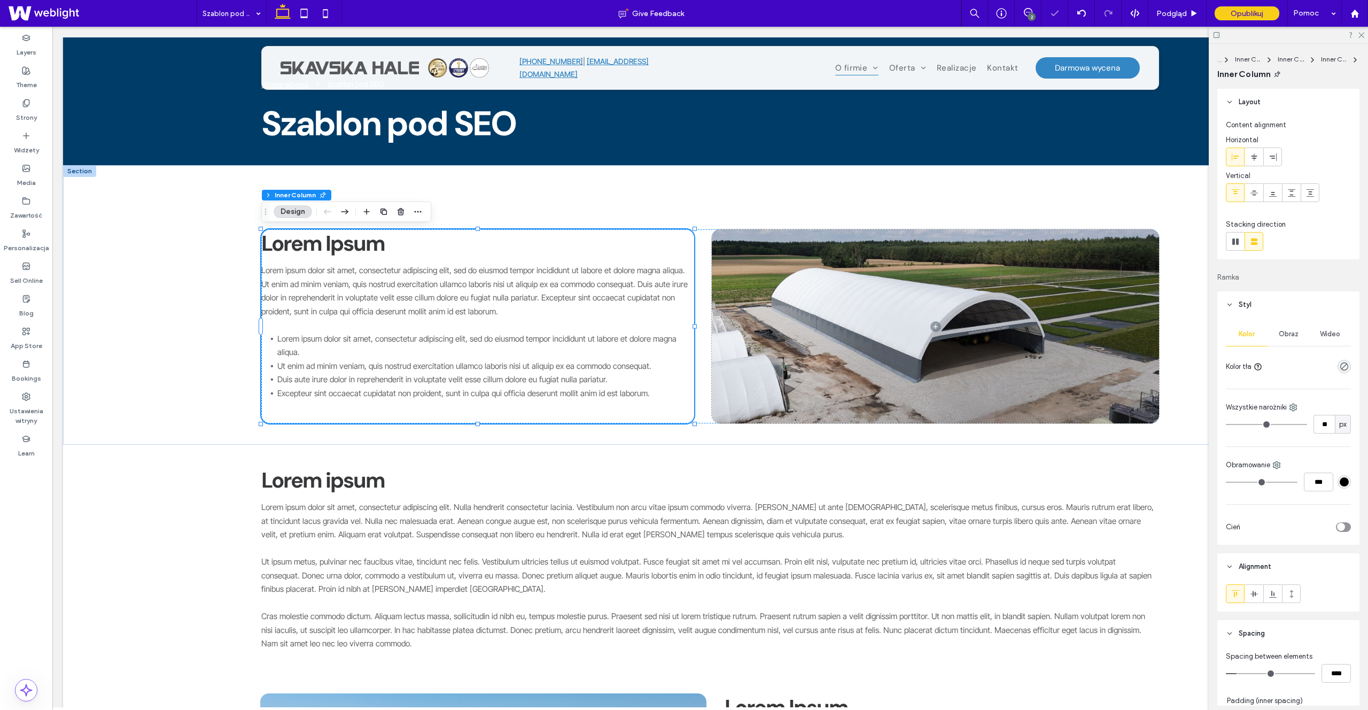
click at [347, 211] on icon "button" at bounding box center [344, 211] width 13 height 19
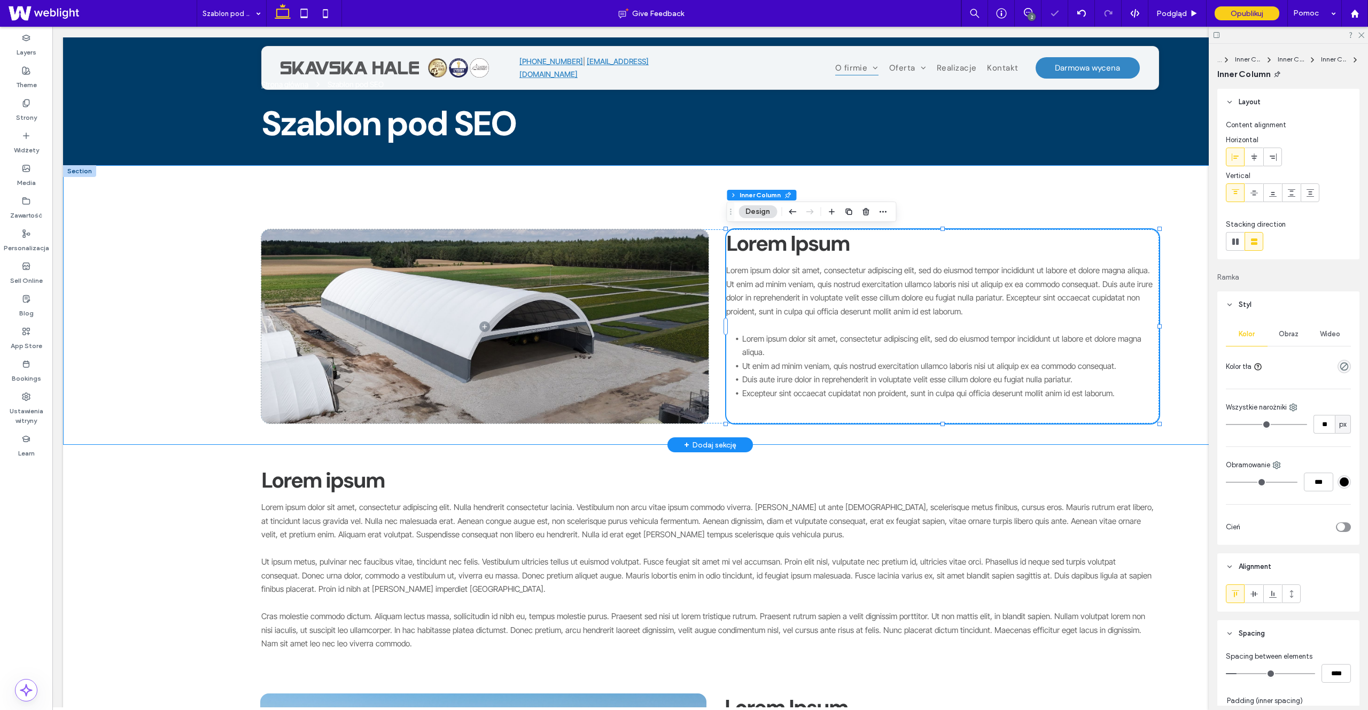
click at [982, 180] on div "Lorem Ipsum Lorem ipsum dolor sit amet, consectetur adipiscing elit, sed do eiu…" at bounding box center [710, 304] width 1294 height 279
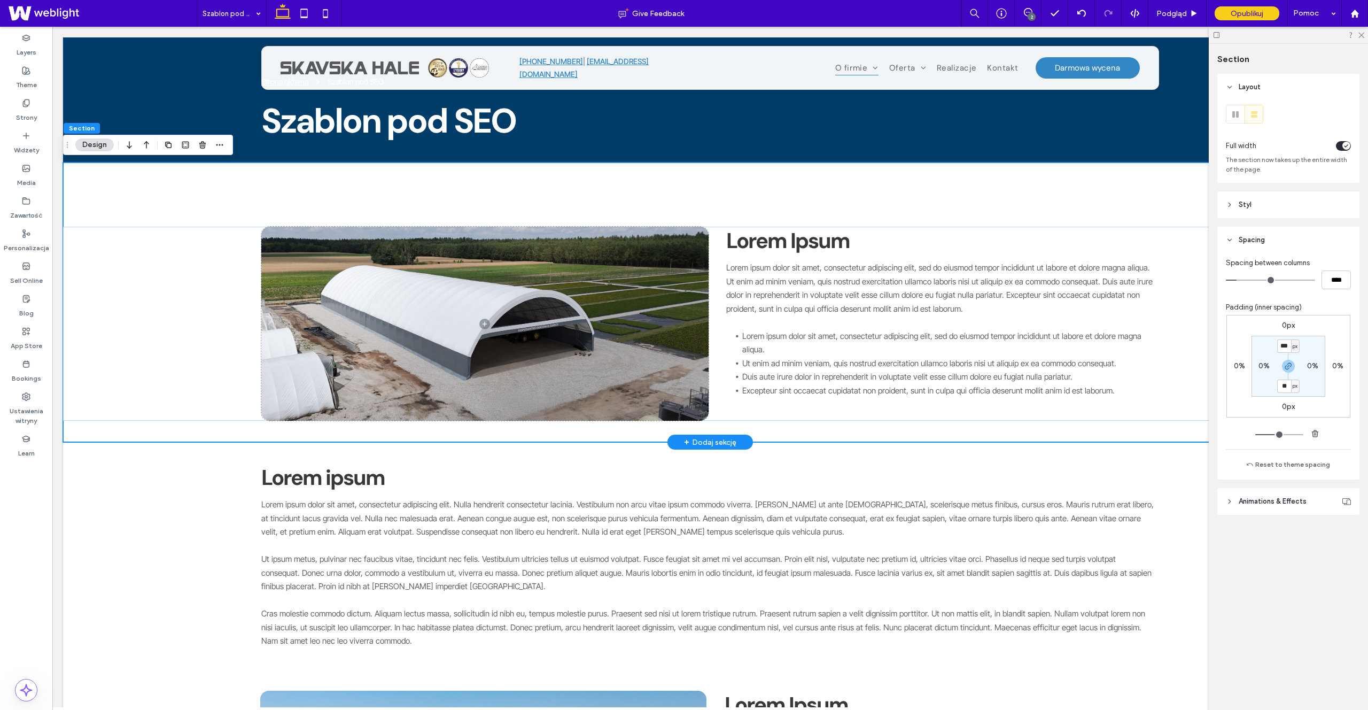
click at [171, 198] on div "Lorem Ipsum Lorem ipsum dolor sit amet, consectetur adipiscing elit, sed do eiu…" at bounding box center [710, 301] width 1294 height 279
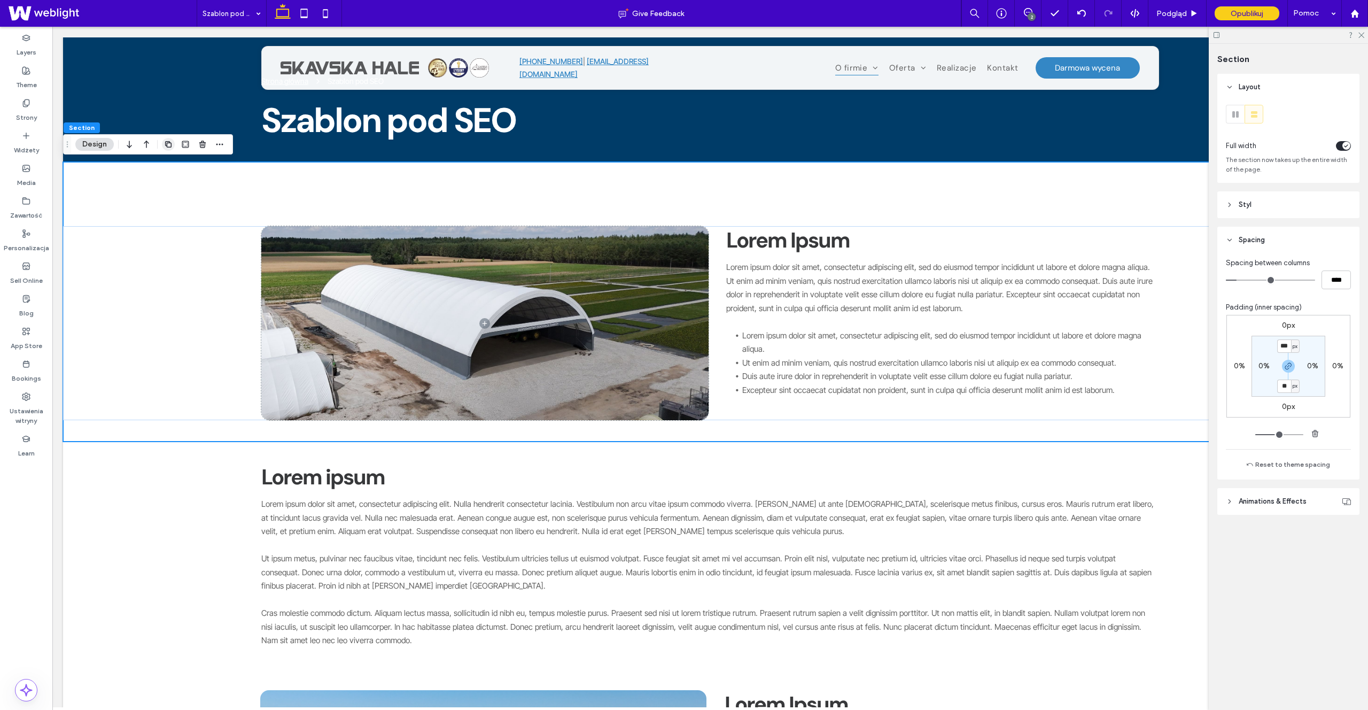
click at [167, 149] on span "button" at bounding box center [168, 144] width 13 height 13
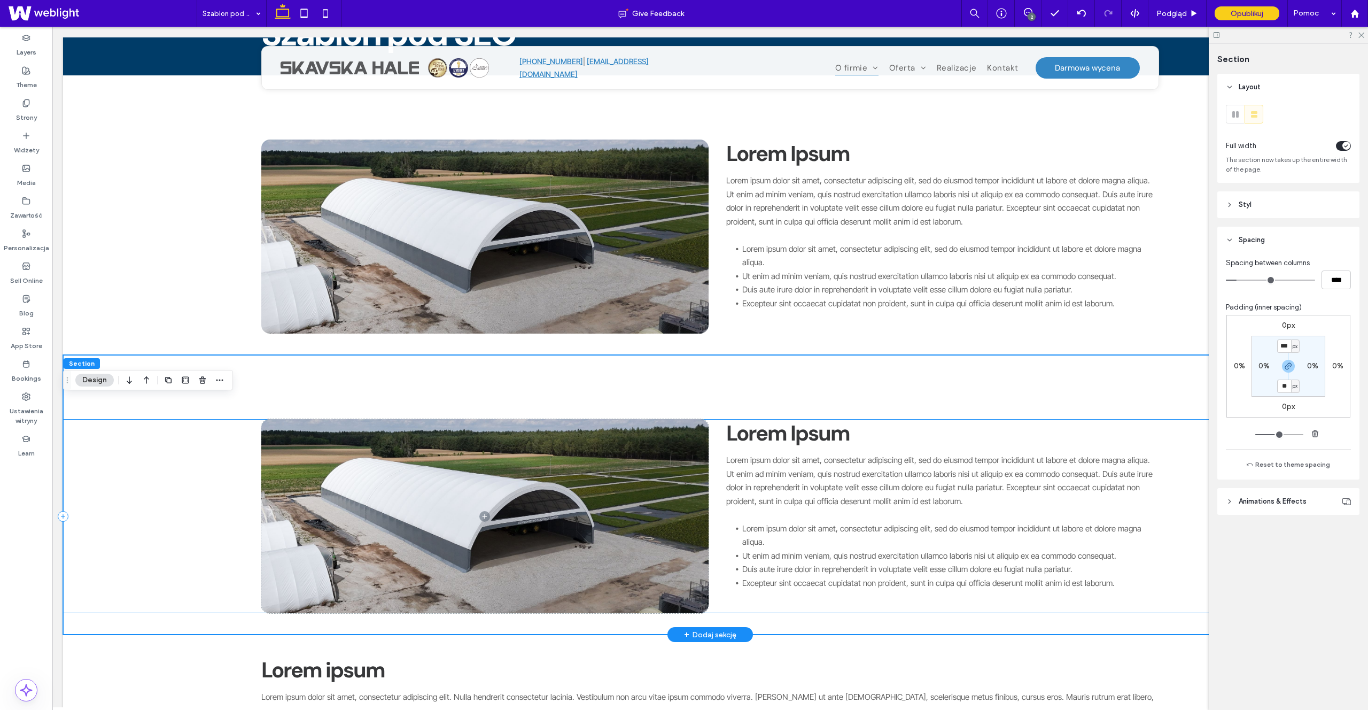
scroll to position [115, 0]
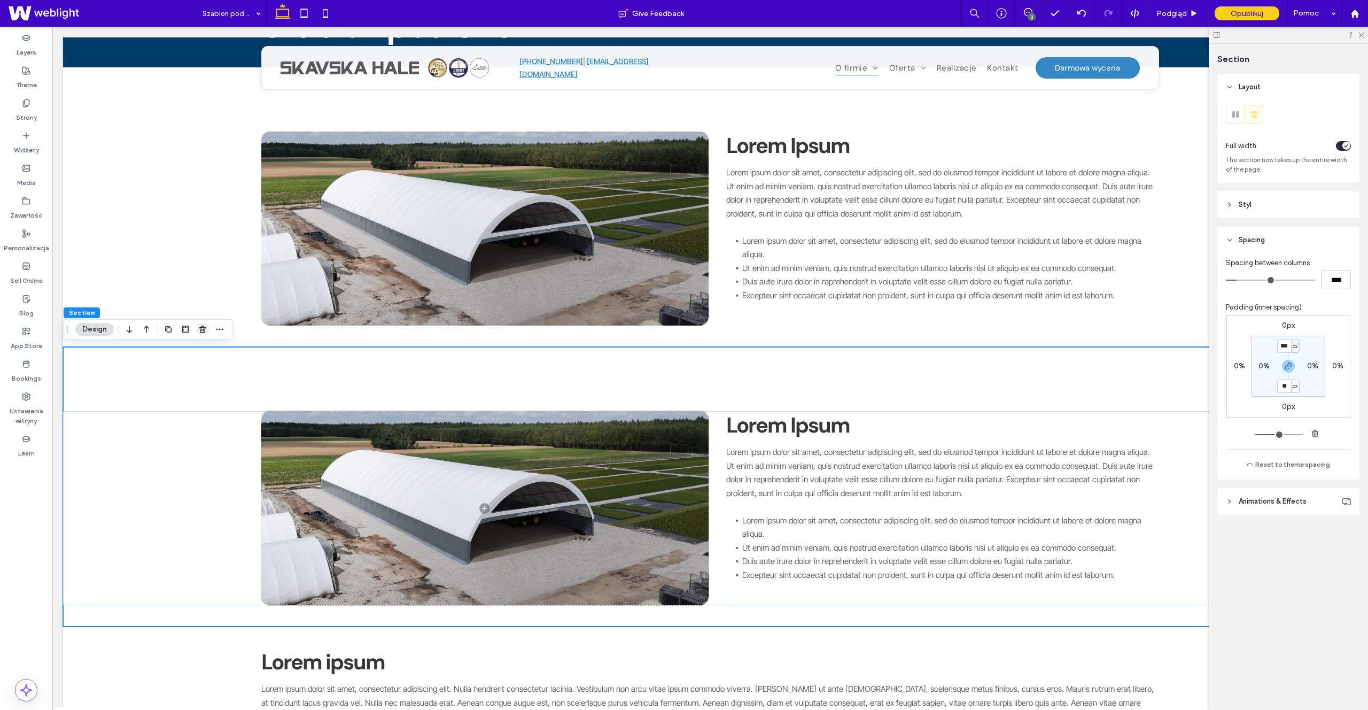
click at [201, 332] on use "button" at bounding box center [202, 328] width 6 height 7
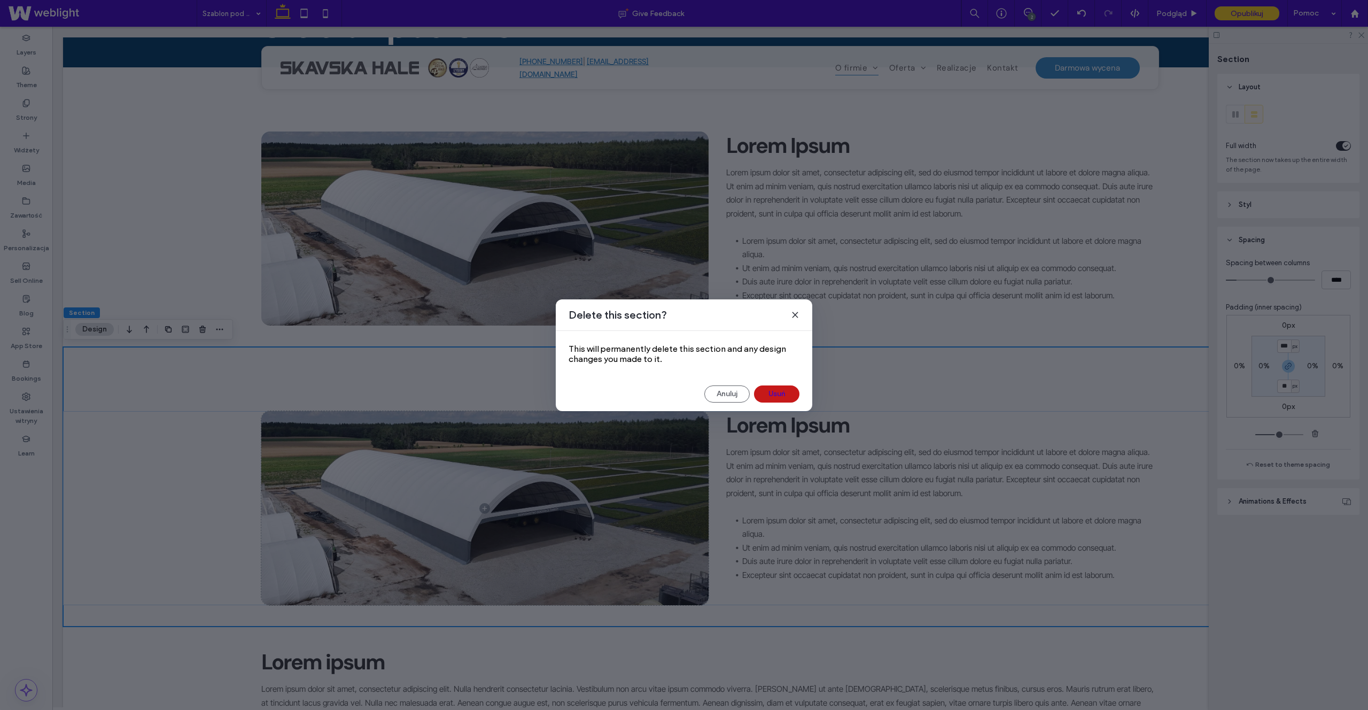
click at [780, 397] on button "Usuń" at bounding box center [776, 393] width 45 height 17
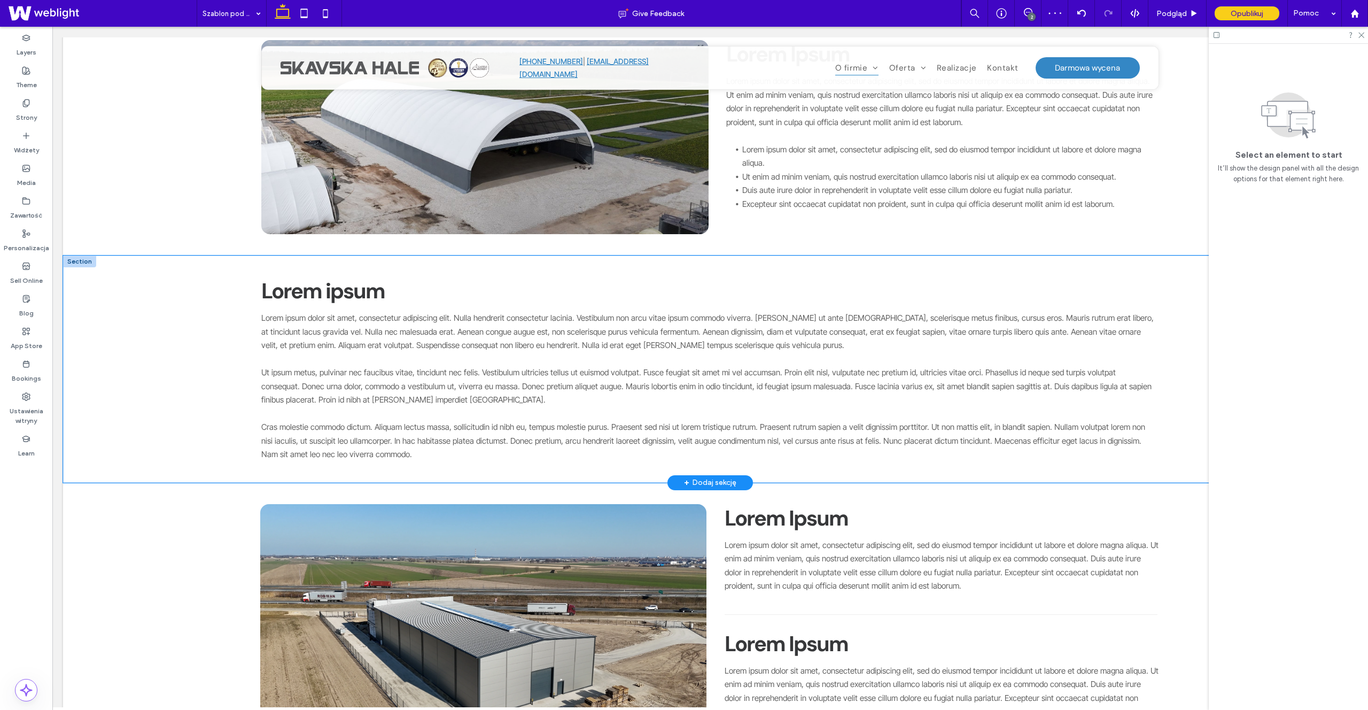
scroll to position [208, 0]
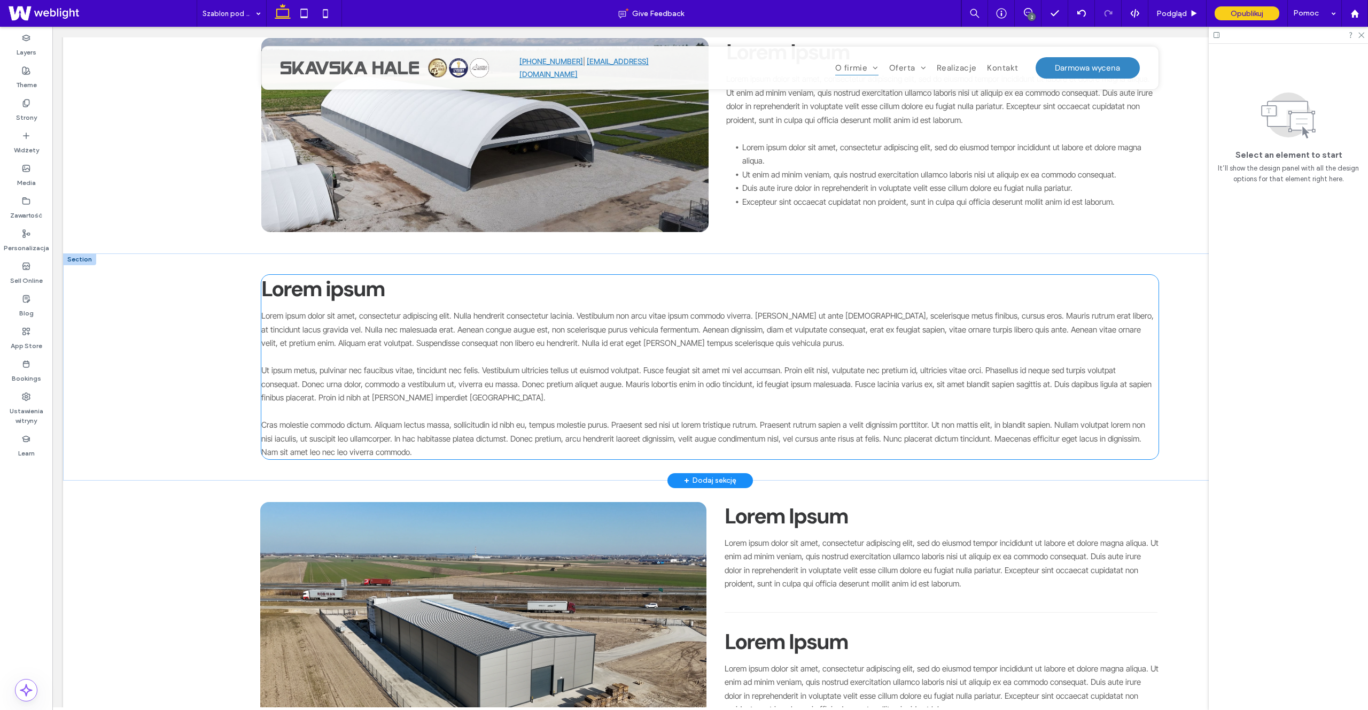
click at [375, 294] on h2 "Lorem ipsum ﻿" at bounding box center [708, 289] width 894 height 28
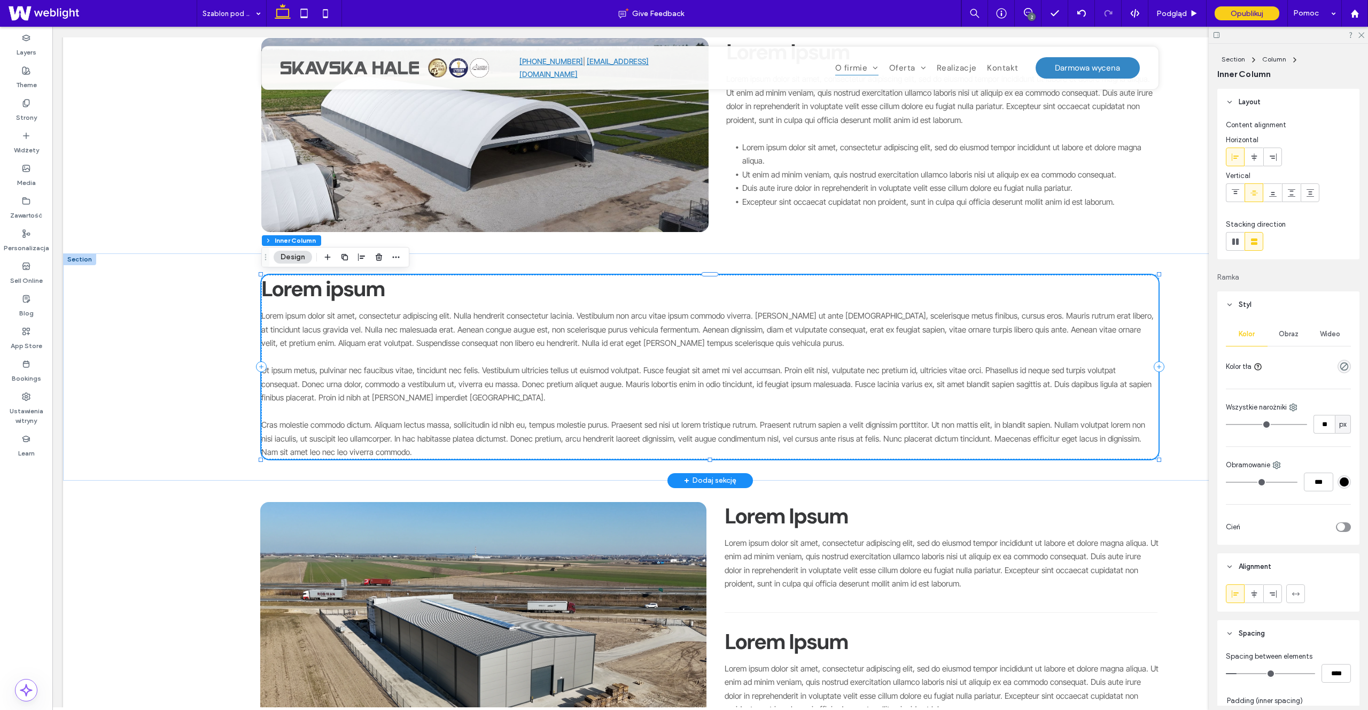
click at [378, 292] on h2 "Lorem ipsum ﻿" at bounding box center [708, 289] width 894 height 28
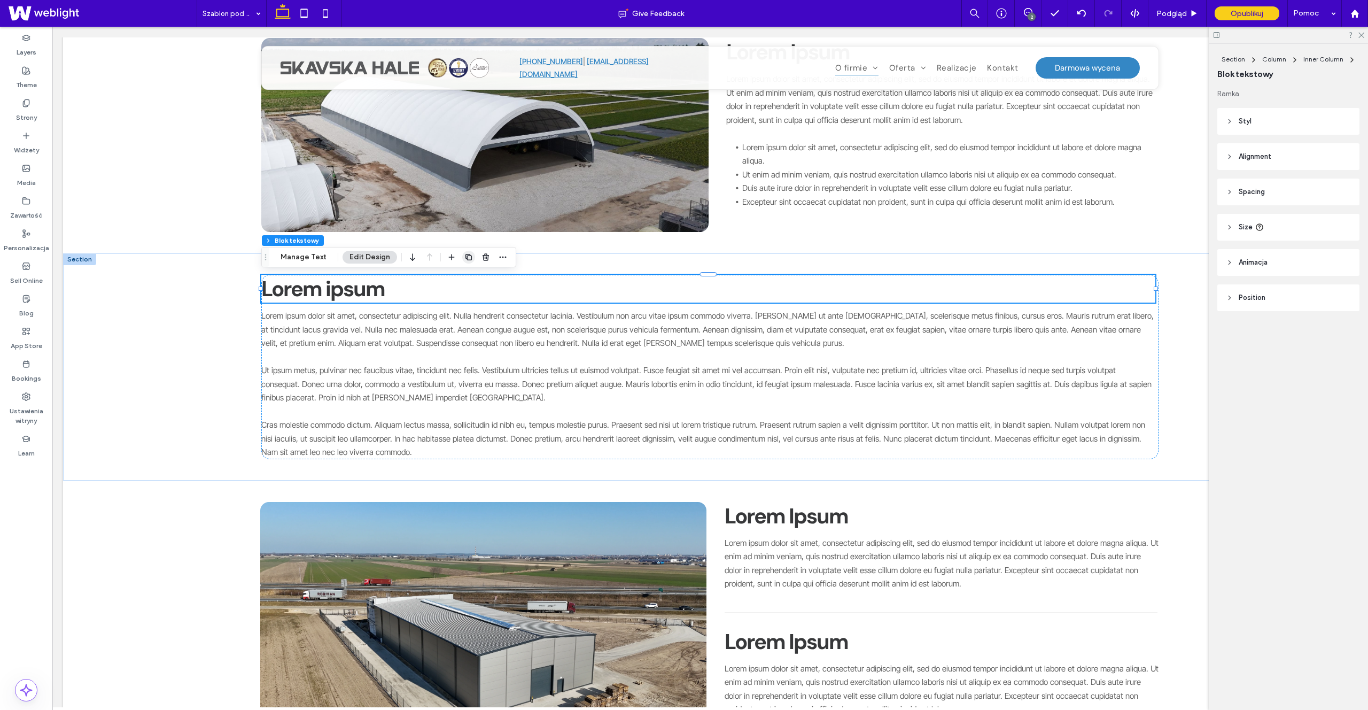
click at [465, 255] on use "button" at bounding box center [468, 257] width 6 height 6
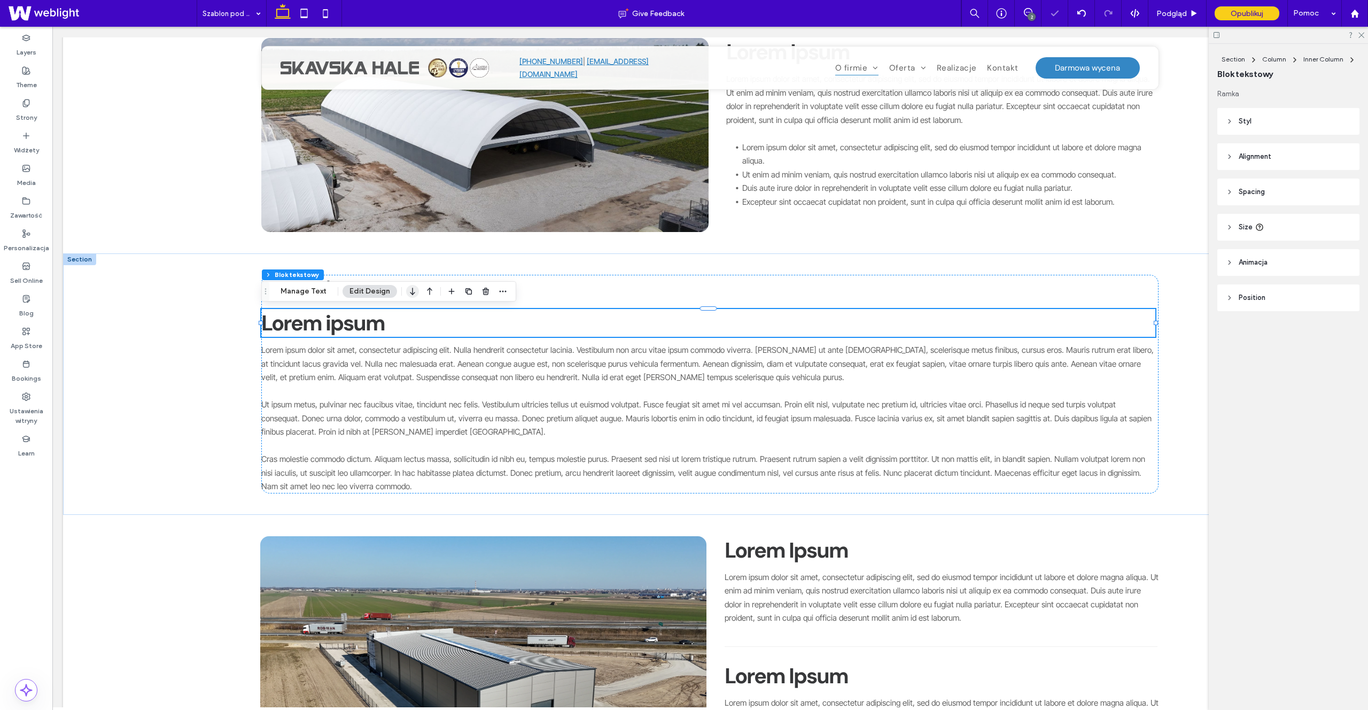
click at [410, 293] on use "button" at bounding box center [412, 290] width 5 height 7
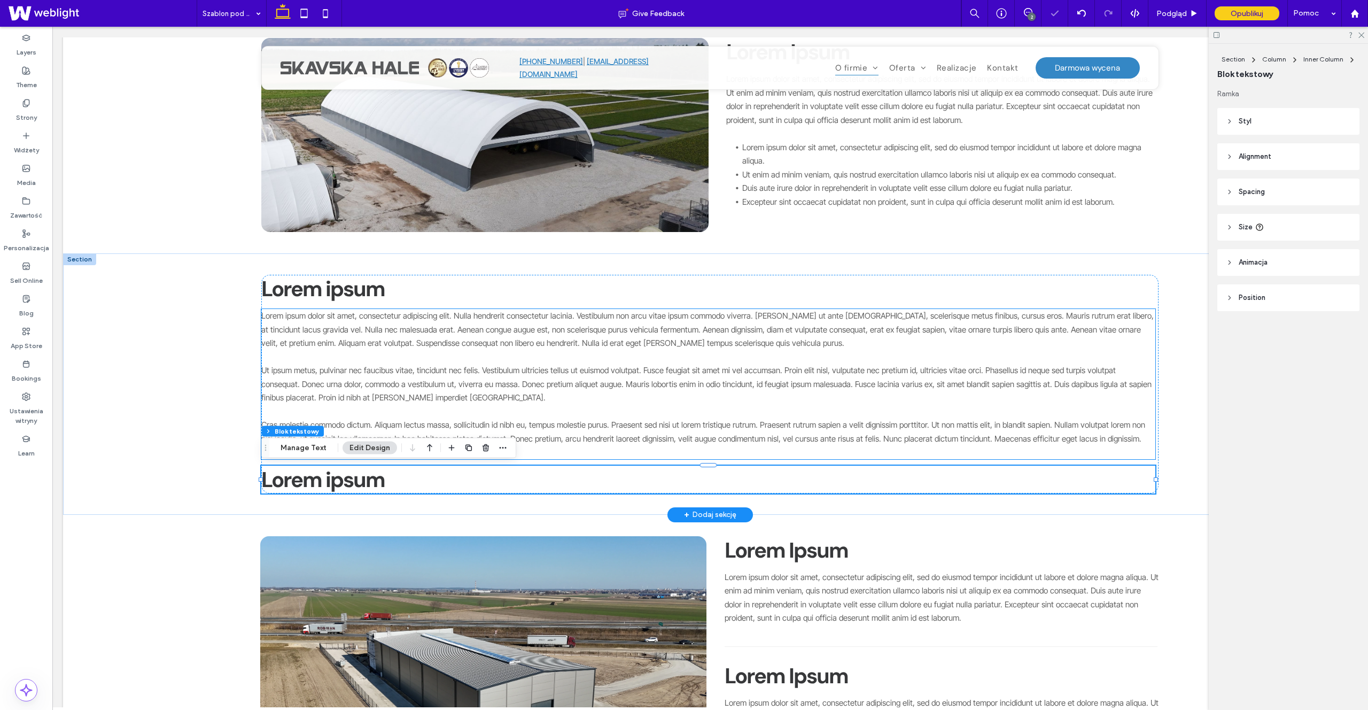
click at [437, 394] on p "Ut ipsum metus, pulvinar nec faucibus vitae, tincidunt nec felis. Vestibulum ul…" at bounding box center [708, 383] width 894 height 41
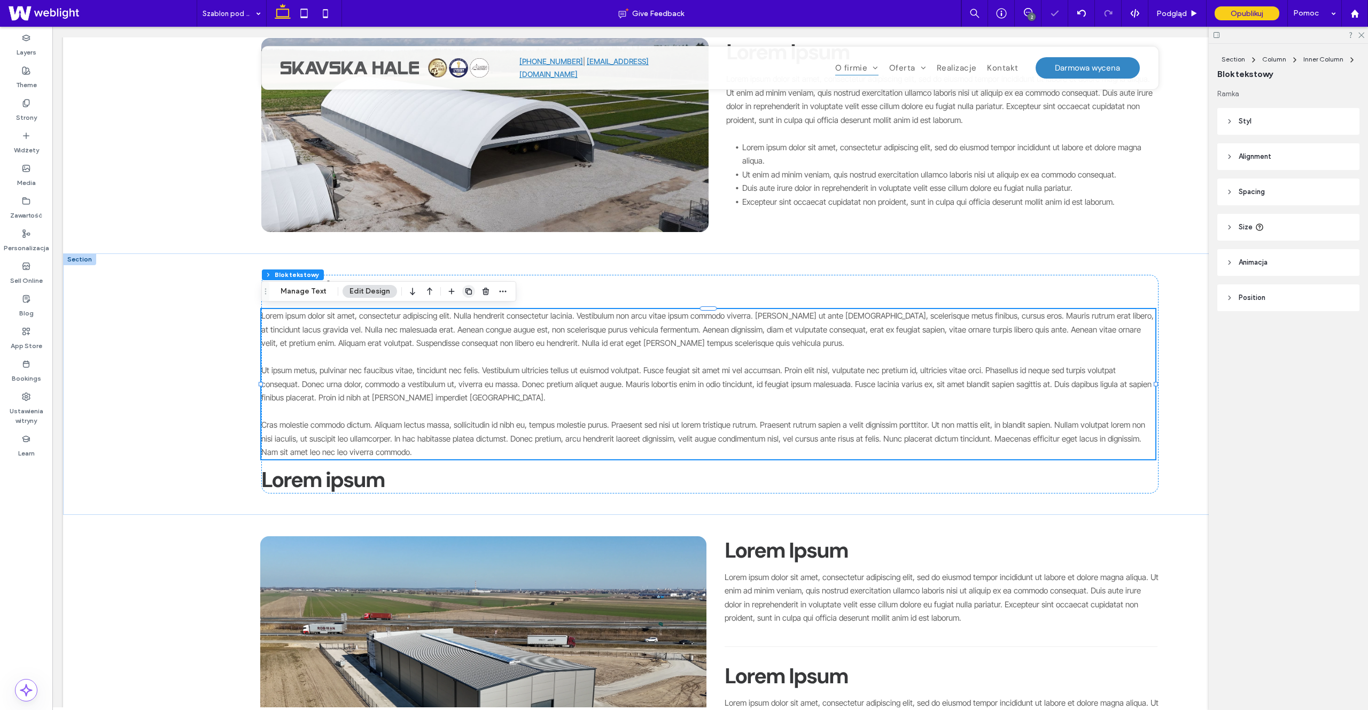
click at [469, 293] on icon "button" at bounding box center [468, 291] width 9 height 9
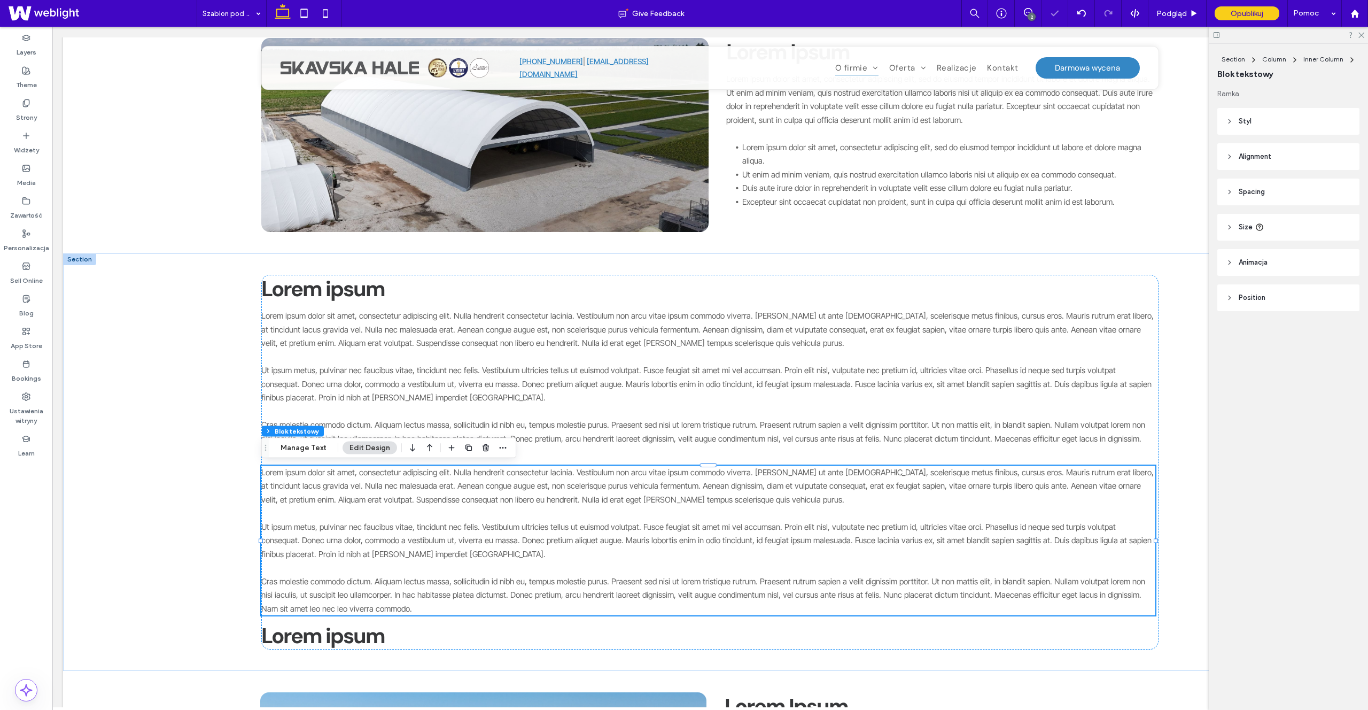
click at [416, 453] on icon "button" at bounding box center [412, 447] width 13 height 19
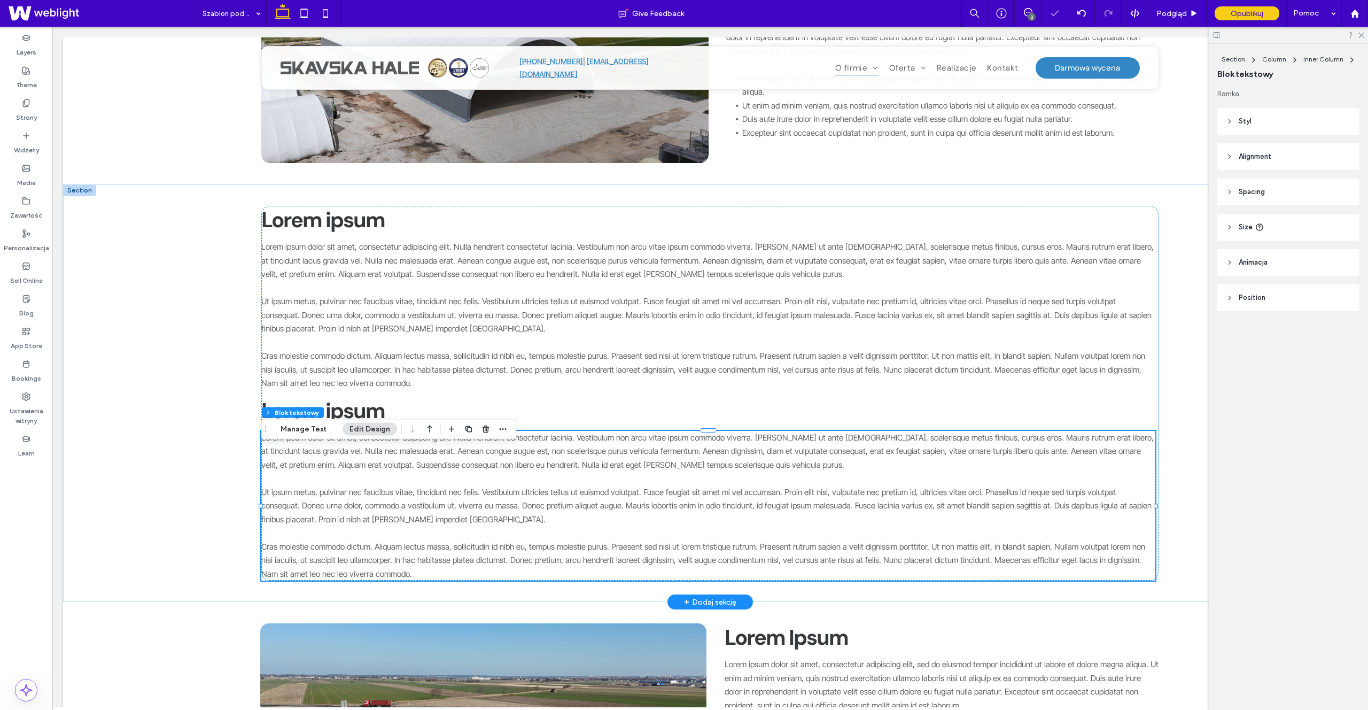
scroll to position [293, 0]
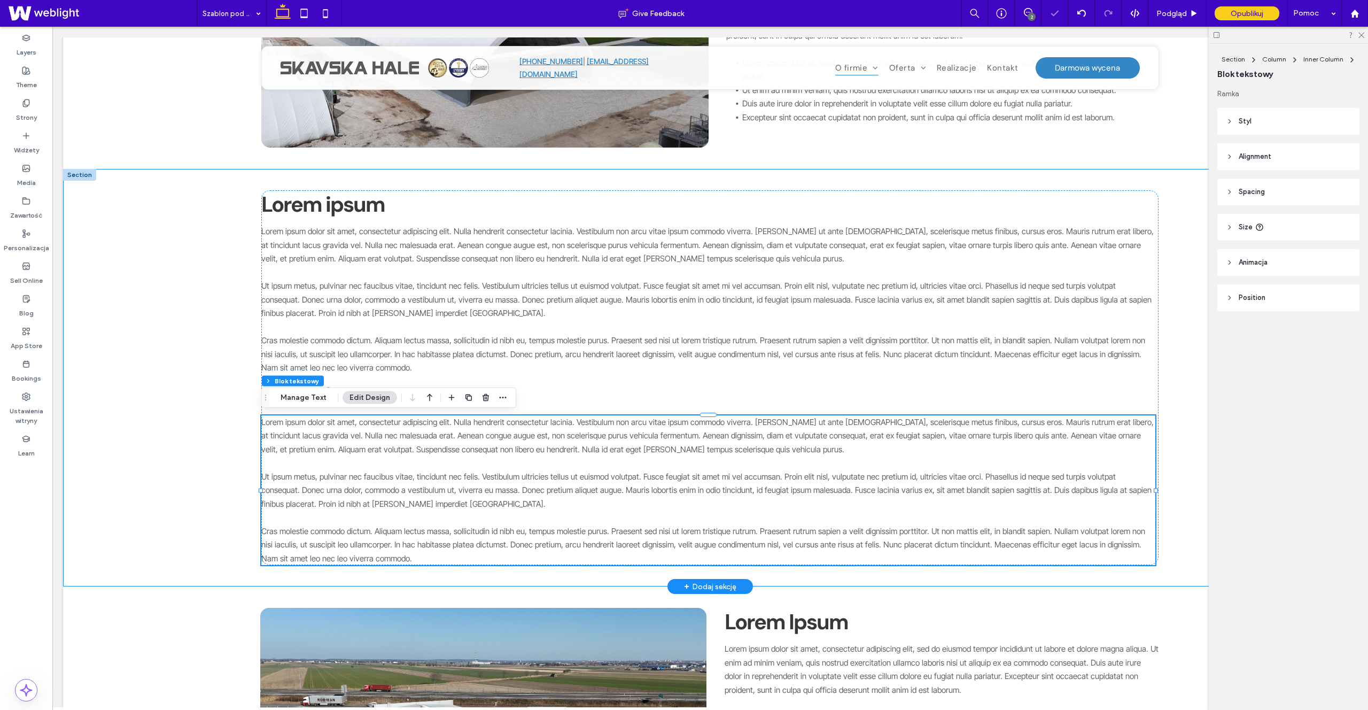
click at [179, 438] on div "Lorem ipsum ﻿ Lorem ipsum dolor sit amet, consectetur adipiscing elit. Nulla he…" at bounding box center [710, 377] width 1294 height 417
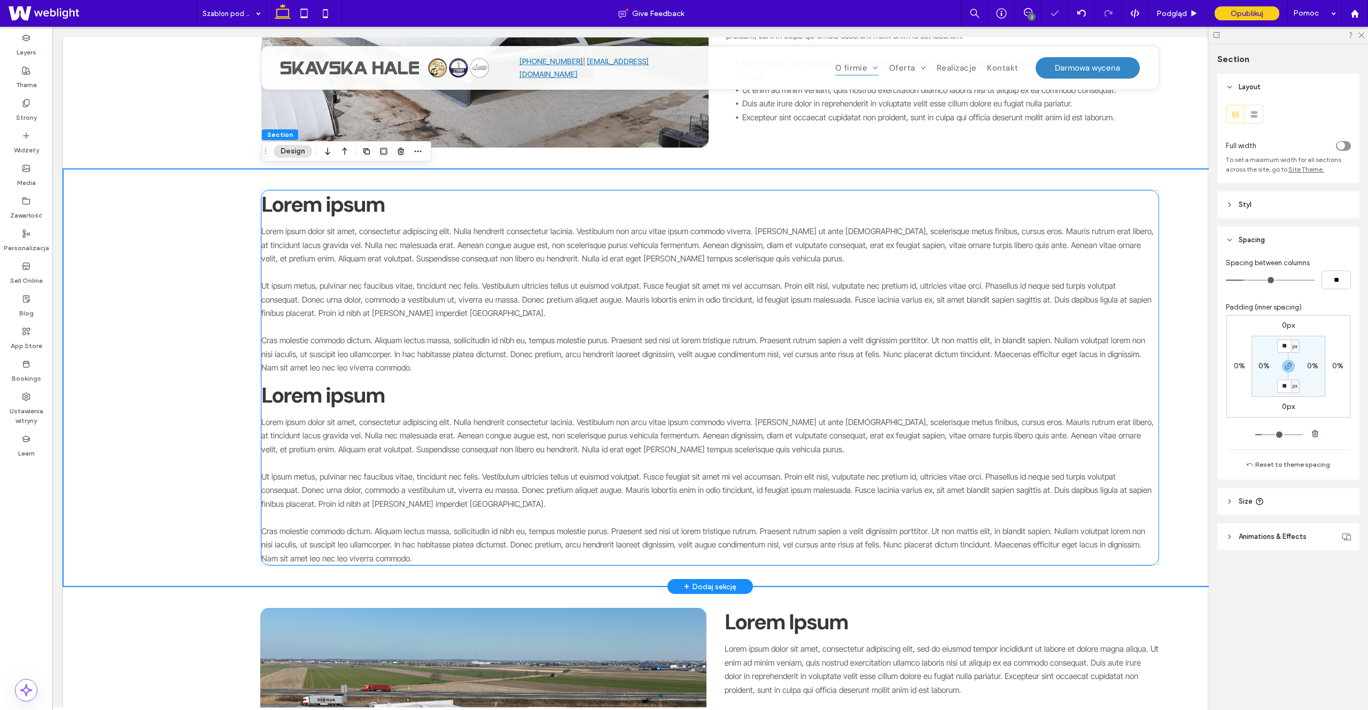
click at [356, 406] on h2 "Lorem ipsum ﻿" at bounding box center [708, 395] width 894 height 28
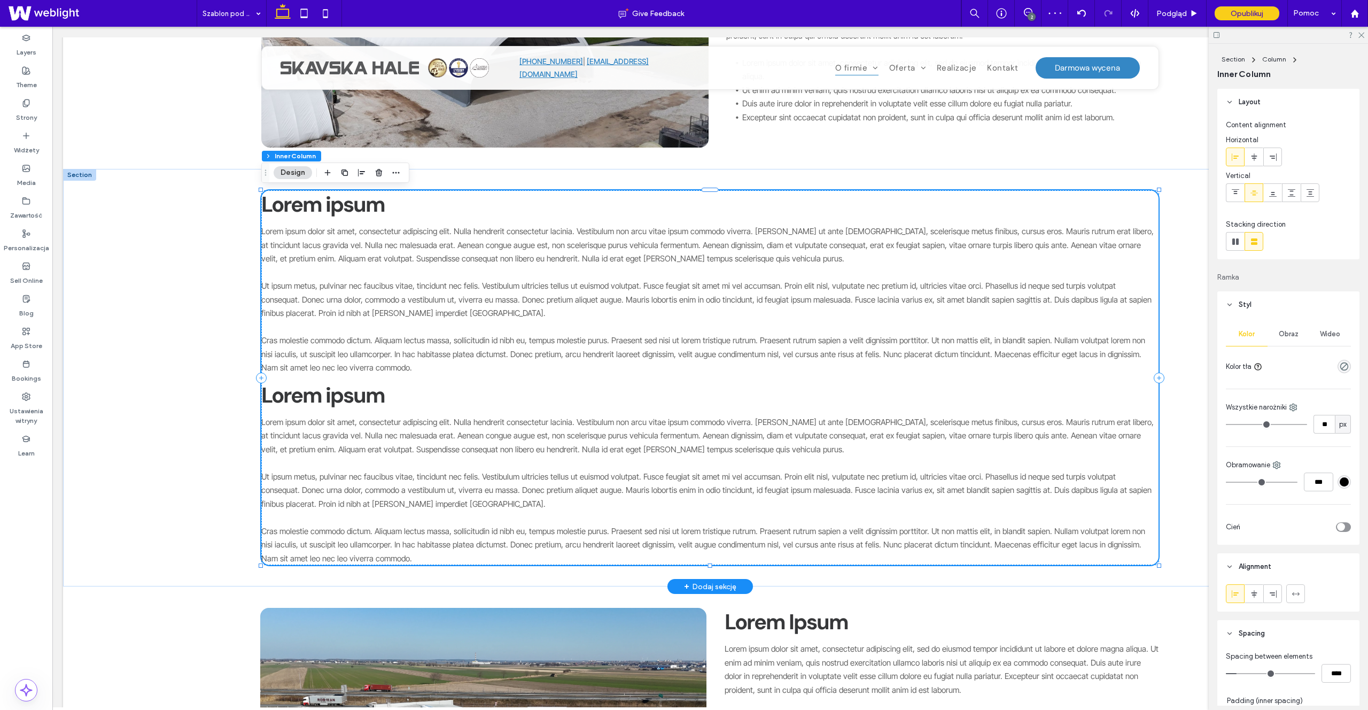
click at [361, 401] on h2 "Lorem ipsum ﻿" at bounding box center [708, 395] width 894 height 28
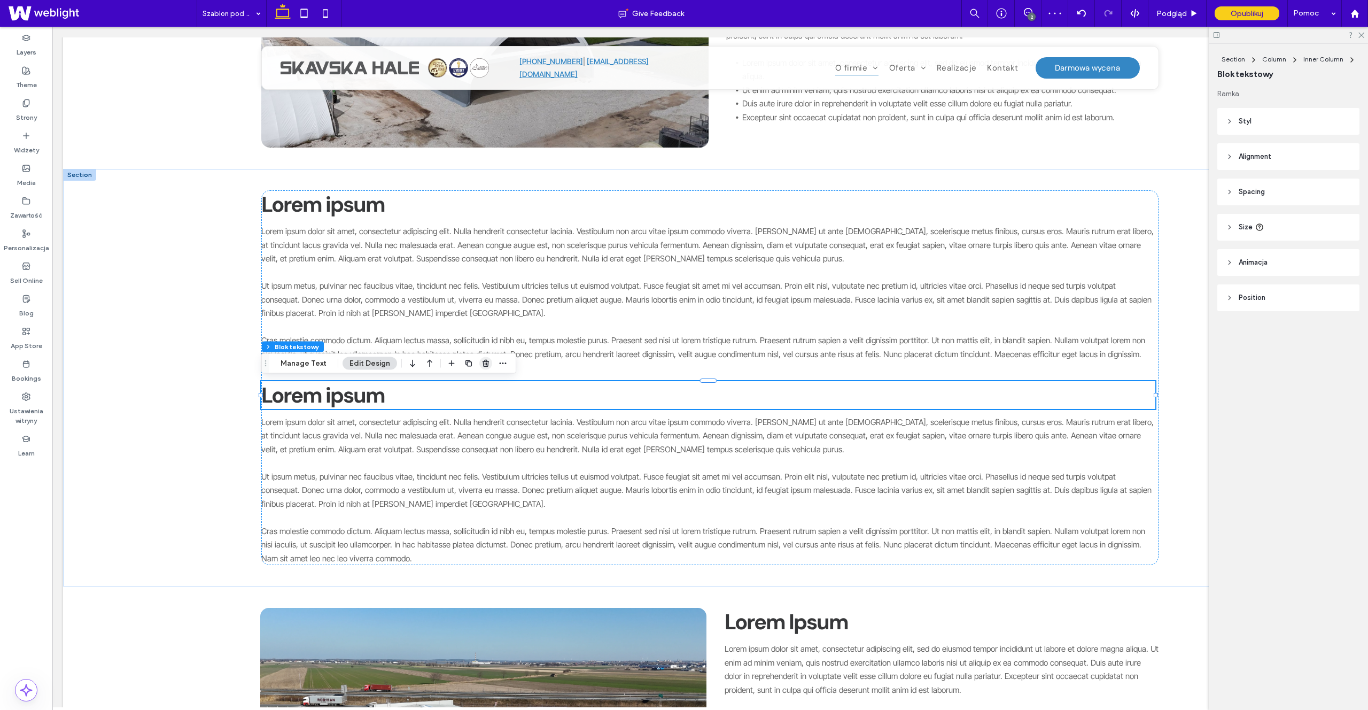
drag, startPoint x: 481, startPoint y: 365, endPoint x: 420, endPoint y: 378, distance: 62.8
click at [483, 365] on use "button" at bounding box center [486, 363] width 6 height 7
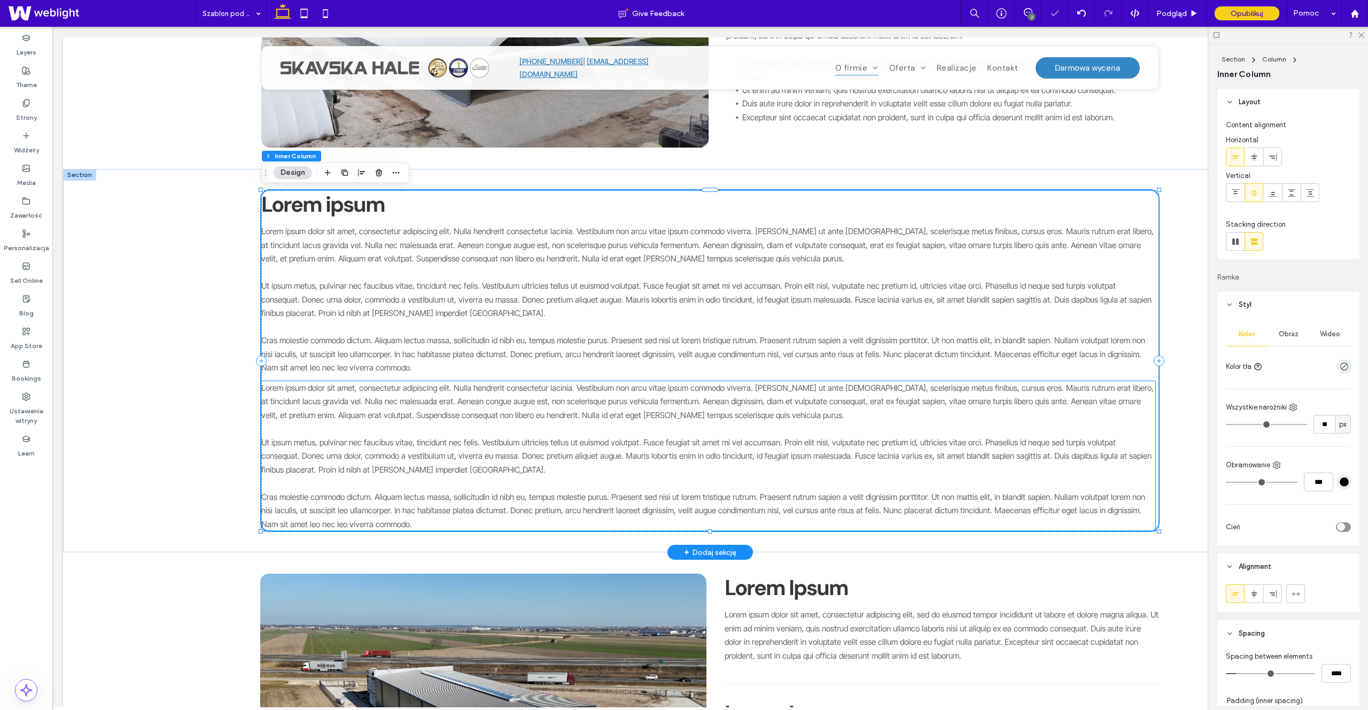
click at [469, 423] on p at bounding box center [708, 429] width 894 height 14
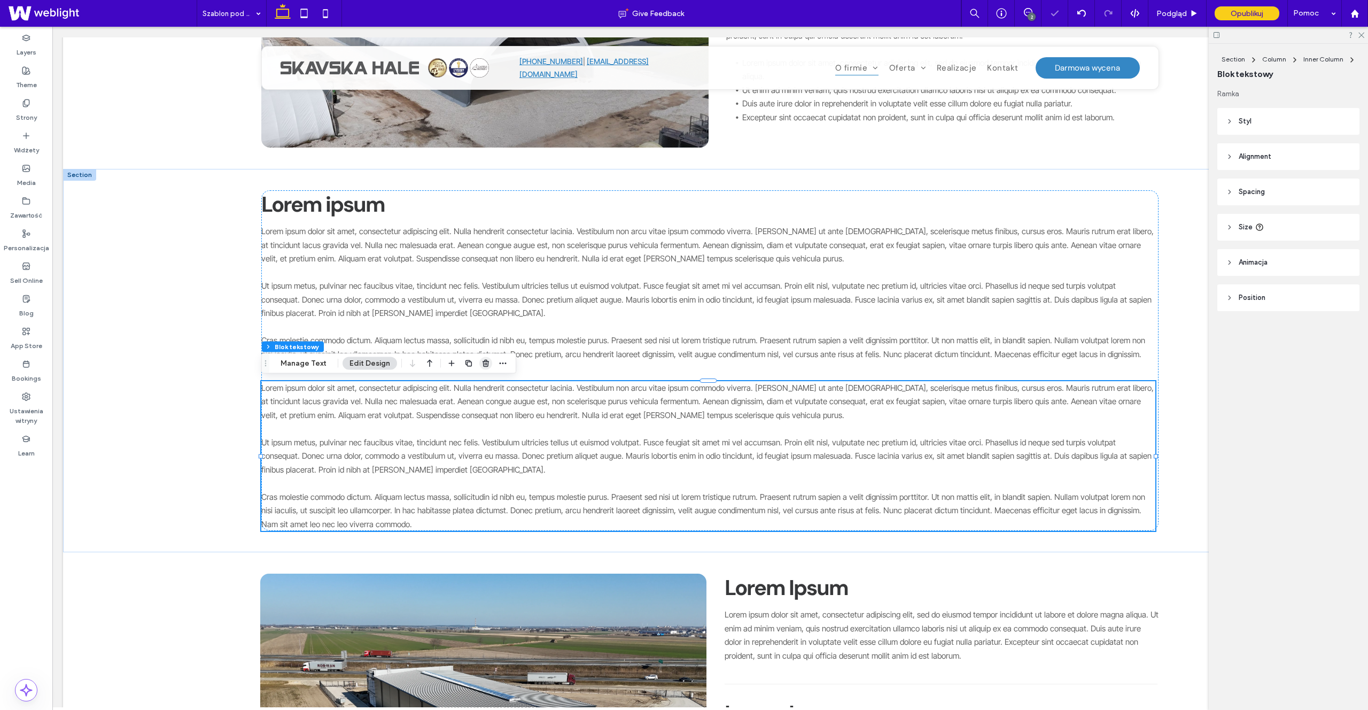
drag, startPoint x: 430, startPoint y: 334, endPoint x: 484, endPoint y: 362, distance: 60.0
click at [484, 362] on icon "button" at bounding box center [485, 363] width 9 height 9
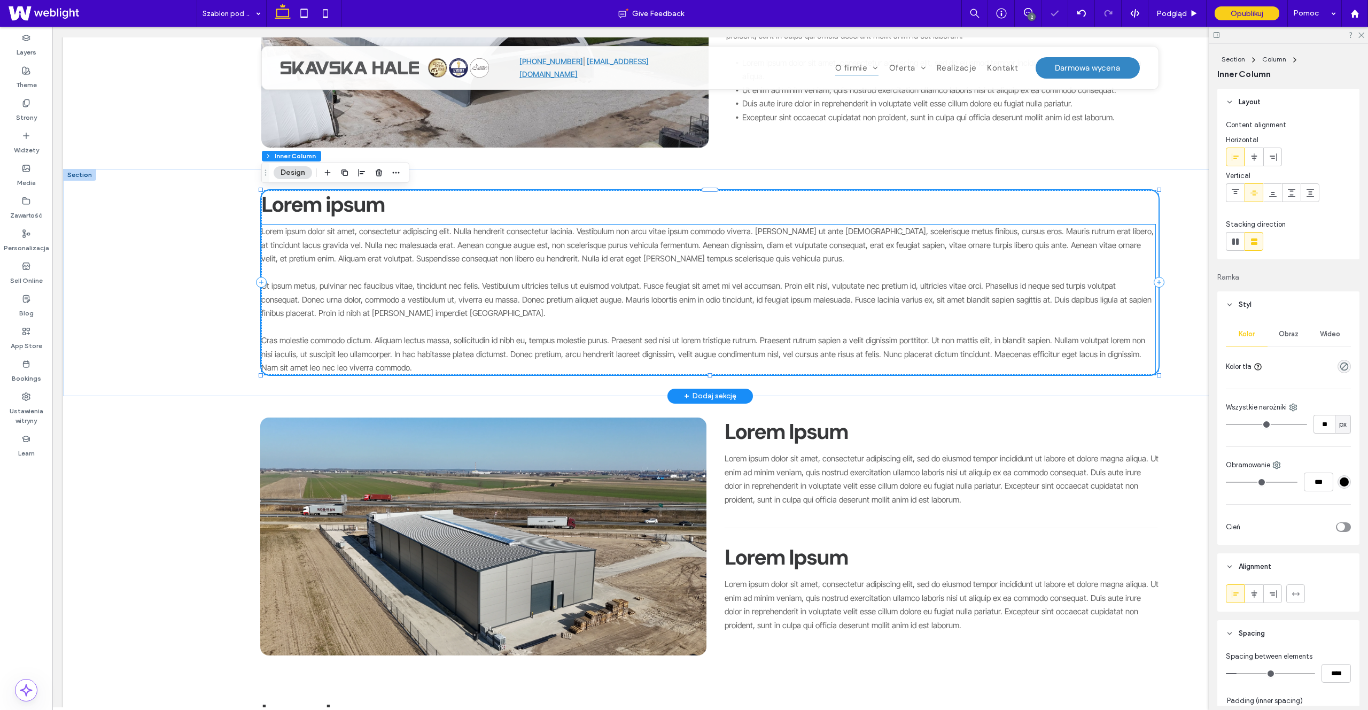
click at [426, 273] on p at bounding box center [708, 273] width 894 height 14
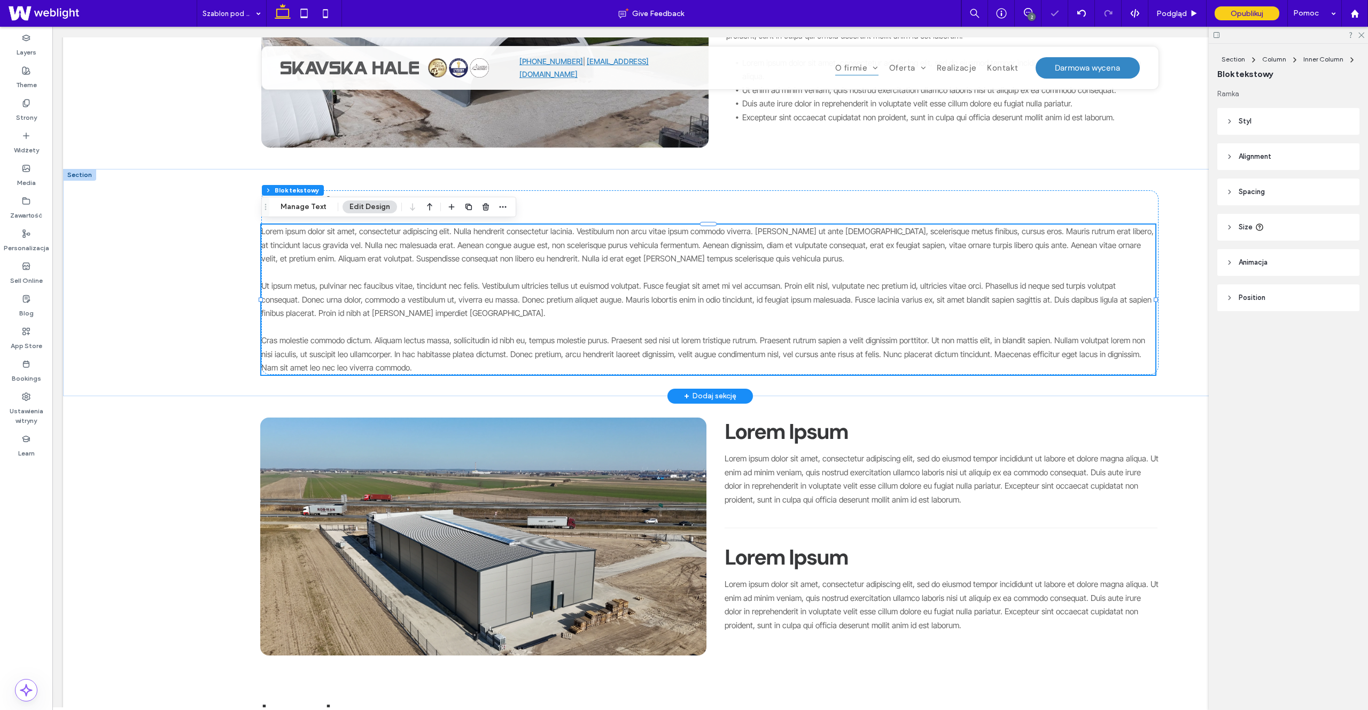
click at [426, 273] on div "Lorem ipsum dolor sit amet, consectetur adipiscing elit. Nulla hendrerit consec…" at bounding box center [708, 299] width 894 height 150
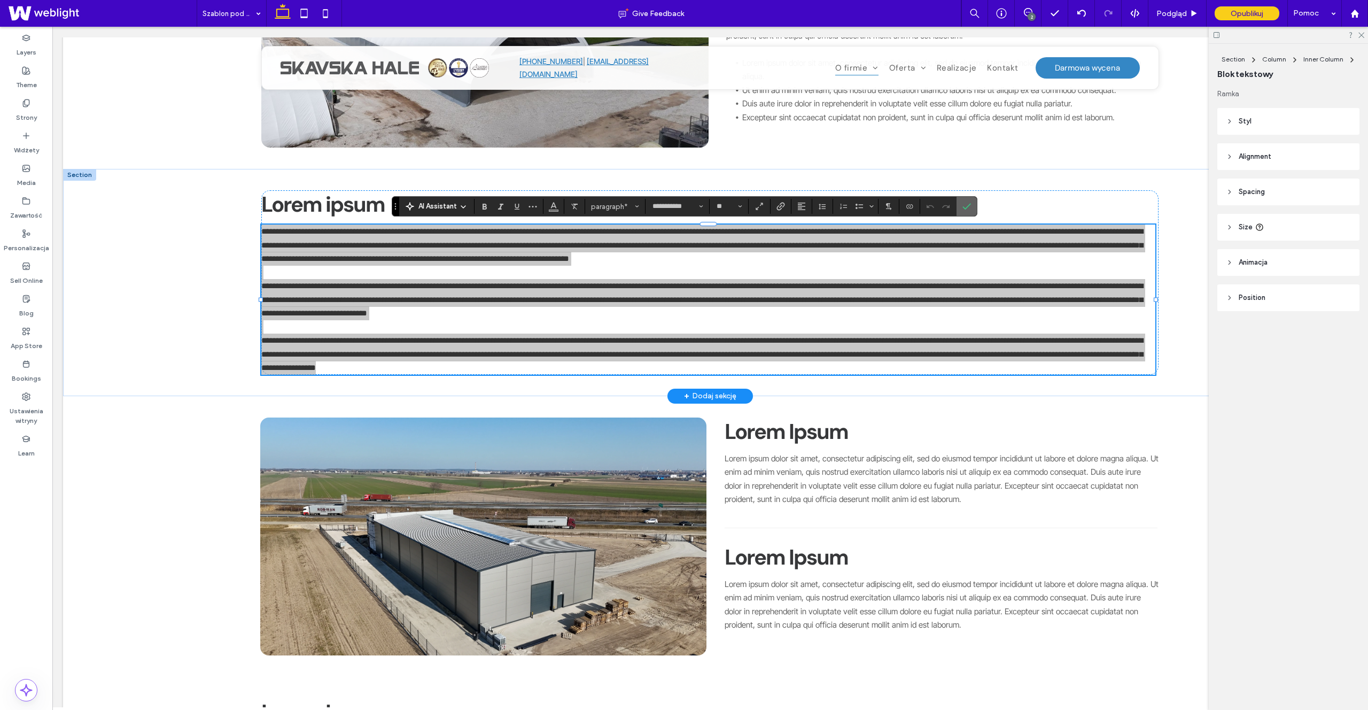
click at [961, 210] on label "Potwierdź" at bounding box center [967, 206] width 16 height 19
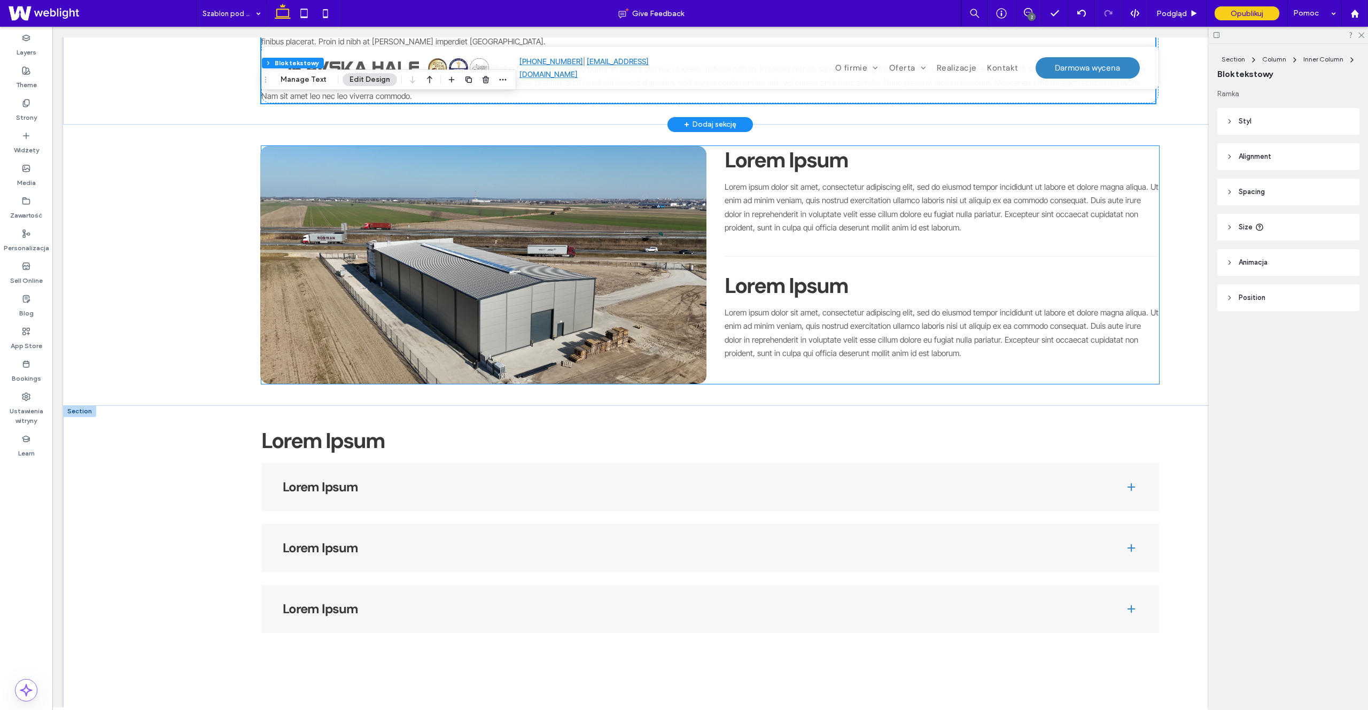
scroll to position [680, 0]
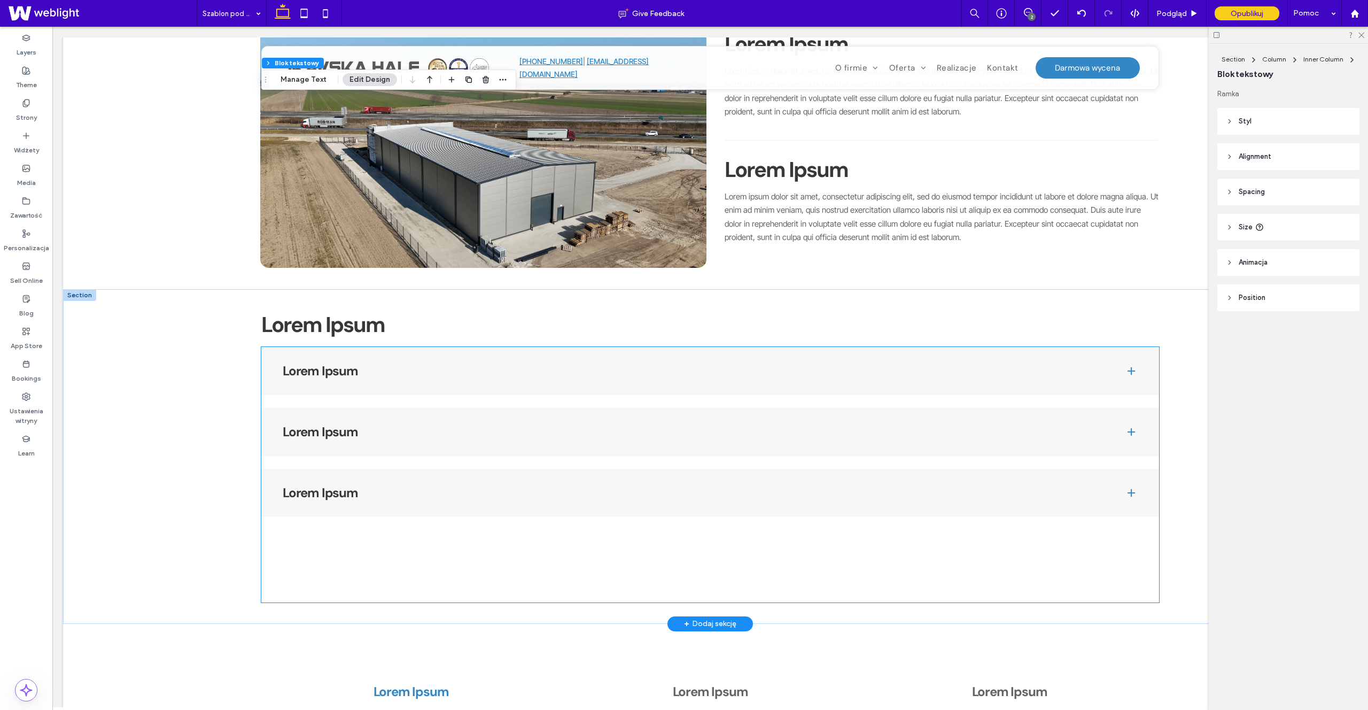
click at [571, 370] on h4 "Lorem Ipsum" at bounding box center [695, 370] width 825 height 13
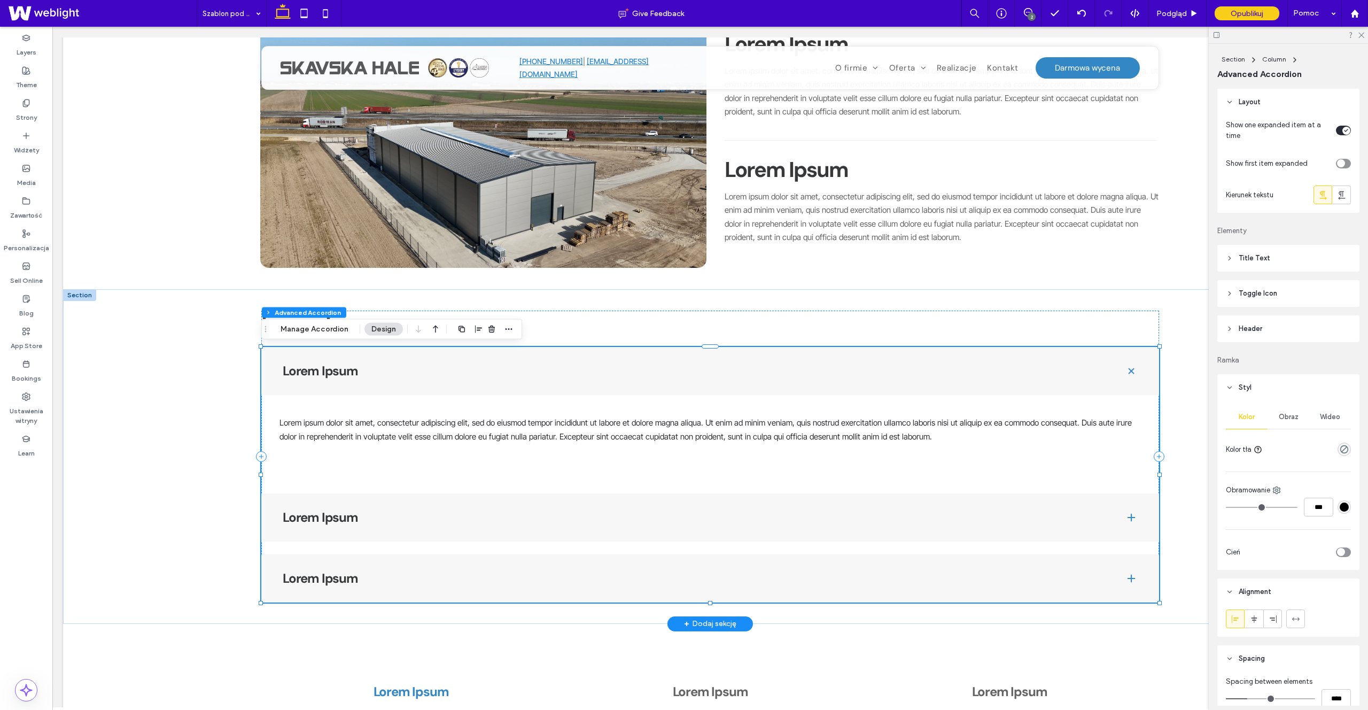
click at [583, 515] on h4 "Lorem Ipsum" at bounding box center [695, 517] width 825 height 13
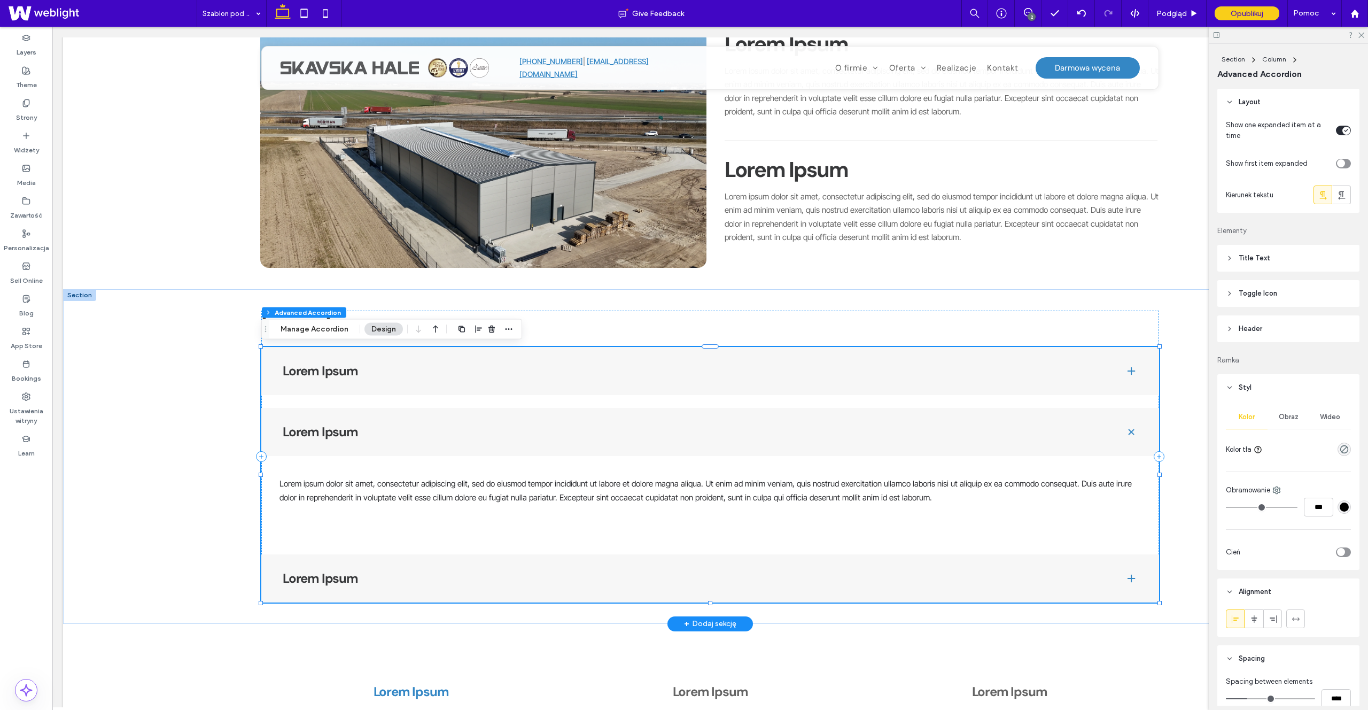
click at [587, 574] on h4 "Lorem Ipsum" at bounding box center [695, 578] width 825 height 13
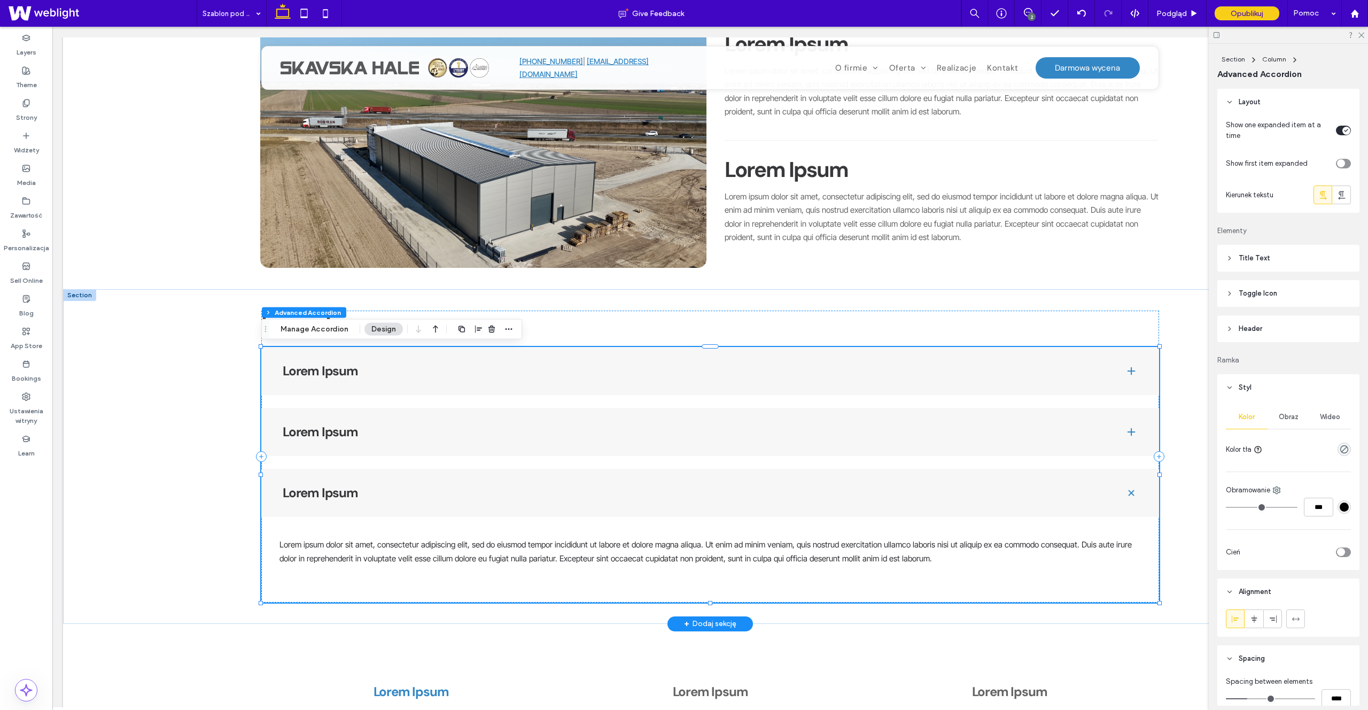
click at [553, 428] on h4 "Lorem Ipsum" at bounding box center [695, 431] width 825 height 13
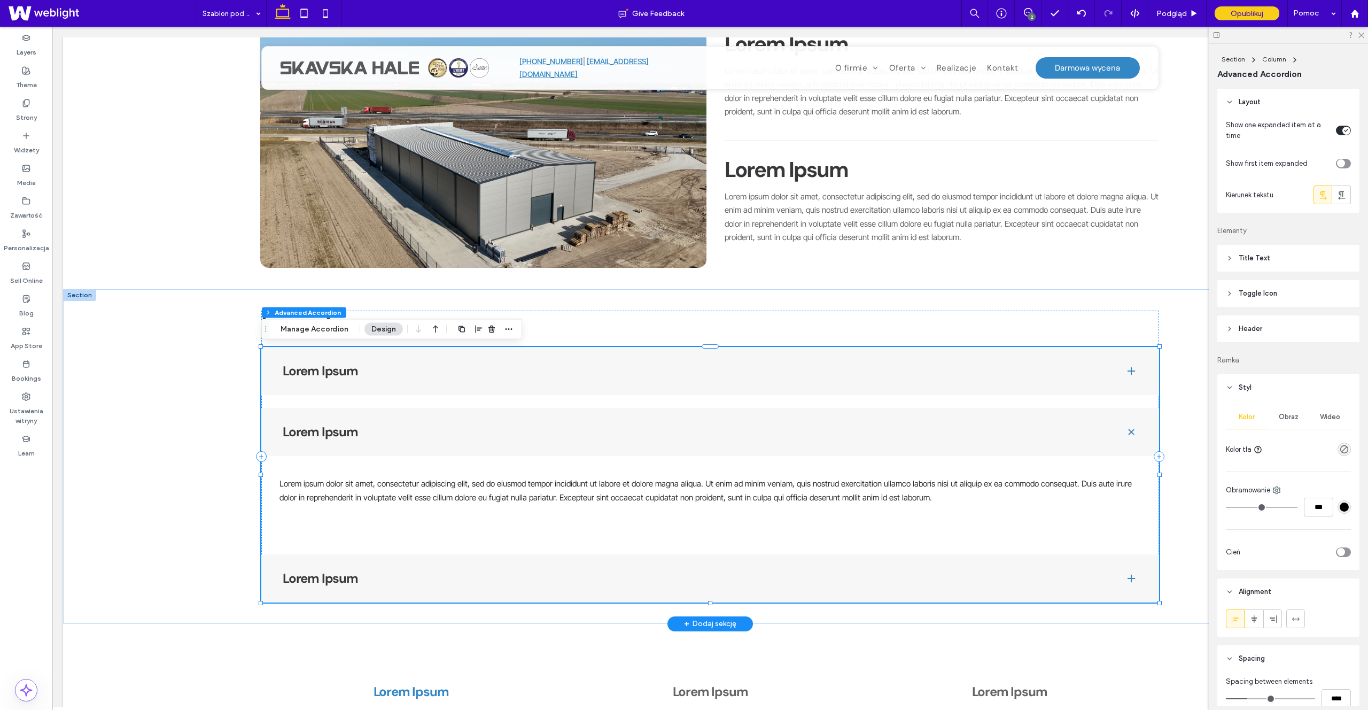
click at [534, 392] on div "Lorem Ipsum" at bounding box center [710, 371] width 898 height 48
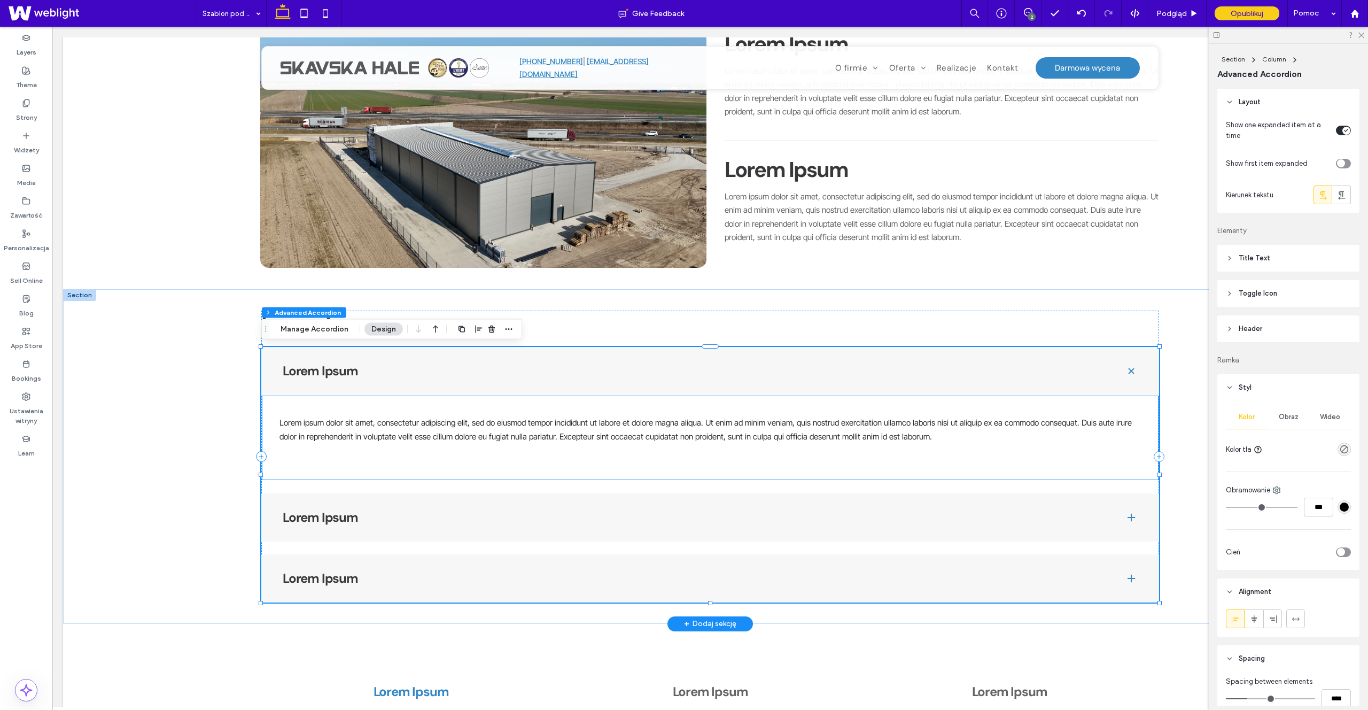
click at [417, 434] on span "Lorem ipsum dolor sit amet, consectetur adipiscing elit, sed do eiusmod tempor …" at bounding box center [705, 429] width 852 height 24
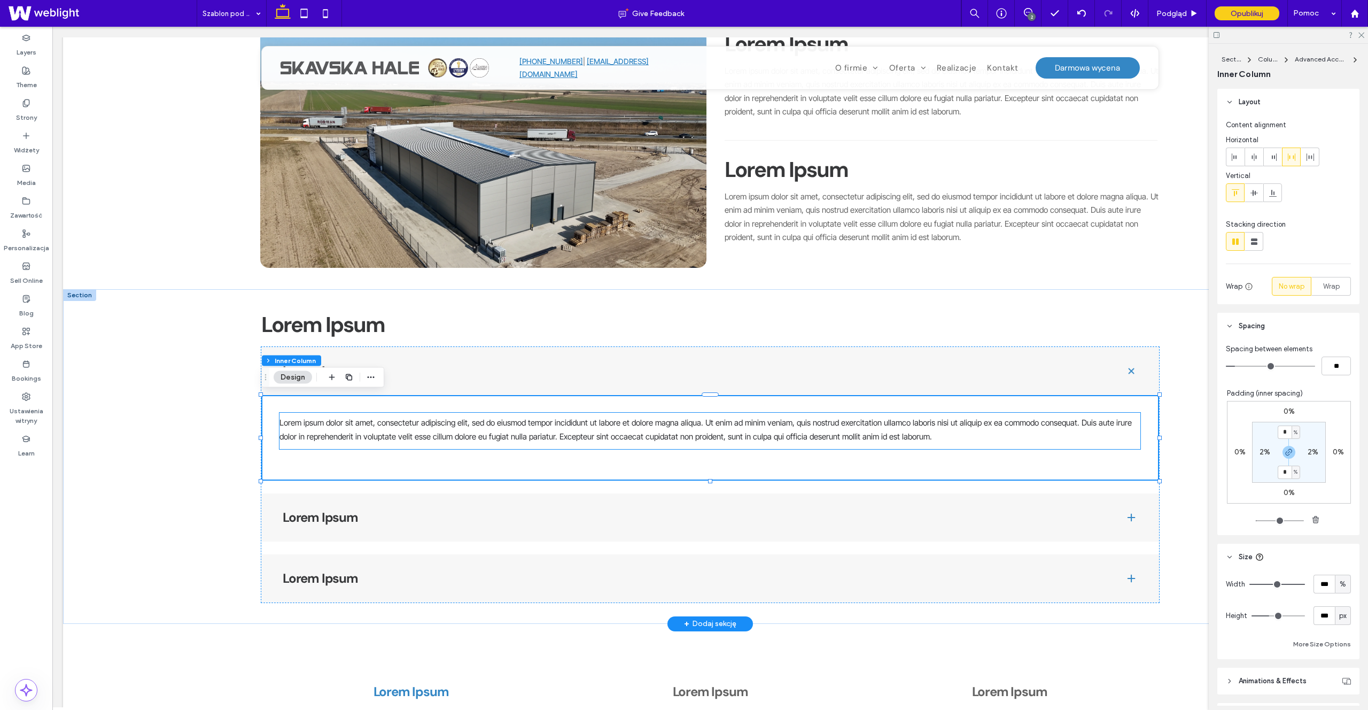
click at [556, 440] on span "Lorem ipsum dolor sit amet, consectetur adipiscing elit, sed do eiusmod tempor …" at bounding box center [705, 429] width 852 height 24
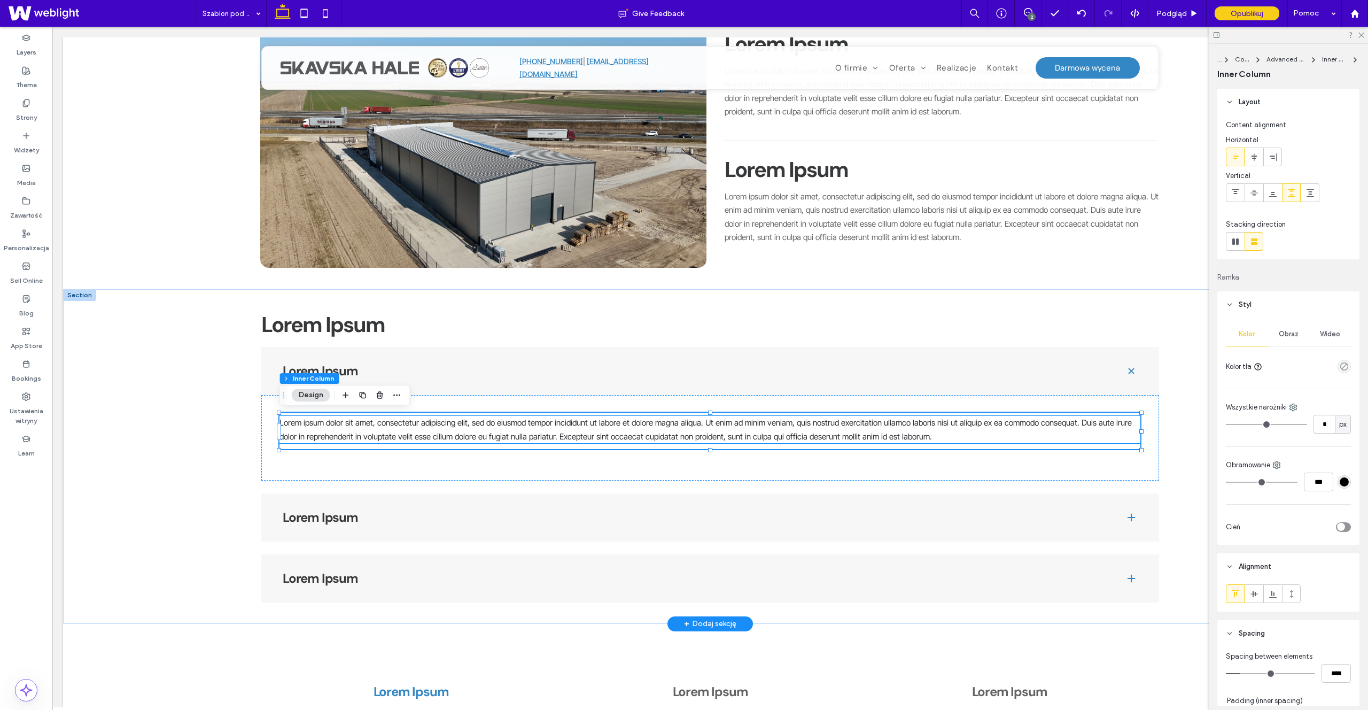
click at [455, 440] on span "Lorem ipsum dolor sit amet, consectetur adipiscing elit, sed do eiusmod tempor …" at bounding box center [705, 429] width 852 height 24
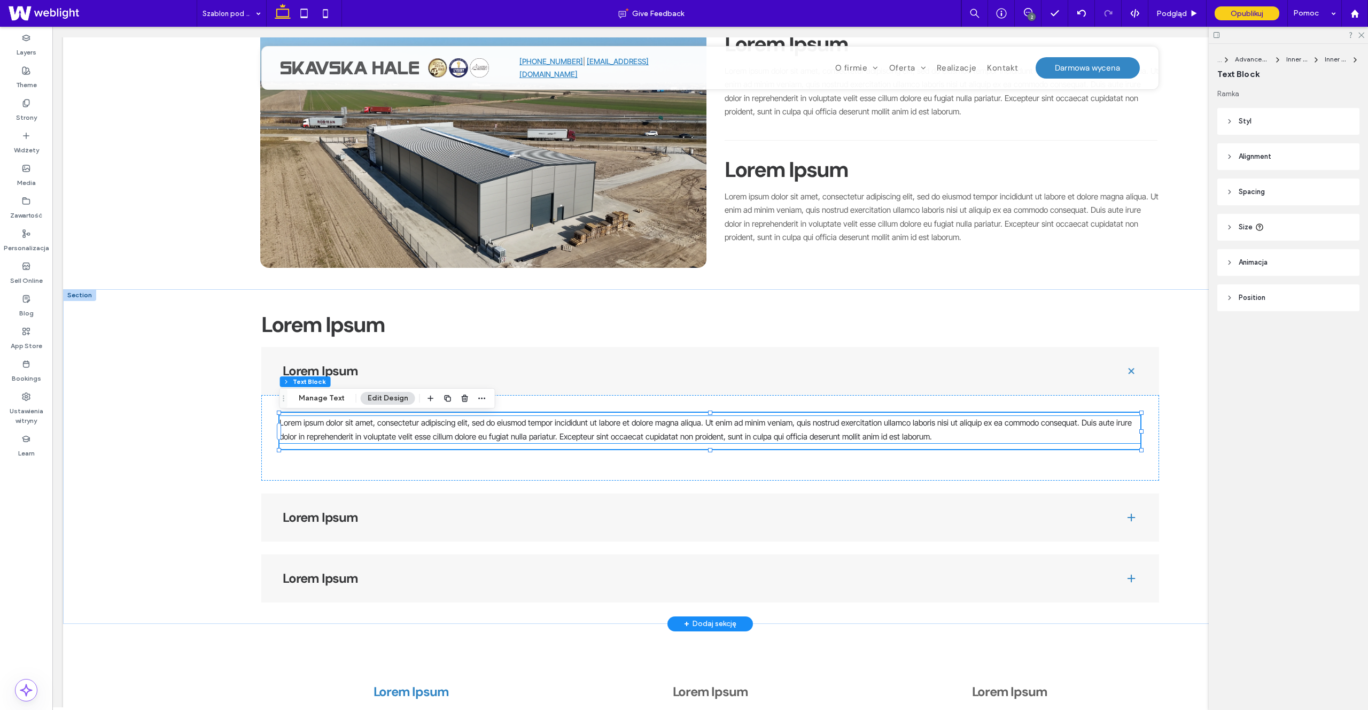
click at [455, 440] on span "Lorem ipsum dolor sit amet, consectetur adipiscing elit, sed do eiusmod tempor …" at bounding box center [705, 429] width 852 height 24
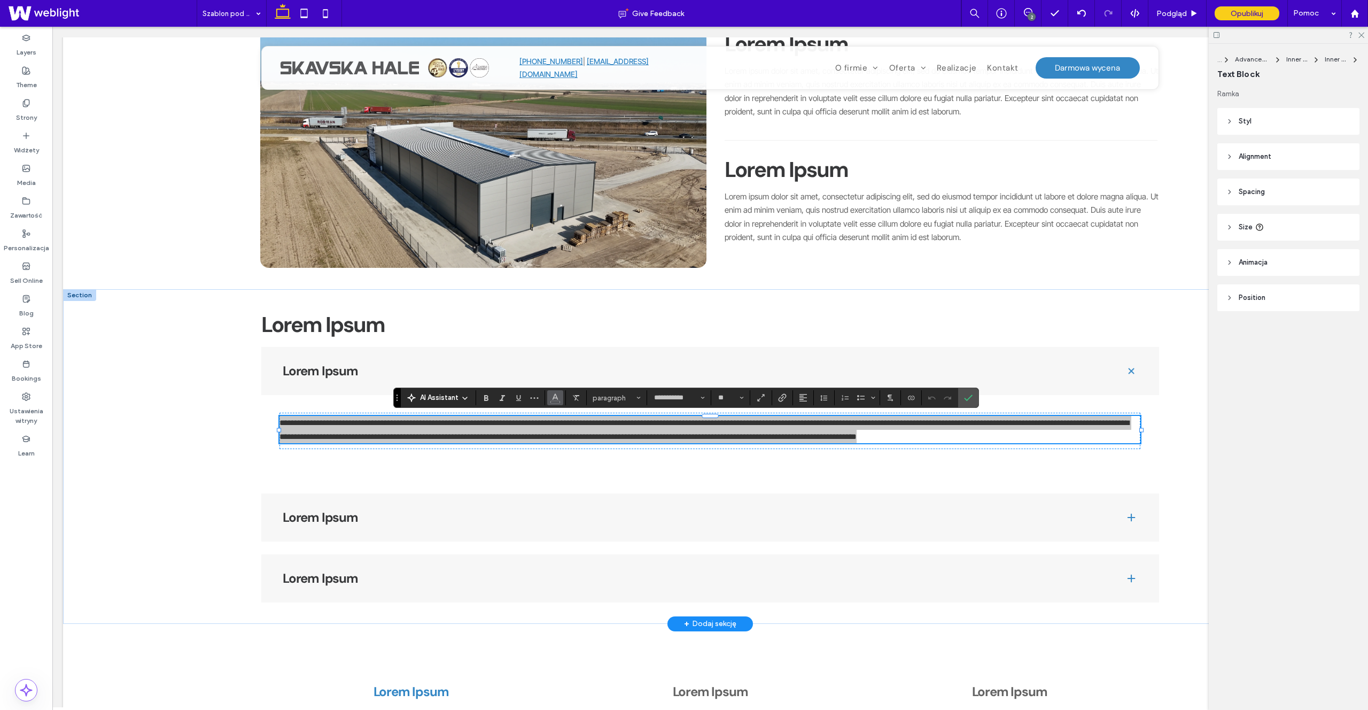
click at [555, 396] on icon "Kolor" at bounding box center [555, 396] width 9 height 9
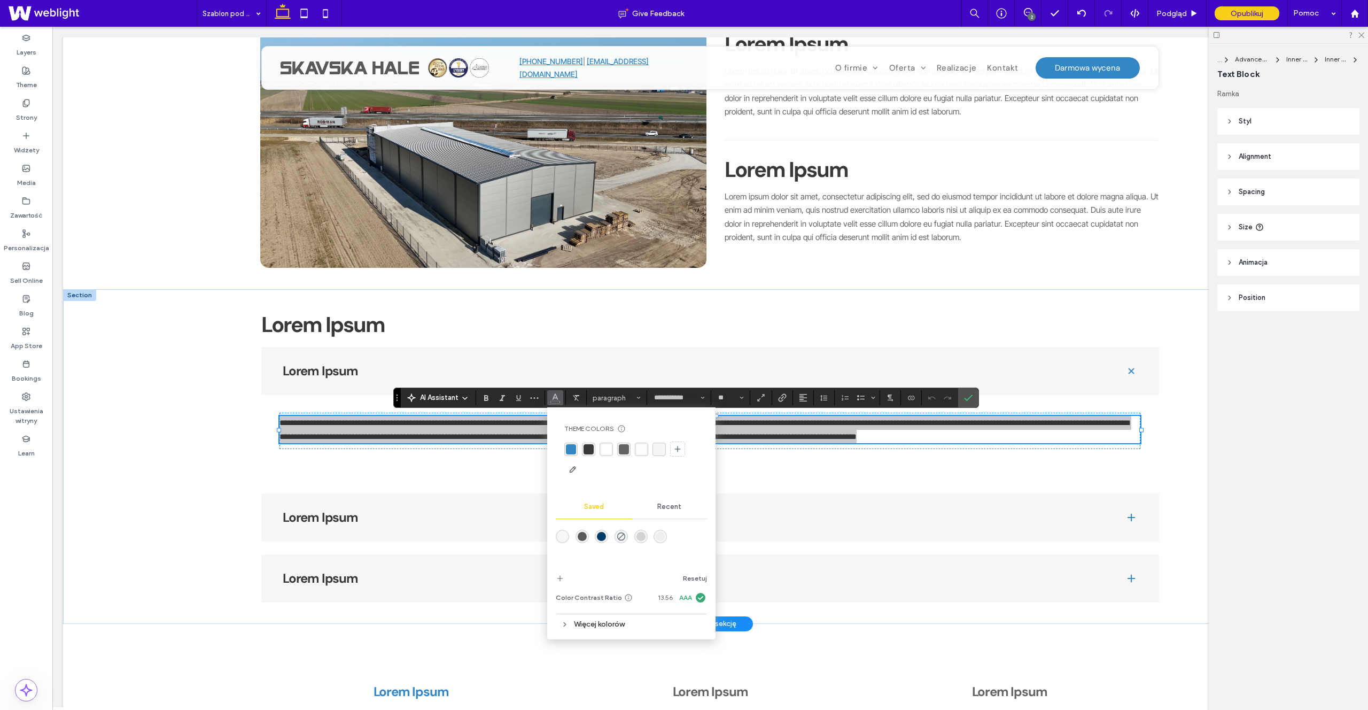
click at [620, 448] on div "rgba(100, 100, 100, 1)" at bounding box center [624, 449] width 10 height 10
click at [625, 452] on div "rgba(100, 100, 100, 1)" at bounding box center [624, 449] width 10 height 10
drag, startPoint x: 968, startPoint y: 397, endPoint x: 889, endPoint y: 389, distance: 79.5
click at [968, 397] on icon "Potwierdź" at bounding box center [968, 397] width 9 height 9
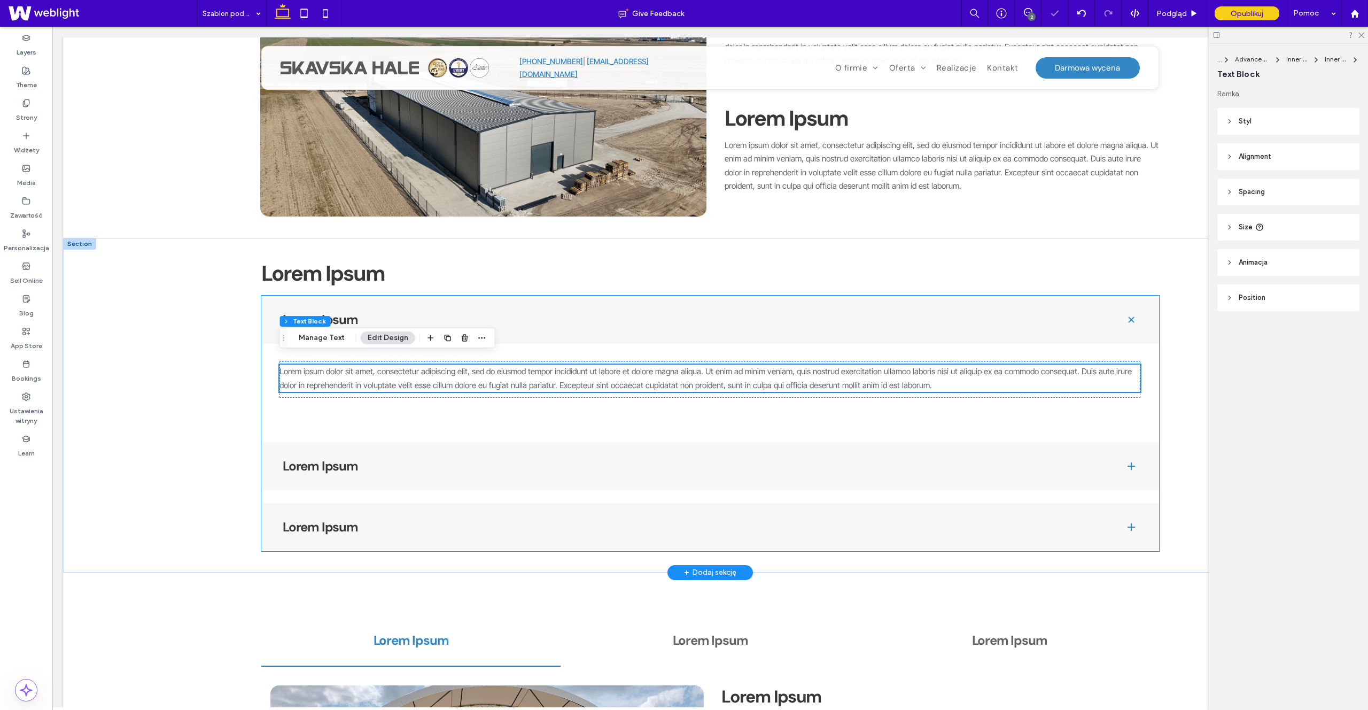
scroll to position [746, 0]
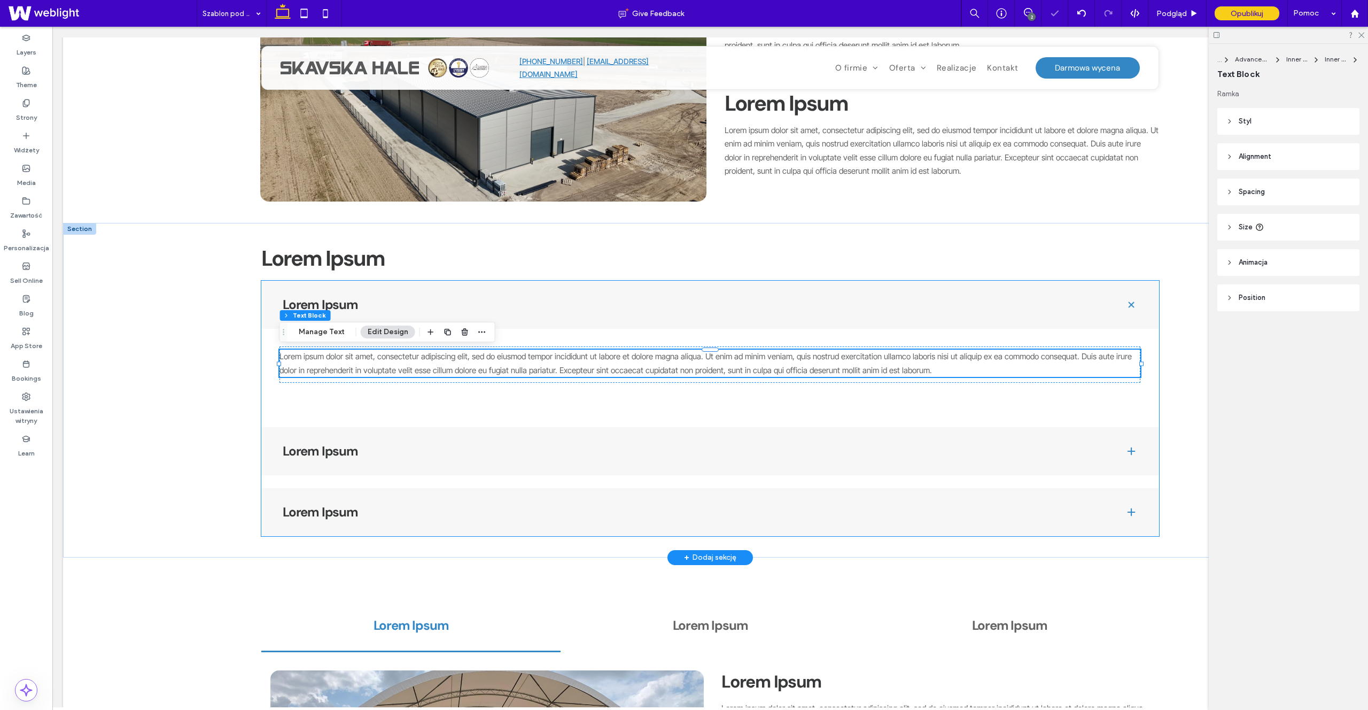
click at [634, 447] on h4 "Lorem Ipsum" at bounding box center [695, 451] width 825 height 13
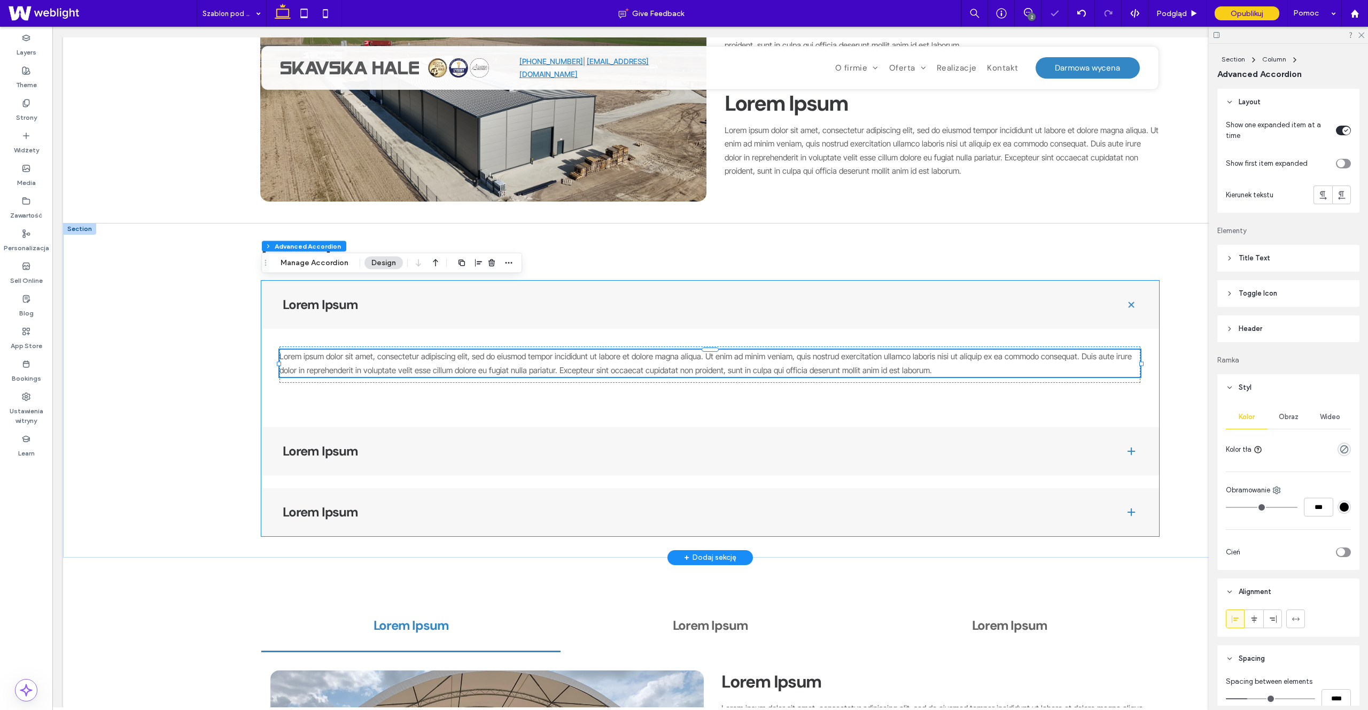
type input "*"
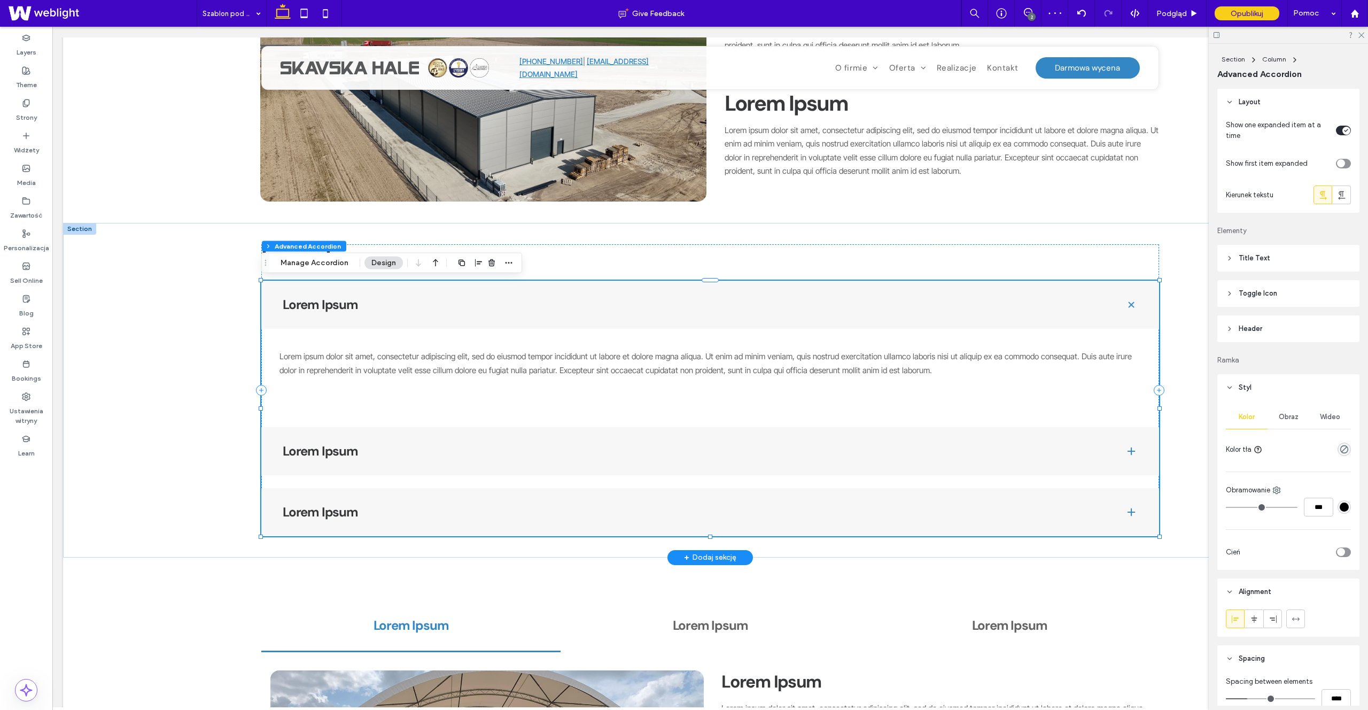
click at [489, 460] on div "Lorem Ipsum" at bounding box center [710, 451] width 898 height 48
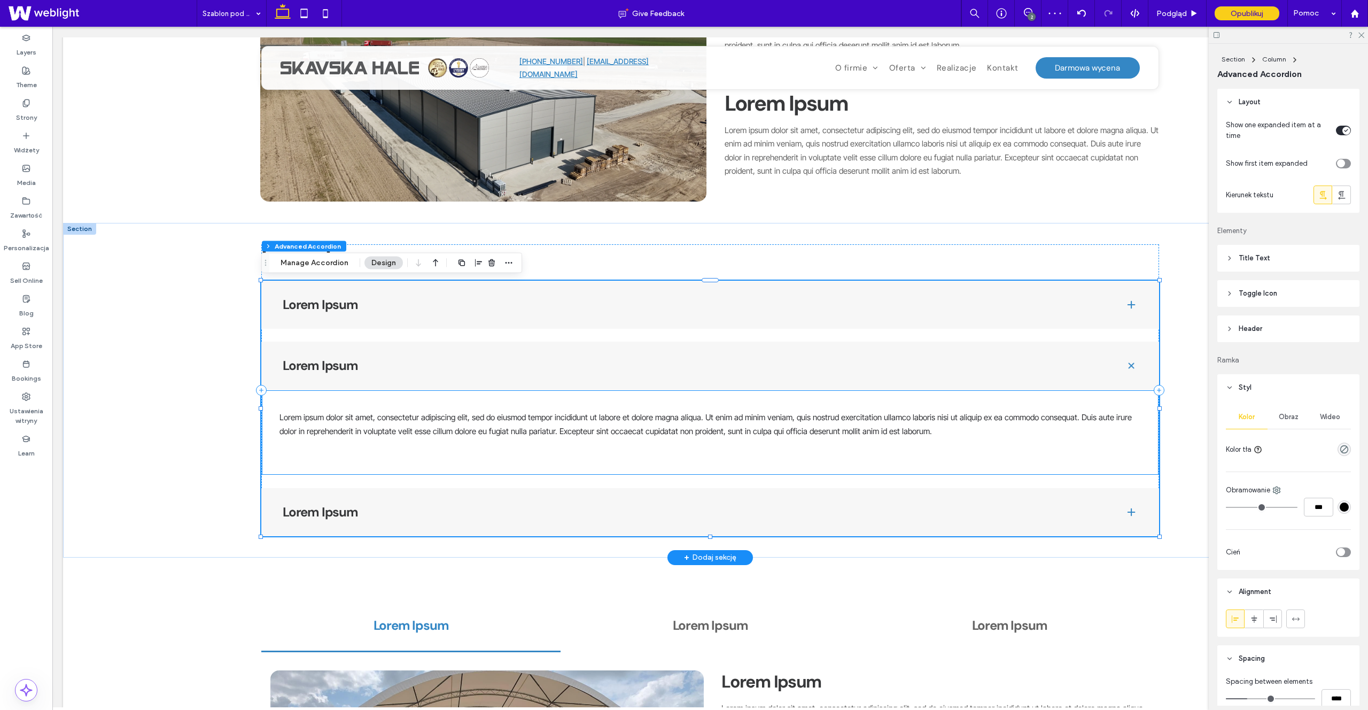
click at [494, 420] on span "Lorem ipsum dolor sit amet, consectetur adipiscing elit, sed do eiusmod tempor …" at bounding box center [705, 424] width 852 height 24
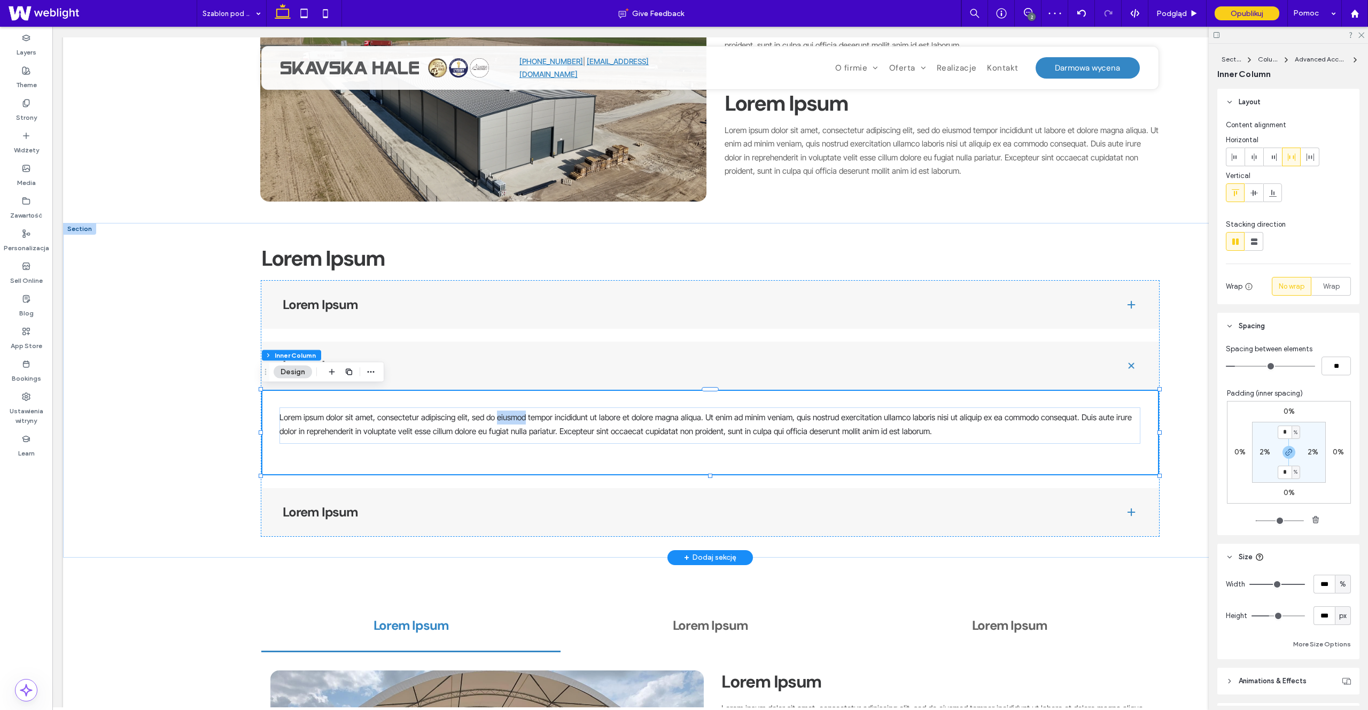
click at [494, 420] on span "Lorem ipsum dolor sit amet, consectetur adipiscing elit, sed do eiusmod tempor …" at bounding box center [705, 424] width 852 height 24
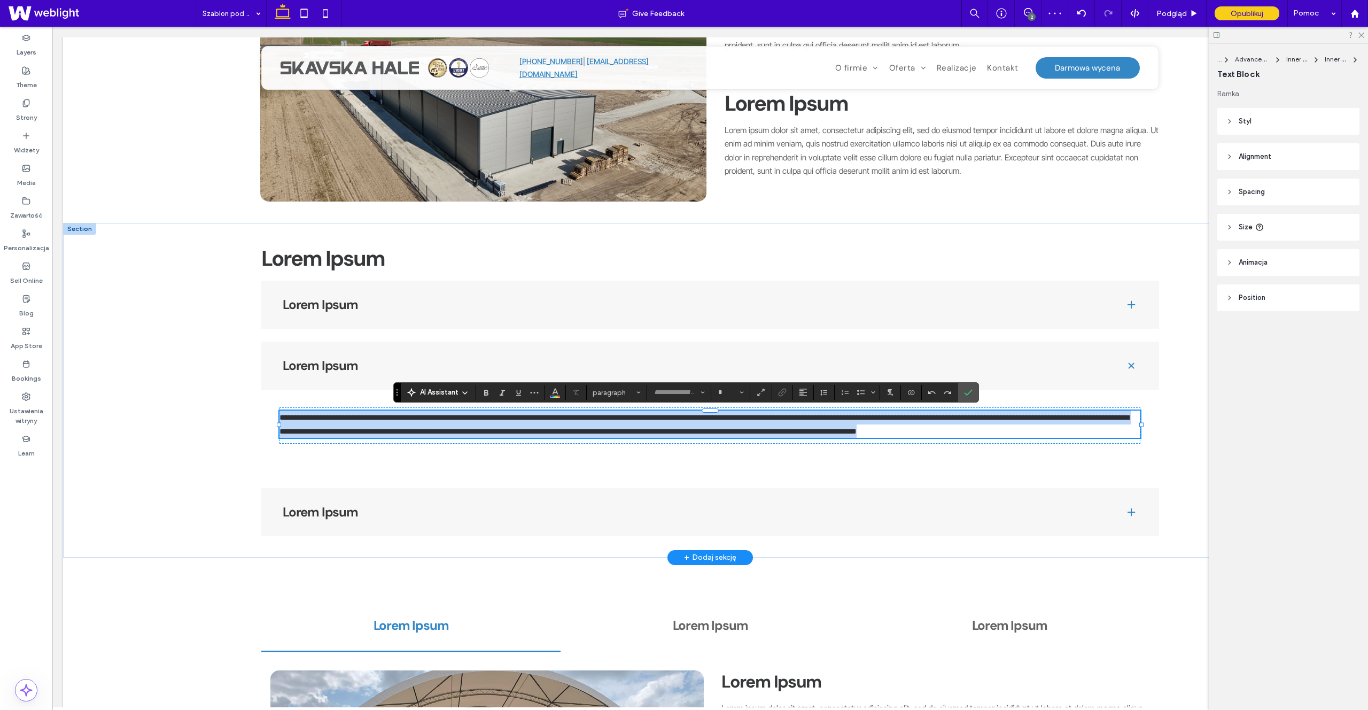
type input "**********"
type input "**"
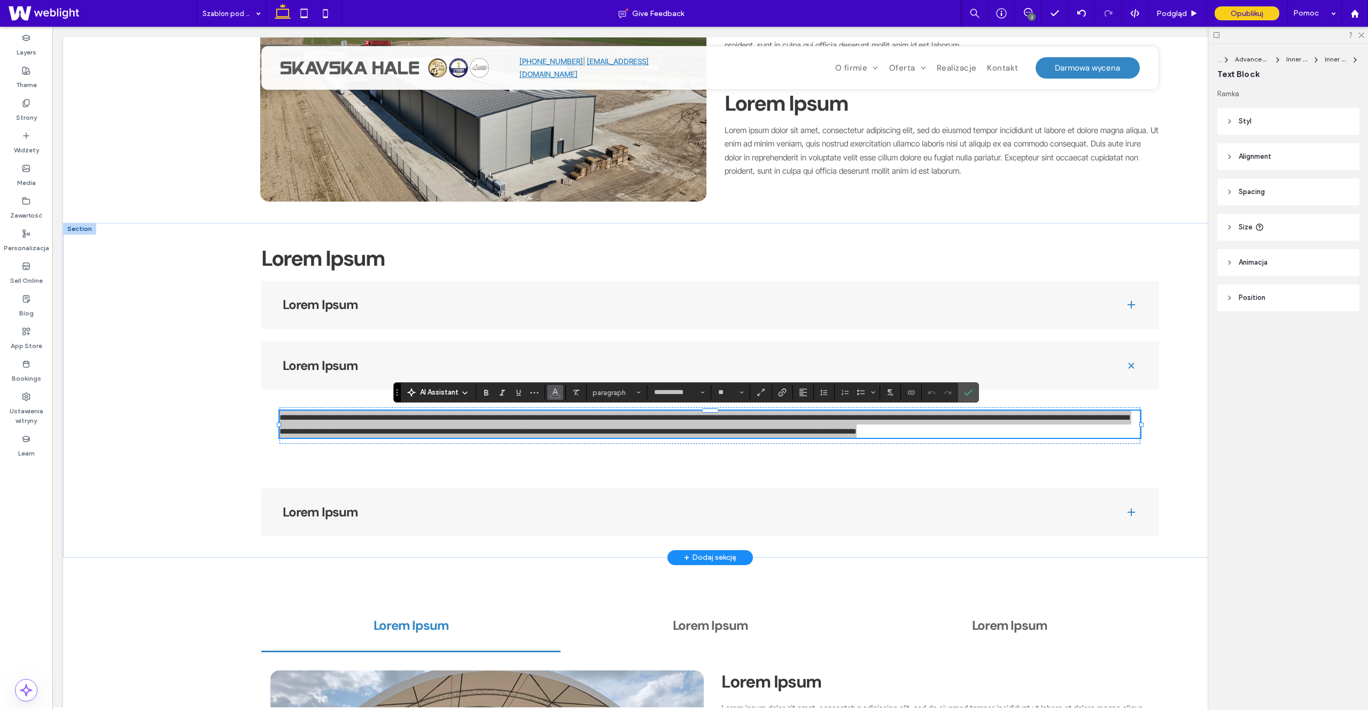
click at [558, 398] on span "Kolor" at bounding box center [555, 391] width 9 height 14
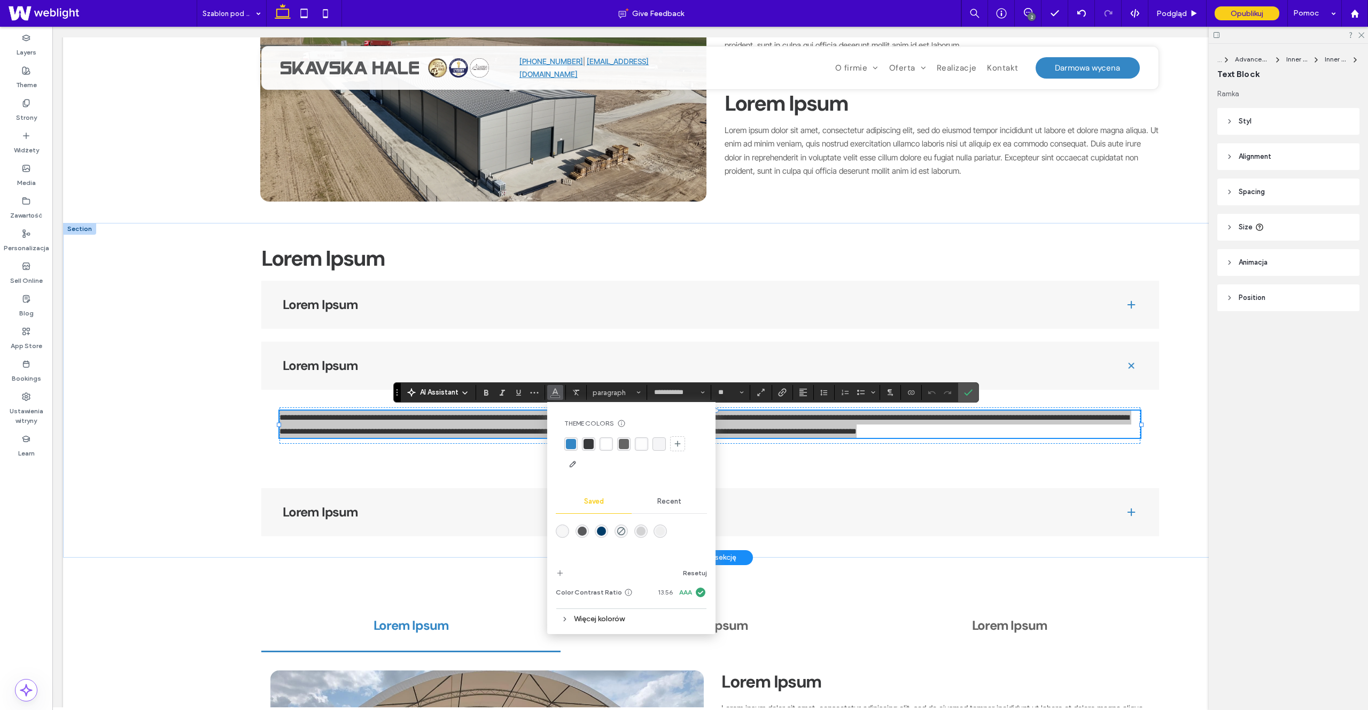
click at [632, 442] on div at bounding box center [631, 454] width 134 height 36
click at [632, 445] on div at bounding box center [631, 454] width 134 height 36
drag, startPoint x: 619, startPoint y: 446, endPoint x: 628, endPoint y: 446, distance: 8.6
click at [619, 446] on div "rgba(100, 100, 100, 1)" at bounding box center [624, 444] width 10 height 10
click at [969, 391] on icon "Potwierdź" at bounding box center [968, 392] width 9 height 9
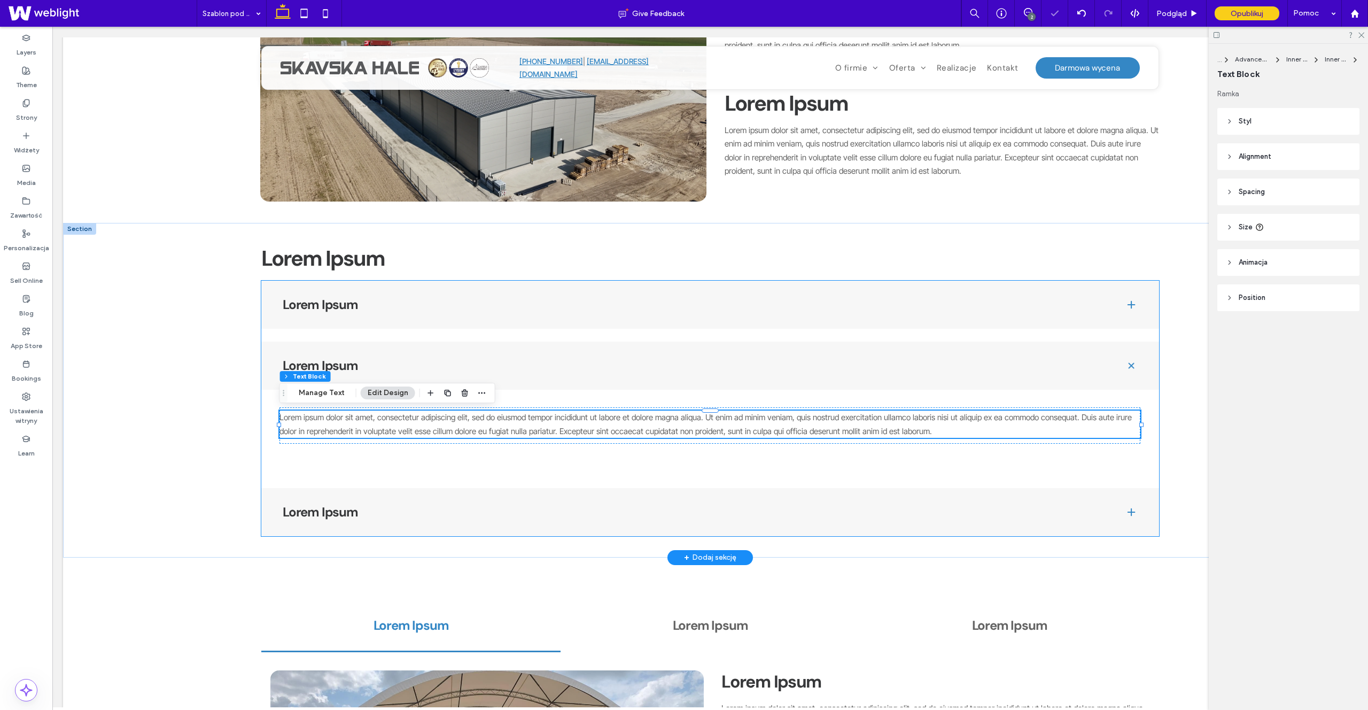
click at [345, 369] on h4 "Lorem Ipsum" at bounding box center [695, 365] width 825 height 13
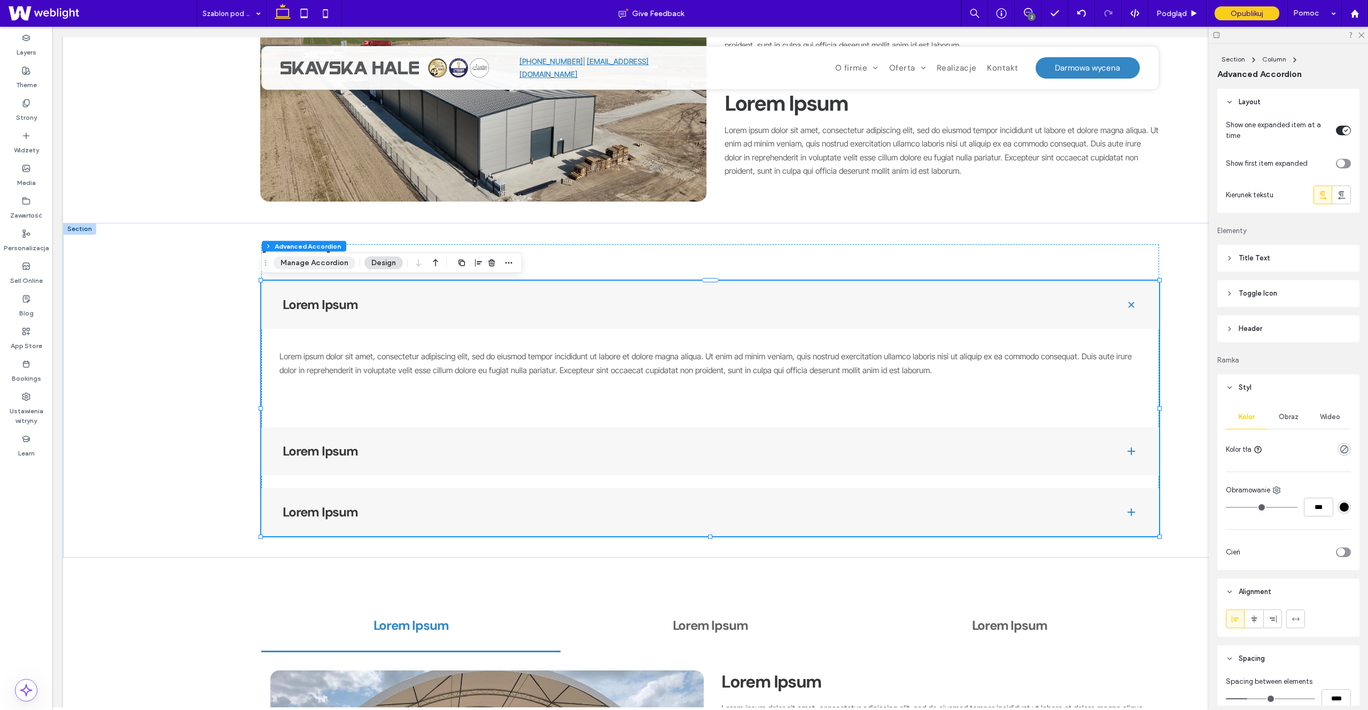
click at [293, 263] on button "Manage Accordion" at bounding box center [315, 262] width 82 height 13
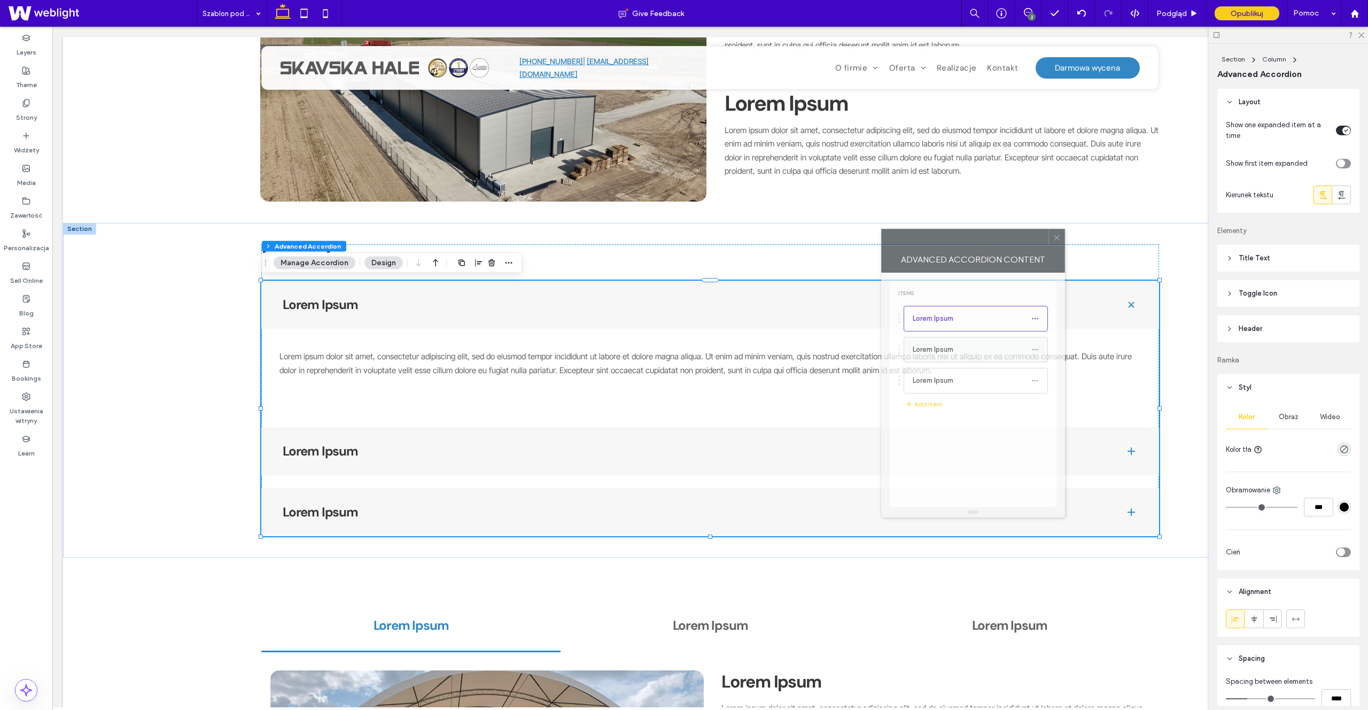
drag, startPoint x: 1250, startPoint y: 223, endPoint x: 844, endPoint y: 358, distance: 427.3
click at [882, 245] on div at bounding box center [965, 237] width 167 height 16
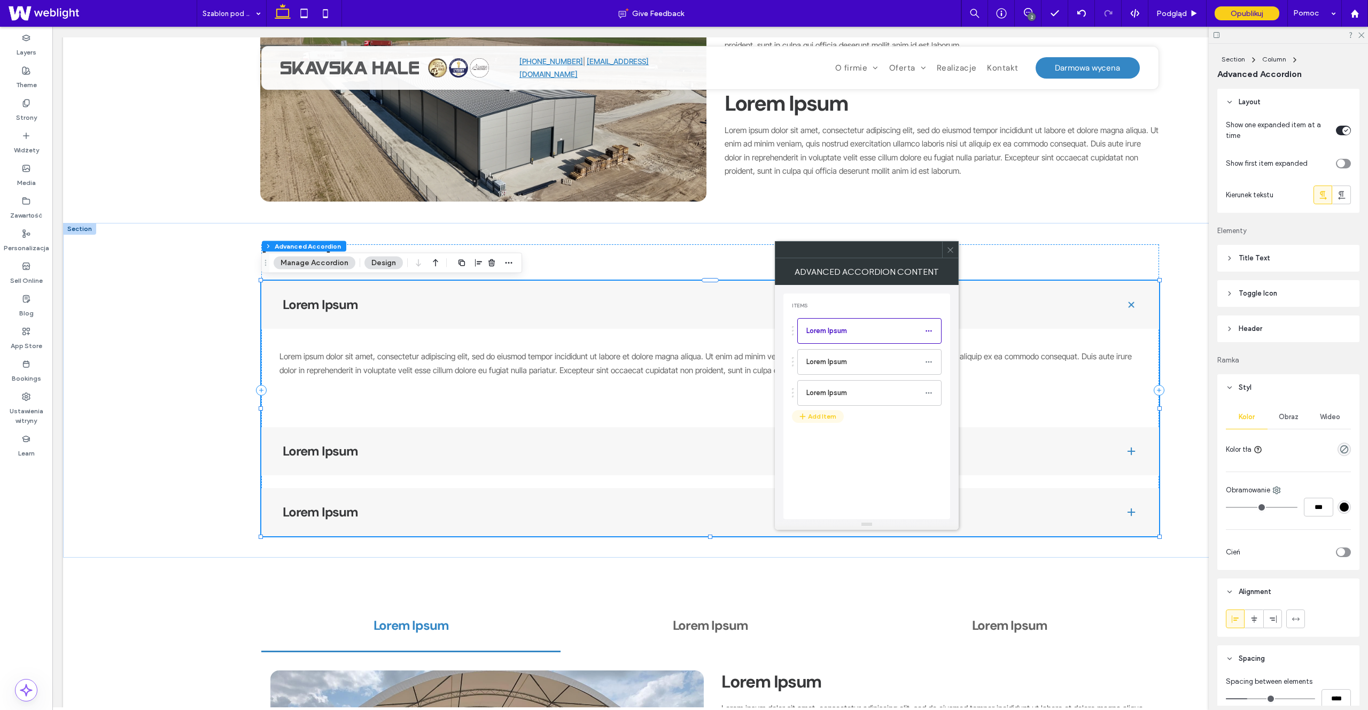
click at [829, 416] on button "Add Item" at bounding box center [818, 416] width 52 height 13
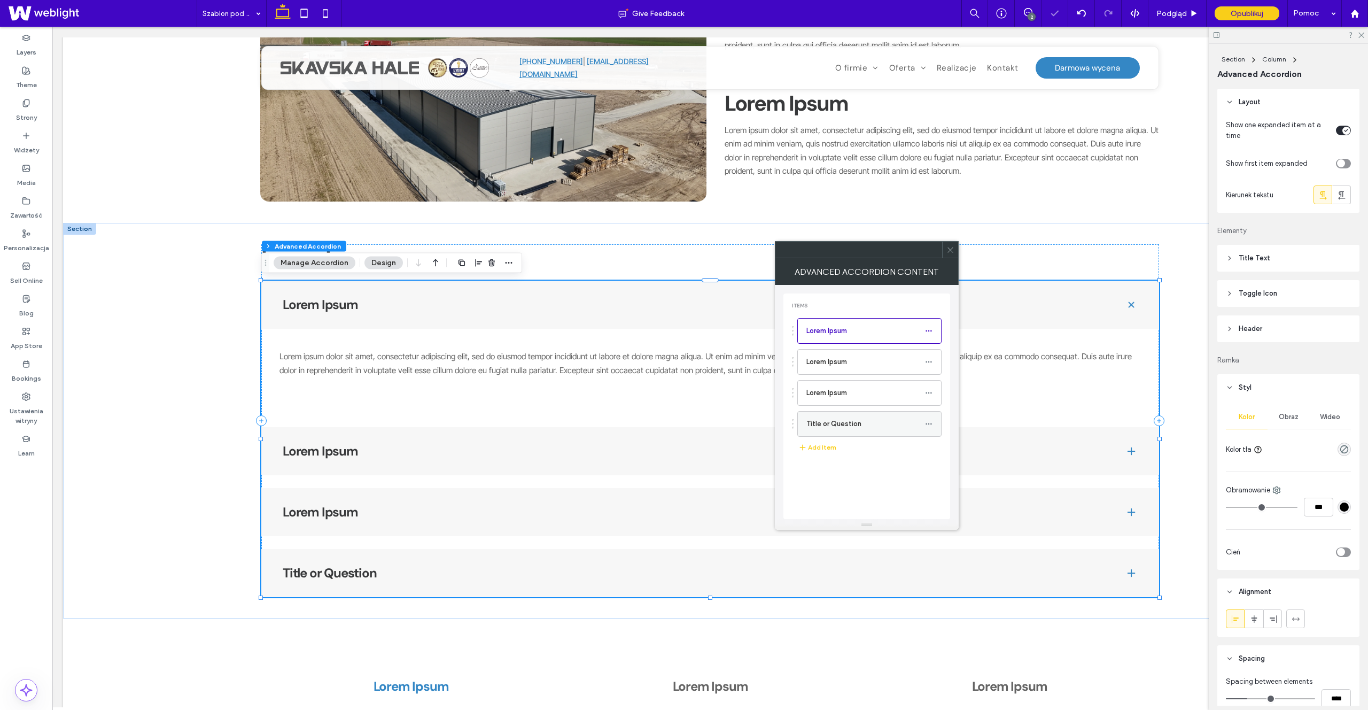
click at [836, 426] on label "Title or Question" at bounding box center [865, 423] width 119 height 21
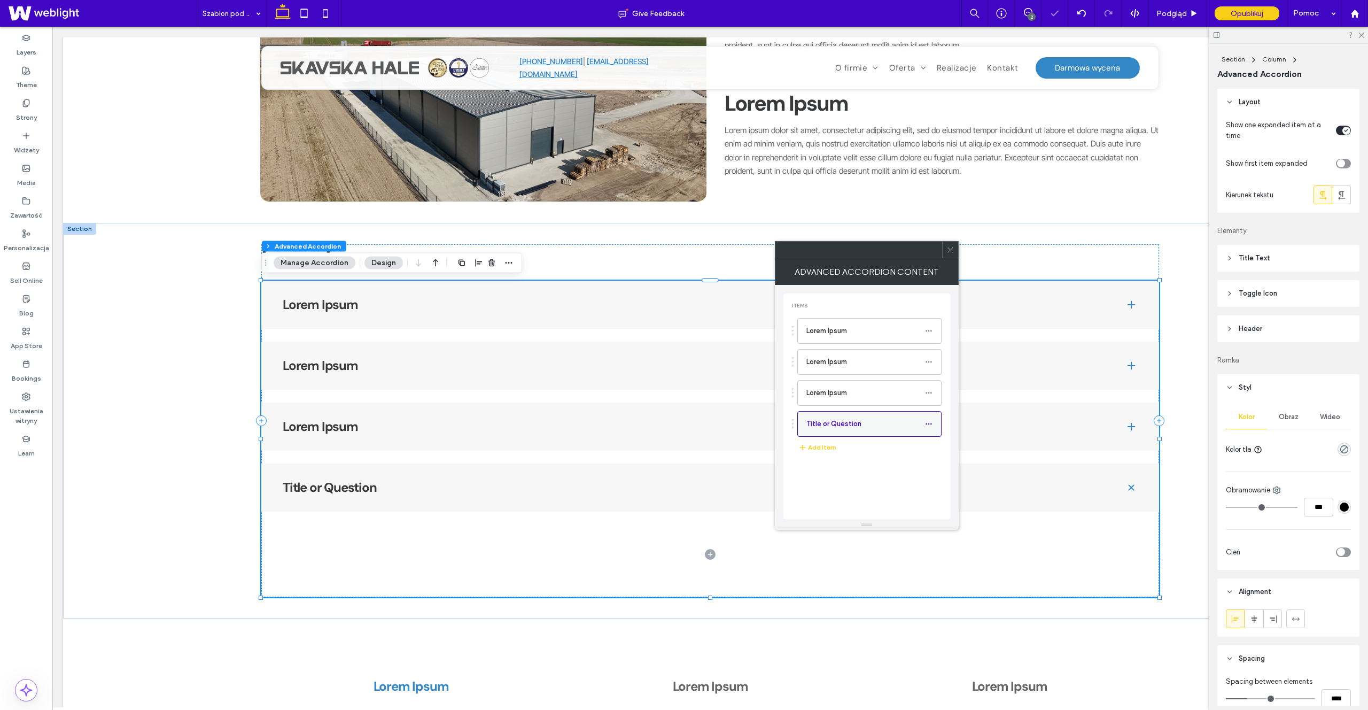
click at [923, 422] on label "Title or Question" at bounding box center [865, 423] width 119 height 21
click at [925, 423] on icon at bounding box center [928, 423] width 7 height 7
click at [972, 431] on span "Rename" at bounding box center [986, 428] width 29 height 9
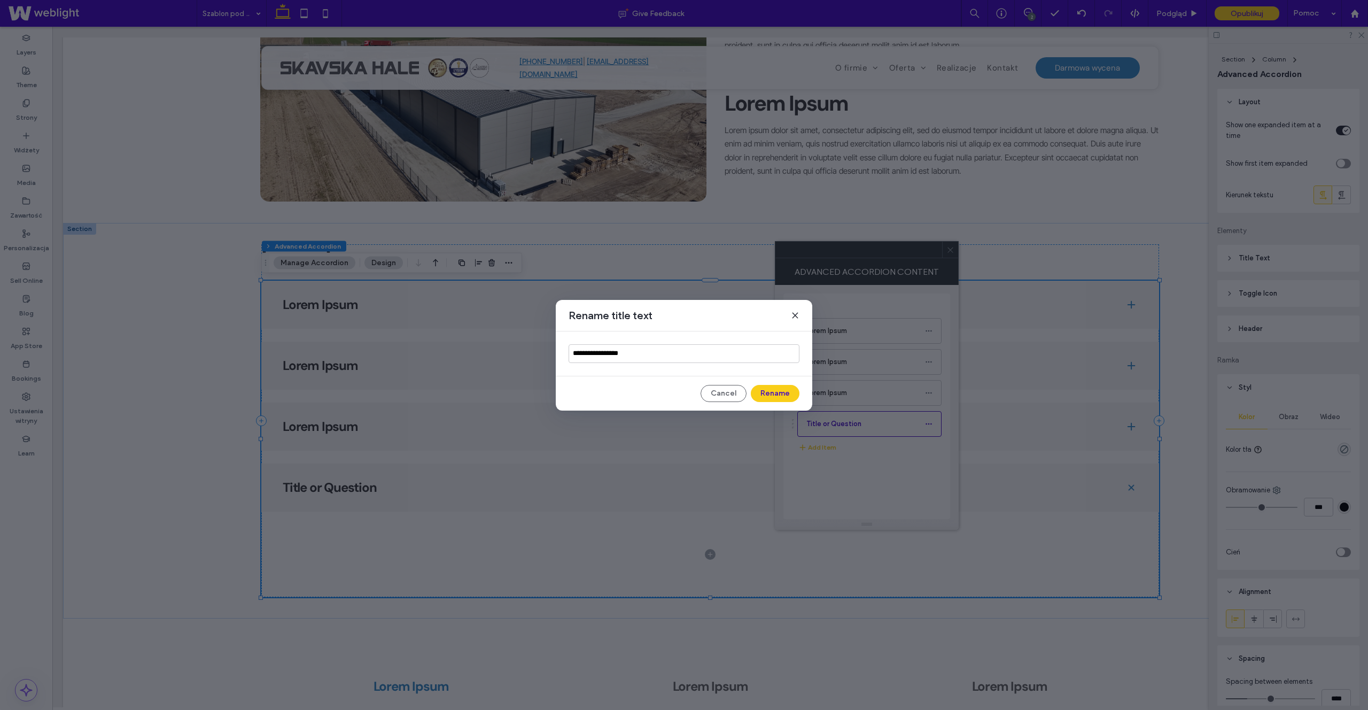
drag, startPoint x: 650, startPoint y: 358, endPoint x: 542, endPoint y: 368, distance: 107.8
click at [532, 352] on div "**********" at bounding box center [684, 355] width 1368 height 710
type input "**********"
click at [763, 387] on button "Rename" at bounding box center [775, 393] width 49 height 17
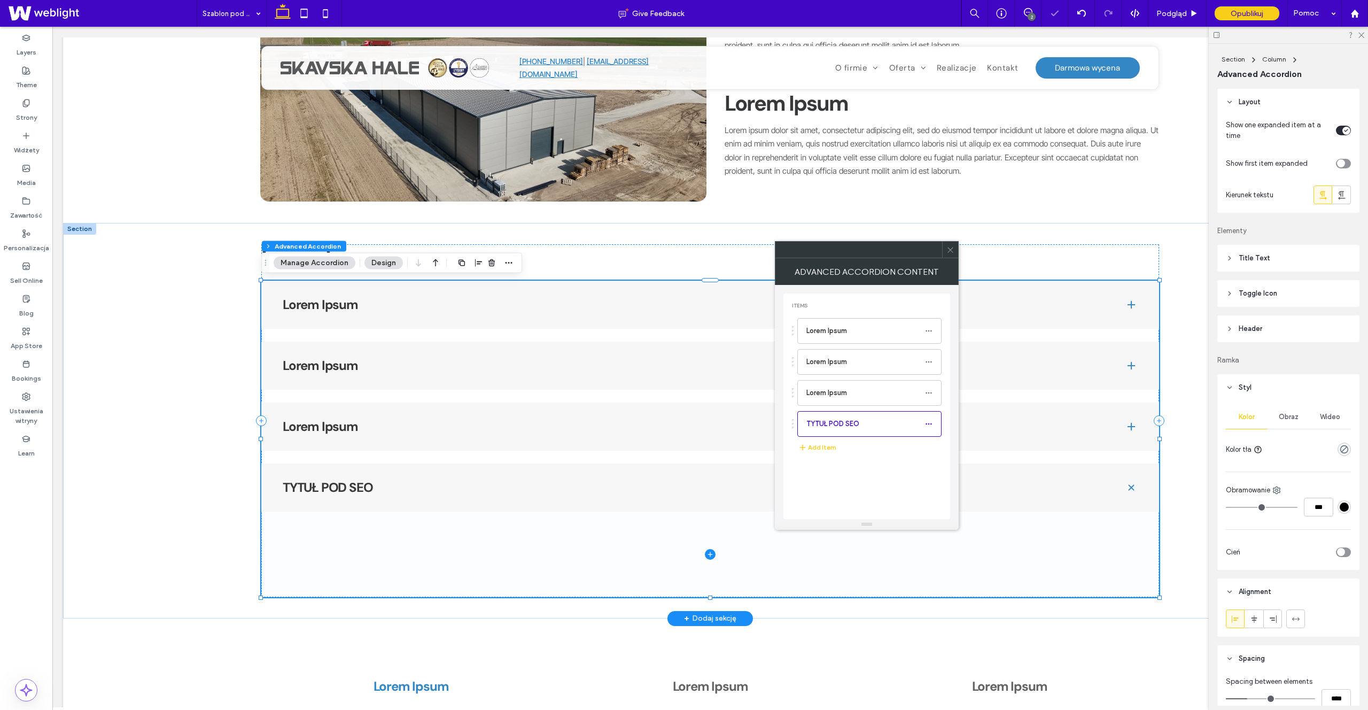
click at [558, 531] on span at bounding box center [710, 553] width 898 height 85
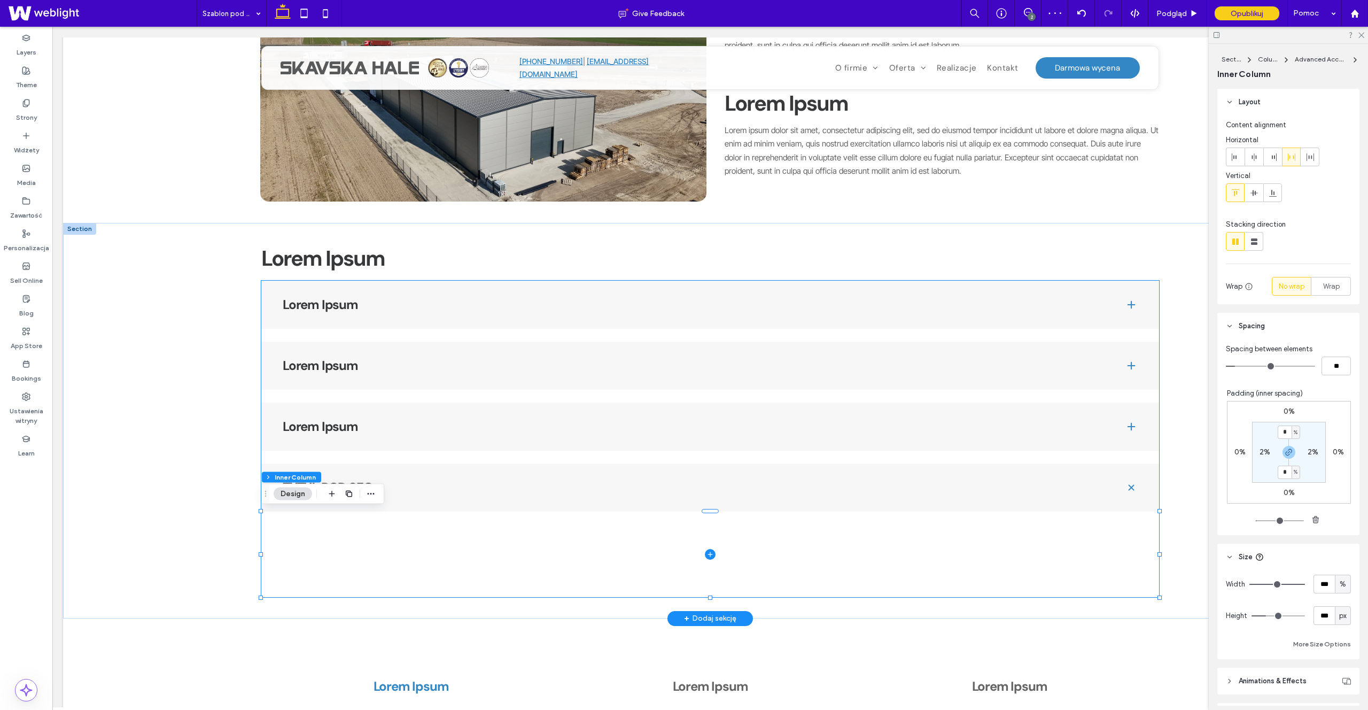
click at [500, 427] on h4 "Lorem Ipsum" at bounding box center [695, 426] width 825 height 13
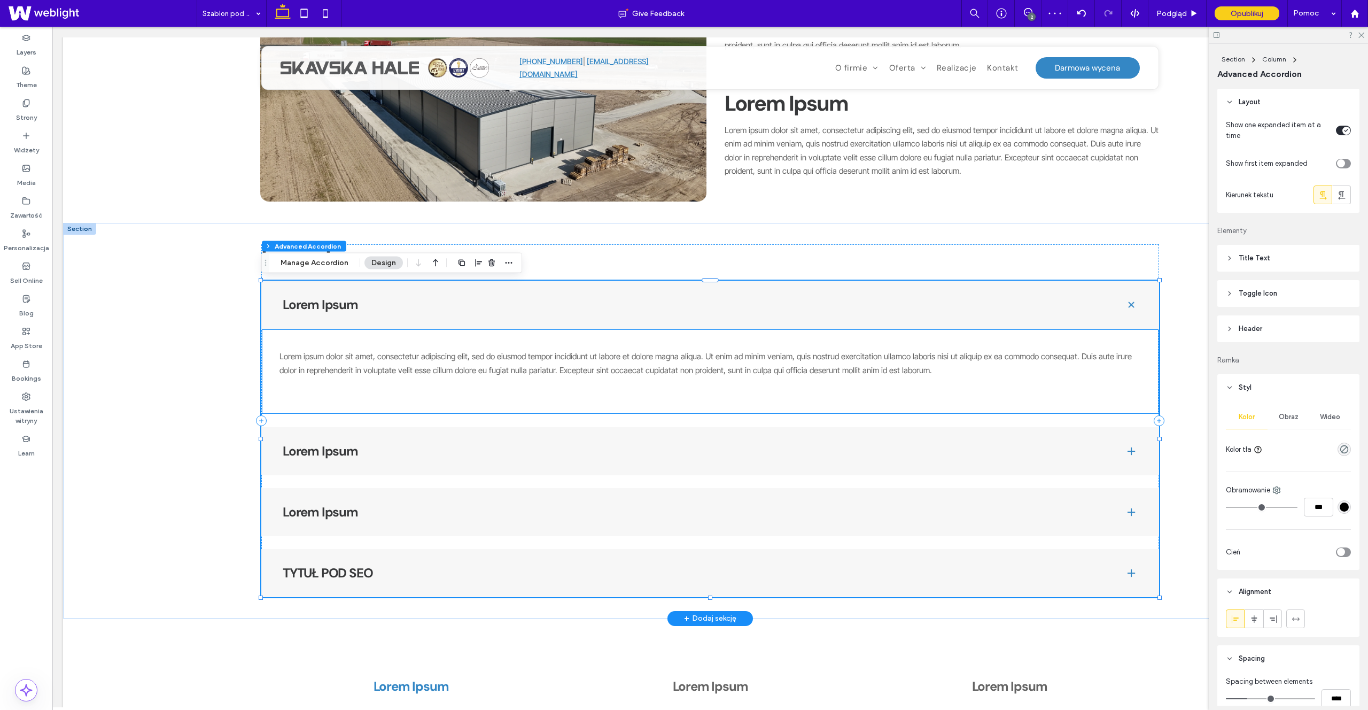
click at [445, 386] on div "Lorem ipsum dolor sit amet, consectetur adipiscing elit, sed do eiusmod tempor …" at bounding box center [710, 371] width 898 height 85
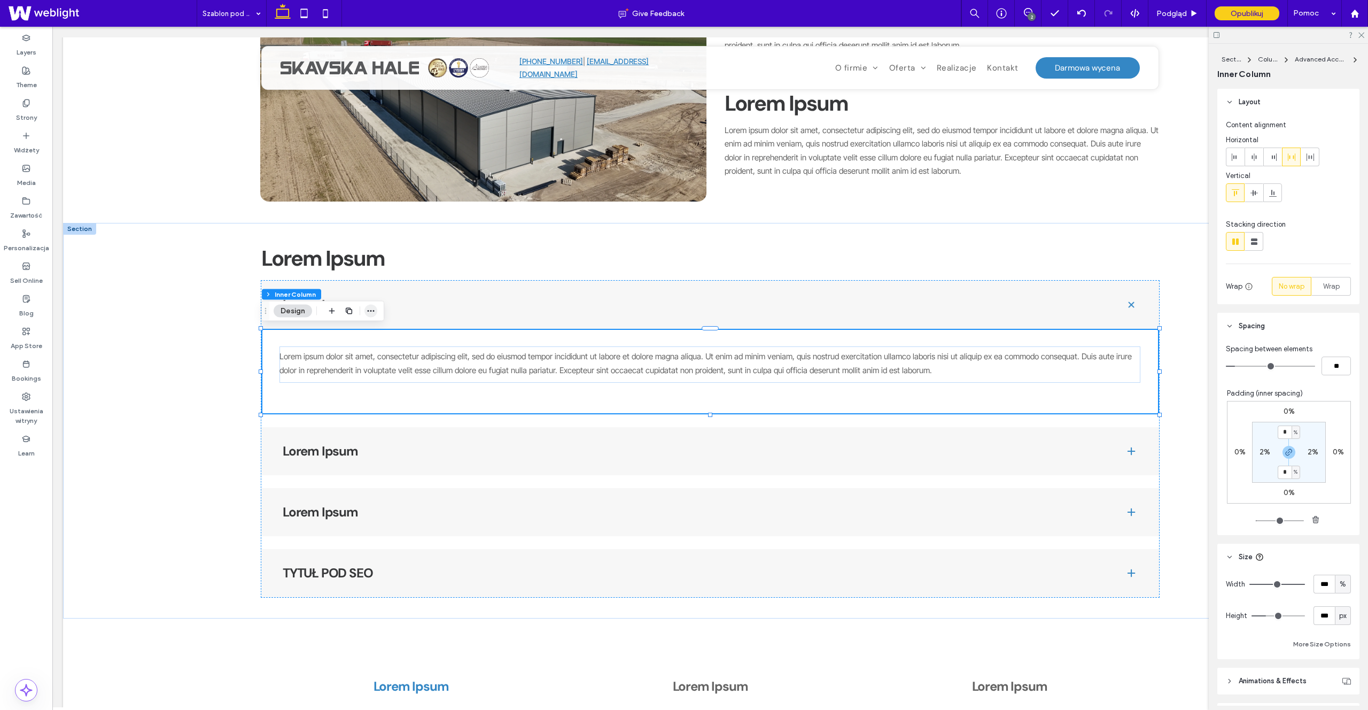
click at [369, 313] on icon "button" at bounding box center [371, 311] width 9 height 9
click at [334, 350] on label "Kopiuj" at bounding box center [338, 354] width 77 height 9
click at [437, 581] on div "TYTUŁ POD SEO" at bounding box center [710, 573] width 898 height 48
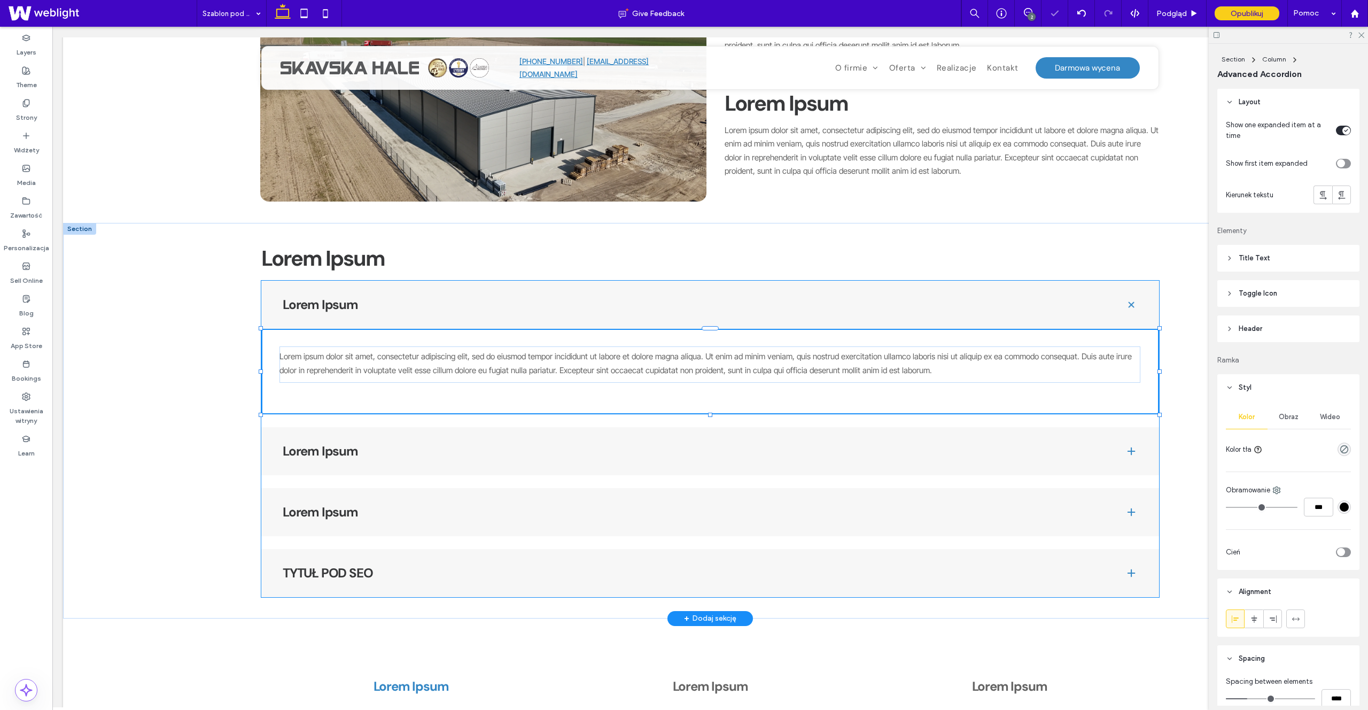
type input "*"
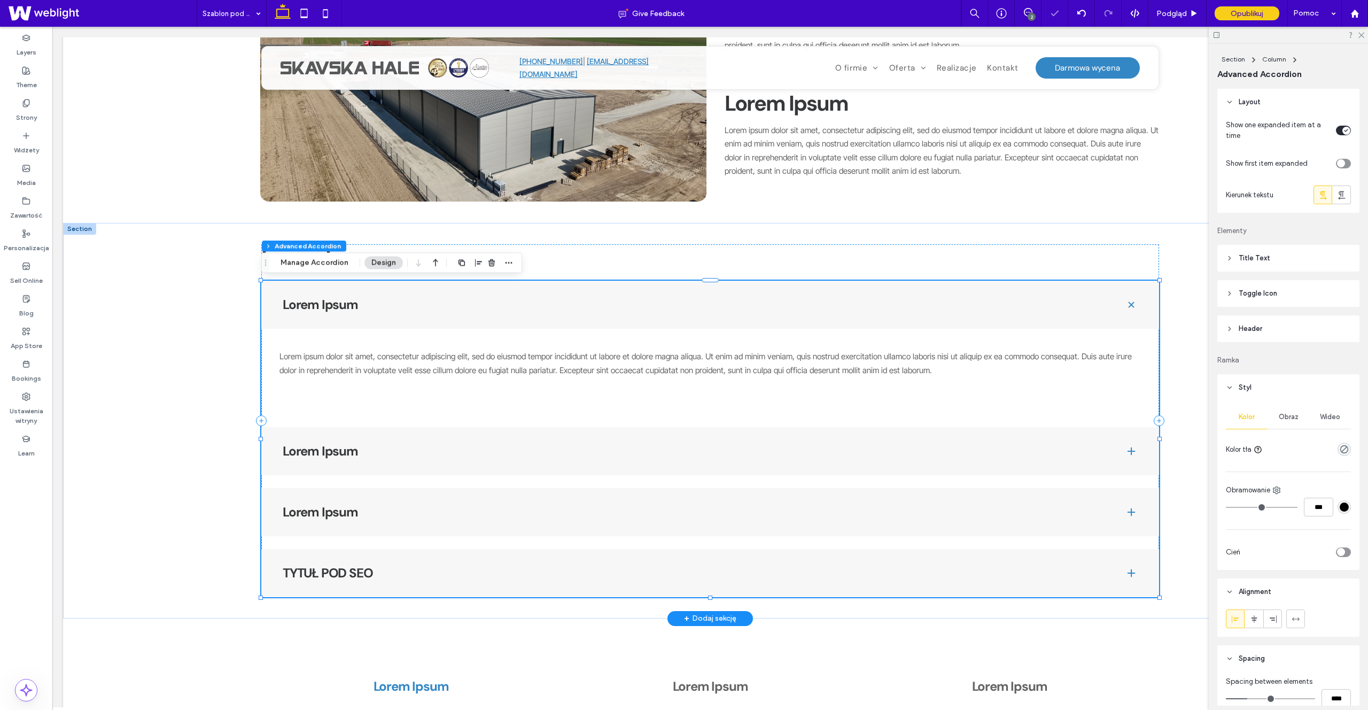
click at [446, 575] on h4 "TYTUŁ POD SEO" at bounding box center [695, 572] width 825 height 13
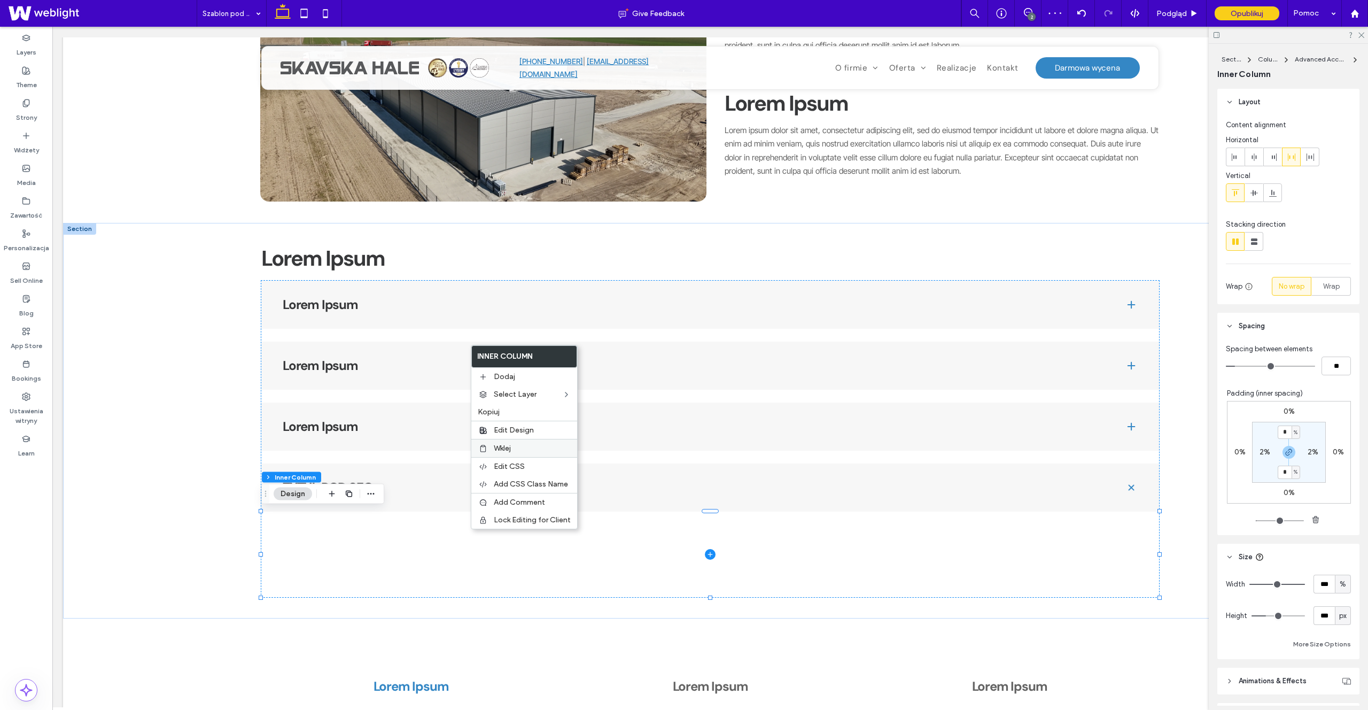
click at [515, 444] on label "Wklej" at bounding box center [532, 447] width 77 height 9
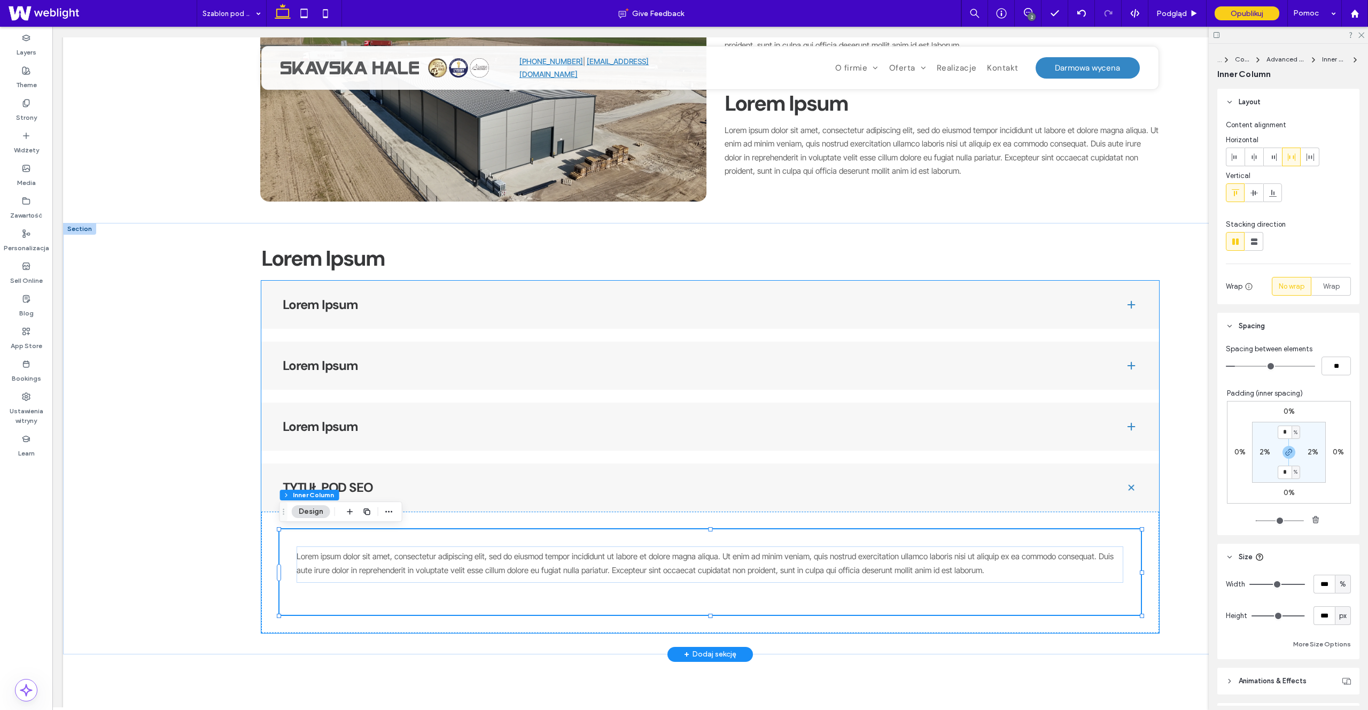
click at [623, 396] on div "Lorem Ipsum Lorem ipsum dolor sit amet, consectetur adipiscing elit, sed do eiu…" at bounding box center [710, 457] width 898 height 352
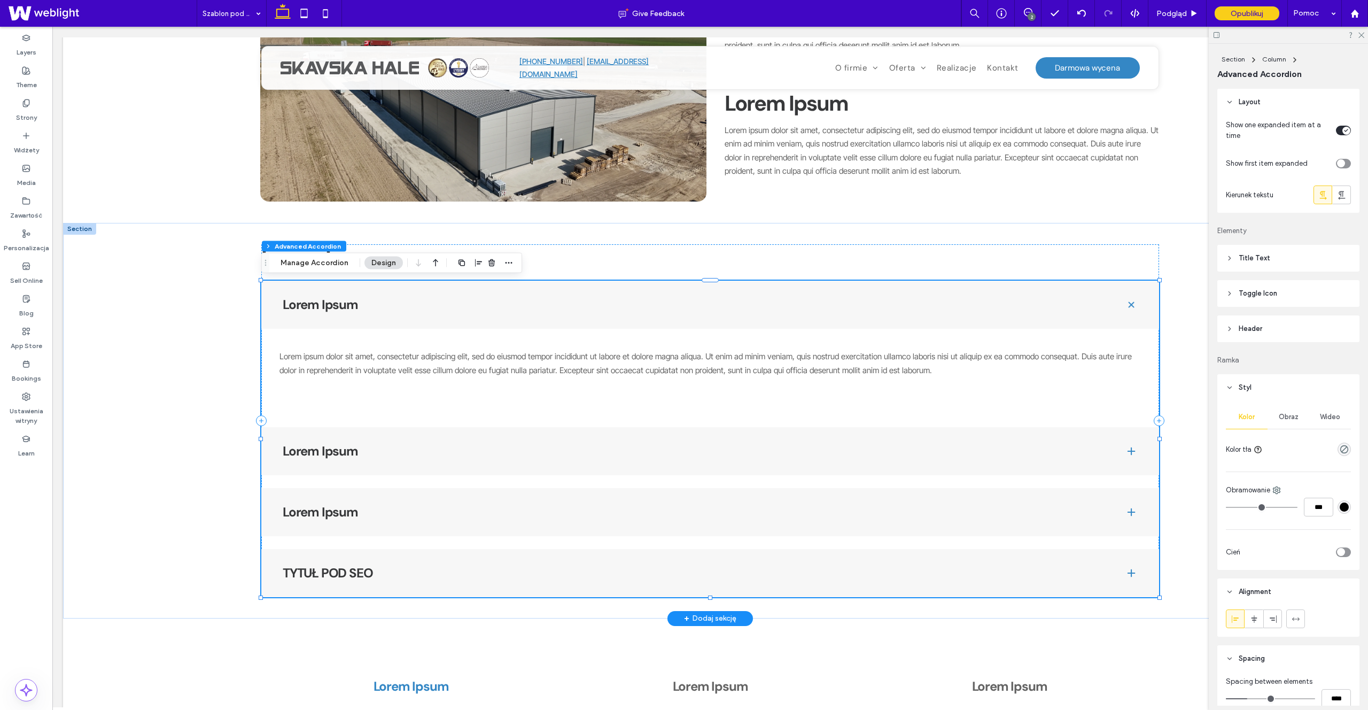
click at [465, 313] on div "Lorem Ipsum" at bounding box center [710, 305] width 898 height 48
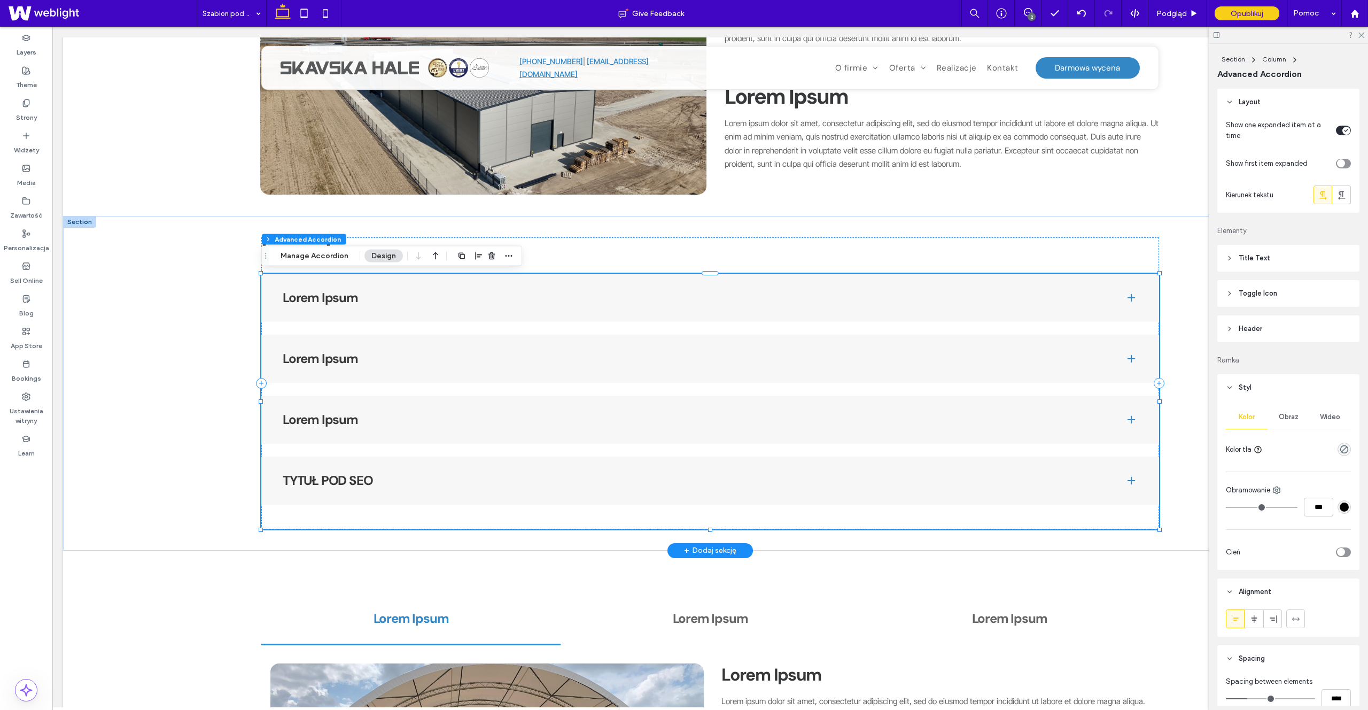
scroll to position [0, 2]
click at [421, 308] on div "Lorem Ipsum" at bounding box center [709, 298] width 898 height 48
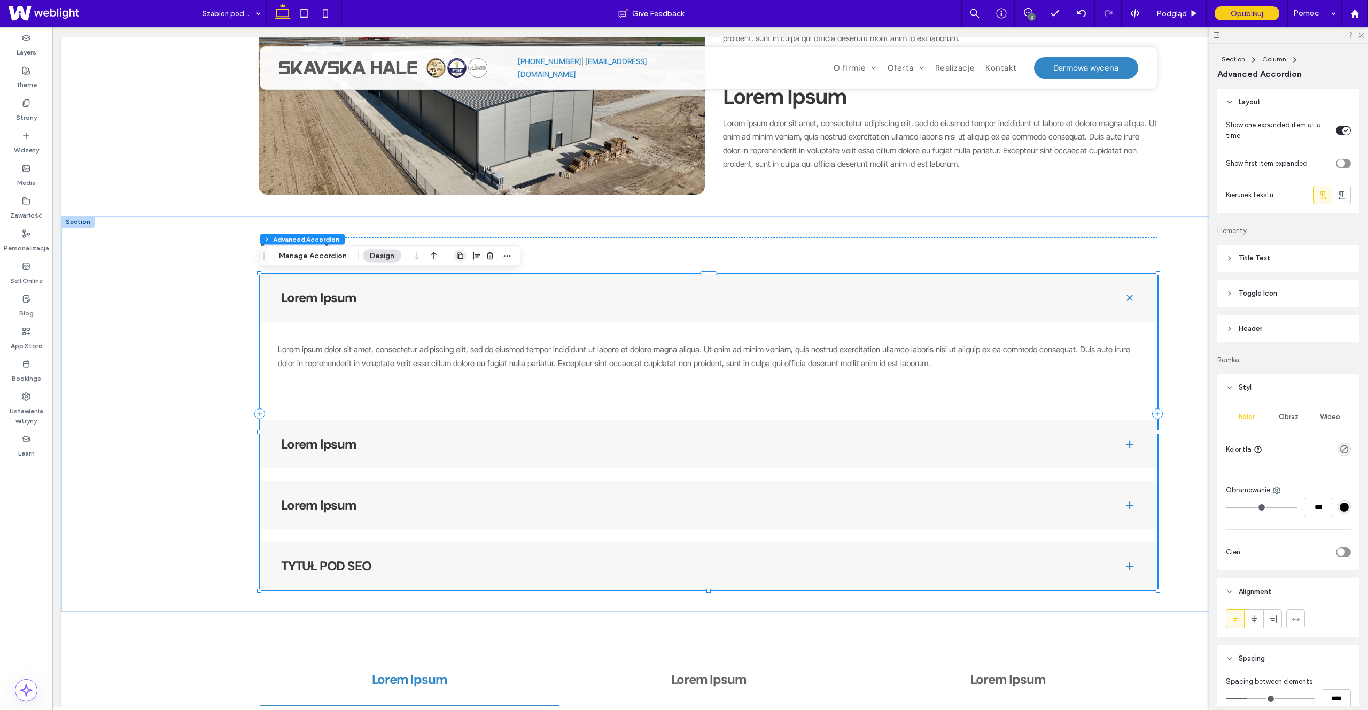
click at [462, 258] on span "button" at bounding box center [460, 256] width 13 height 13
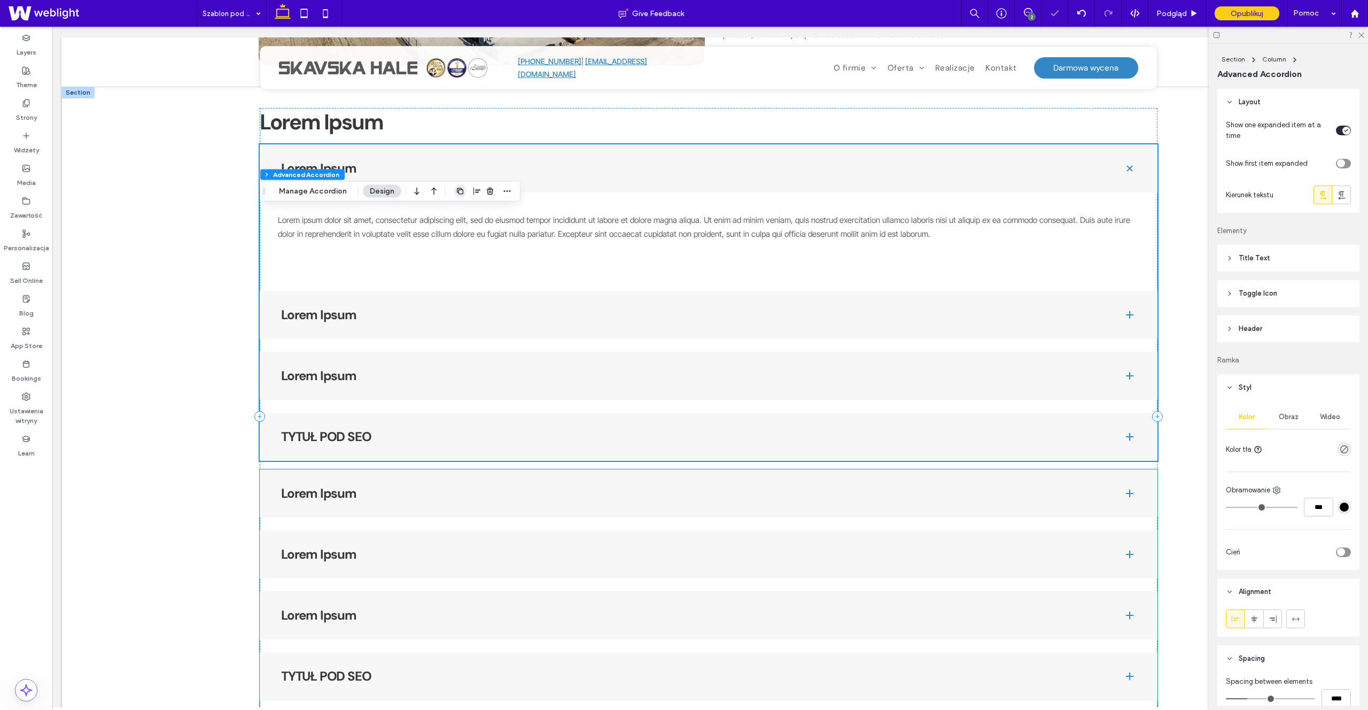
scroll to position [907, 0]
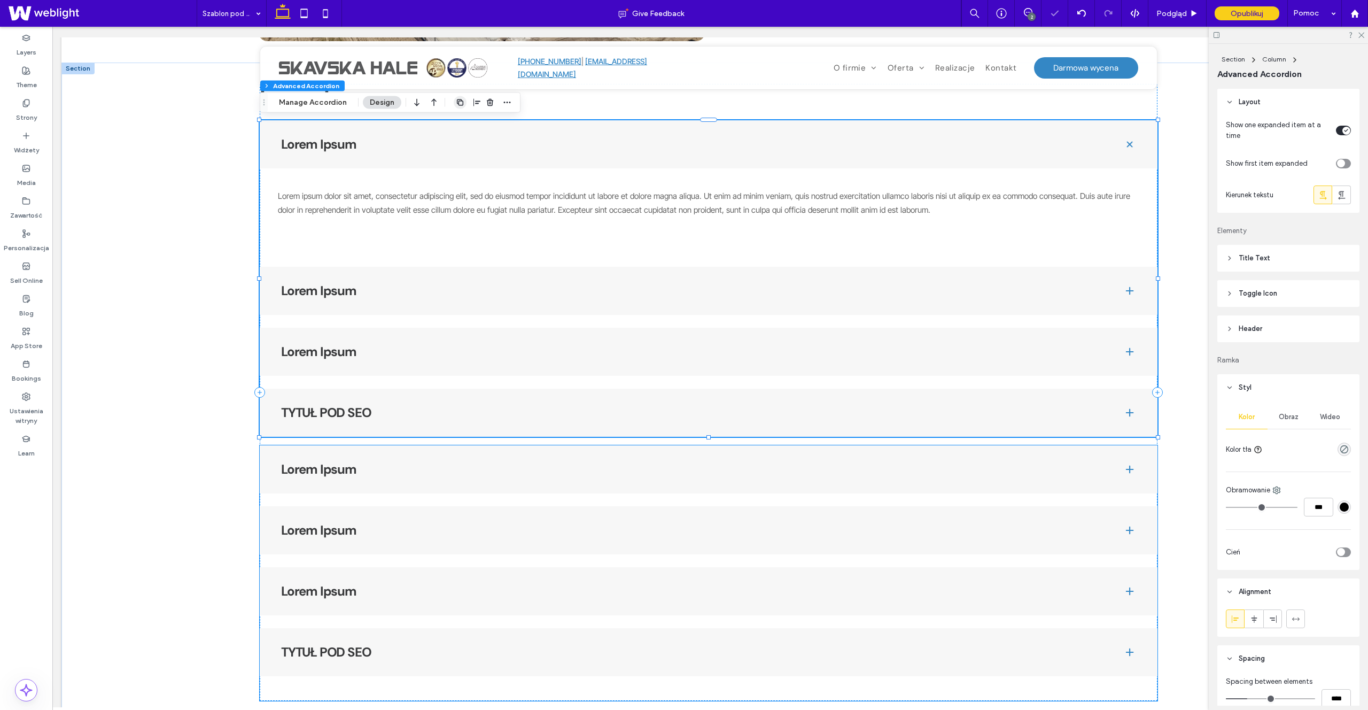
click at [524, 477] on div "Lorem Ipsum" at bounding box center [709, 469] width 898 height 48
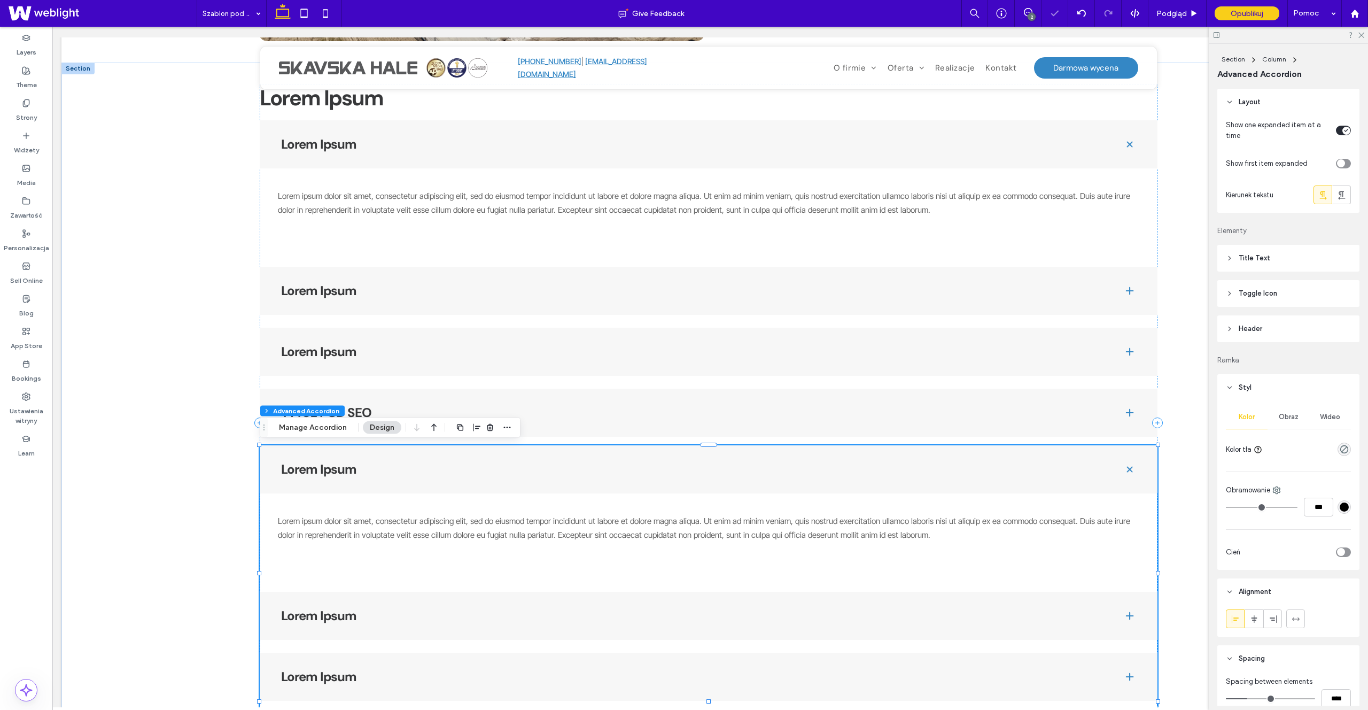
type input "*"
drag, startPoint x: 487, startPoint y: 432, endPoint x: 459, endPoint y: 408, distance: 36.7
click at [487, 432] on span "button" at bounding box center [490, 427] width 13 height 13
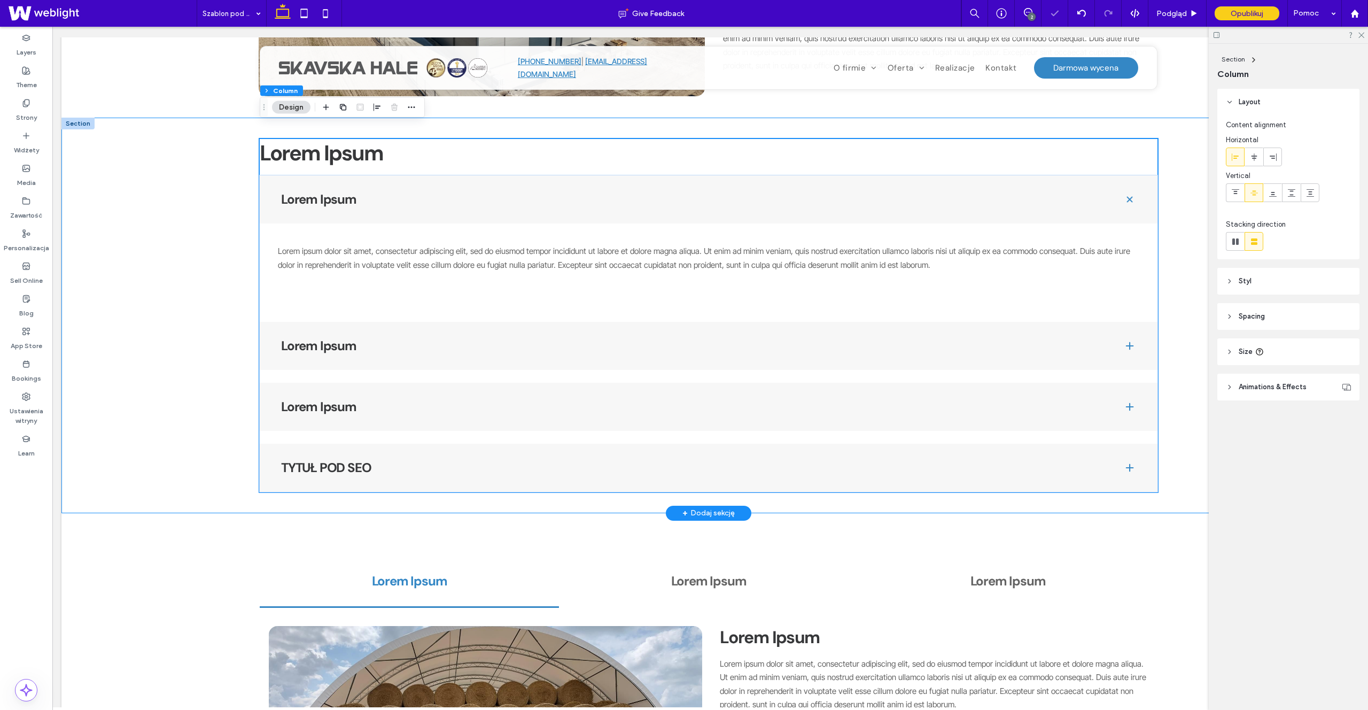
scroll to position [849, 0]
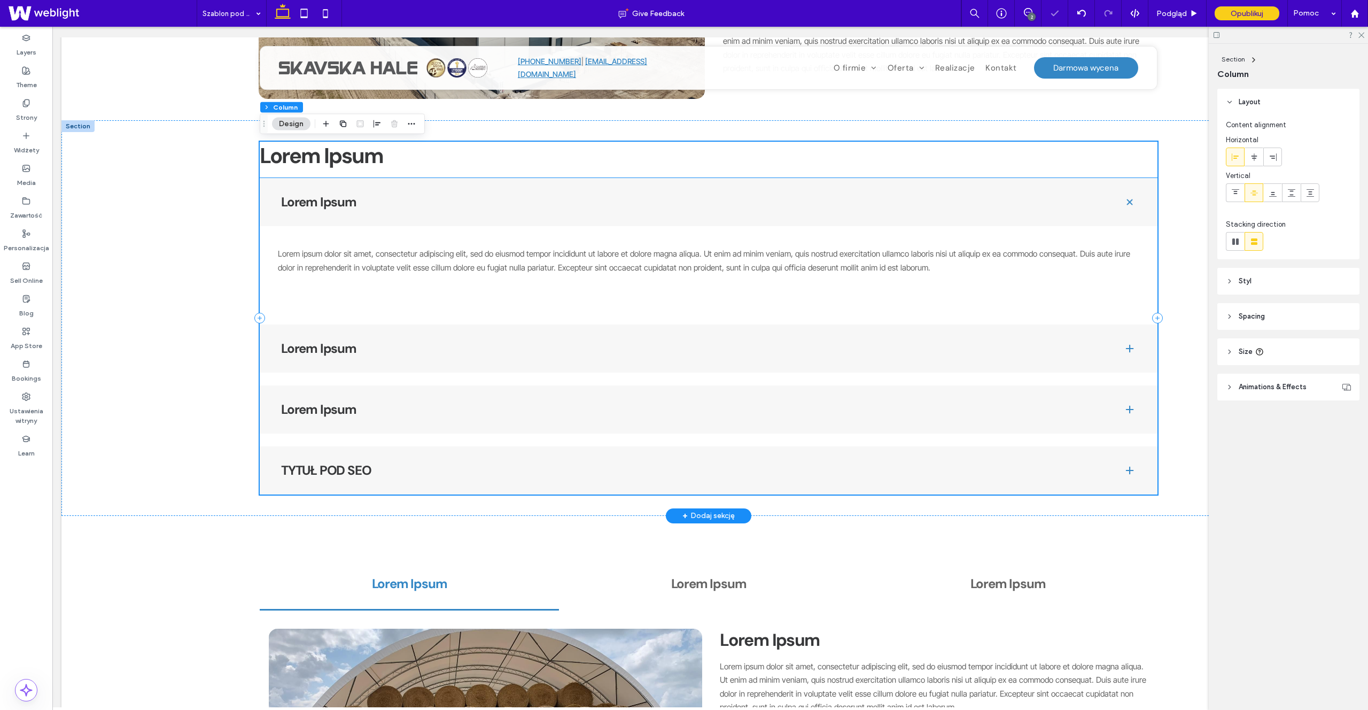
click at [603, 464] on h4 "TYTUŁ POD SEO" at bounding box center [693, 470] width 825 height 13
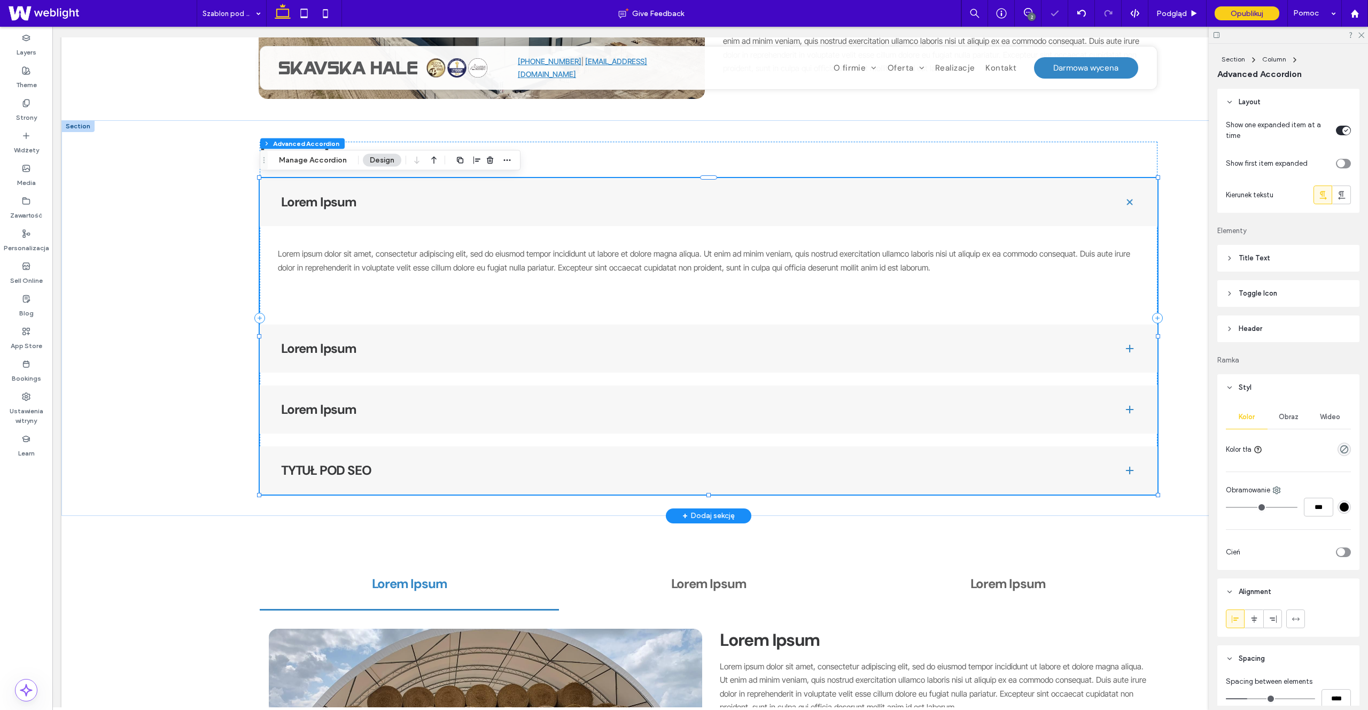
click at [602, 465] on h4 "TYTUŁ POD SEO" at bounding box center [693, 470] width 825 height 13
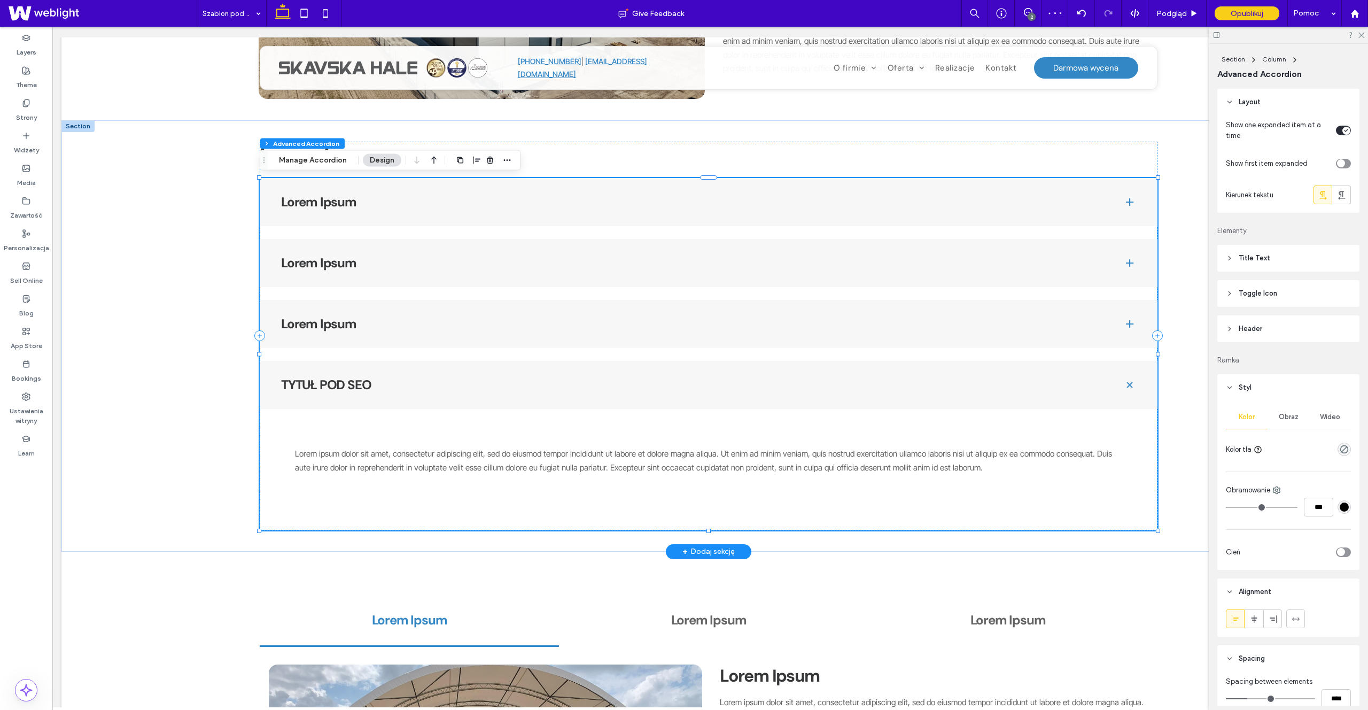
click at [459, 458] on span "Lorem ipsum dolor sit amet, consectetur adipiscing elit, sed do eiusmod tempor …" at bounding box center [703, 460] width 817 height 24
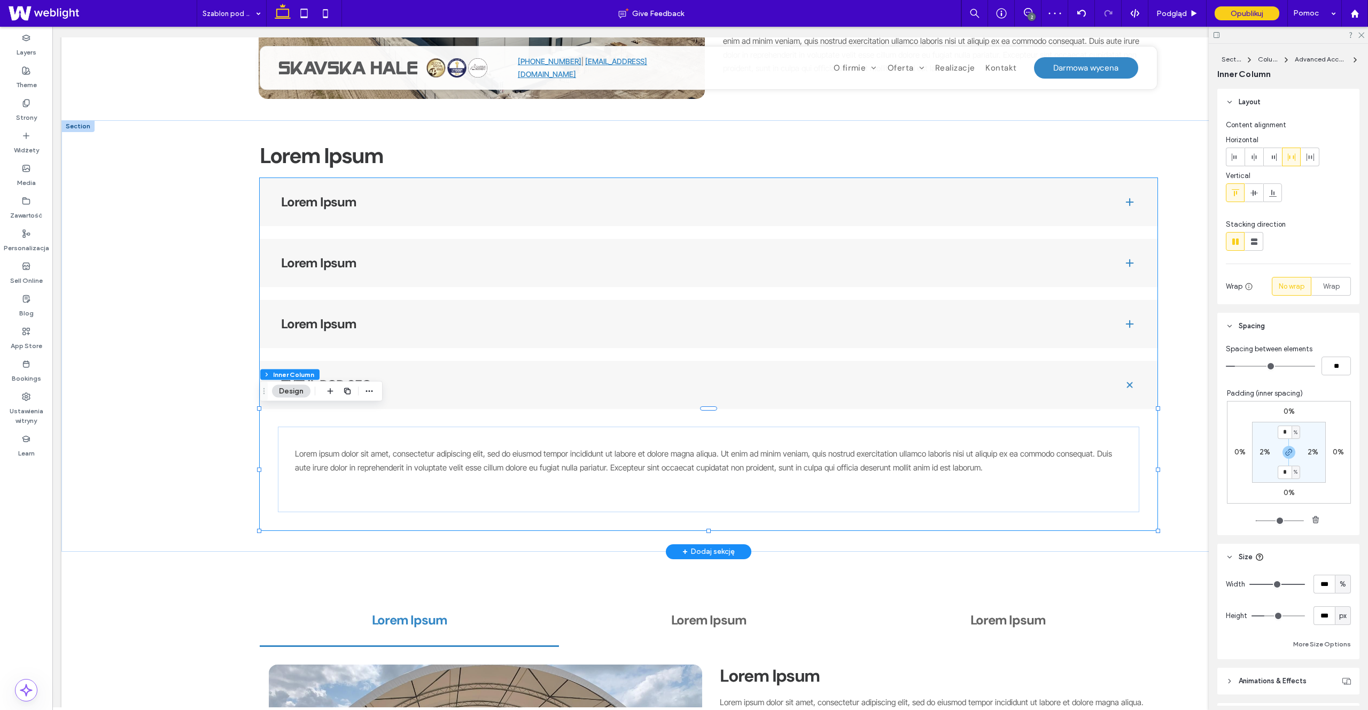
click at [436, 374] on div "TYTUŁ POD SEO" at bounding box center [709, 385] width 898 height 48
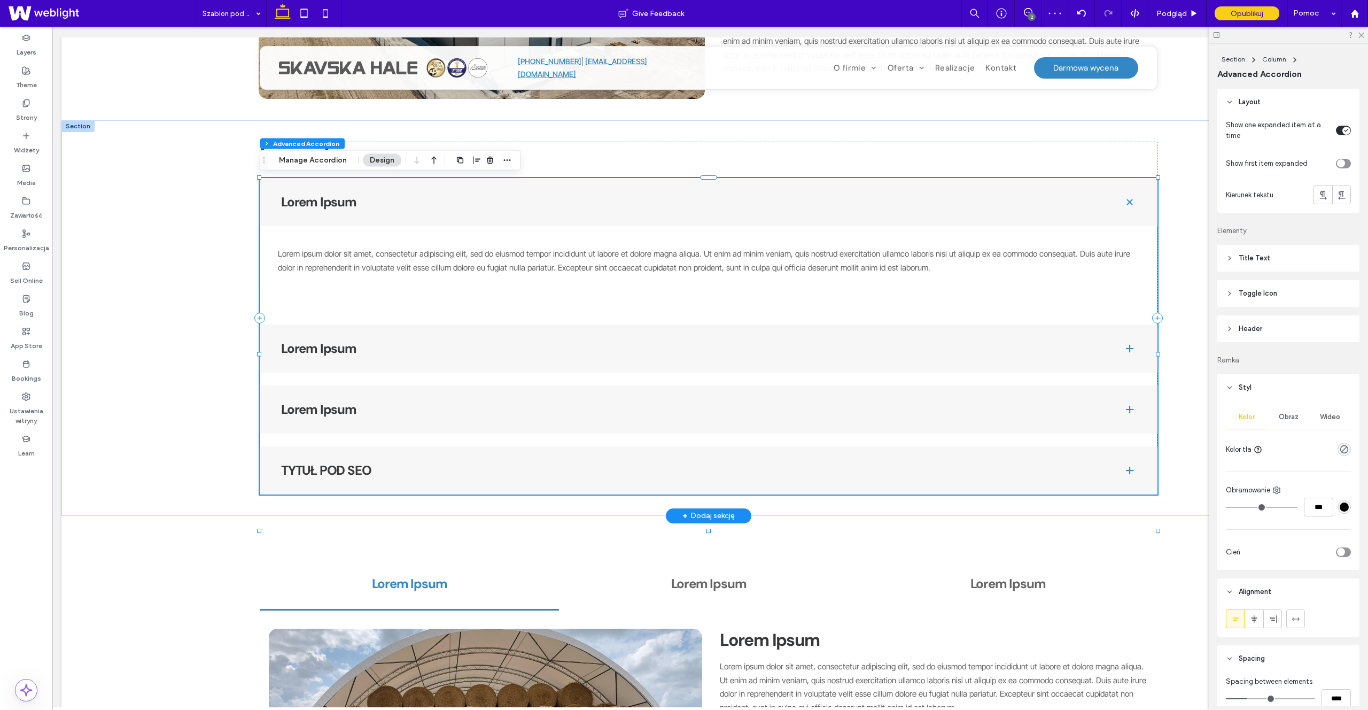
type input "*"
click at [315, 165] on button "Manage Accordion" at bounding box center [313, 160] width 82 height 13
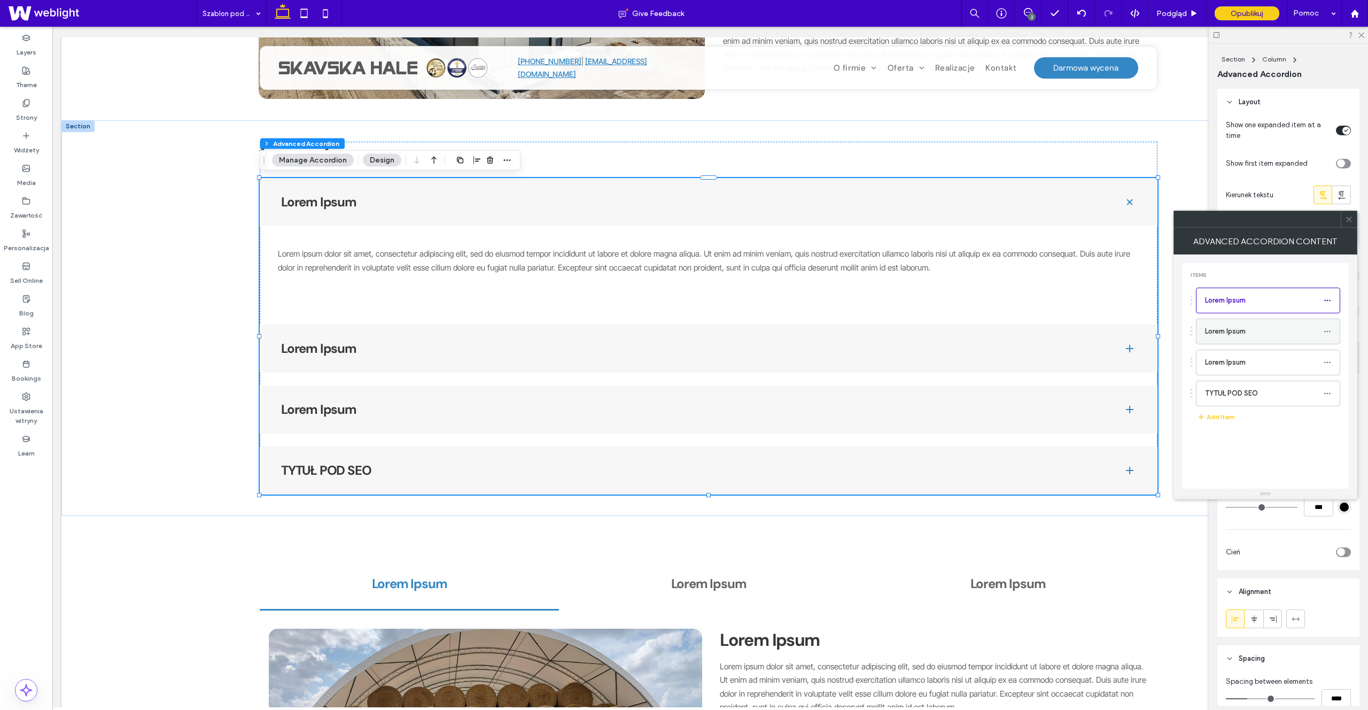
click at [1334, 332] on div at bounding box center [1330, 331] width 13 height 16
click at [1325, 332] on icon at bounding box center [1327, 331] width 7 height 7
click at [1328, 394] on icon at bounding box center [1327, 393] width 7 height 7
click at [1271, 436] on span "Delete" at bounding box center [1261, 438] width 24 height 9
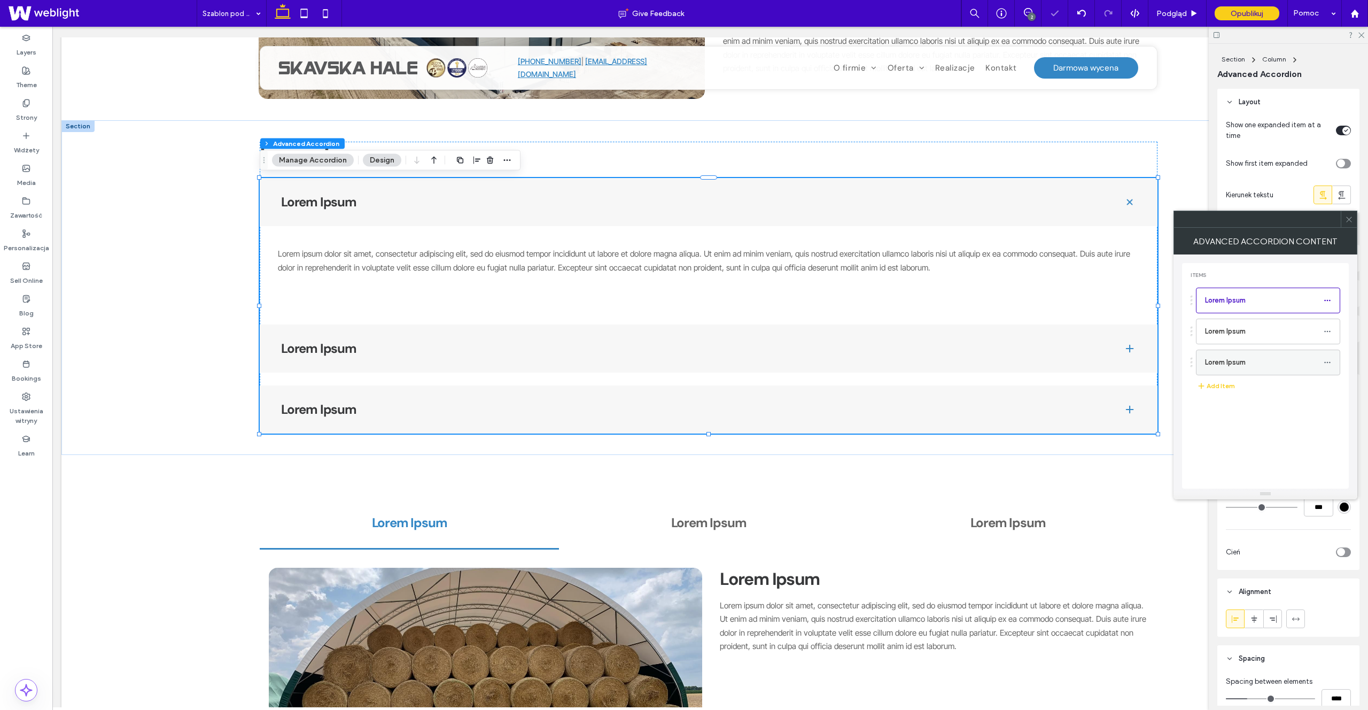
click at [1322, 361] on label "Lorem Ipsum" at bounding box center [1264, 362] width 119 height 21
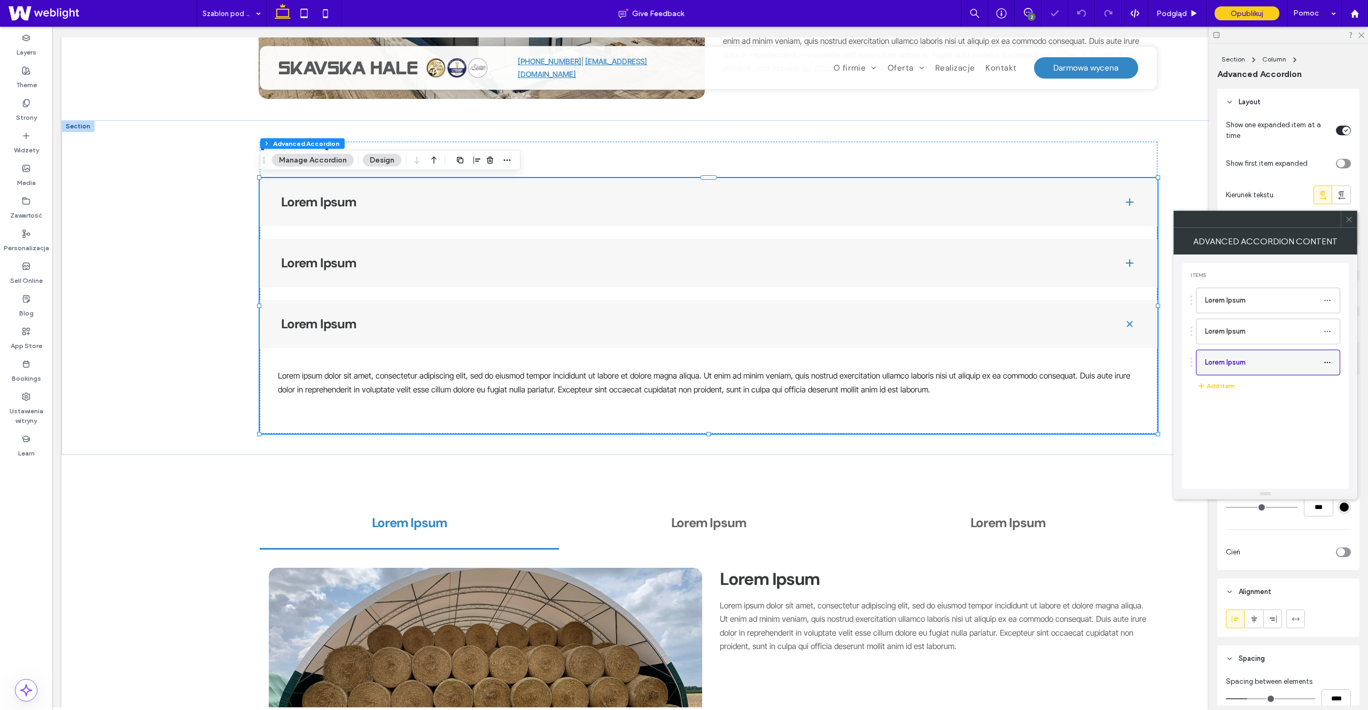
click at [1325, 362] on use at bounding box center [1327, 363] width 6 height 2
click at [1277, 393] on div "Duplicate" at bounding box center [1269, 387] width 89 height 20
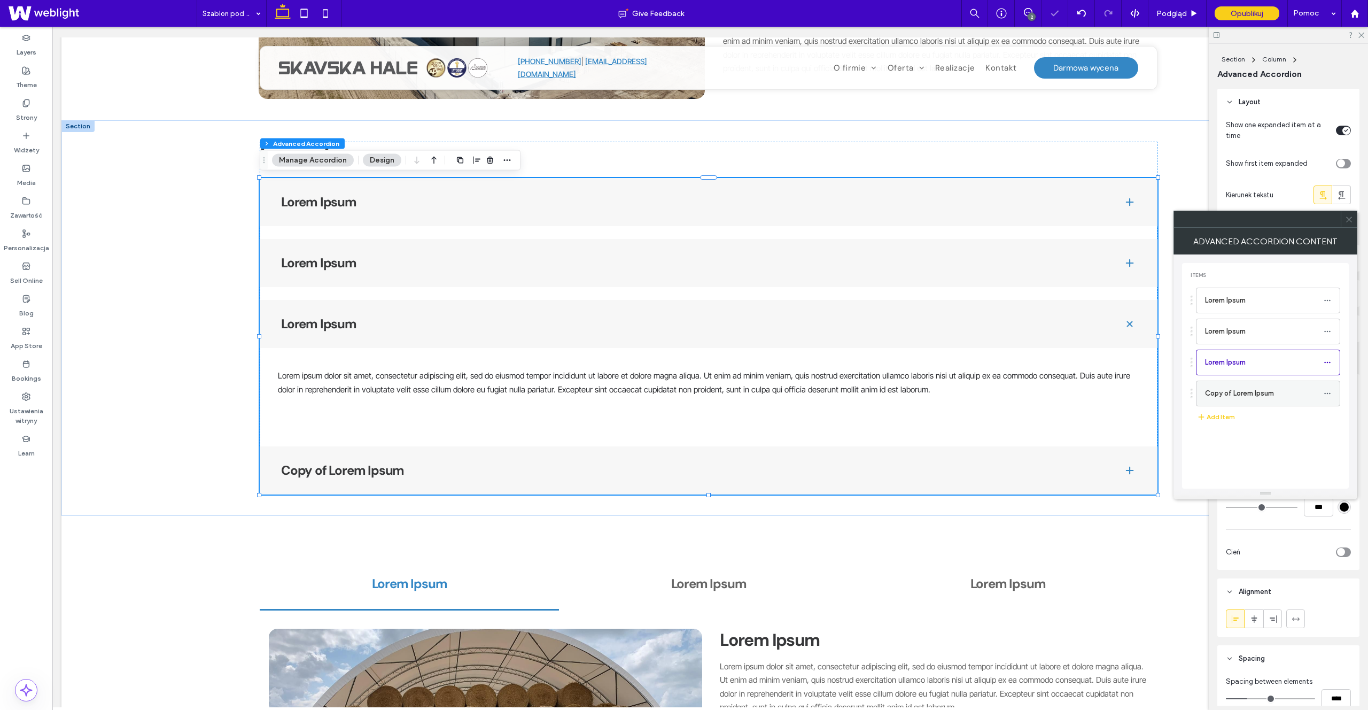
click at [1327, 398] on span at bounding box center [1327, 393] width 7 height 16
click at [1275, 437] on label "Delete" at bounding box center [1277, 438] width 56 height 9
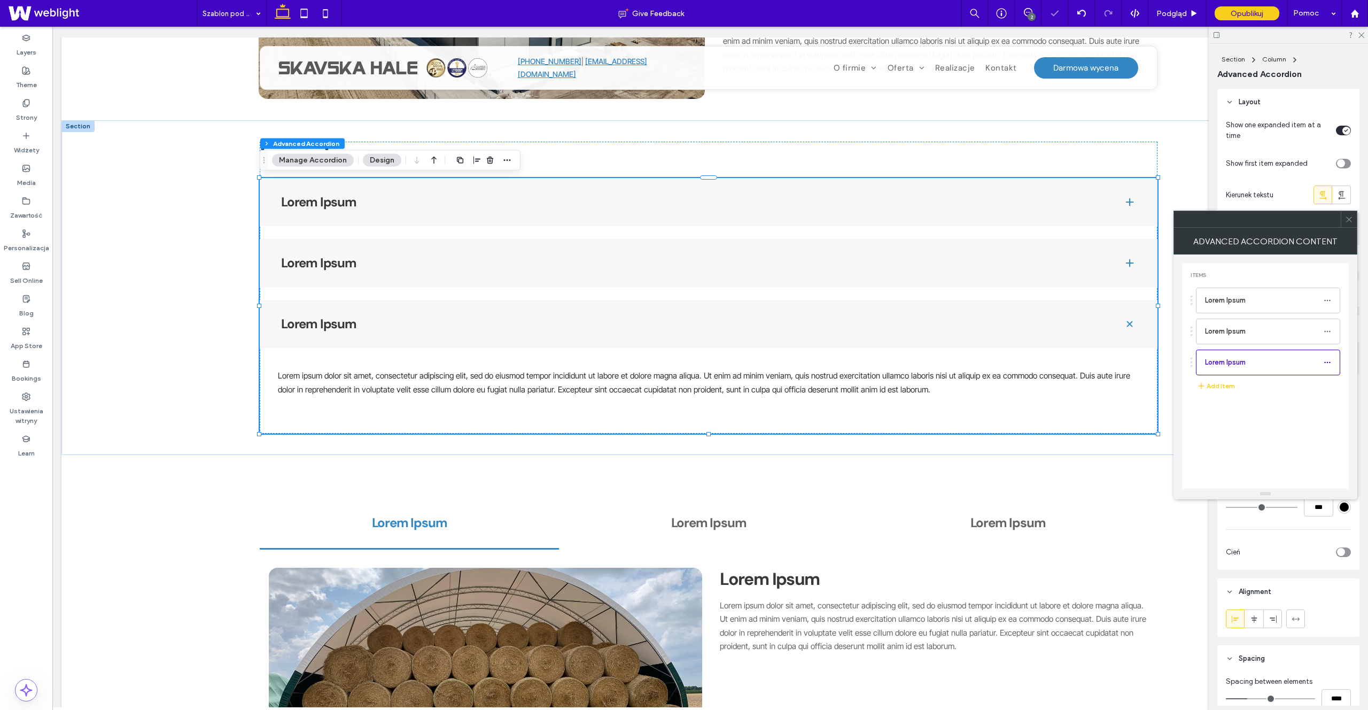
click at [1348, 225] on span at bounding box center [1349, 219] width 8 height 16
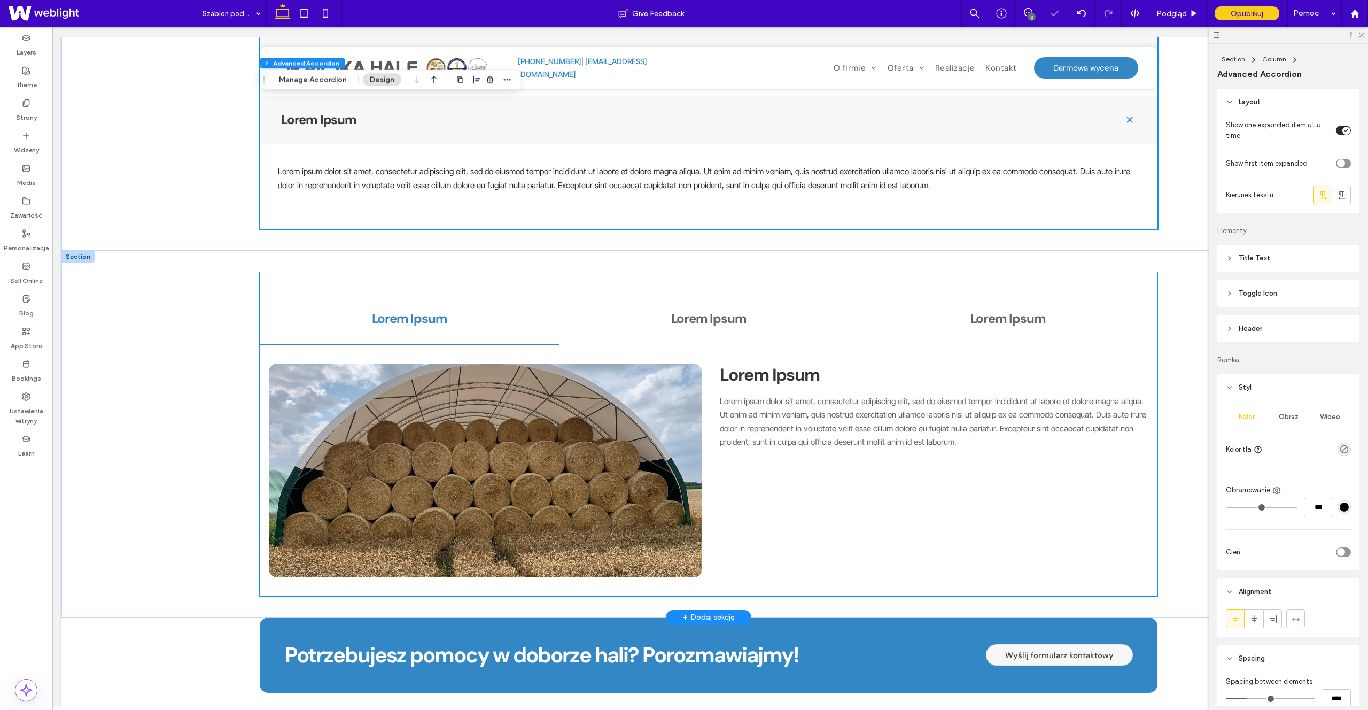
scroll to position [1070, 0]
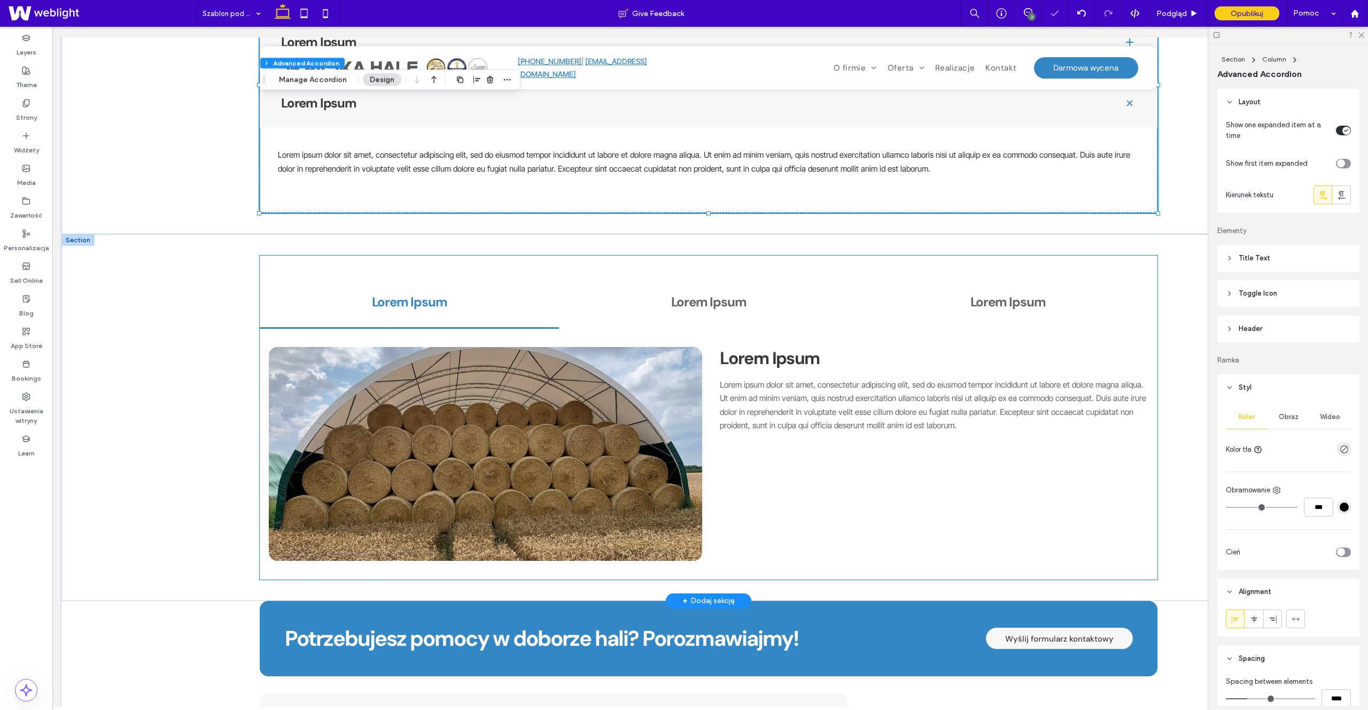
click at [829, 431] on p "Lorem ipsum dolor sit amet, consectetur adipiscing elit, sed do eiusmod tempor …" at bounding box center [934, 405] width 429 height 55
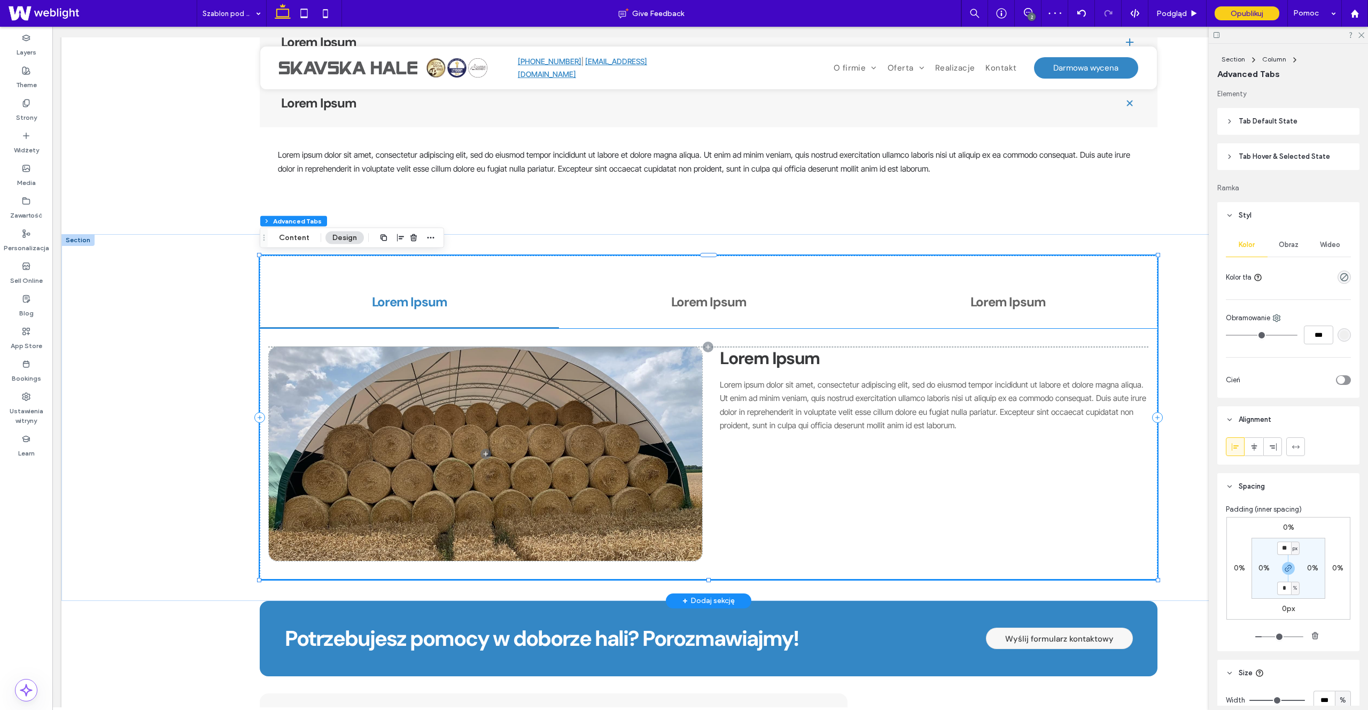
scroll to position [1069, 0]
click at [287, 239] on button "Content" at bounding box center [294, 238] width 44 height 13
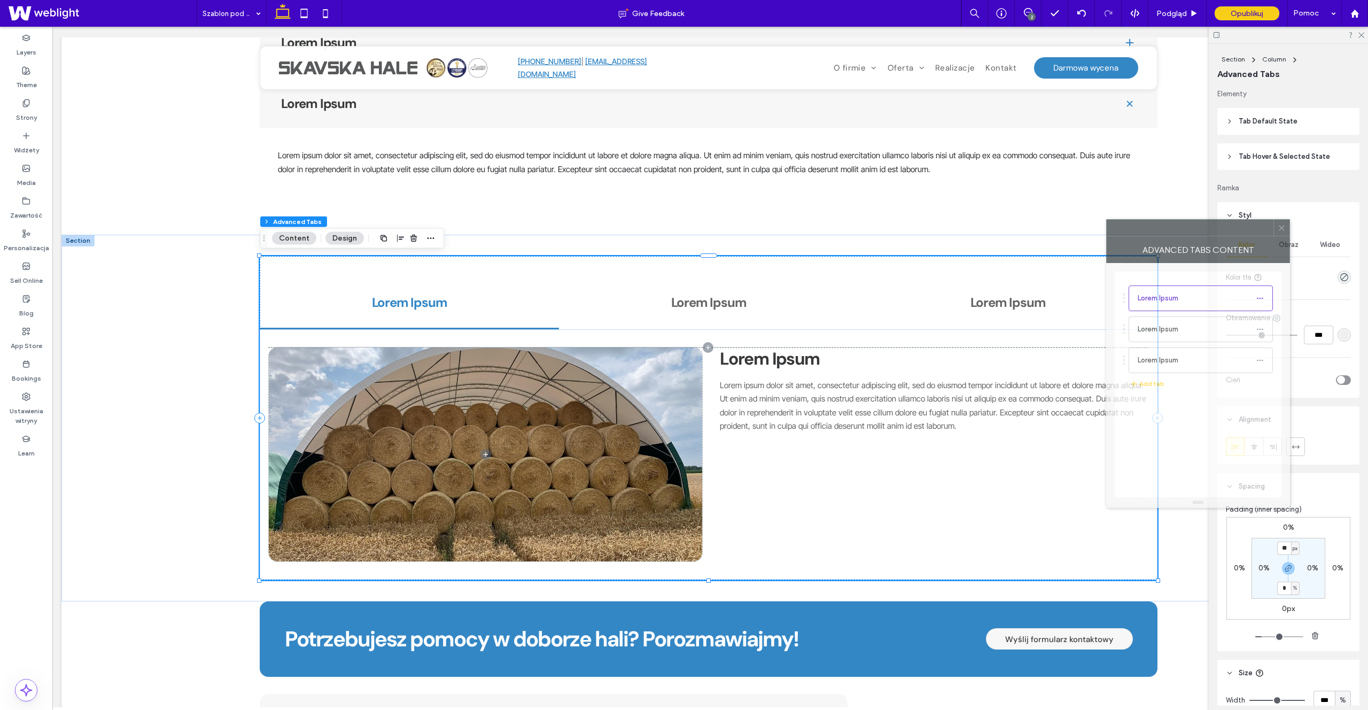
drag, startPoint x: 1263, startPoint y: 227, endPoint x: 1184, endPoint y: 240, distance: 79.8
click at [1188, 236] on div at bounding box center [1190, 228] width 167 height 16
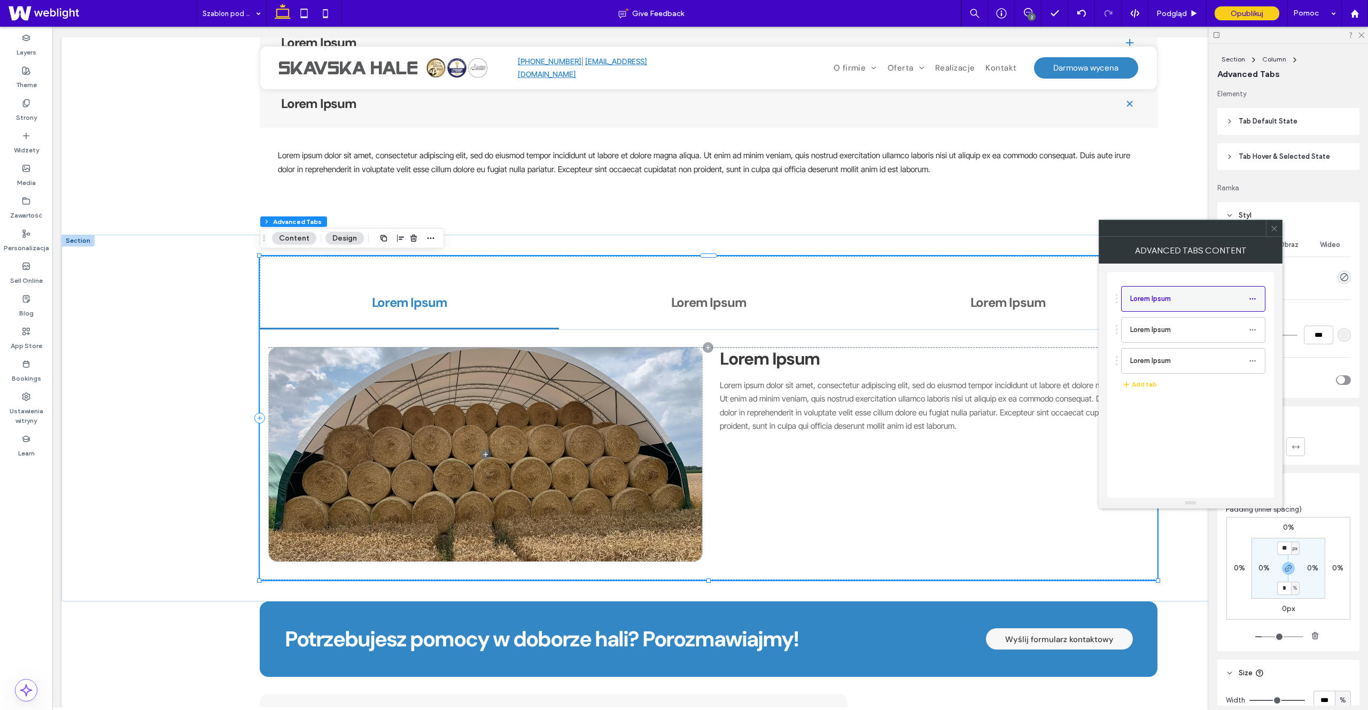
click at [1250, 301] on icon at bounding box center [1252, 298] width 7 height 7
click at [1208, 327] on label "Lorem Ipsum" at bounding box center [1189, 329] width 119 height 21
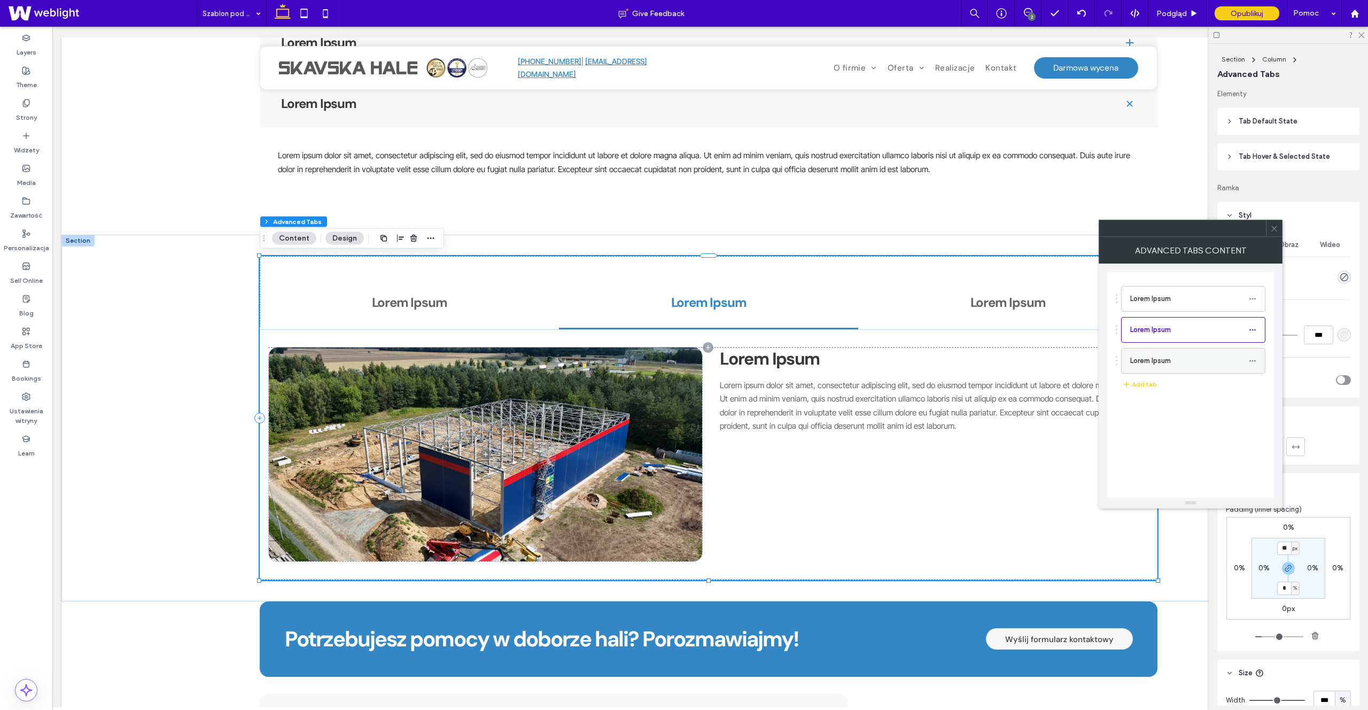
click at [1137, 357] on label "Lorem Ipsum" at bounding box center [1189, 360] width 119 height 21
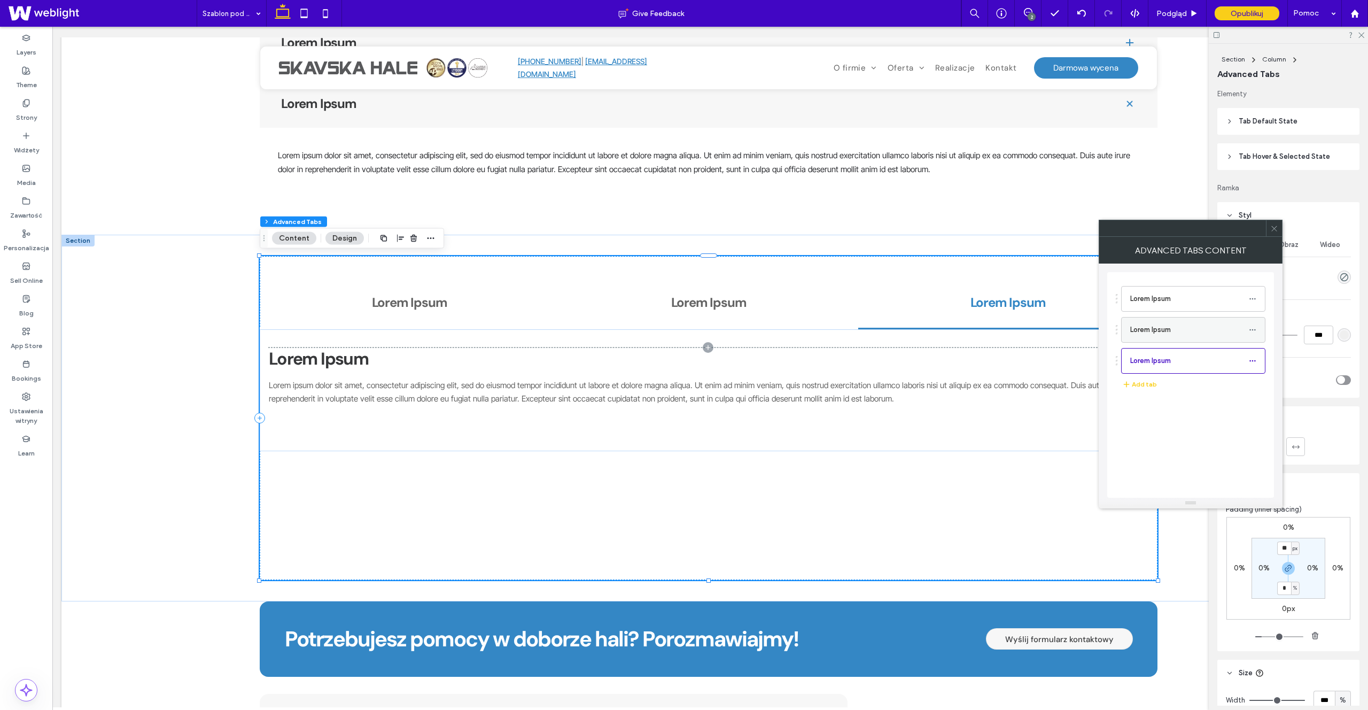
click at [1165, 320] on label "Lorem Ipsum" at bounding box center [1189, 329] width 119 height 21
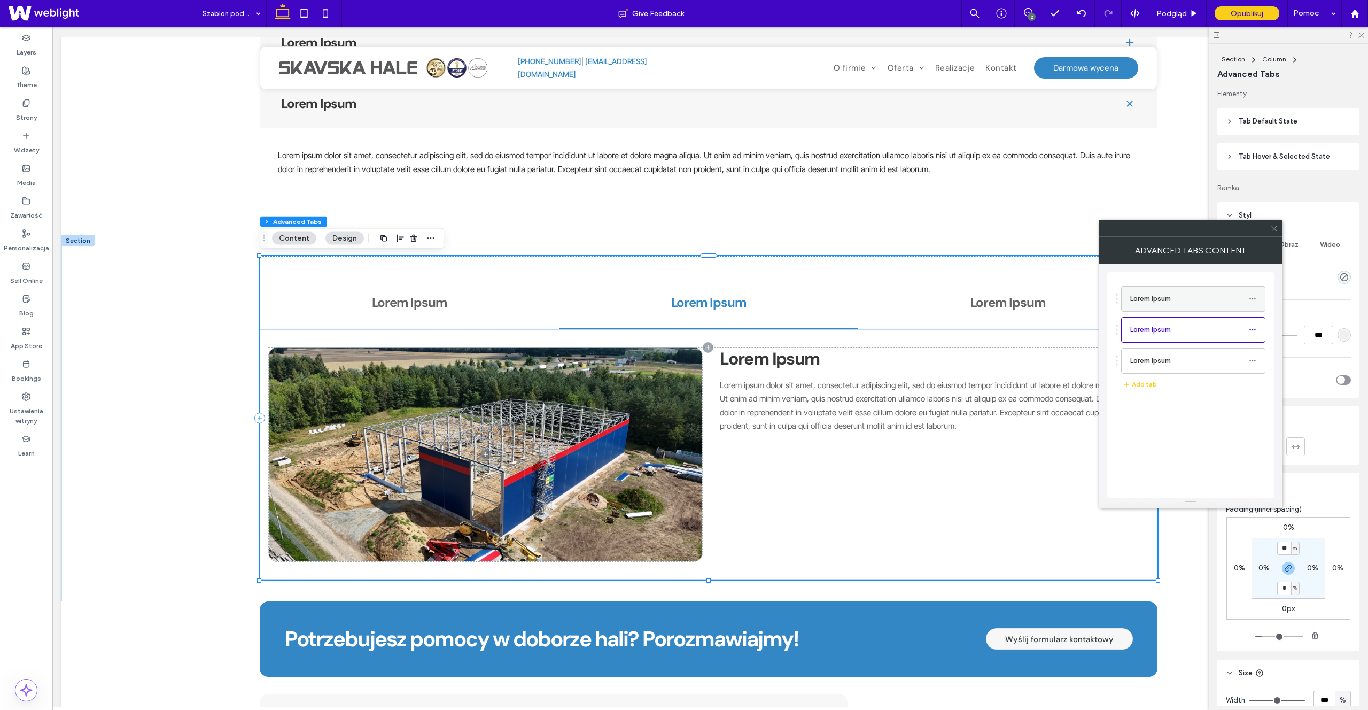
click at [1166, 299] on label "Lorem Ipsum" at bounding box center [1189, 298] width 119 height 21
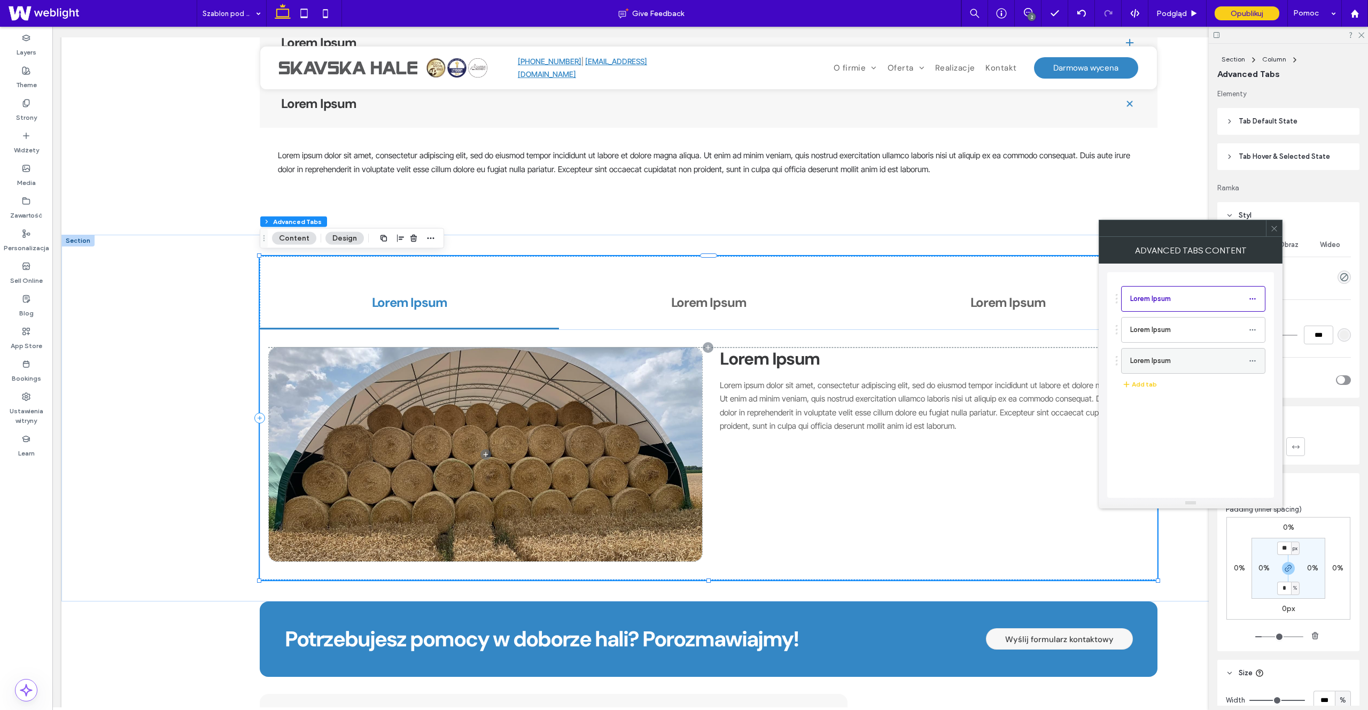
click at [1172, 355] on label "Lorem Ipsum" at bounding box center [1189, 360] width 119 height 21
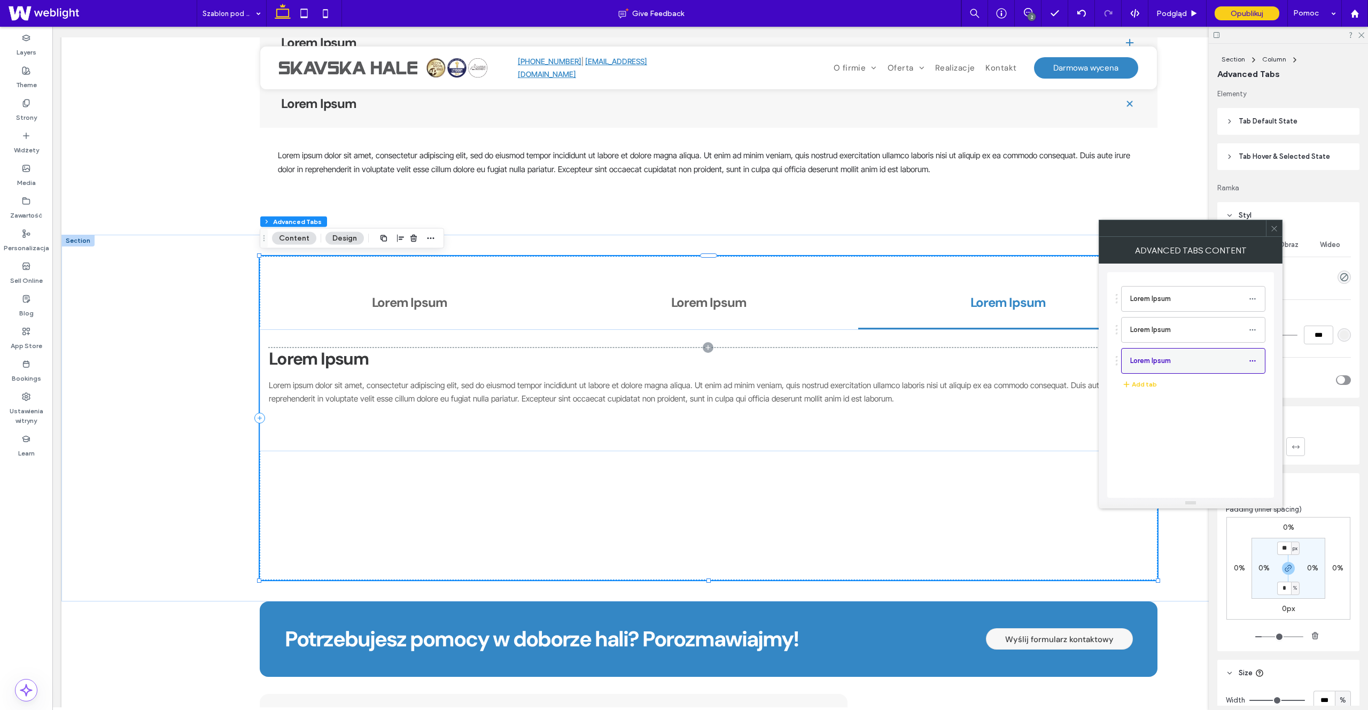
click at [1255, 362] on icon at bounding box center [1252, 360] width 7 height 7
click at [1295, 386] on div "Duplicate" at bounding box center [1316, 386] width 89 height 20
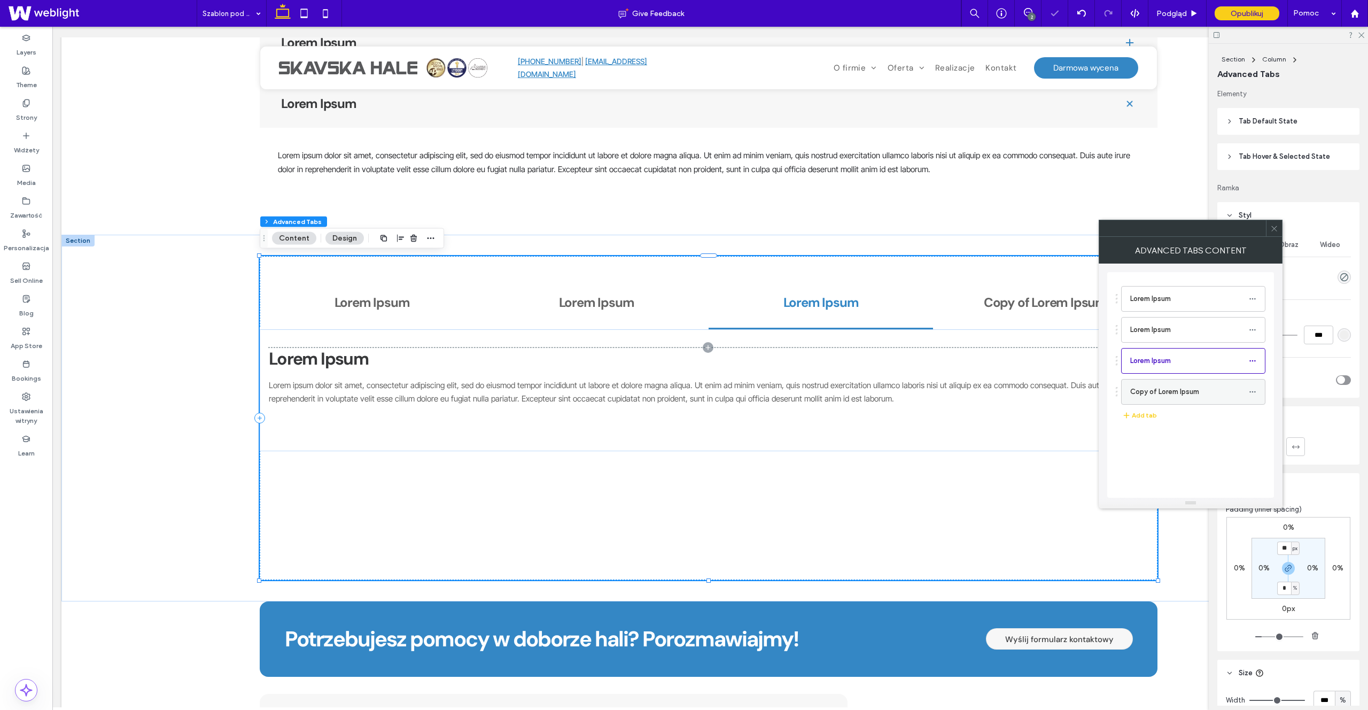
click at [1257, 391] on div at bounding box center [1255, 392] width 13 height 16
click at [1177, 396] on label "Copy of Lorem Ipsum" at bounding box center [1189, 391] width 119 height 21
drag, startPoint x: 1275, startPoint y: 224, endPoint x: 1174, endPoint y: 266, distance: 109.0
click at [1276, 224] on icon at bounding box center [1274, 228] width 8 height 8
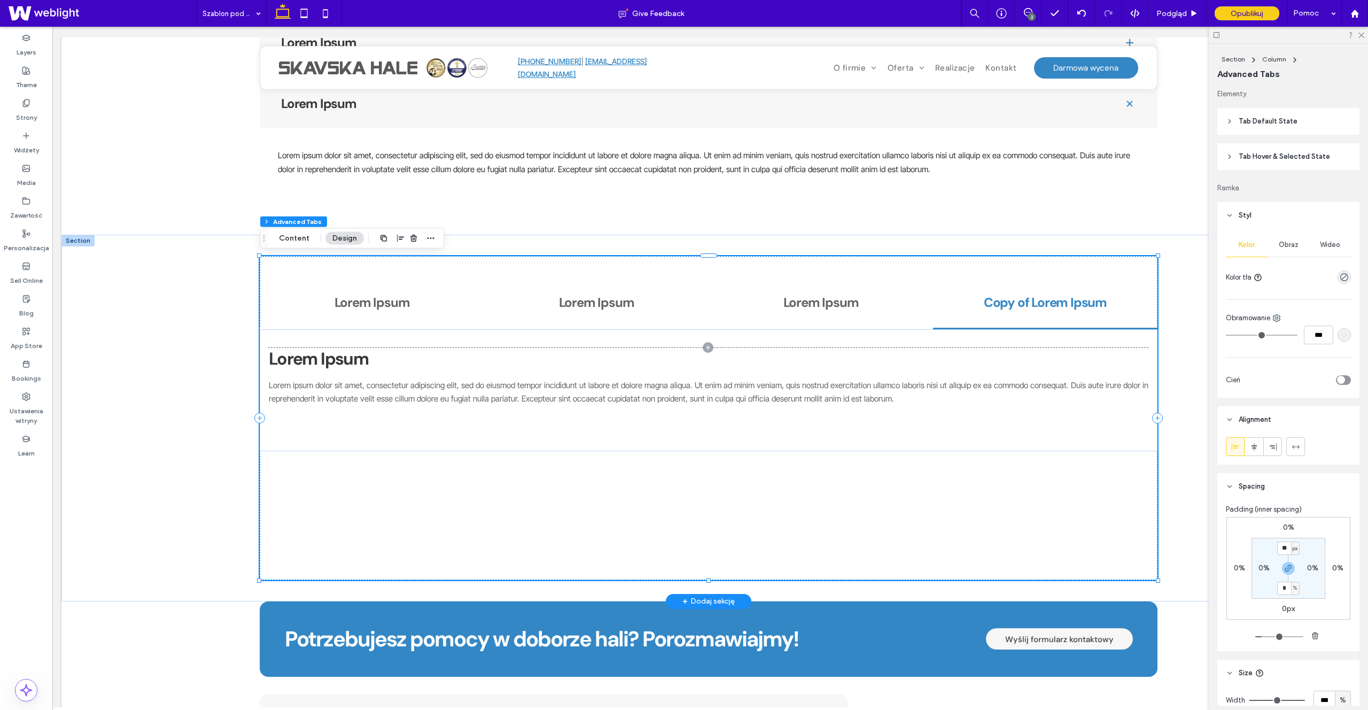
click at [1046, 323] on div "Copy of Lorem Ipsum" at bounding box center [1045, 303] width 224 height 52
click at [985, 376] on div "Lorem Ipsum Lorem ipsum dolor sit amet, consectetur adipiscing elit, sed do eiu…" at bounding box center [709, 376] width 880 height 58
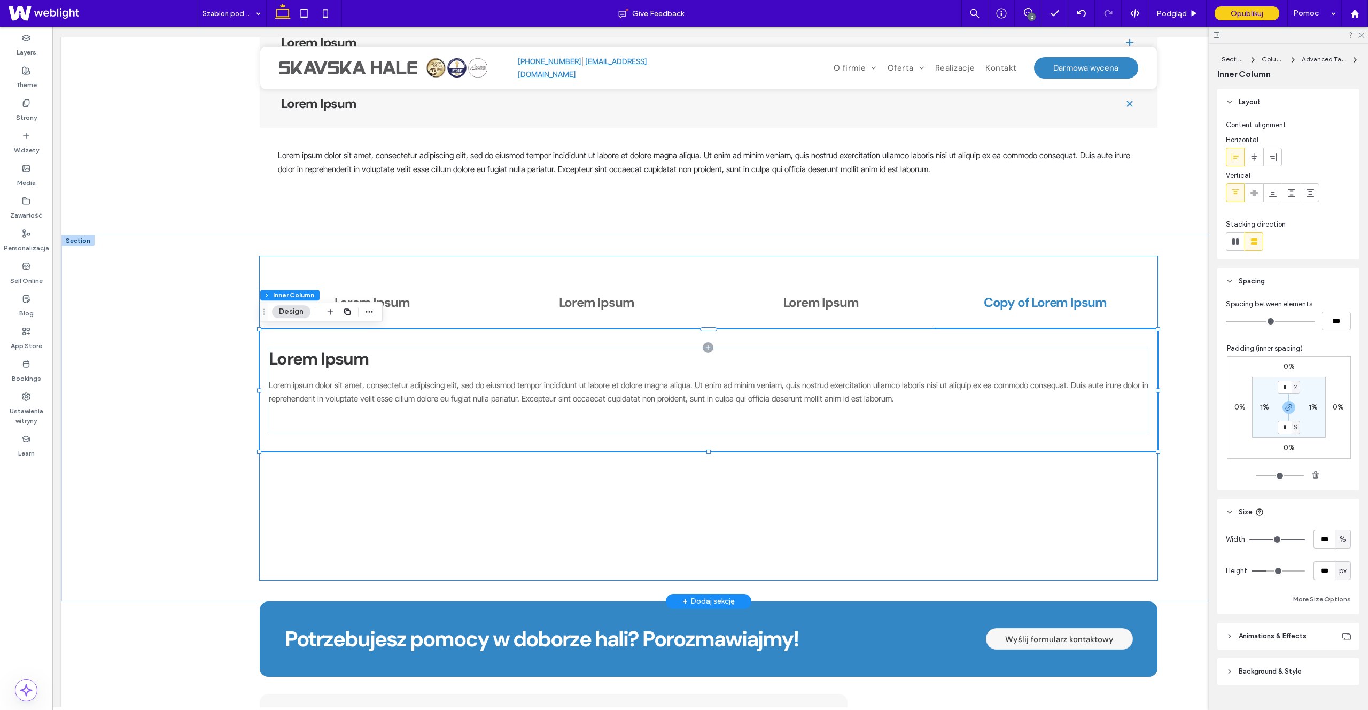
click at [1026, 320] on div "Copy of Lorem Ipsum" at bounding box center [1045, 303] width 224 height 52
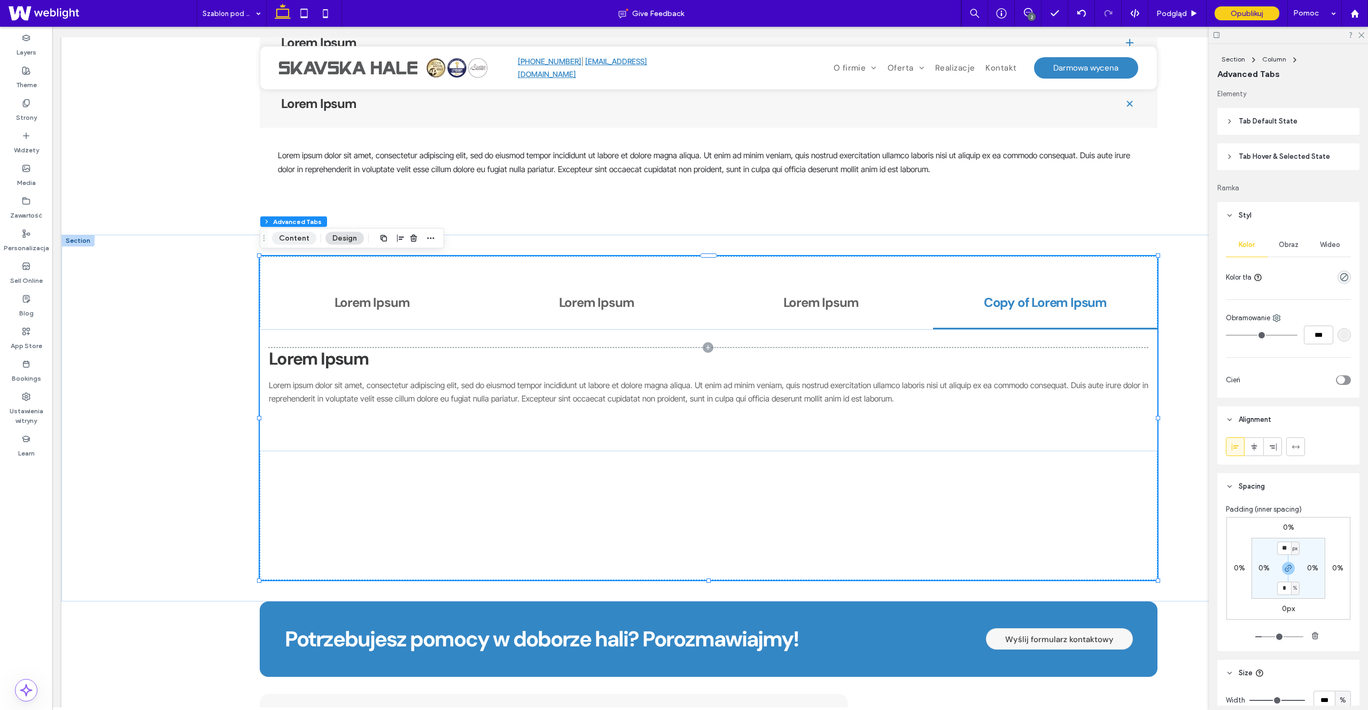
click at [305, 239] on button "Content" at bounding box center [294, 238] width 44 height 13
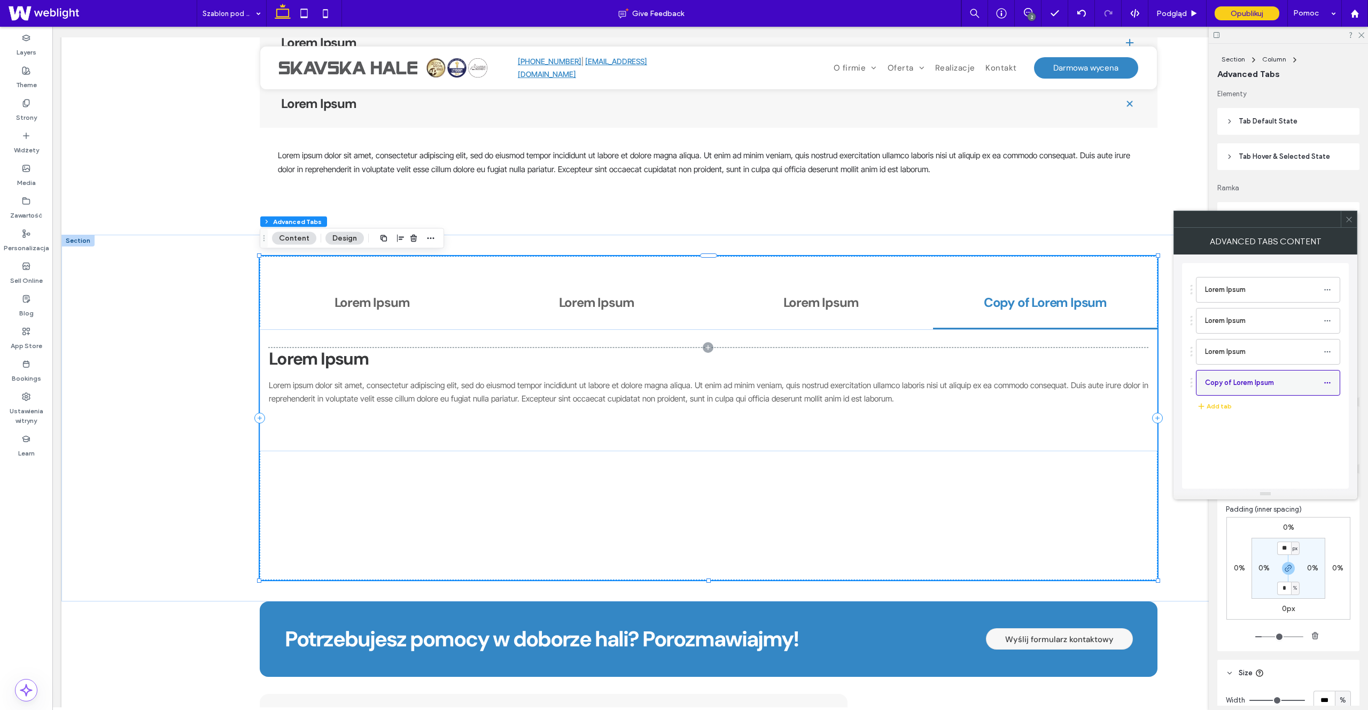
click at [1333, 383] on div at bounding box center [1330, 383] width 13 height 16
click at [1329, 383] on icon at bounding box center [1327, 382] width 7 height 7
click at [1279, 424] on label "Delete" at bounding box center [1277, 428] width 56 height 9
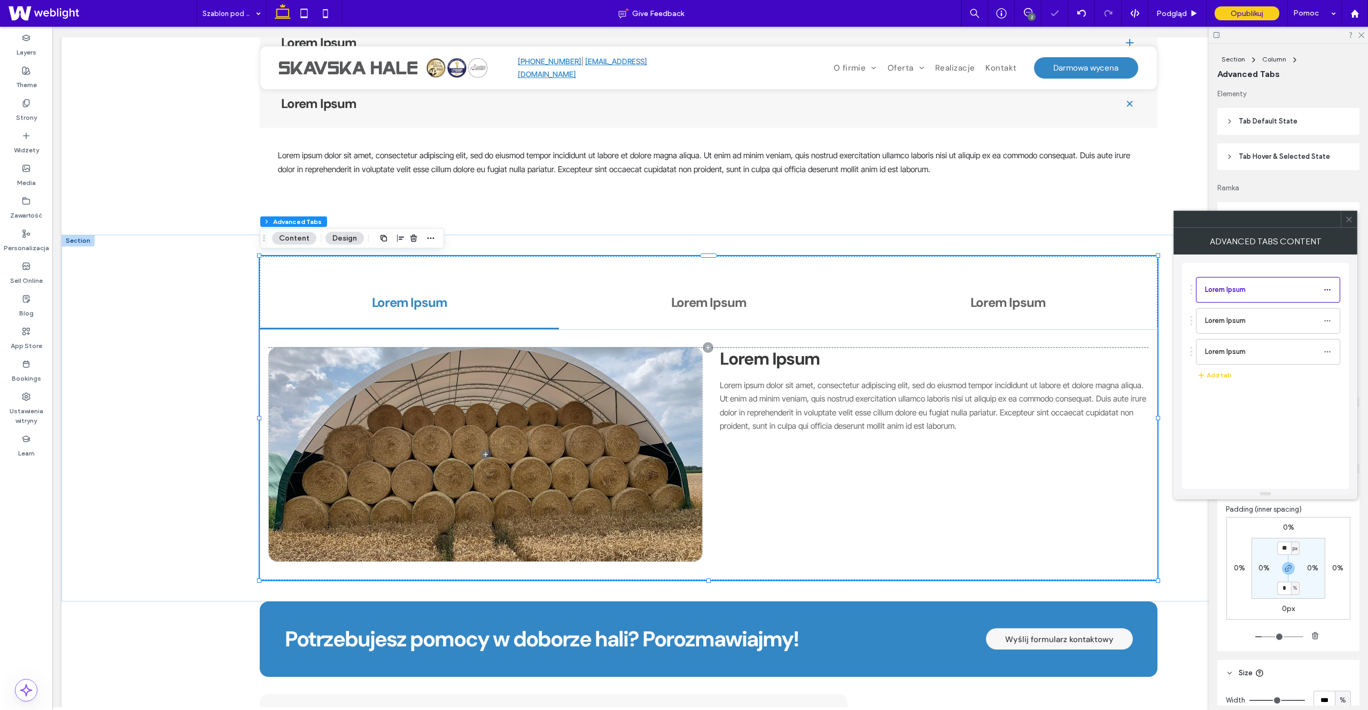
click at [1350, 216] on icon at bounding box center [1349, 219] width 8 height 8
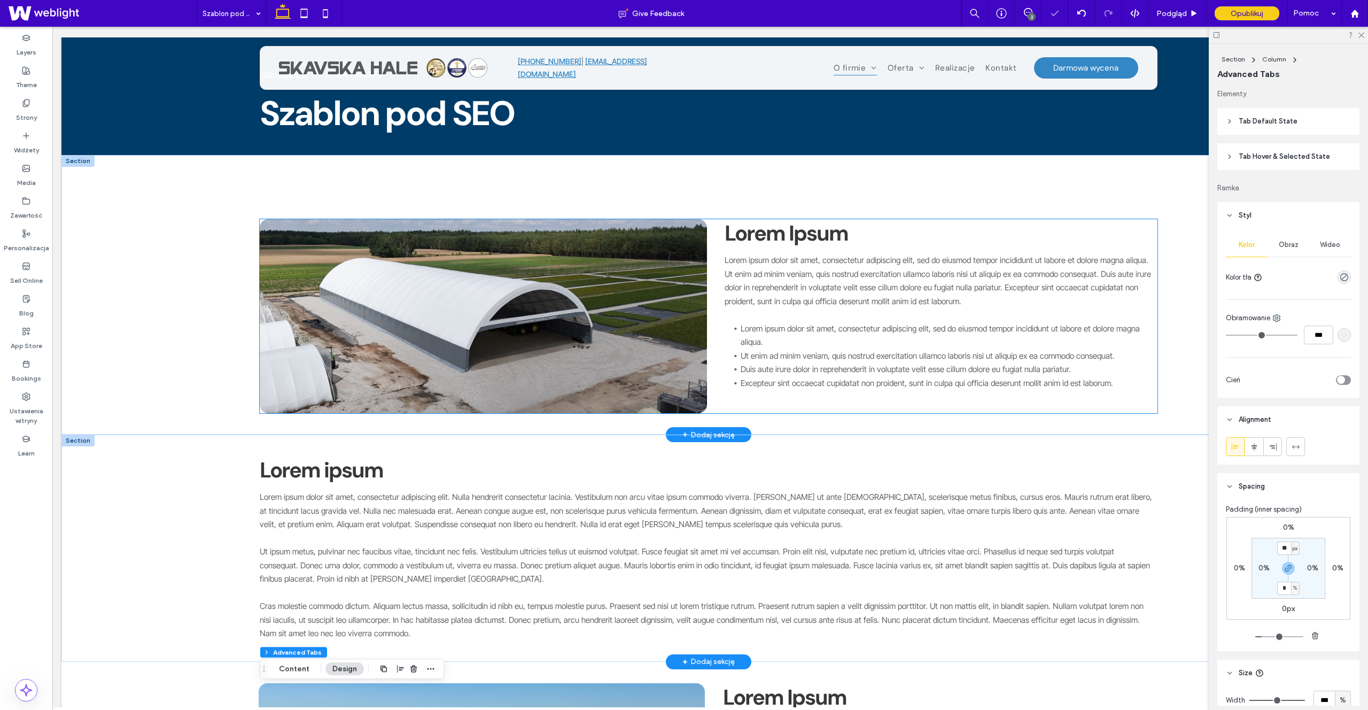
scroll to position [0, 0]
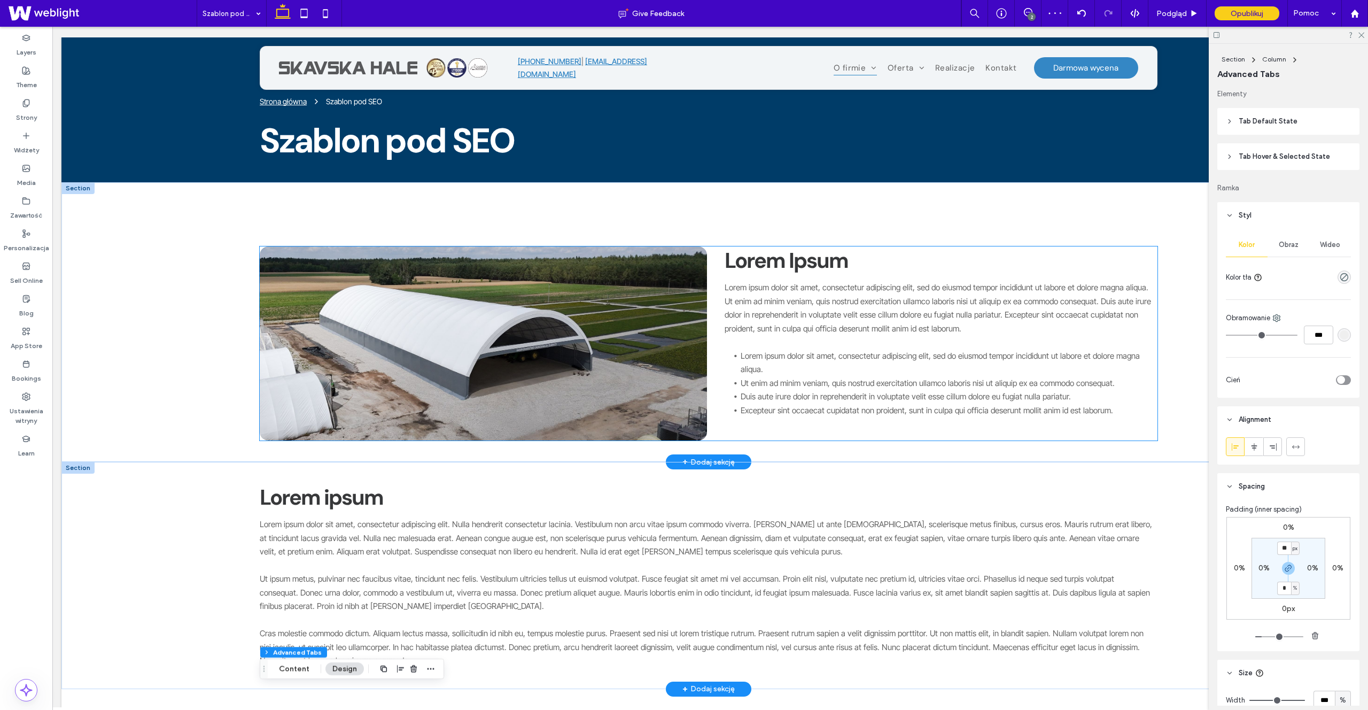
click at [1017, 307] on p "Lorem ipsum dolor sit amet, consectetur adipiscing elit, sed do eiusmod tempor …" at bounding box center [941, 308] width 433 height 55
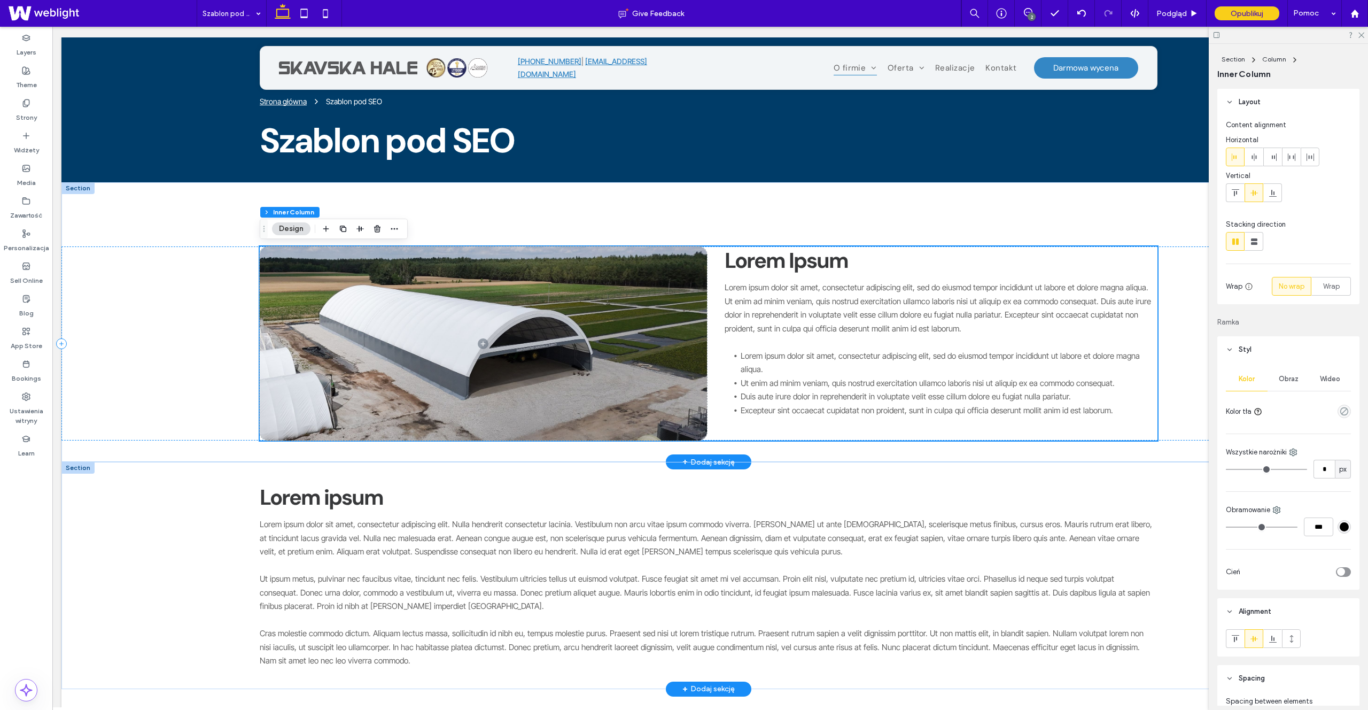
scroll to position [4, 0]
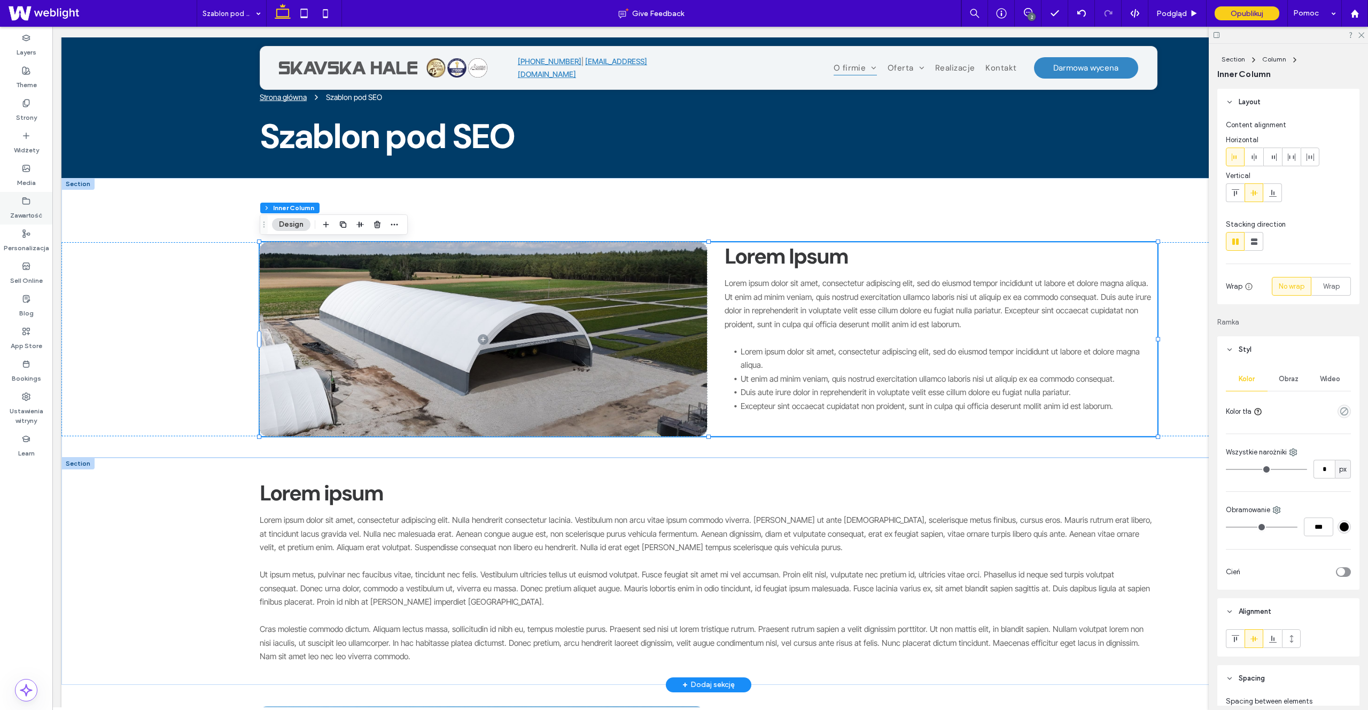
click at [29, 201] on use at bounding box center [26, 200] width 7 height 6
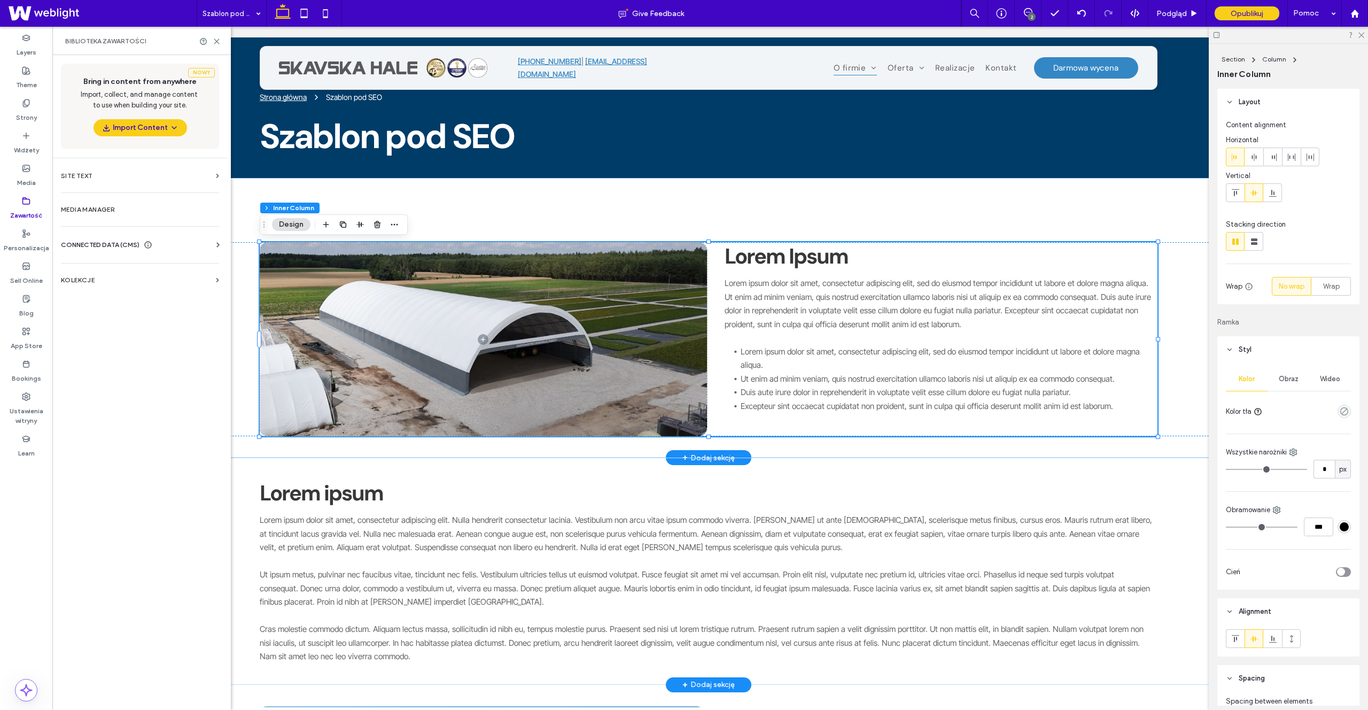
click at [406, 340] on span at bounding box center [483, 339] width 447 height 194
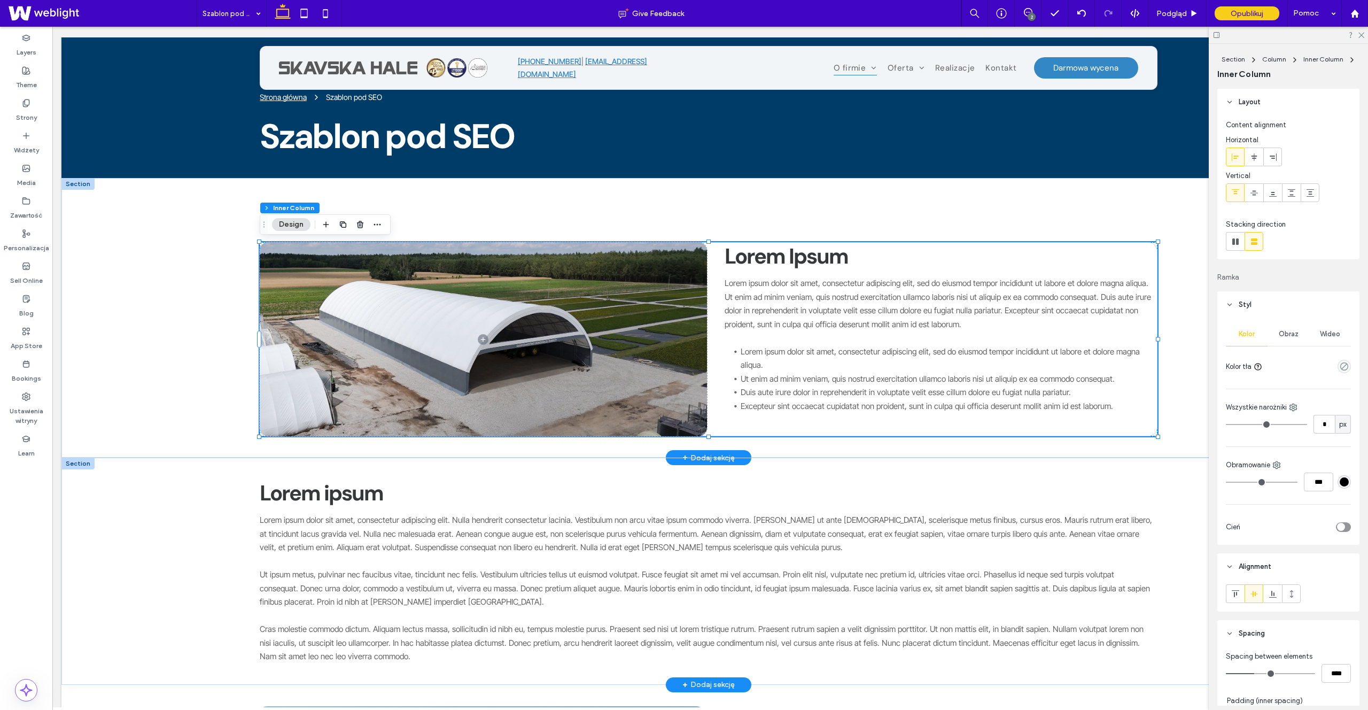
click at [406, 340] on span at bounding box center [483, 339] width 447 height 194
click at [30, 168] on icon at bounding box center [26, 168] width 9 height 9
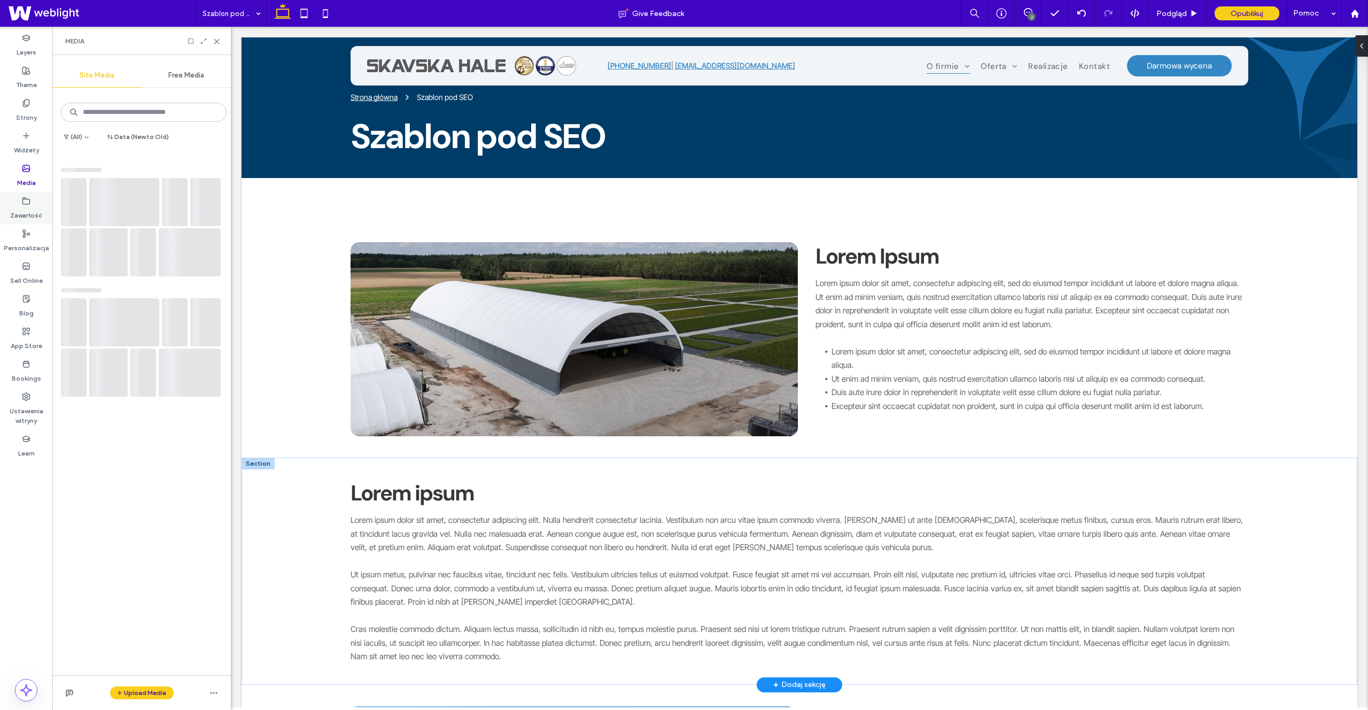
click at [28, 208] on label "Zawartość" at bounding box center [26, 212] width 32 height 15
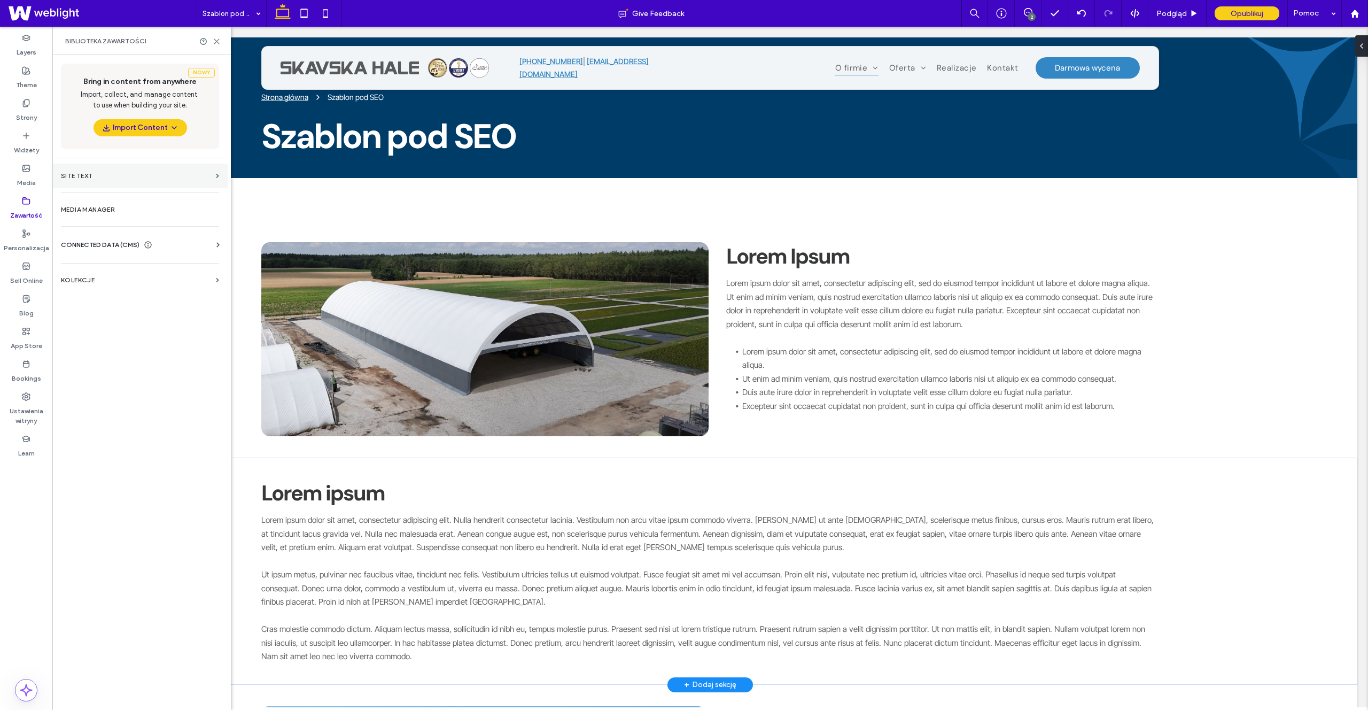
click at [110, 182] on section "Site Text" at bounding box center [139, 176] width 175 height 25
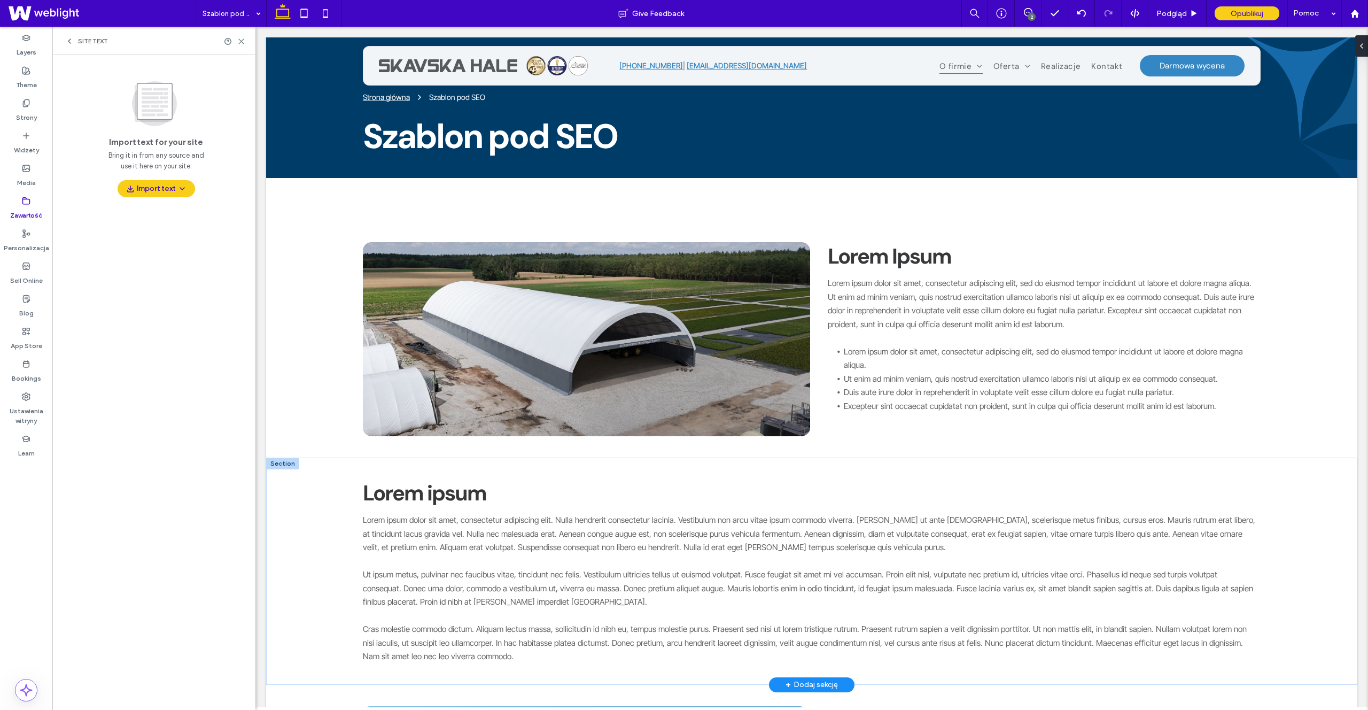
click at [14, 211] on label "Zawartość" at bounding box center [26, 212] width 32 height 15
click at [22, 209] on label "Zawartość" at bounding box center [26, 212] width 32 height 15
click at [71, 41] on icon at bounding box center [69, 41] width 9 height 9
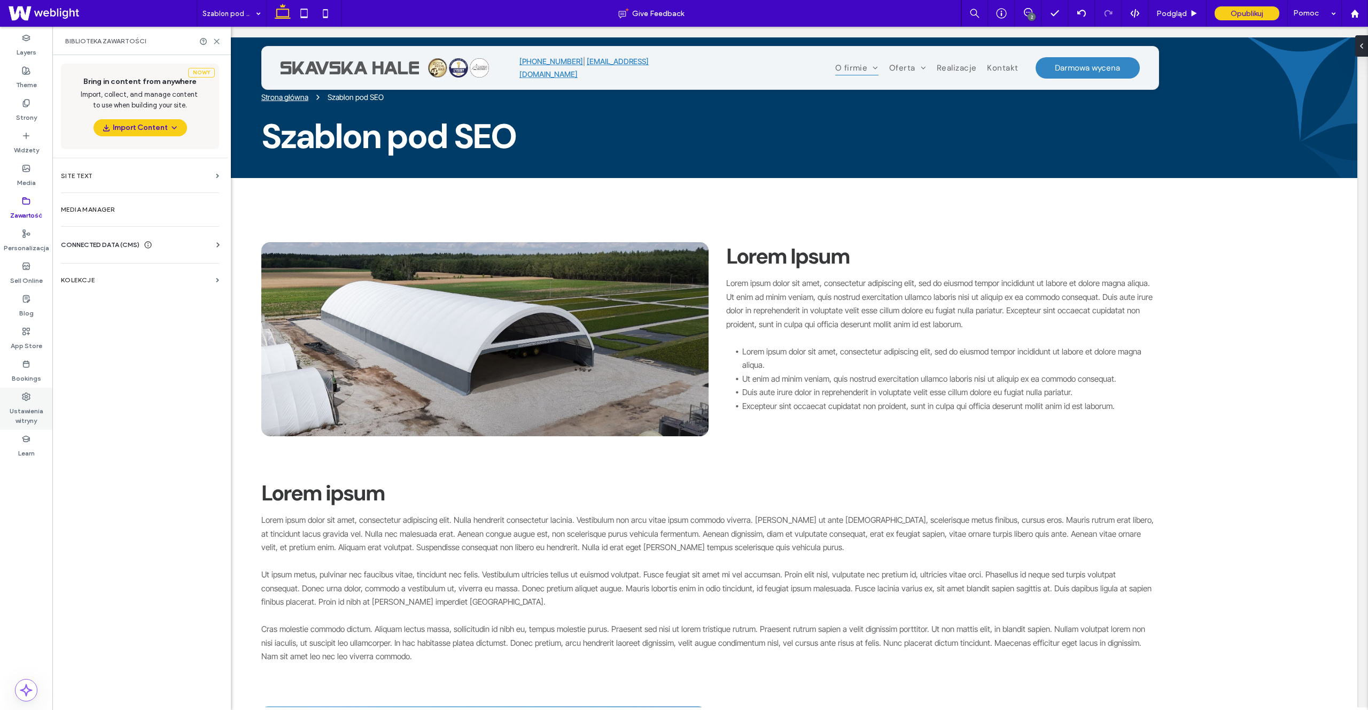
click at [27, 414] on label "Ustawienia witryny" at bounding box center [26, 413] width 52 height 25
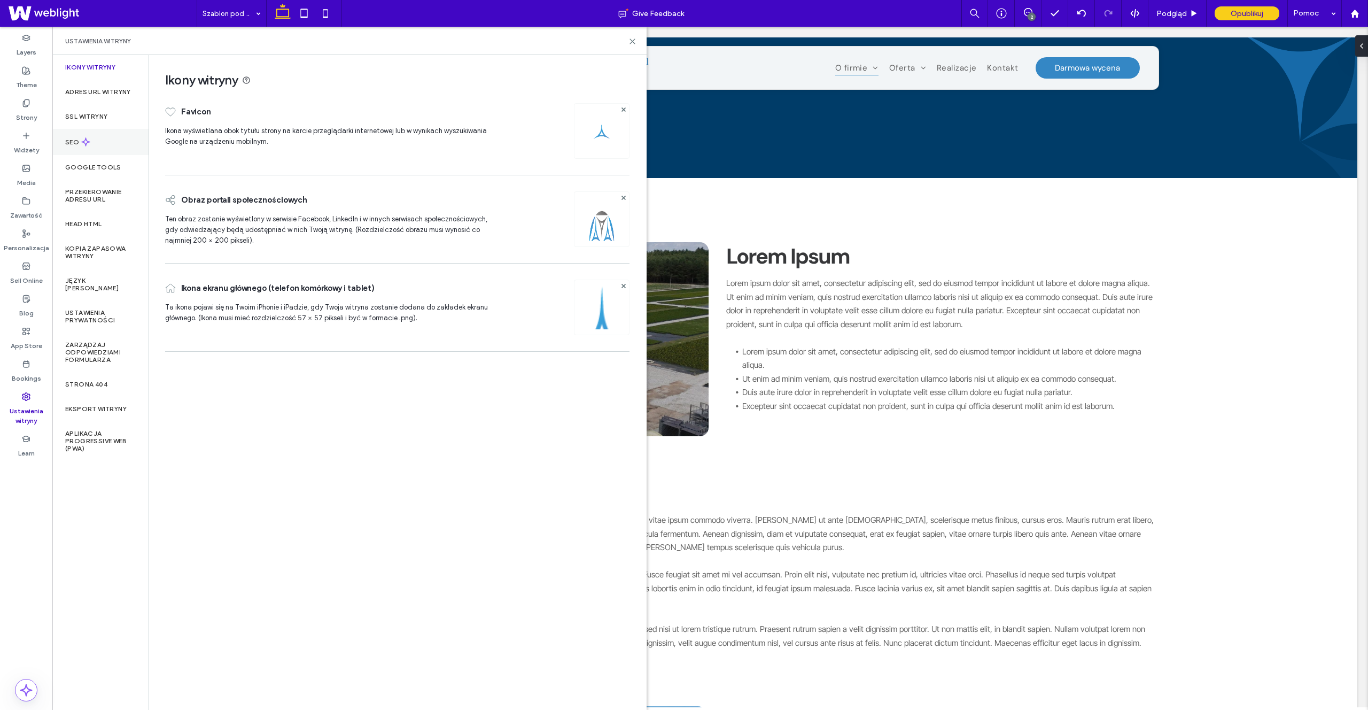
click at [113, 138] on div "SEO" at bounding box center [100, 142] width 96 height 26
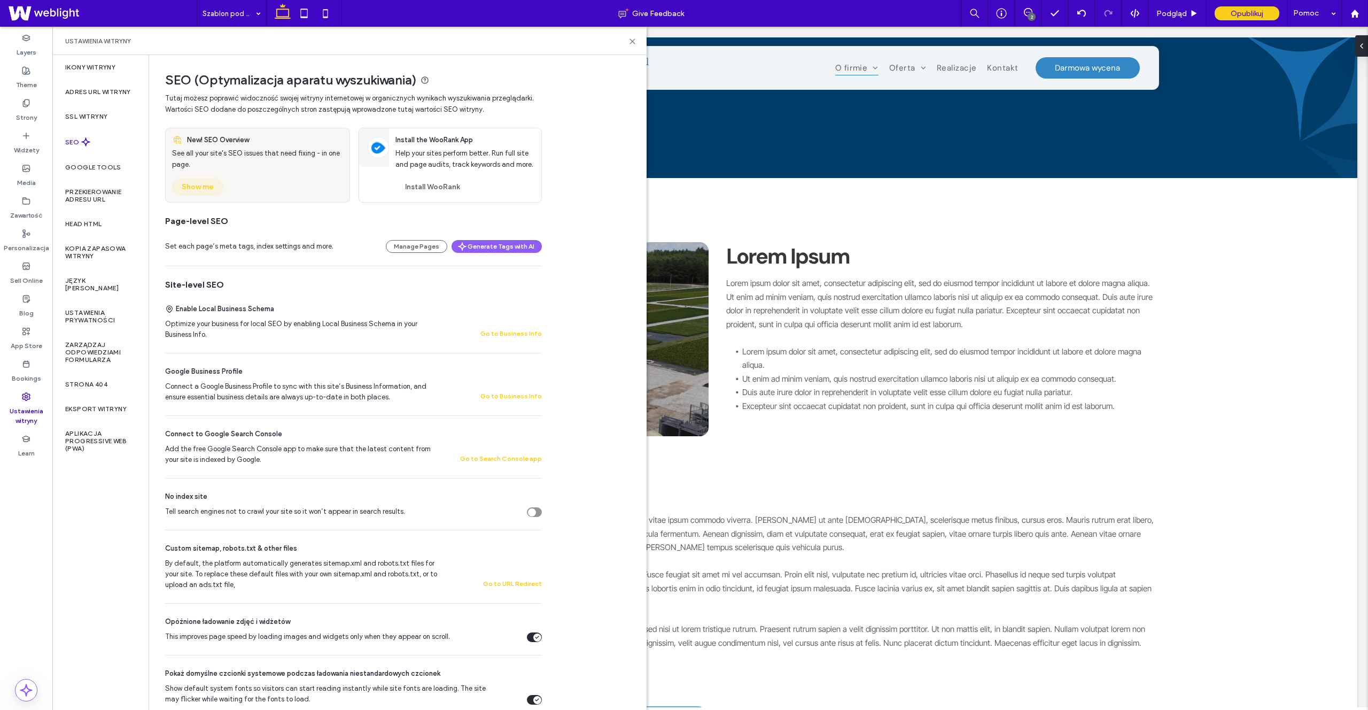
click at [207, 181] on button "Show me" at bounding box center [197, 186] width 51 height 17
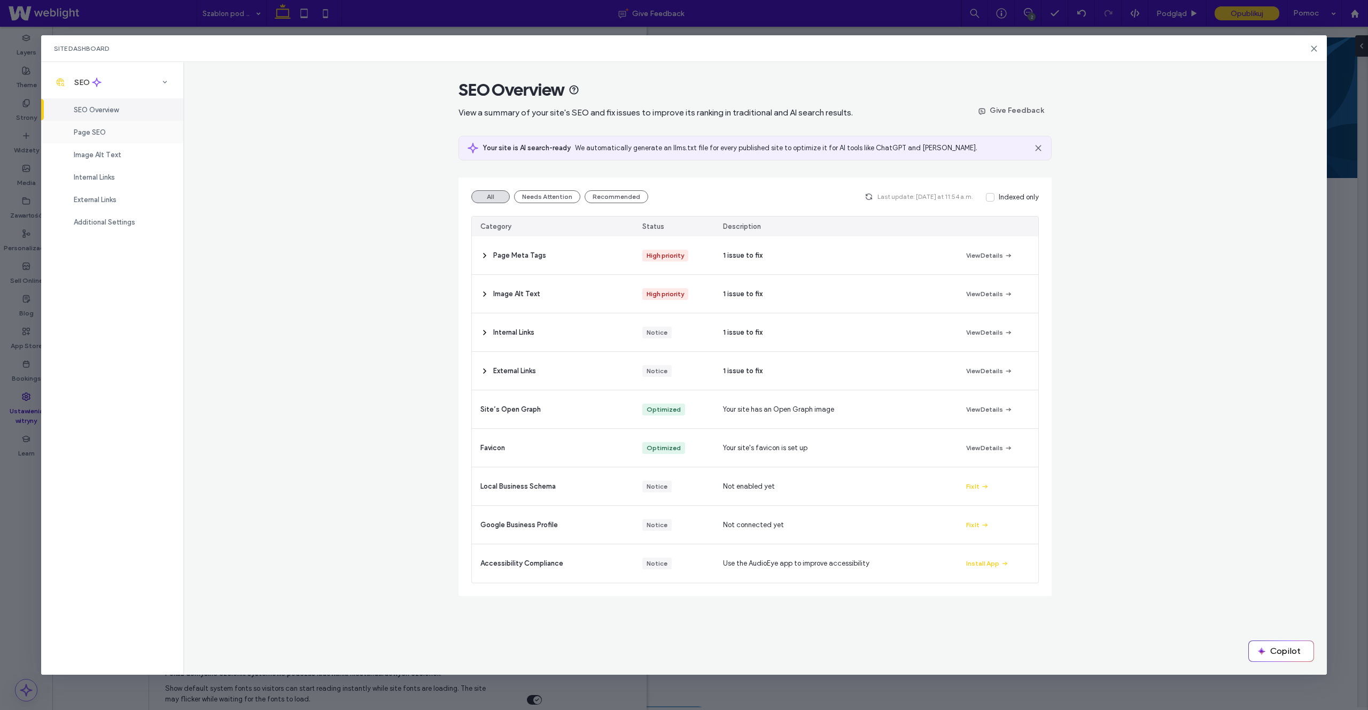
click at [116, 128] on div "Page SEO" at bounding box center [112, 132] width 142 height 22
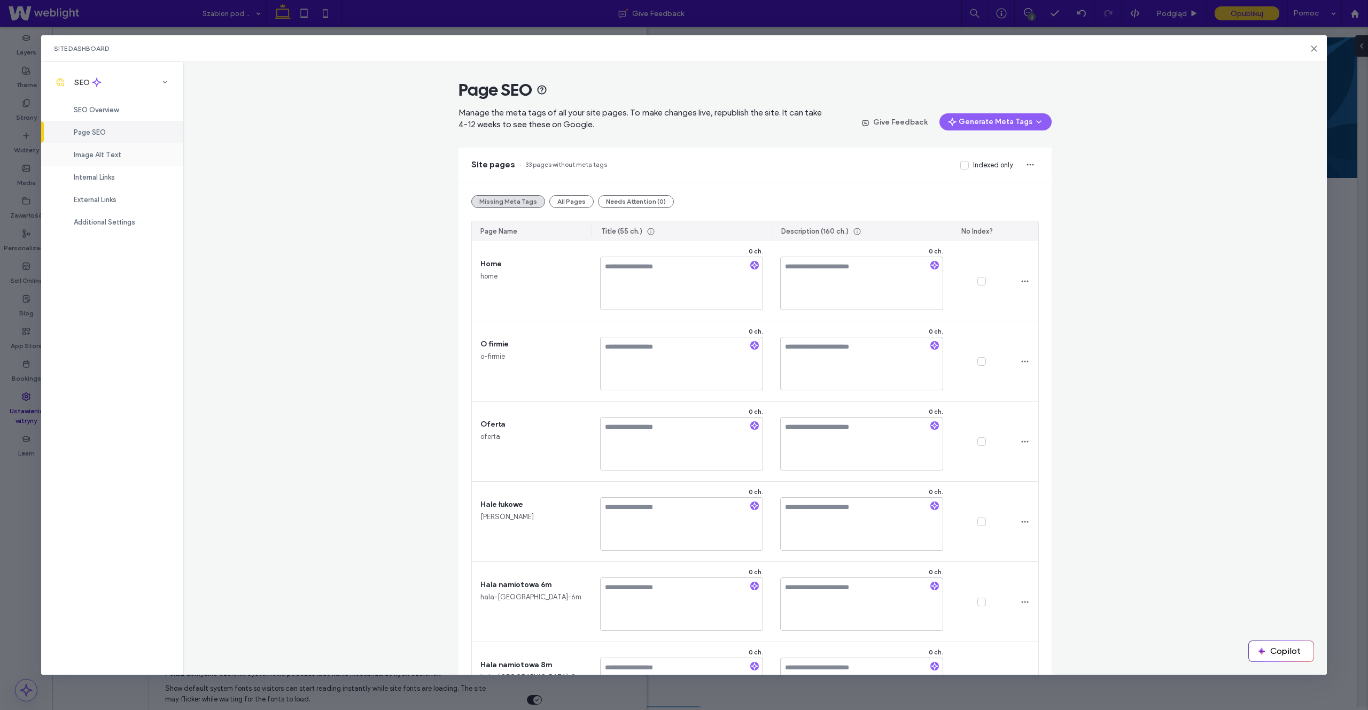
click at [97, 156] on span "Image Alt Text" at bounding box center [98, 155] width 48 height 8
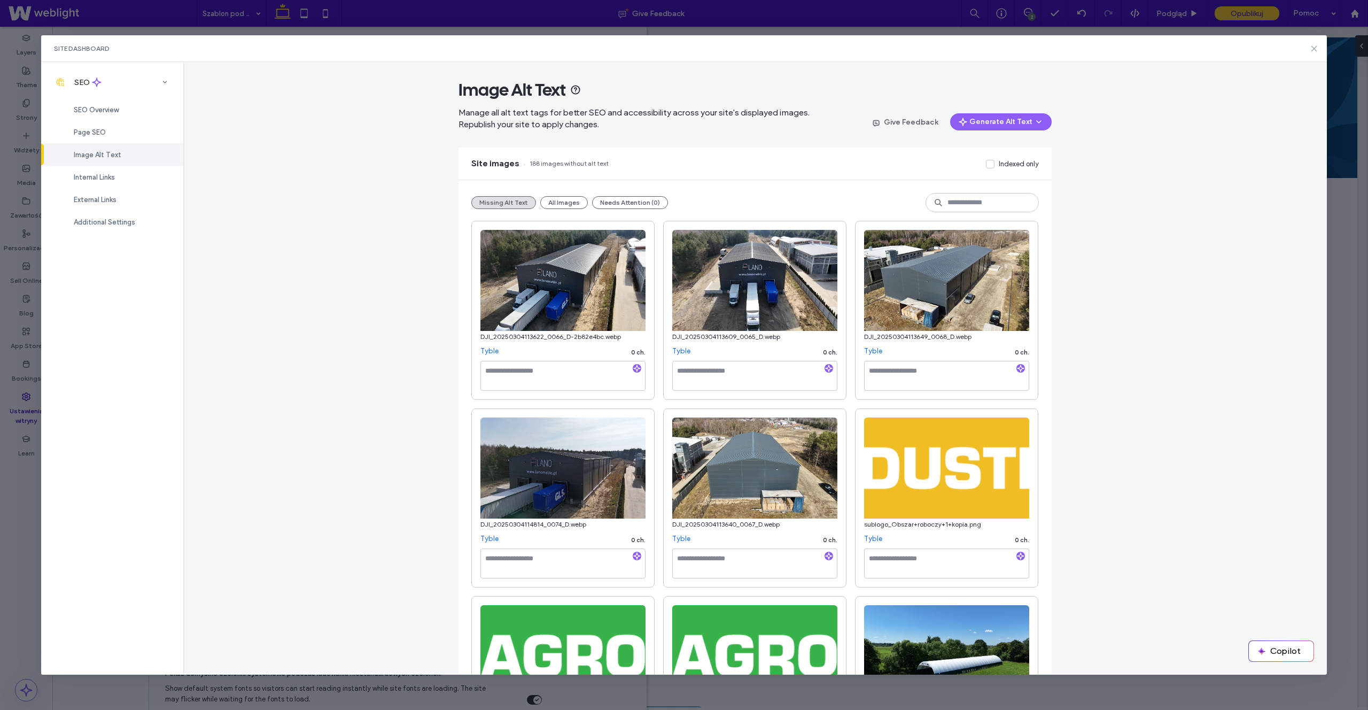
click at [1313, 48] on use at bounding box center [1314, 48] width 5 height 5
